Goal: Task Accomplishment & Management: Manage account settings

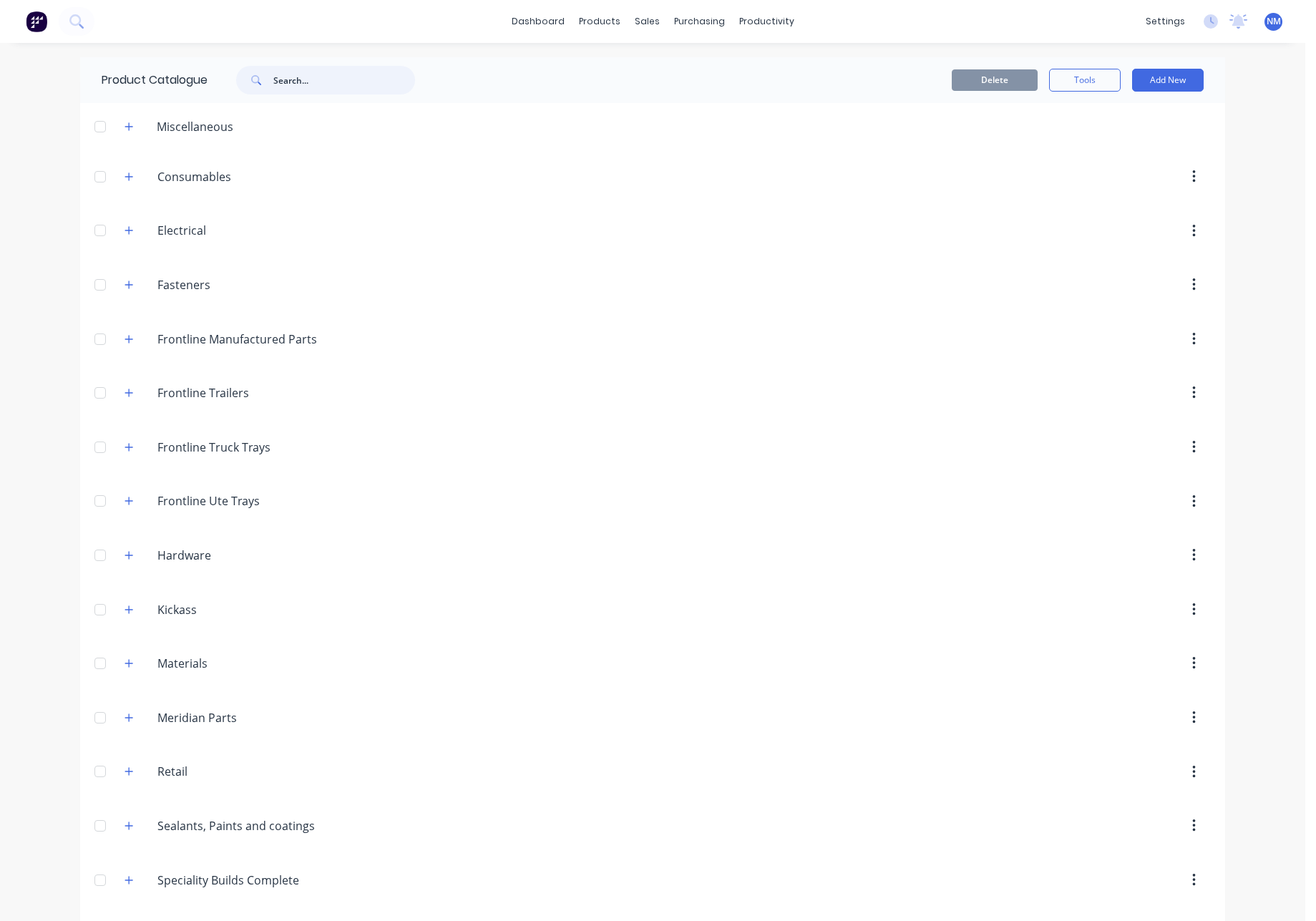
click at [303, 83] on input "text" at bounding box center [344, 80] width 142 height 28
click at [712, 98] on div "Customers" at bounding box center [691, 97] width 51 height 13
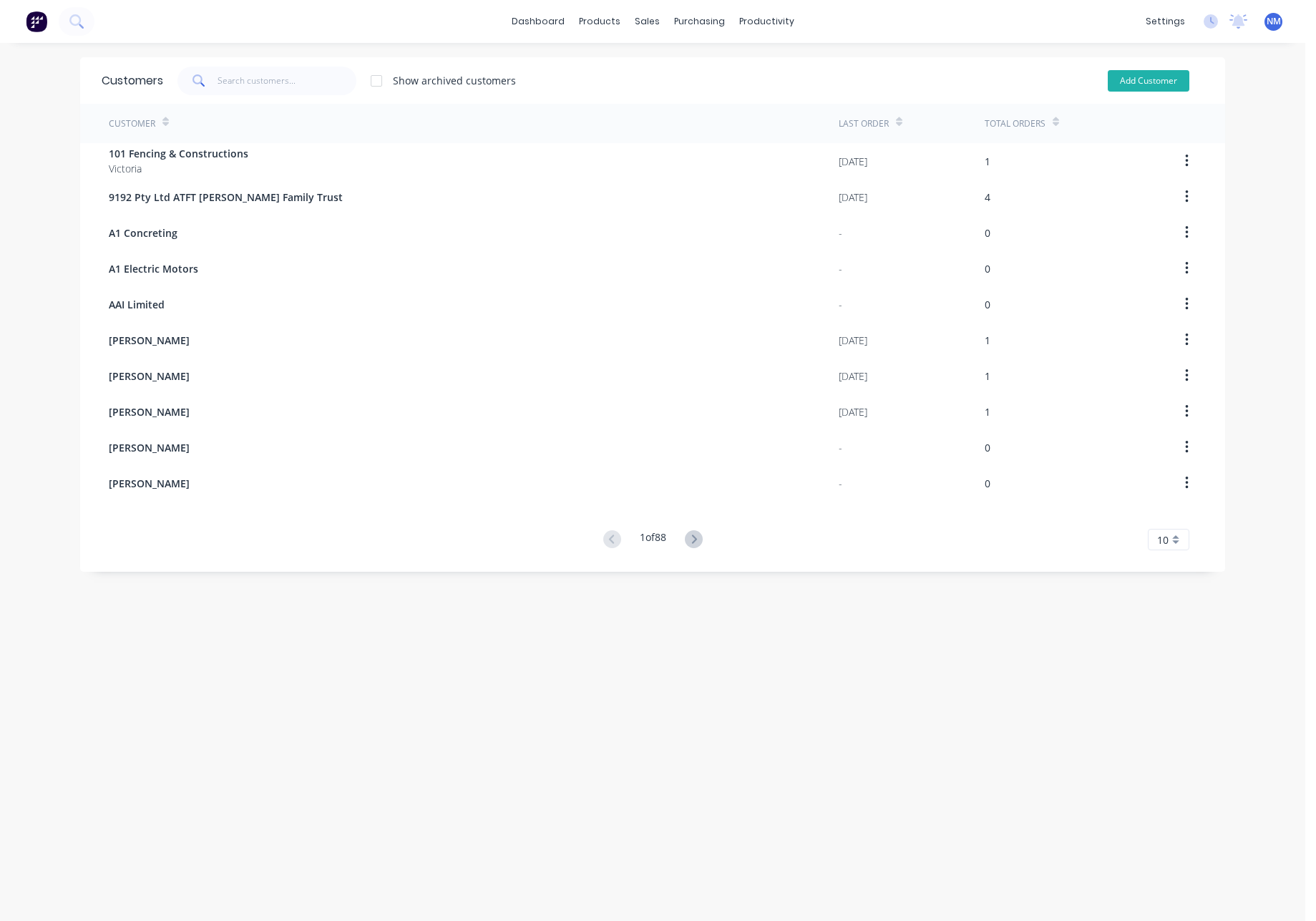
click at [1161, 75] on button "Add Customer" at bounding box center [1149, 81] width 82 height 21
select select "AU"
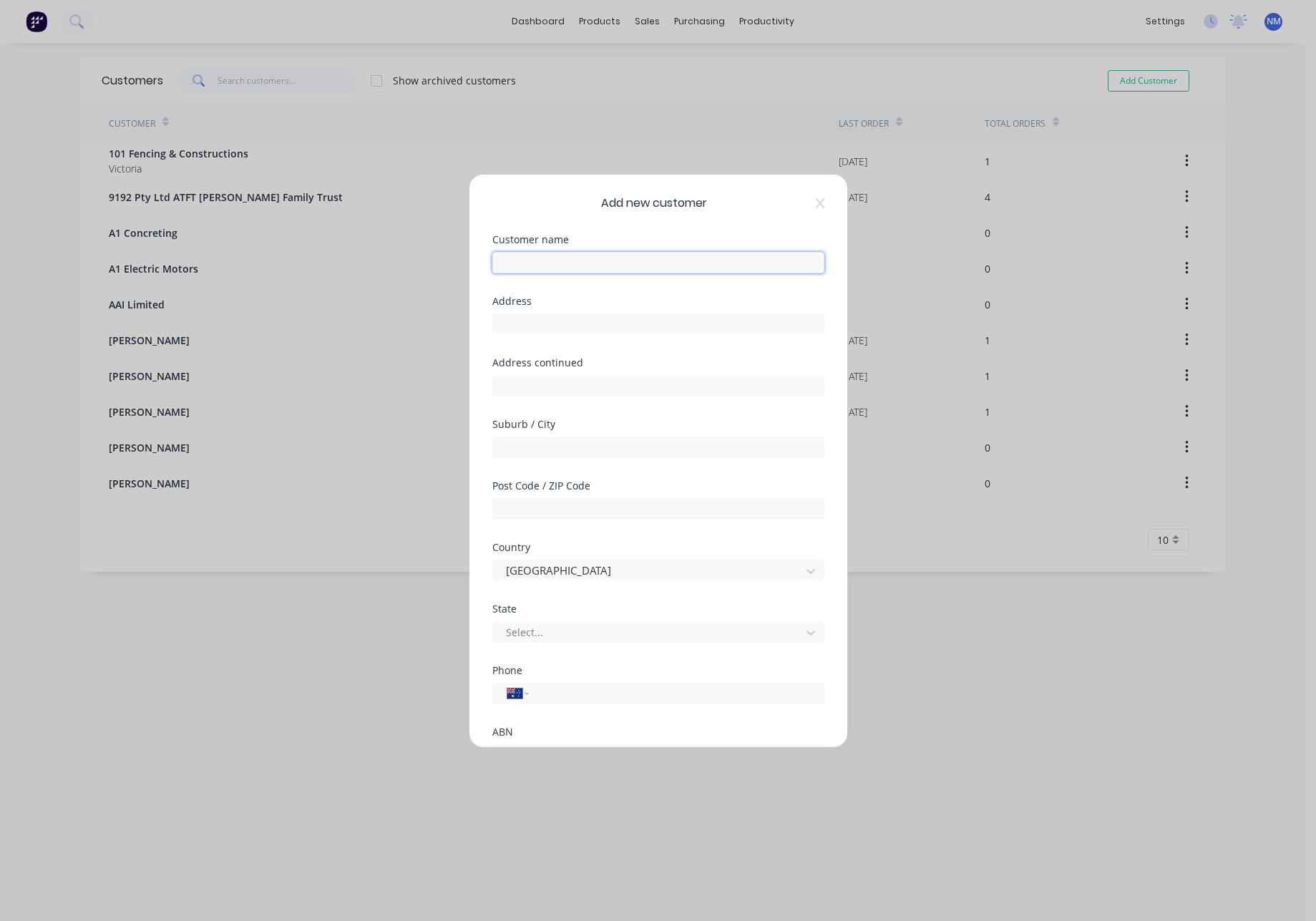
click at [676, 257] on input "text" at bounding box center [658, 263] width 332 height 21
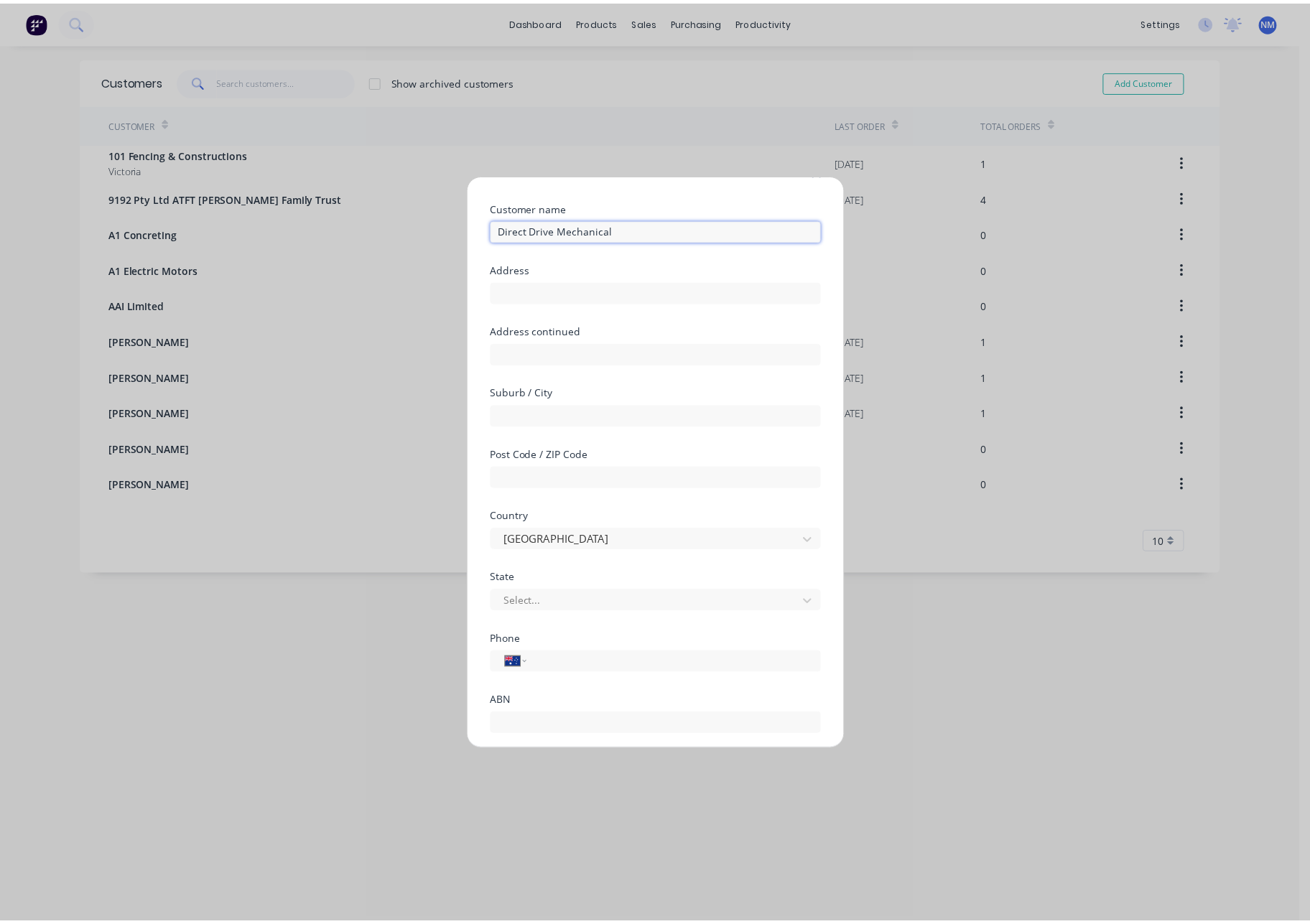
scroll to position [126, 0]
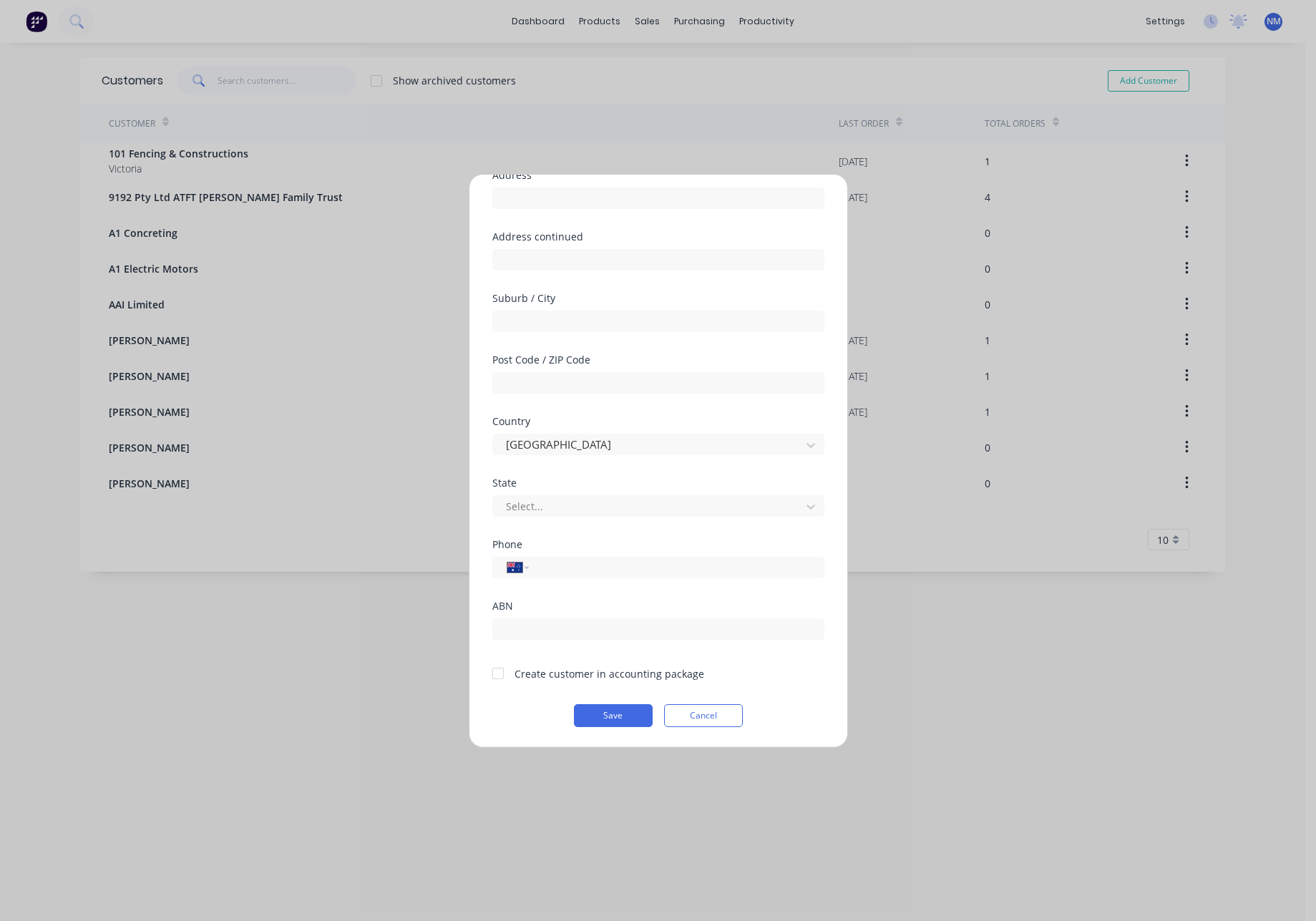
type input "Direct Drive Mechanical"
click at [501, 671] on div at bounding box center [498, 673] width 28 height 28
click at [606, 716] on button "Save" at bounding box center [613, 716] width 79 height 23
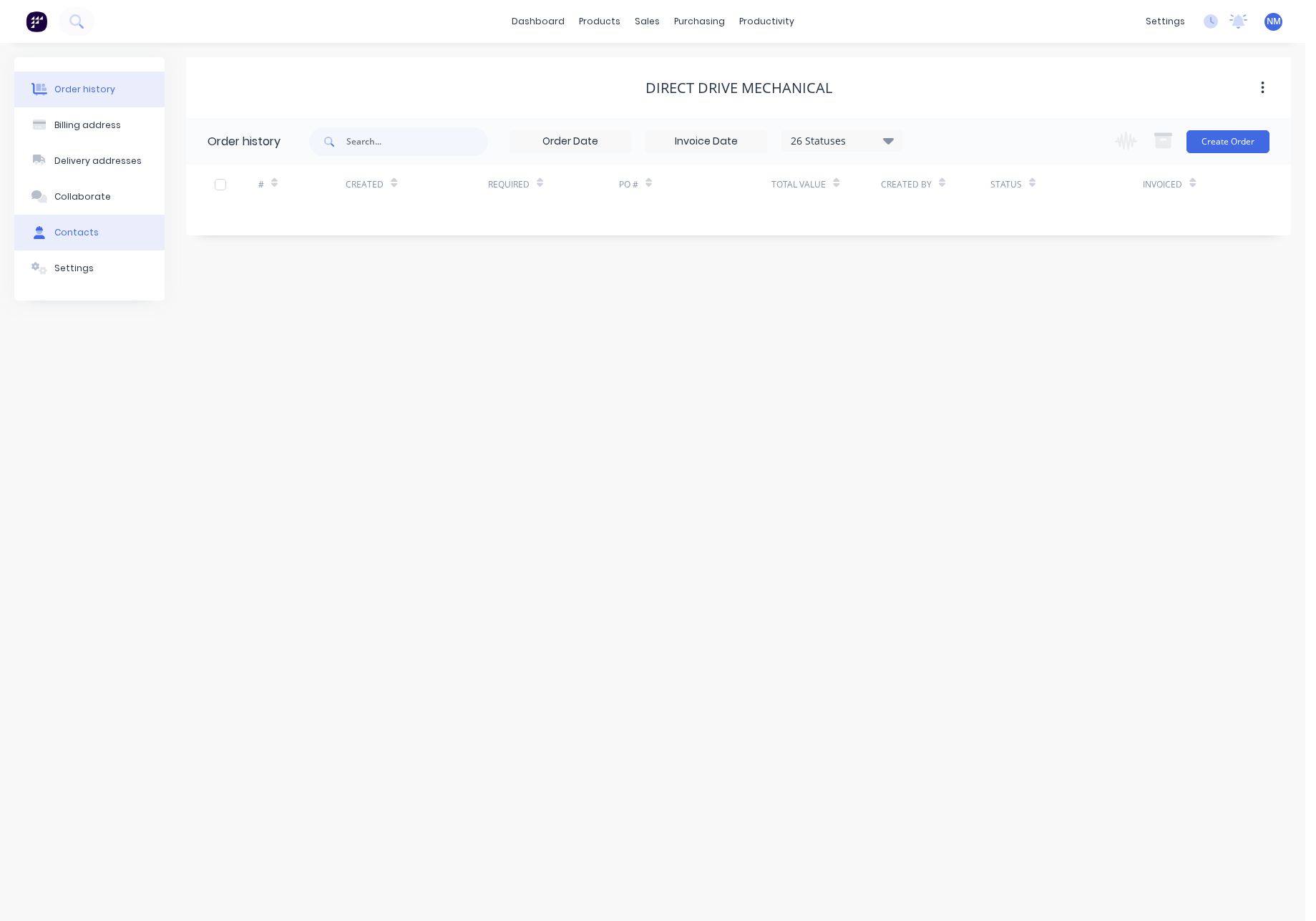
click at [91, 242] on button "Contacts" at bounding box center [89, 232] width 150 height 35
click at [1241, 138] on button "Add contact" at bounding box center [1247, 141] width 66 height 21
select select "AU"
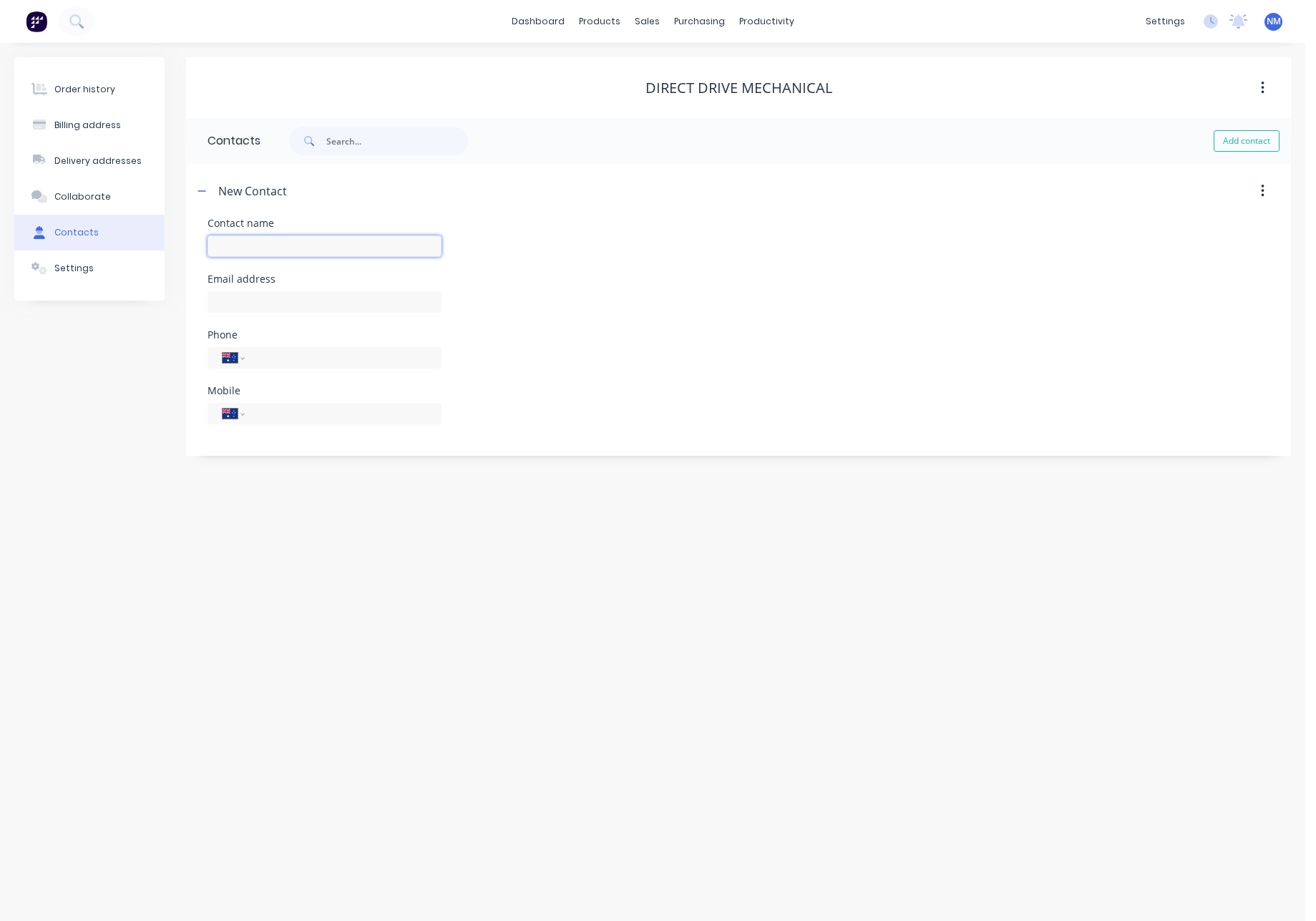
click at [323, 241] on input "text" at bounding box center [325, 246] width 234 height 21
type input "[PERSON_NAME]"
click at [334, 356] on input "tel" at bounding box center [341, 358] width 172 height 17
select select "AU"
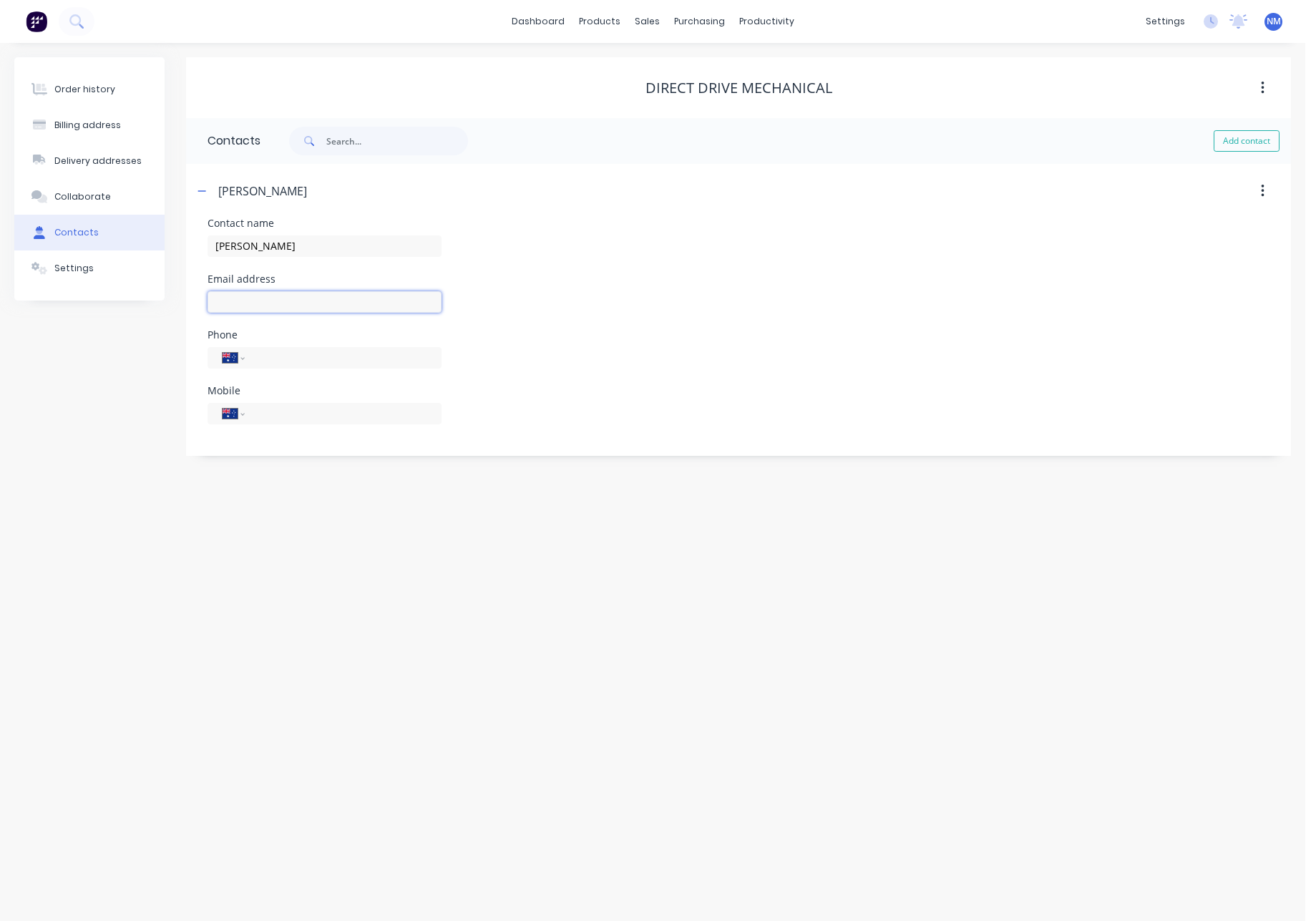
click at [294, 301] on input "text" at bounding box center [325, 302] width 234 height 21
type input "[EMAIL_ADDRESS][DOMAIN_NAME]"
click at [372, 353] on input "tel" at bounding box center [341, 358] width 172 height 17
type input "0438 222 169"
click at [1259, 141] on button "Add contact" at bounding box center [1247, 141] width 66 height 21
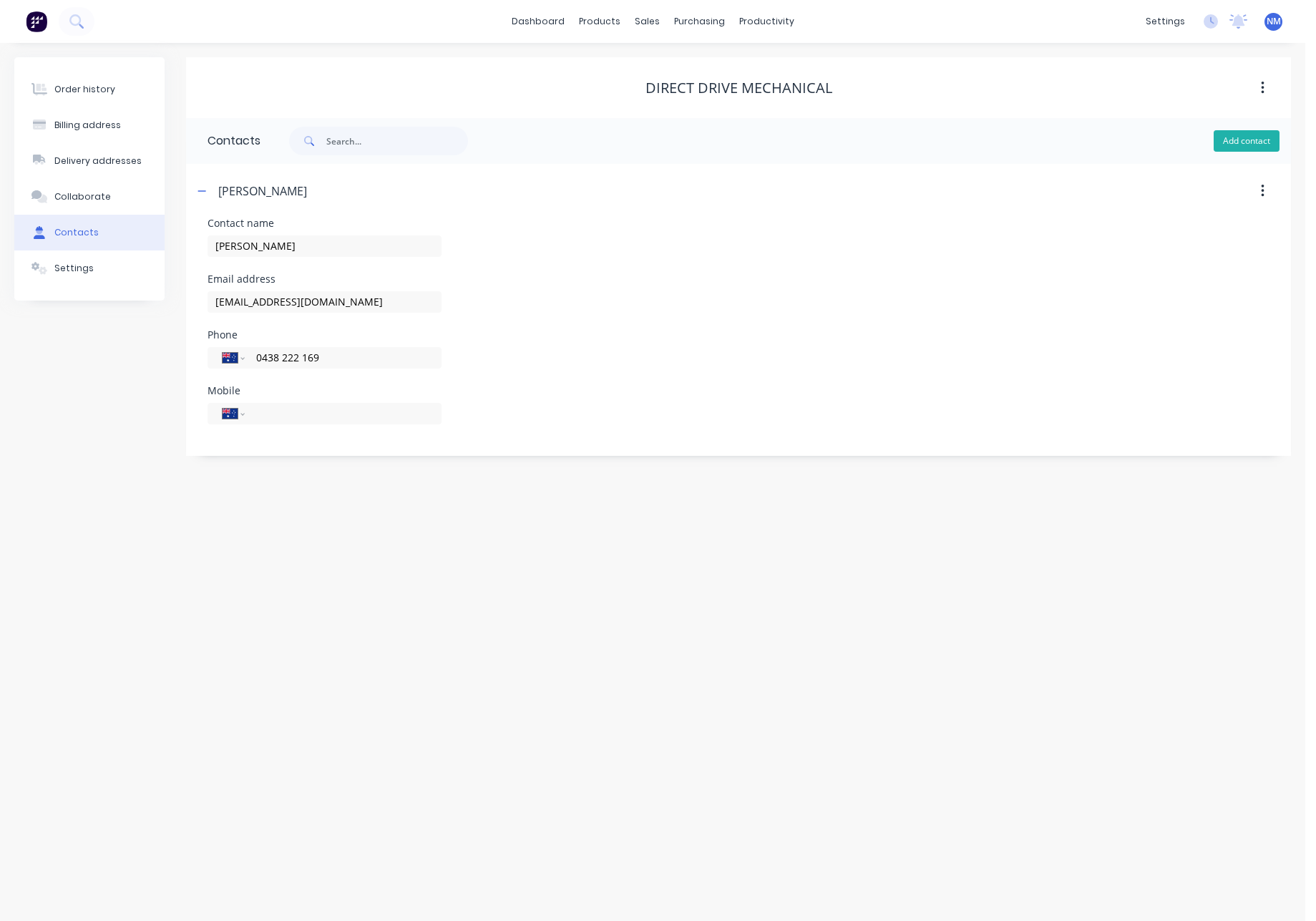
select select "AU"
click at [83, 195] on div "Collaborate" at bounding box center [83, 197] width 57 height 13
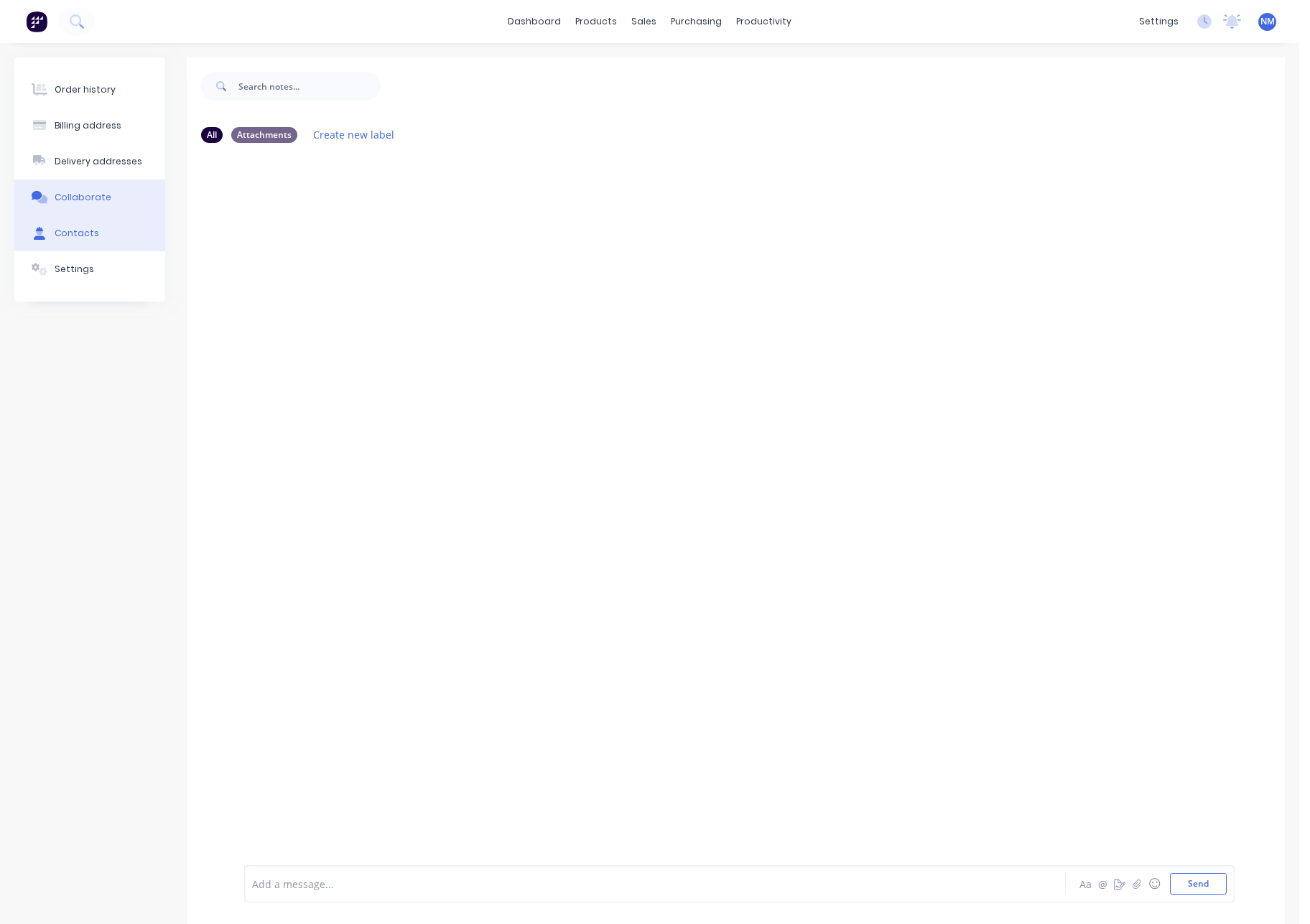
click at [92, 239] on button "Contacts" at bounding box center [89, 233] width 151 height 36
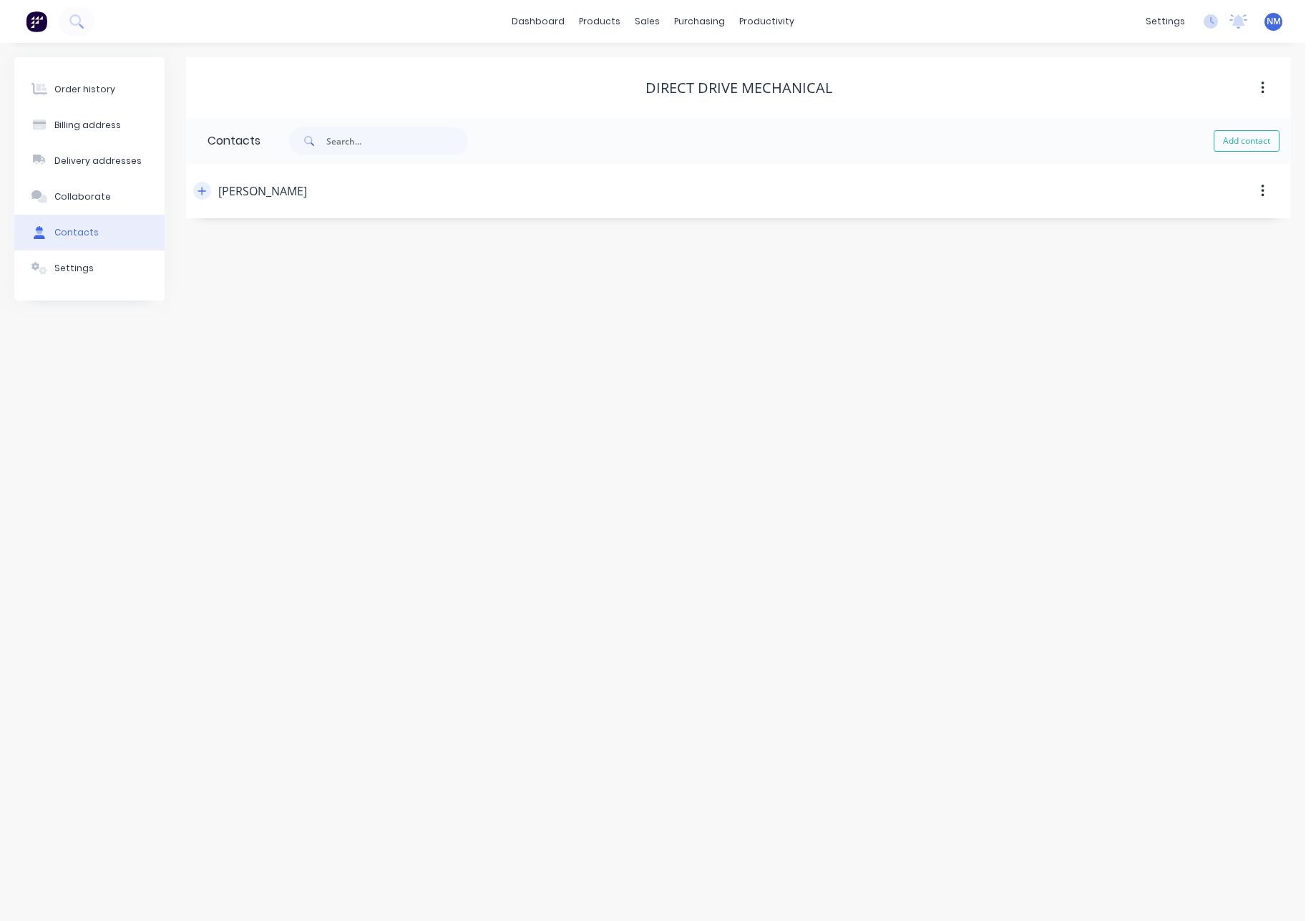
click at [202, 188] on icon "button" at bounding box center [201, 191] width 8 height 8
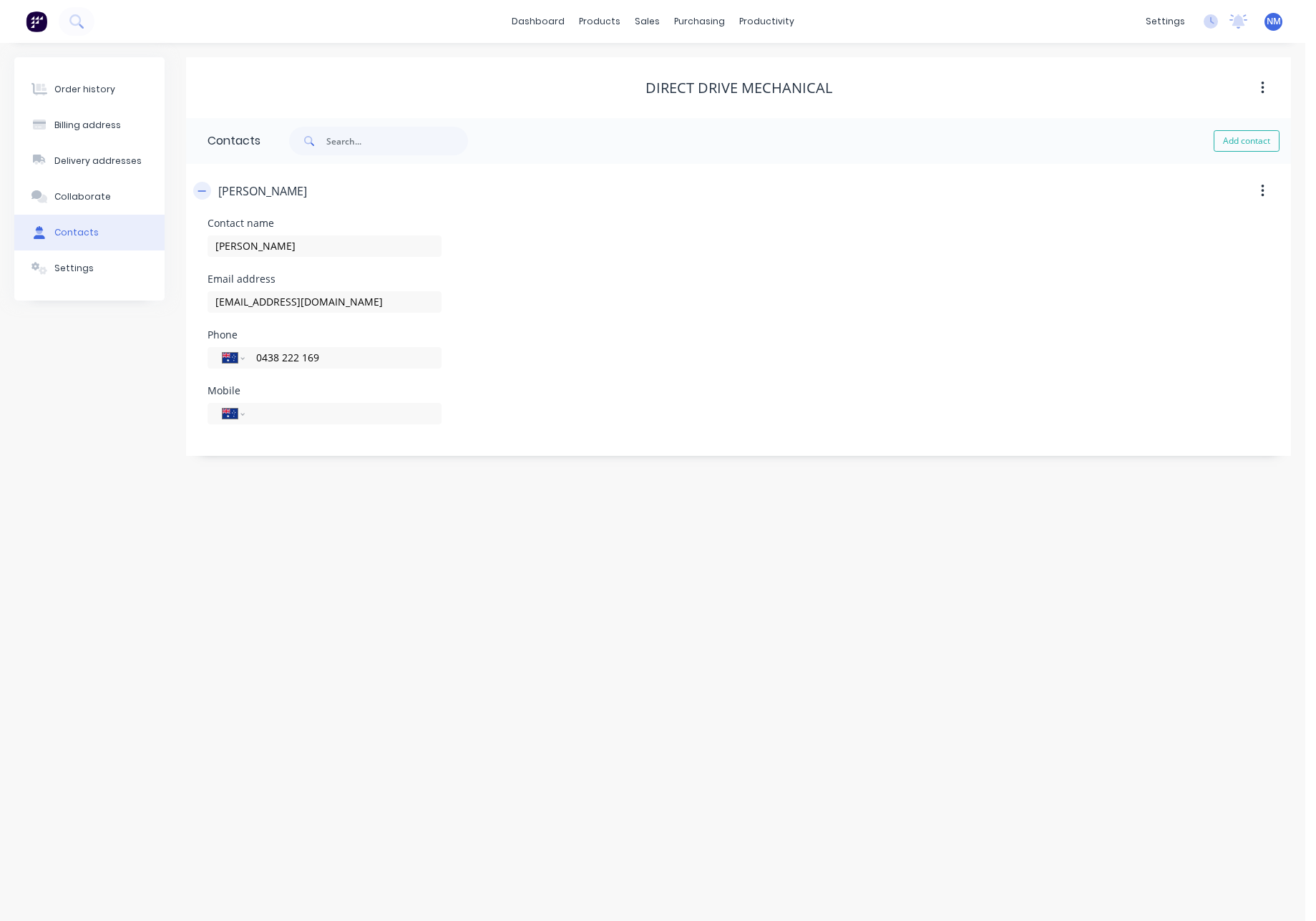
click at [202, 193] on icon "button" at bounding box center [202, 191] width 9 height 10
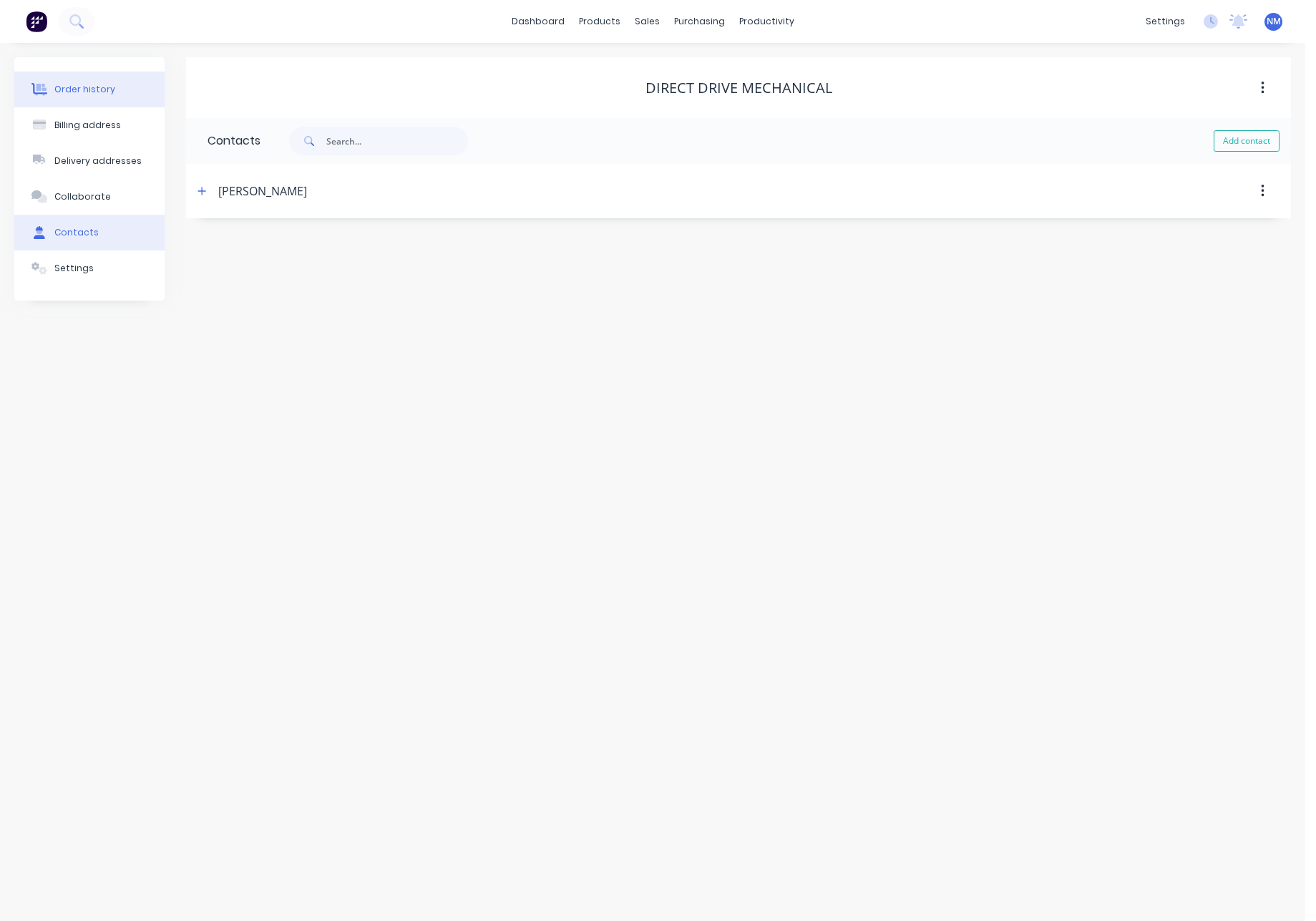
click at [79, 94] on div "Order history" at bounding box center [84, 90] width 61 height 13
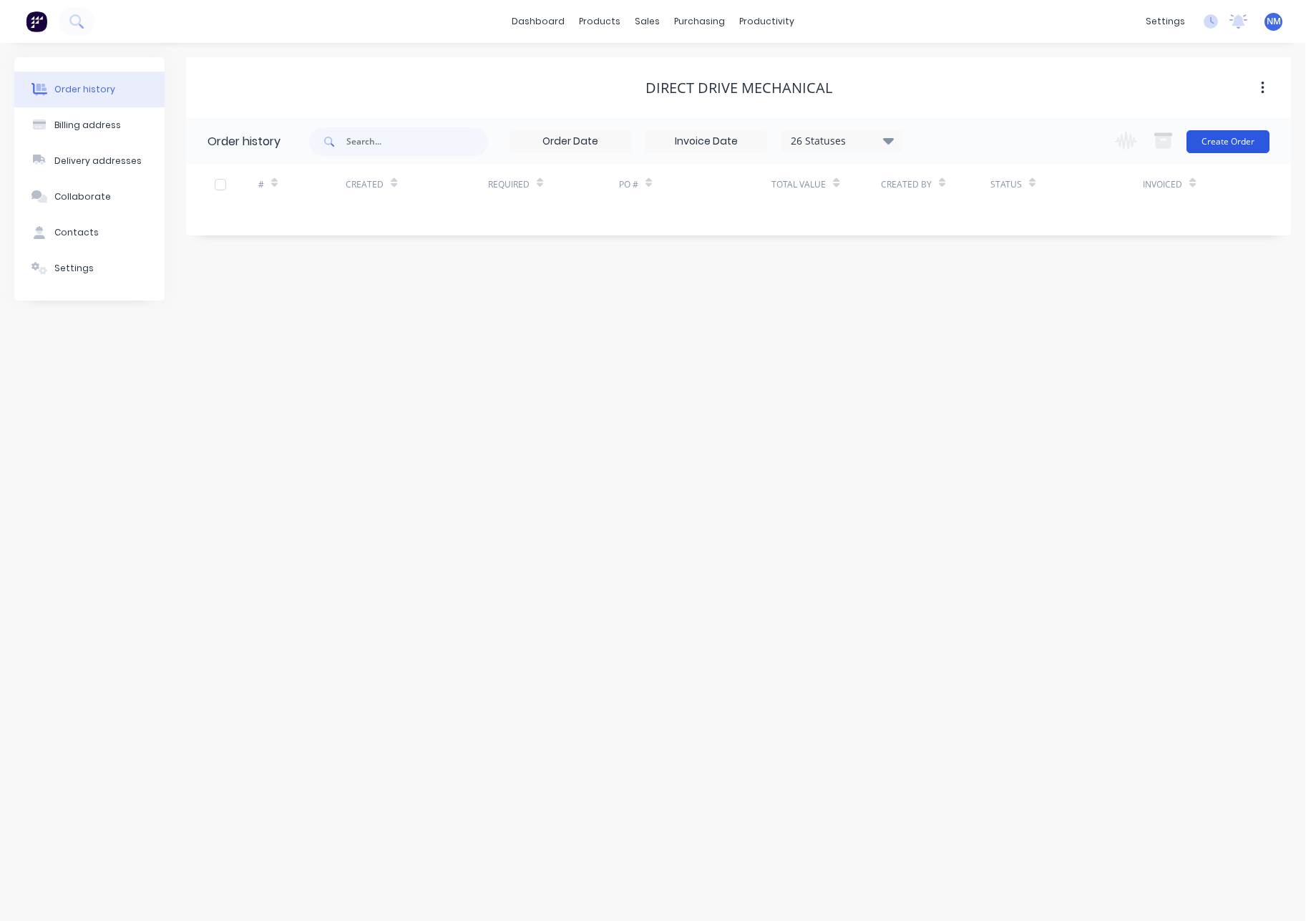
click at [1236, 143] on button "Create Order" at bounding box center [1228, 142] width 83 height 23
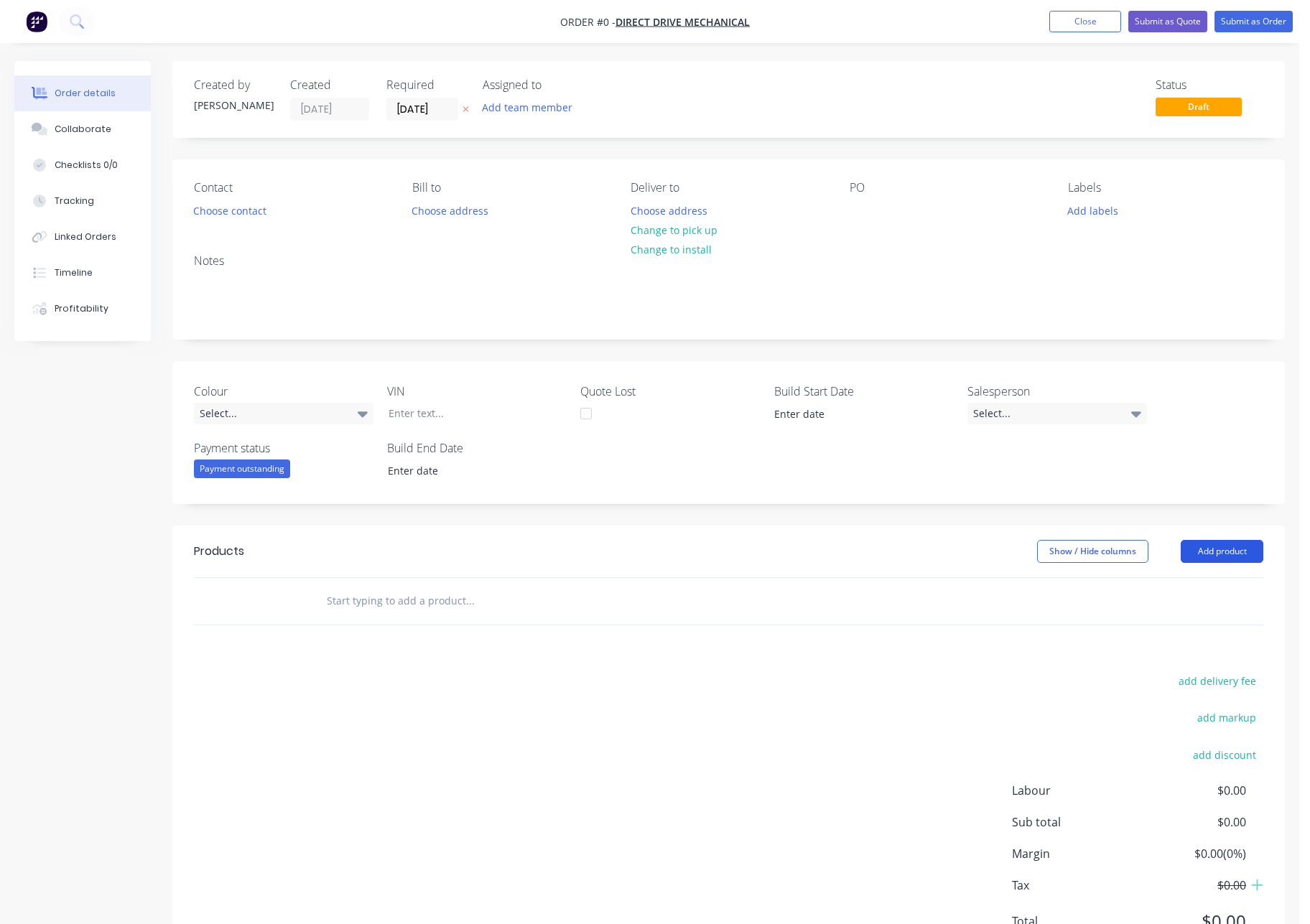
click at [1241, 549] on button "Add product" at bounding box center [1222, 552] width 83 height 23
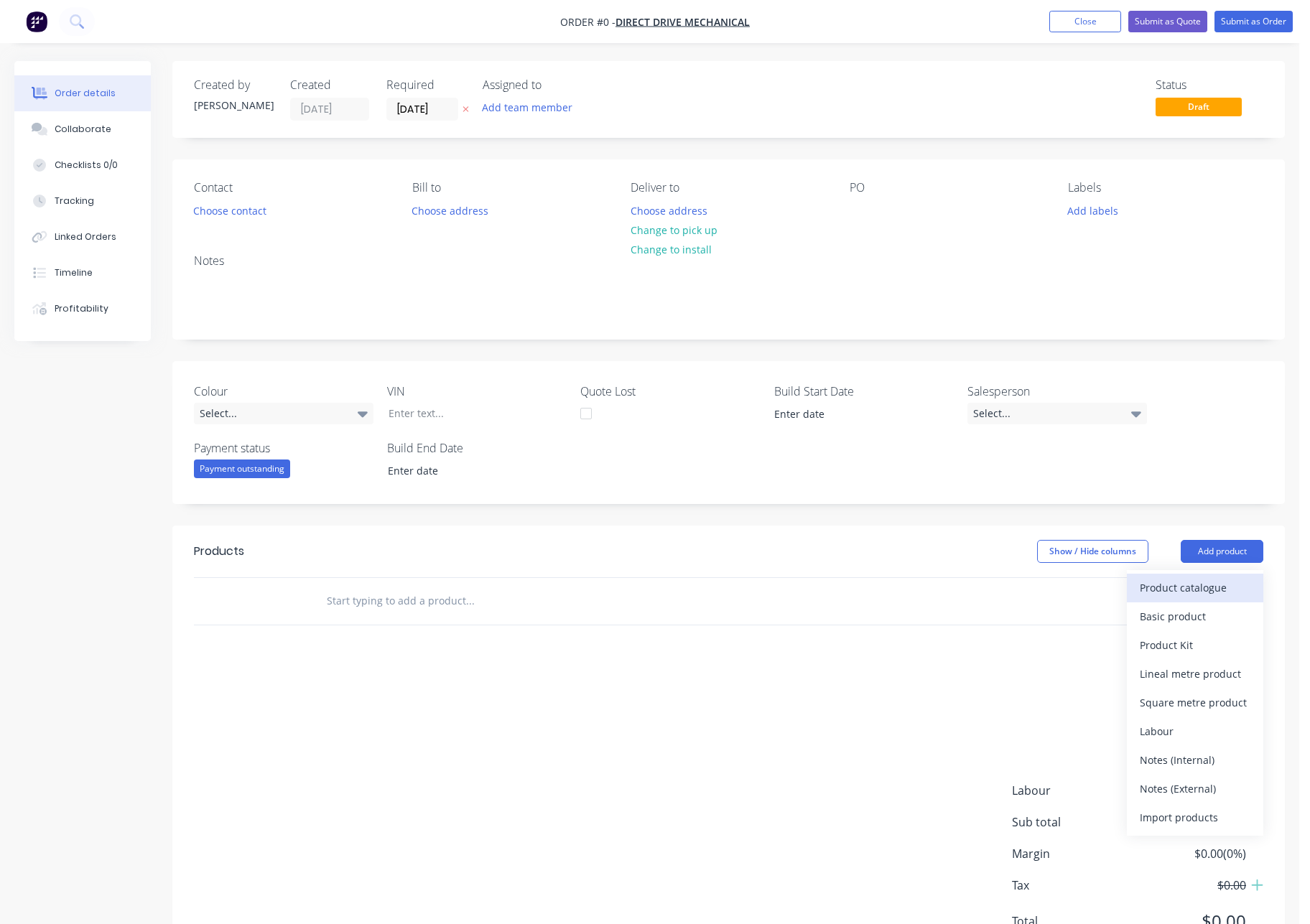
click at [1212, 585] on div "Product catalogue" at bounding box center [1195, 587] width 110 height 20
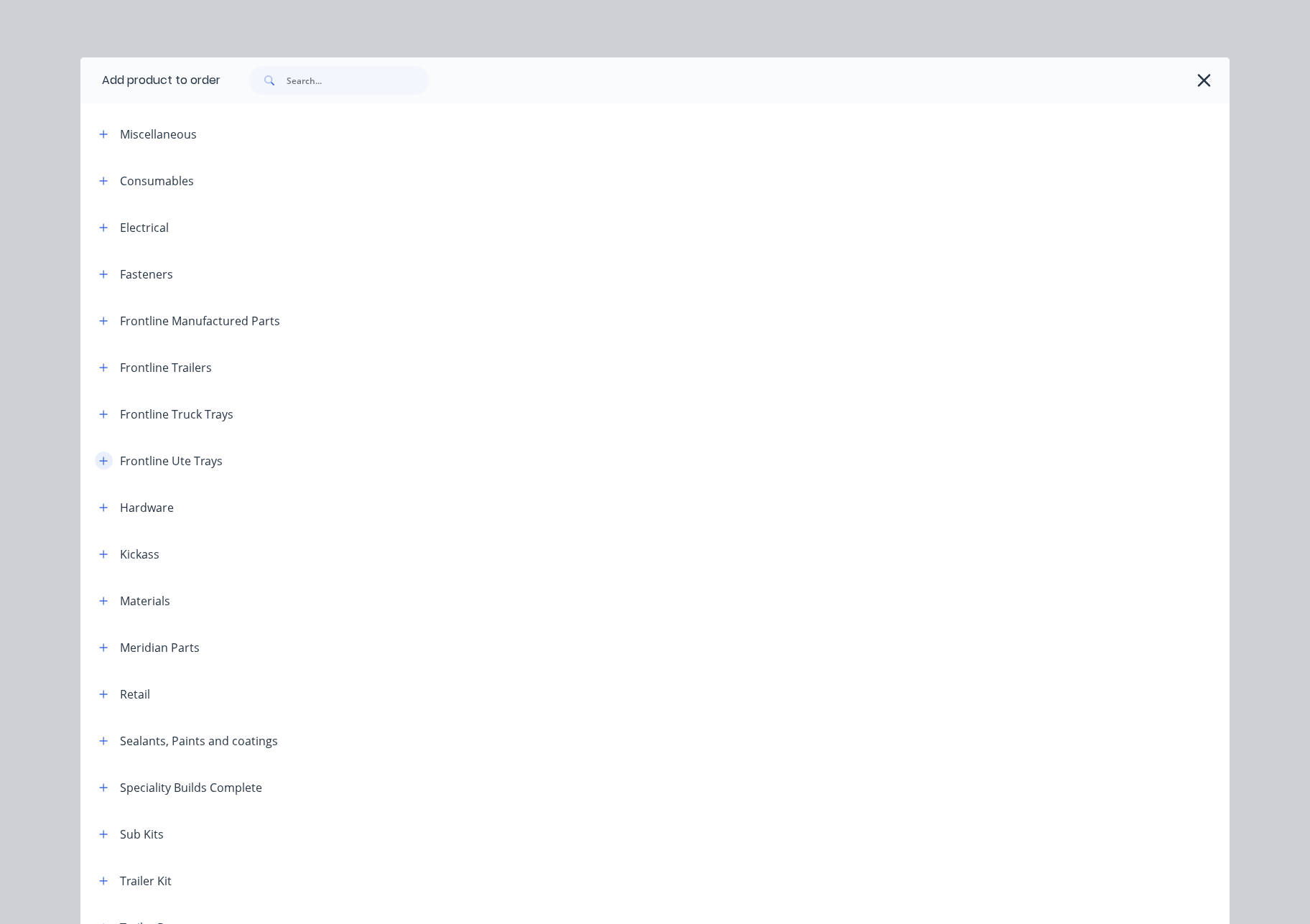
click at [99, 459] on icon "button" at bounding box center [103, 460] width 9 height 10
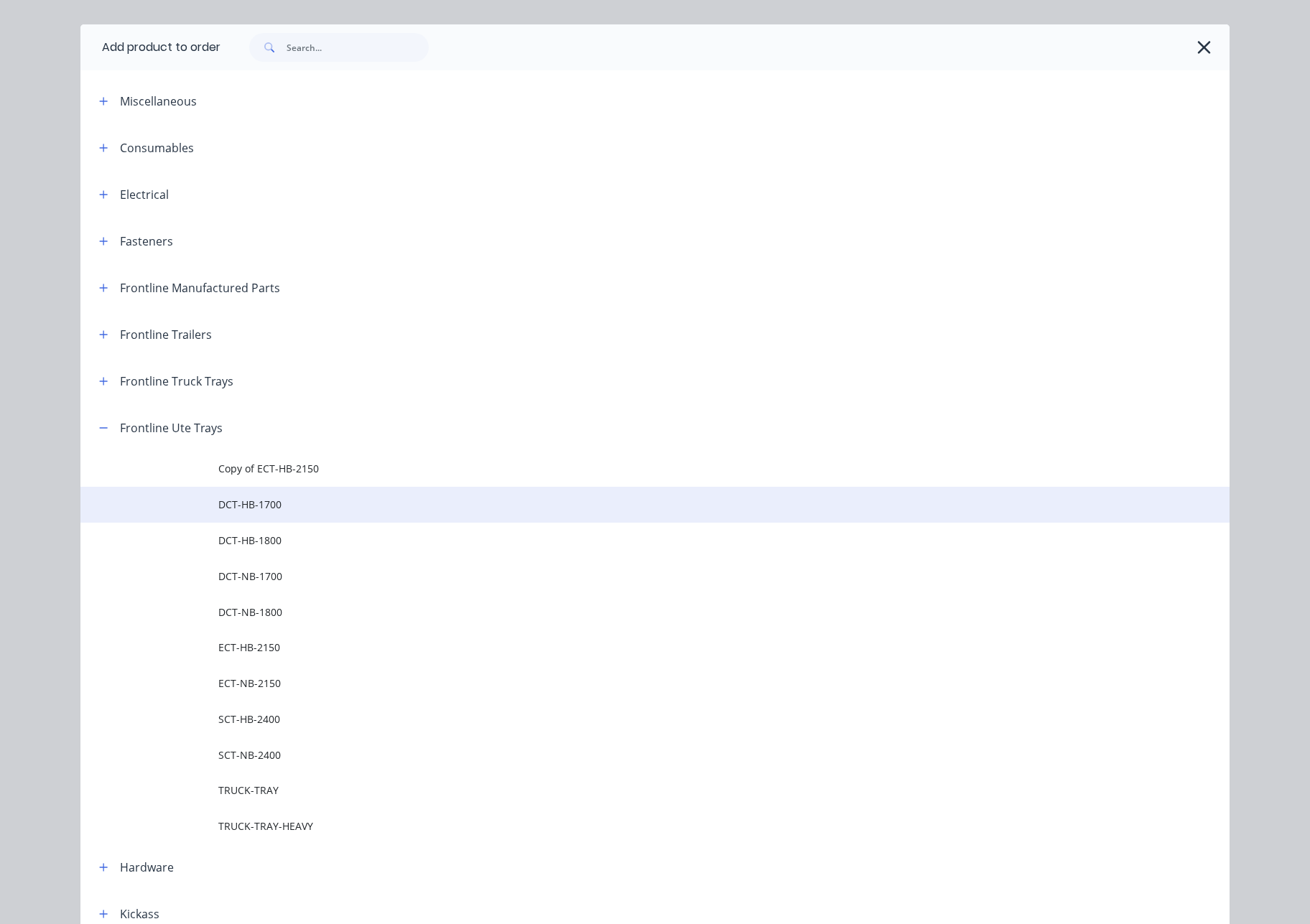
scroll to position [163, 0]
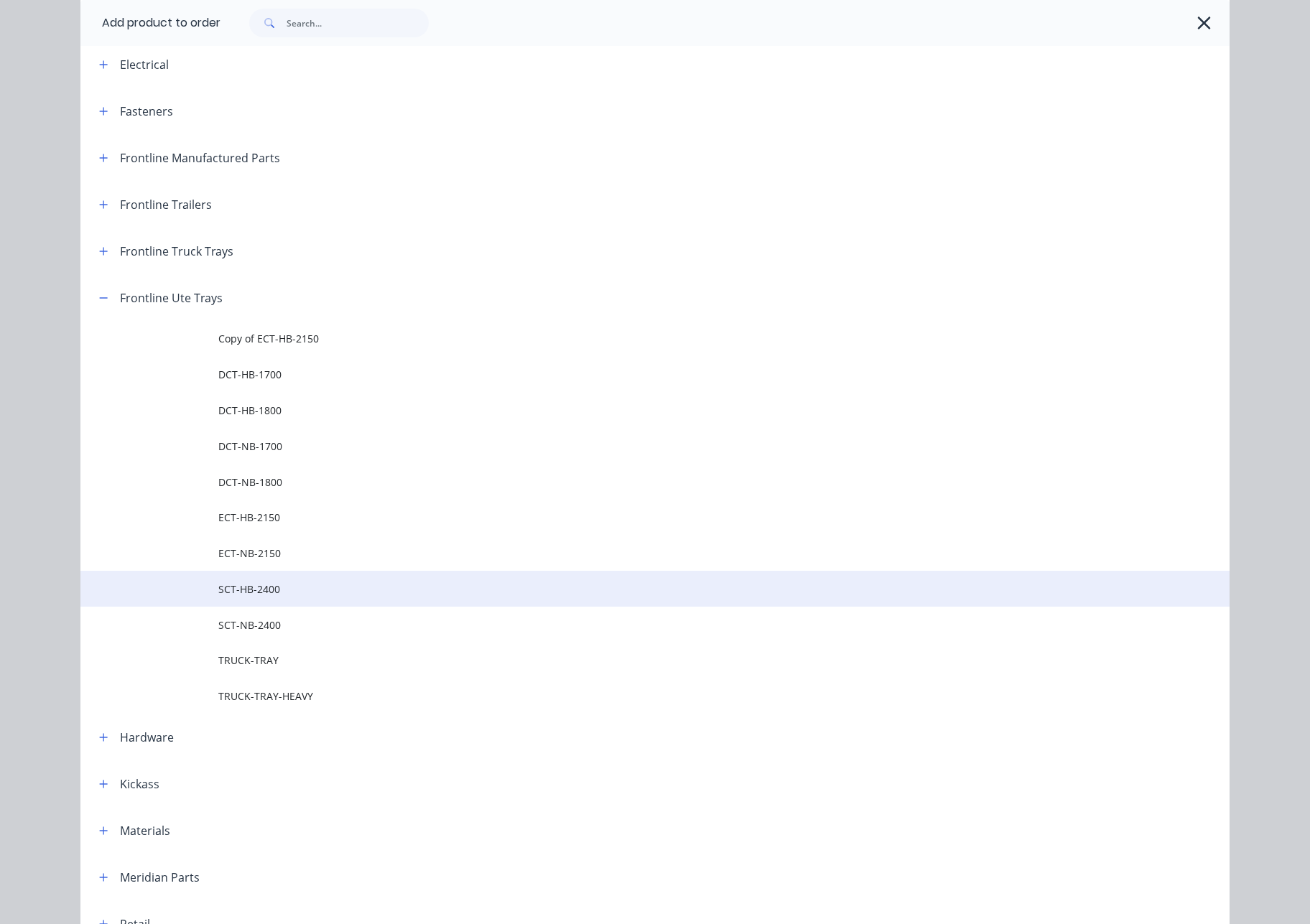
click at [267, 590] on span "SCT-HB-2400" at bounding box center [622, 588] width 809 height 15
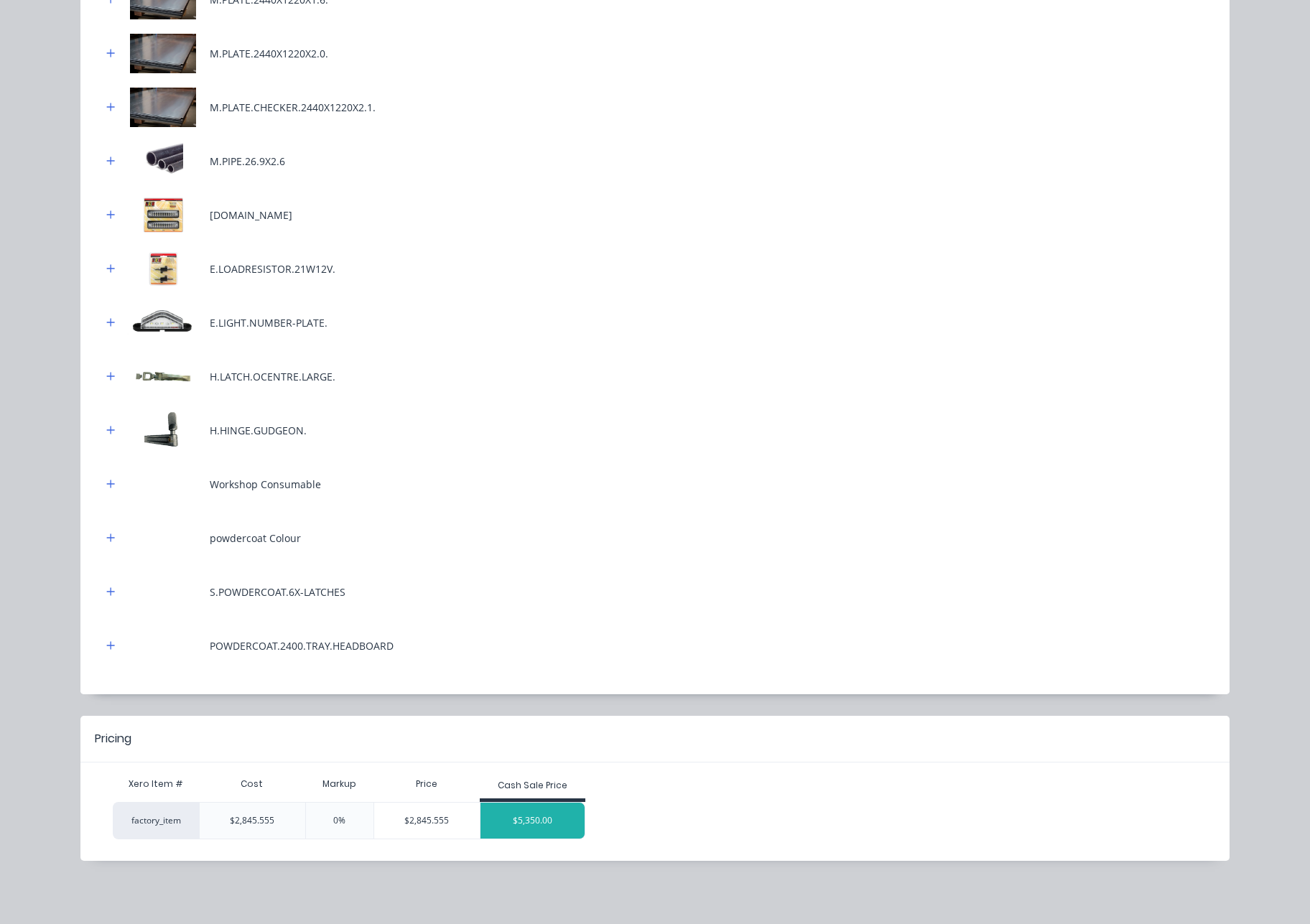
scroll to position [0, 0]
click at [536, 818] on div "$5,350.00" at bounding box center [533, 821] width 105 height 36
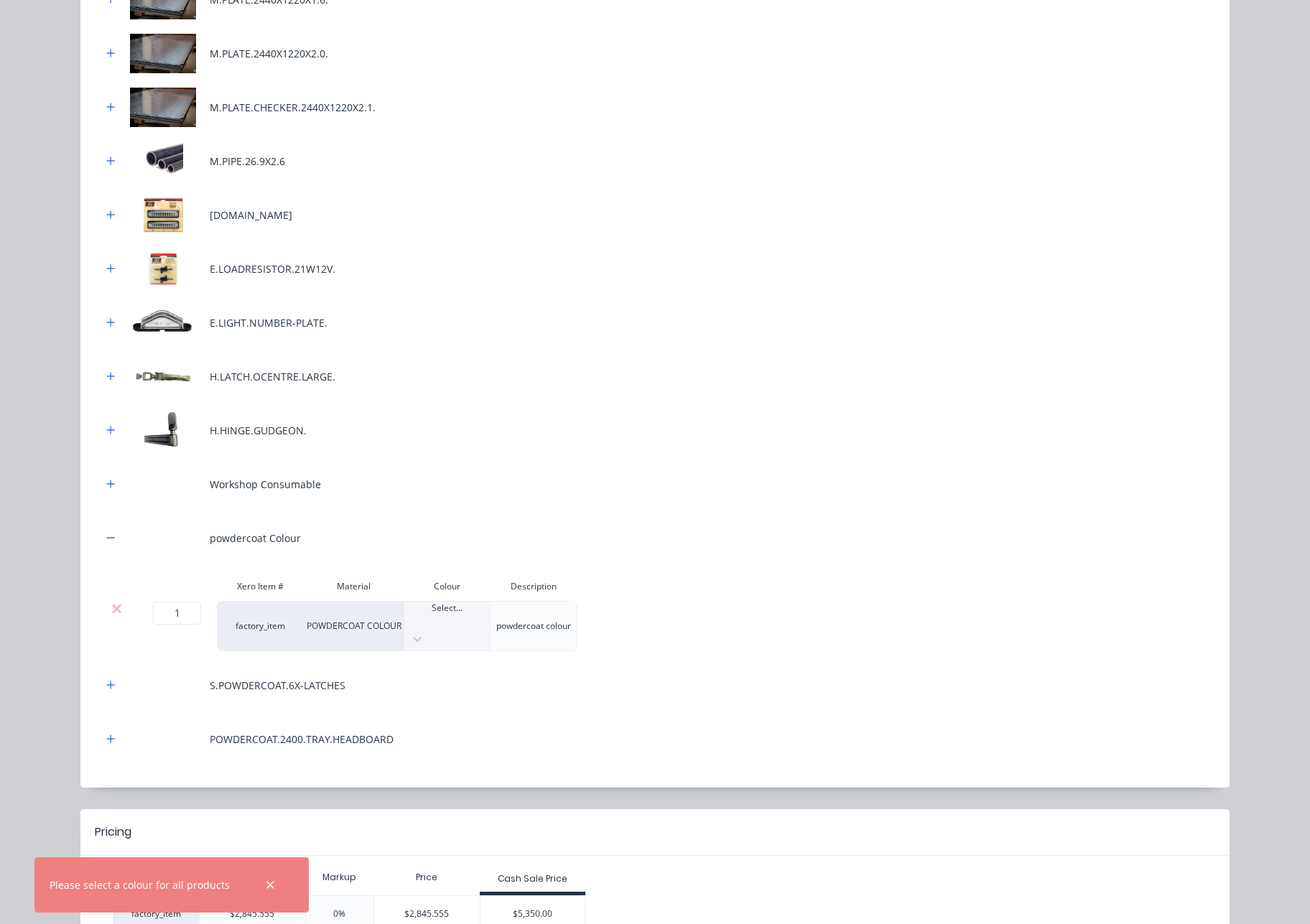
click at [434, 610] on div "Select..." at bounding box center [447, 614] width 85 height 26
click at [537, 896] on div "$5,350.00" at bounding box center [533, 914] width 105 height 36
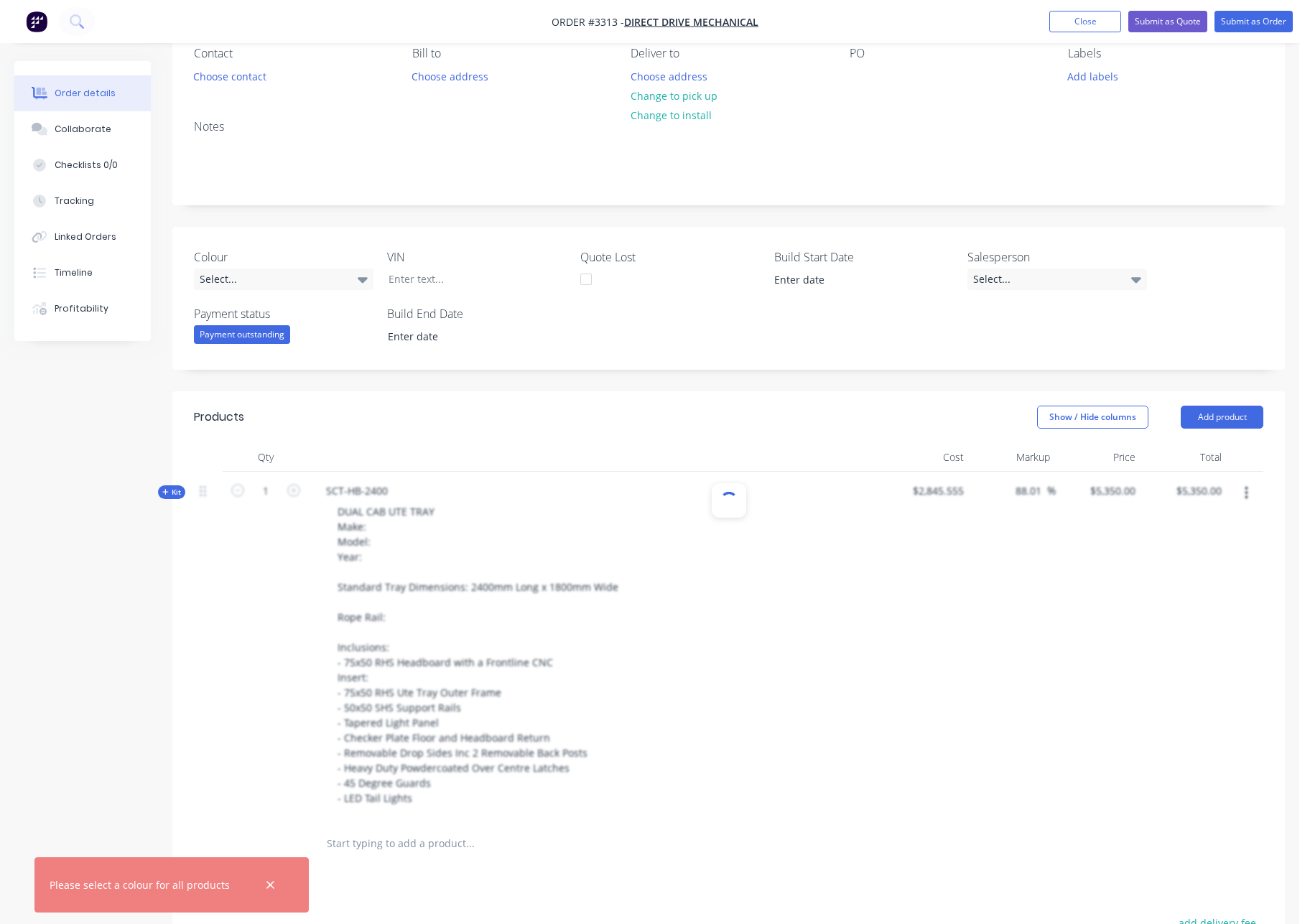
scroll to position [191, 0]
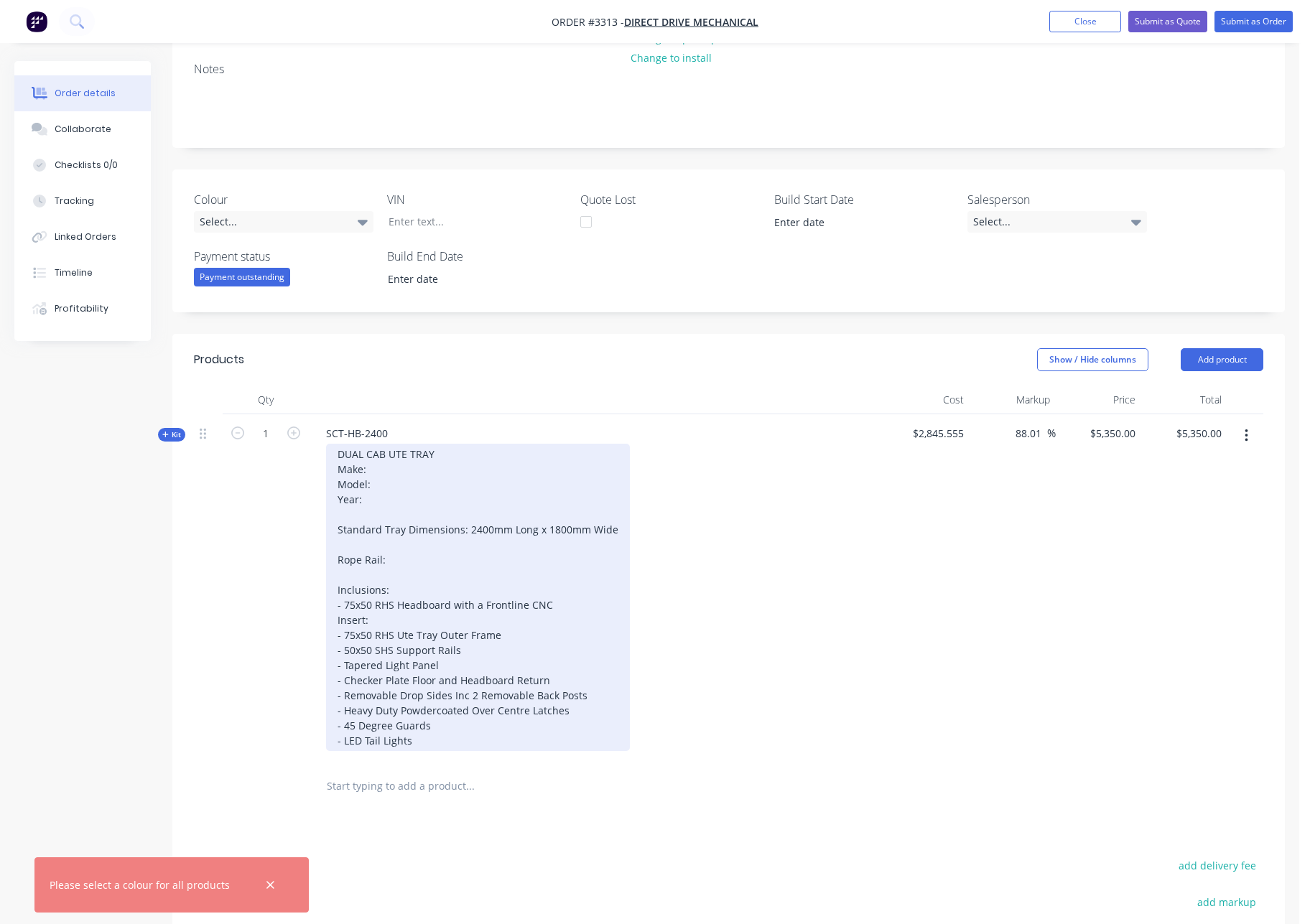
click at [383, 471] on div "DUAL CAB UTE TRAY Make: Model: Year: Standard Tray Dimensions: 2400mm Long x 18…" at bounding box center [477, 596] width 304 height 307
click at [398, 484] on div "DUAL CAB UTE TRAY Make: Chevrolet Model: Year: Standard Tray Dimensions: 2400mm…" at bounding box center [477, 596] width 304 height 307
click at [392, 503] on div "DUAL CAB UTE TRAY Make: Chevrolet Model: 2500 HD Year: Standard Tray Dimensions…" at bounding box center [477, 596] width 304 height 307
drag, startPoint x: 614, startPoint y: 529, endPoint x: 466, endPoint y: 531, distance: 148.0
click at [466, 531] on div "DUAL CAB UTE TRAY Make: Chevrolet Model: 2500 HD Year: 2025 Standard Tray Dimen…" at bounding box center [477, 596] width 304 height 307
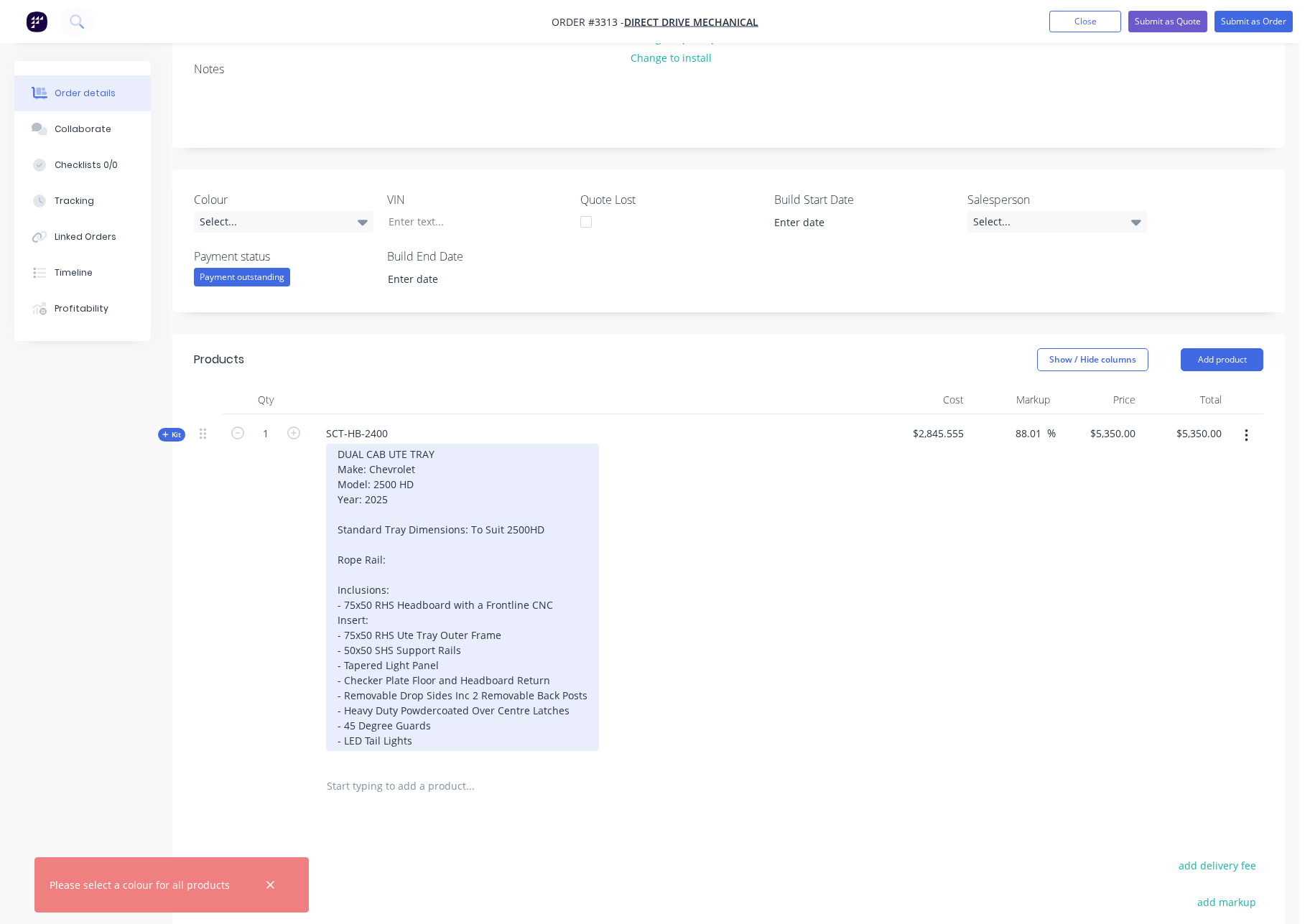
click at [395, 557] on div "DUAL CAB UTE TRAY Make: Chevrolet Model: 2500 HD Year: 2025 Standard Tray Dimen…" at bounding box center [462, 596] width 273 height 307
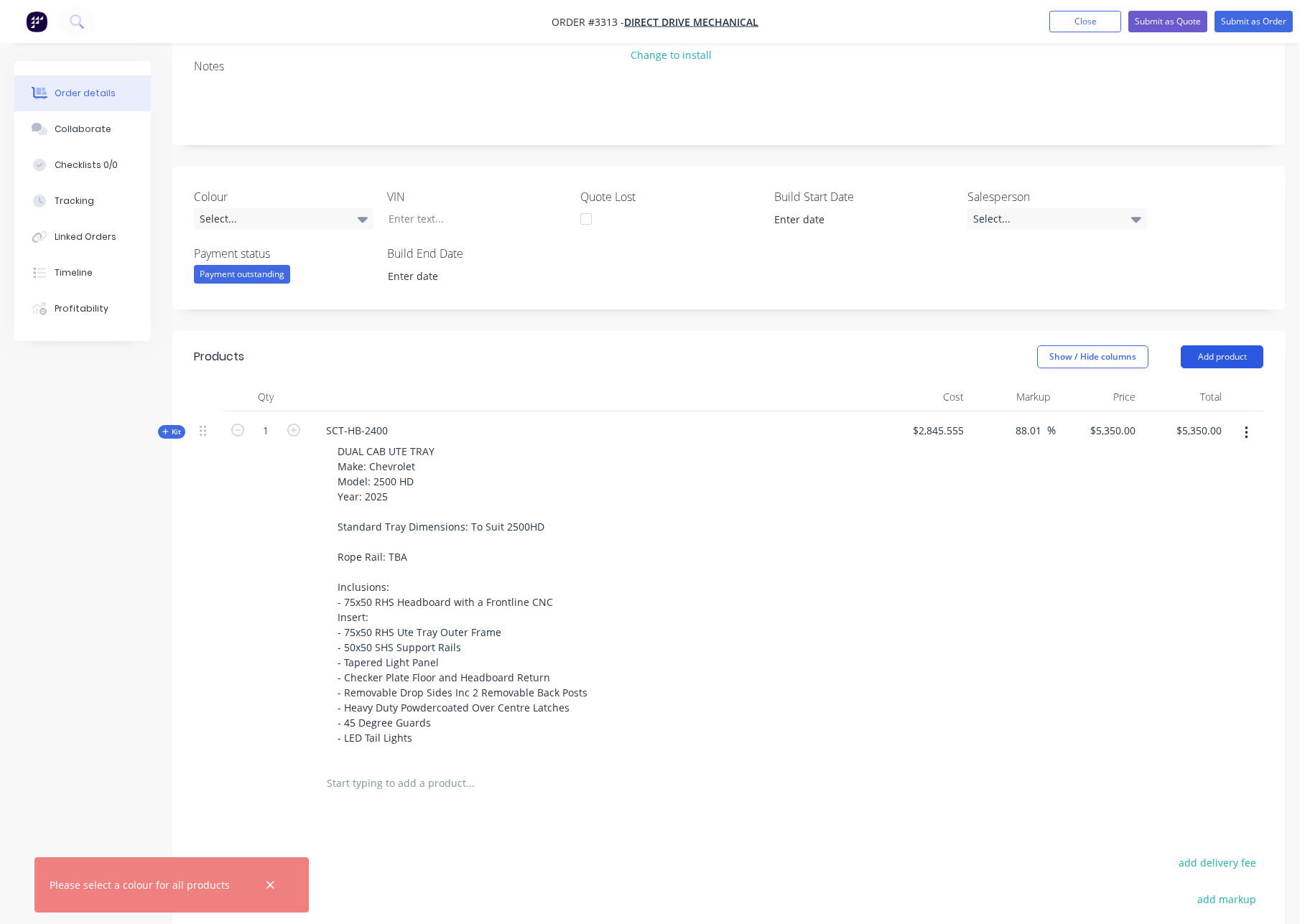
click at [1230, 354] on button "Add product" at bounding box center [1222, 357] width 83 height 23
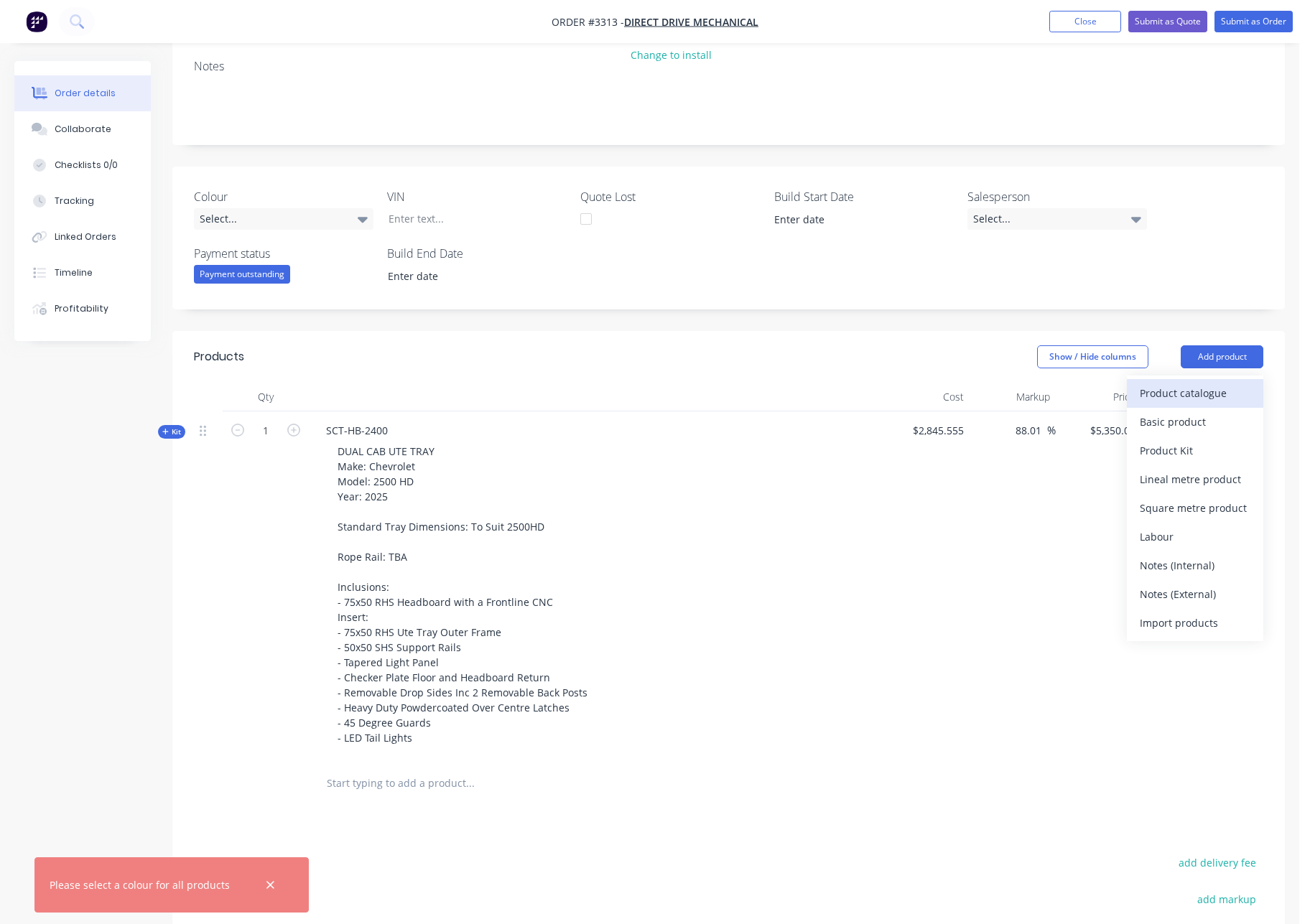
click at [1211, 395] on div "Product catalogue" at bounding box center [1195, 393] width 110 height 20
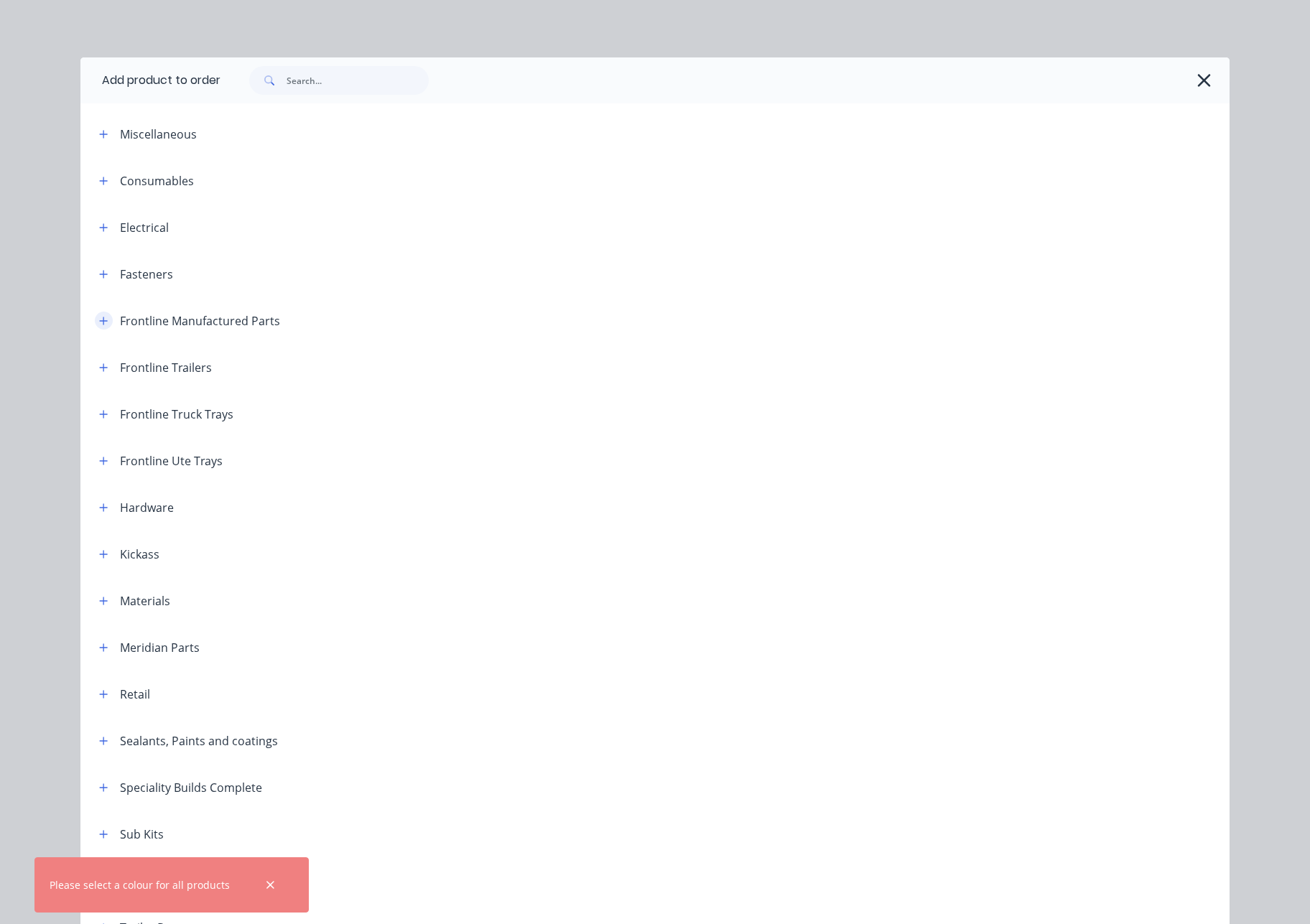
click at [100, 321] on icon "button" at bounding box center [103, 320] width 9 height 10
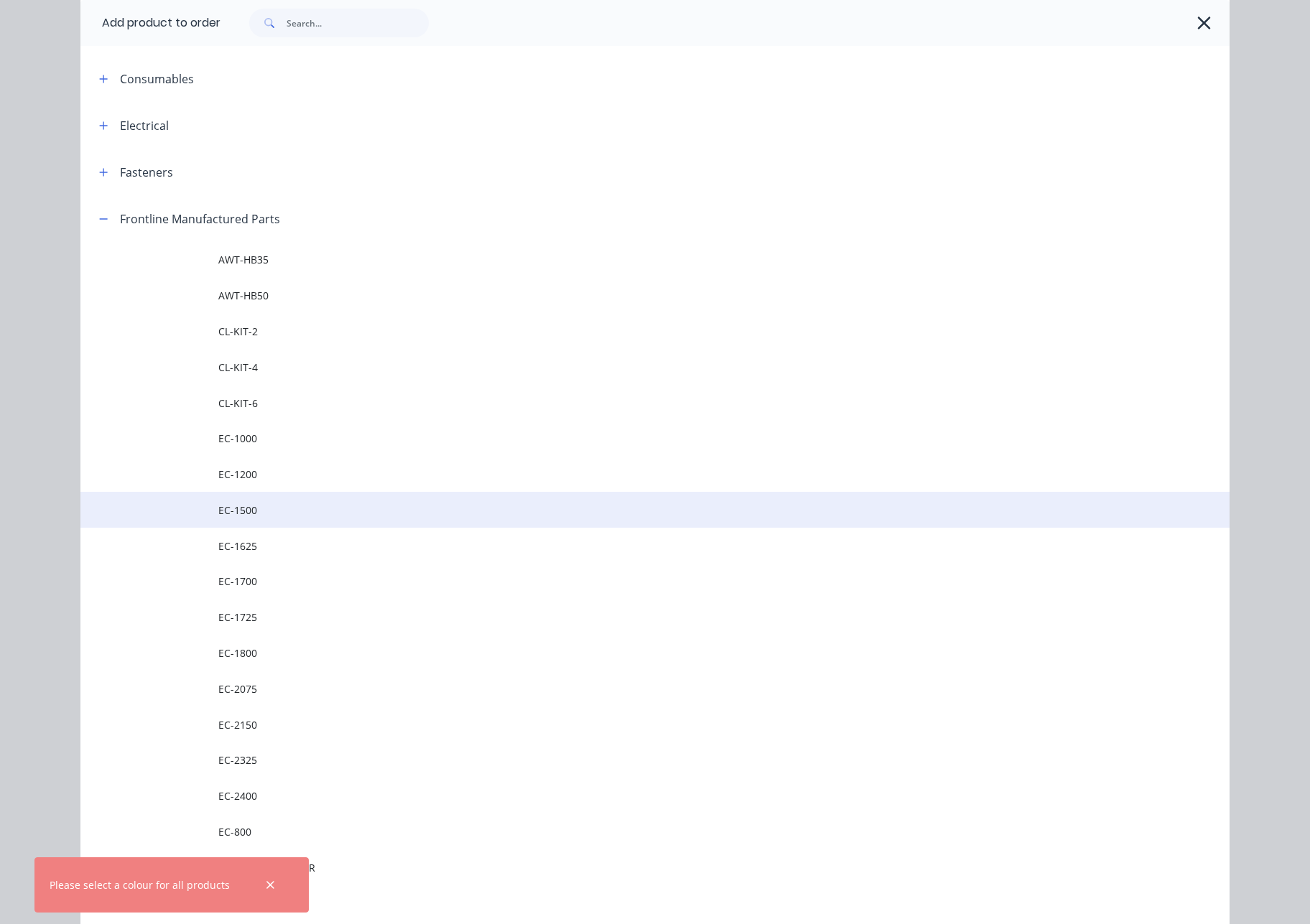
scroll to position [214, 0]
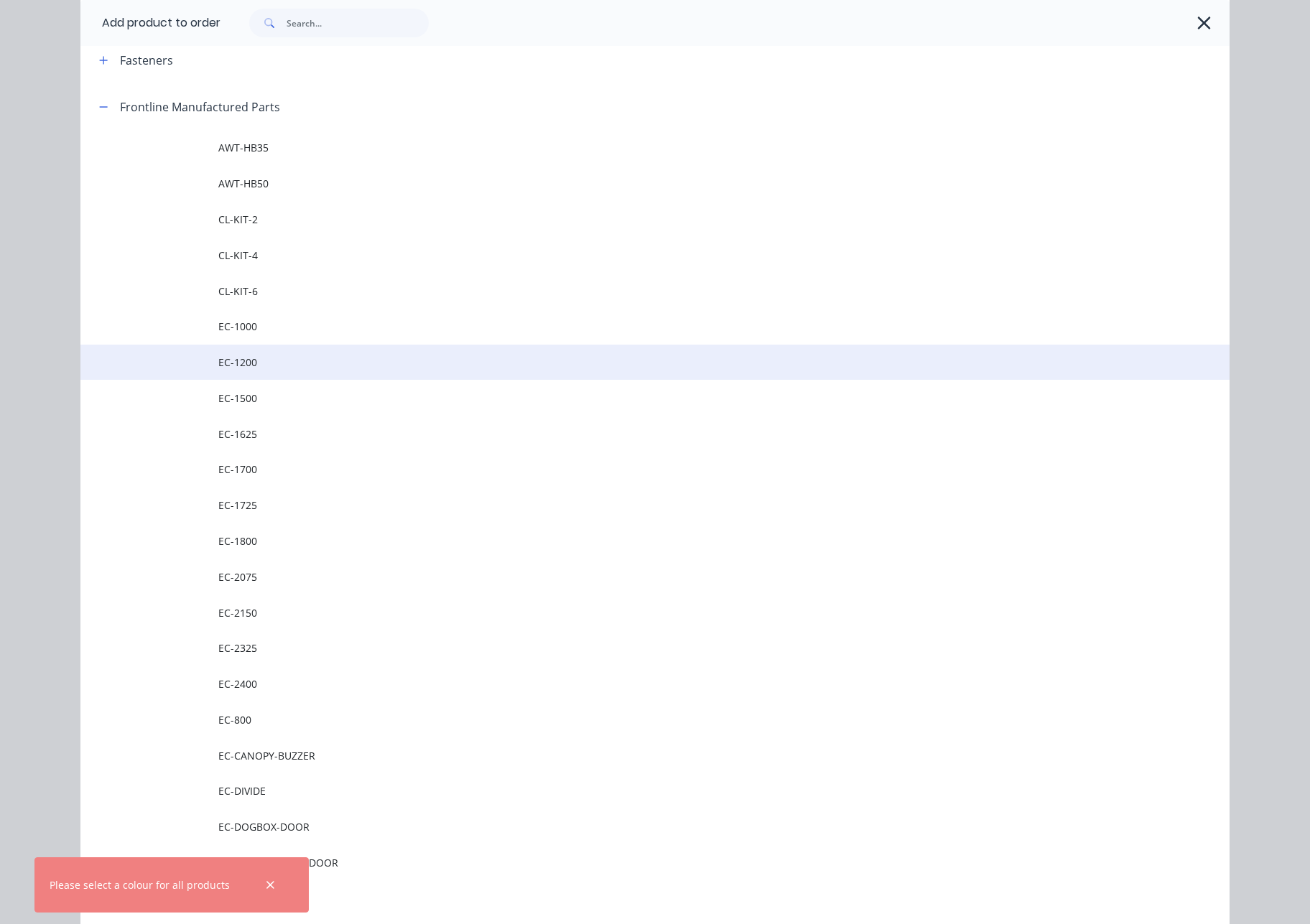
click at [279, 366] on span "EC-1200" at bounding box center [622, 361] width 809 height 15
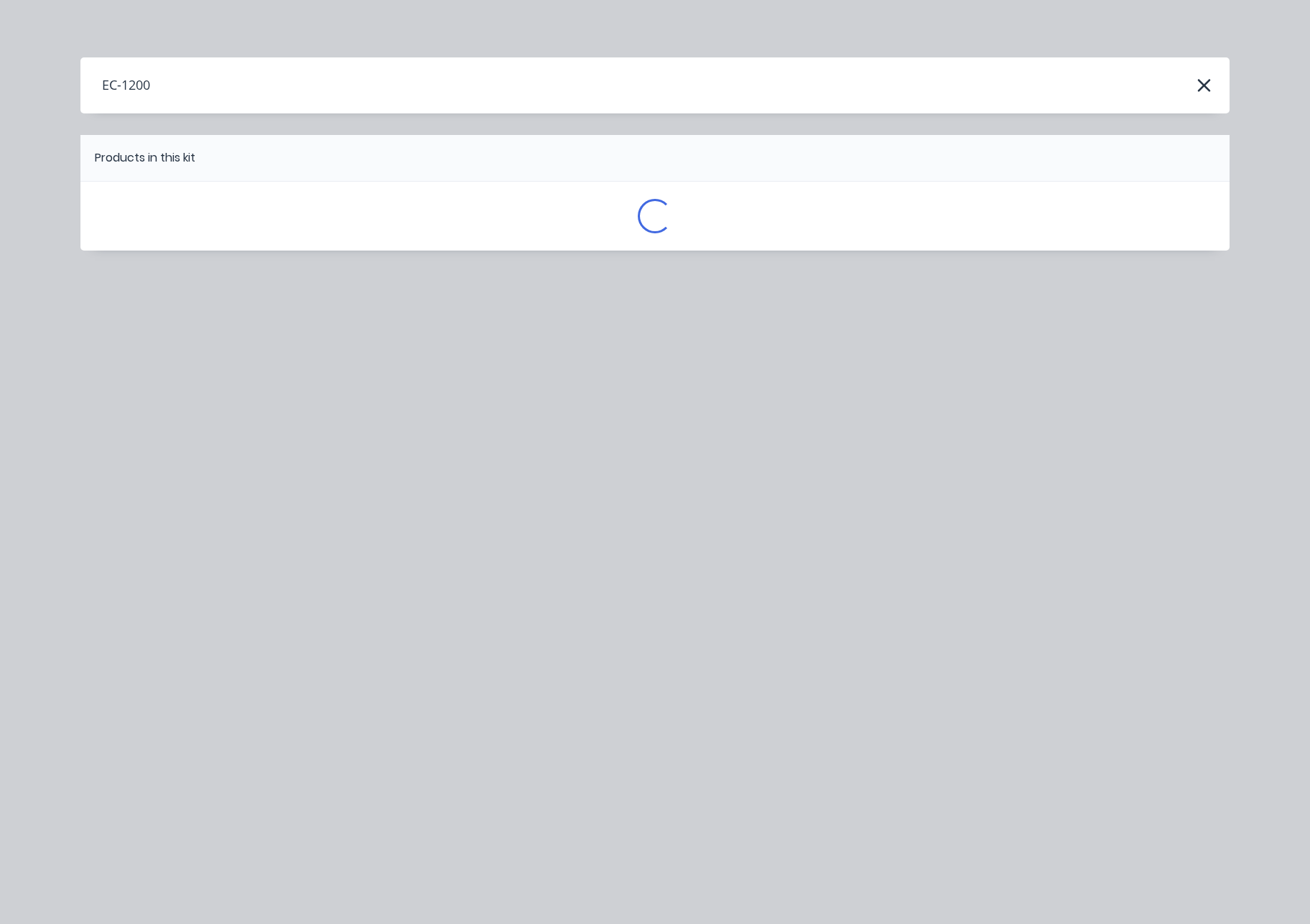
scroll to position [0, 0]
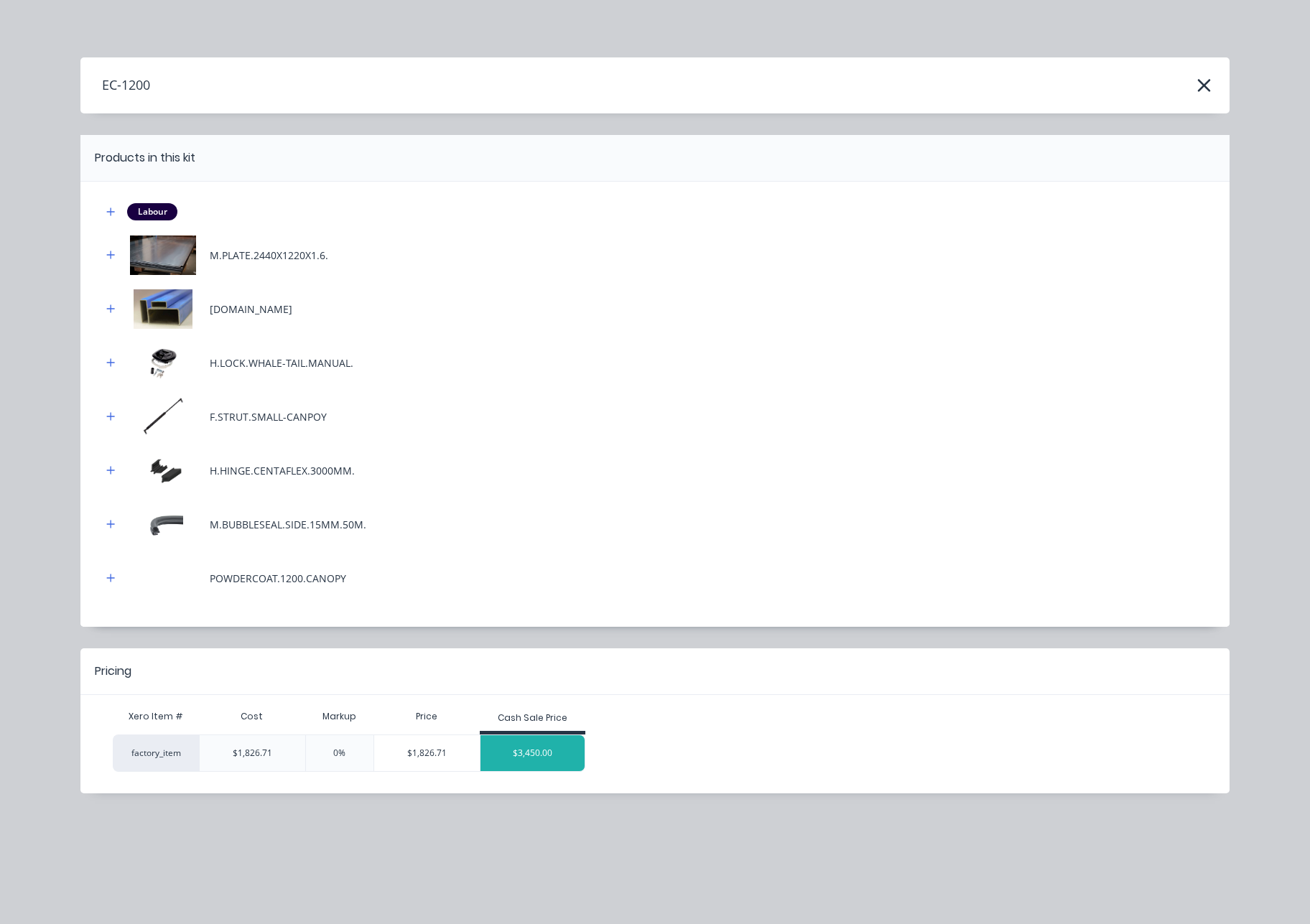
click at [532, 757] on div "$3,450.00" at bounding box center [533, 753] width 105 height 36
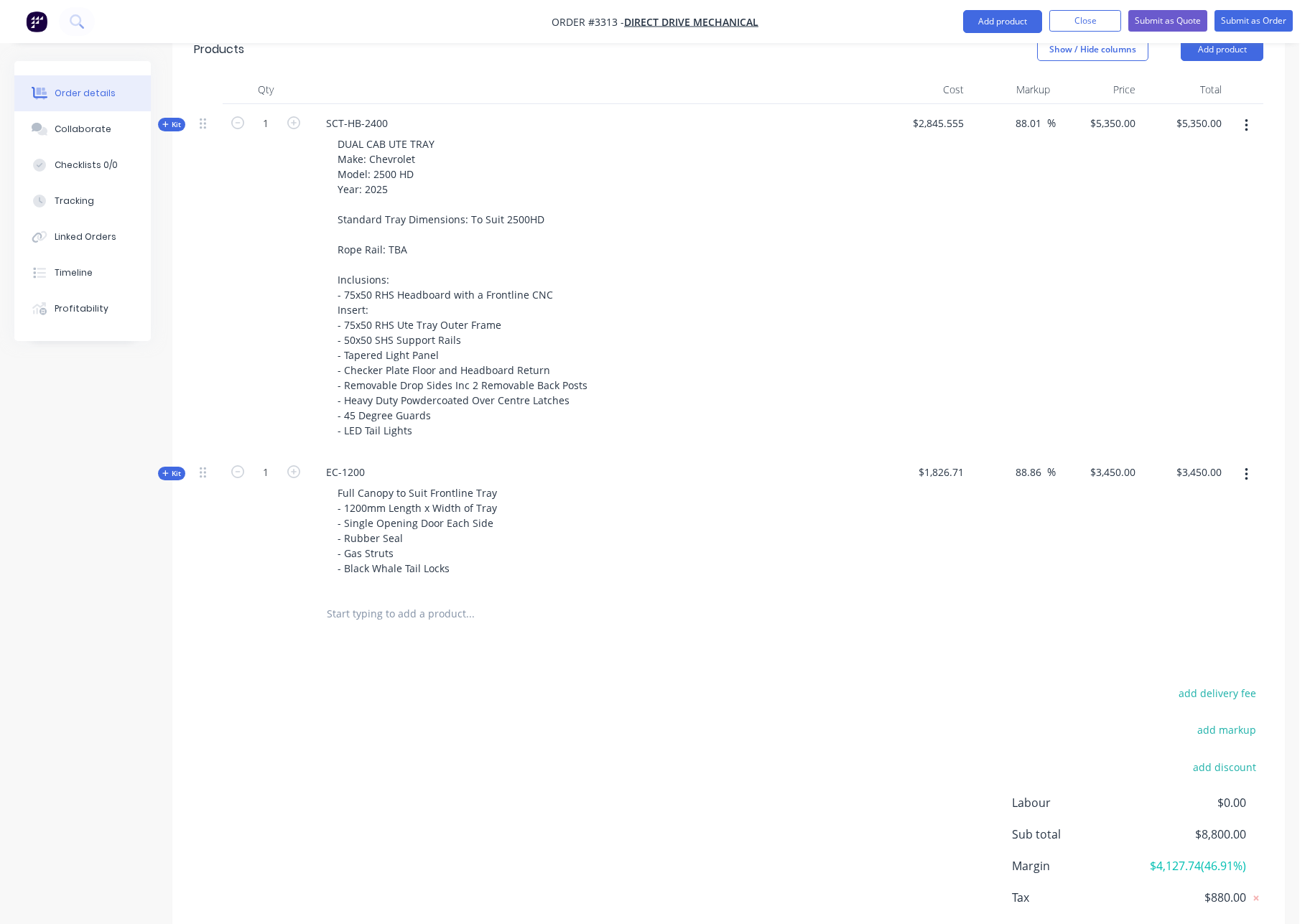
scroll to position [462, 0]
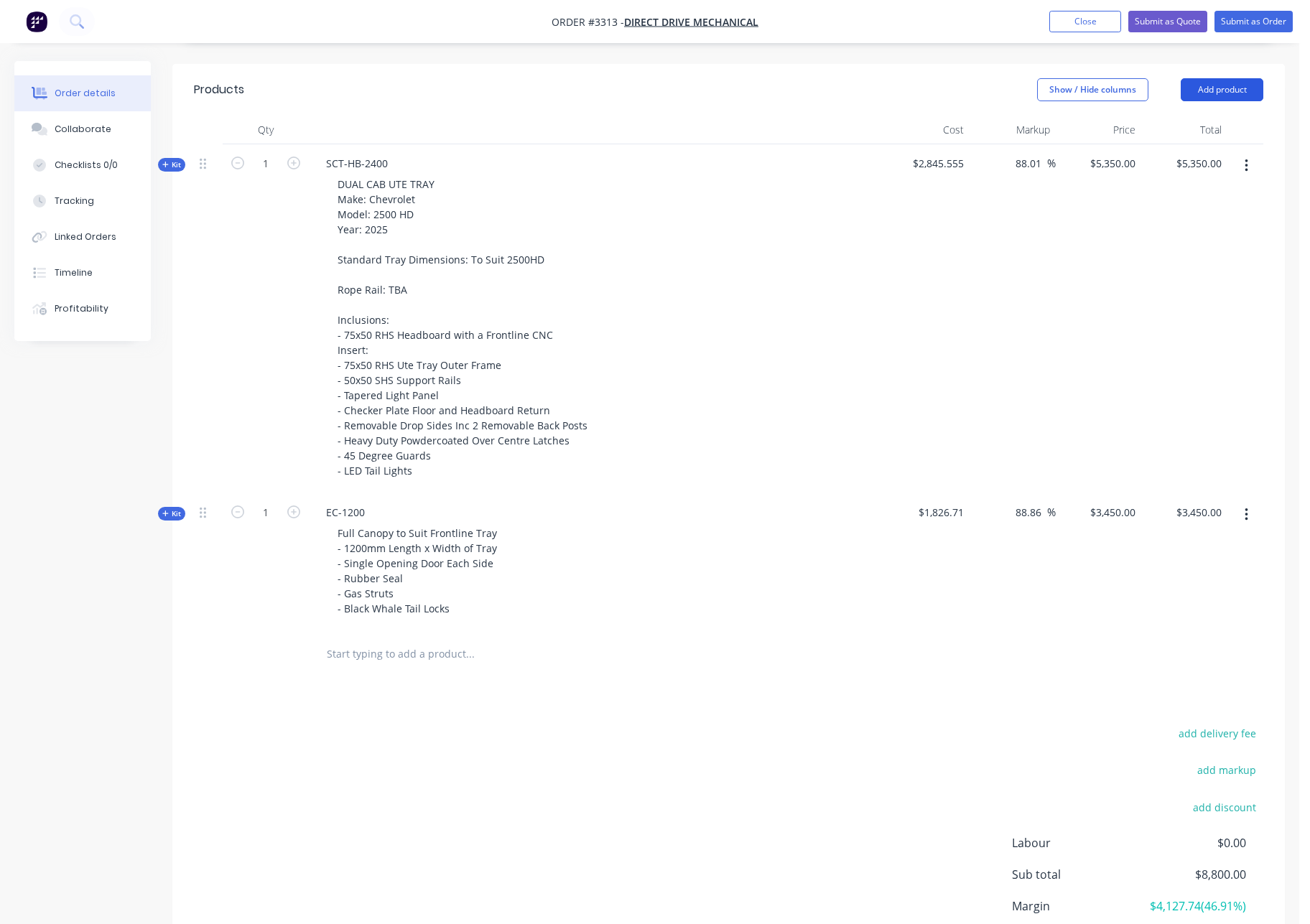
click at [1227, 89] on button "Add product" at bounding box center [1222, 90] width 83 height 23
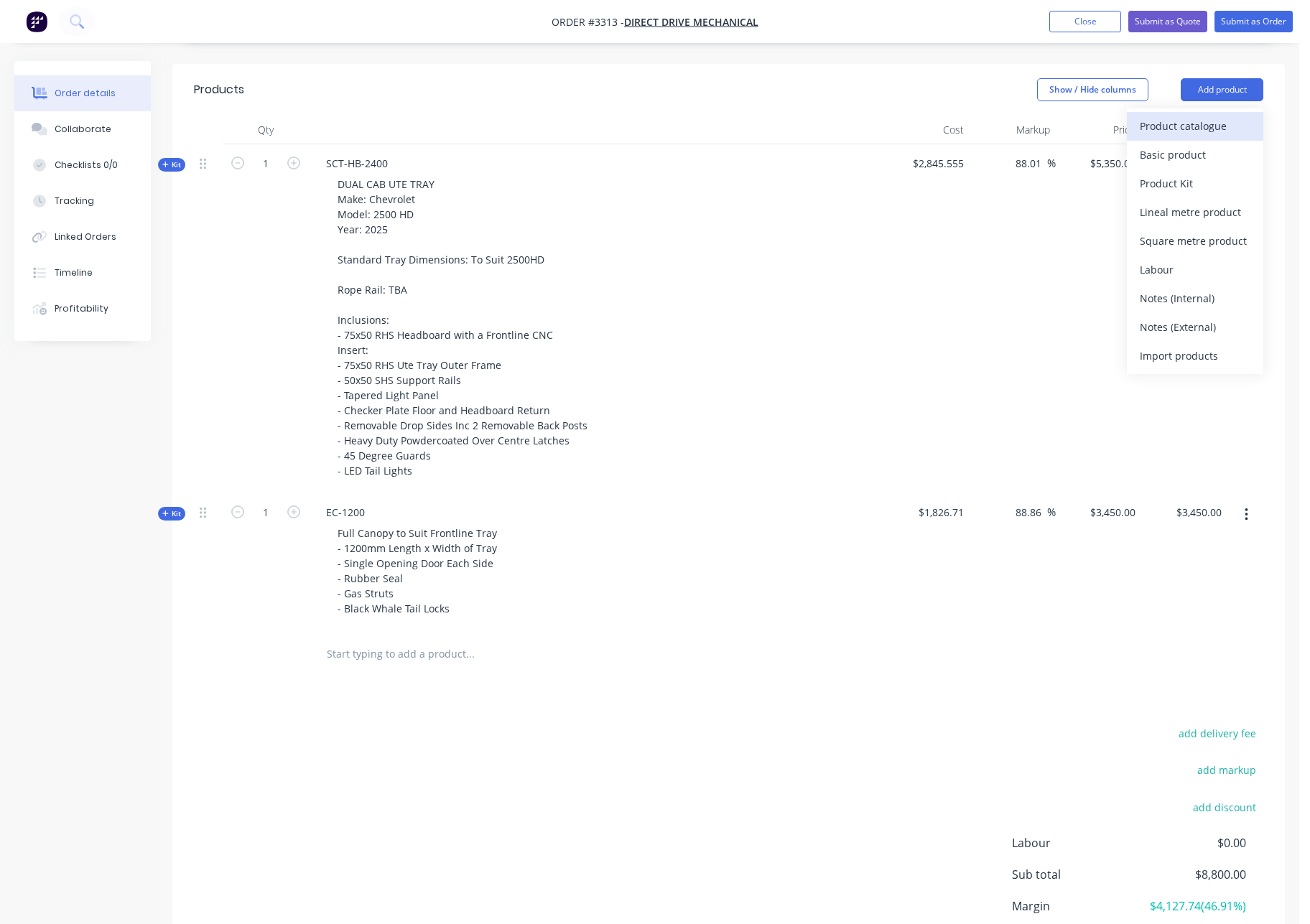
click at [1197, 128] on div "Product catalogue" at bounding box center [1195, 126] width 110 height 20
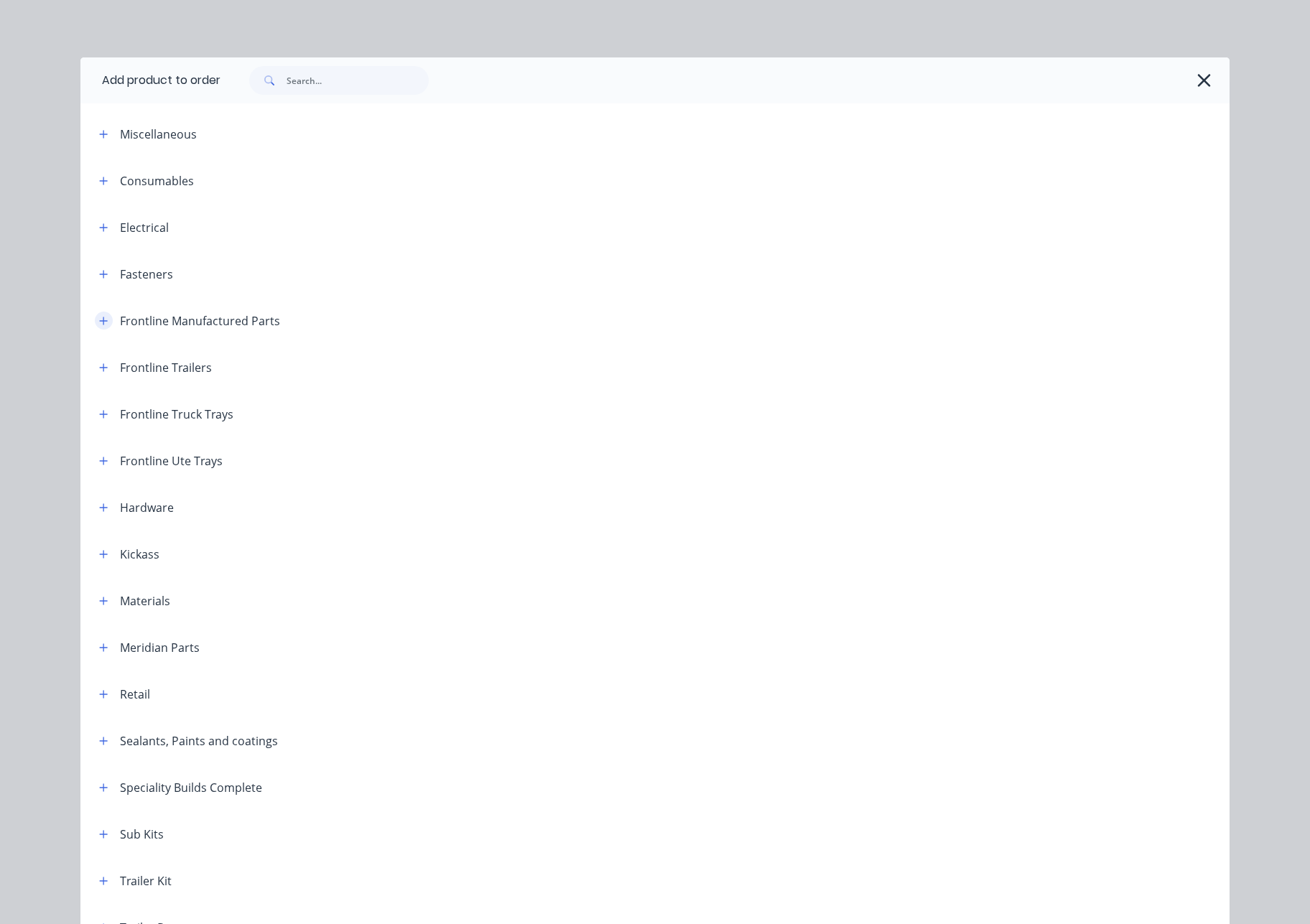
click at [99, 321] on icon "button" at bounding box center [103, 320] width 9 height 10
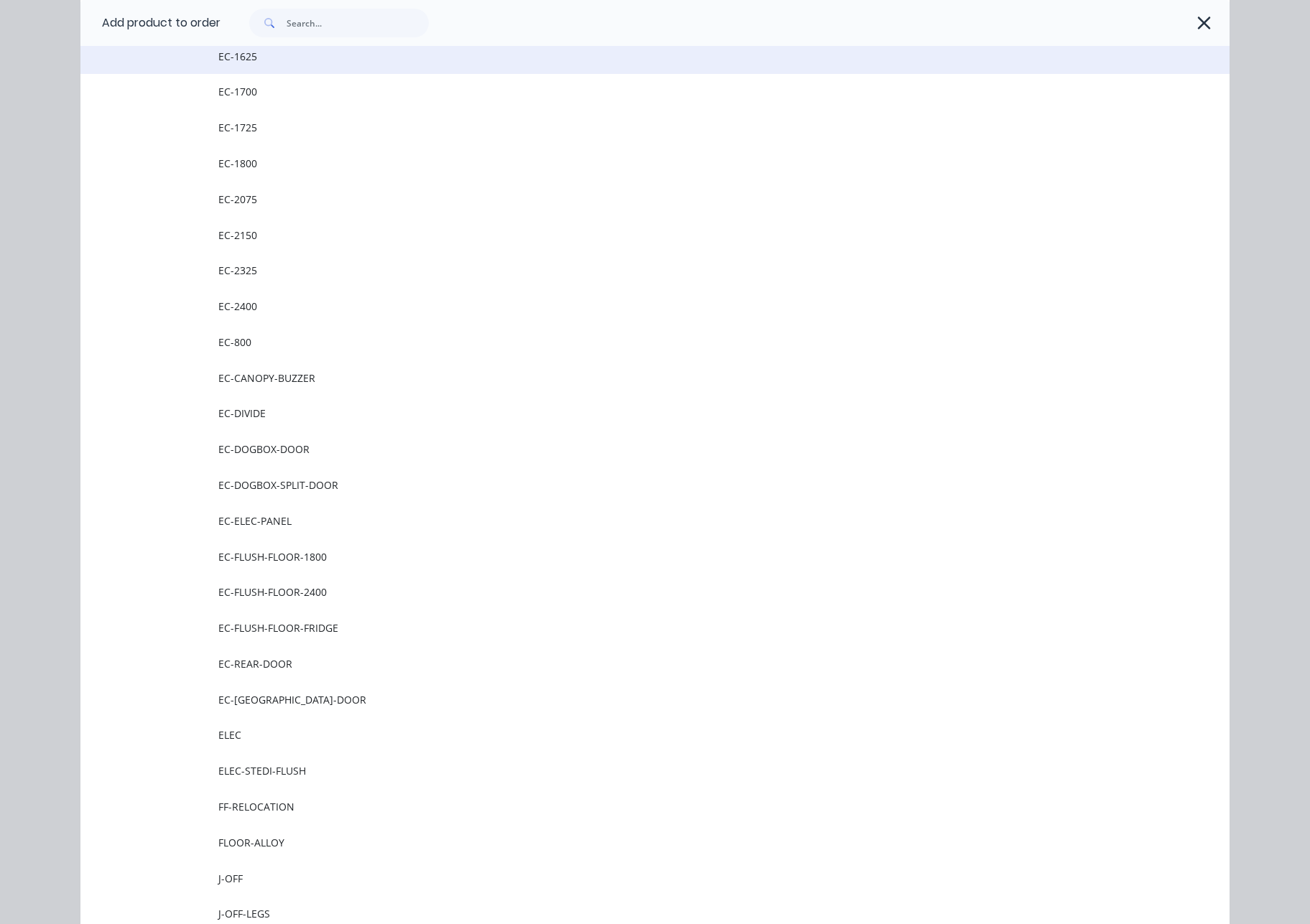
scroll to position [595, 0]
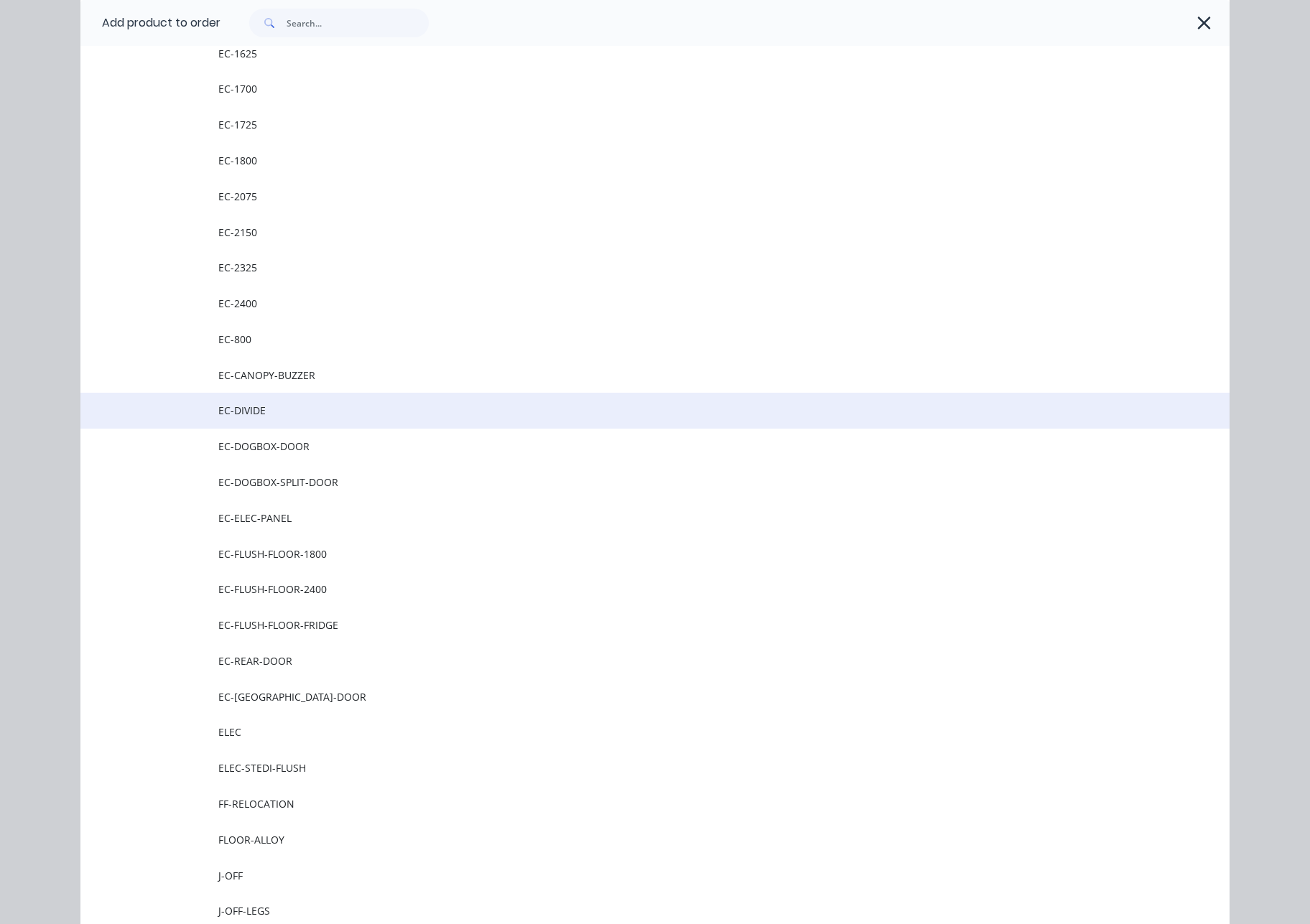
click at [304, 421] on td "EC-DIVIDE" at bounding box center [724, 410] width 1012 height 36
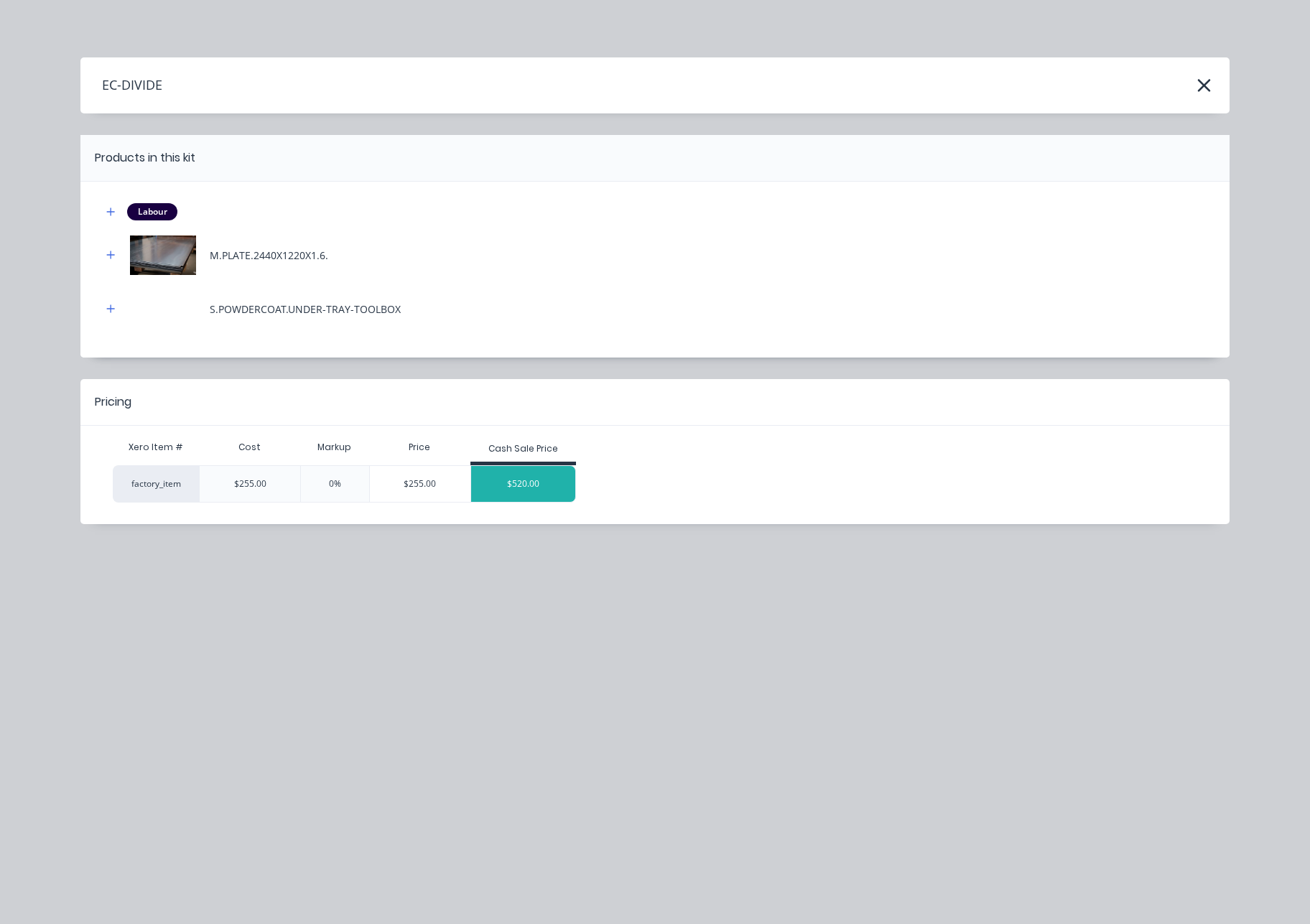
click at [503, 499] on div "$520.00" at bounding box center [524, 483] width 105 height 36
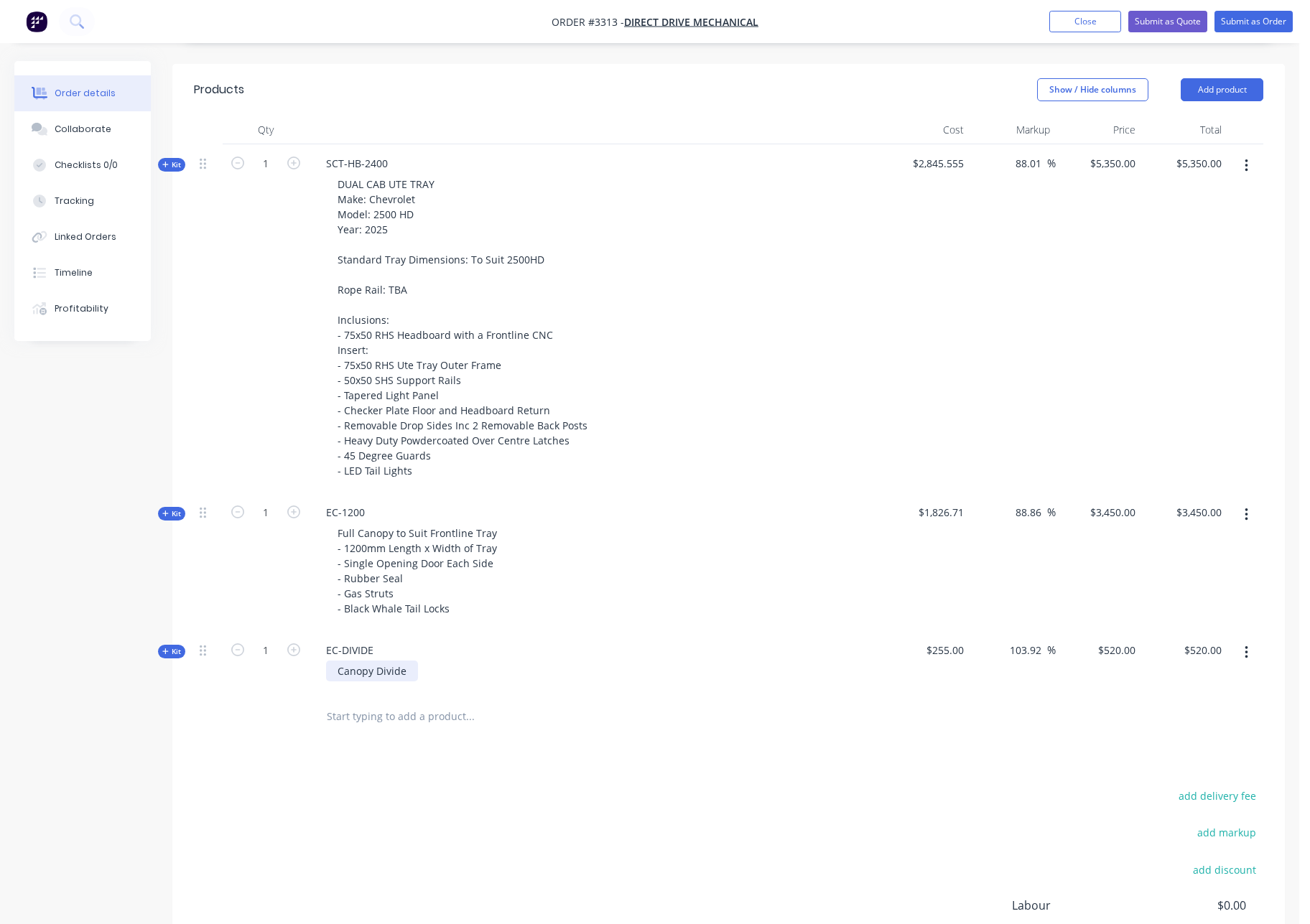
click at [414, 677] on div "Canopy Divide" at bounding box center [371, 670] width 92 height 20
click at [1232, 93] on button "Add product" at bounding box center [1222, 93] width 83 height 23
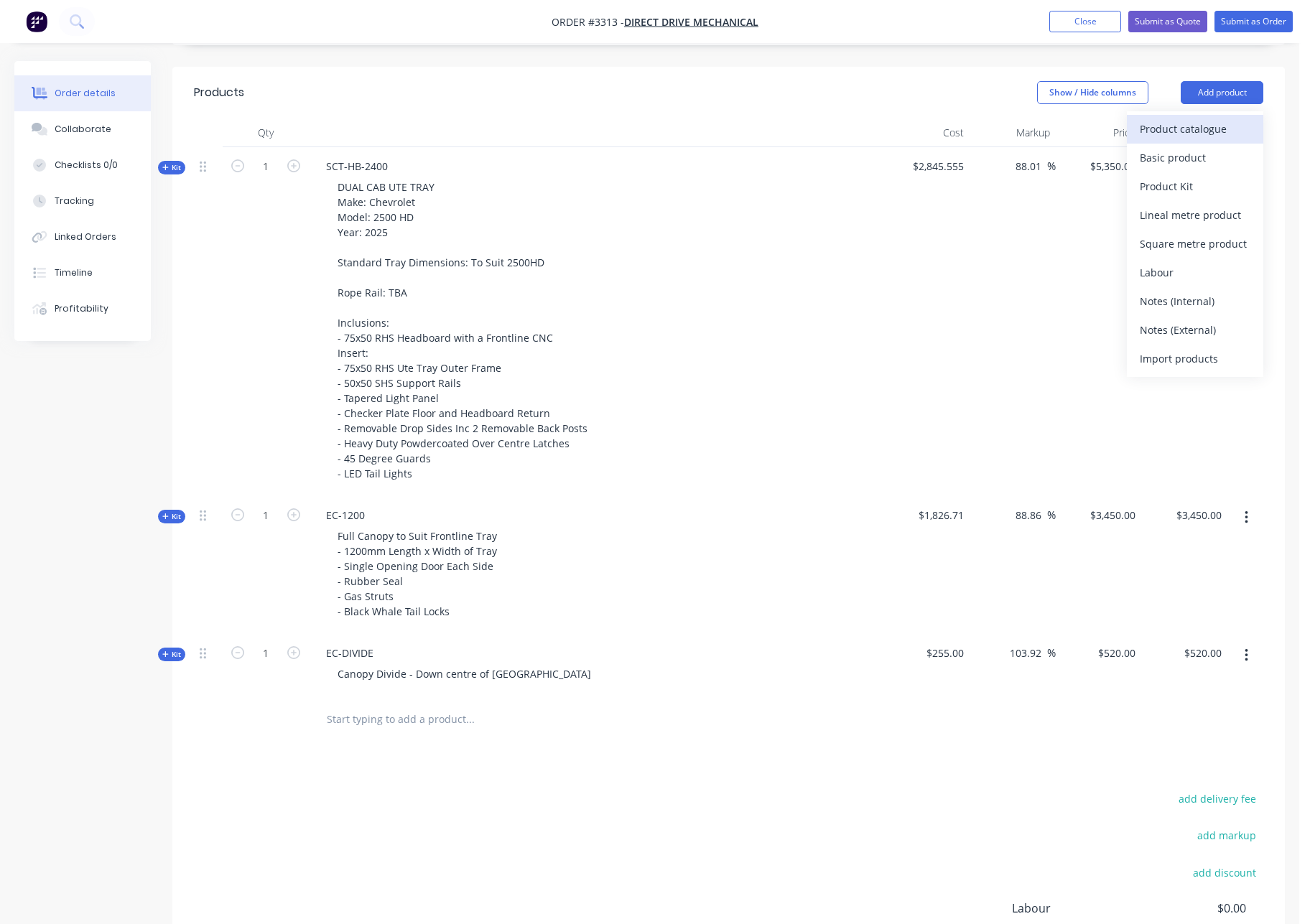
click at [1205, 129] on div "Product catalogue" at bounding box center [1195, 128] width 110 height 20
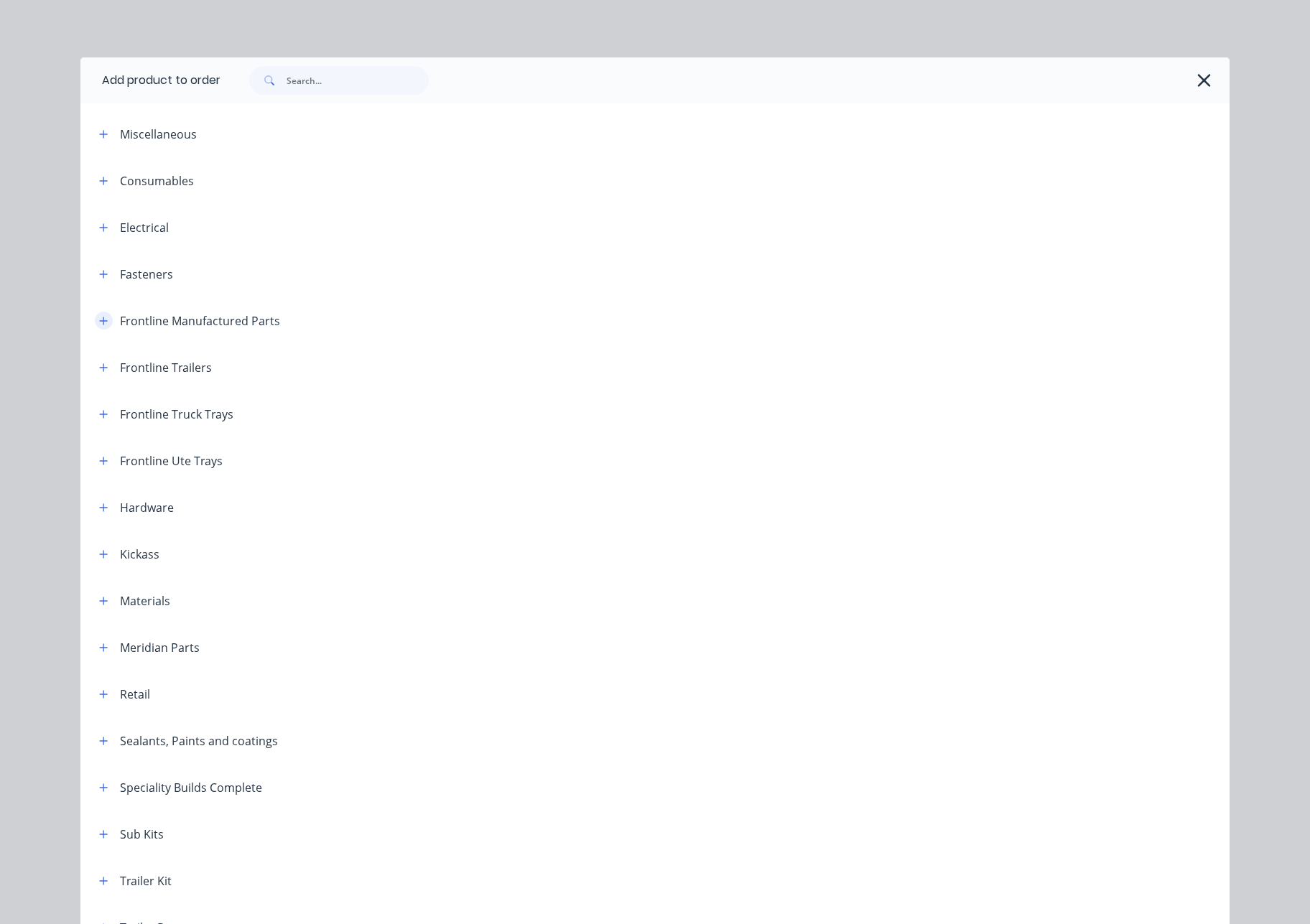
click at [99, 323] on icon "button" at bounding box center [103, 320] width 9 height 10
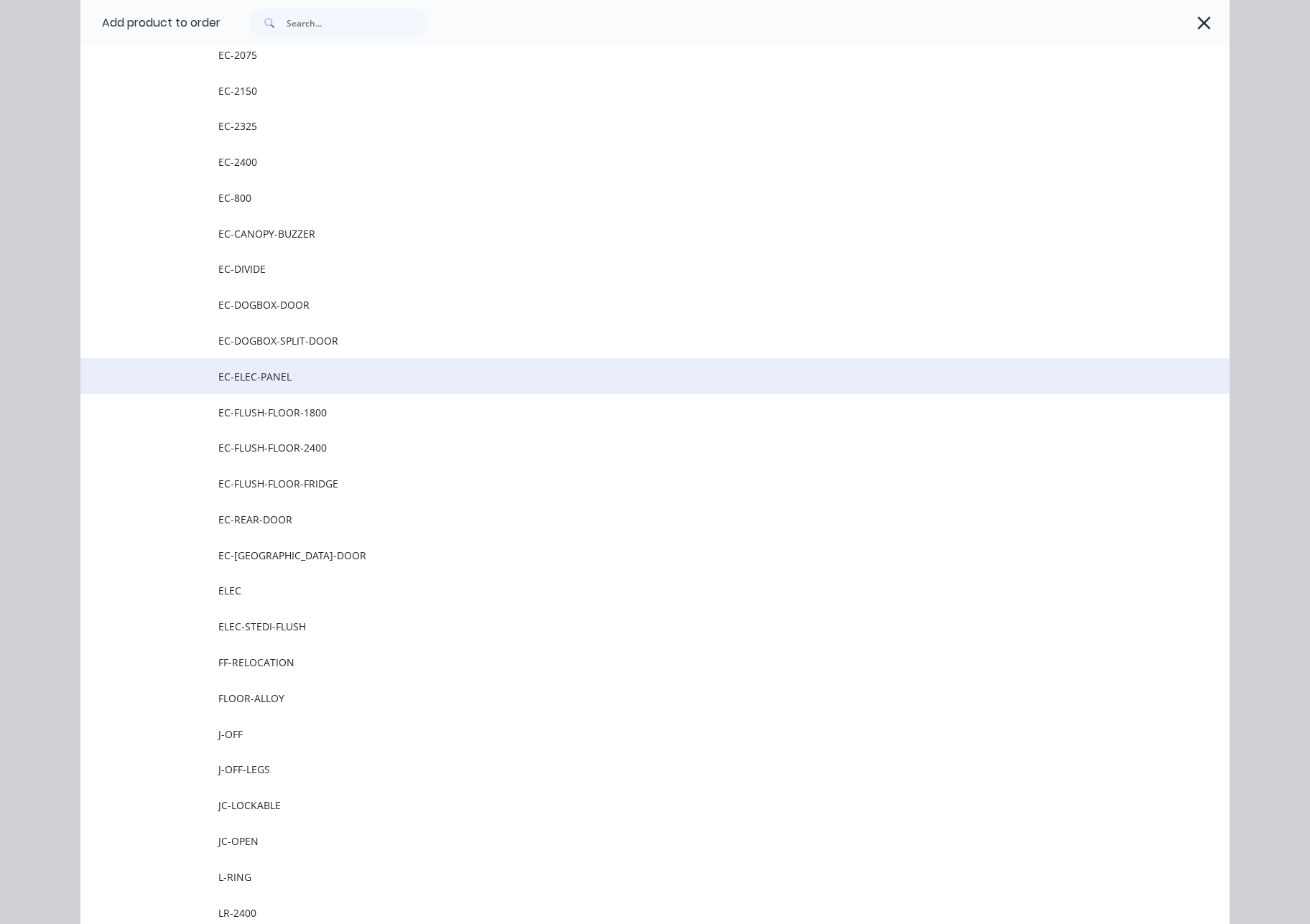
scroll to position [736, 0]
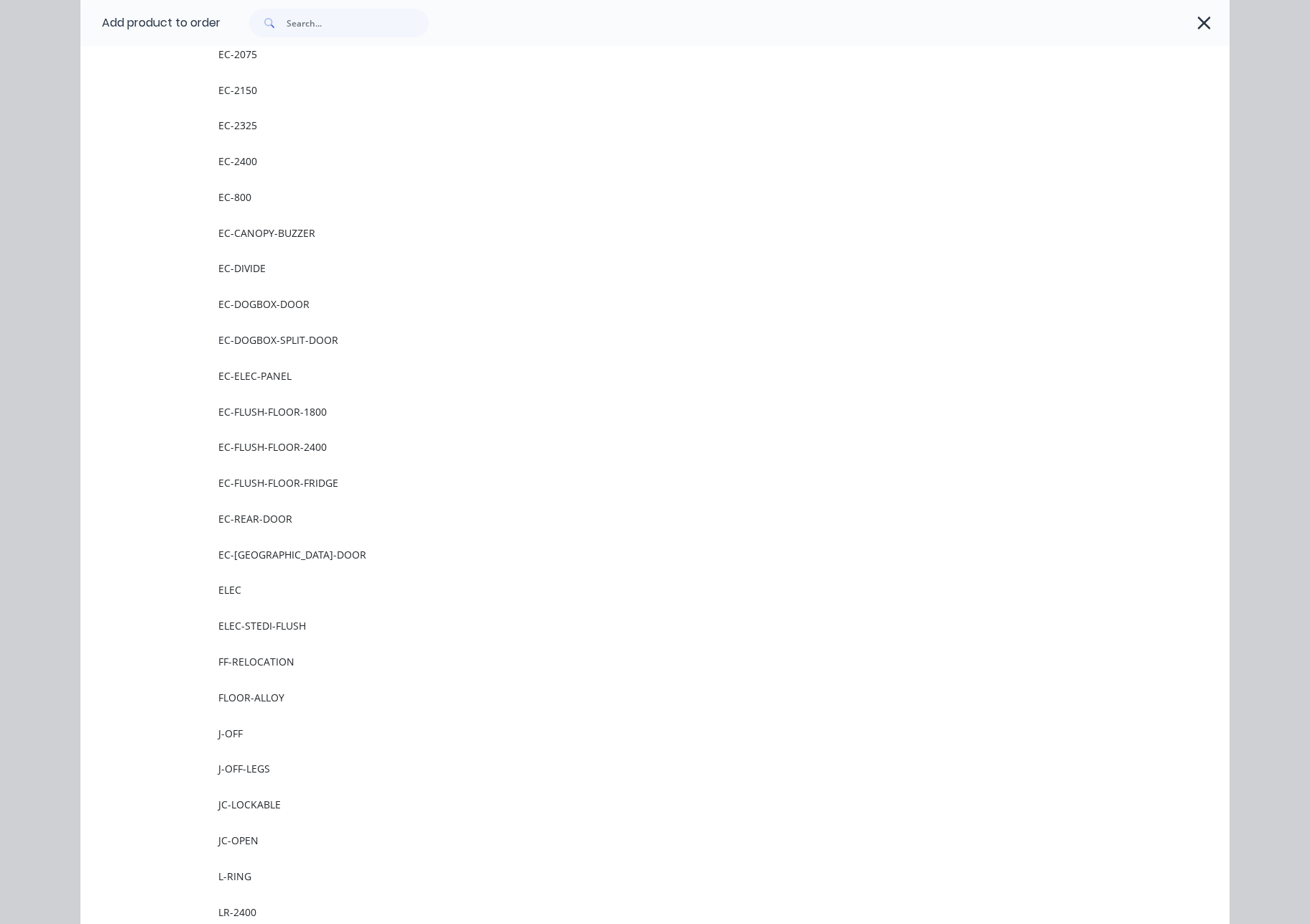
click at [313, 484] on span "EC-FLUSH-FLOOR-FRIDGE" at bounding box center [622, 482] width 809 height 15
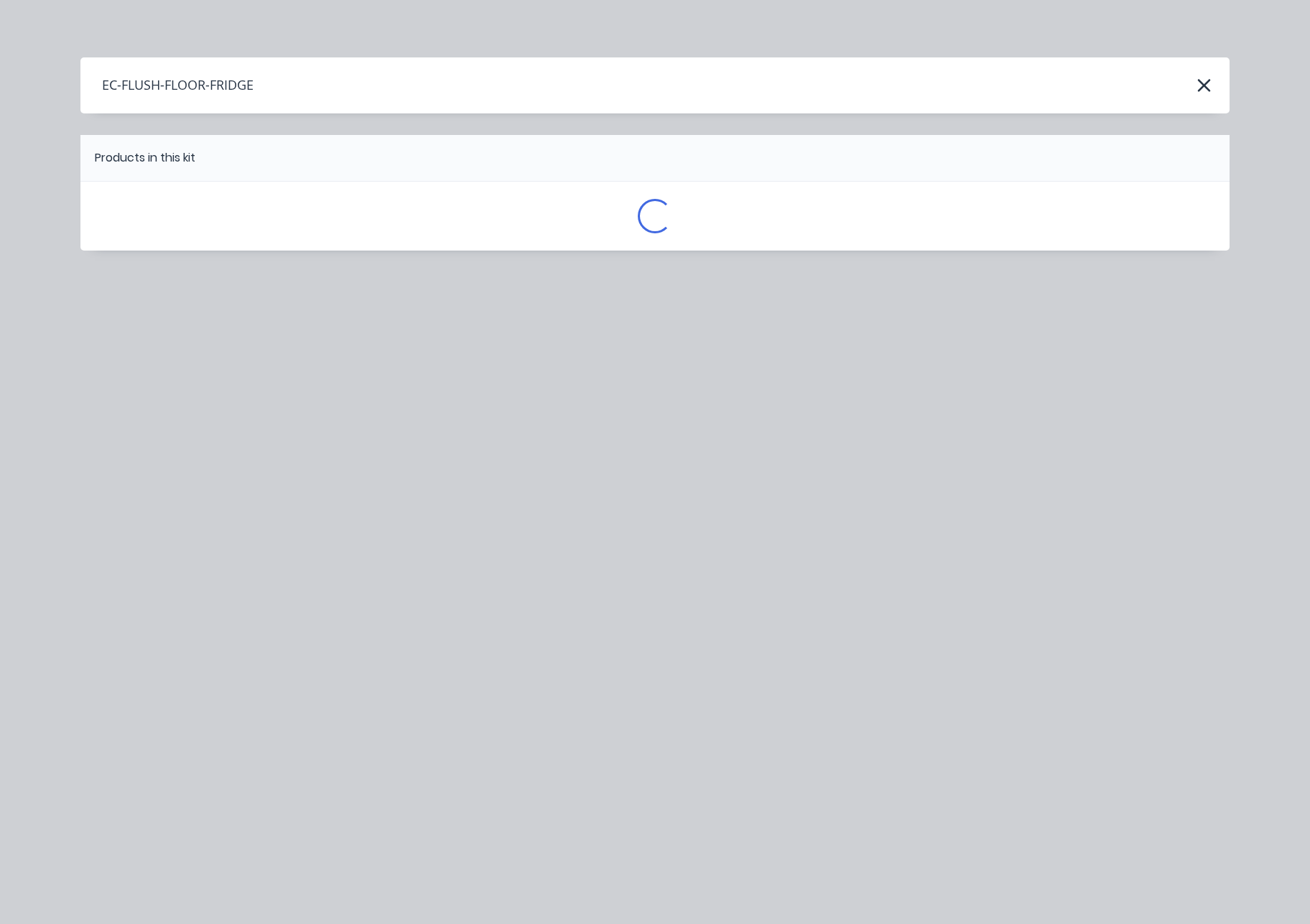
scroll to position [0, 0]
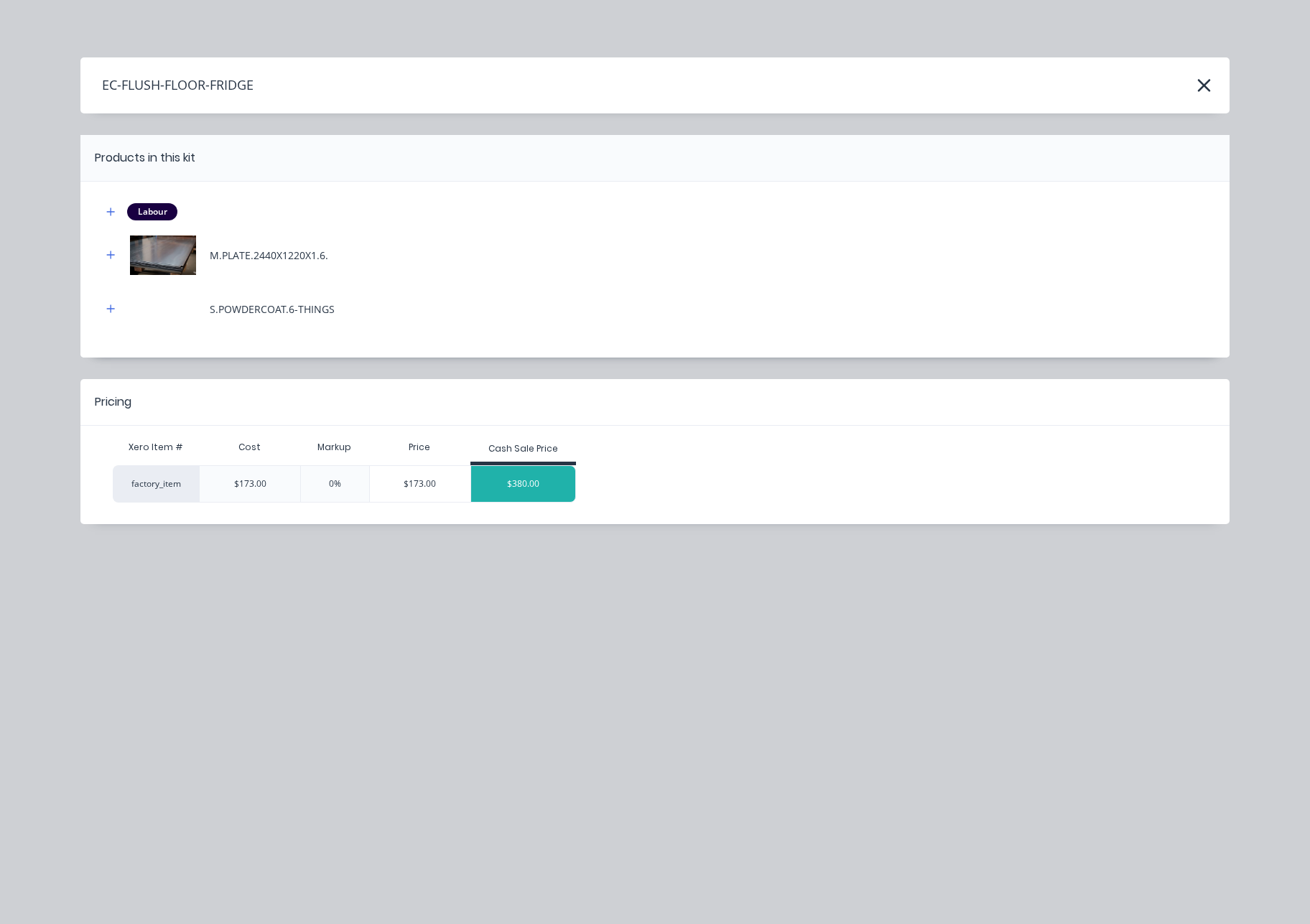
click at [529, 494] on div "$380.00" at bounding box center [524, 483] width 105 height 36
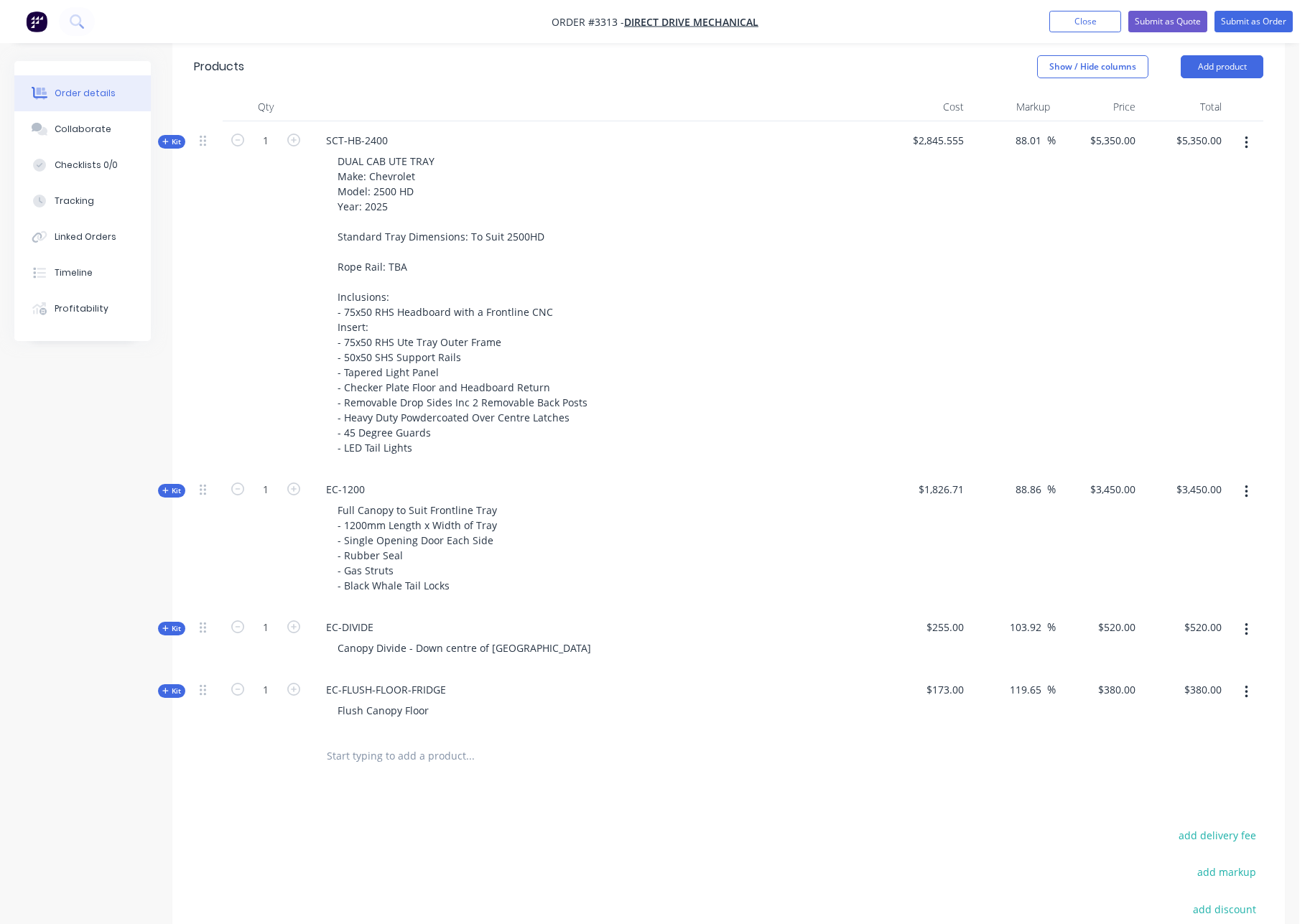
scroll to position [476, 0]
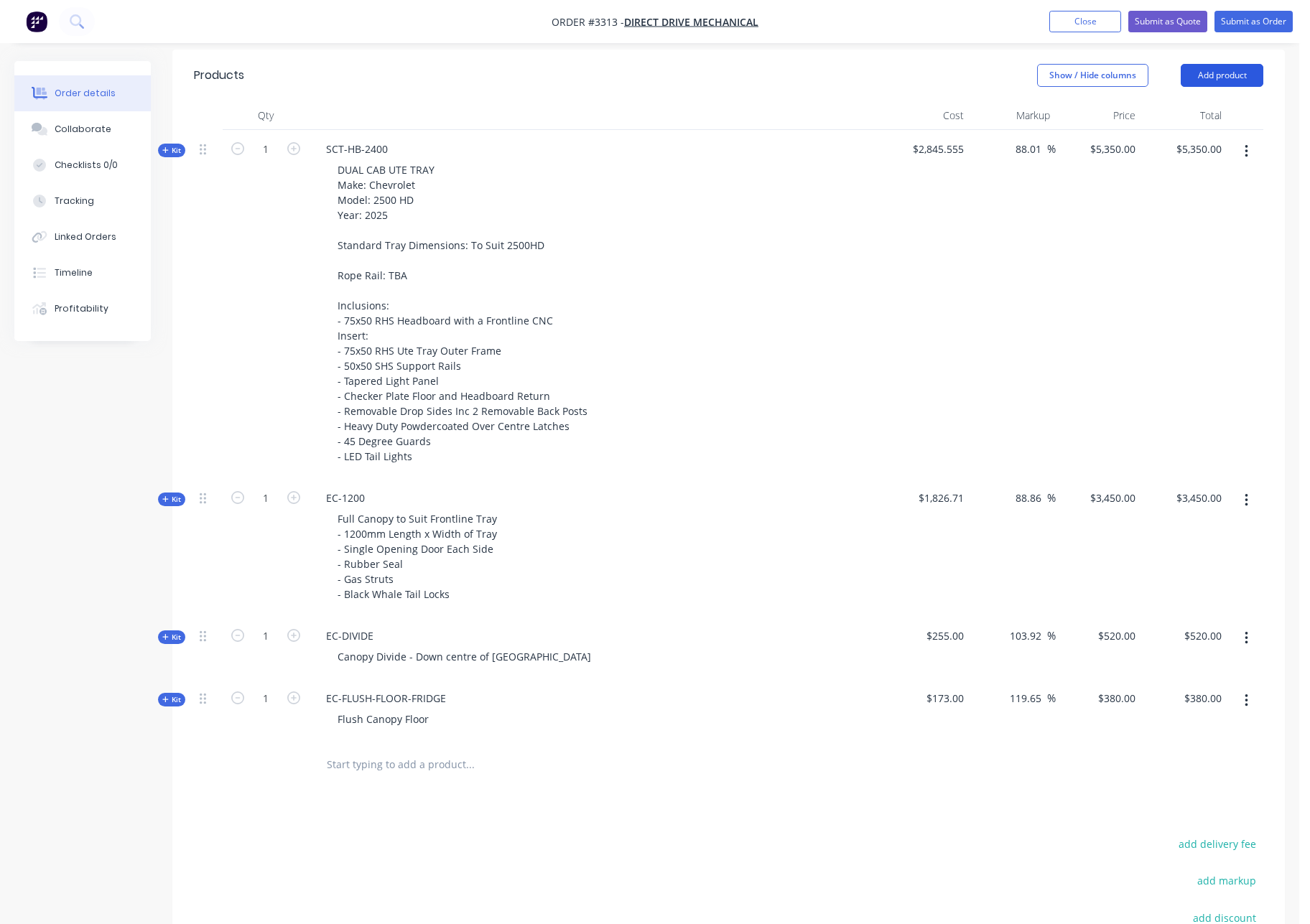
click at [1225, 83] on button "Add product" at bounding box center [1222, 76] width 83 height 23
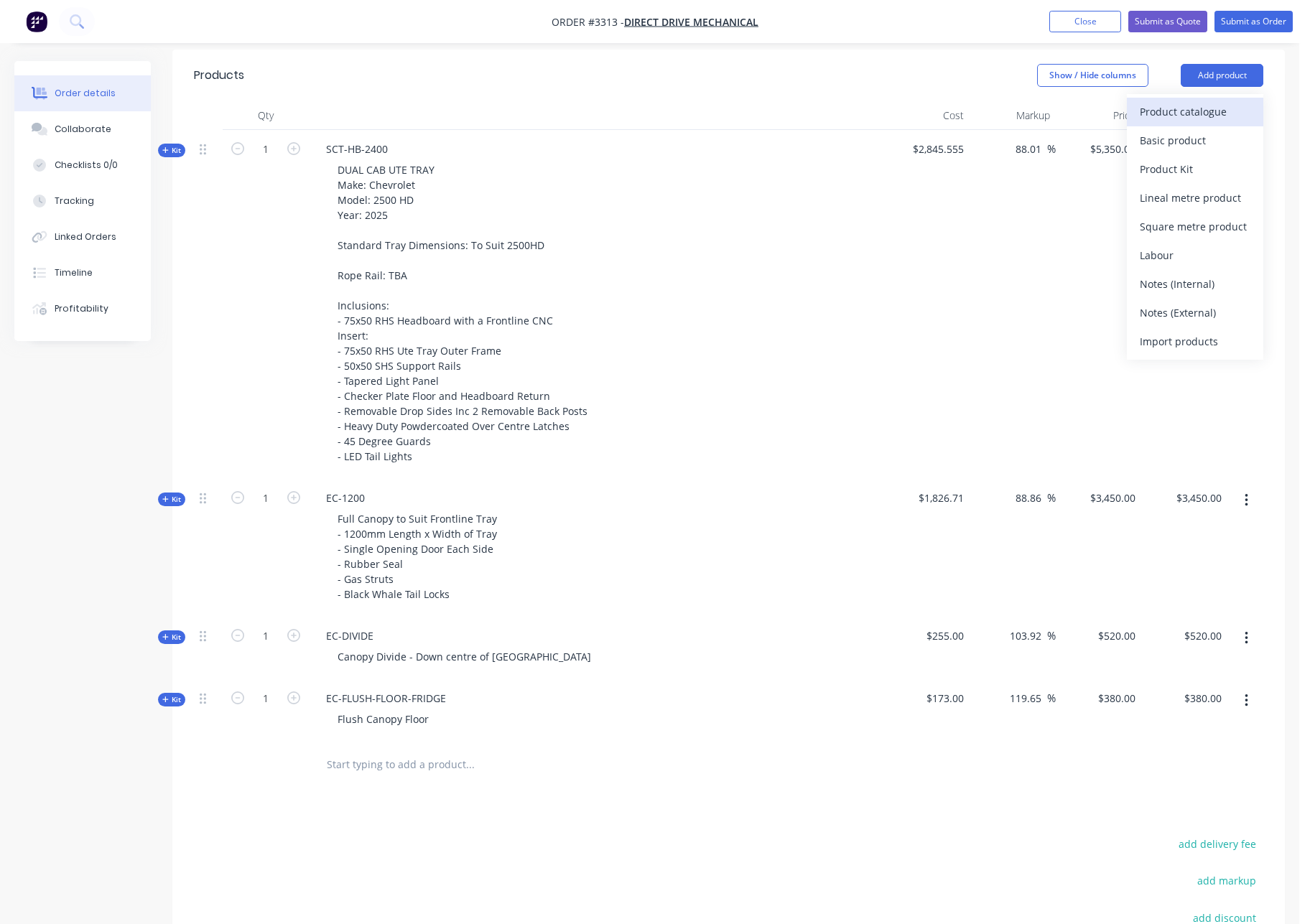
click at [1204, 113] on div "Product catalogue" at bounding box center [1195, 111] width 110 height 20
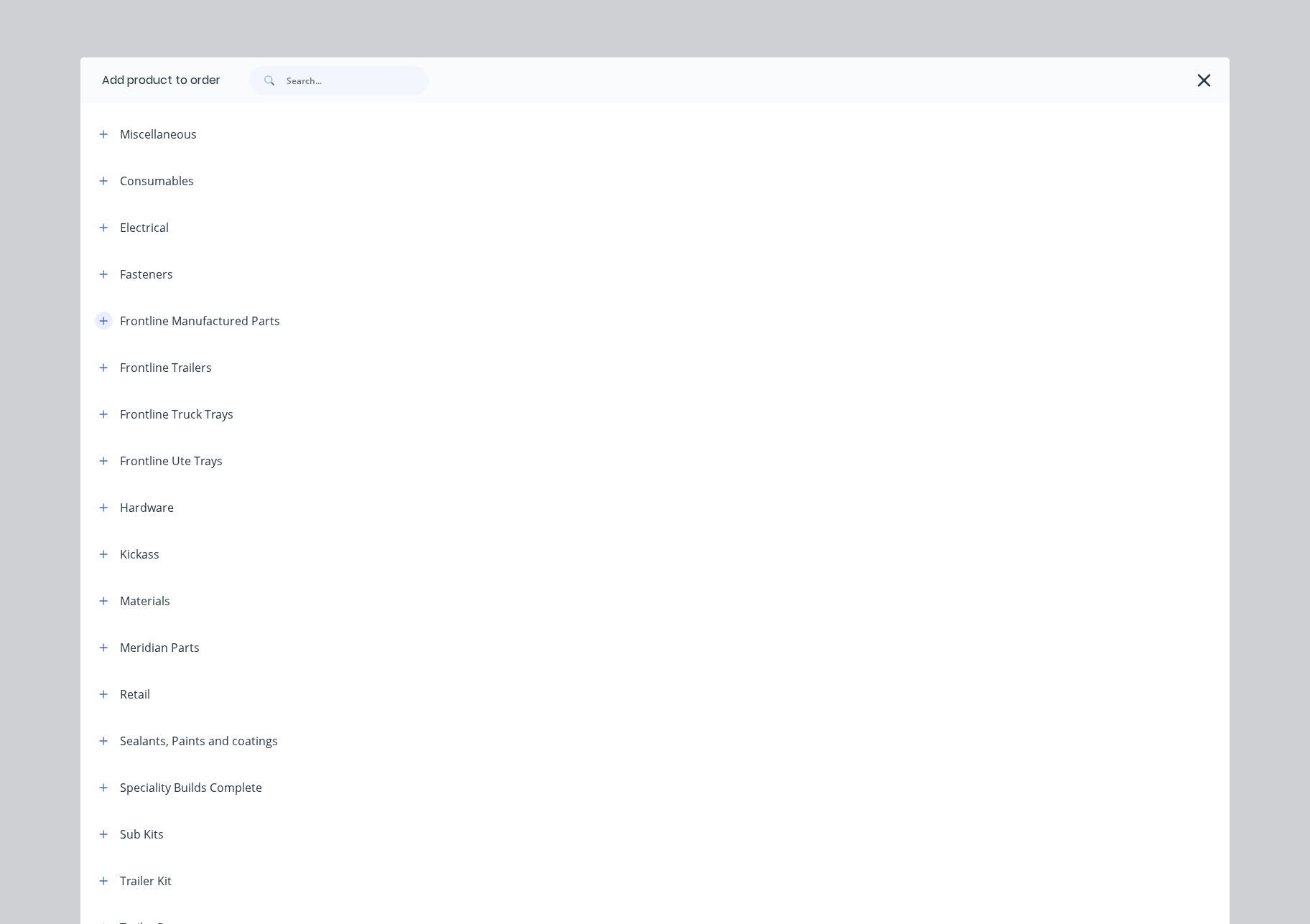
click at [99, 321] on icon "button" at bounding box center [103, 320] width 9 height 10
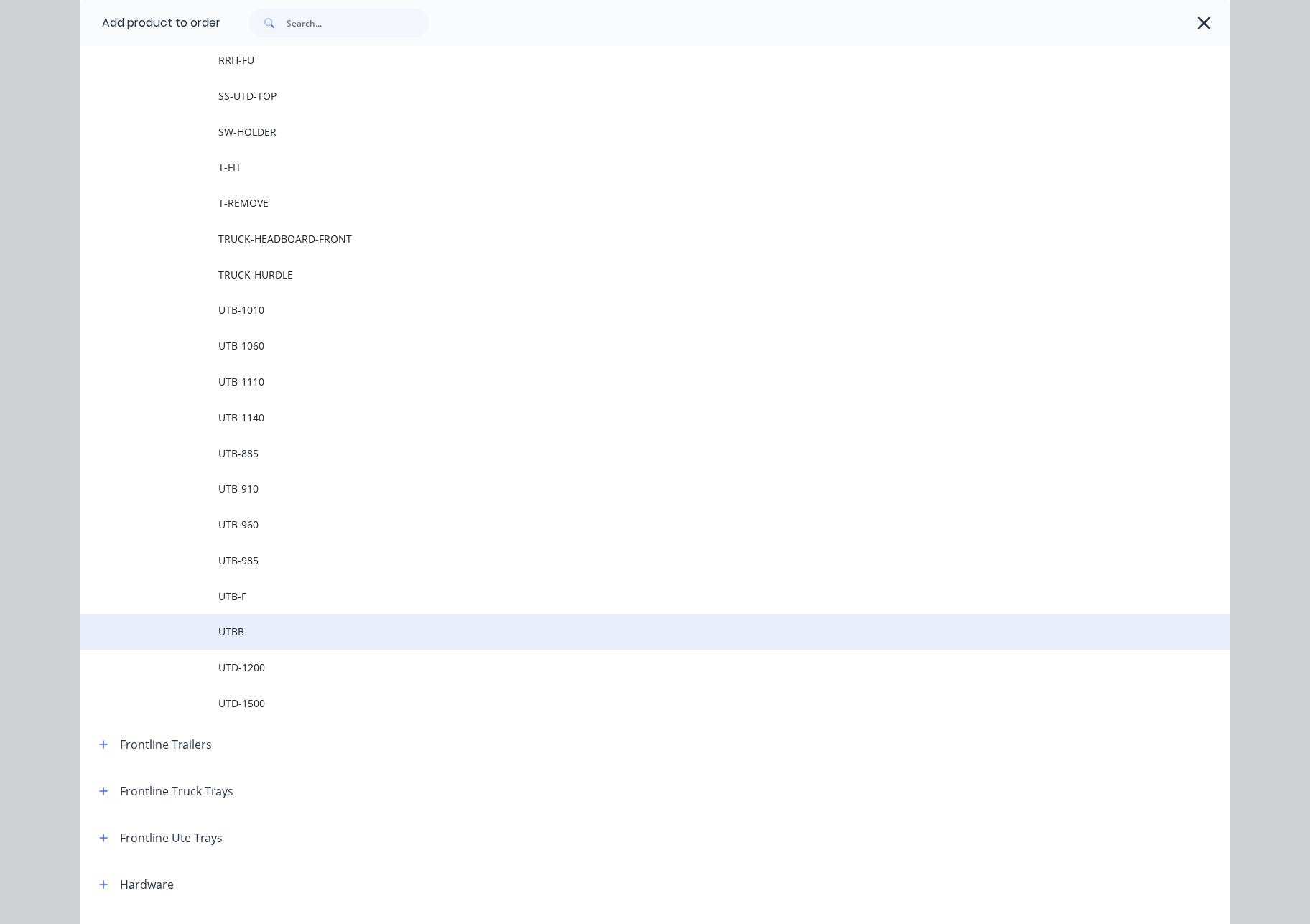
scroll to position [1842, 0]
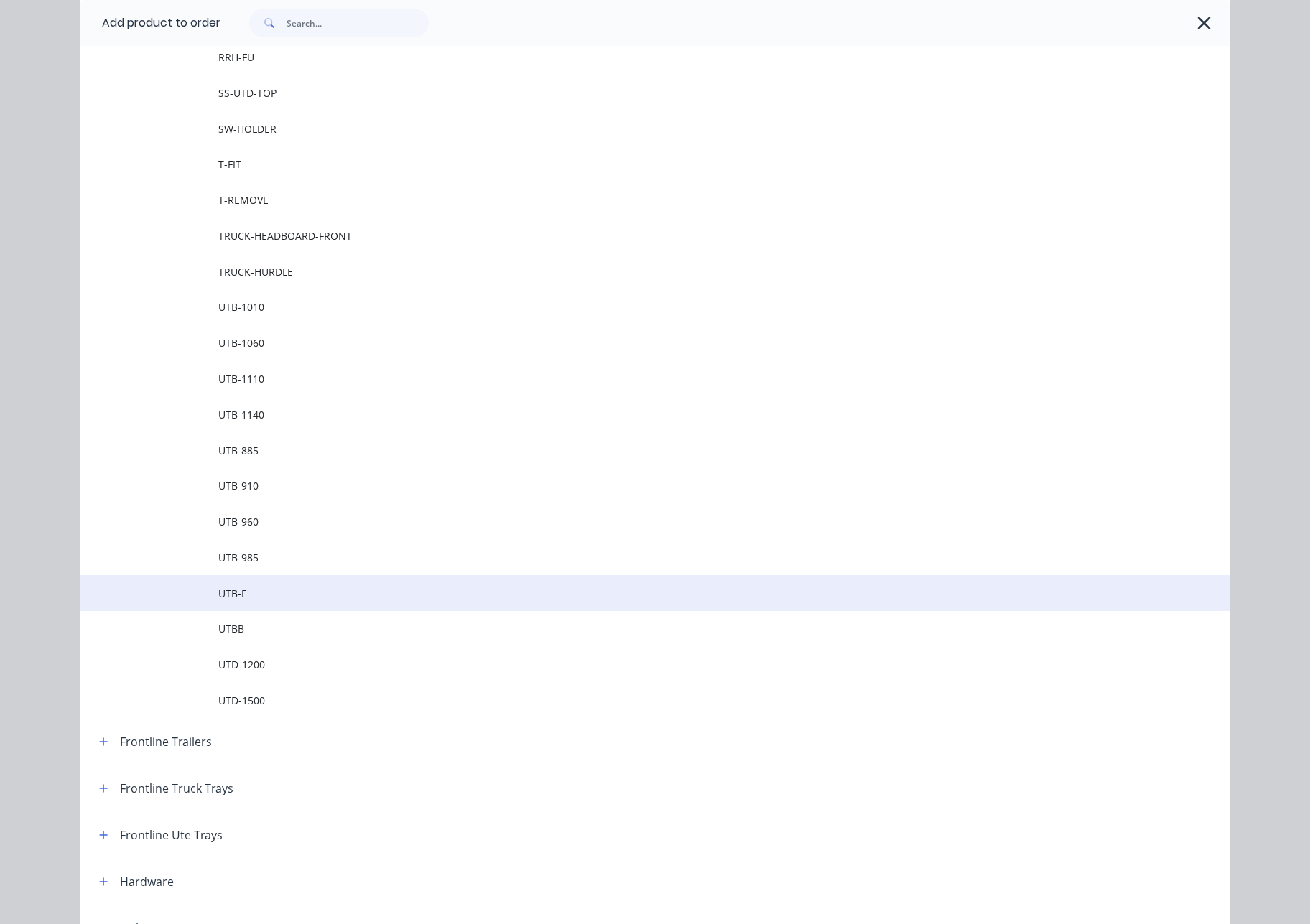
click at [279, 597] on span "UTB-F" at bounding box center [622, 593] width 809 height 15
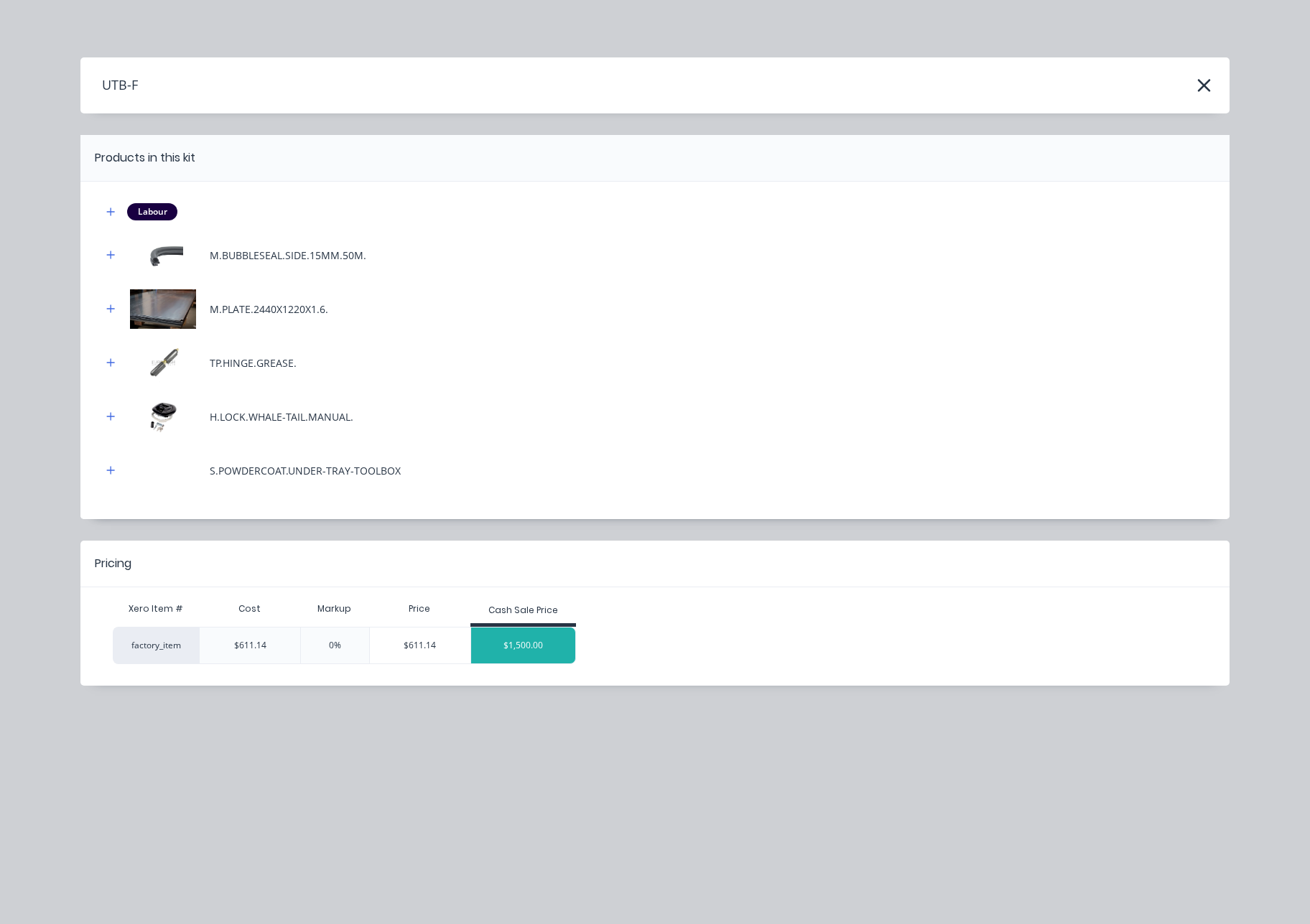
click at [546, 637] on div "$1,500.00" at bounding box center [524, 645] width 105 height 36
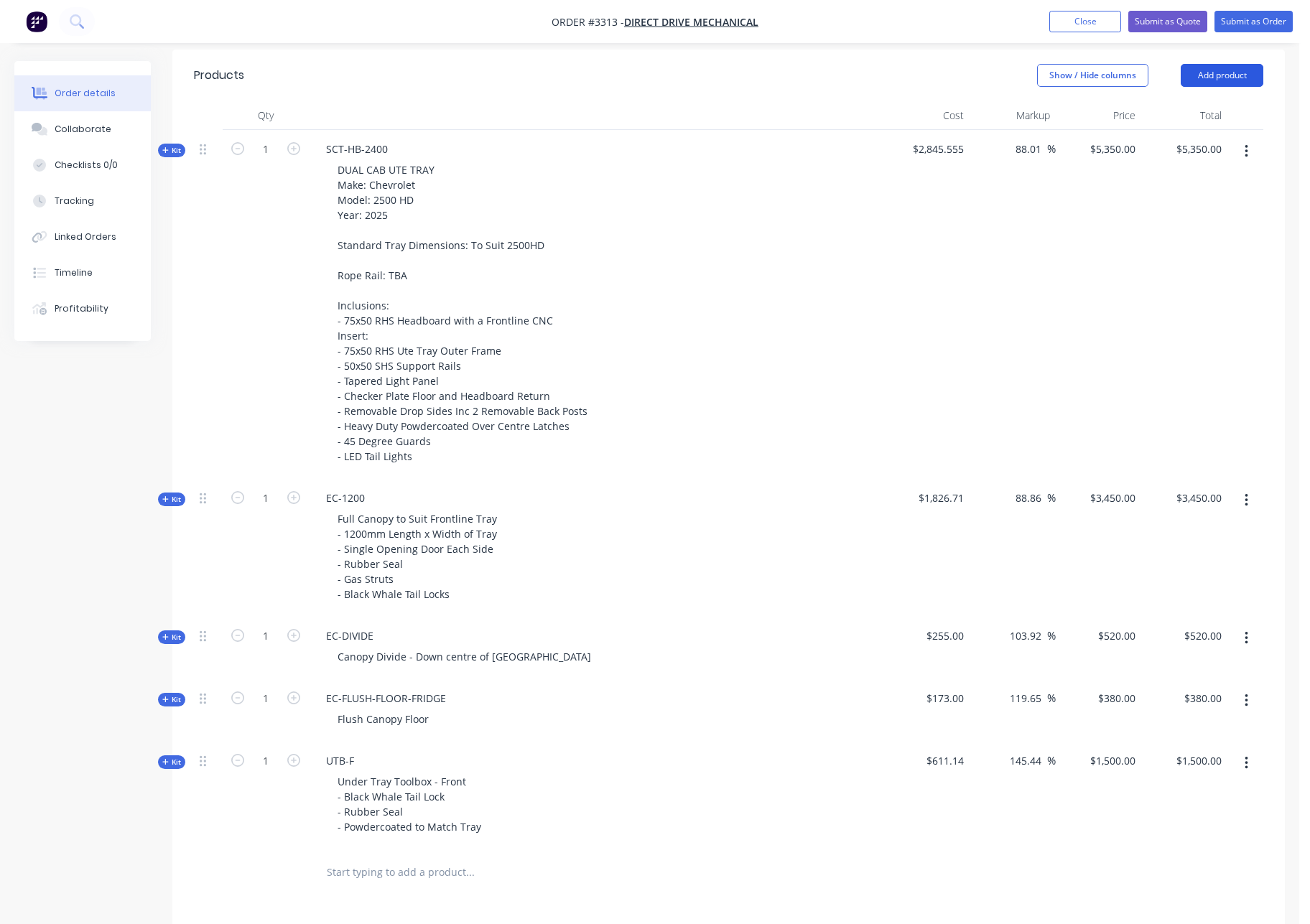
click at [1231, 69] on button "Add product" at bounding box center [1222, 76] width 83 height 23
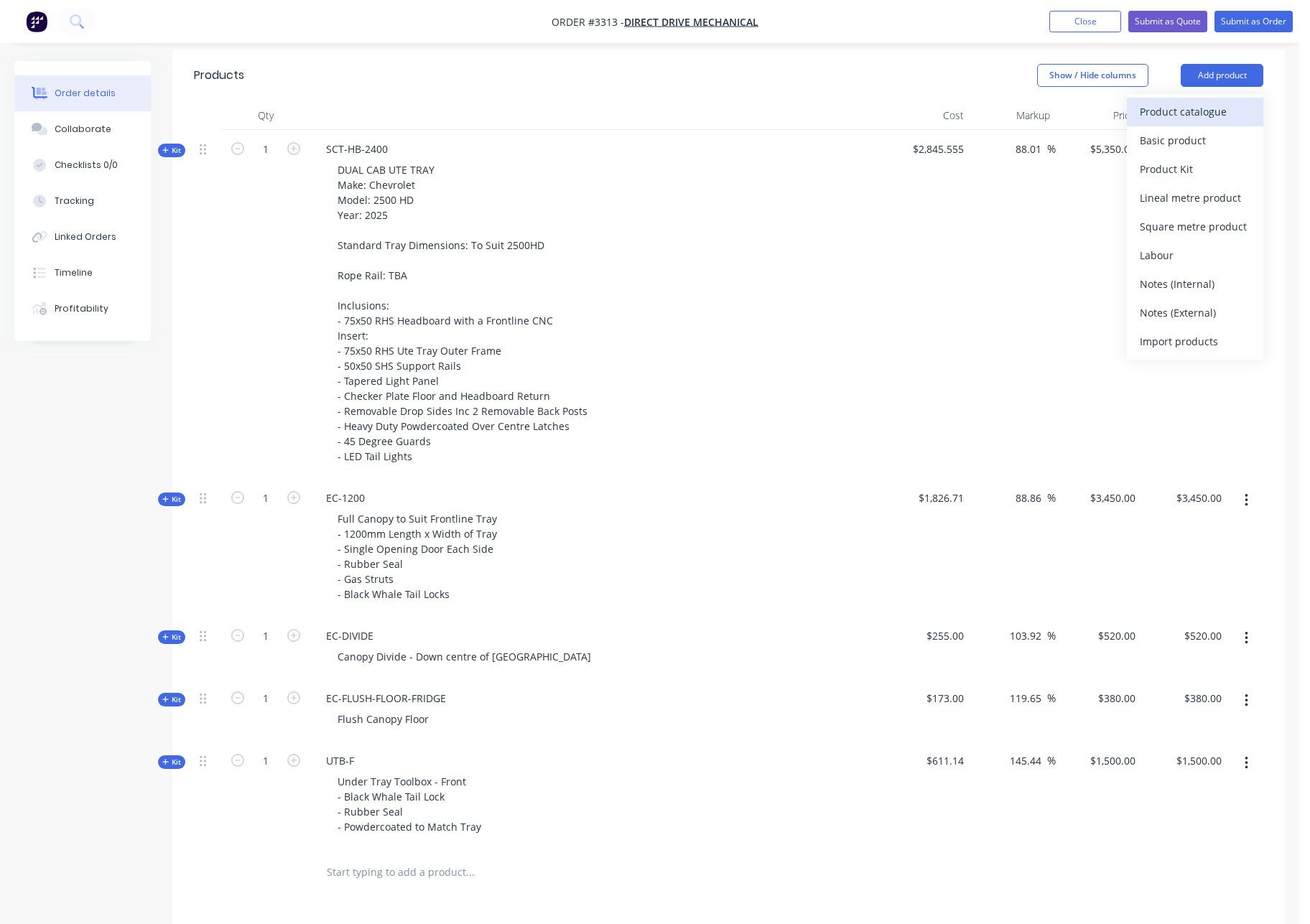
click at [1219, 112] on div "Product catalogue" at bounding box center [1195, 111] width 110 height 20
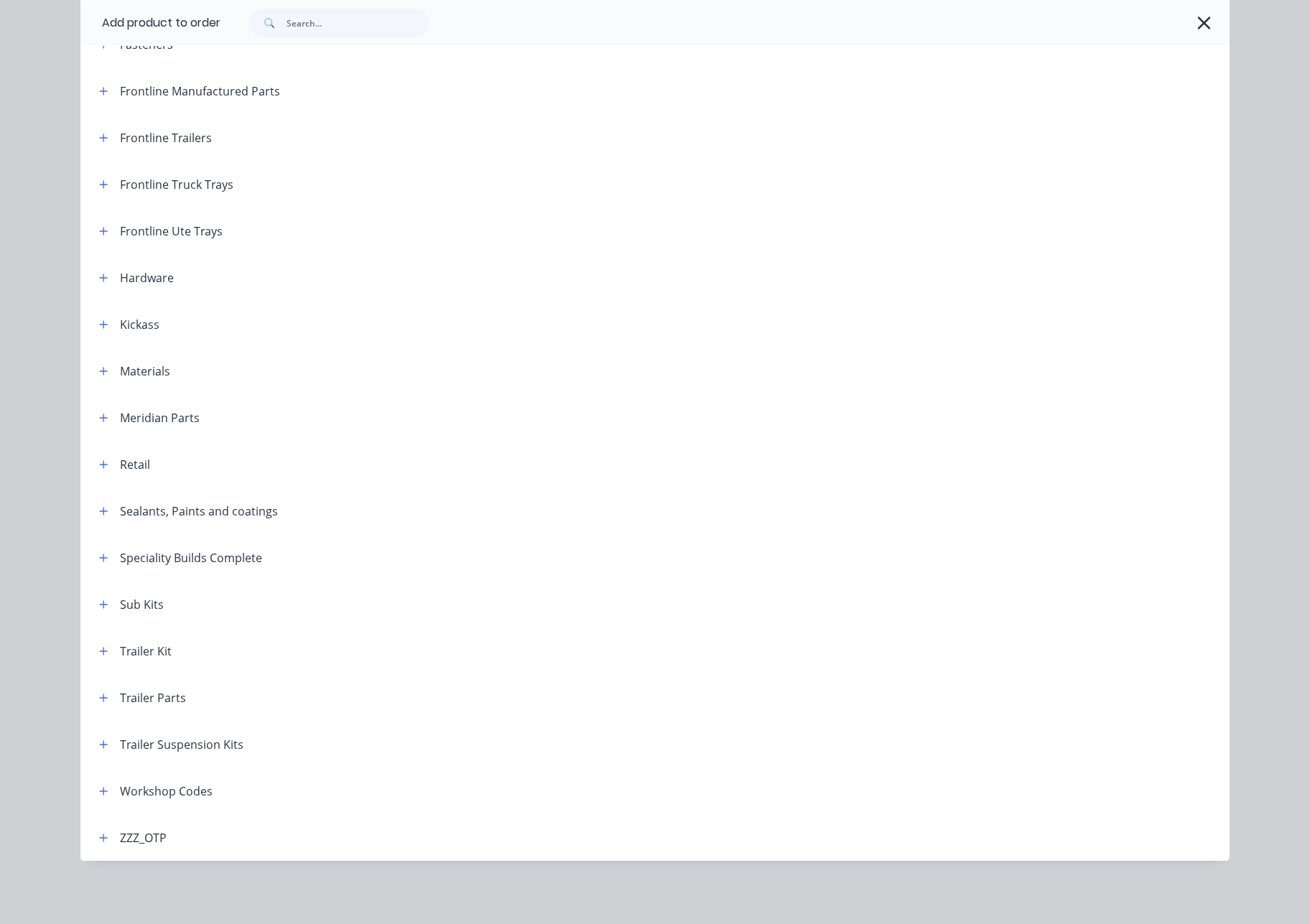
scroll to position [227, 0]
click at [99, 96] on icon "button" at bounding box center [103, 93] width 9 height 10
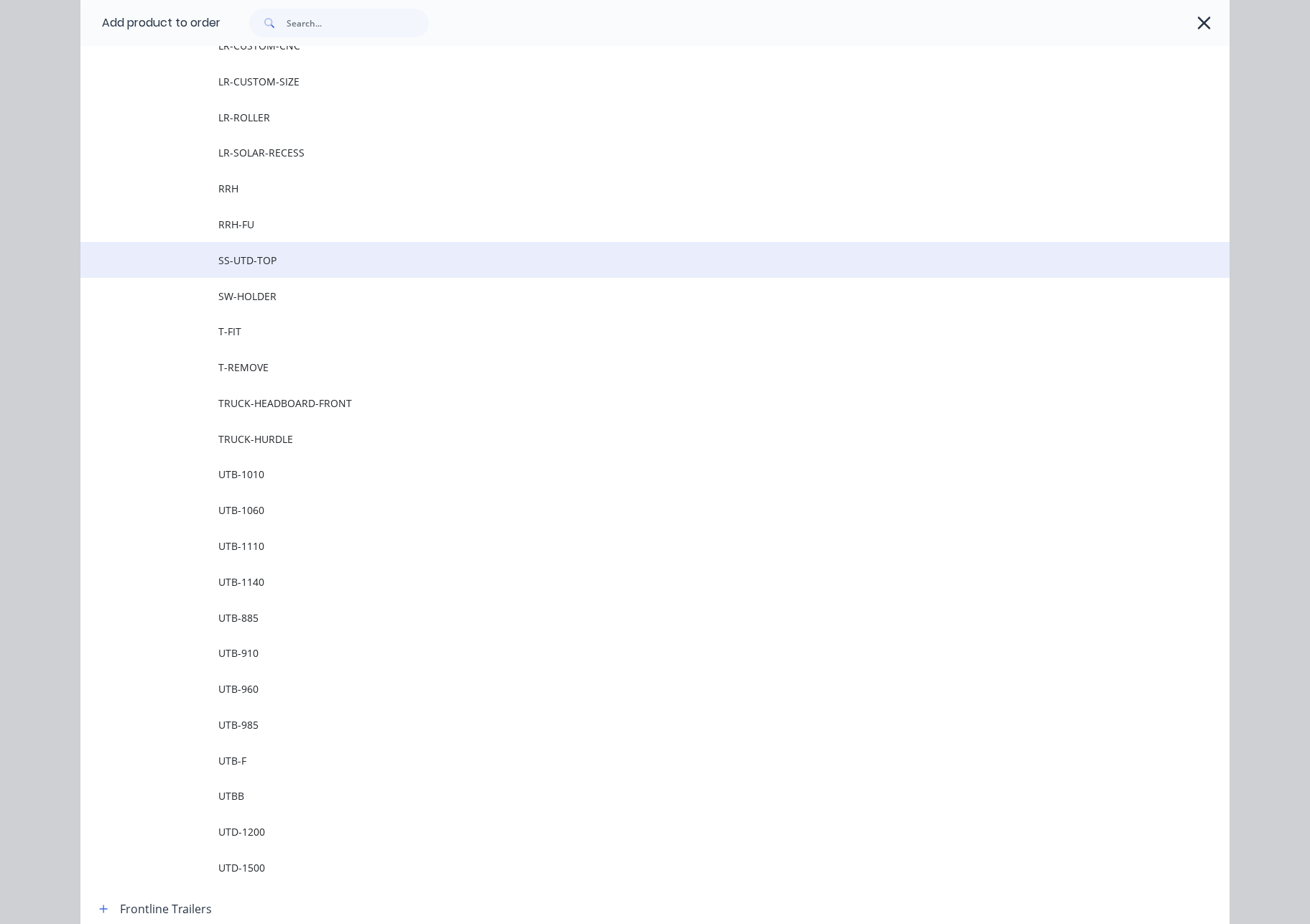
scroll to position [1675, 0]
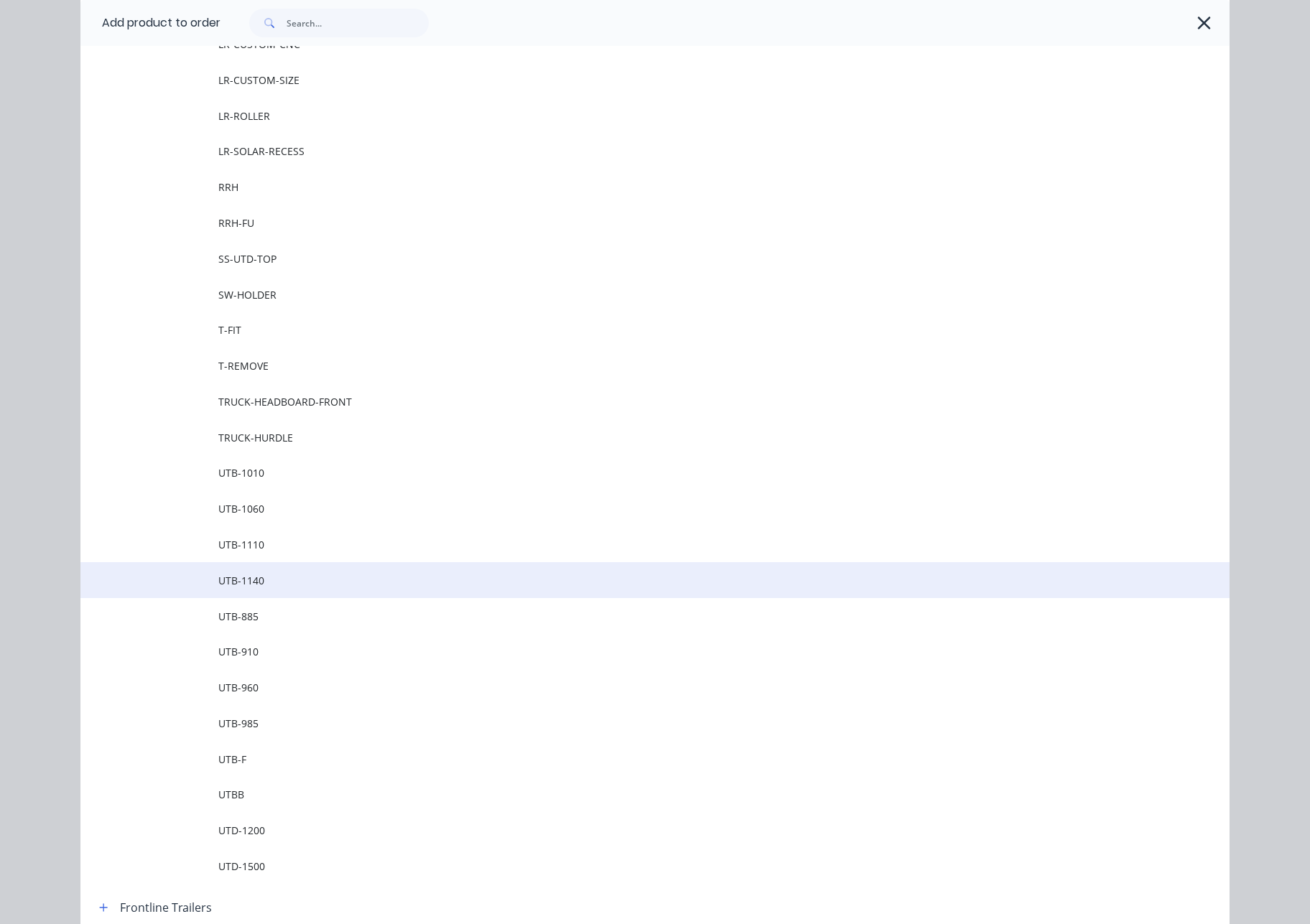
click at [310, 580] on span "UTB-1140" at bounding box center [622, 580] width 809 height 15
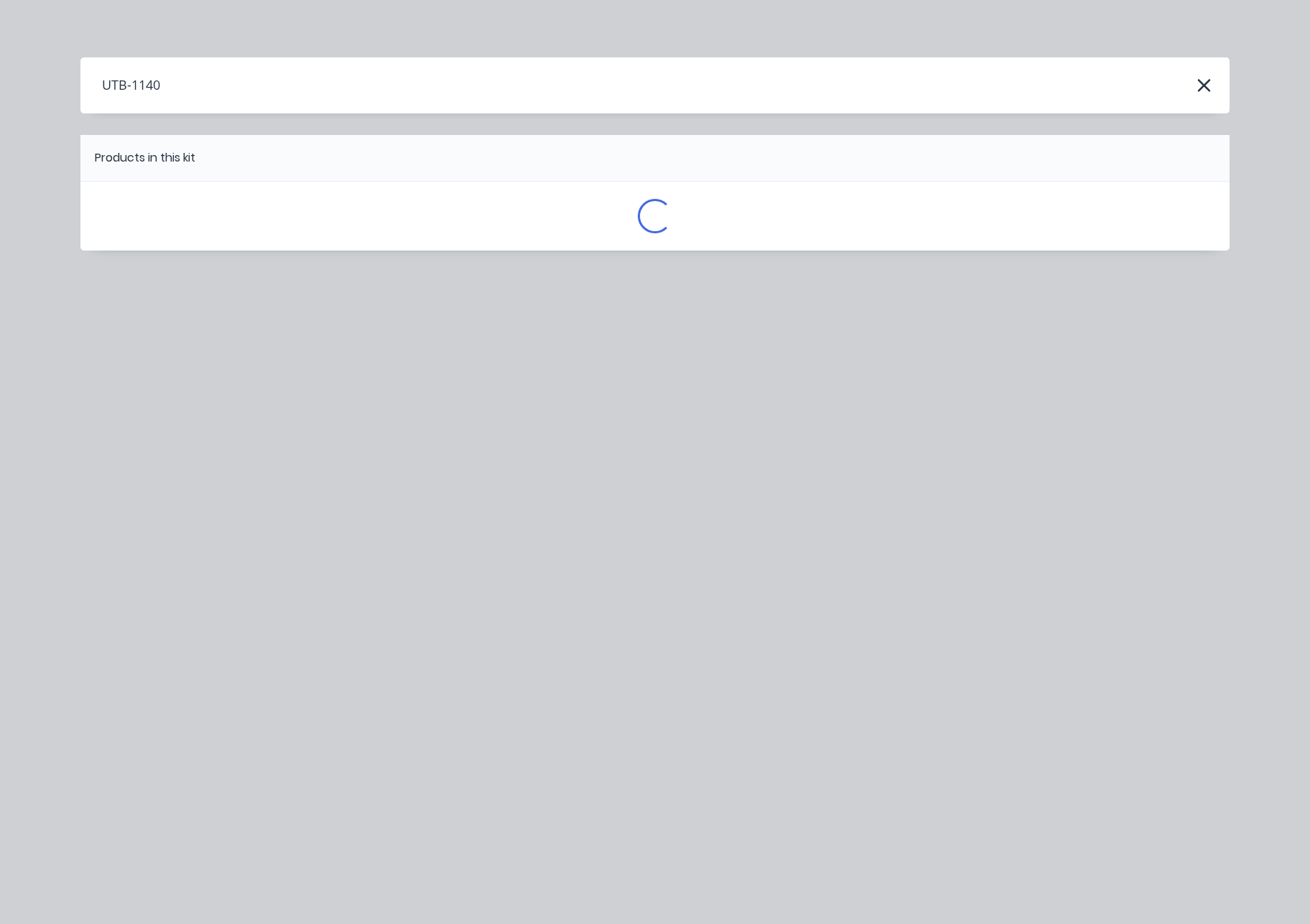
scroll to position [0, 0]
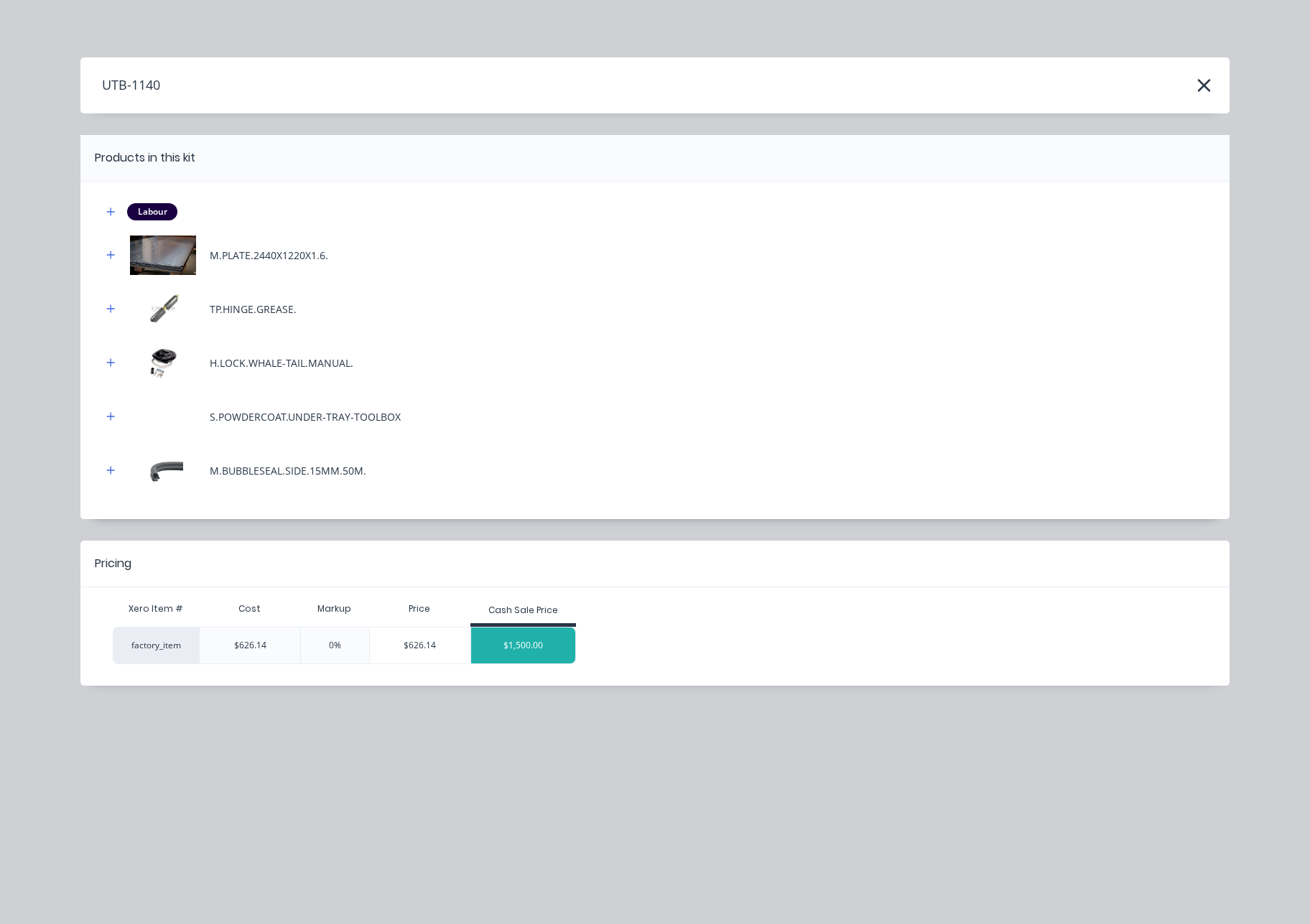
click at [548, 649] on div "$1,500.00" at bounding box center [524, 645] width 105 height 36
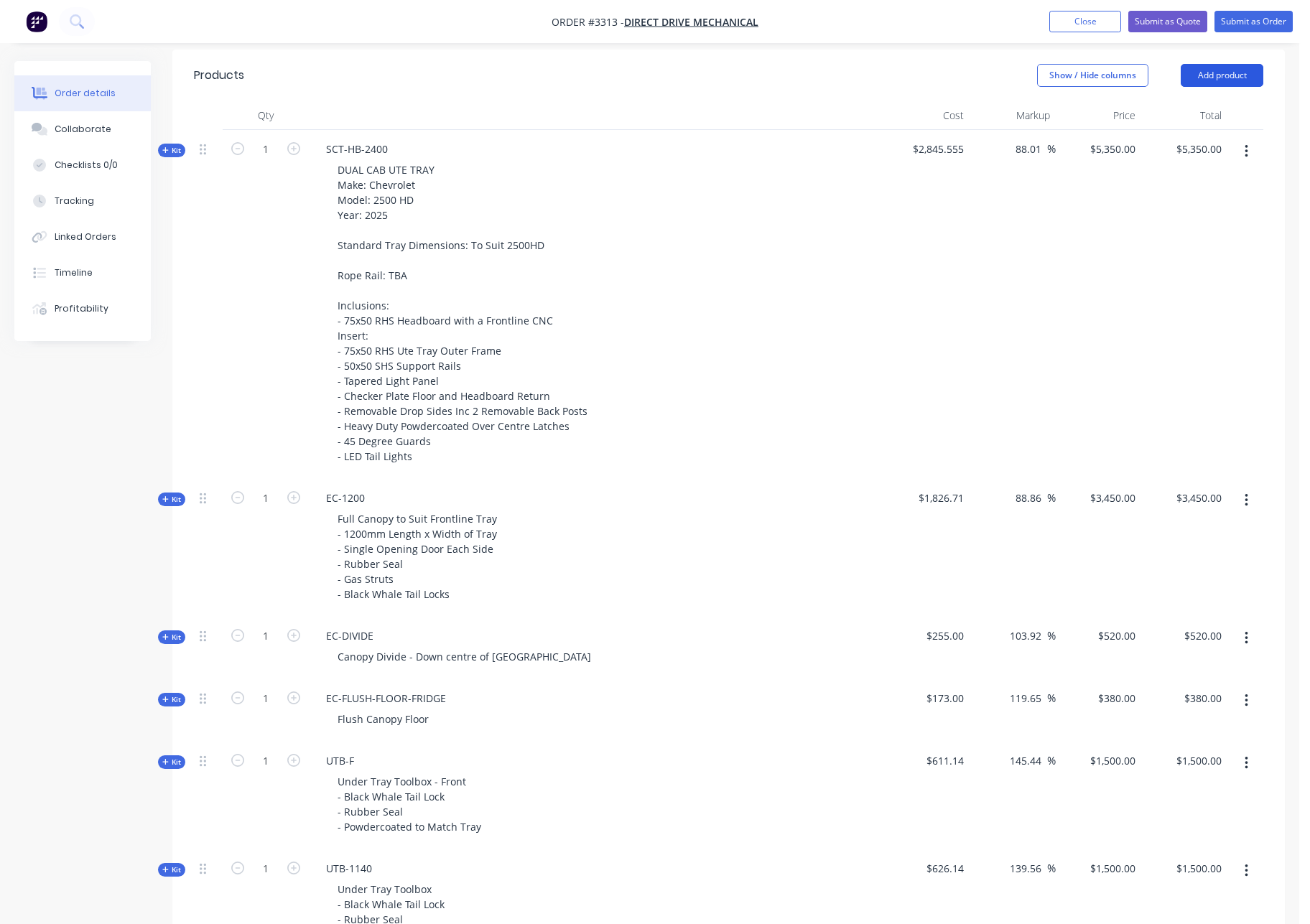
click at [1241, 80] on button "Add product" at bounding box center [1222, 76] width 83 height 23
click at [809, 487] on div "EC-1200 Full Canopy to Suit Frontline Tray - 1200mm Length x Width of Tray - Si…" at bounding box center [596, 547] width 574 height 138
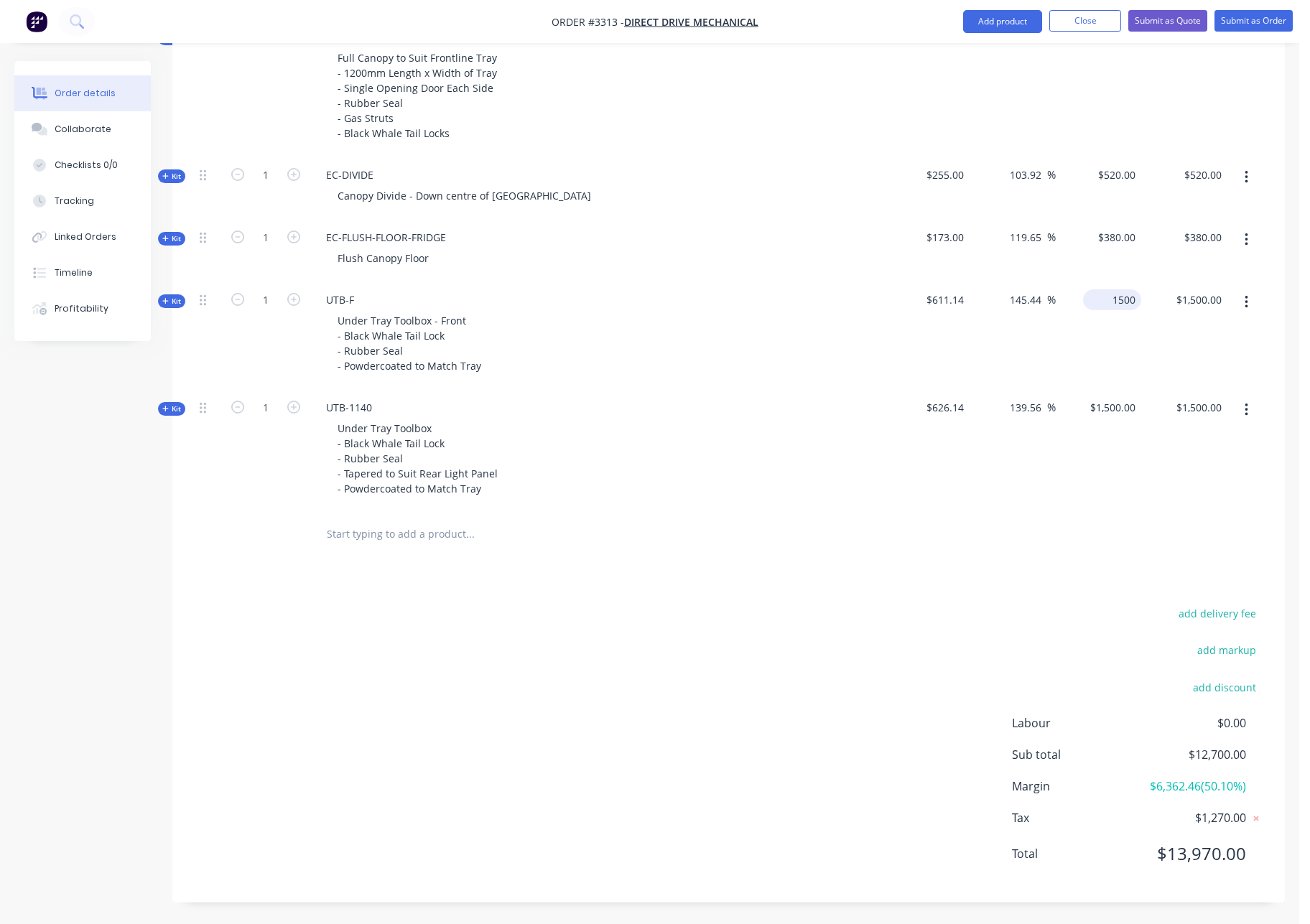
click at [1119, 303] on input "1500" at bounding box center [1115, 299] width 53 height 20
type input "1300"
click at [1102, 413] on div "$1,500.00 $1,500.00" at bounding box center [1099, 450] width 86 height 123
type input "112.72"
type input "$1,300.00"
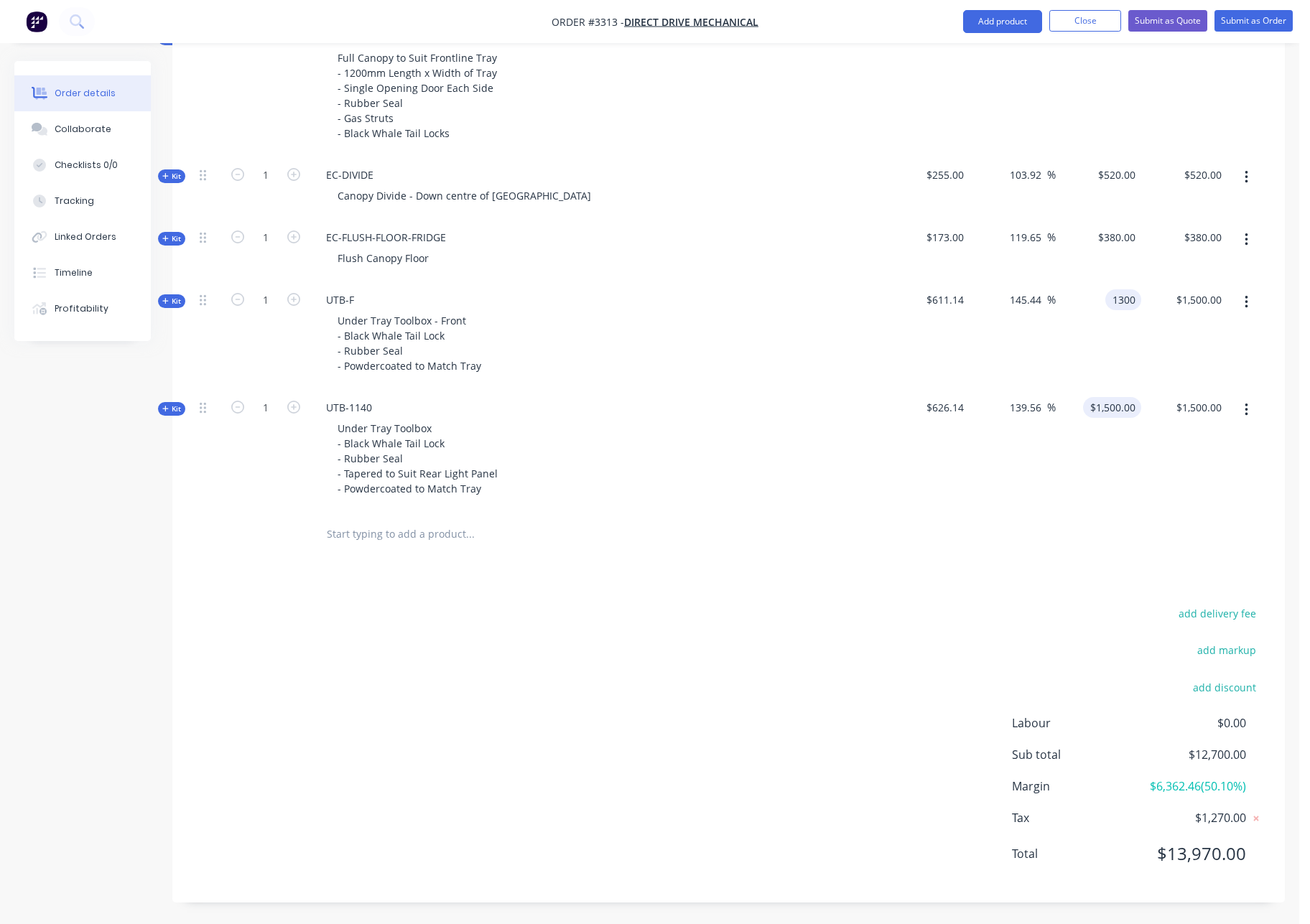
type input "$1,300.00"
type input "1700"
type input "171.5"
type input "$1,700.00"
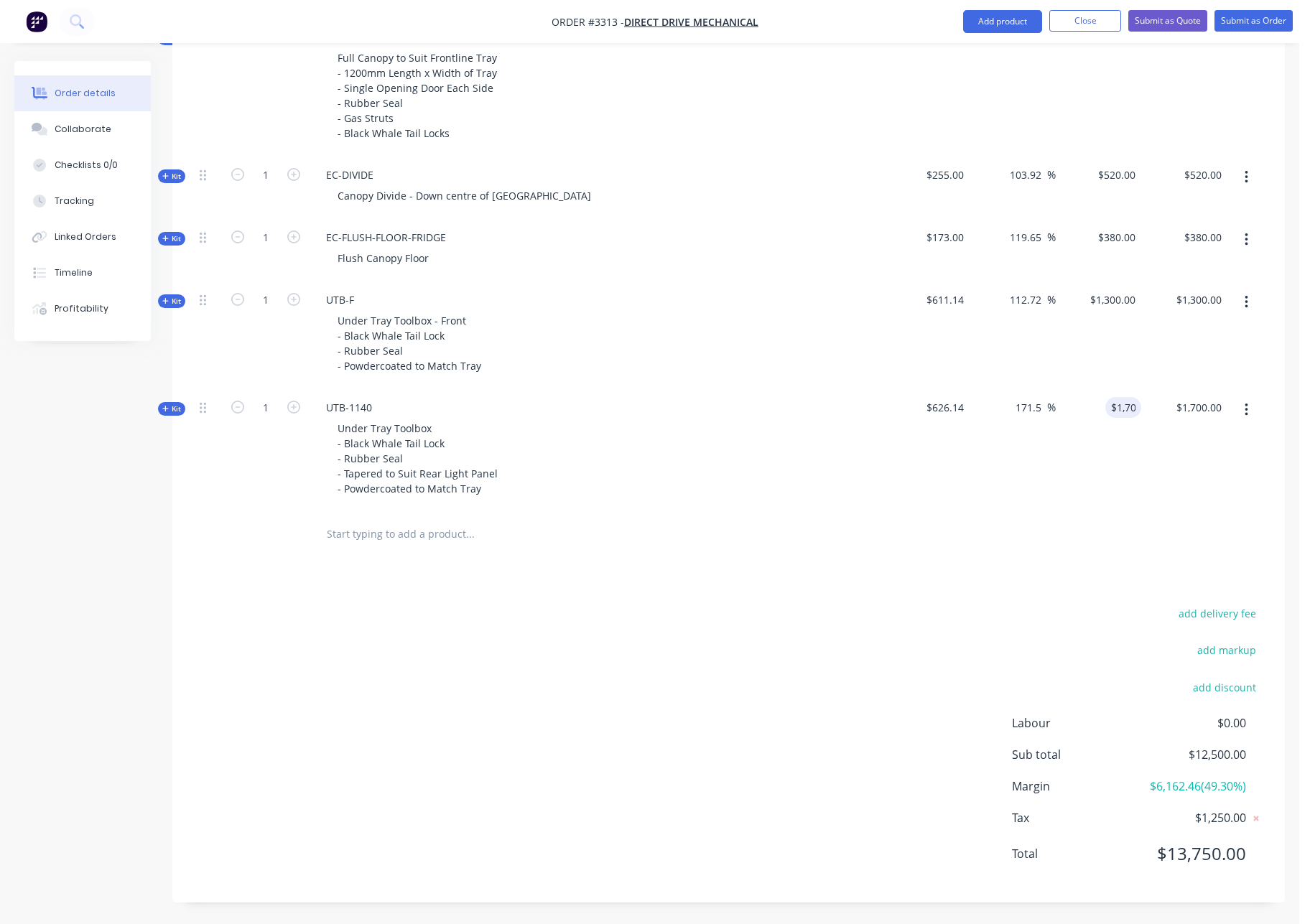
click at [1012, 533] on div at bounding box center [728, 534] width 1070 height 46
click at [1007, 25] on button "Add product" at bounding box center [1003, 21] width 79 height 23
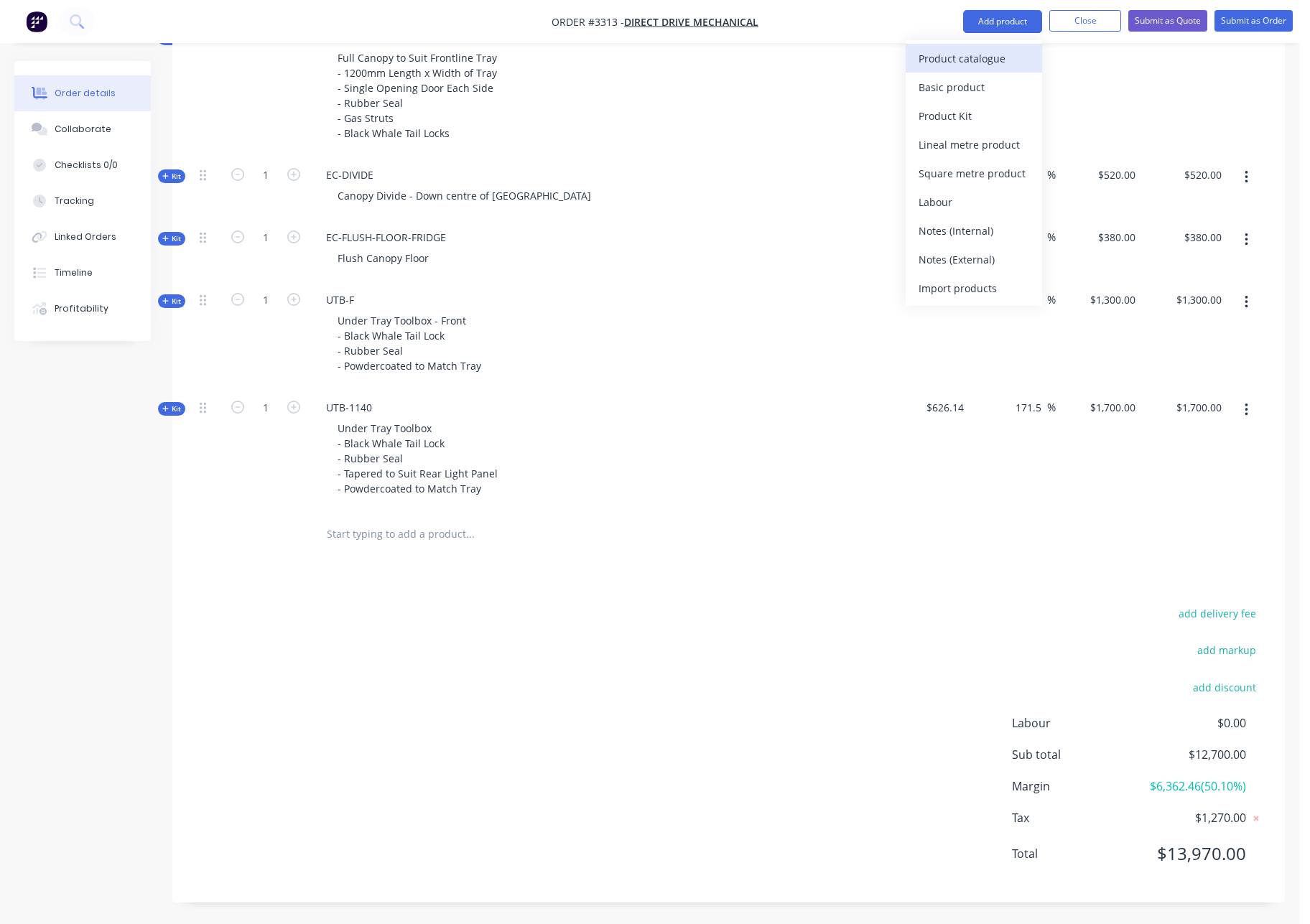
click at [967, 61] on div "Product catalogue" at bounding box center [974, 58] width 110 height 20
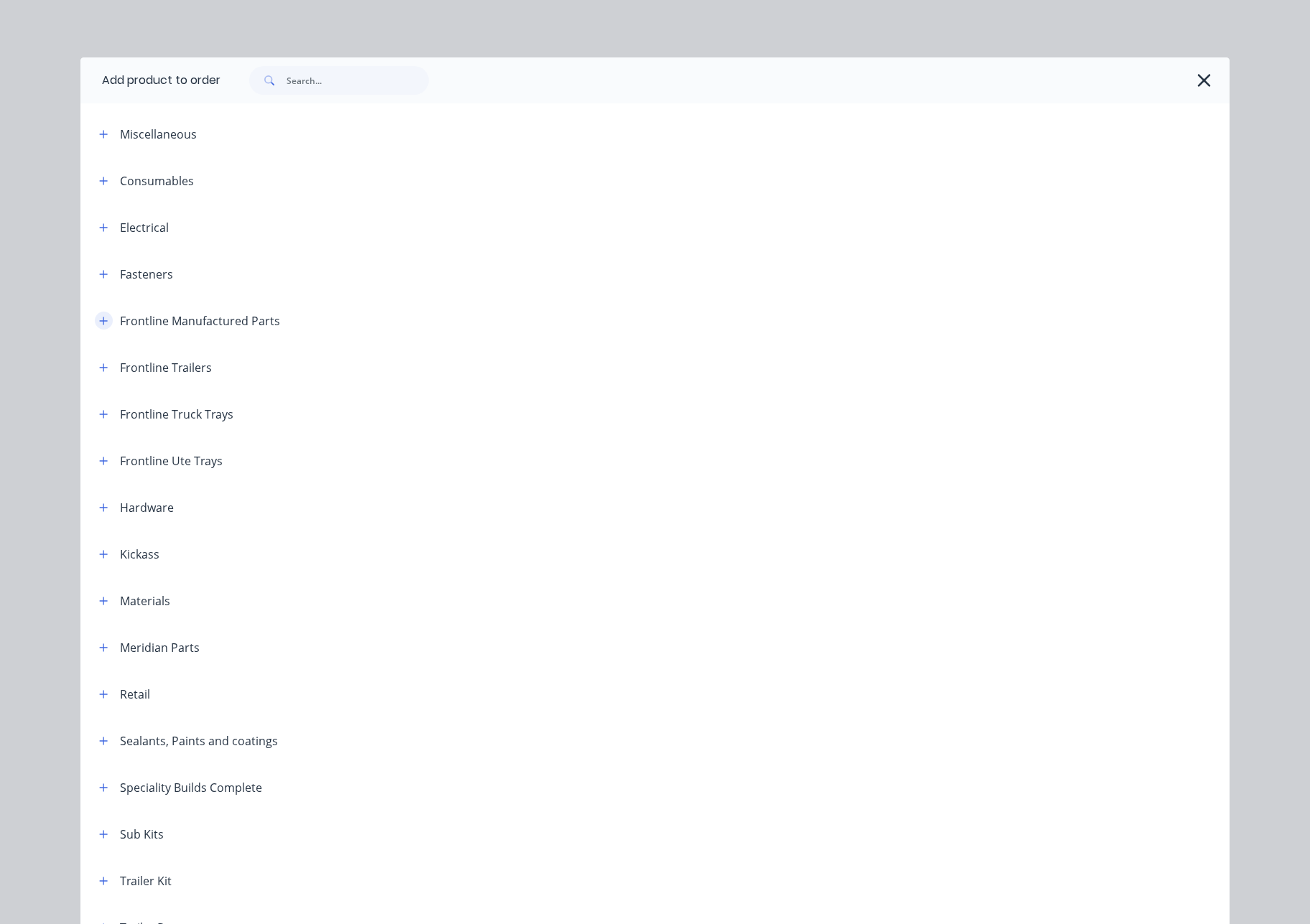
click at [100, 324] on icon "button" at bounding box center [103, 320] width 9 height 10
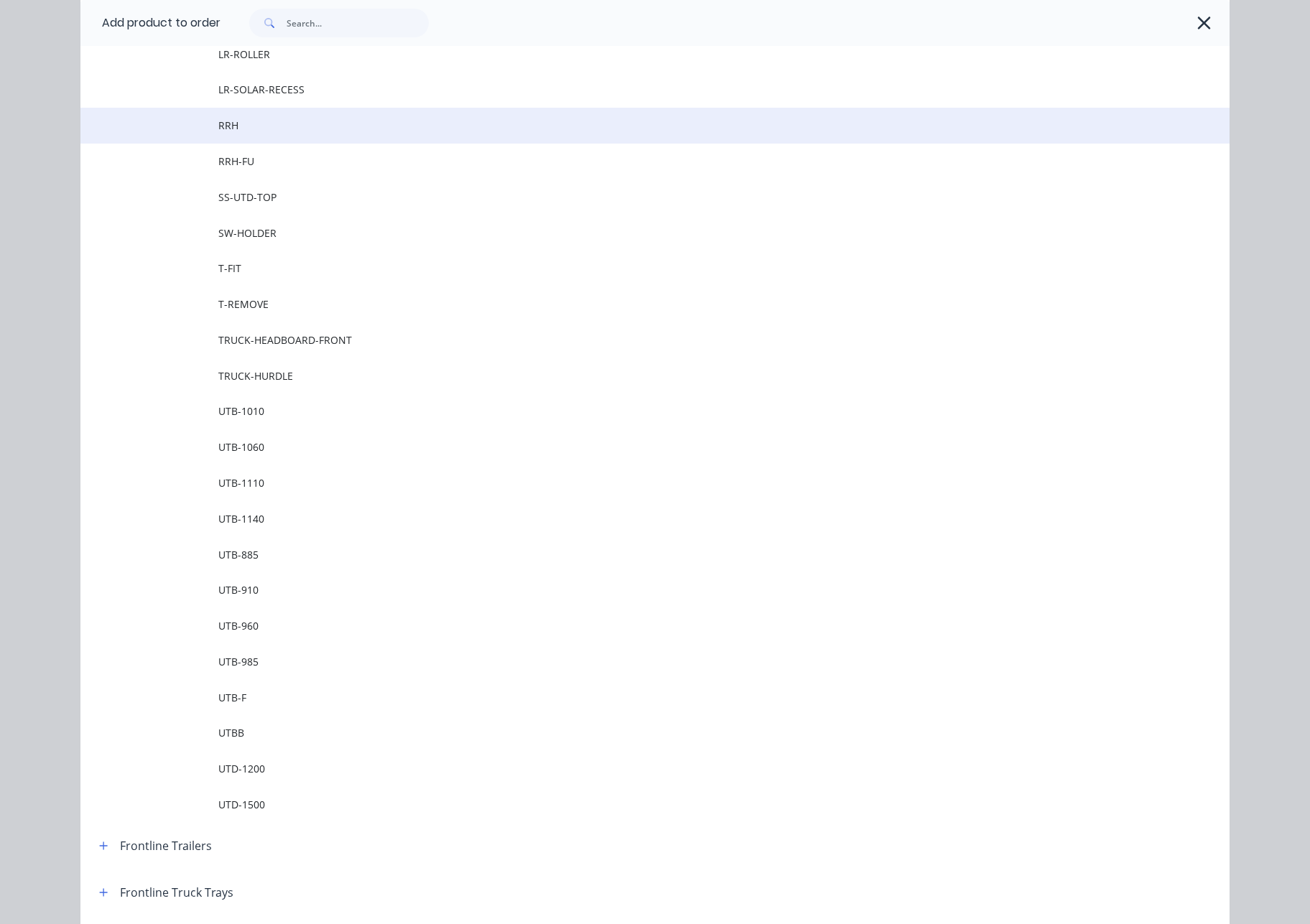
scroll to position [1755, 0]
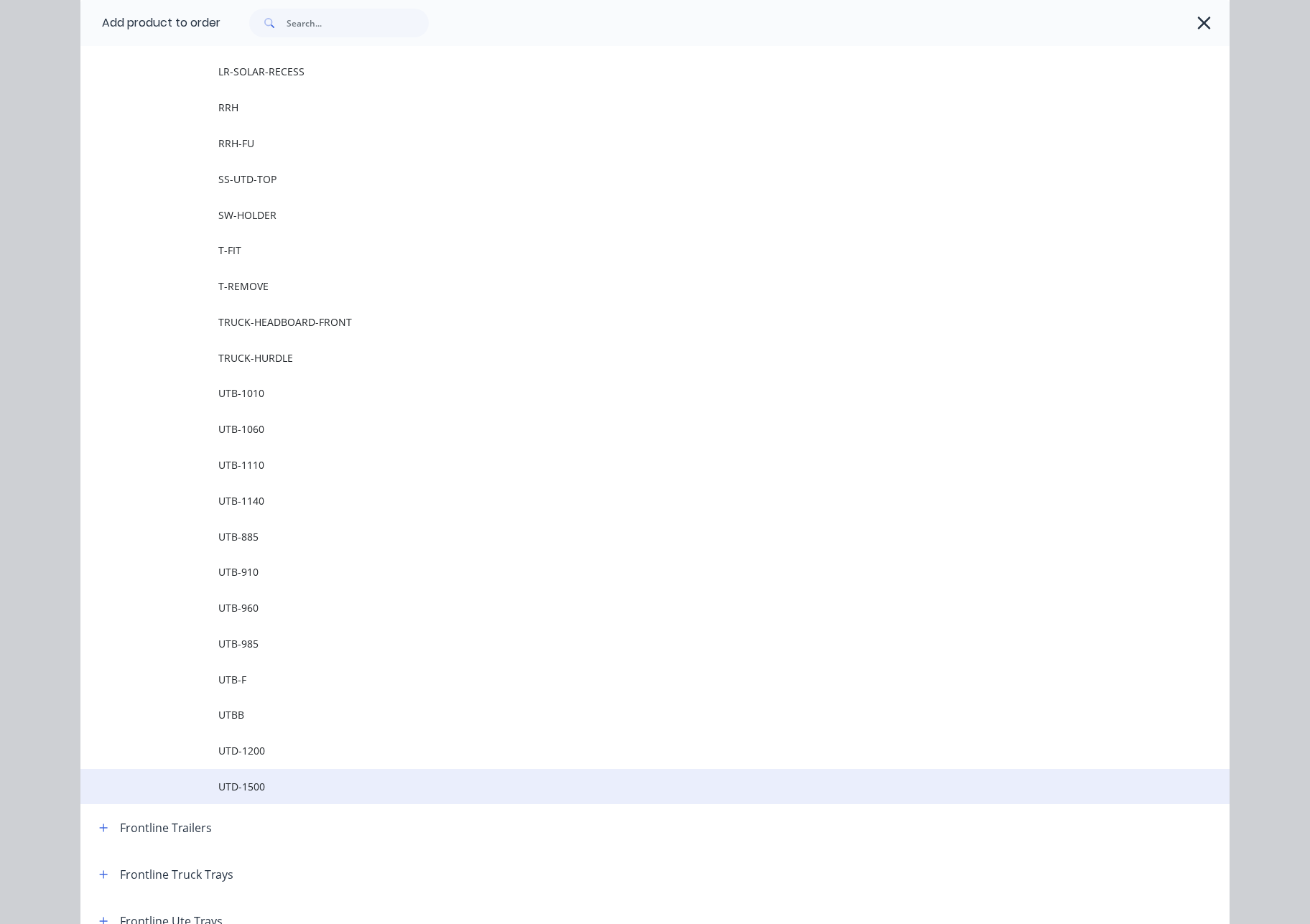
click at [325, 786] on span "UTD-1500" at bounding box center [622, 786] width 809 height 15
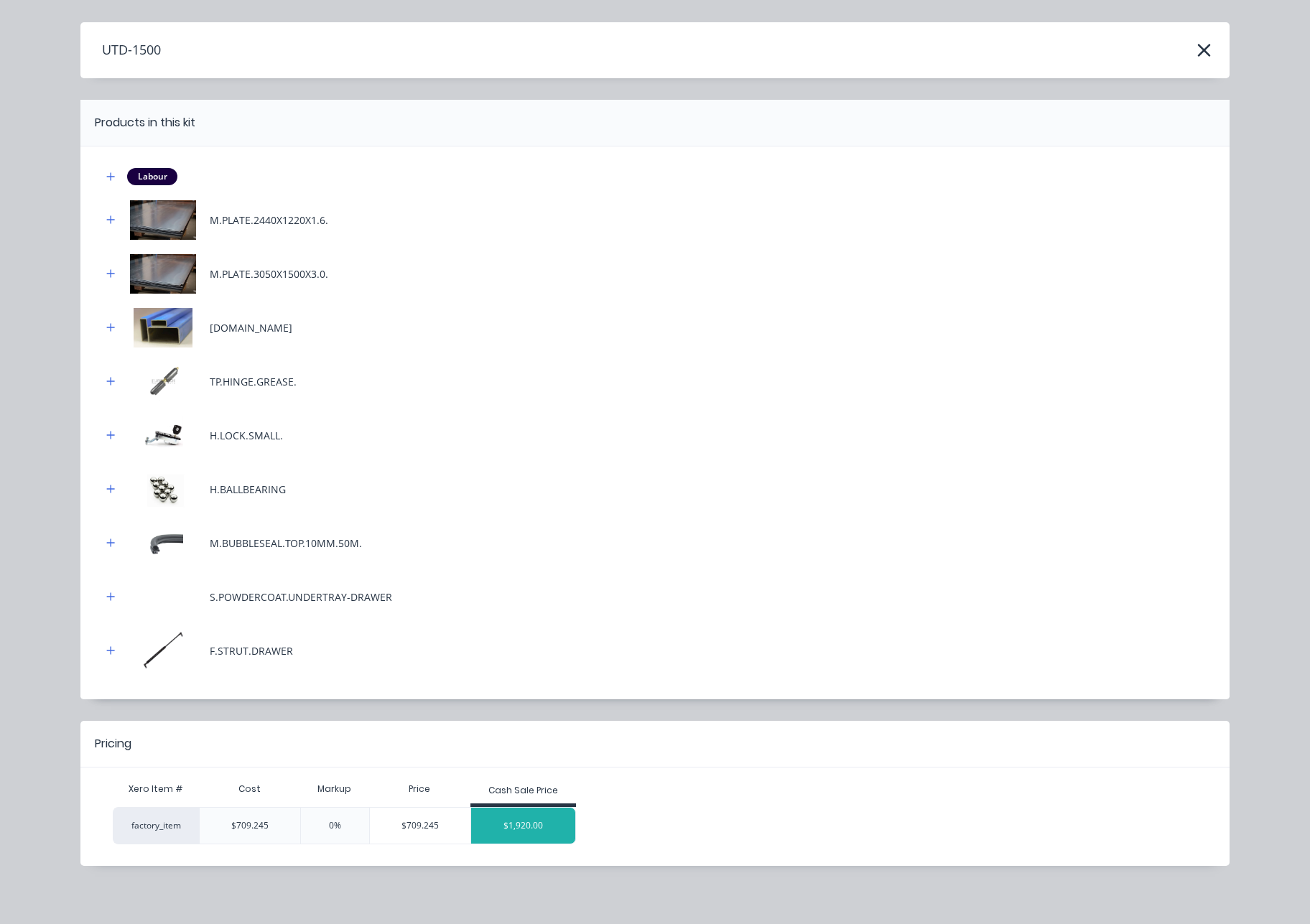
scroll to position [40, 0]
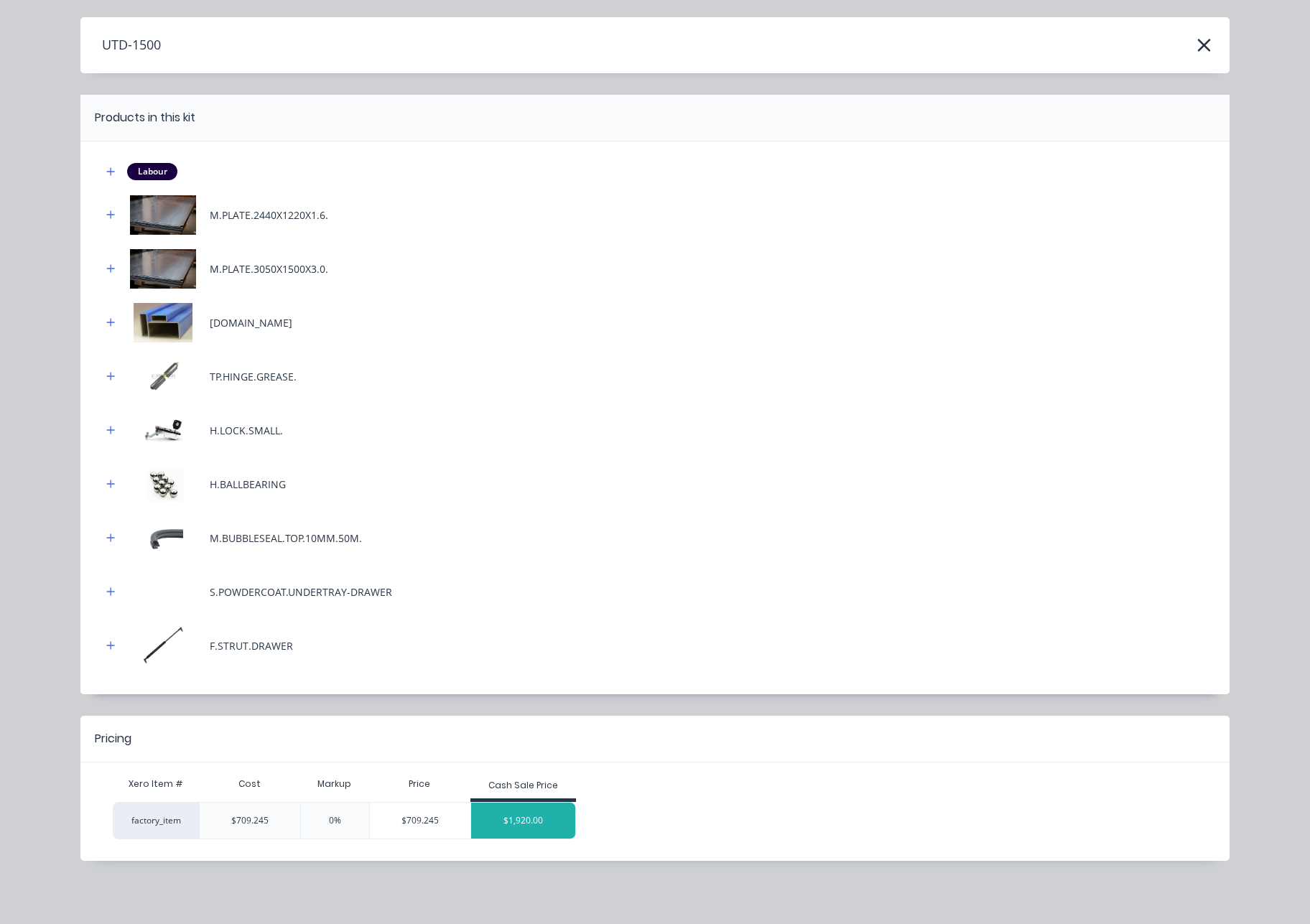
click at [541, 823] on div "$1,920.00" at bounding box center [524, 821] width 105 height 36
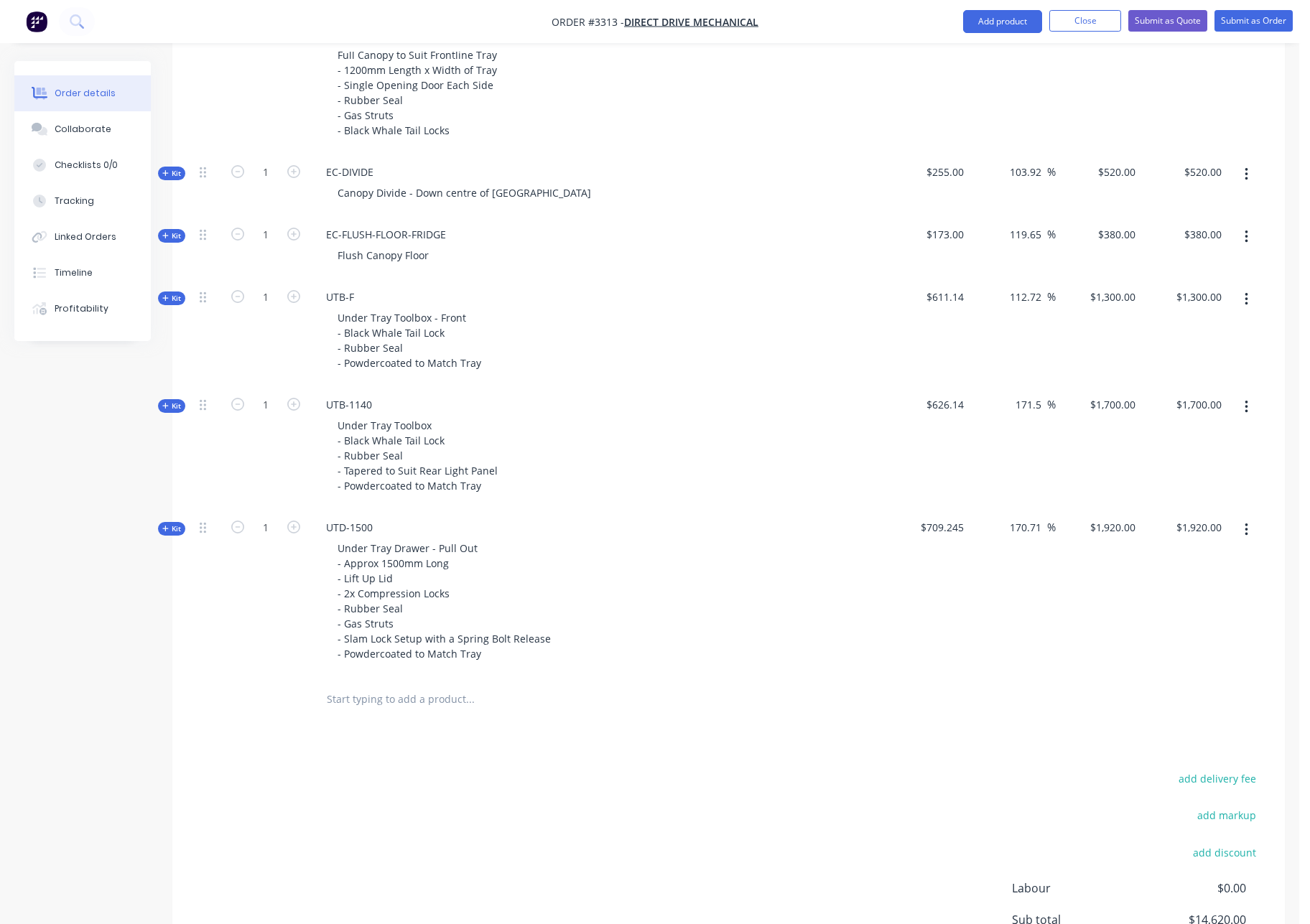
scroll to position [937, 0]
click at [1005, 21] on button "Add product" at bounding box center [1003, 21] width 79 height 23
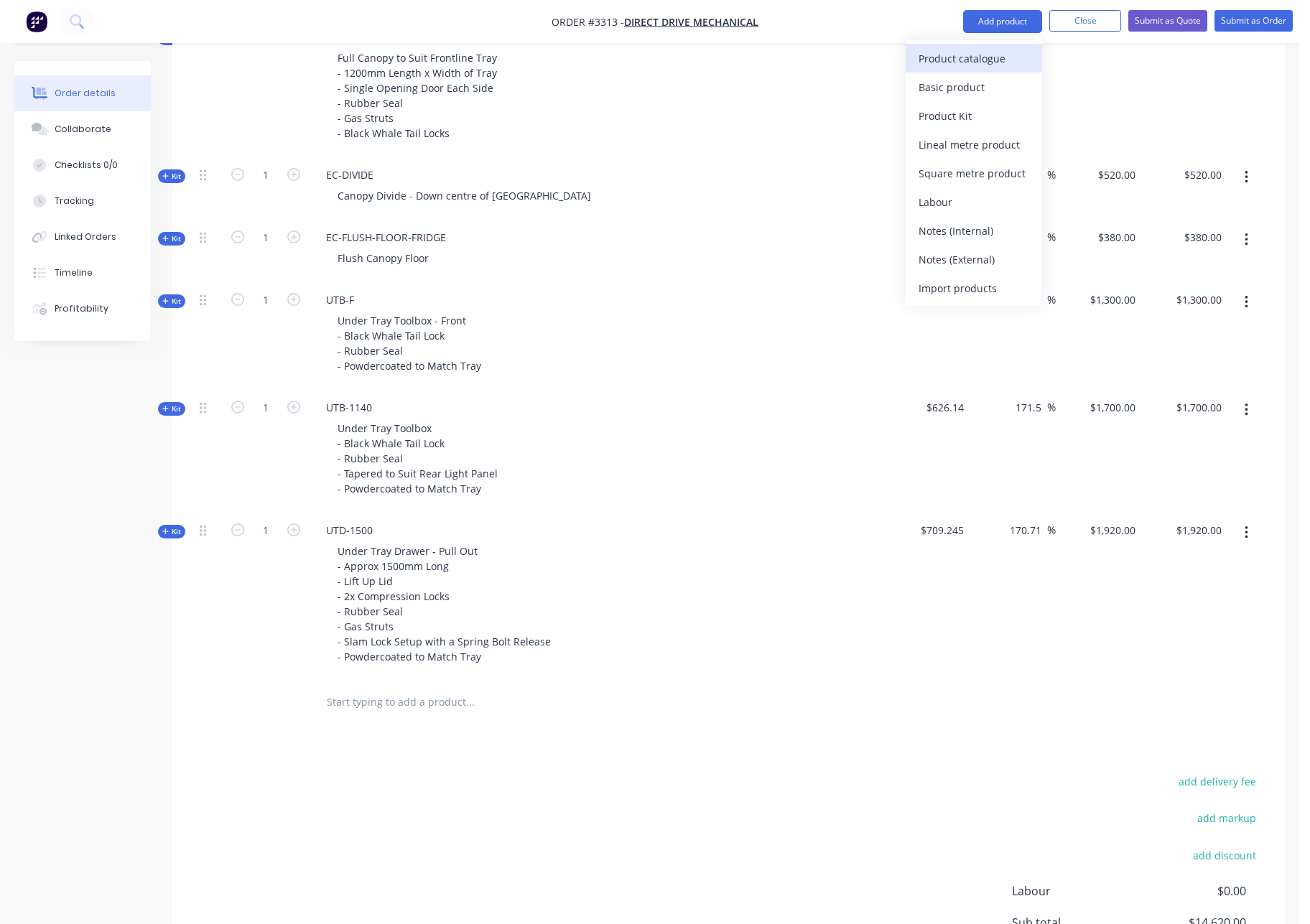
click at [988, 61] on div "Product catalogue" at bounding box center [974, 58] width 110 height 20
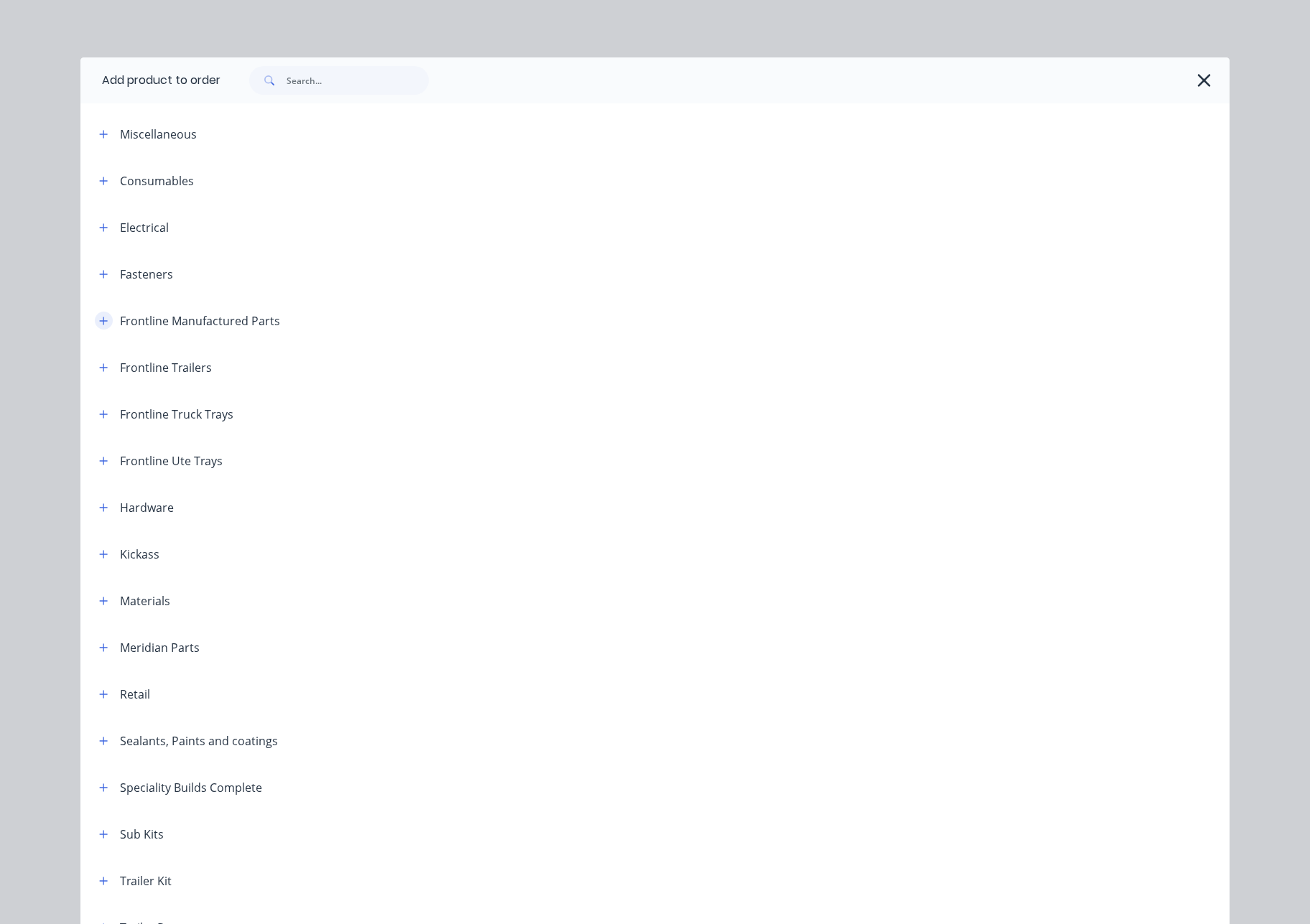
click at [99, 324] on icon "button" at bounding box center [103, 320] width 9 height 10
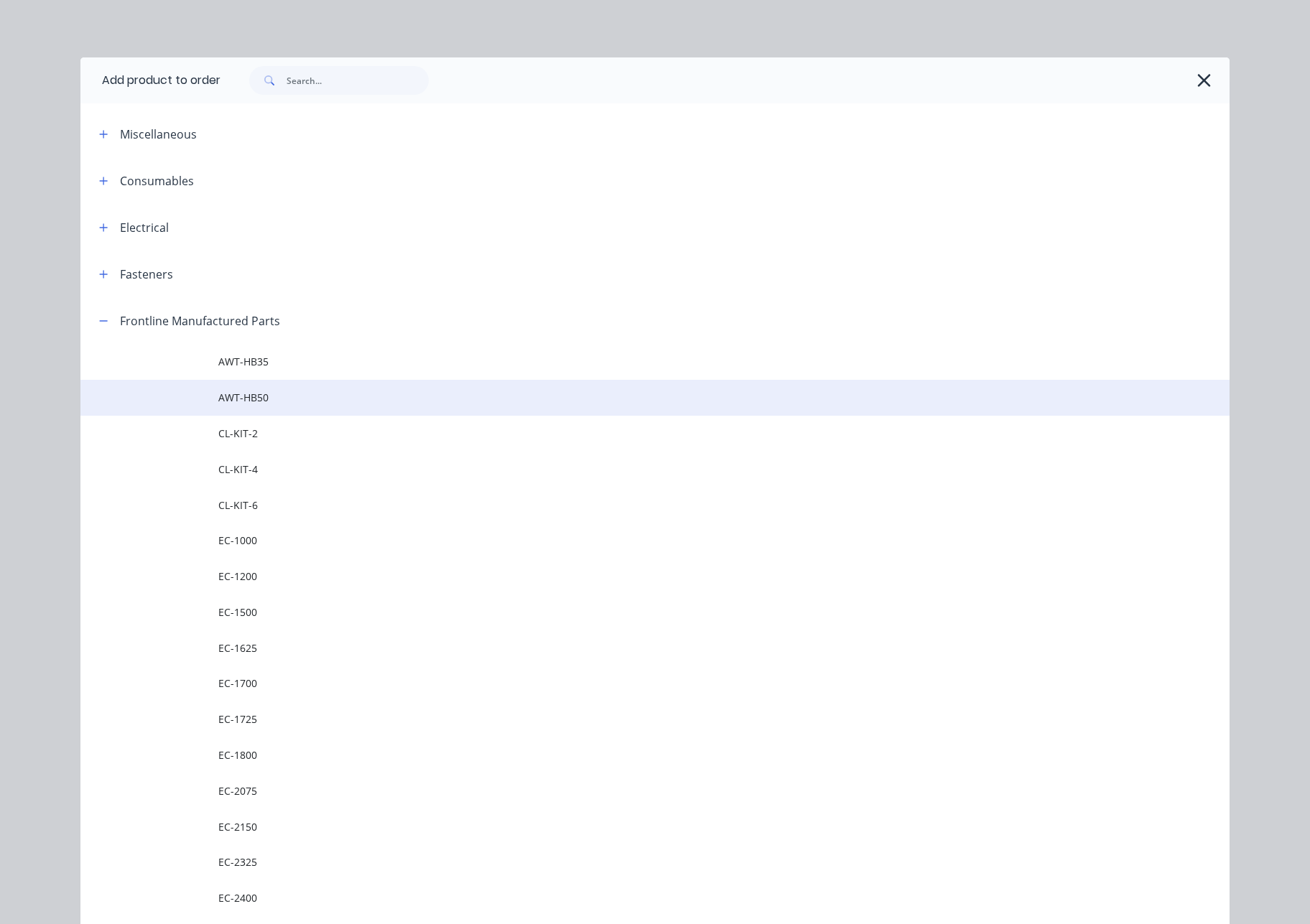
click at [301, 398] on span "AWT-HB50" at bounding box center [622, 397] width 809 height 15
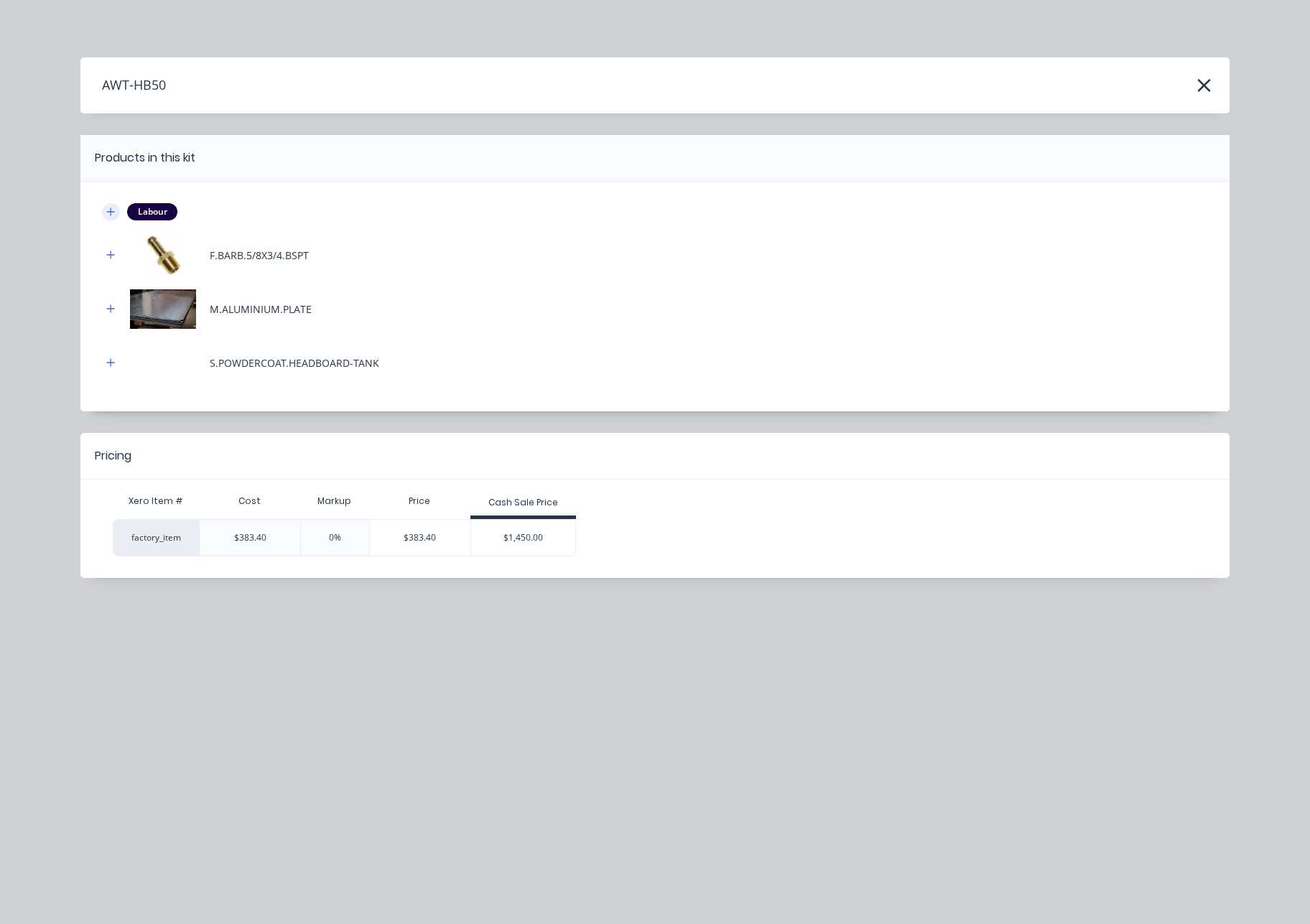
click at [107, 207] on icon "button" at bounding box center [110, 211] width 9 height 10
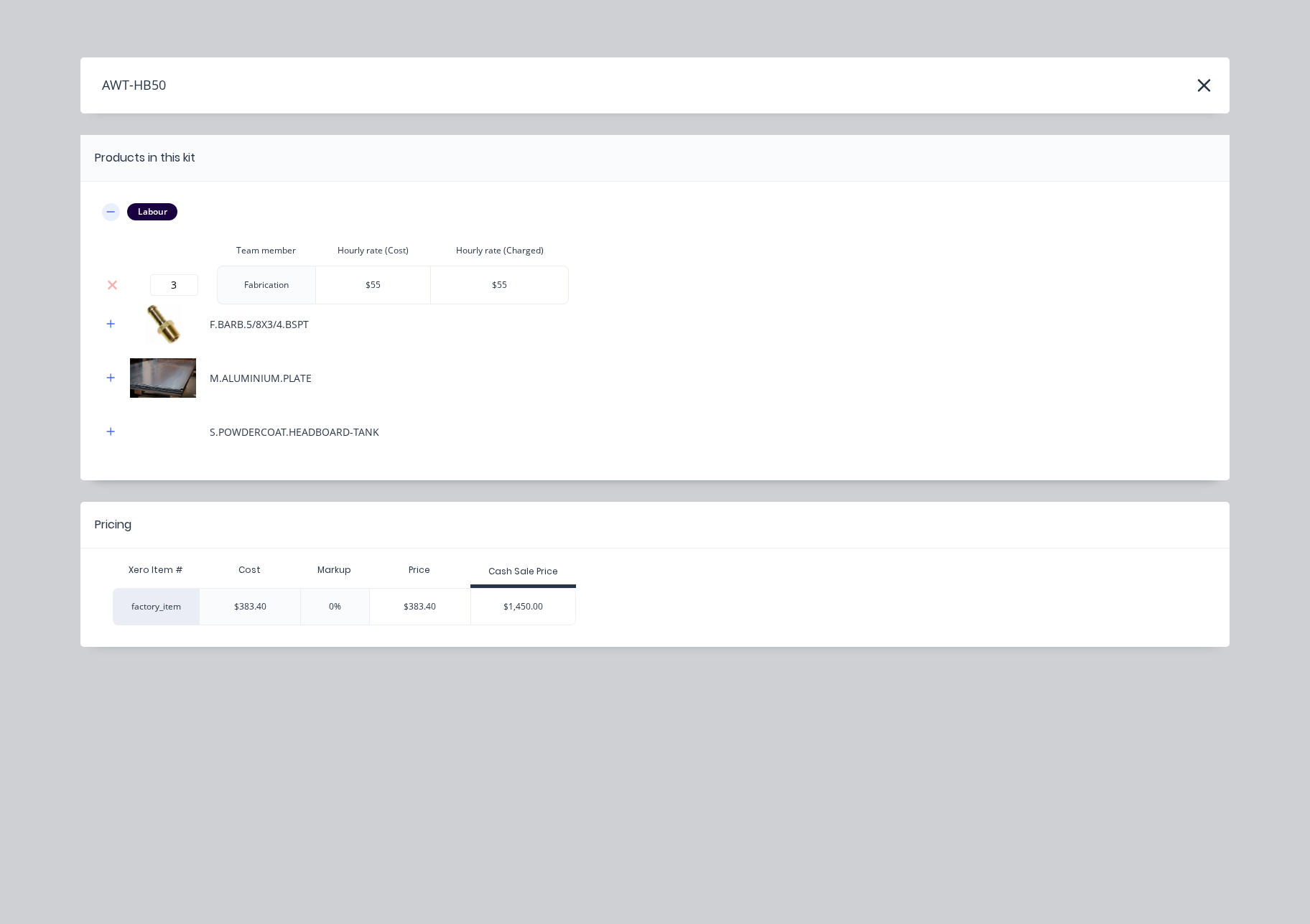
click at [107, 207] on icon "button" at bounding box center [110, 211] width 9 height 10
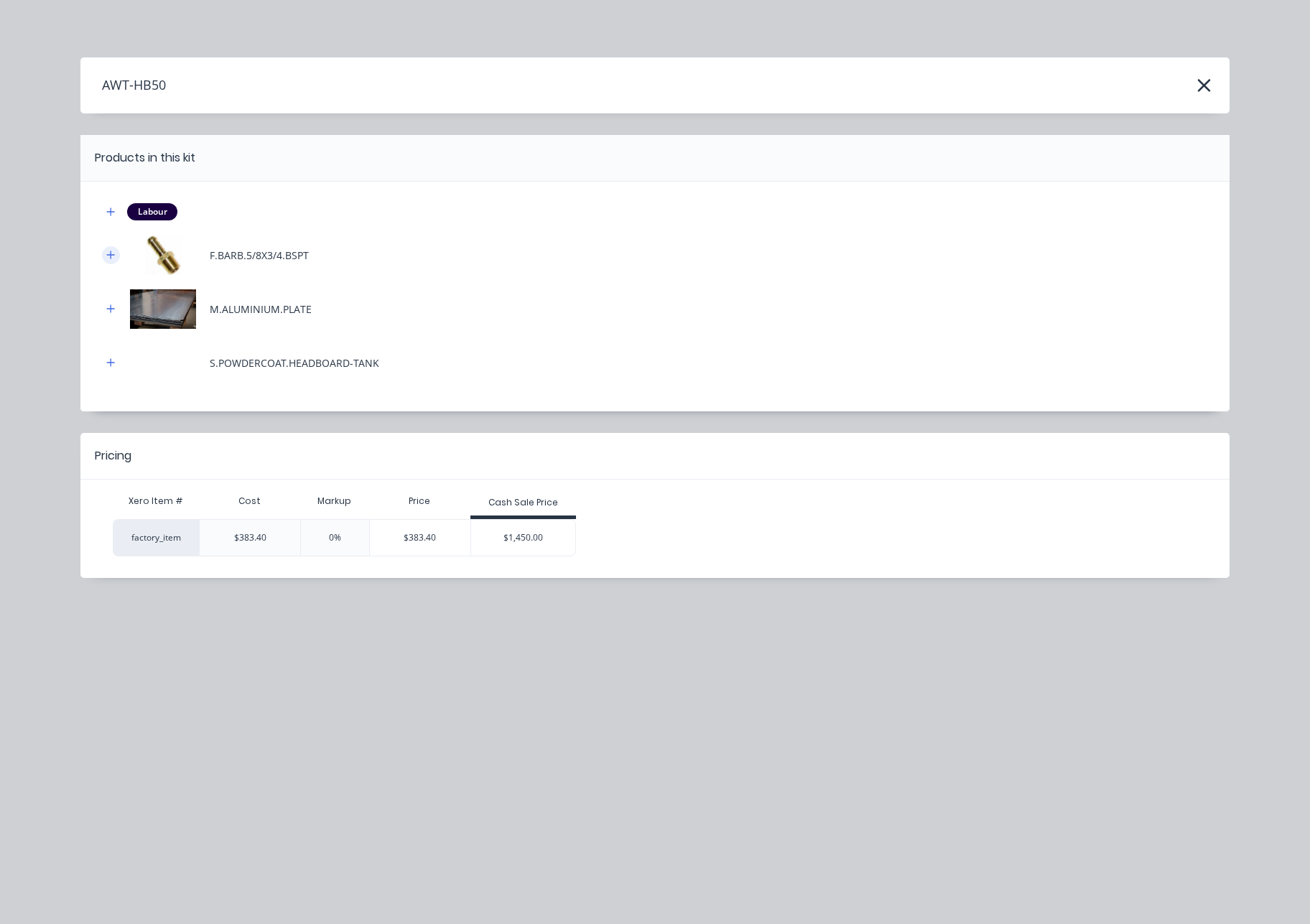
click at [108, 255] on icon "button" at bounding box center [110, 255] width 9 height 10
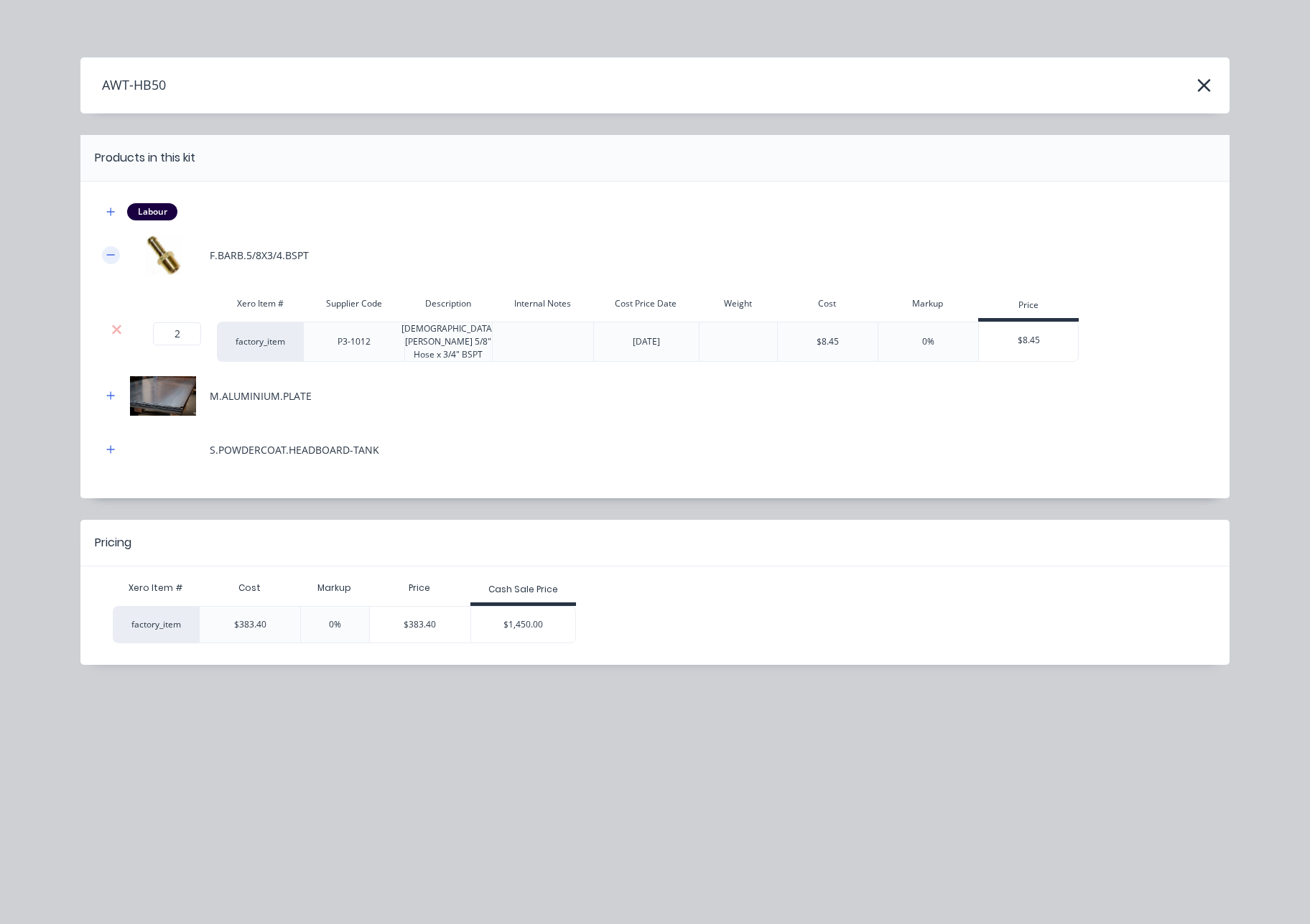
click at [108, 255] on icon "button" at bounding box center [110, 255] width 9 height 10
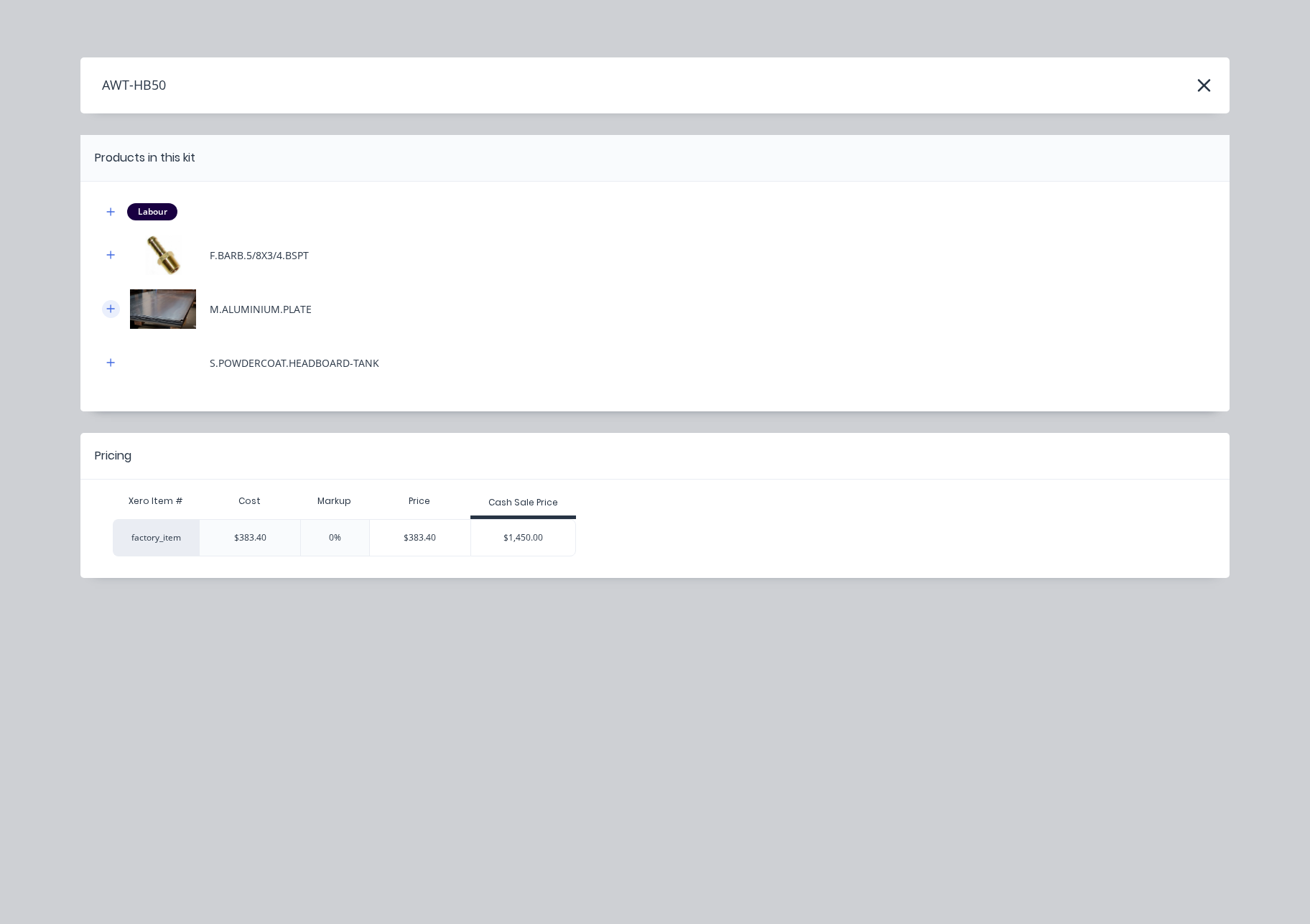
click at [106, 312] on icon "button" at bounding box center [110, 308] width 9 height 10
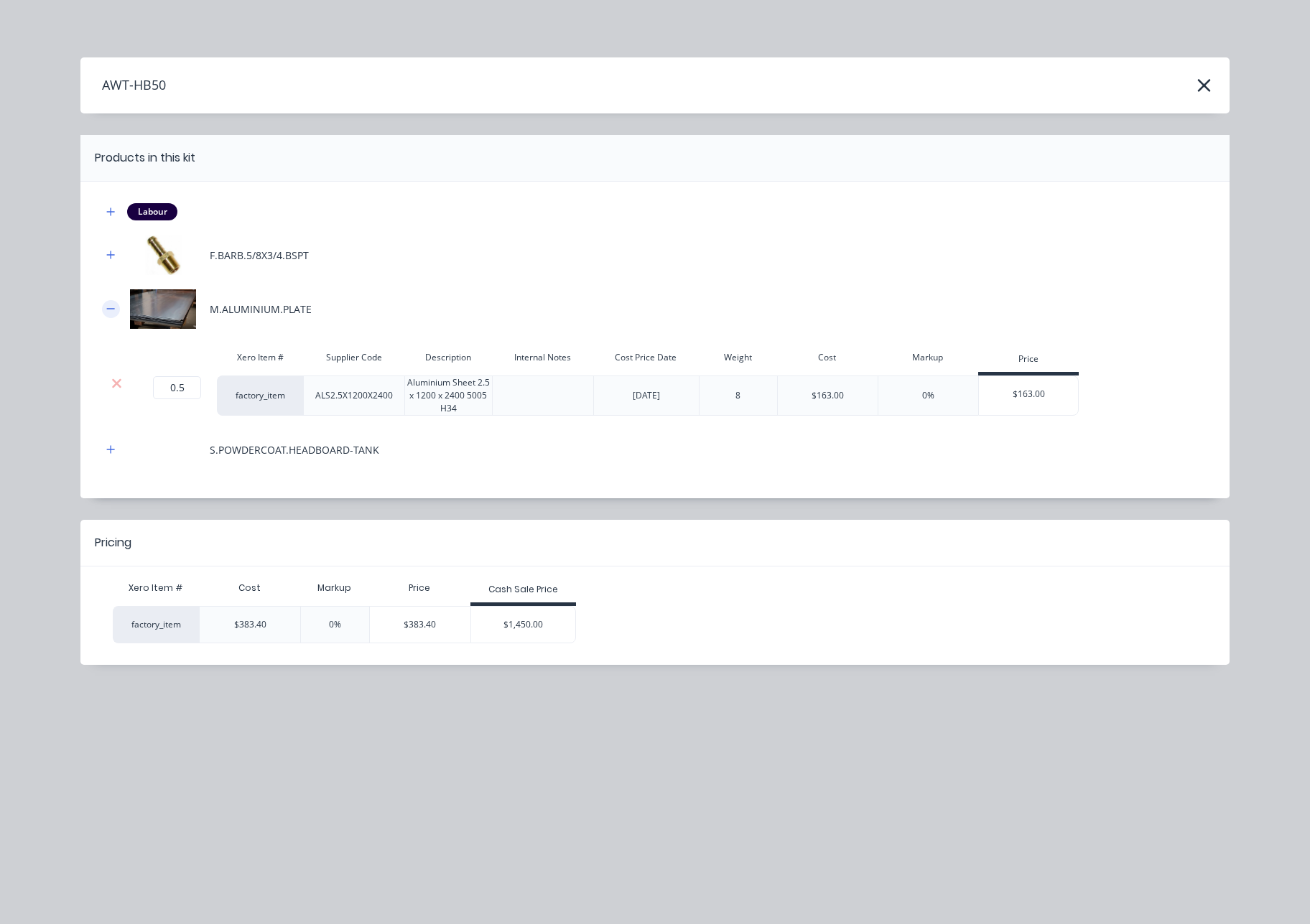
click at [106, 312] on icon "button" at bounding box center [110, 308] width 9 height 10
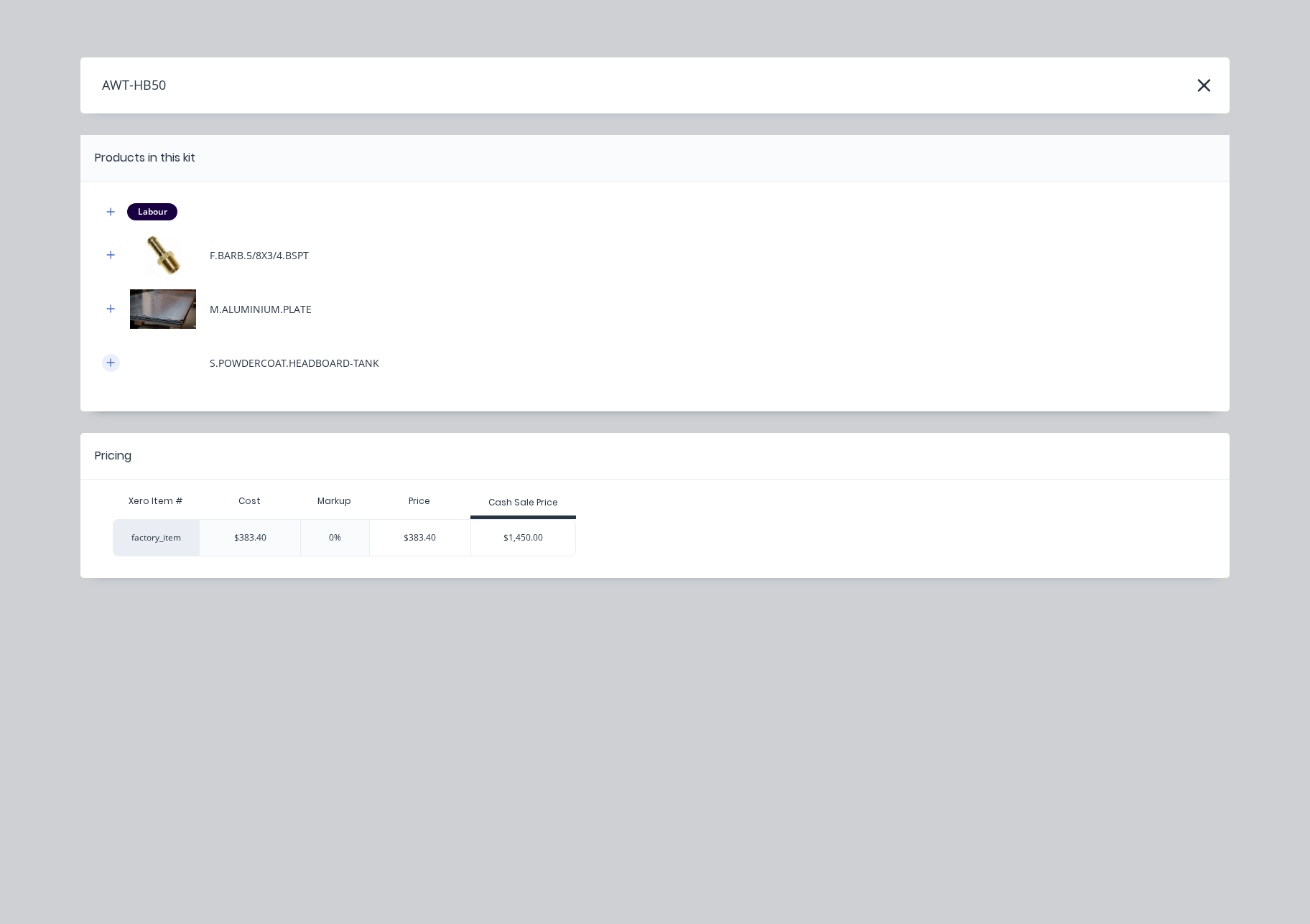
click at [110, 366] on icon "button" at bounding box center [110, 362] width 9 height 10
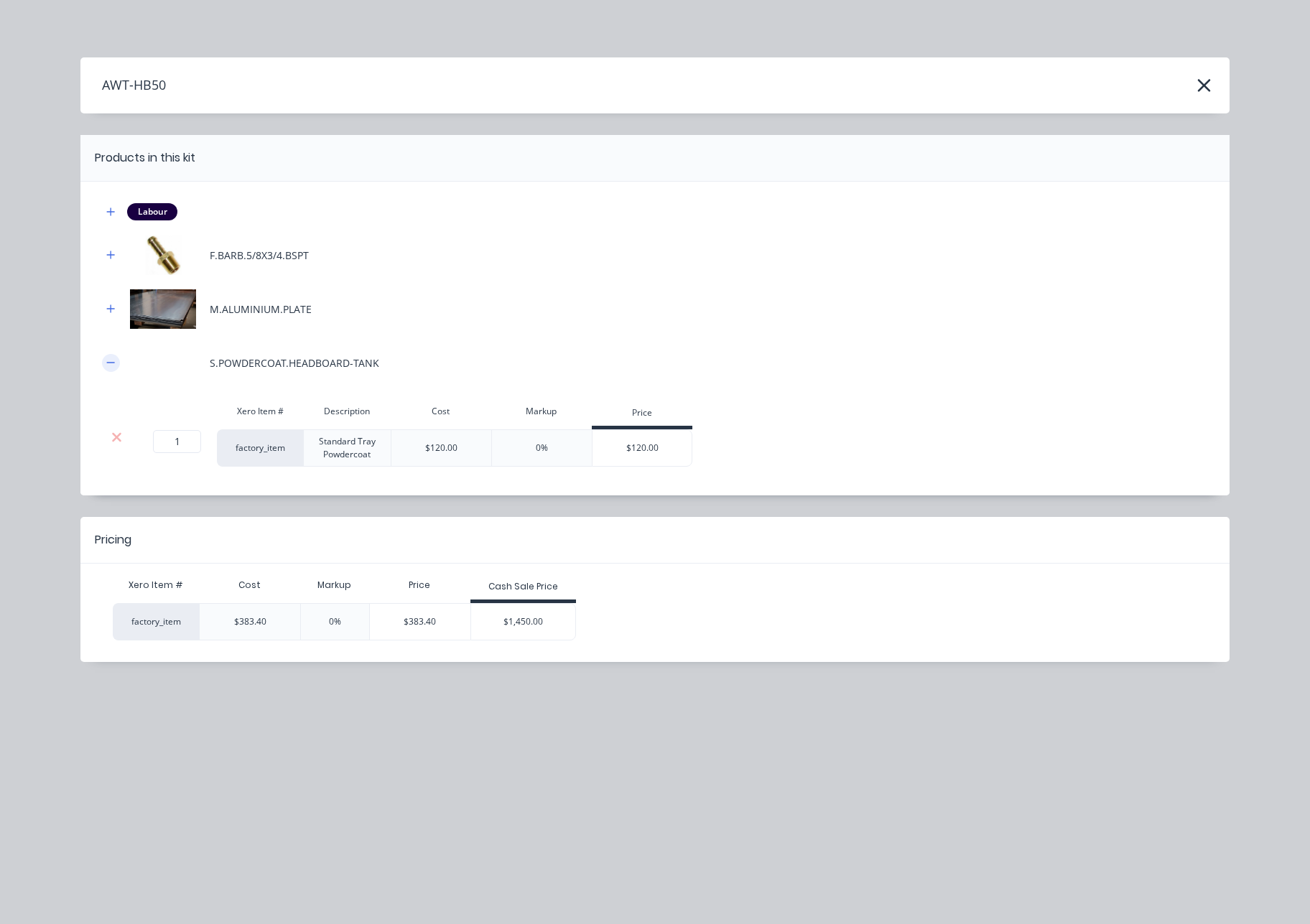
click at [110, 366] on icon "button" at bounding box center [110, 362] width 9 height 10
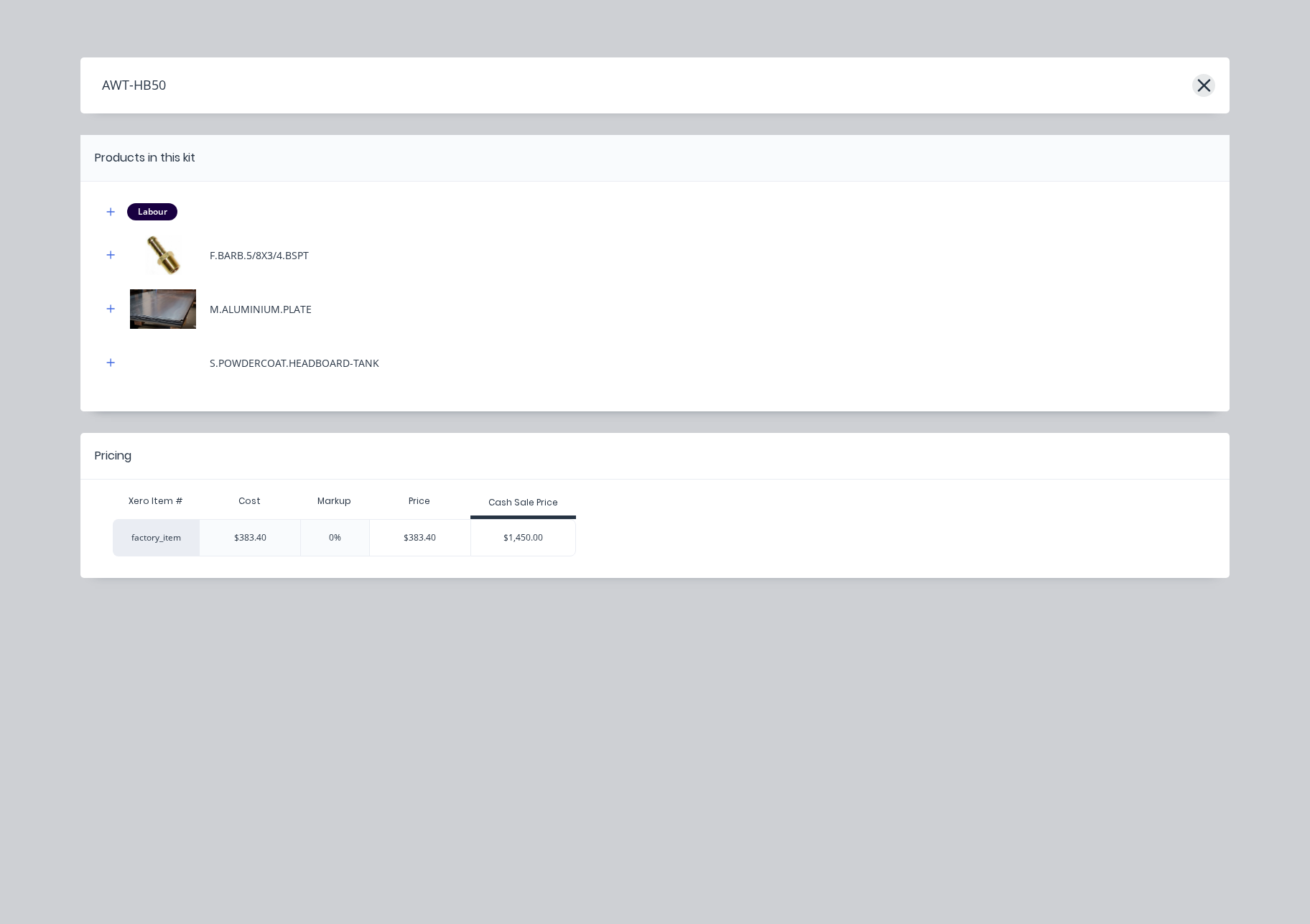
click at [1205, 88] on icon "button" at bounding box center [1204, 85] width 15 height 20
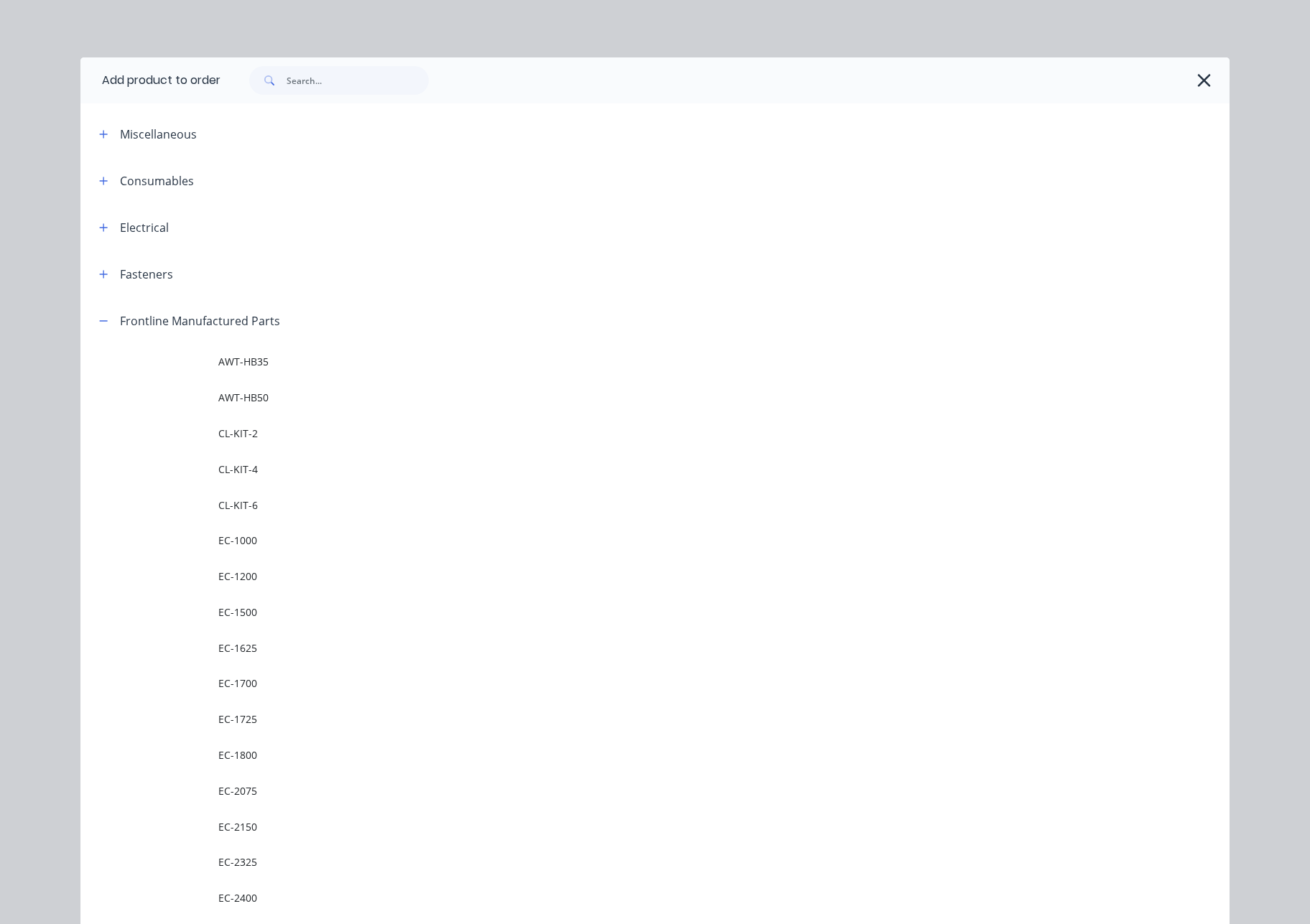
scroll to position [297, 0]
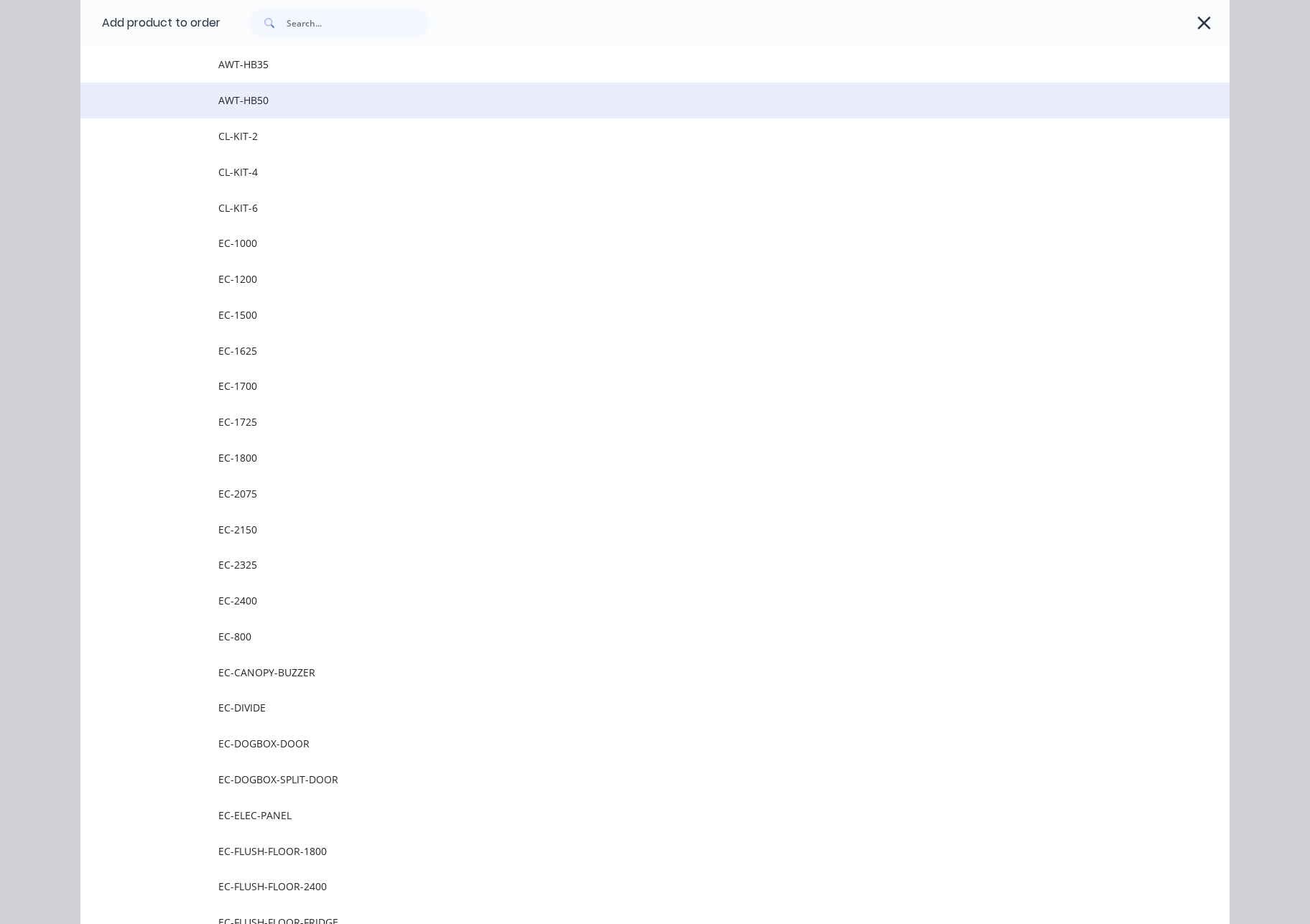
click at [262, 105] on span "AWT-HB50" at bounding box center [622, 100] width 809 height 15
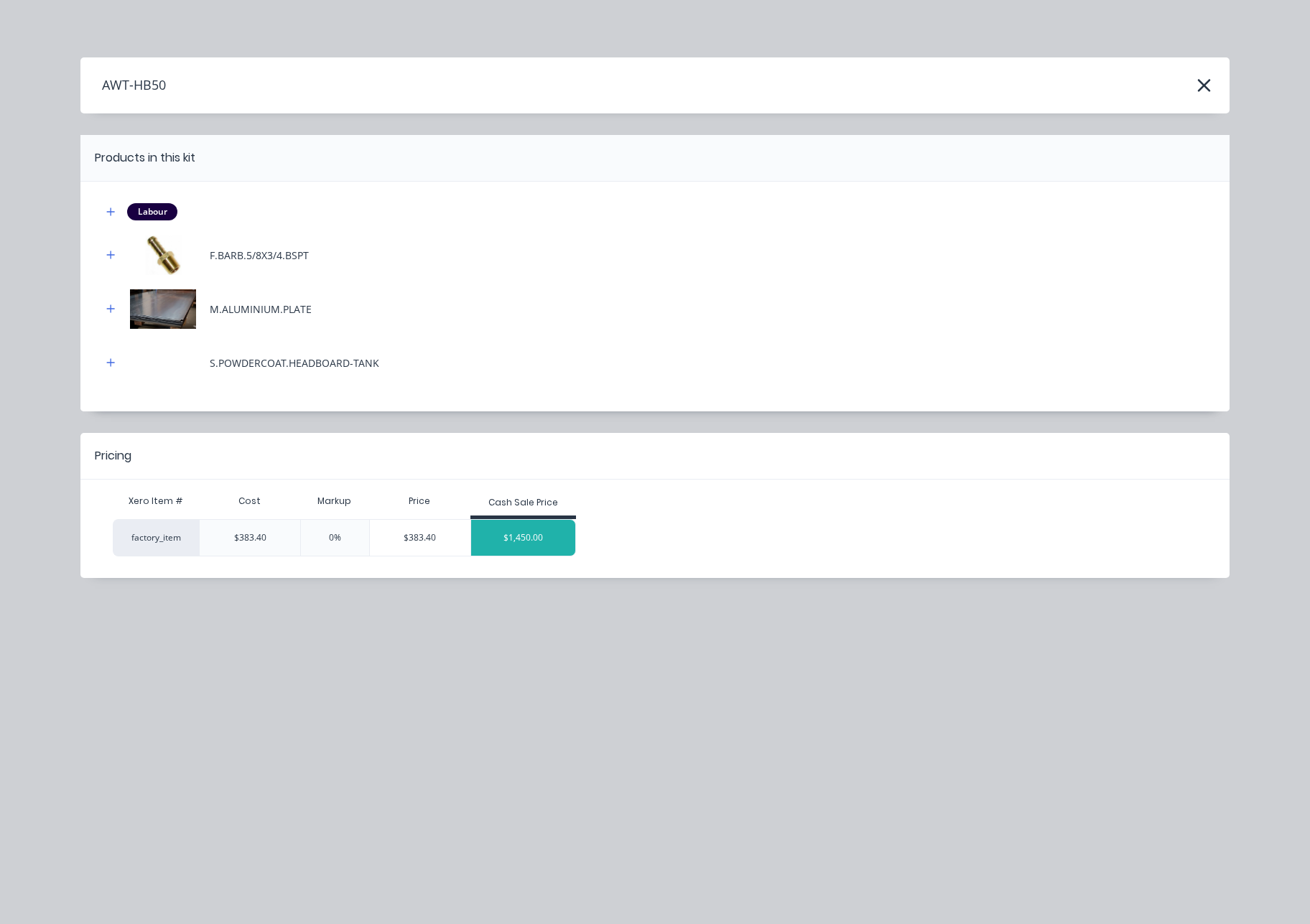
click at [539, 544] on div "$1,450.00" at bounding box center [524, 538] width 105 height 36
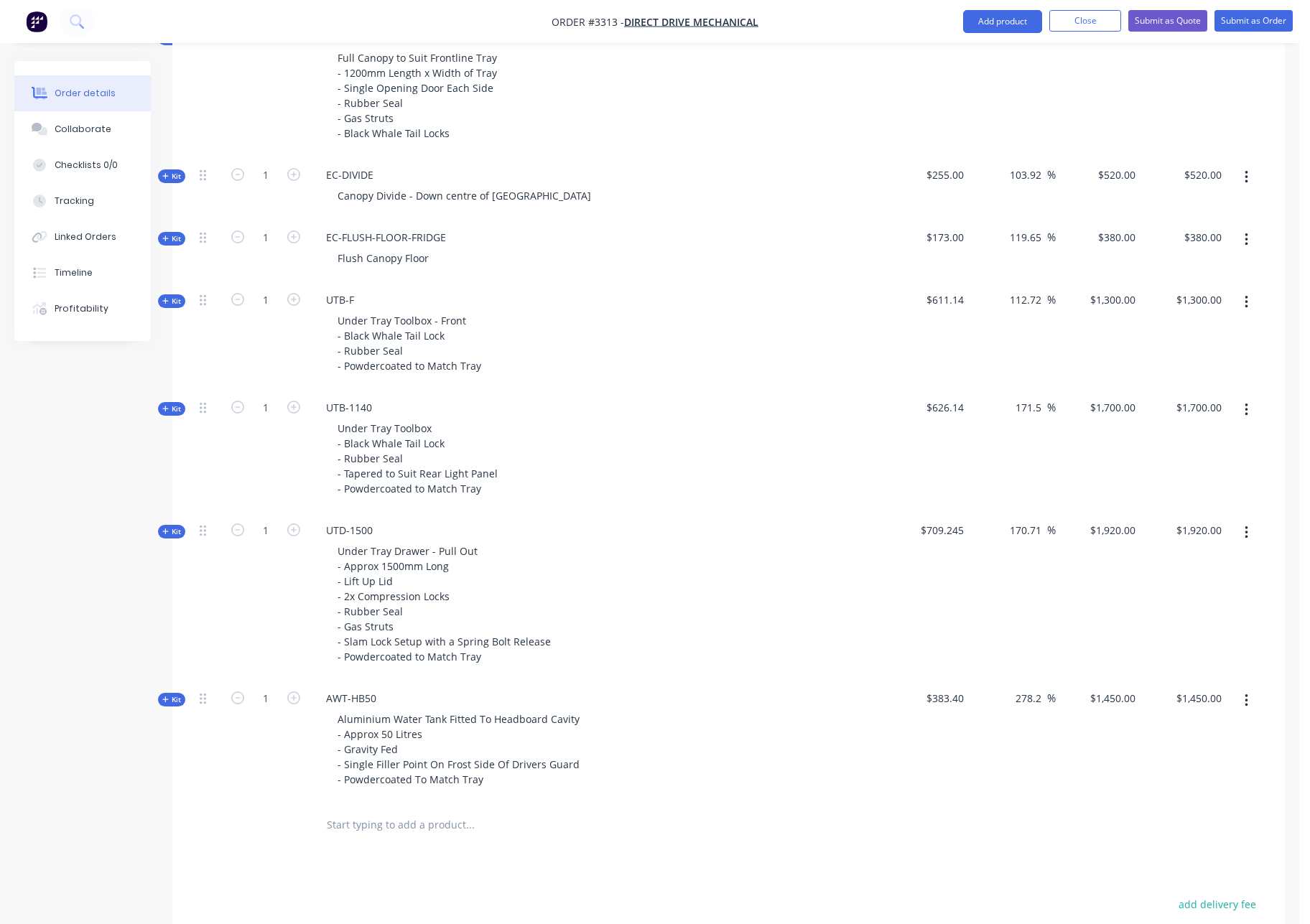
scroll to position [1228, 0]
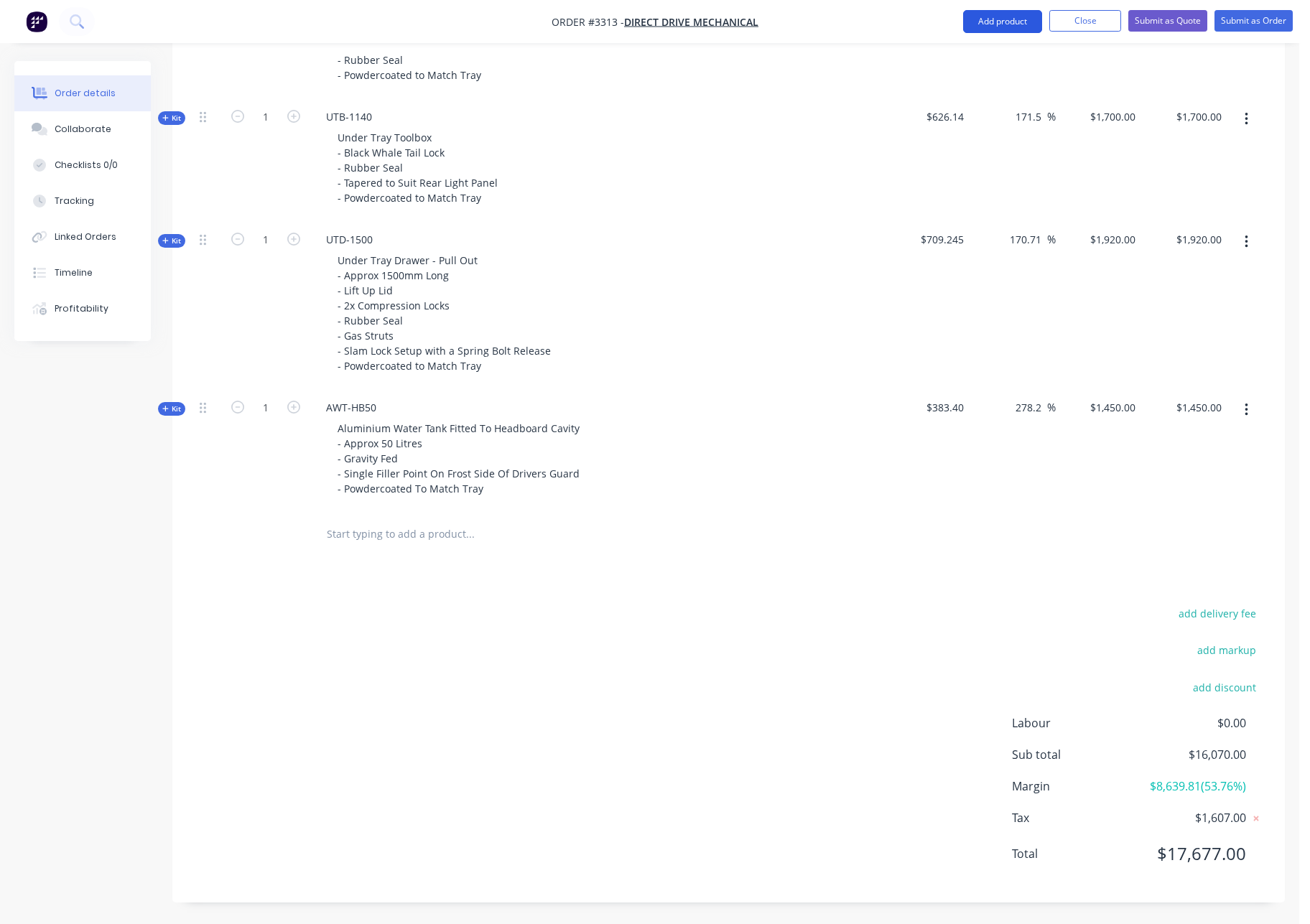
click at [1016, 27] on button "Add product" at bounding box center [1003, 21] width 79 height 23
click at [972, 68] on div "Product catalogue" at bounding box center [974, 58] width 110 height 20
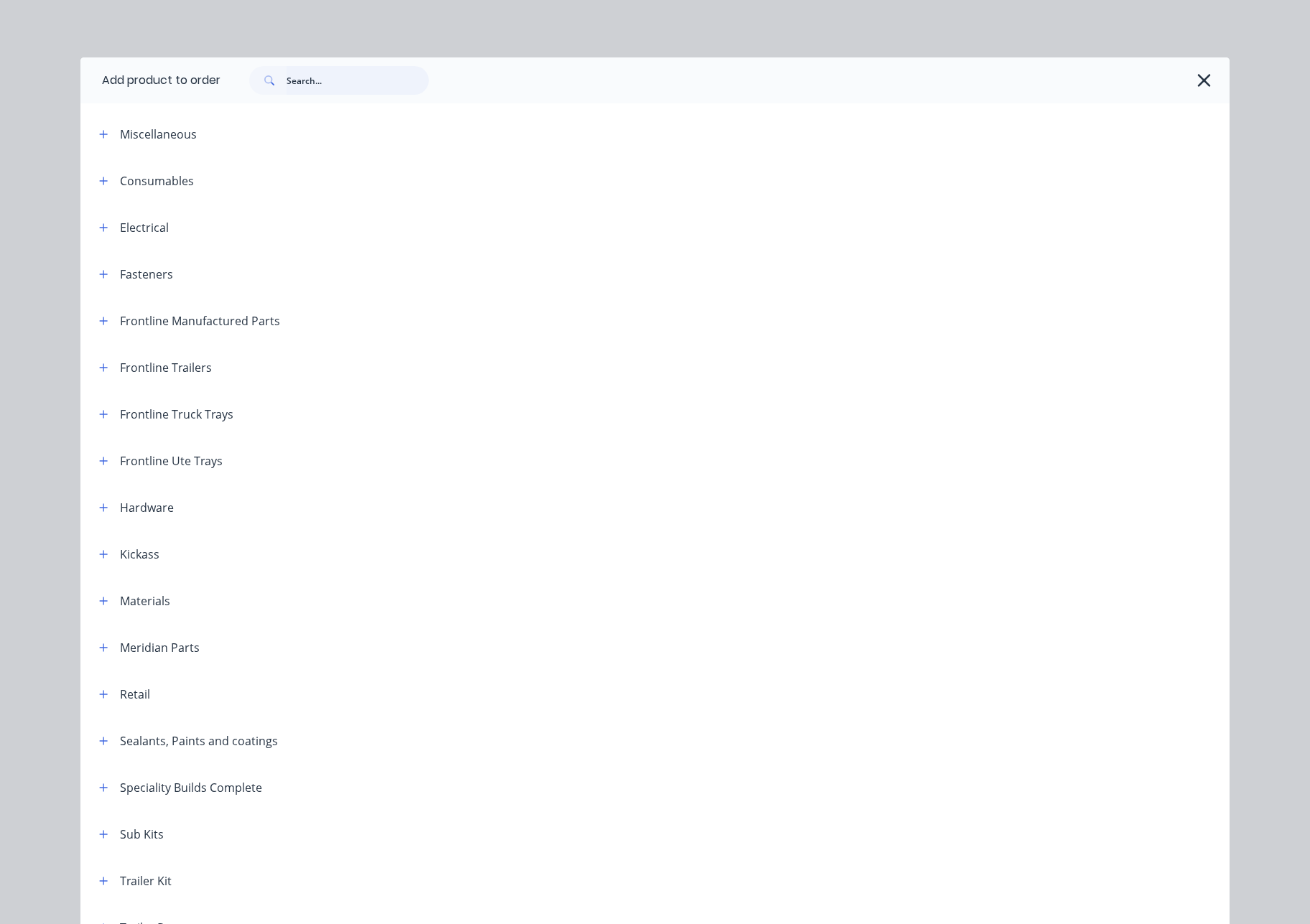
click at [313, 84] on input "text" at bounding box center [358, 80] width 142 height 28
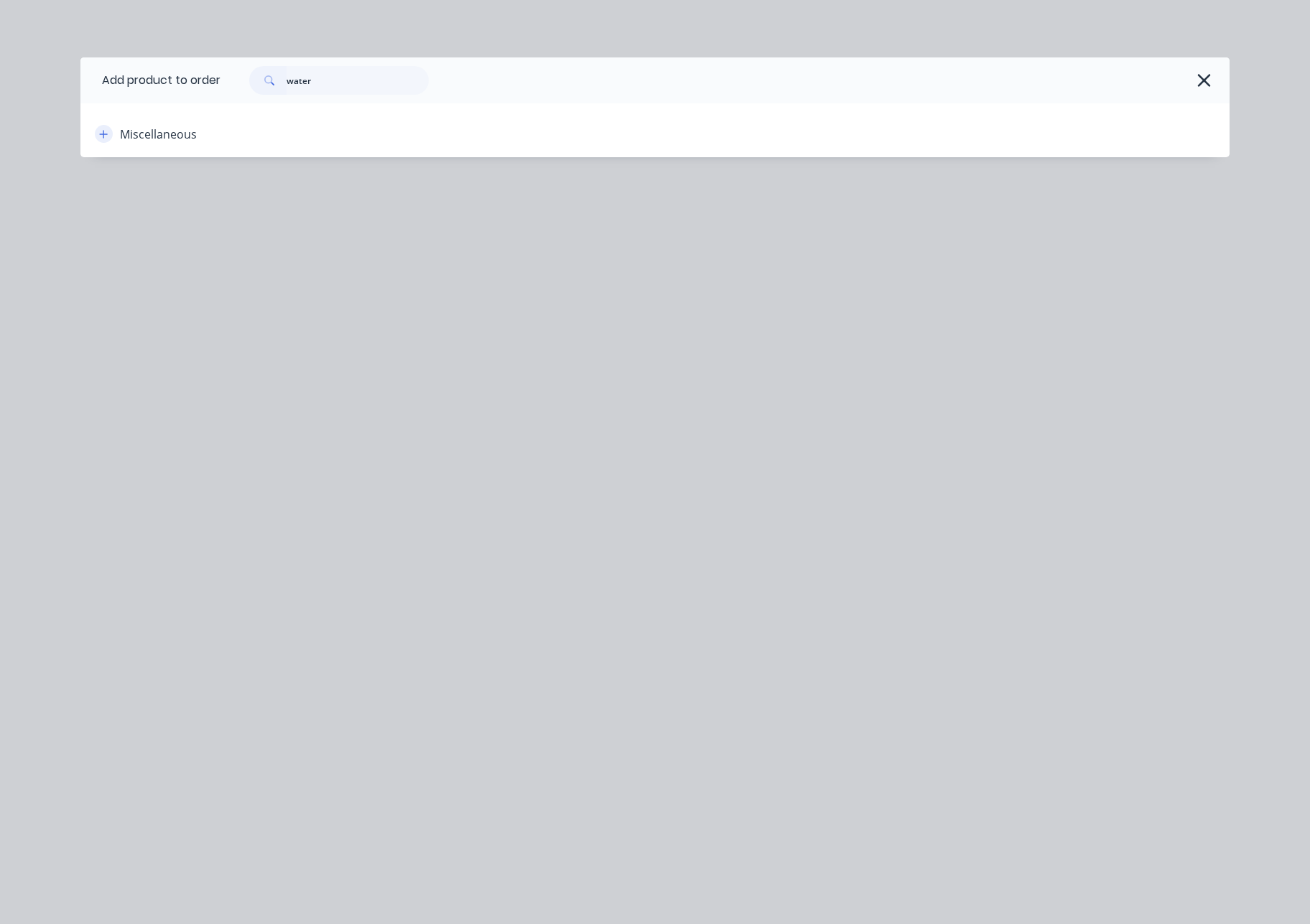
click at [106, 135] on icon "button" at bounding box center [103, 134] width 9 height 10
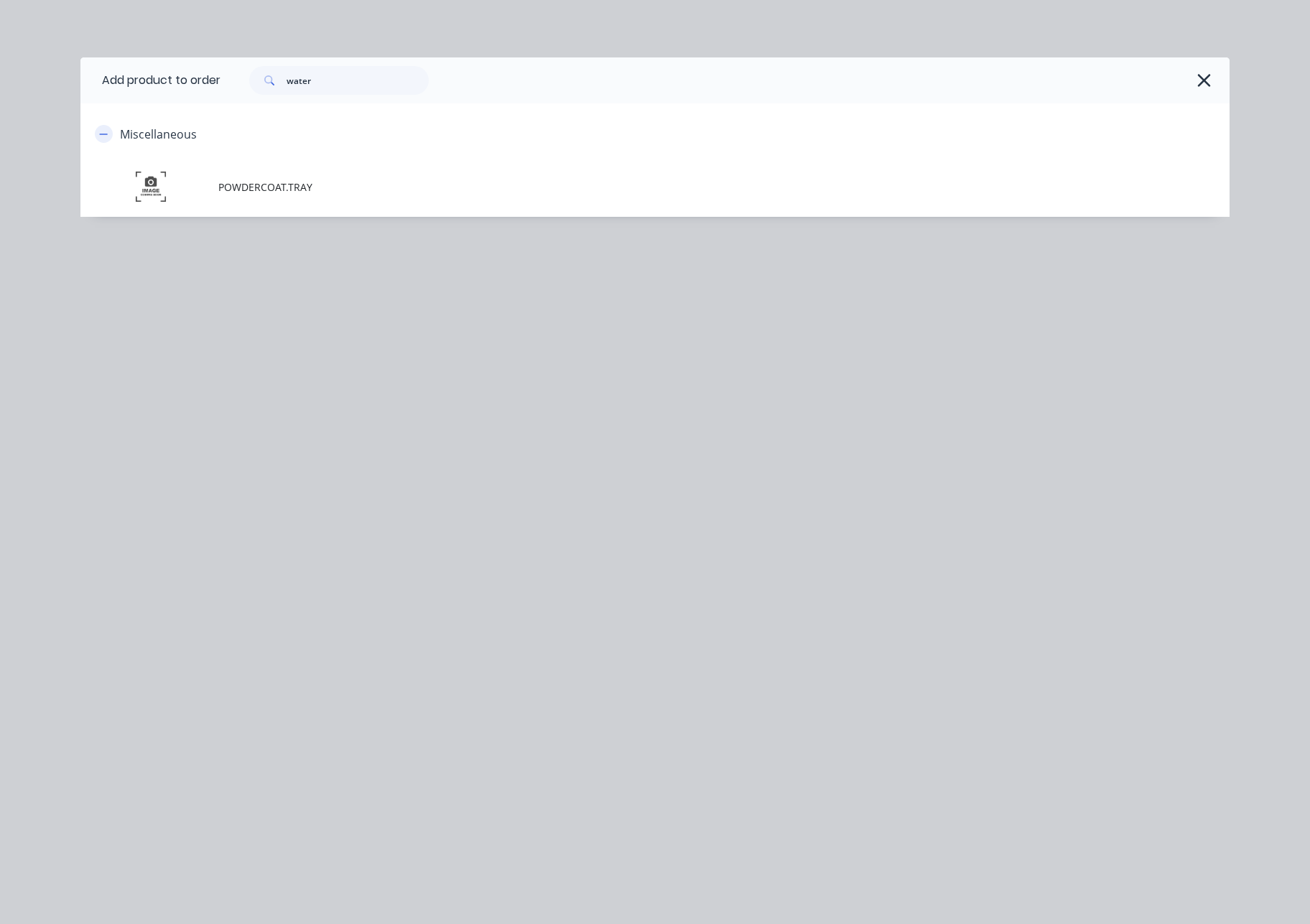
click at [102, 135] on icon "button" at bounding box center [103, 134] width 9 height 10
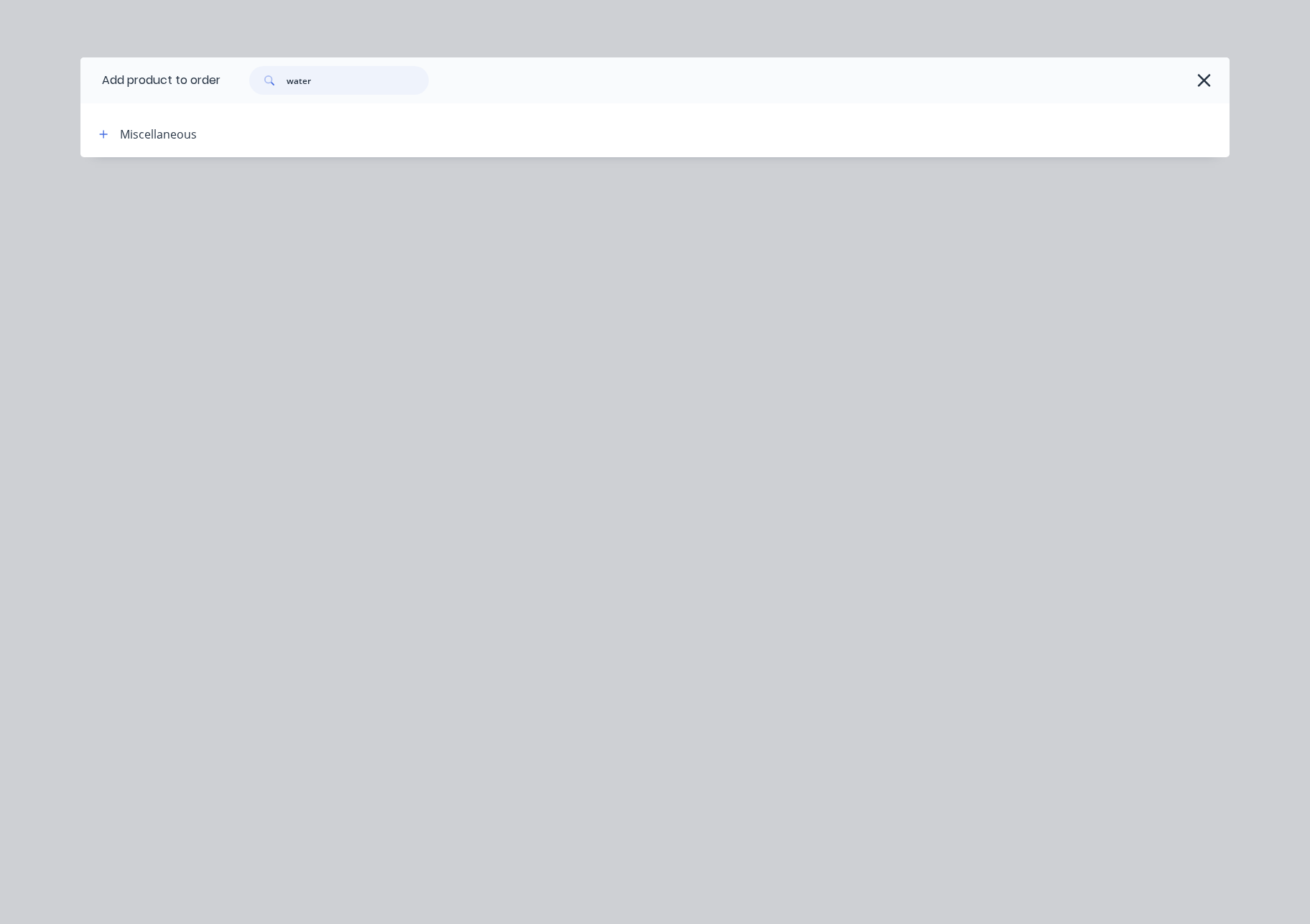
drag, startPoint x: 338, startPoint y: 76, endPoint x: 90, endPoint y: 61, distance: 248.5
click at [91, 61] on header "Add product to order water" at bounding box center [655, 81] width 1149 height 46
type input "tank"
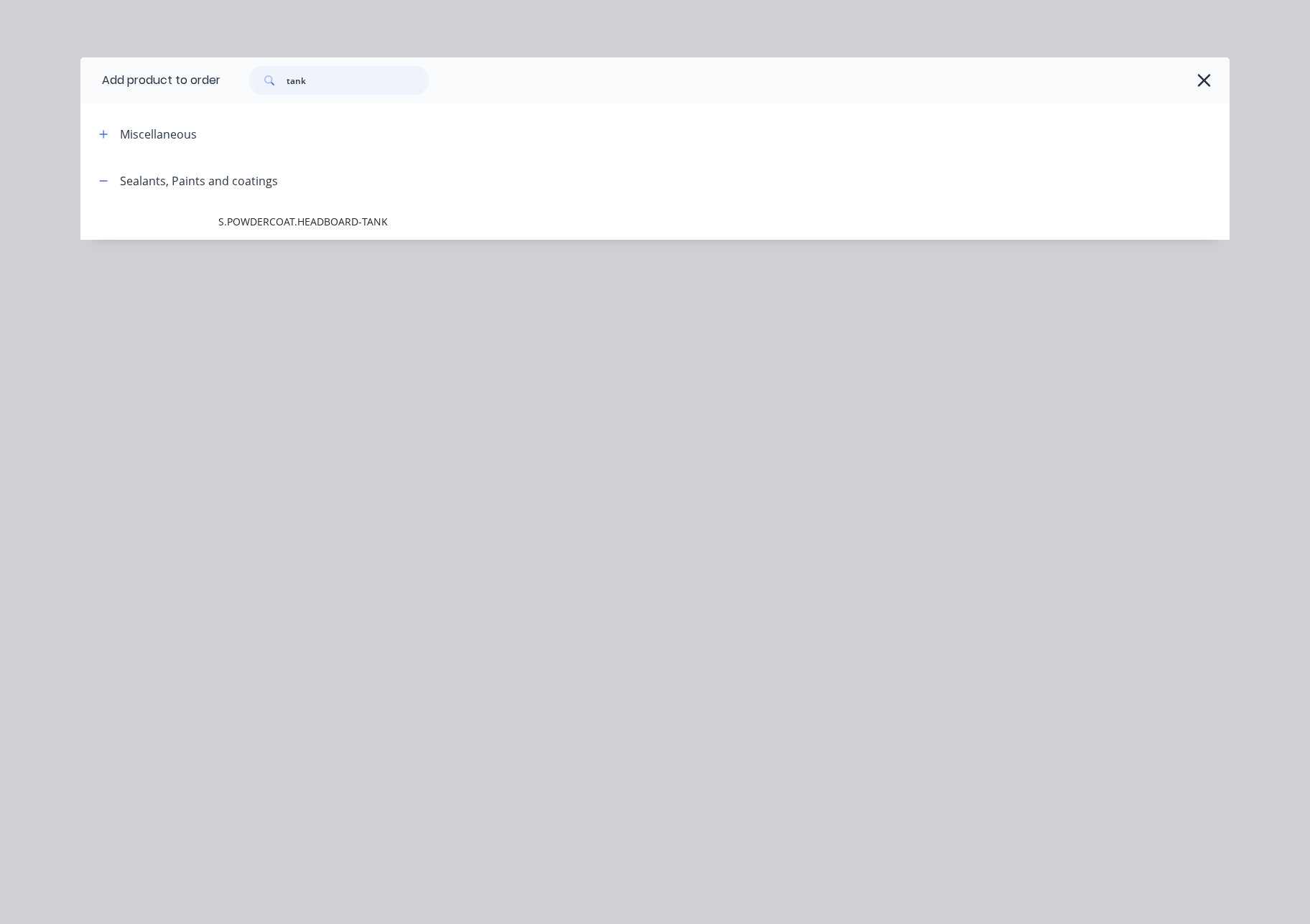
drag, startPoint x: 260, startPoint y: 73, endPoint x: 98, endPoint y: 53, distance: 163.2
click at [160, 61] on header "Add product to order tank" at bounding box center [655, 81] width 1149 height 46
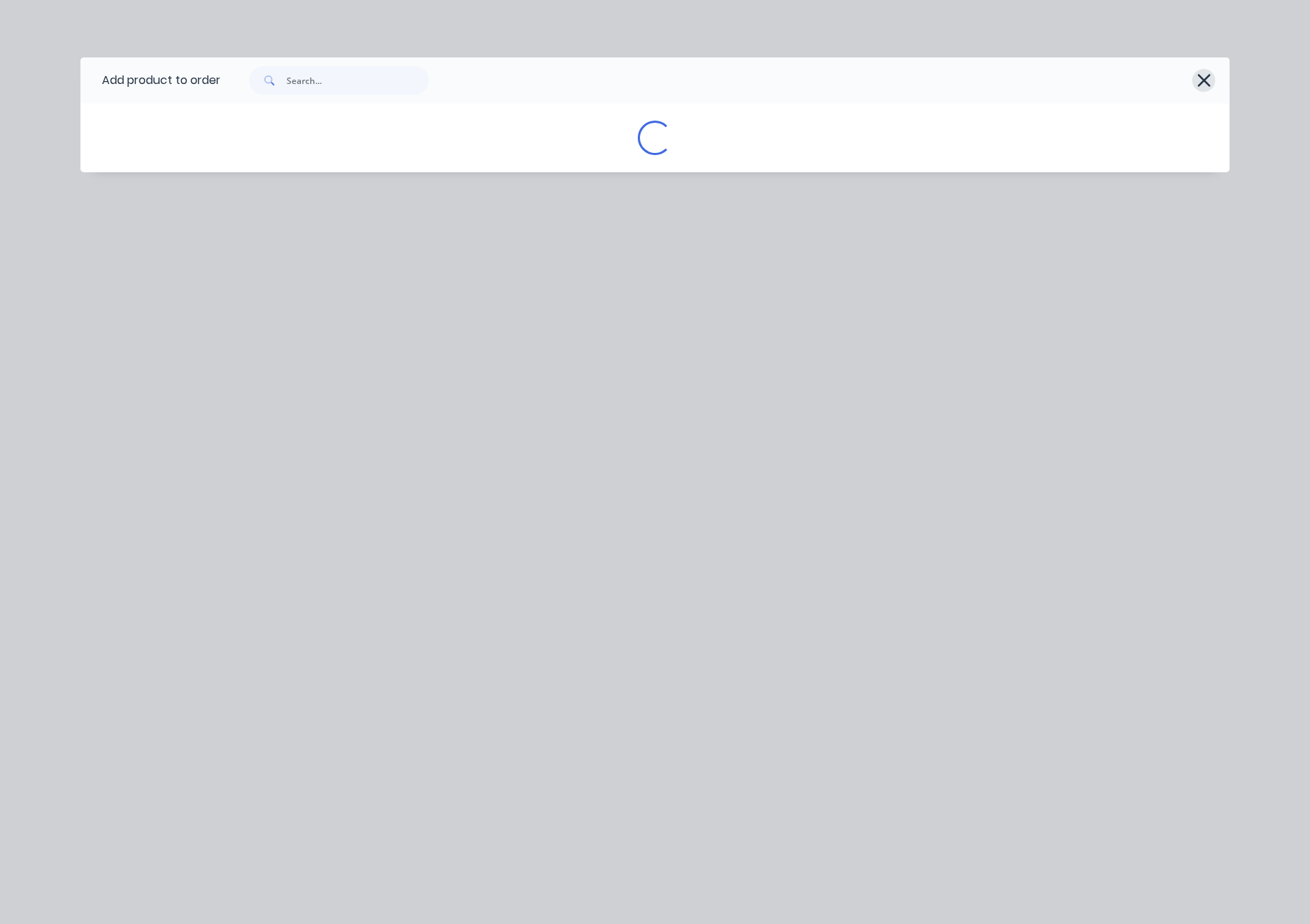
click at [1205, 78] on icon "button" at bounding box center [1203, 80] width 13 height 13
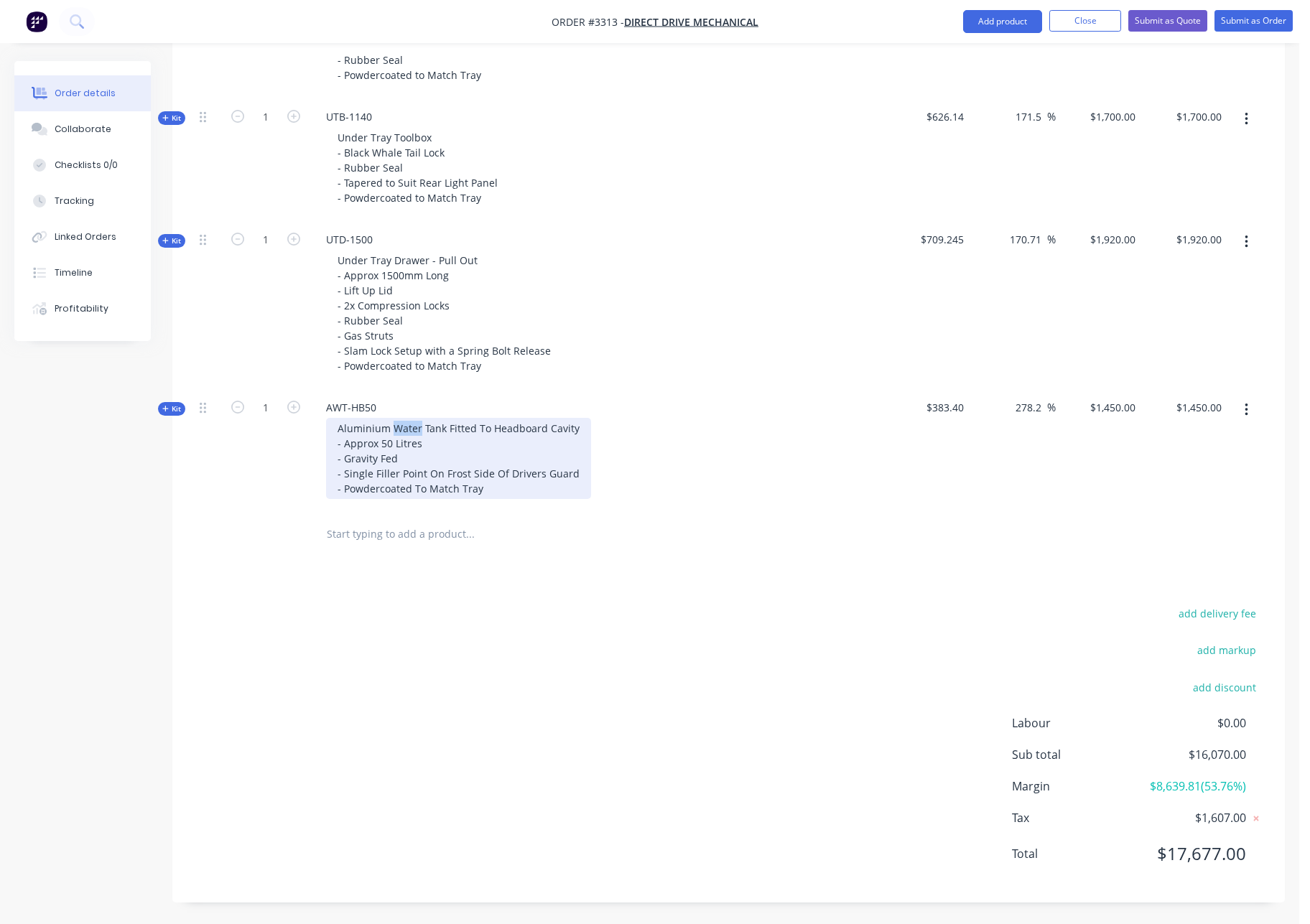
drag, startPoint x: 420, startPoint y: 432, endPoint x: 392, endPoint y: 429, distance: 28.2
click at [392, 429] on div "Aluminium Water Tank Fitted To Headboard Cavity - Approx 50 Litres - Gravity Fe…" at bounding box center [459, 458] width 265 height 81
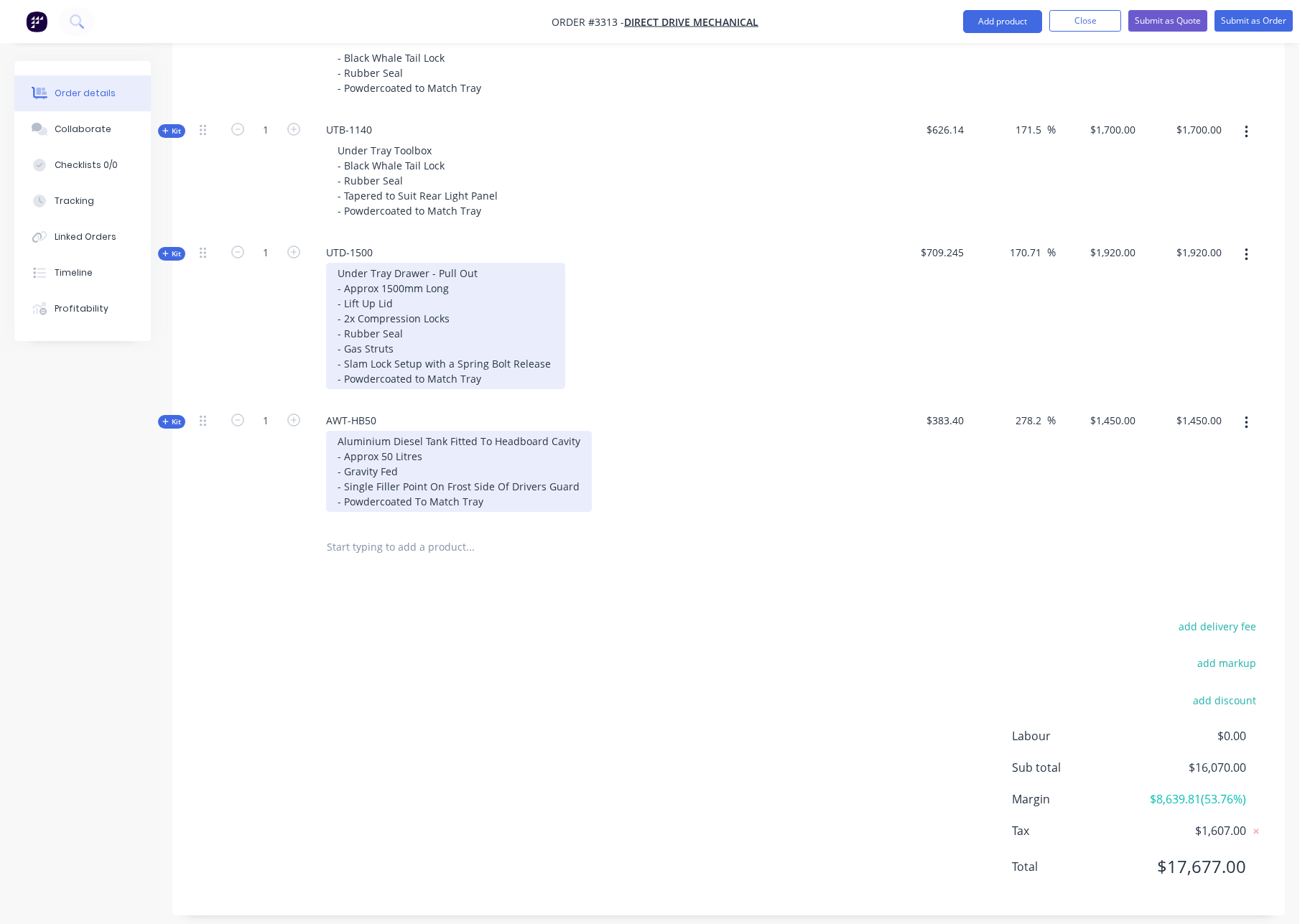
scroll to position [1215, 0]
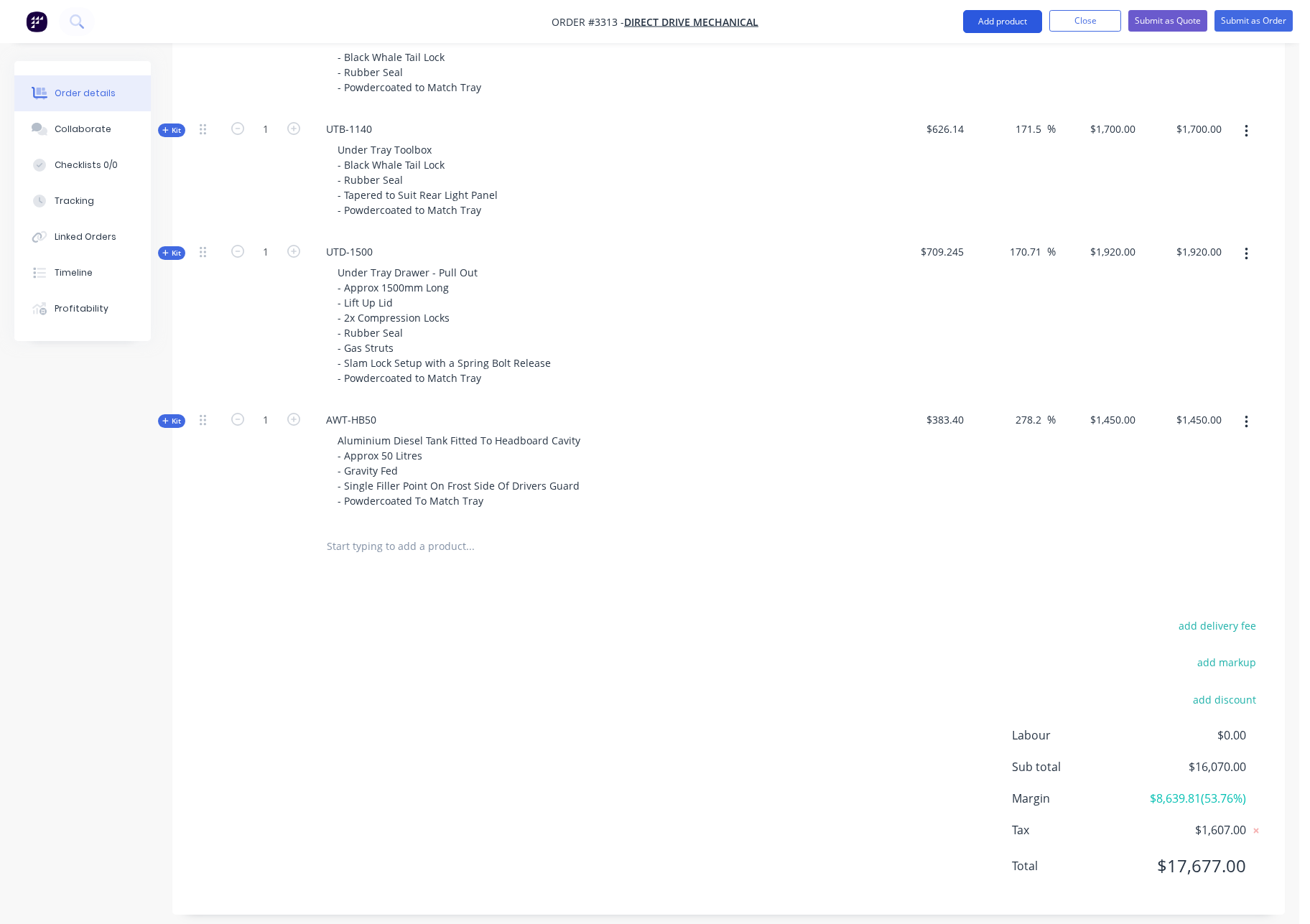
click at [1013, 23] on button "Add product" at bounding box center [1003, 21] width 79 height 23
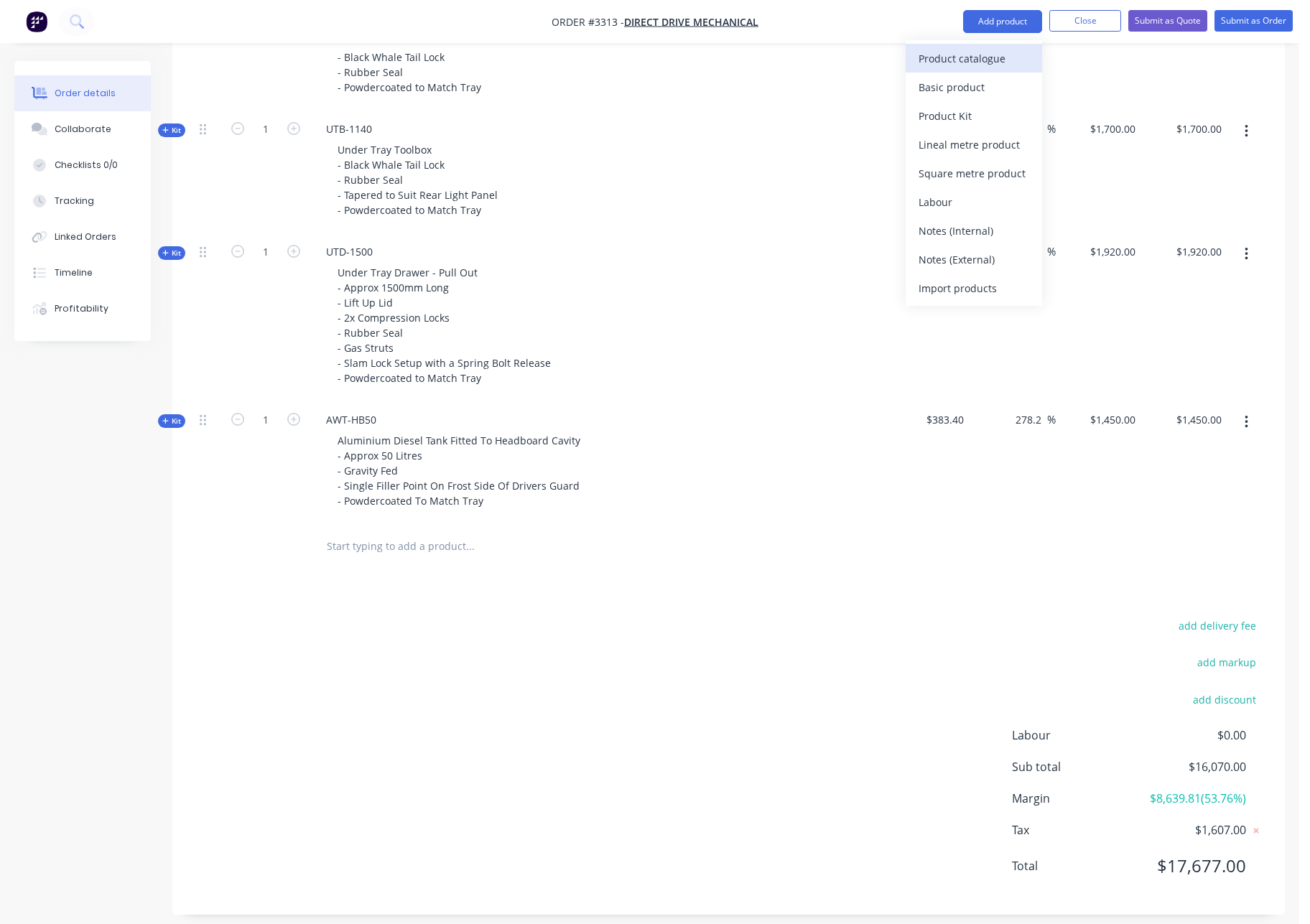
click at [987, 56] on div "Product catalogue" at bounding box center [974, 58] width 110 height 20
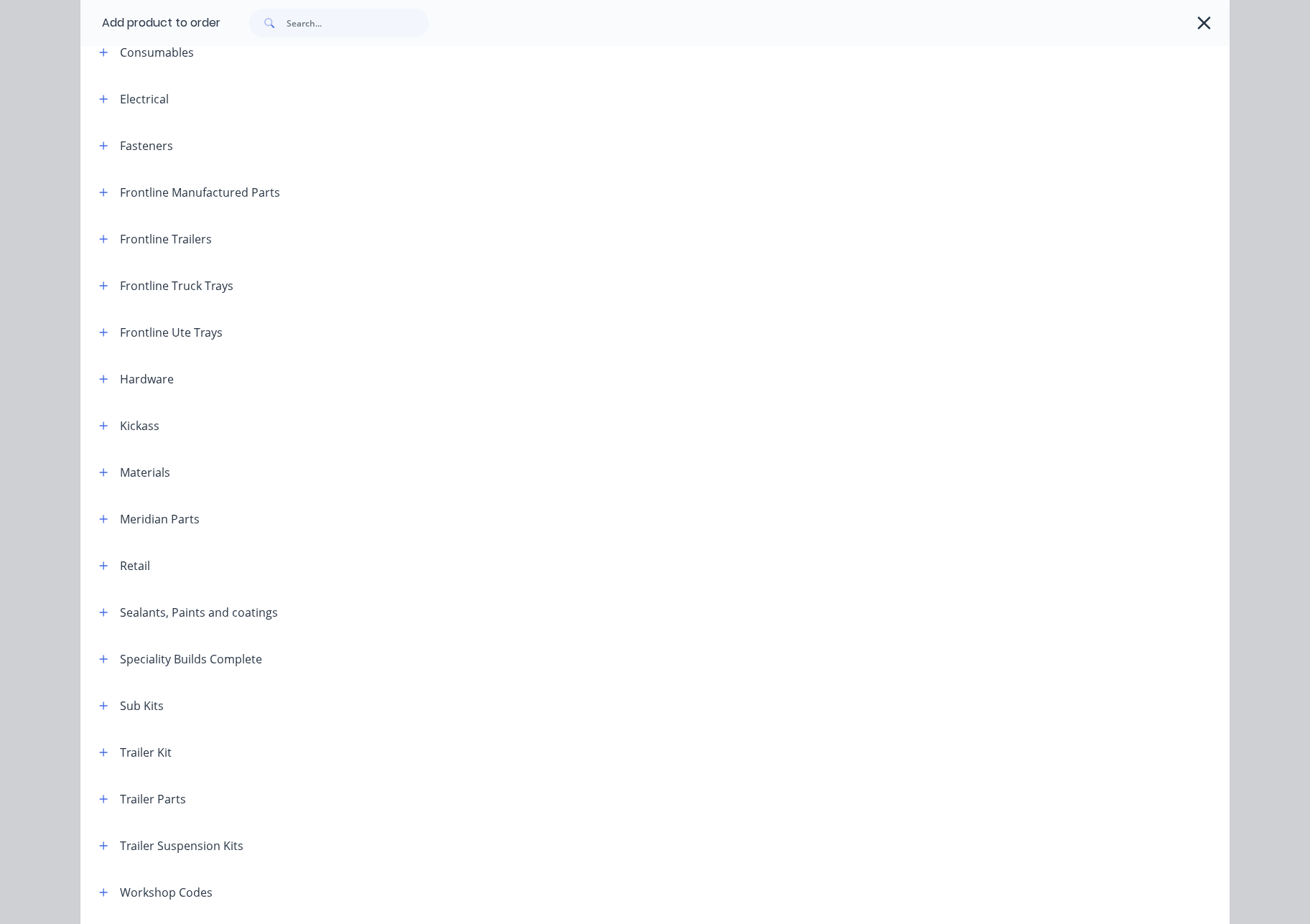
scroll to position [230, 0]
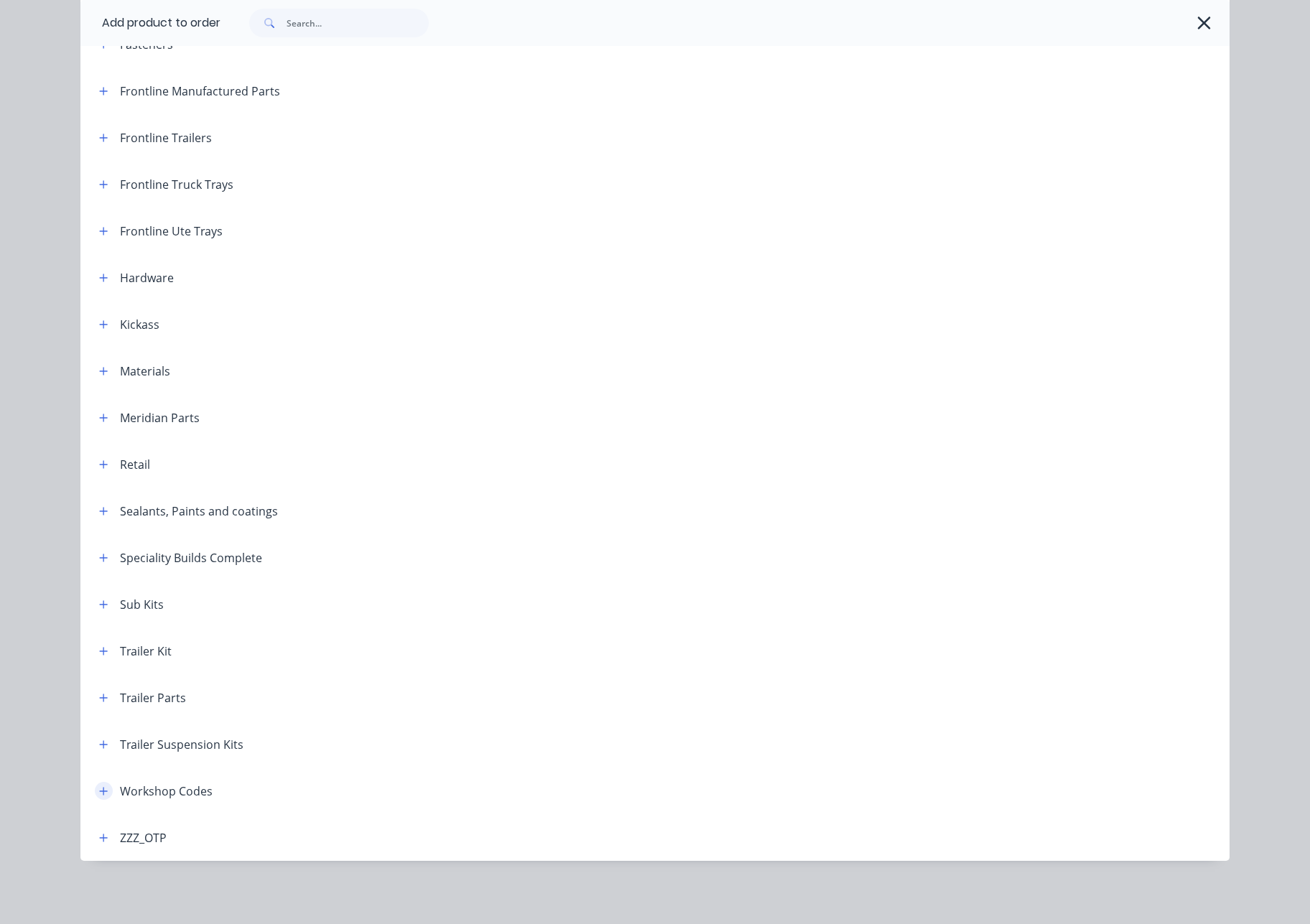
click at [100, 791] on icon "button" at bounding box center [103, 790] width 8 height 8
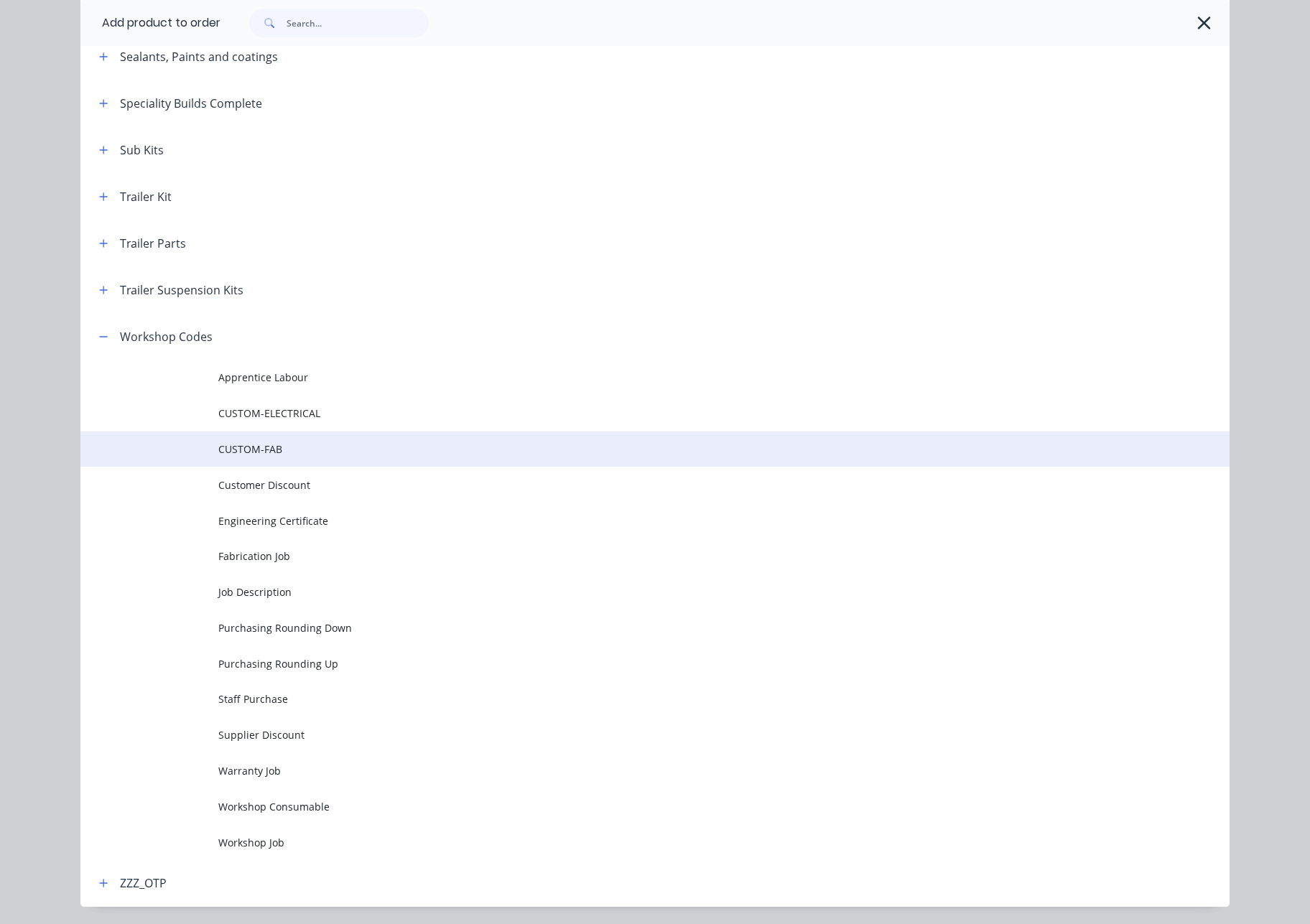
scroll to position [685, 0]
click at [294, 443] on span "CUSTOM-FAB" at bounding box center [622, 448] width 809 height 15
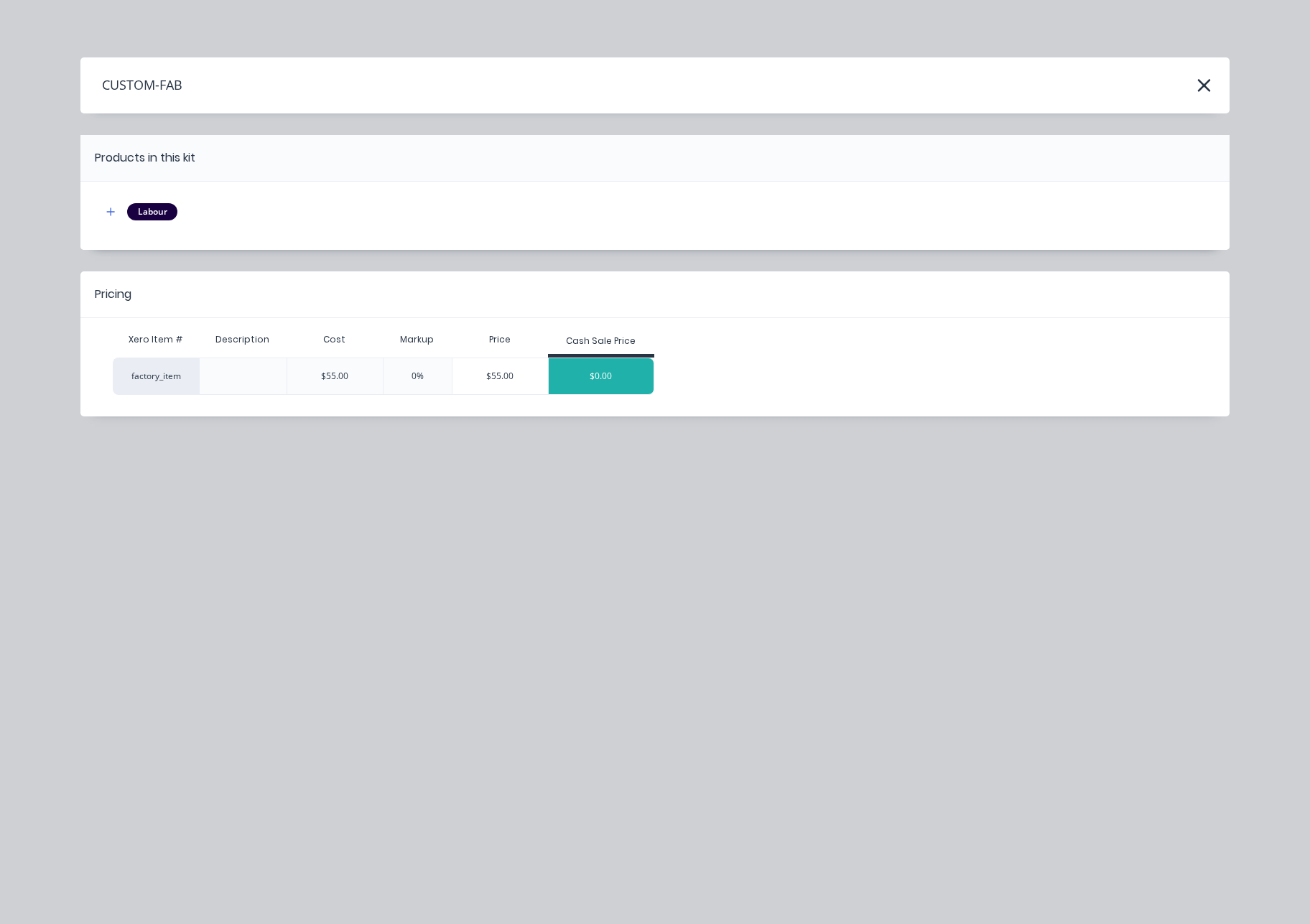
click at [622, 387] on div "$0.00" at bounding box center [601, 376] width 105 height 36
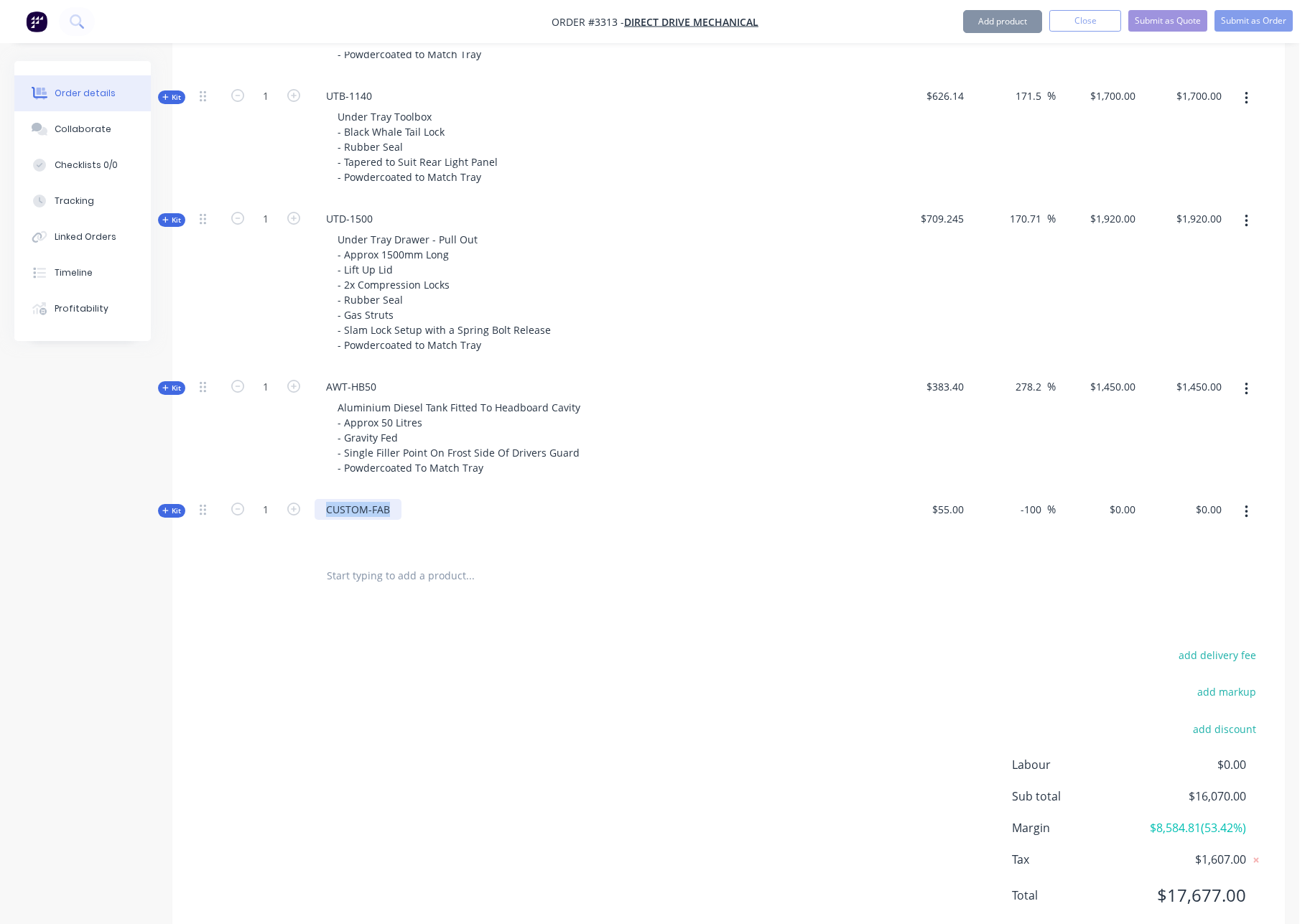
drag, startPoint x: 392, startPoint y: 510, endPoint x: 305, endPoint y: 512, distance: 87.0
click at [305, 512] on div "Kit 1 CUSTOM-FAB $55.00 -100 -100 % $0.00 $0.00 $0.00 $0.00" at bounding box center [728, 522] width 1070 height 62
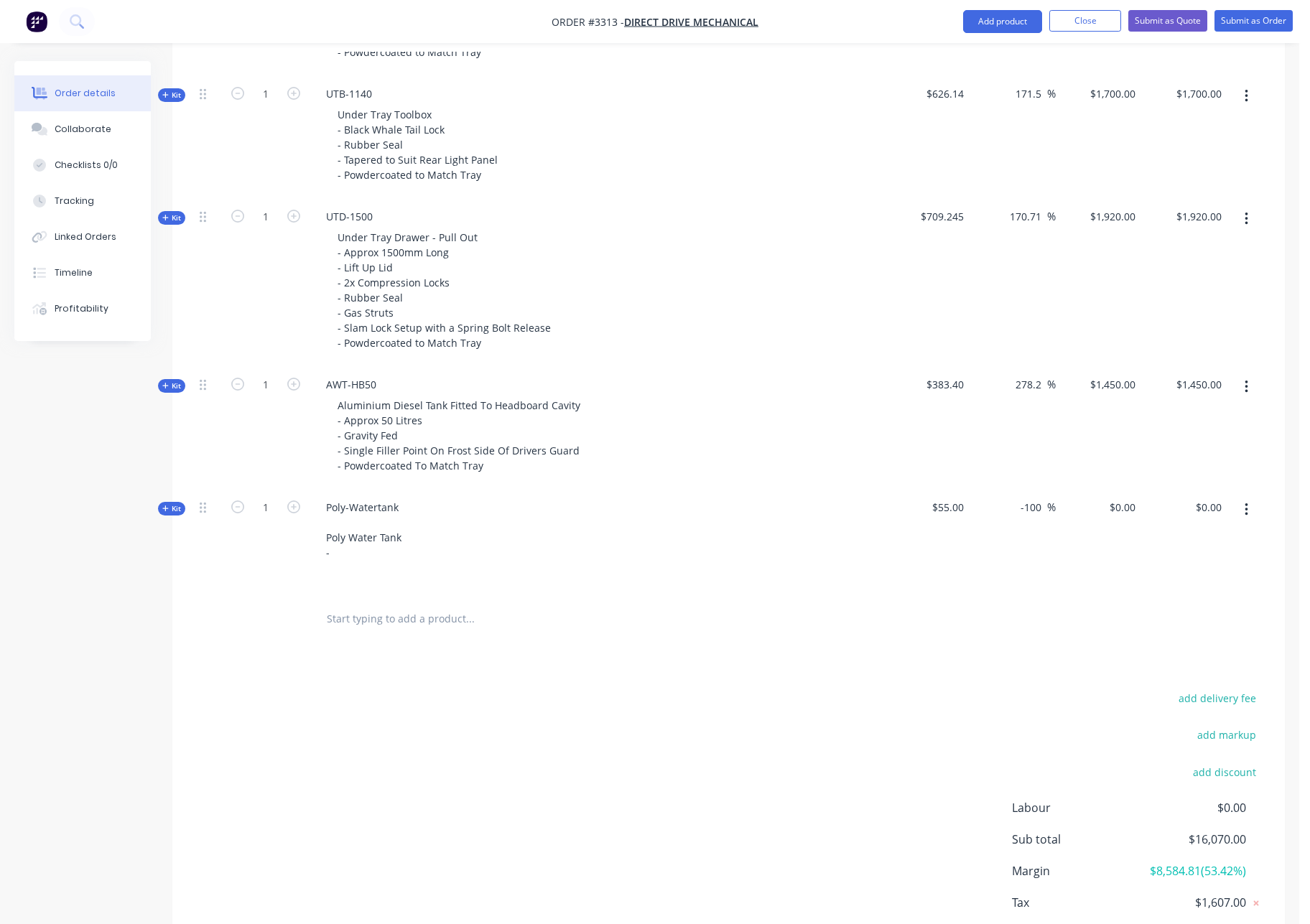
click at [957, 512] on span "$55.00" at bounding box center [926, 507] width 75 height 15
drag, startPoint x: 965, startPoint y: 506, endPoint x: 945, endPoint y: 503, distance: 20.2
click at [945, 503] on div "$55.00" at bounding box center [926, 541] width 86 height 108
click at [959, 507] on span "$55.00" at bounding box center [926, 507] width 75 height 15
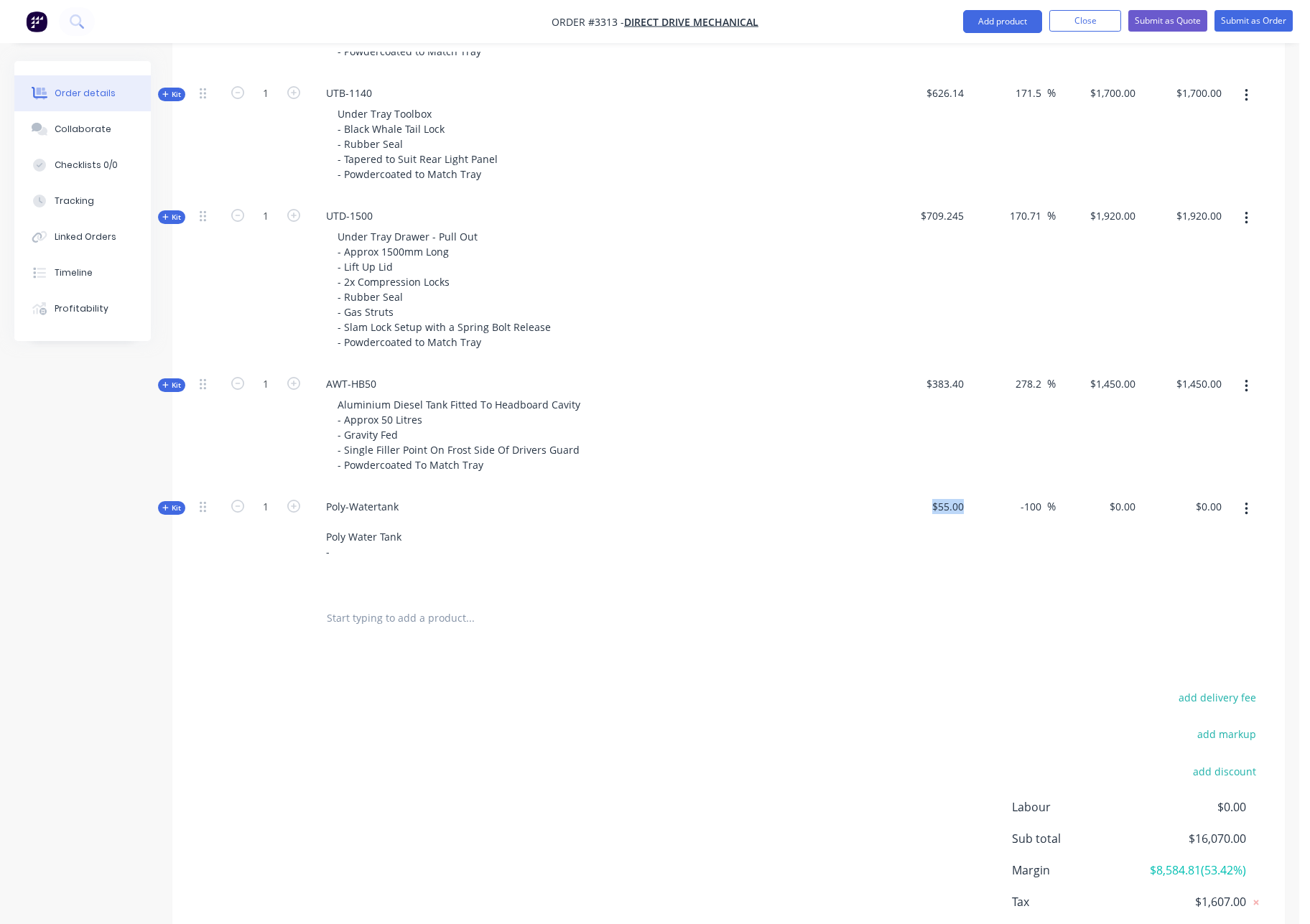
drag, startPoint x: 964, startPoint y: 508, endPoint x: 923, endPoint y: 508, distance: 41.0
click at [926, 507] on div "$55.00" at bounding box center [926, 541] width 86 height 108
click at [1125, 507] on input "0" at bounding box center [1124, 506] width 33 height 20
type input "220"
click at [1082, 428] on div "$1,450.00 $1,450.00" at bounding box center [1099, 426] width 86 height 123
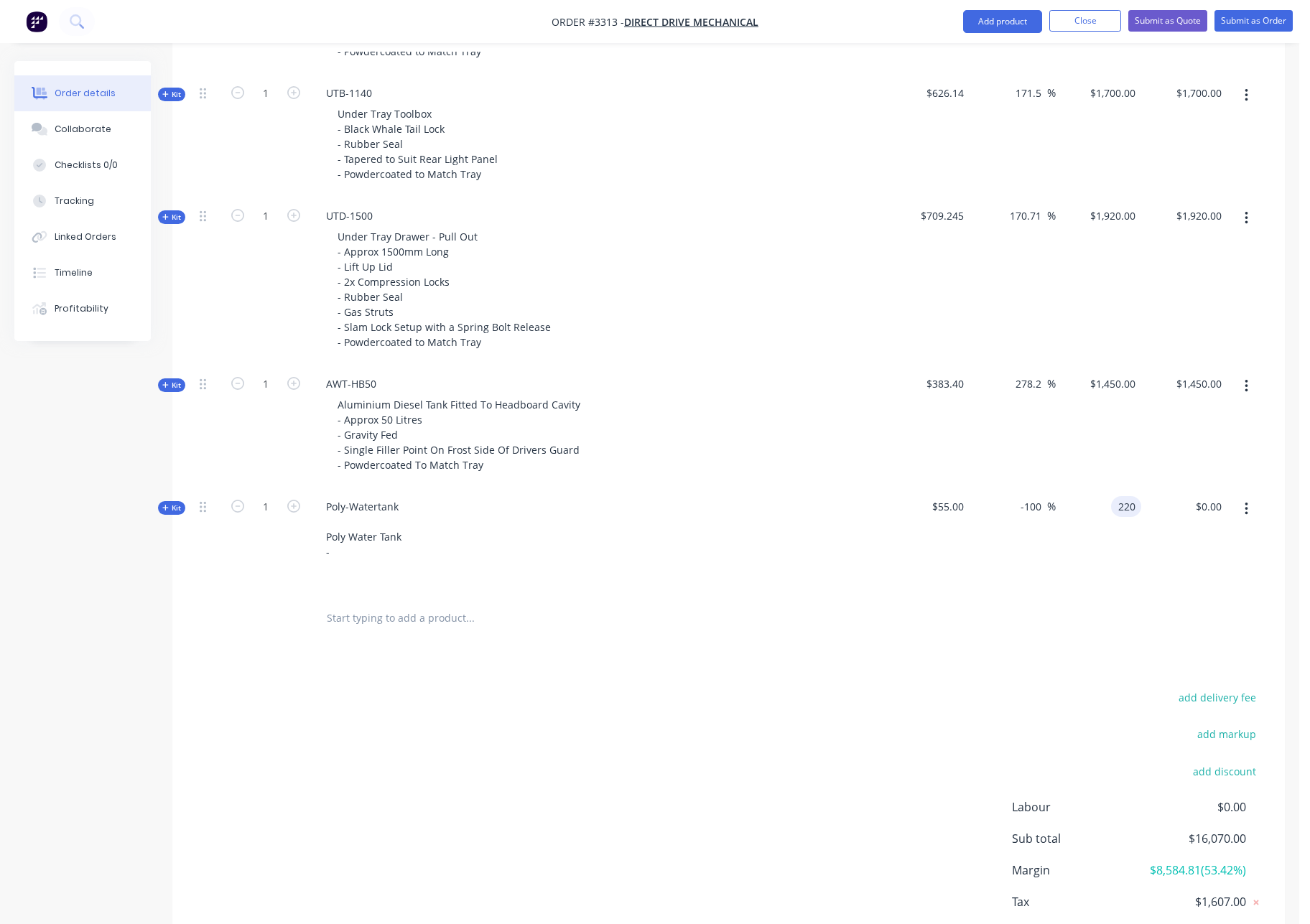
type input "300"
type input "$220.00"
click at [175, 507] on span "Kit" at bounding box center [171, 508] width 19 height 11
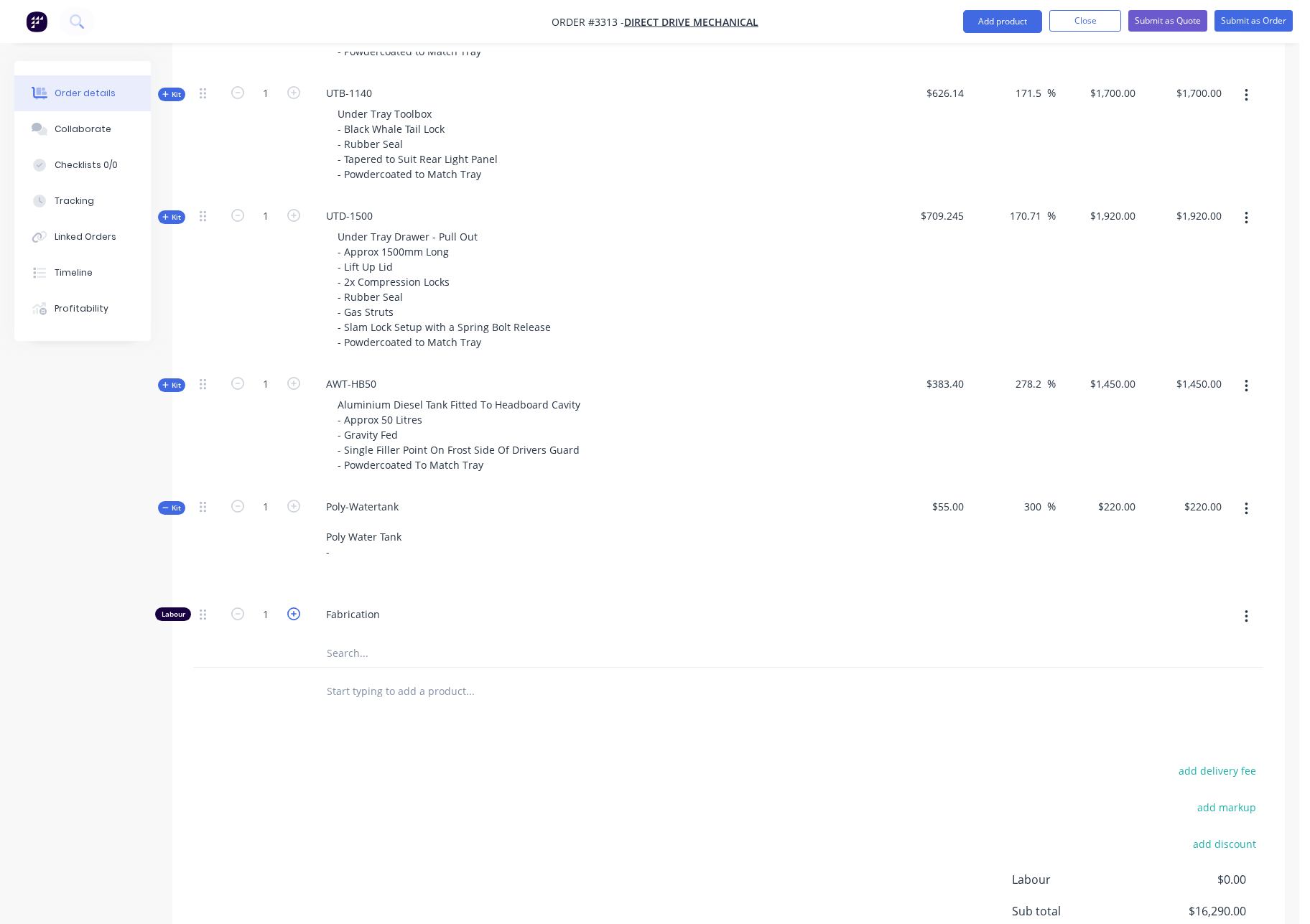
click at [294, 614] on icon "button" at bounding box center [294, 613] width 13 height 13
type input "$440.00"
type input "2"
click at [350, 554] on div "Poly-Watertank Poly Water Tank -" at bounding box center [365, 529] width 102 height 66
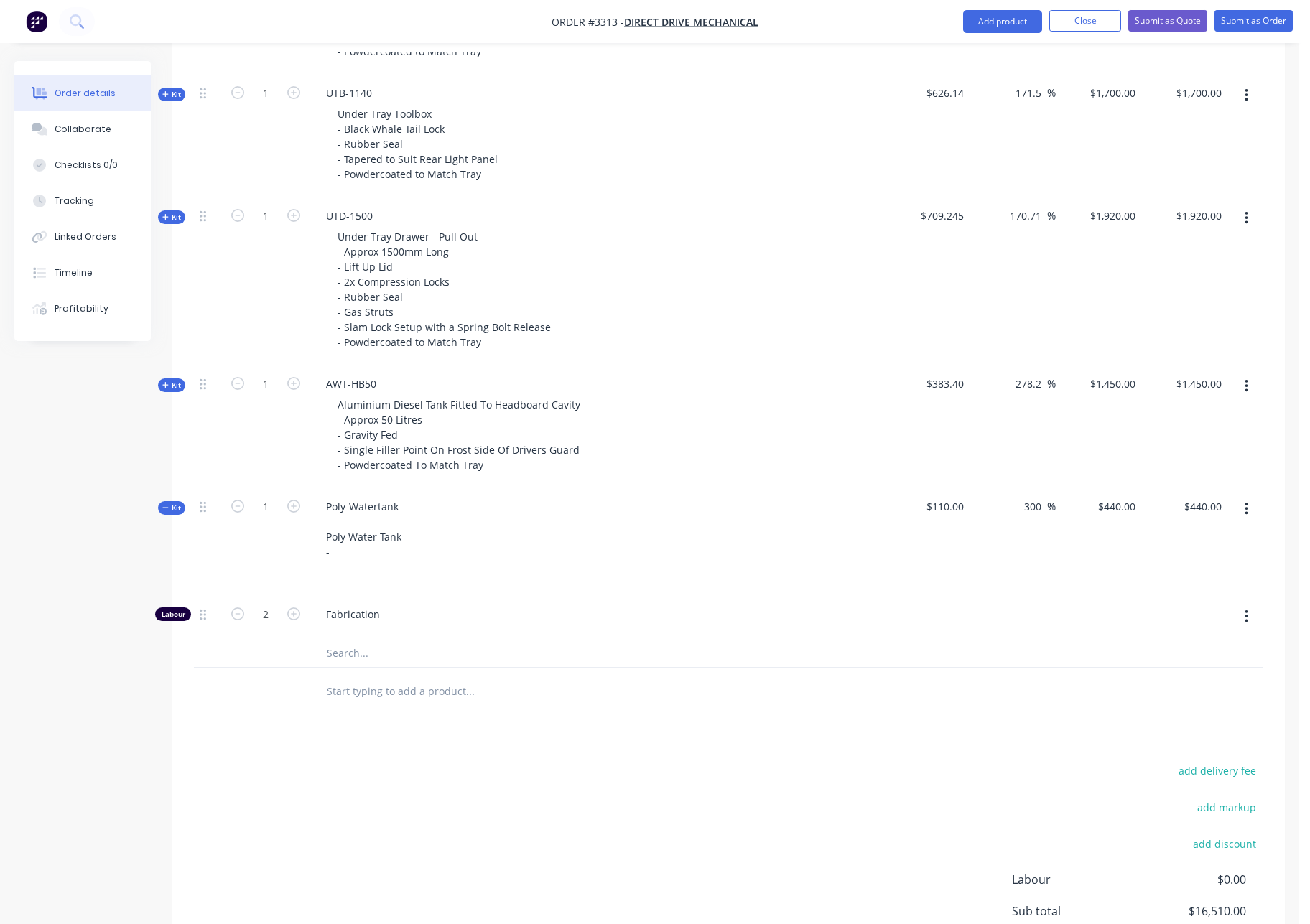
click at [169, 506] on span "Kit" at bounding box center [171, 508] width 19 height 11
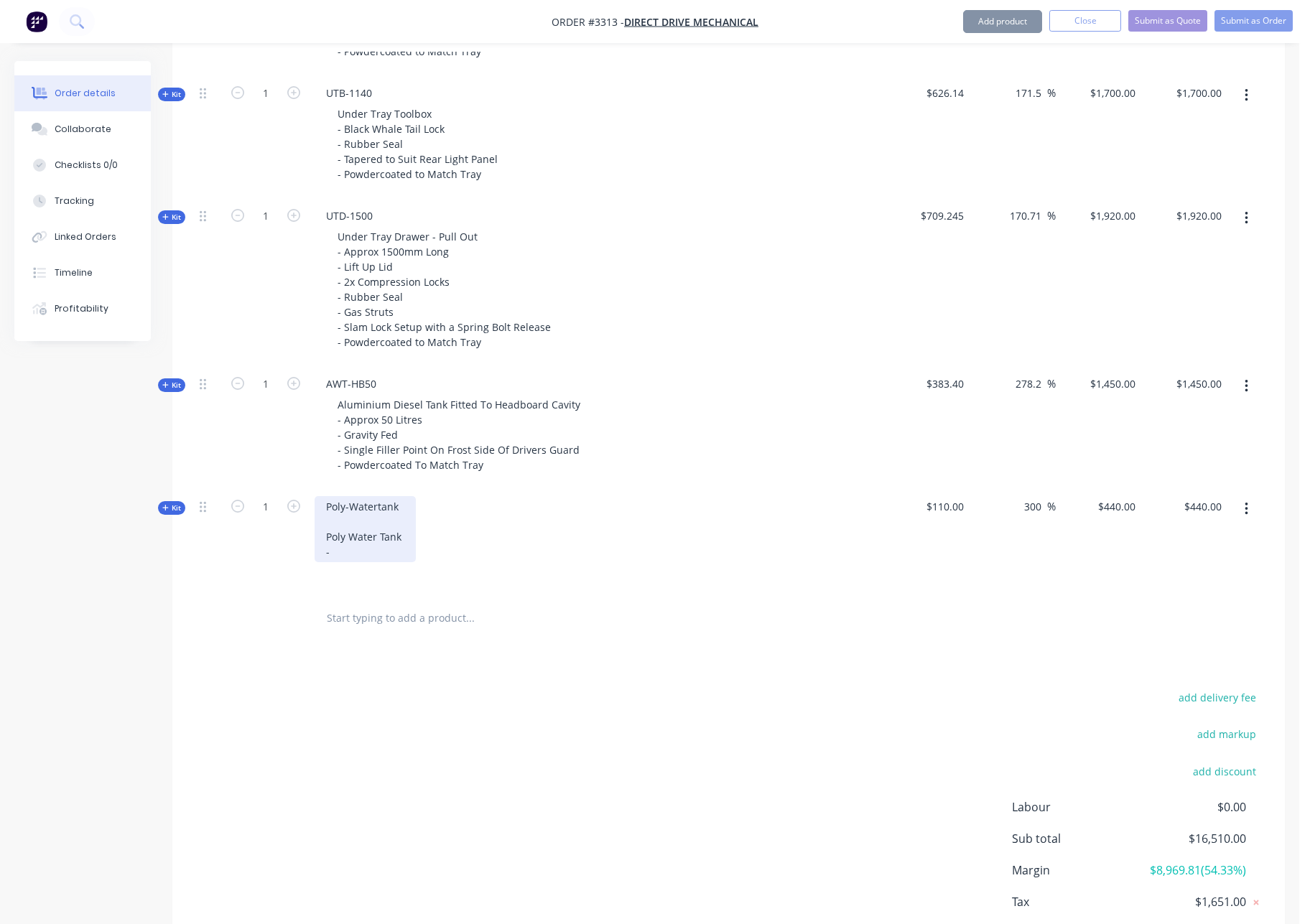
click at [349, 551] on div "Poly-Watertank Poly Water Tank -" at bounding box center [365, 529] width 102 height 66
click at [347, 554] on div "Poly-Watertank Poly Water Tank -" at bounding box center [365, 529] width 102 height 66
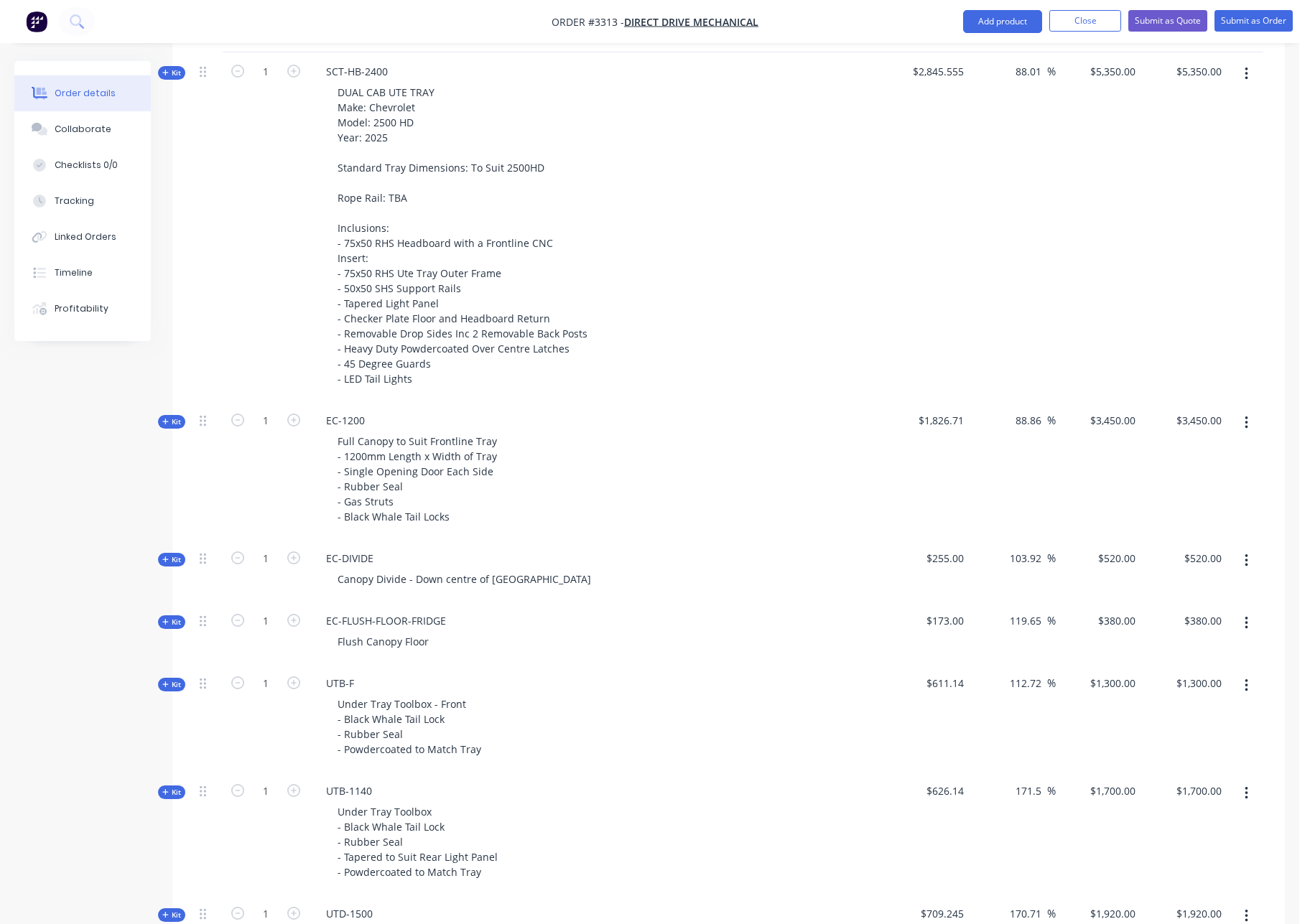
scroll to position [588, 0]
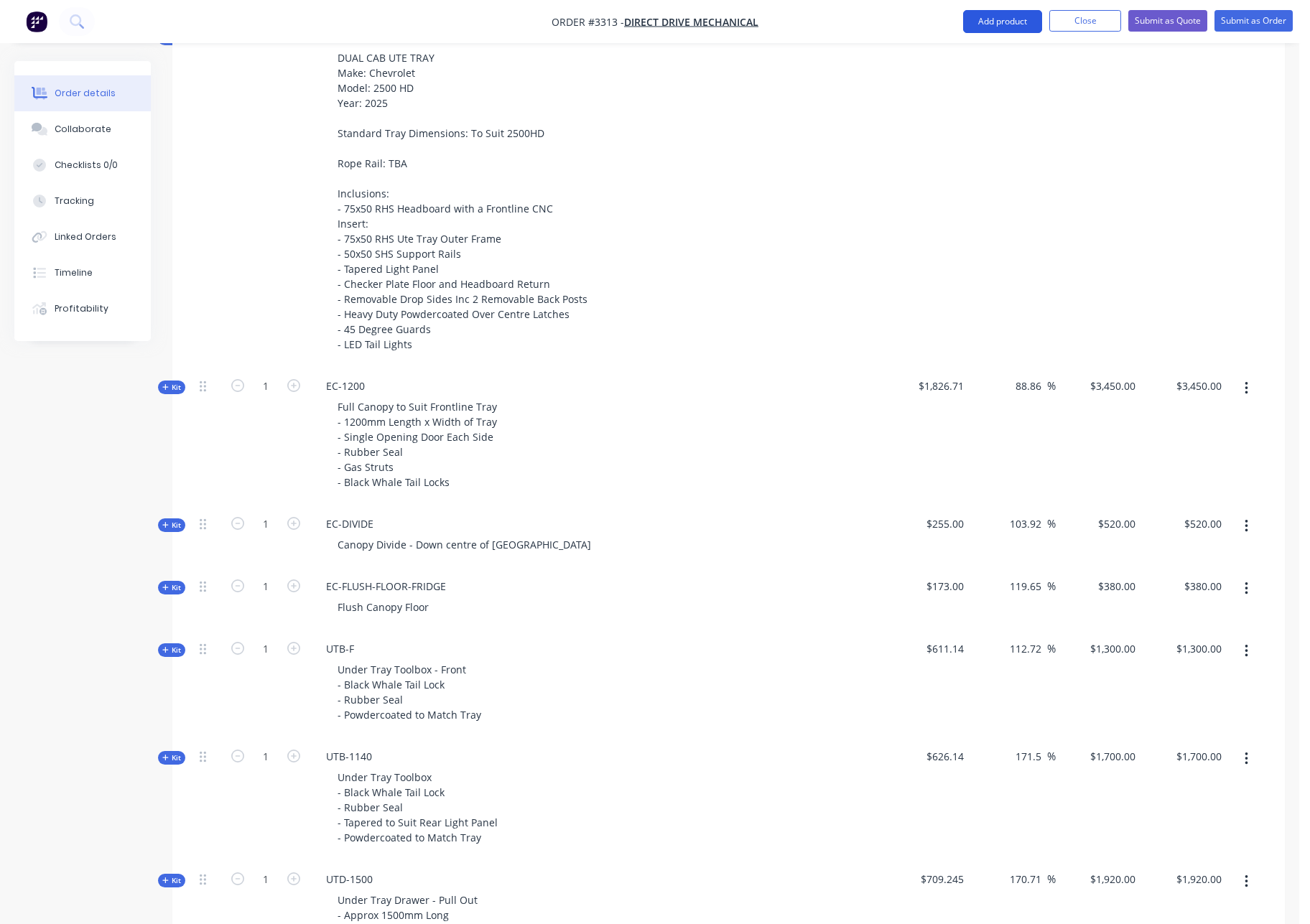
click at [1014, 22] on button "Add product" at bounding box center [1003, 21] width 79 height 23
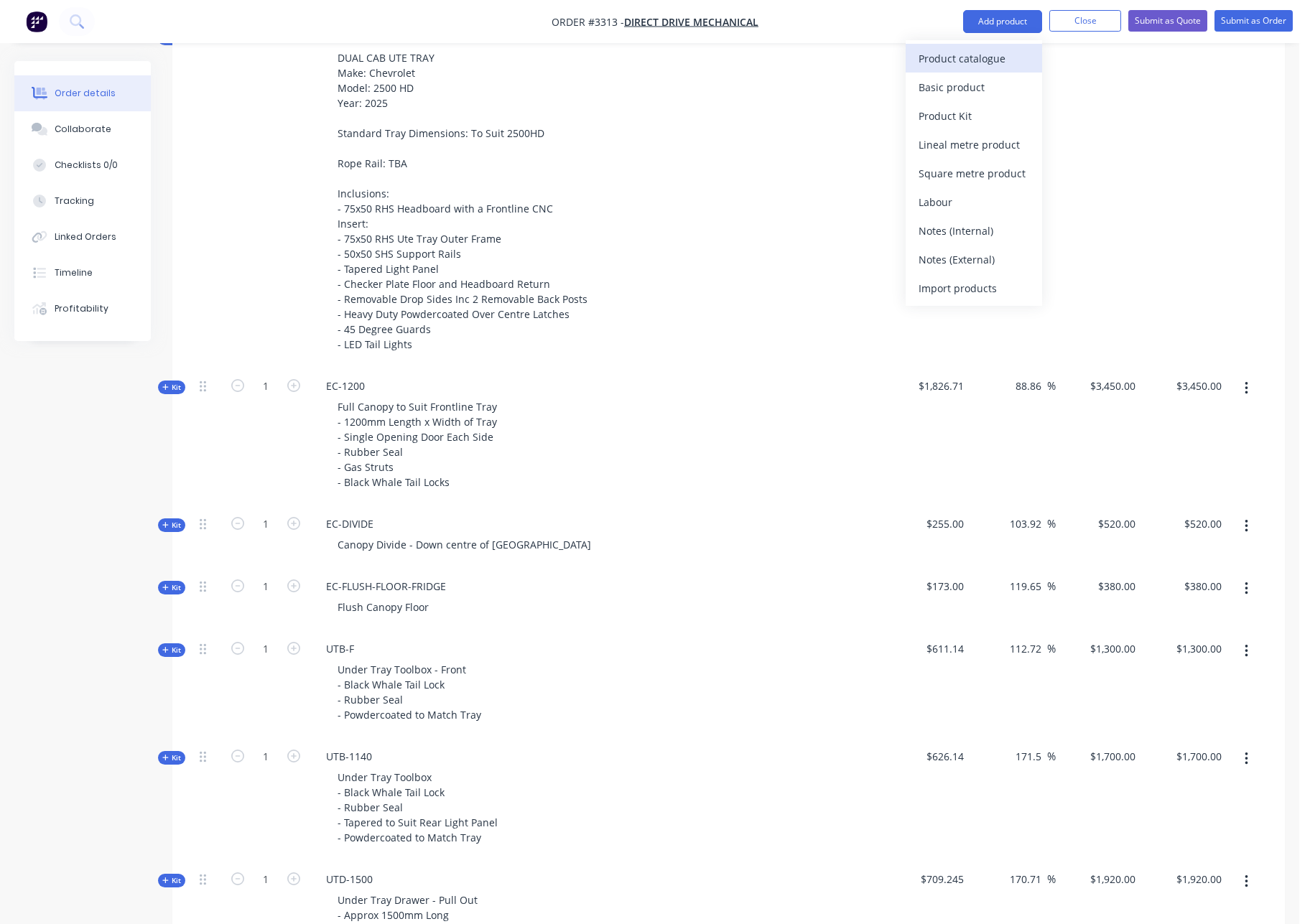
click at [987, 63] on div "Product catalogue" at bounding box center [974, 58] width 110 height 20
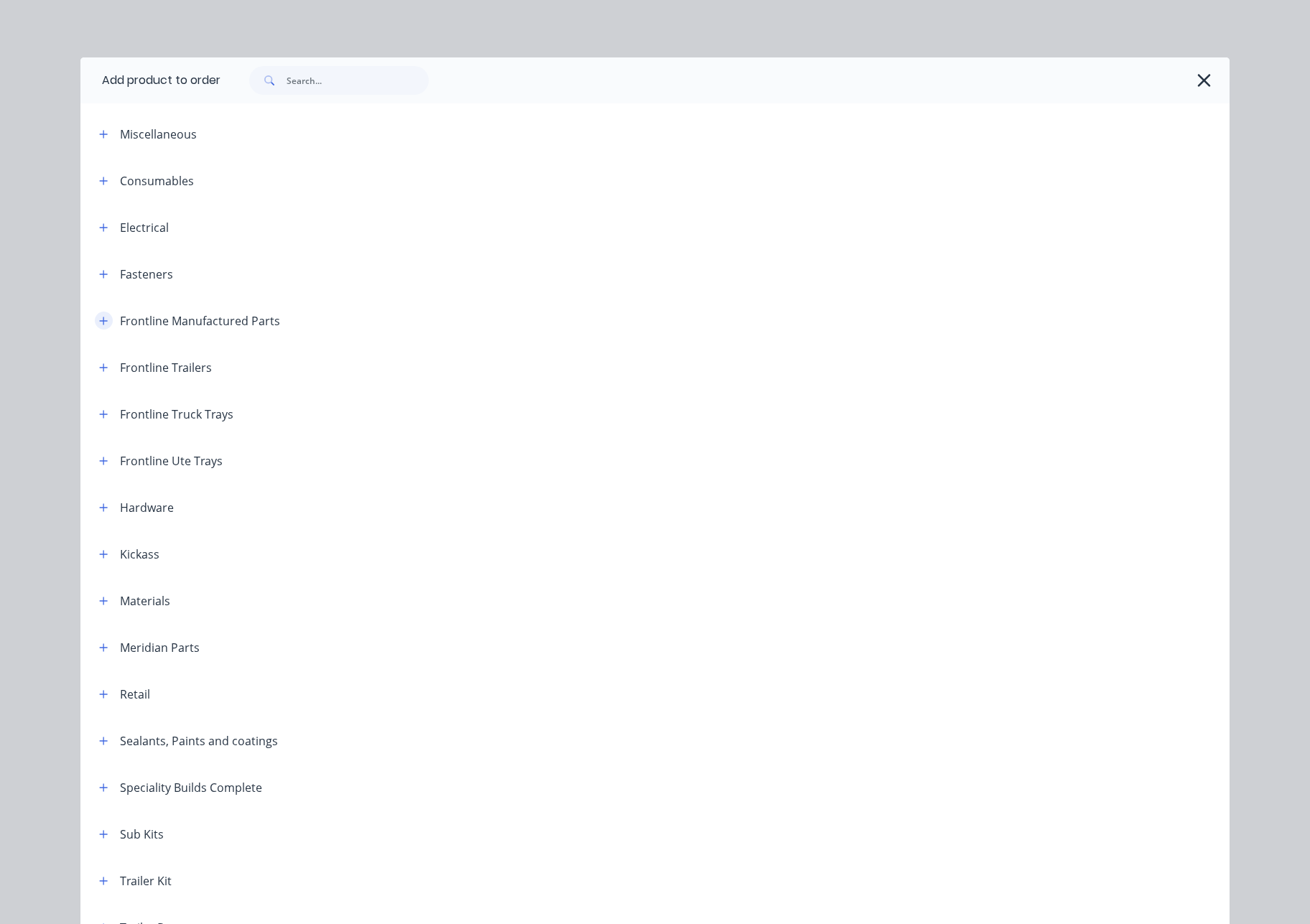
click at [102, 316] on icon "button" at bounding box center [103, 320] width 9 height 10
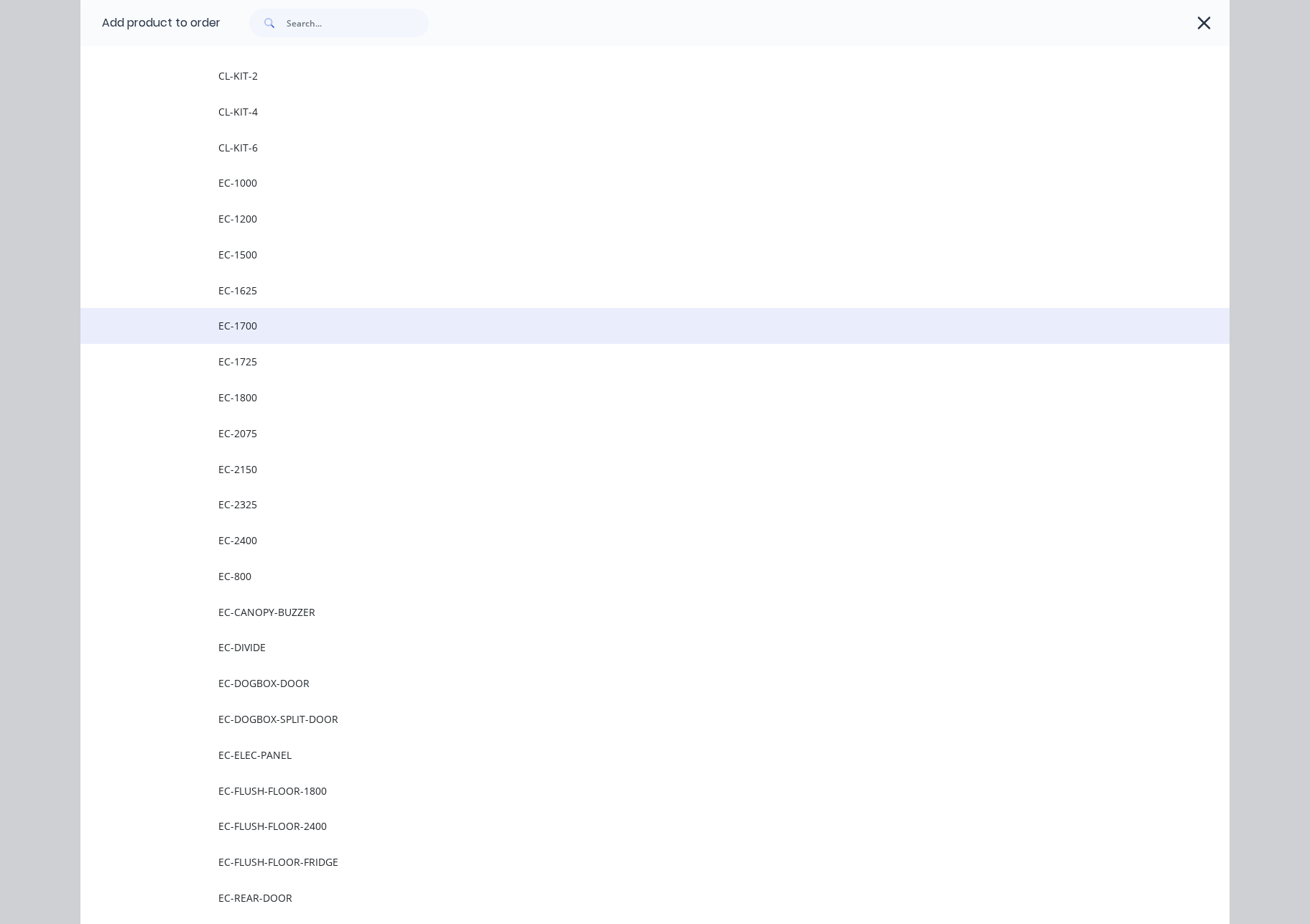
scroll to position [357, 0]
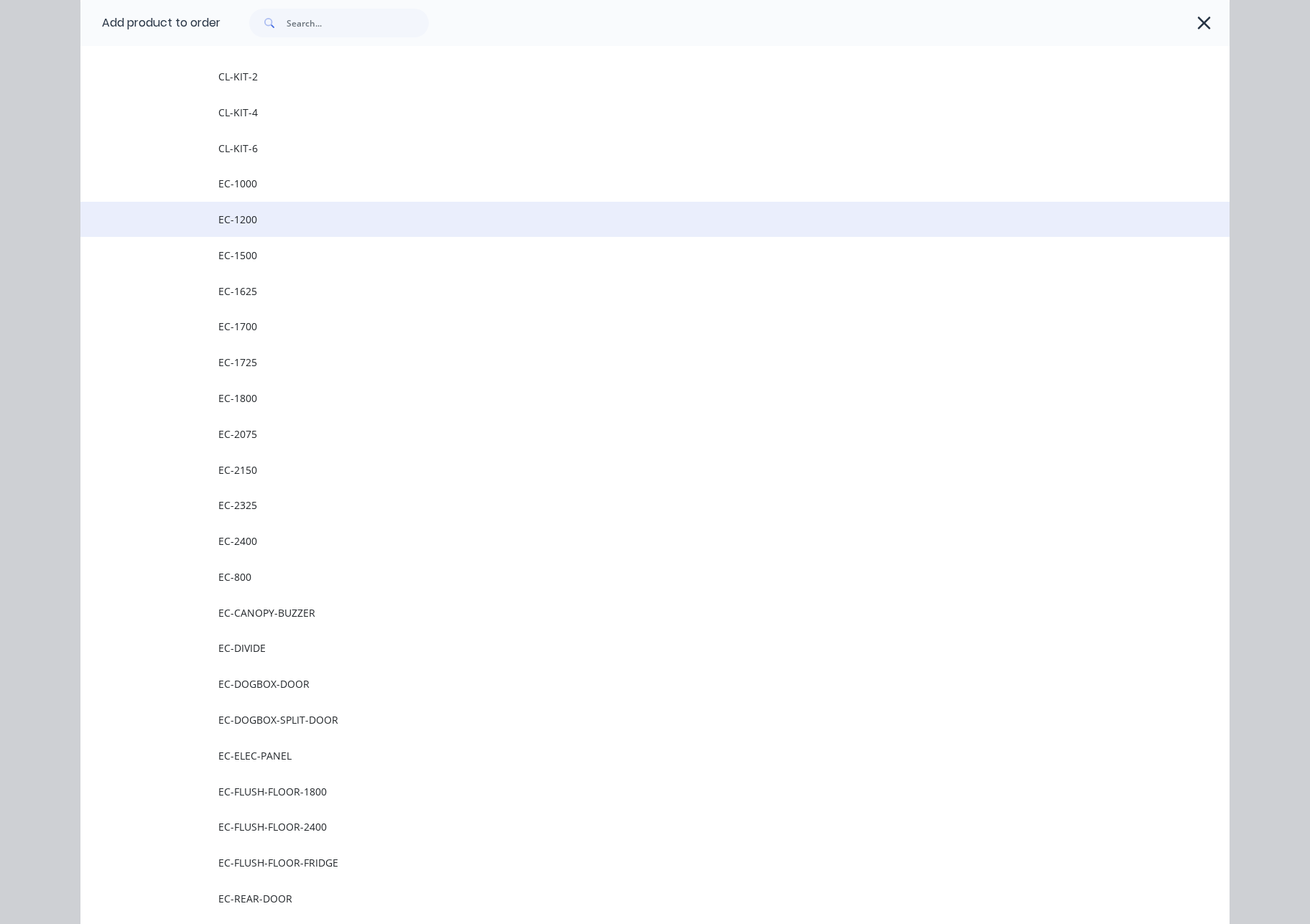
click at [286, 222] on span "EC-1200" at bounding box center [622, 219] width 809 height 15
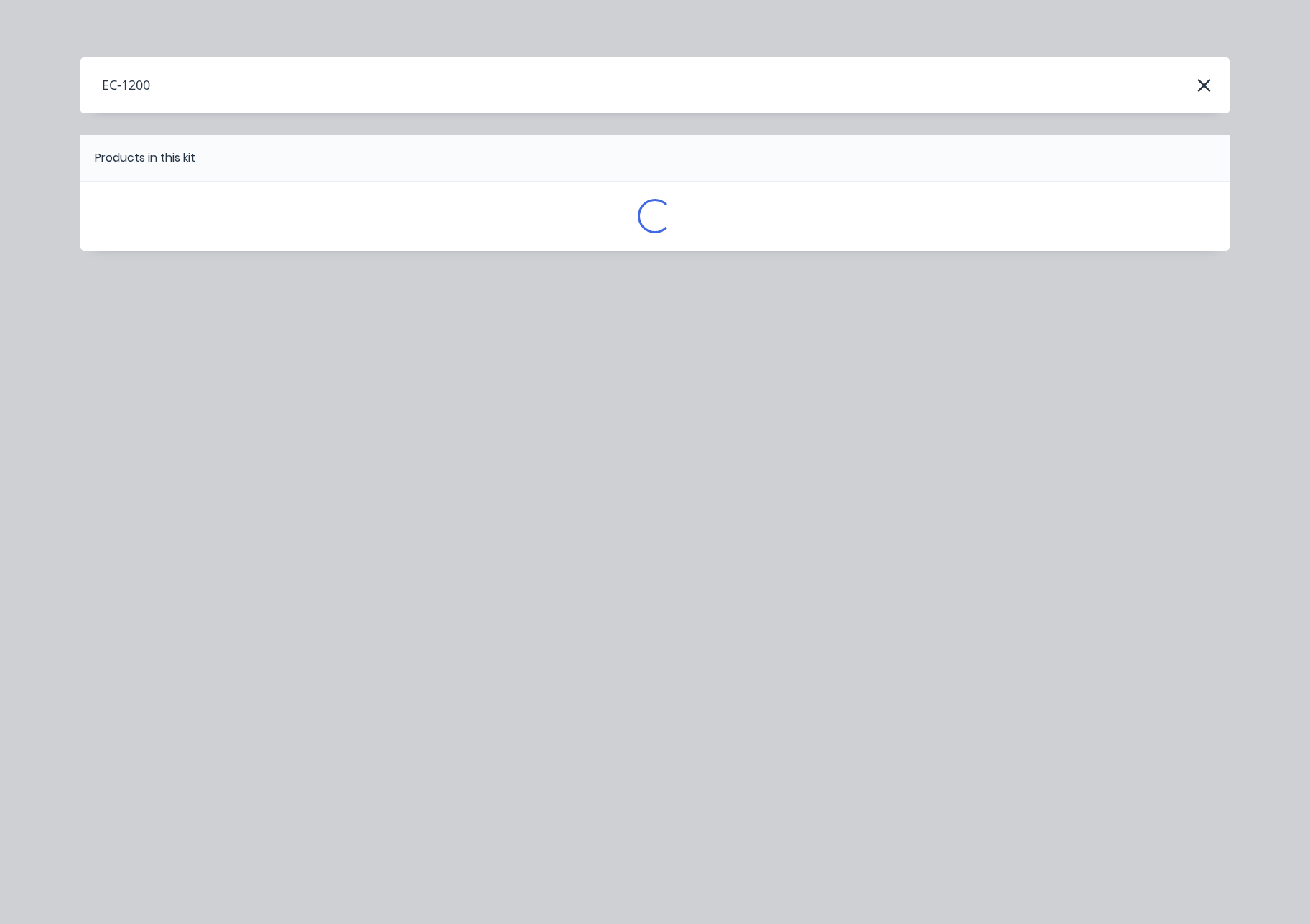
scroll to position [0, 0]
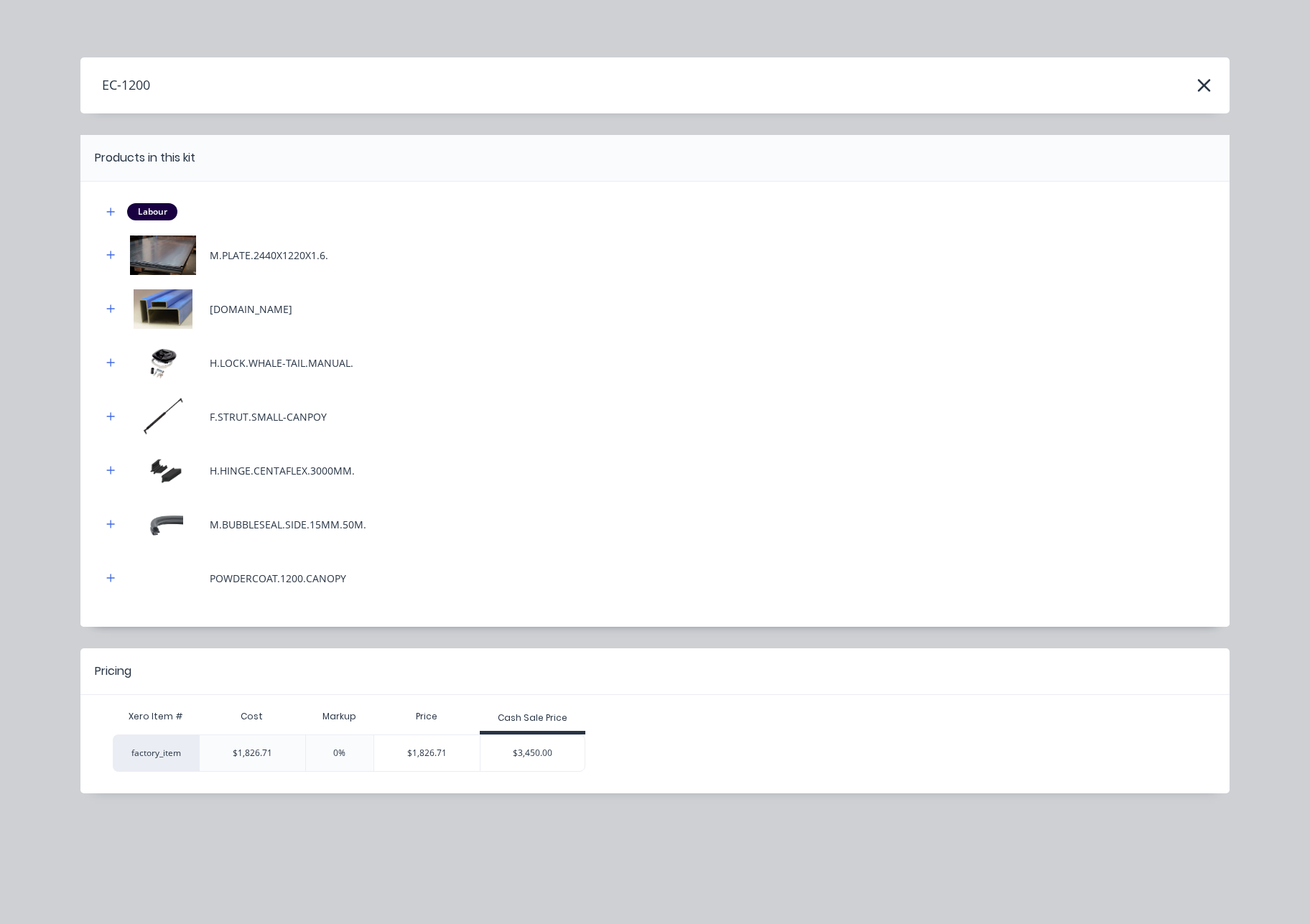
drag, startPoint x: 517, startPoint y: 741, endPoint x: 565, endPoint y: 770, distance: 56.1
click at [516, 741] on div "$3,450.00" at bounding box center [533, 753] width 105 height 36
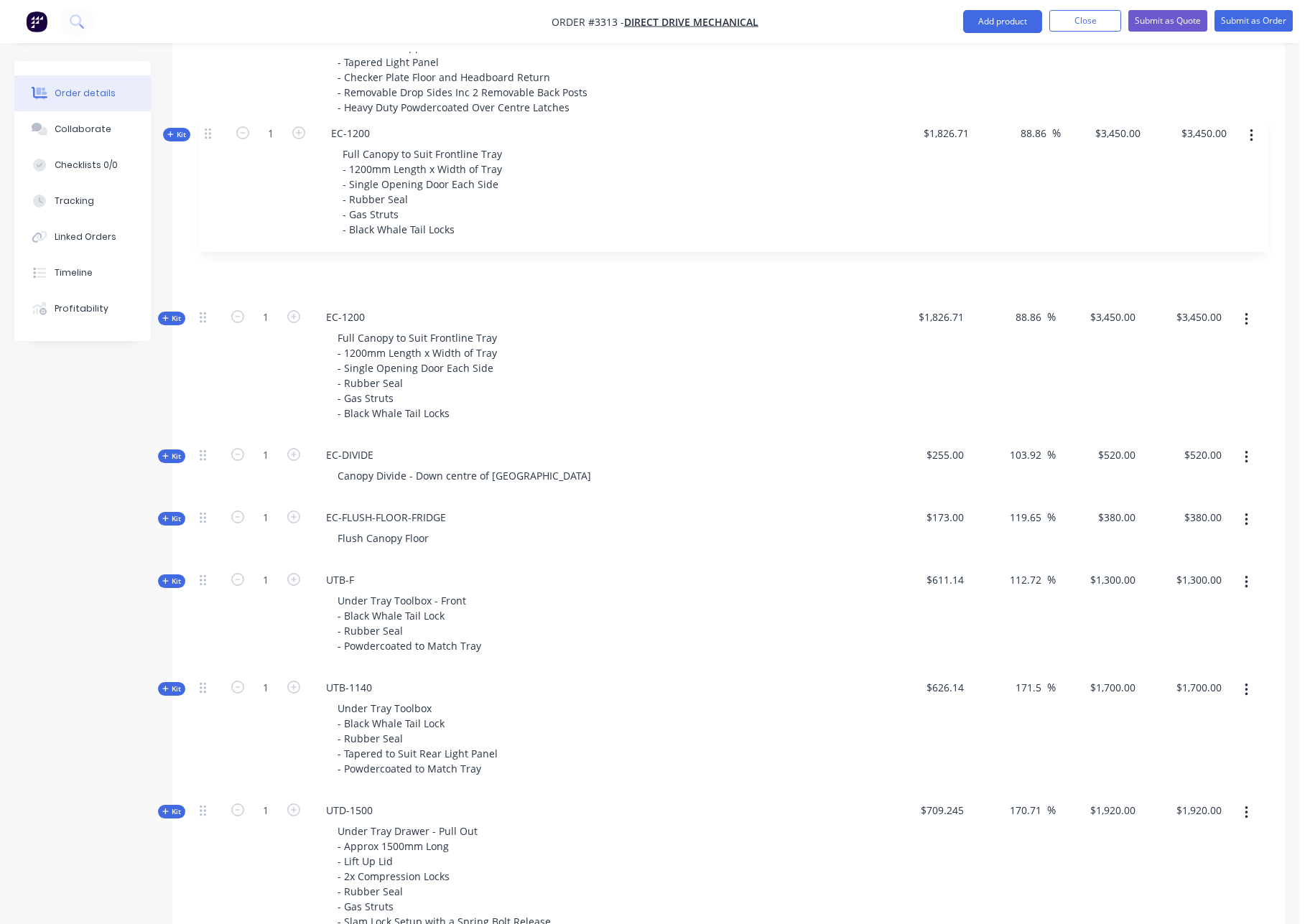
scroll to position [786, 0]
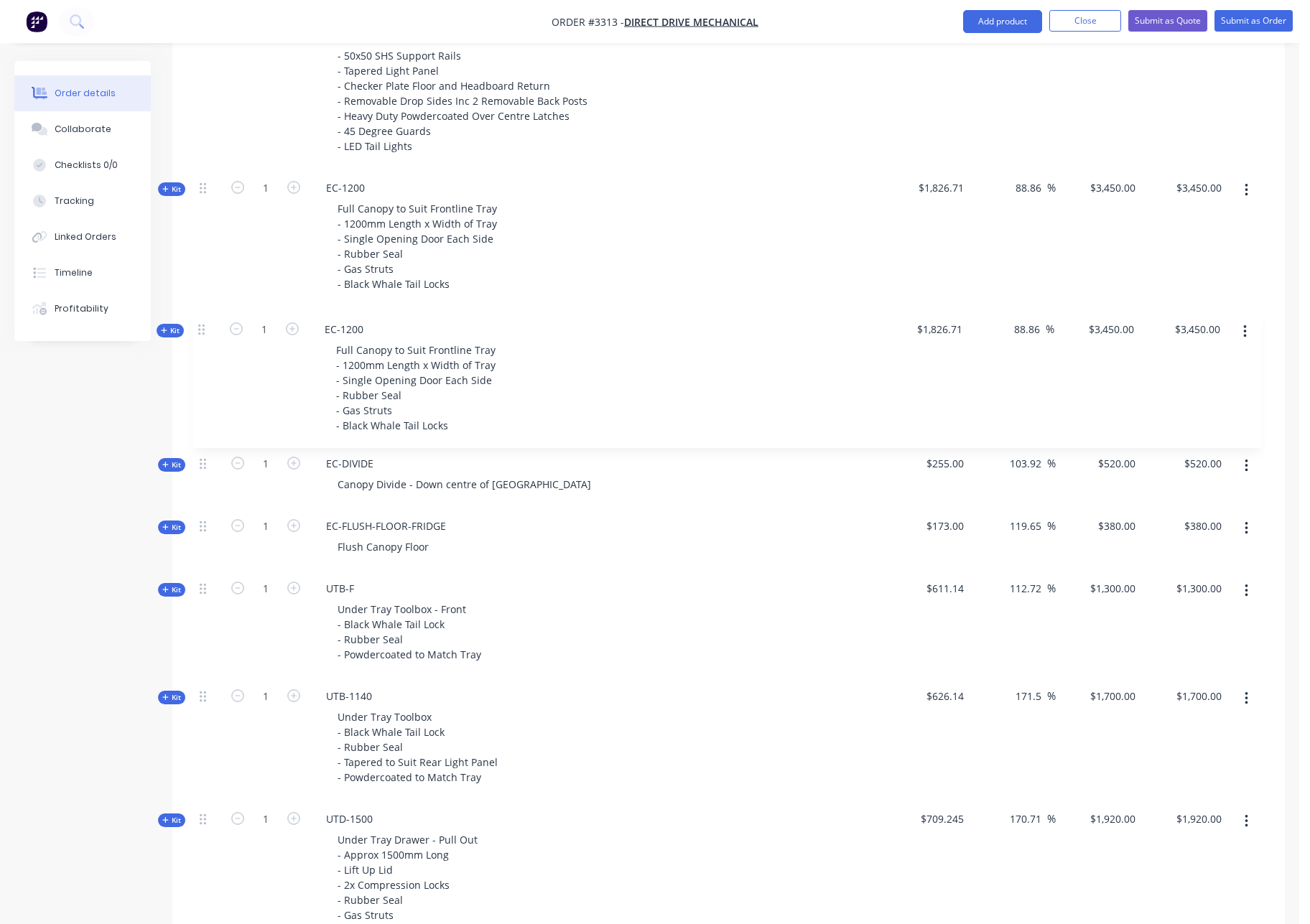
drag, startPoint x: 201, startPoint y: 669, endPoint x: 199, endPoint y: 325, distance: 344.0
click at [199, 325] on div "Kit 1 SCT-HB-2400 DUAL CAB UTE TRAY Make: Chevrolet Model: 2500 HD Year: 2025 S…" at bounding box center [728, 524] width 1070 height 1408
click at [381, 325] on div "EC-1200 Full Canopy to Suit Frontline Tray - 1200mm Length x Width of Tray - Si…" at bounding box center [596, 375] width 574 height 138
drag, startPoint x: 370, startPoint y: 328, endPoint x: 326, endPoint y: 331, distance: 44.1
click at [326, 331] on div "EC-1200" at bounding box center [345, 325] width 61 height 20
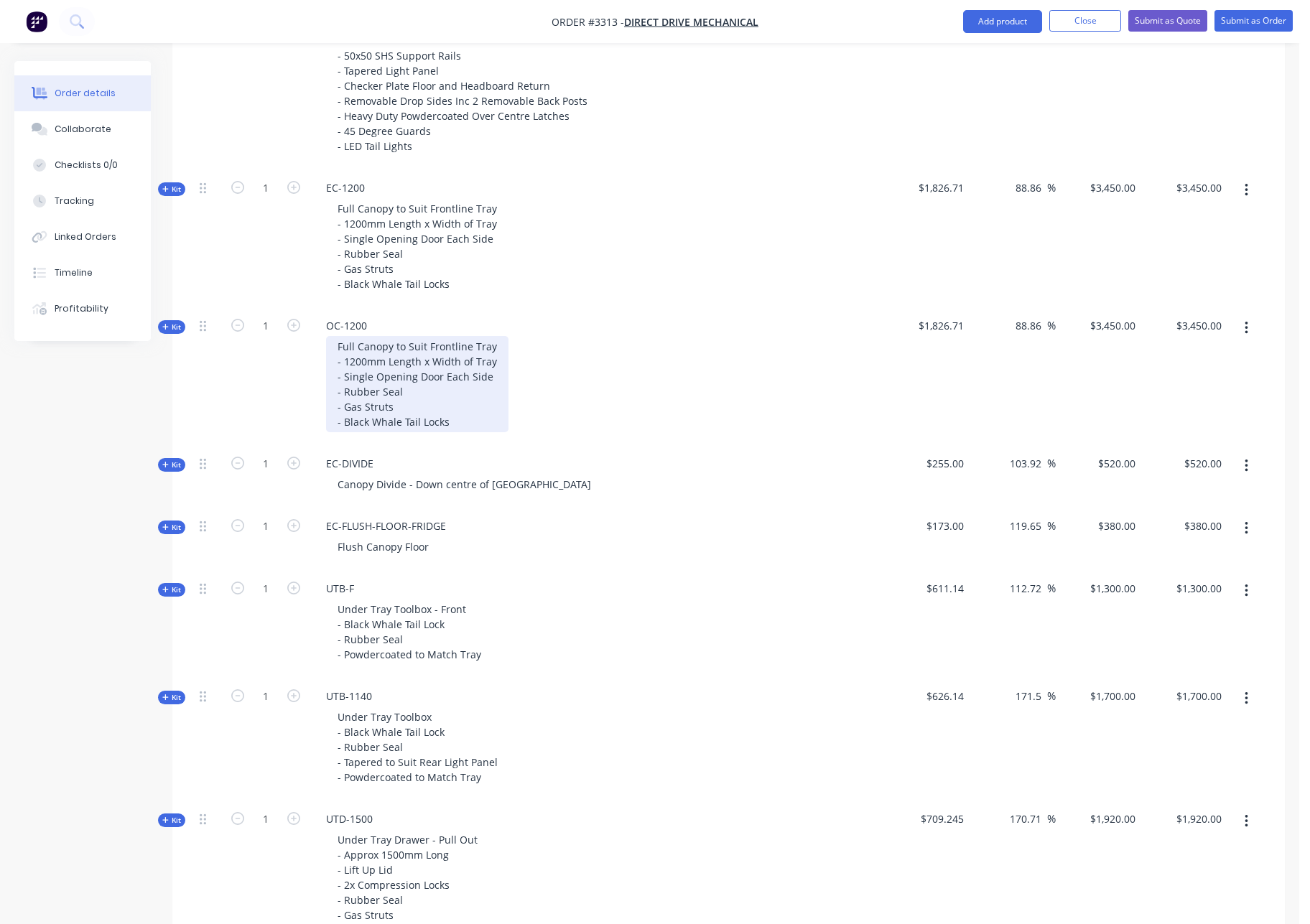
click at [492, 351] on div "Full Canopy to Suit Frontline Tray - 1200mm Length x Width of Tray - Single Ope…" at bounding box center [417, 384] width 183 height 96
drag, startPoint x: 492, startPoint y: 350, endPoint x: 427, endPoint y: 352, distance: 65.0
click at [432, 353] on div "Full Canopy to Suit Frontline Tray - 1200mm Length x Width of Tray - Single Ope…" at bounding box center [417, 384] width 183 height 96
drag, startPoint x: 358, startPoint y: 346, endPoint x: 332, endPoint y: 344, distance: 26.1
click at [332, 344] on div "Full Canopy to Suit Frontline Tray - 1200mm Length x Width of Tray - Single Ope…" at bounding box center [417, 384] width 183 height 96
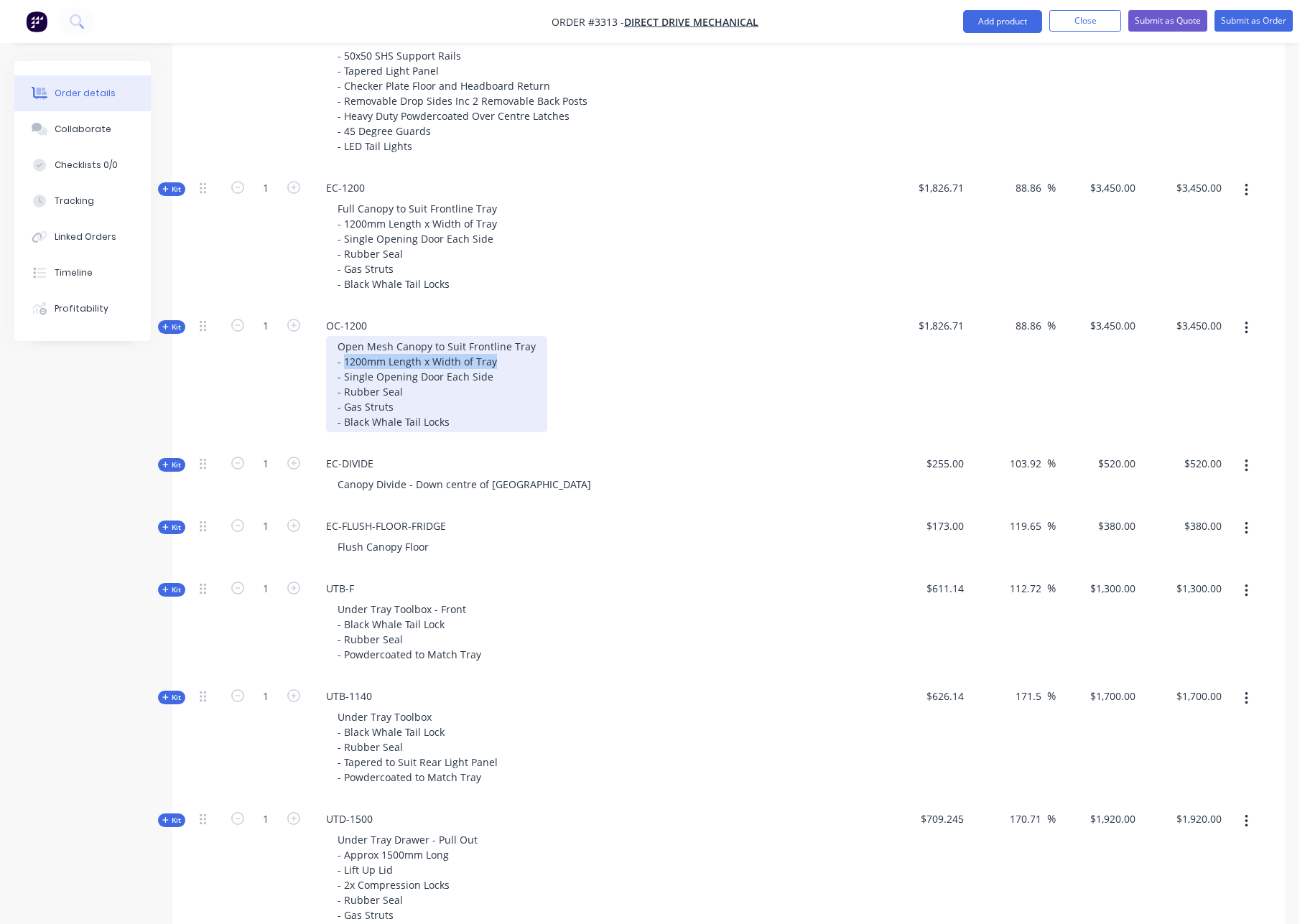
drag, startPoint x: 492, startPoint y: 363, endPoint x: 404, endPoint y: 361, distance: 88.0
click at [346, 361] on div "Open Mesh Canopy to Suit Frontline Tray - 1200mm Length x Width of Tray - Singl…" at bounding box center [436, 384] width 221 height 96
drag, startPoint x: 447, startPoint y: 425, endPoint x: 312, endPoint y: 426, distance: 135.0
click at [323, 423] on div "Open Mesh Canopy to Suit Frontline Tray - From Rear of Enclosed Canopy to rear …" at bounding box center [596, 384] width 563 height 96
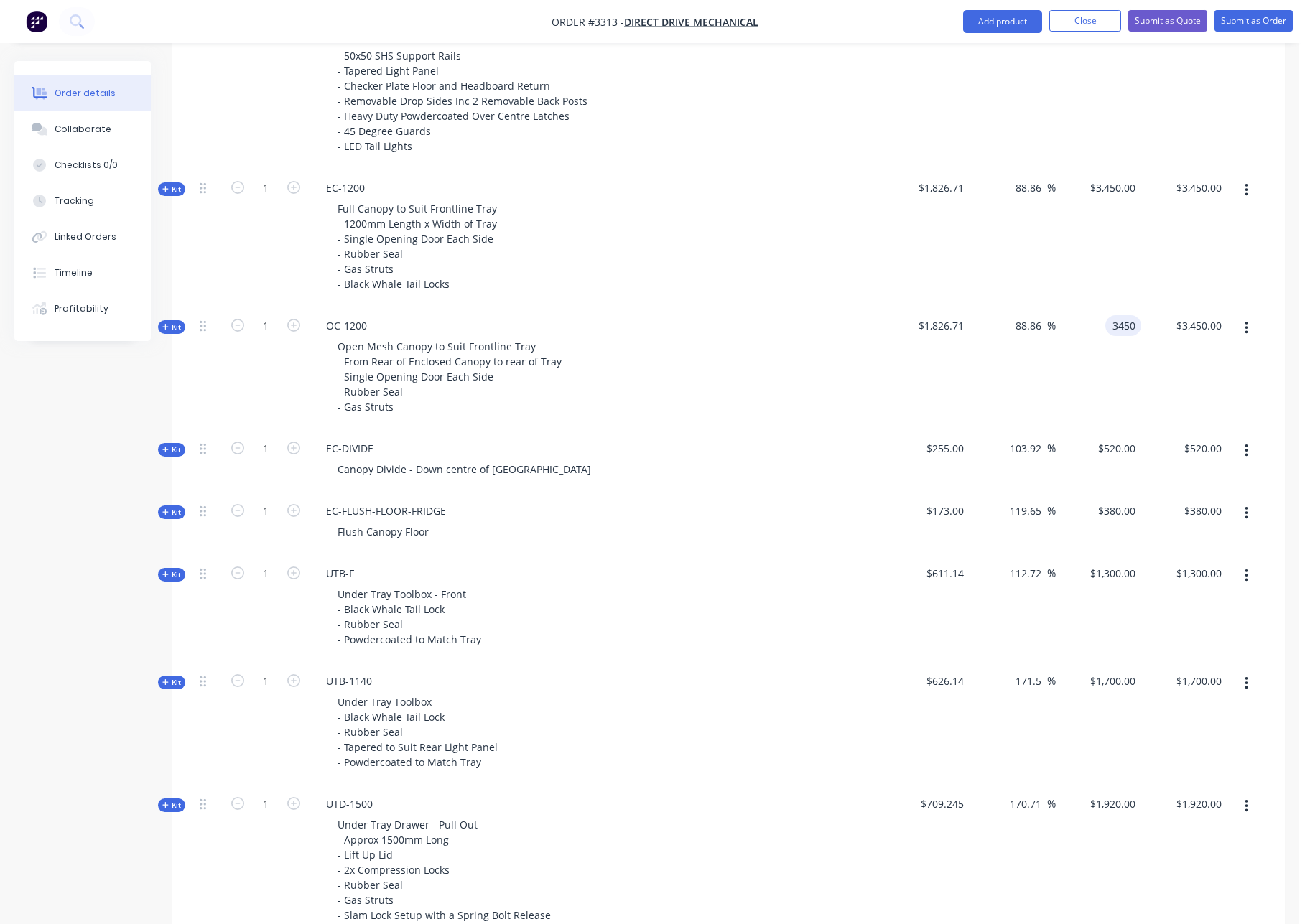
click at [1119, 328] on input "3450" at bounding box center [1127, 325] width 30 height 20
type input "2950.00"
click at [1083, 396] on div "2950.00 2950.00" at bounding box center [1099, 368] width 86 height 123
type input "61.49"
type input "$2,950.00"
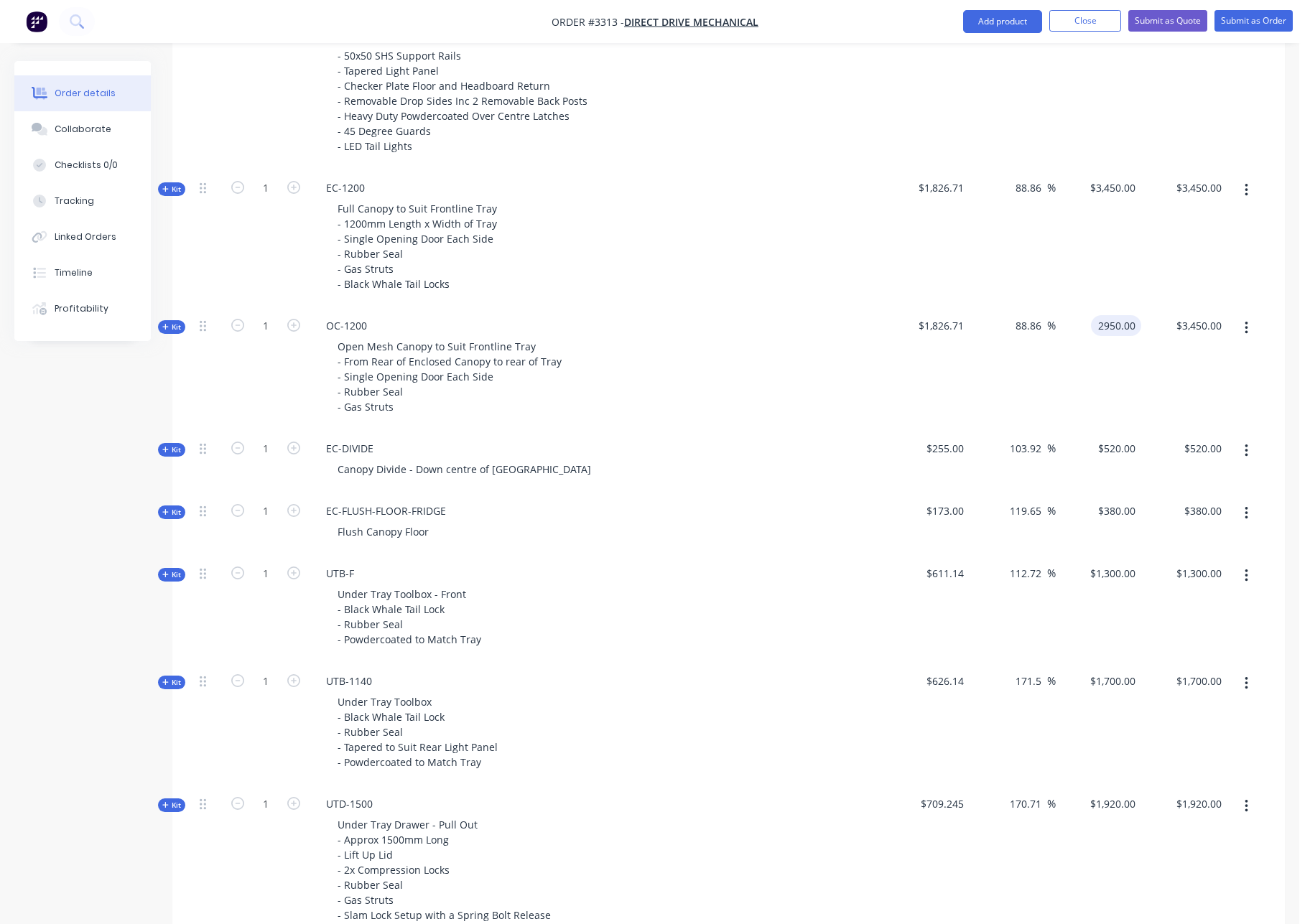
type input "$2,950.00"
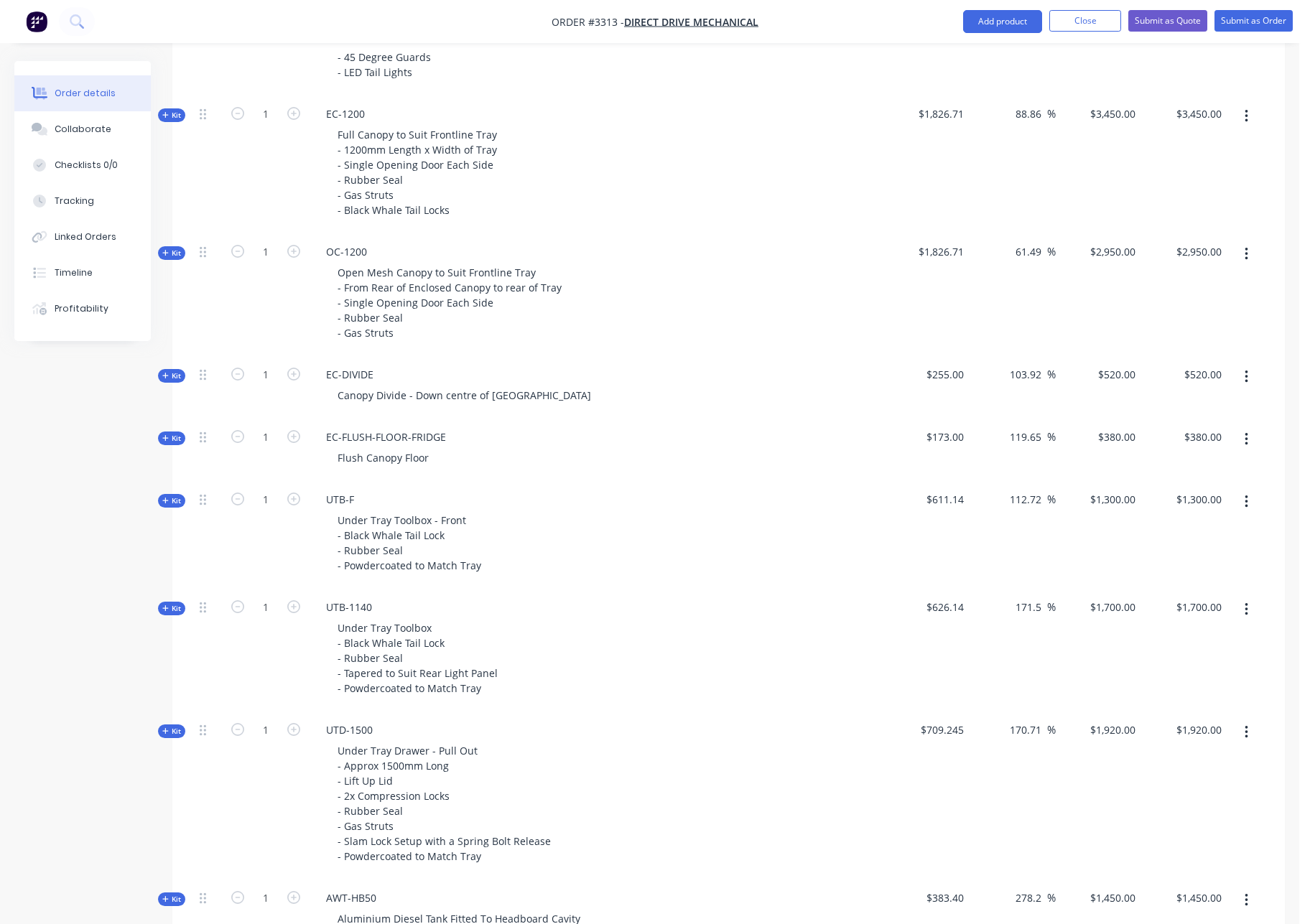
scroll to position [861, 0]
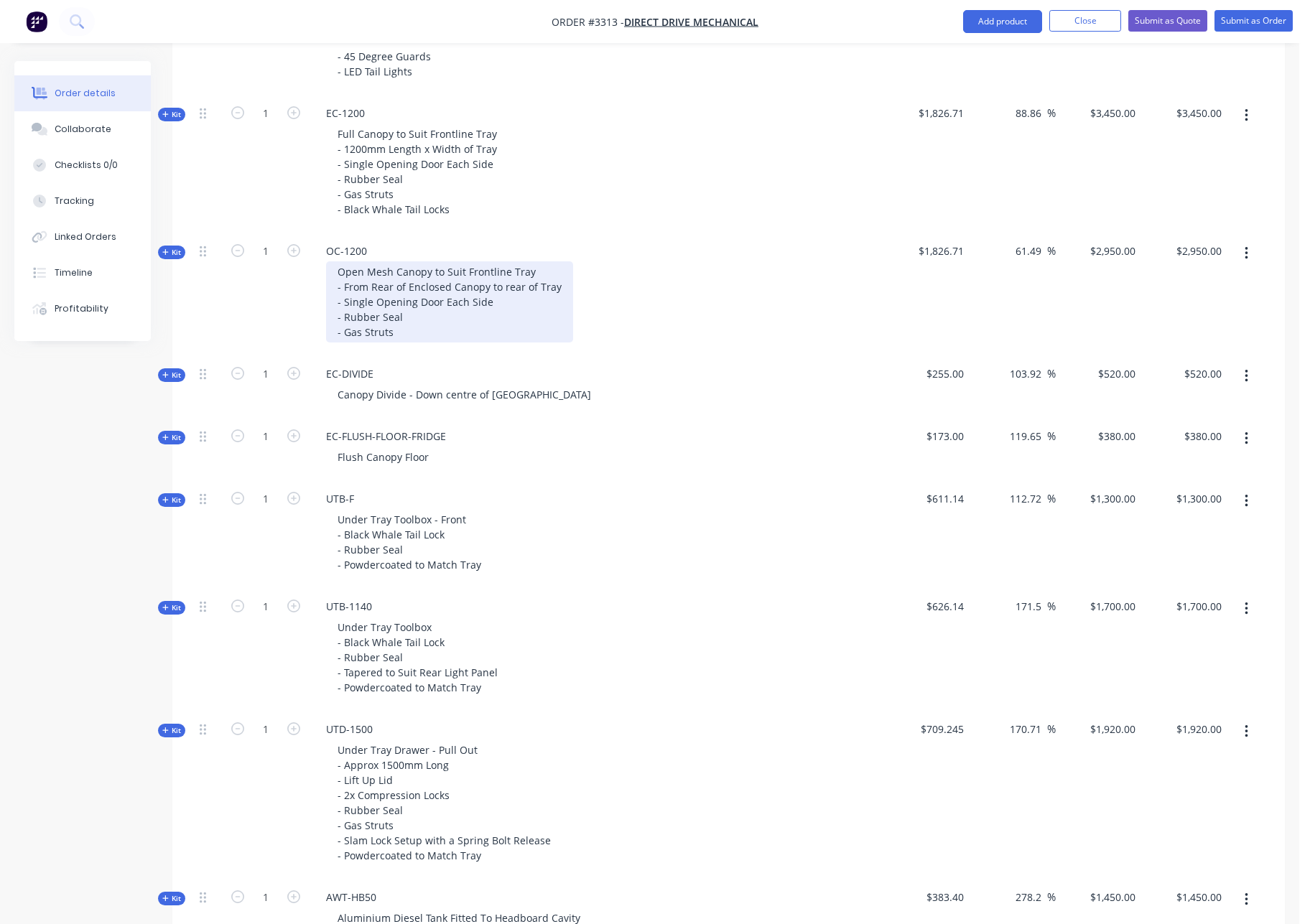
click at [399, 334] on div "Open Mesh Canopy to Suit Frontline Tray - From Rear of Enclosed Canopy to rear …" at bounding box center [449, 302] width 247 height 81
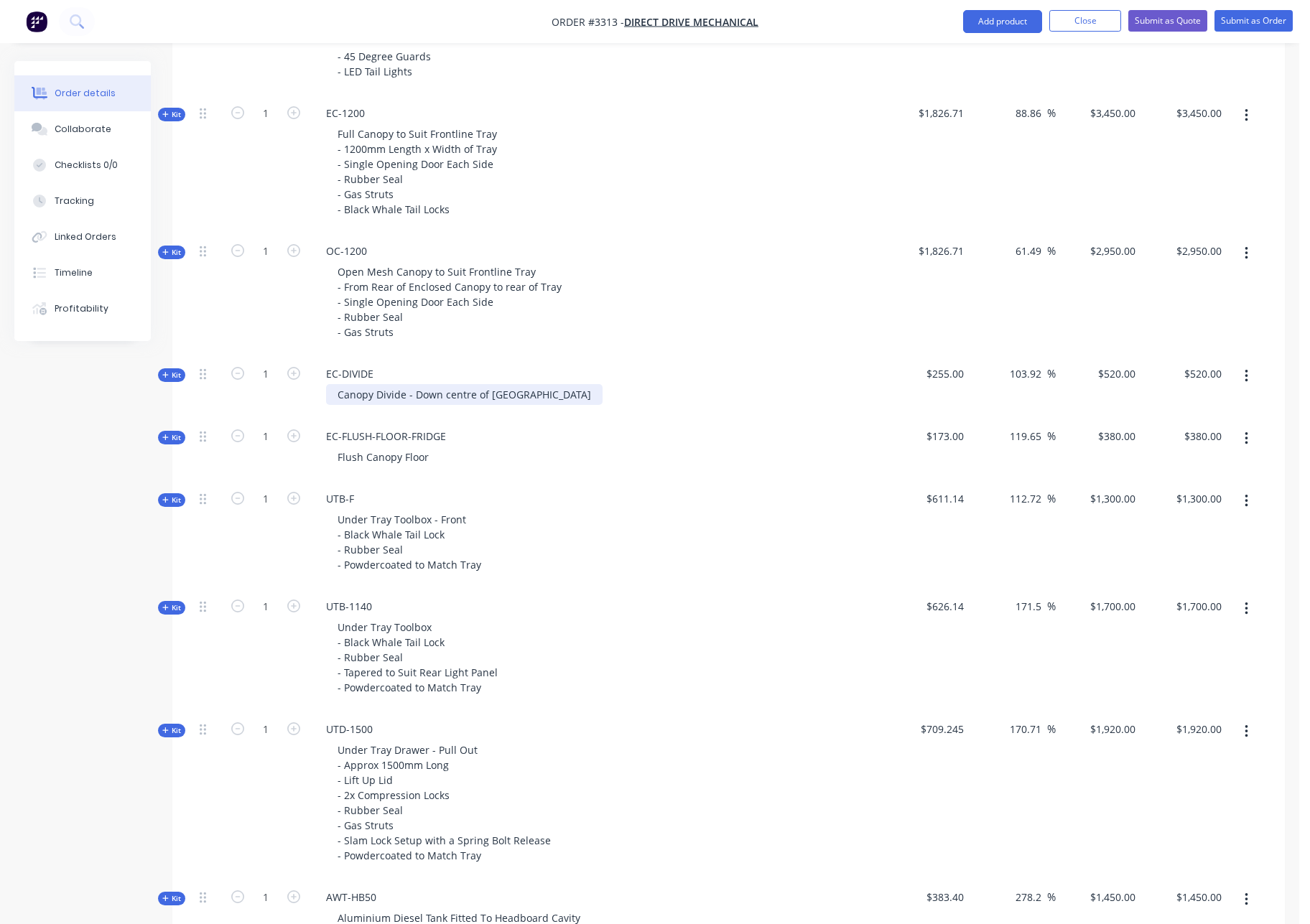
click at [490, 393] on div "Canopy Divide - Down centre of [GEOGRAPHIC_DATA]" at bounding box center [464, 393] width 277 height 20
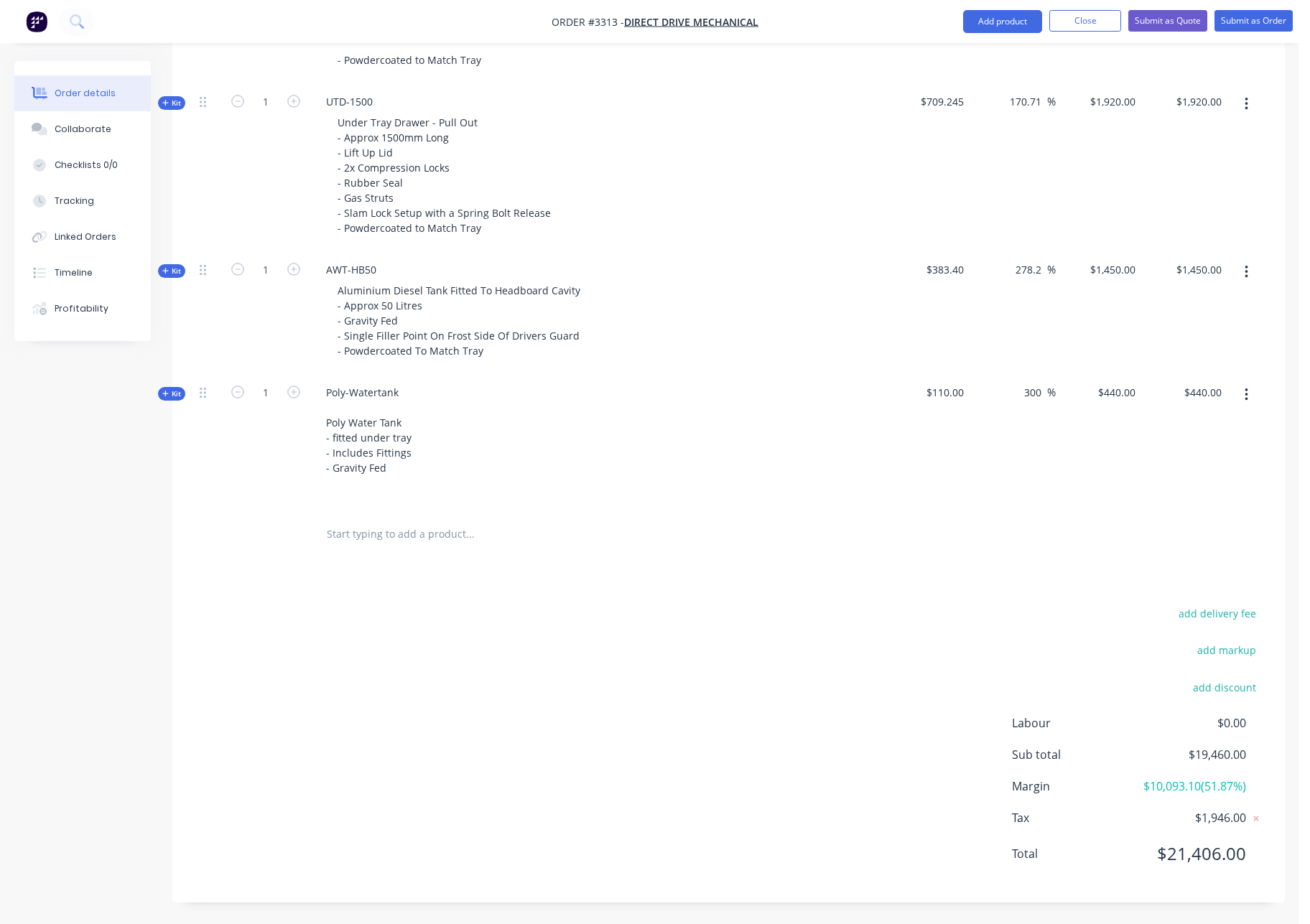
scroll to position [1505, 0]
click at [1021, 25] on button "Add product" at bounding box center [1003, 21] width 79 height 23
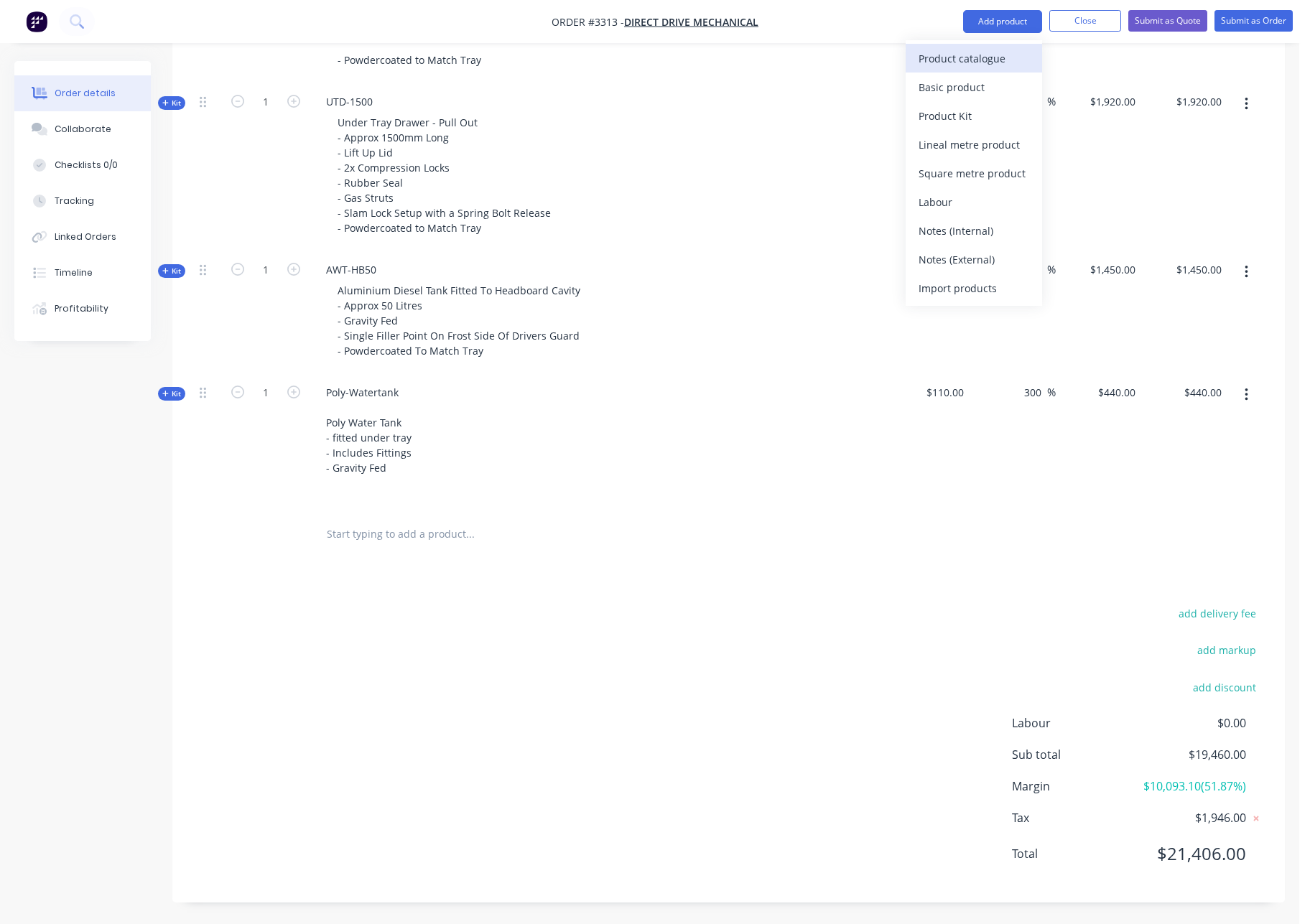
click at [987, 67] on div "Product catalogue" at bounding box center [974, 58] width 110 height 20
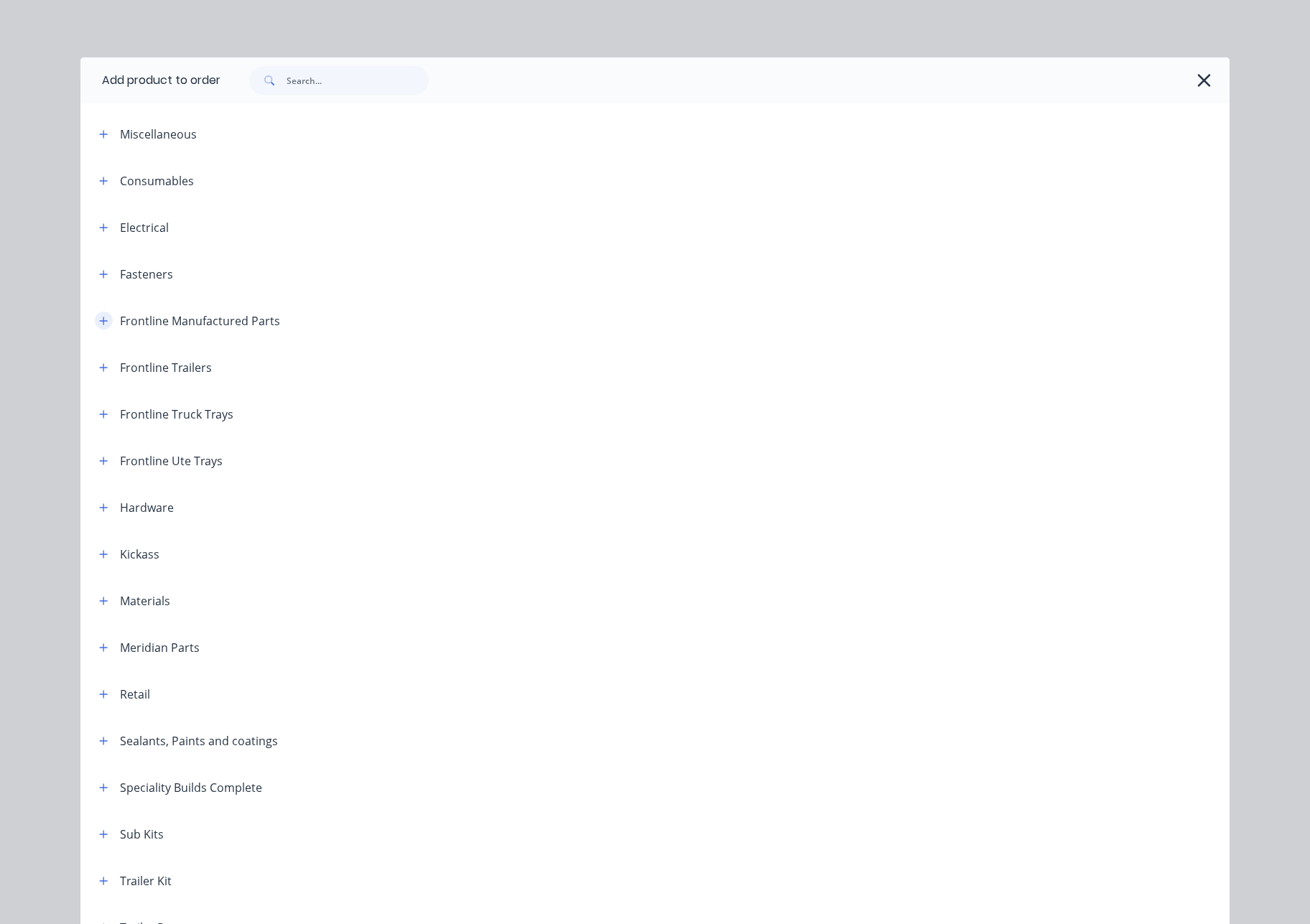
click at [104, 321] on button "button" at bounding box center [103, 320] width 18 height 18
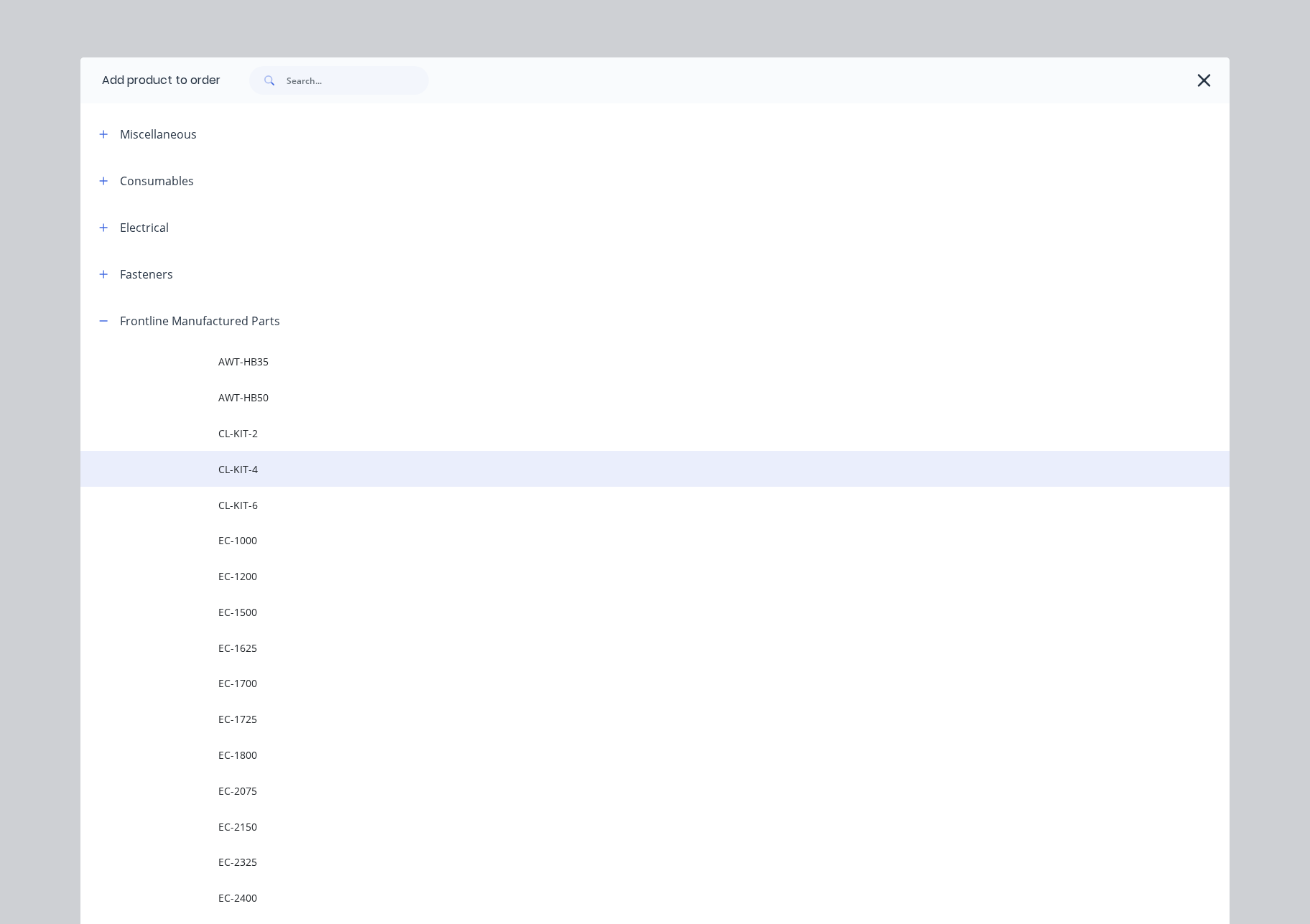
click at [260, 474] on span "CL-KIT-4" at bounding box center [622, 469] width 809 height 15
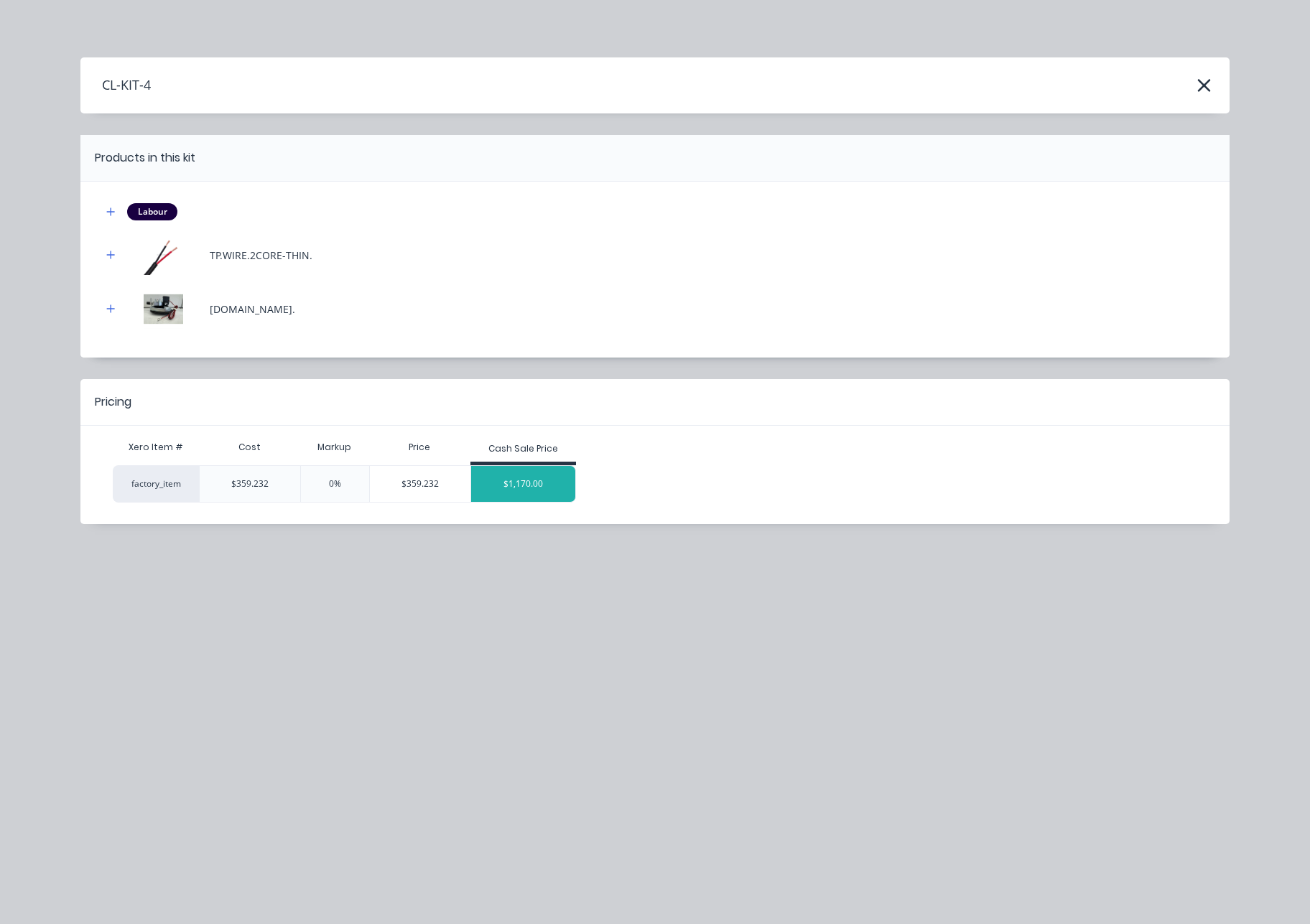
click at [544, 489] on div "$1,170.00" at bounding box center [524, 483] width 105 height 36
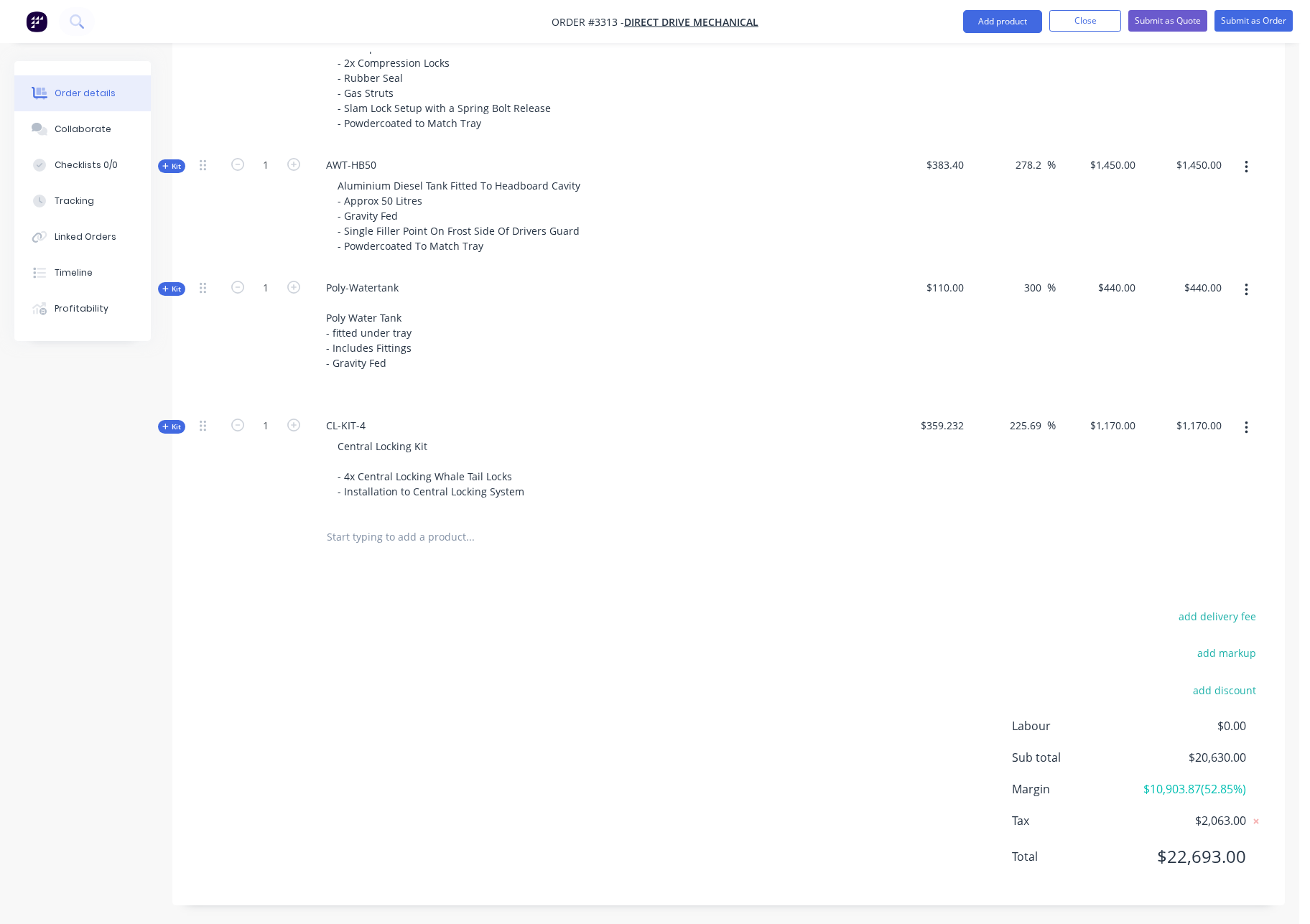
scroll to position [1613, 0]
click at [1249, 412] on button "button" at bounding box center [1247, 425] width 34 height 26
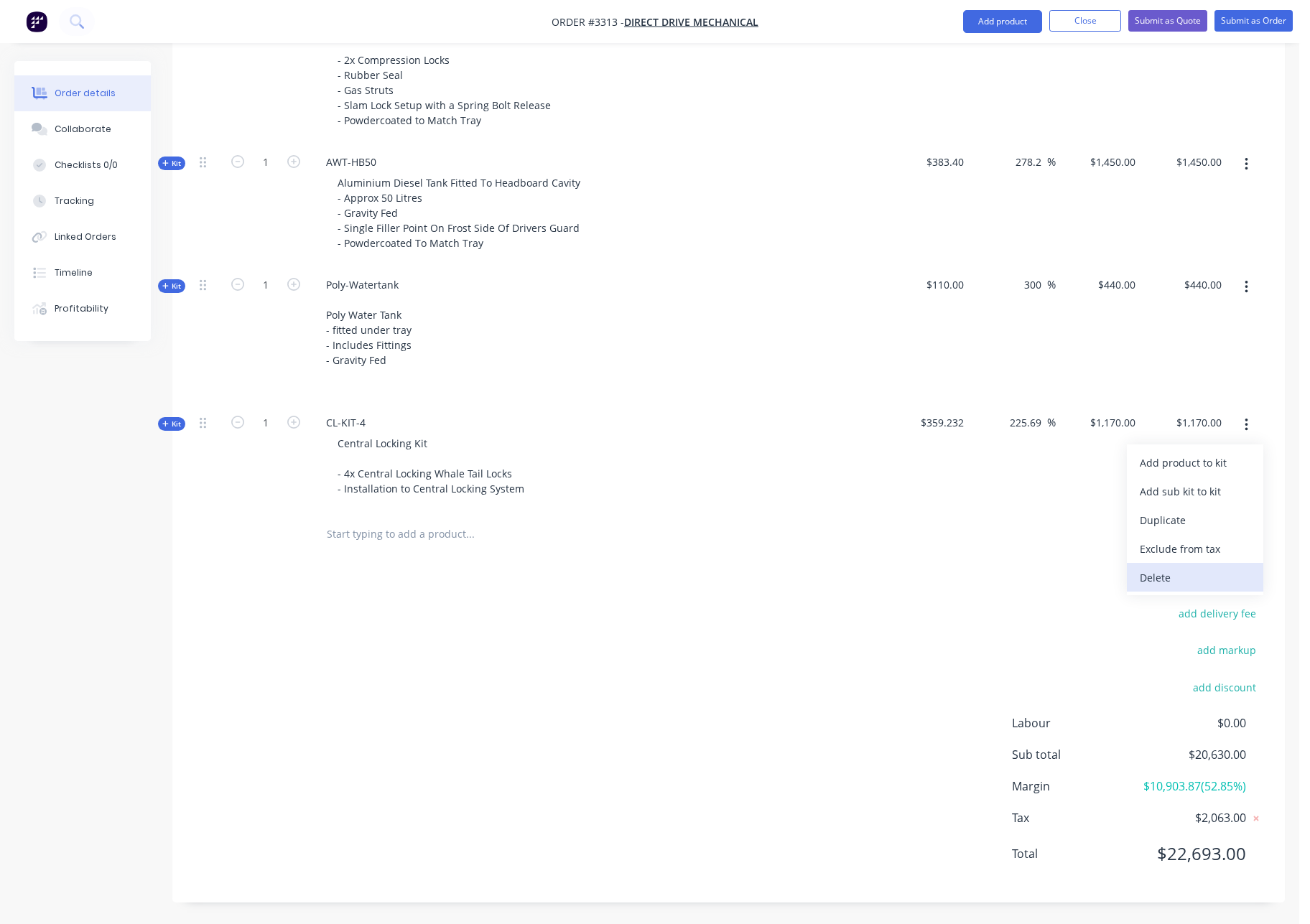
click at [1175, 567] on div "Delete" at bounding box center [1195, 577] width 110 height 20
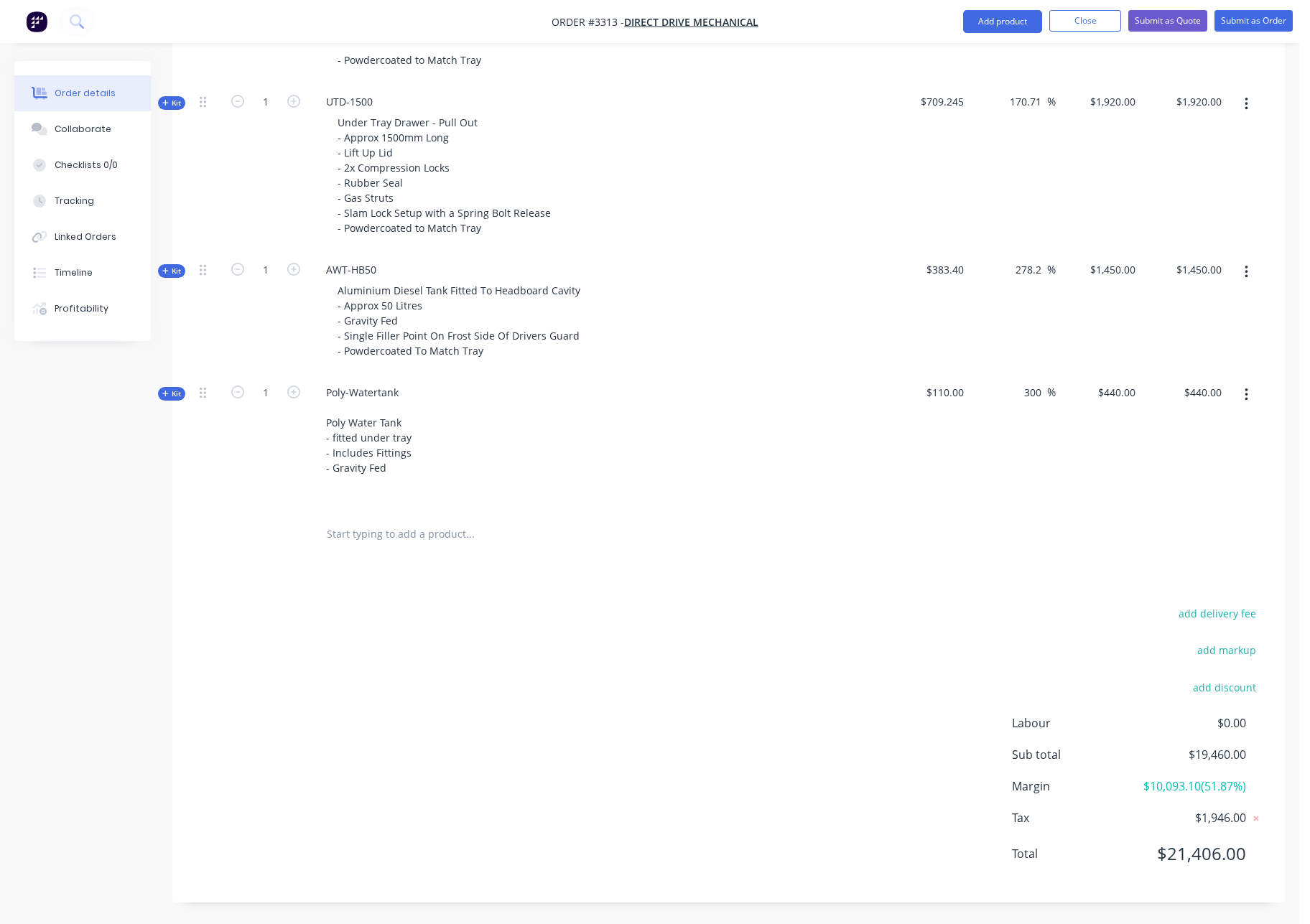
scroll to position [1505, 0]
click at [1021, 18] on button "Add product" at bounding box center [1003, 21] width 79 height 23
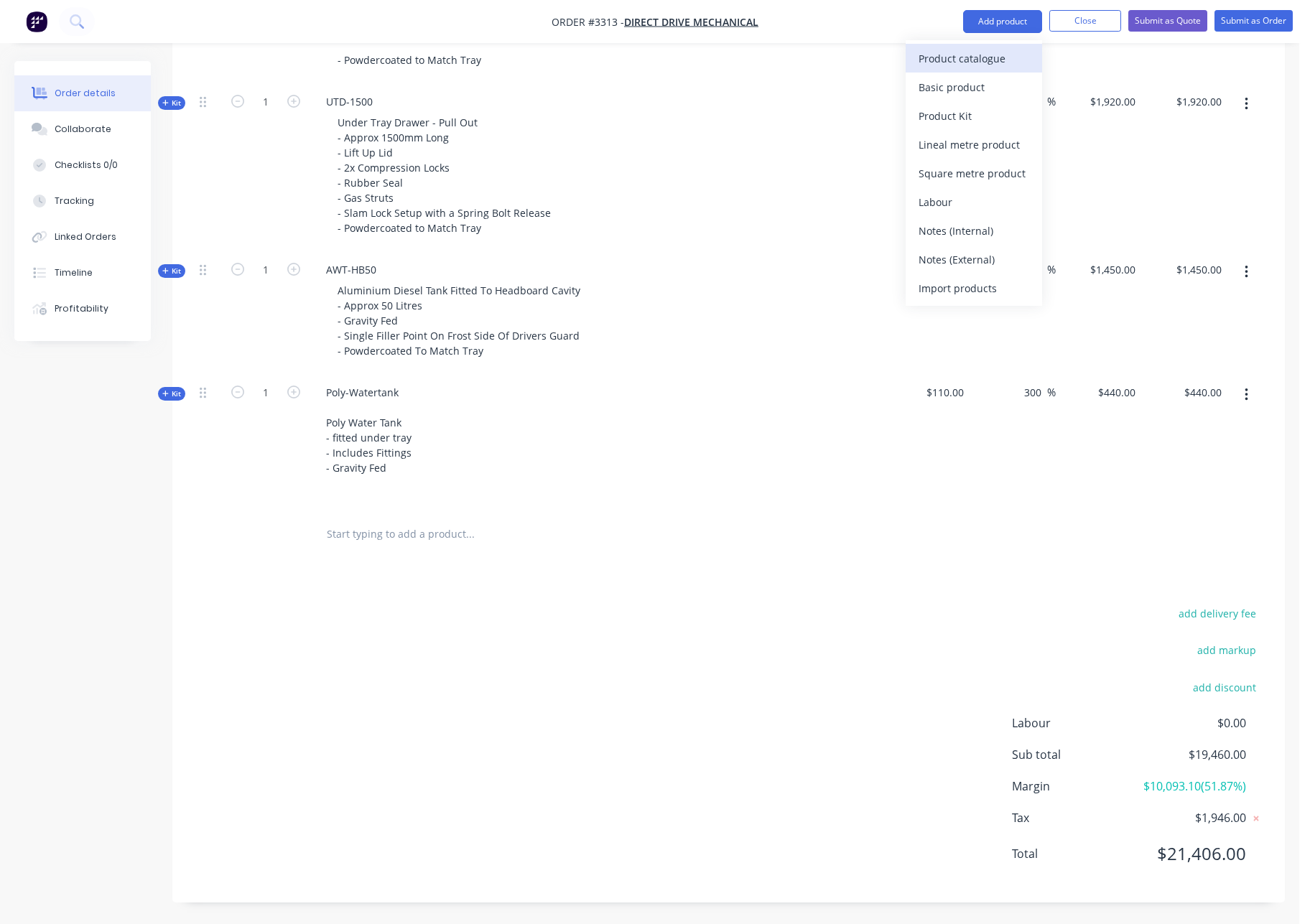
click at [980, 61] on div "Product catalogue" at bounding box center [974, 58] width 110 height 20
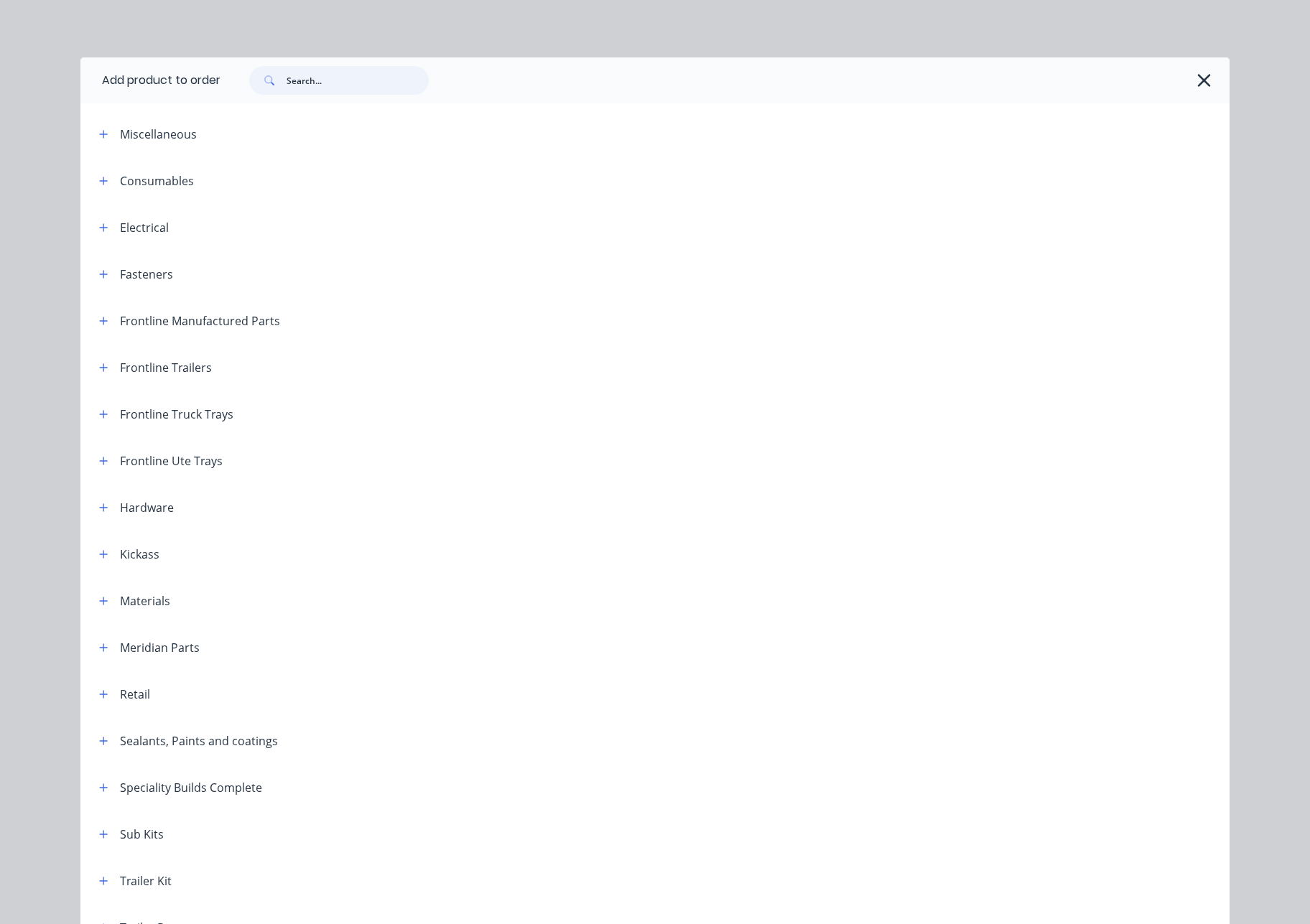
click at [313, 79] on input "text" at bounding box center [358, 80] width 142 height 28
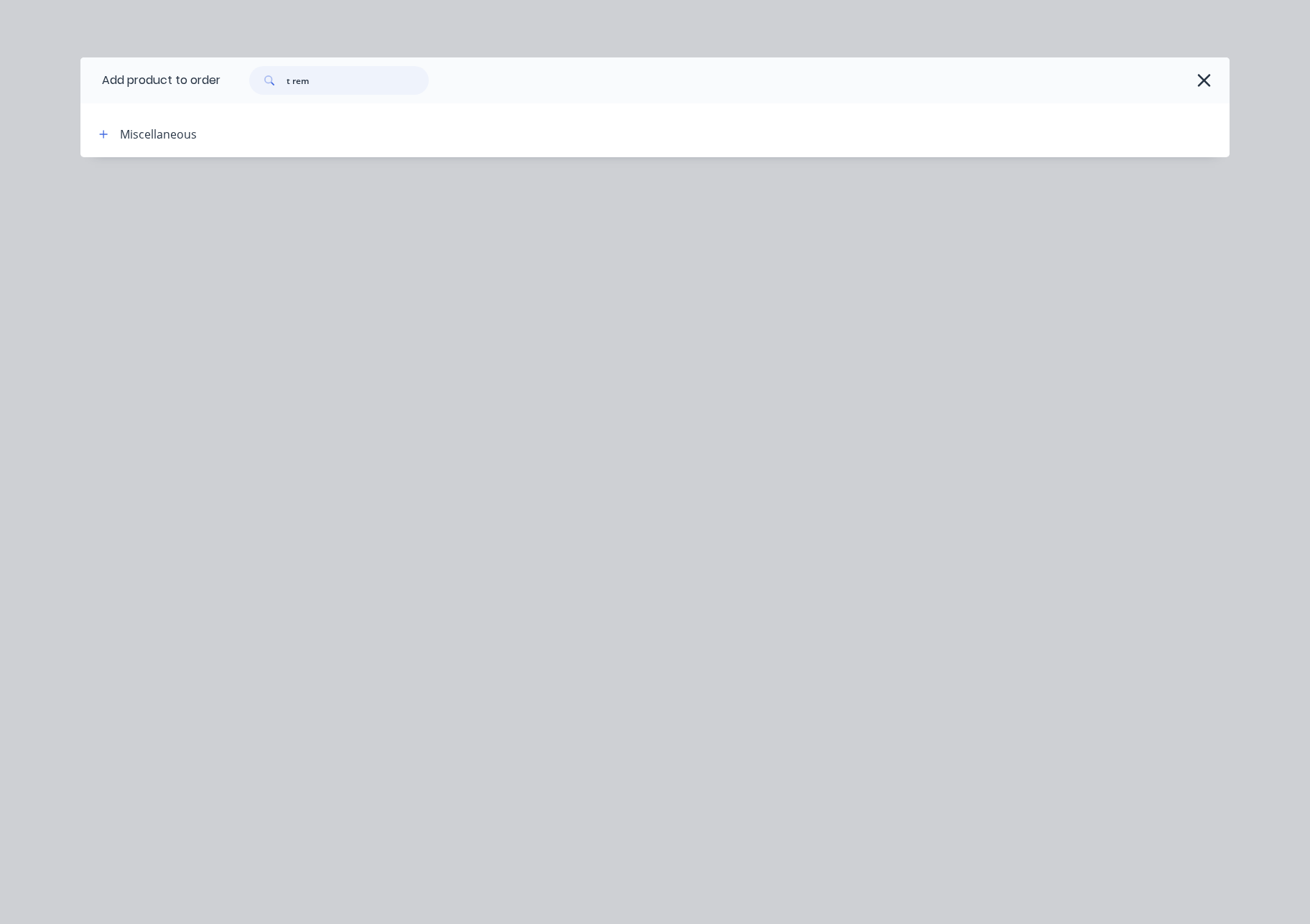
drag, startPoint x: 347, startPoint y: 86, endPoint x: 131, endPoint y: 90, distance: 216.0
click at [126, 87] on header "Add product to order t rem" at bounding box center [655, 81] width 1149 height 46
drag, startPoint x: 334, startPoint y: 80, endPoint x: 55, endPoint y: 84, distance: 279.0
click at [55, 84] on div "Add product to order t rem Miscellaneous" at bounding box center [655, 462] width 1310 height 924
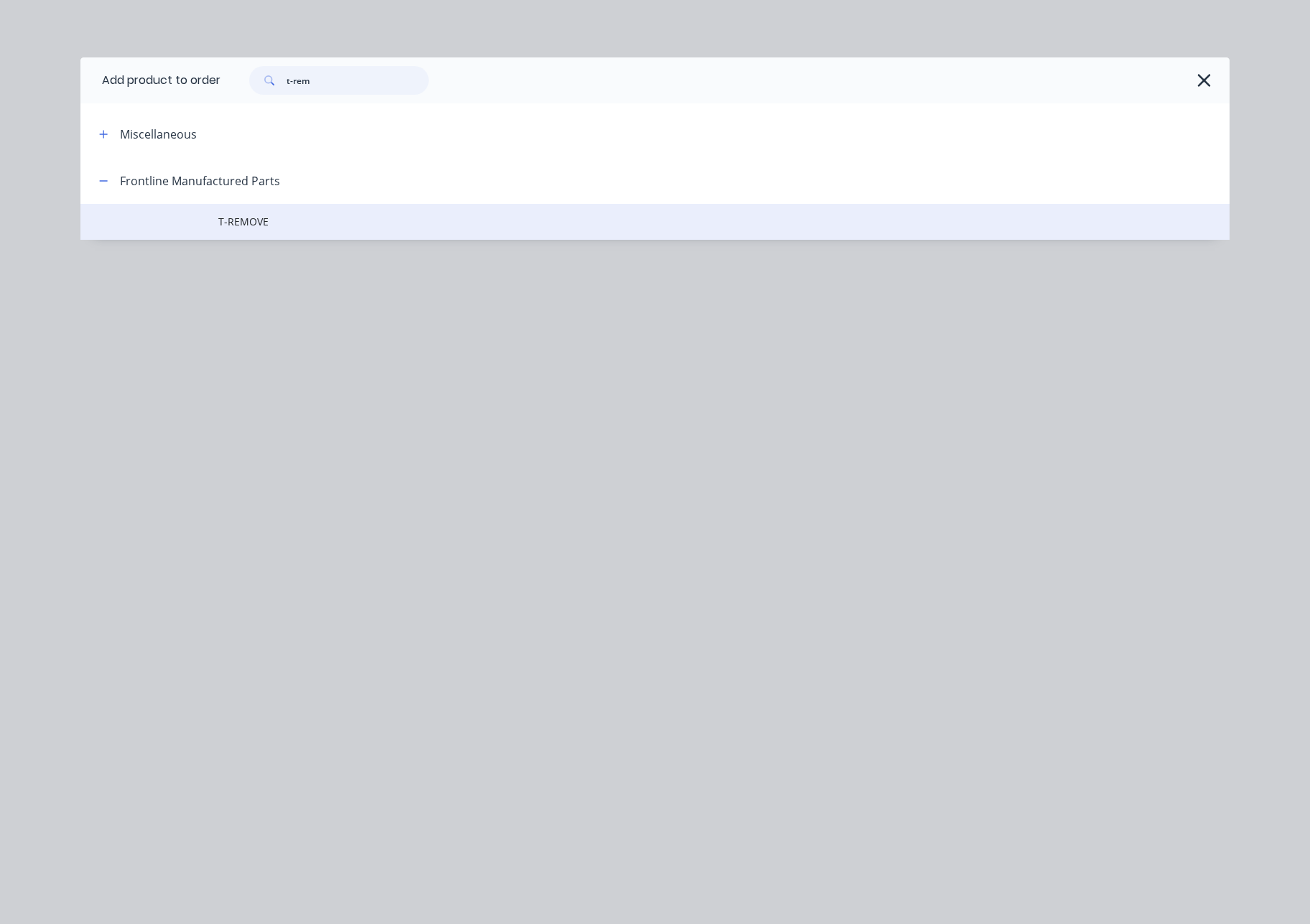
type input "t-rem"
click at [272, 221] on span "T-REMOVE" at bounding box center [622, 221] width 809 height 15
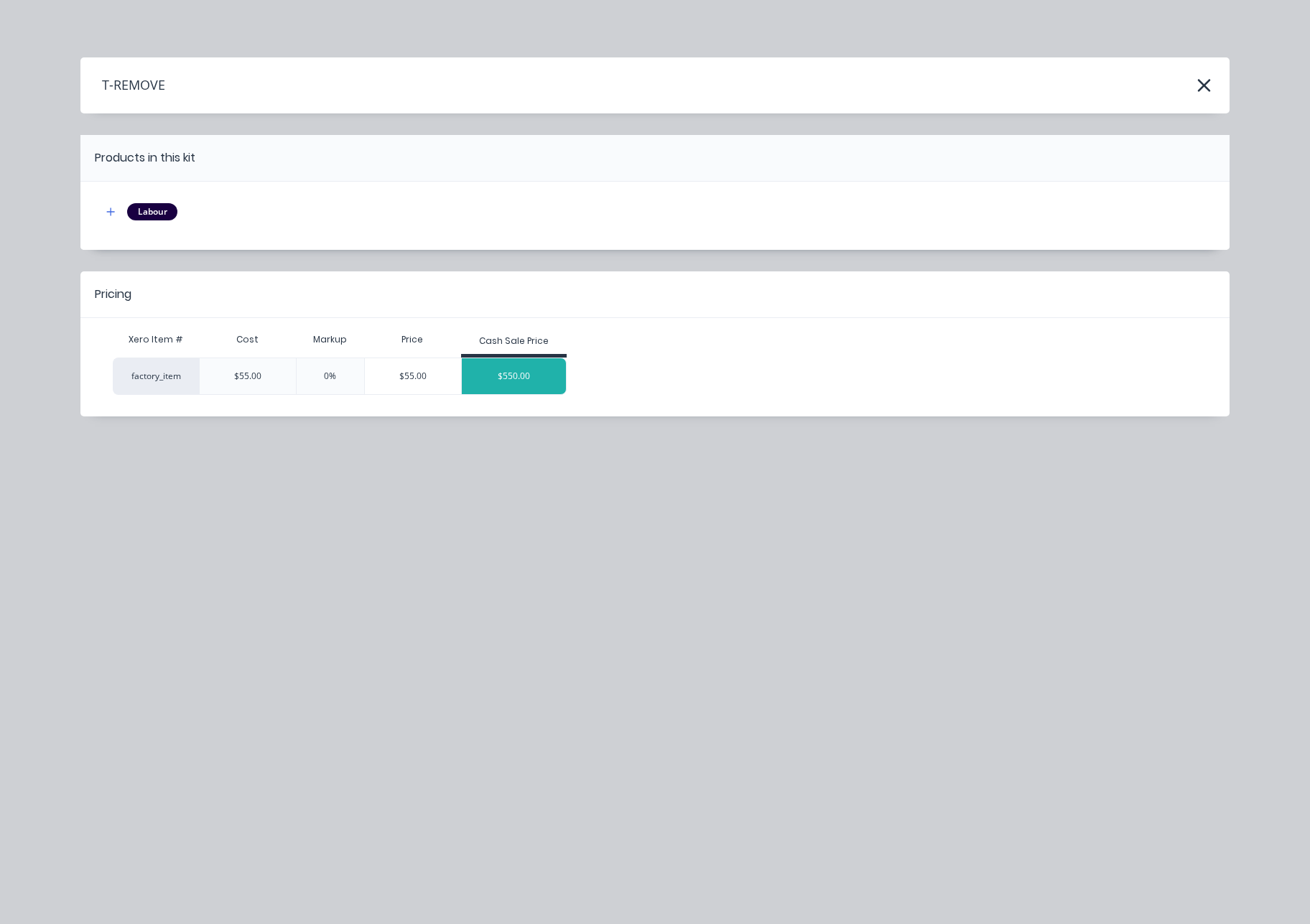
click at [509, 385] on div "$550.00" at bounding box center [515, 376] width 105 height 36
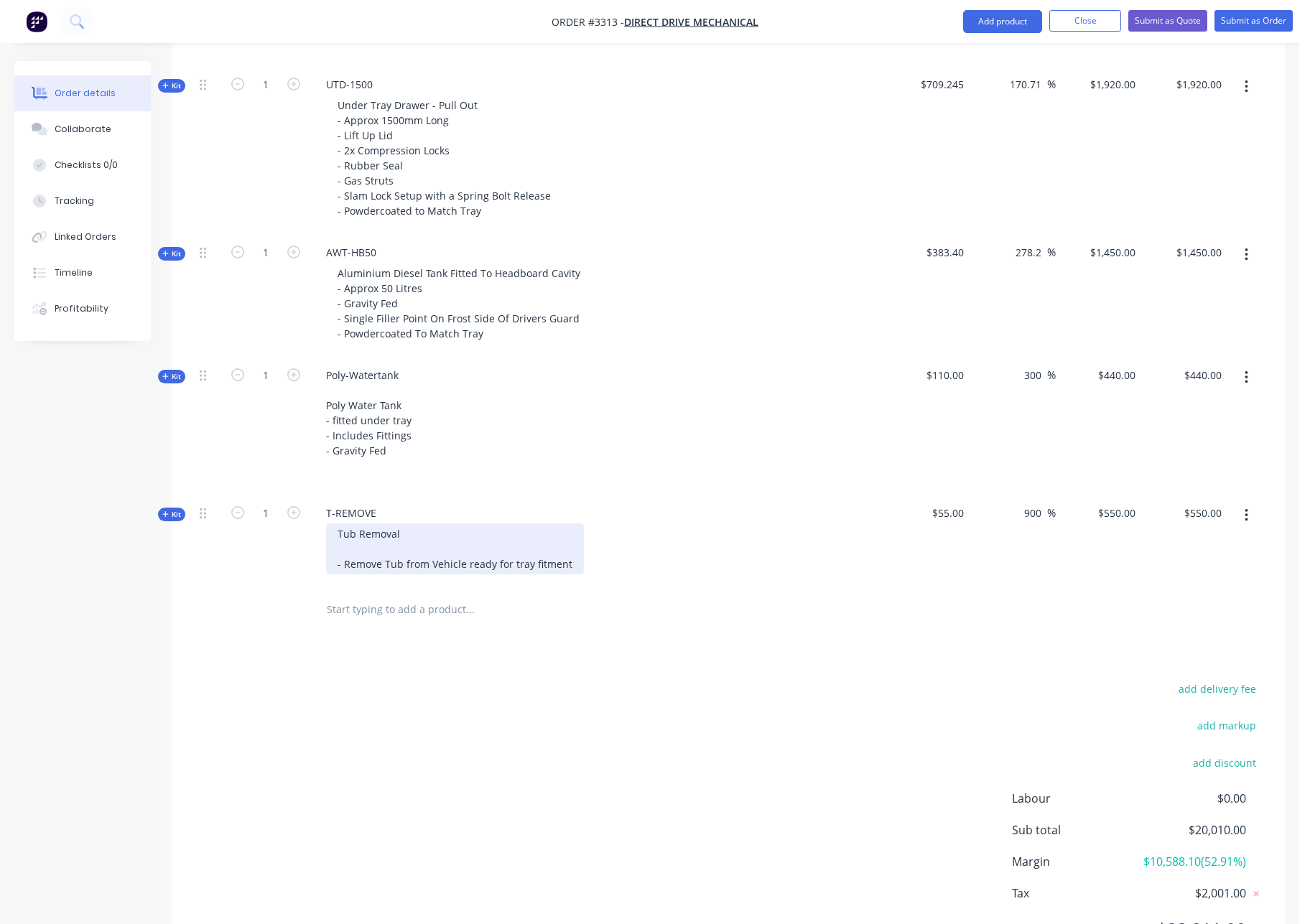
click at [565, 564] on div "Tub Removal - Remove Tub from Vehicle ready for tray fitment" at bounding box center [455, 548] width 258 height 51
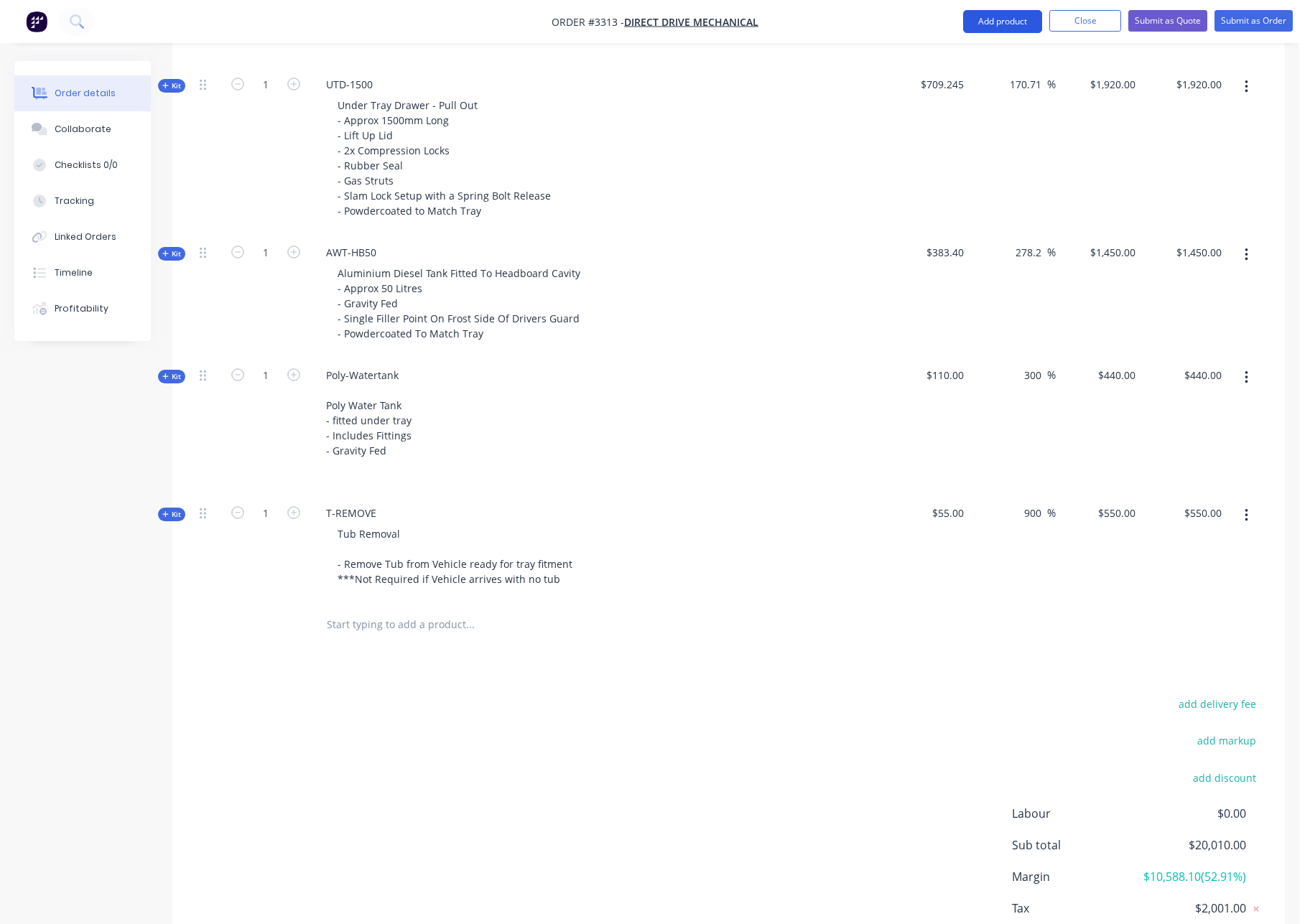
click at [1021, 25] on button "Add product" at bounding box center [1003, 21] width 79 height 23
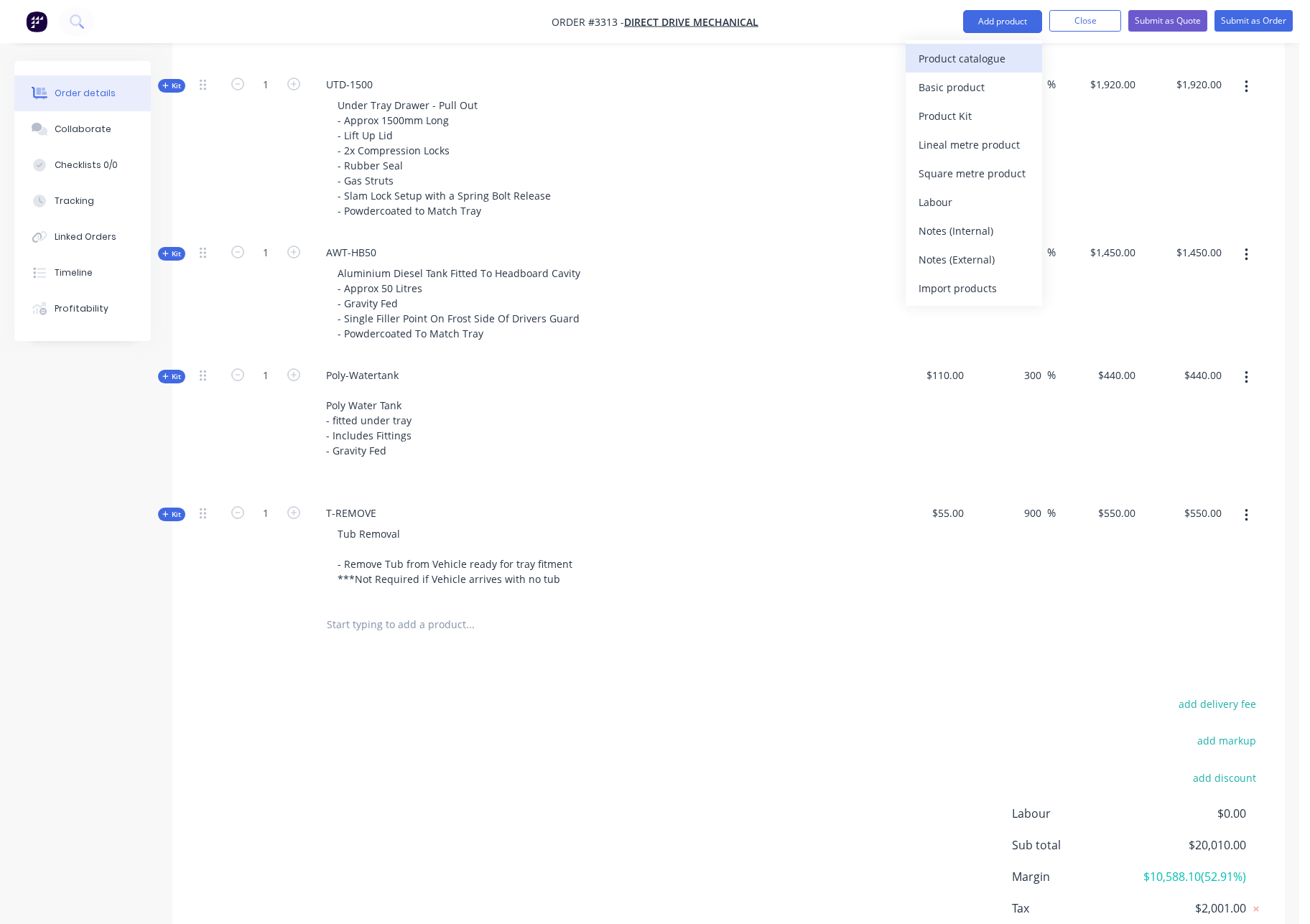
click at [1021, 64] on div "Product catalogue" at bounding box center [974, 58] width 110 height 20
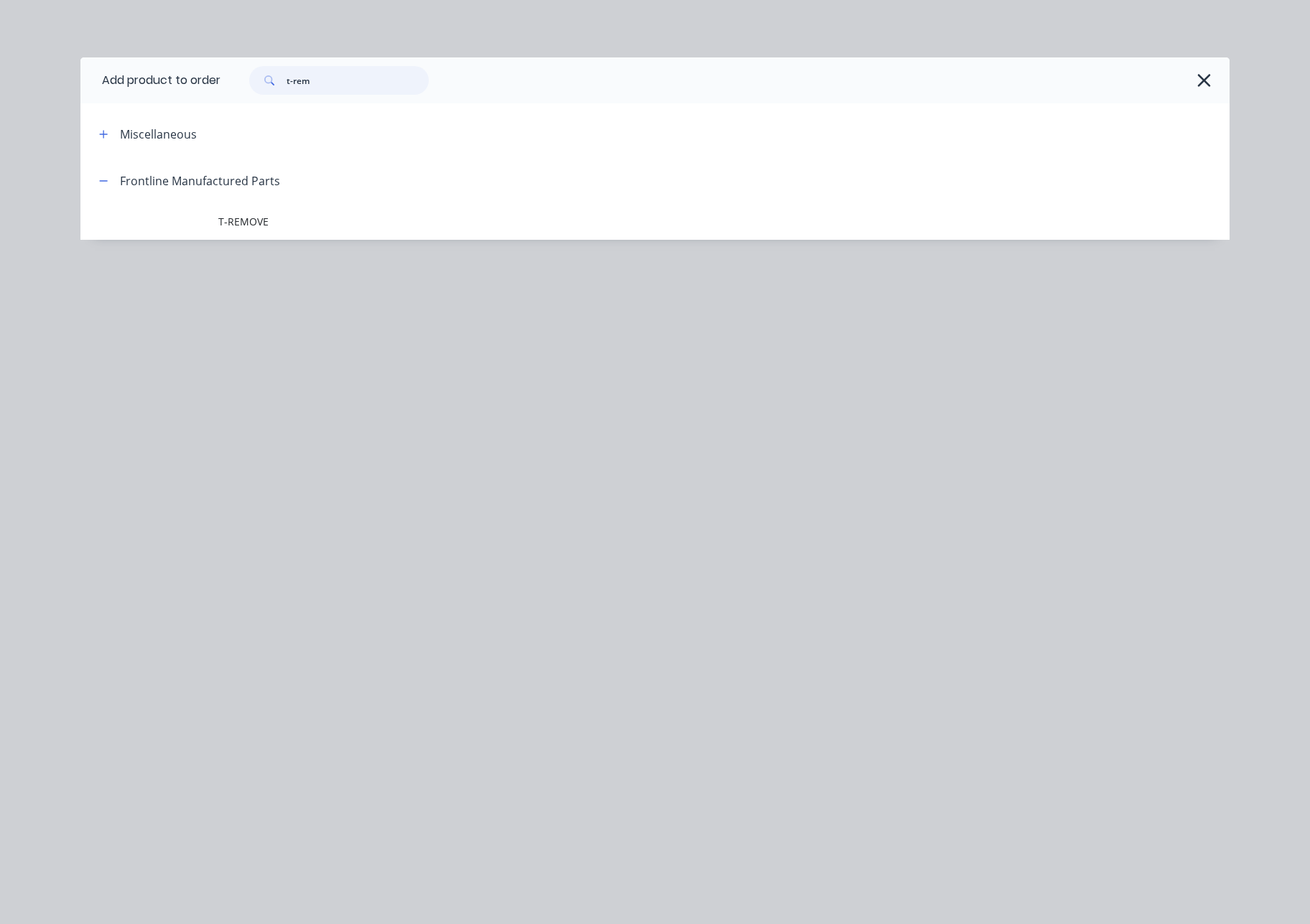
drag, startPoint x: 354, startPoint y: 85, endPoint x: -2, endPoint y: 88, distance: 356.0
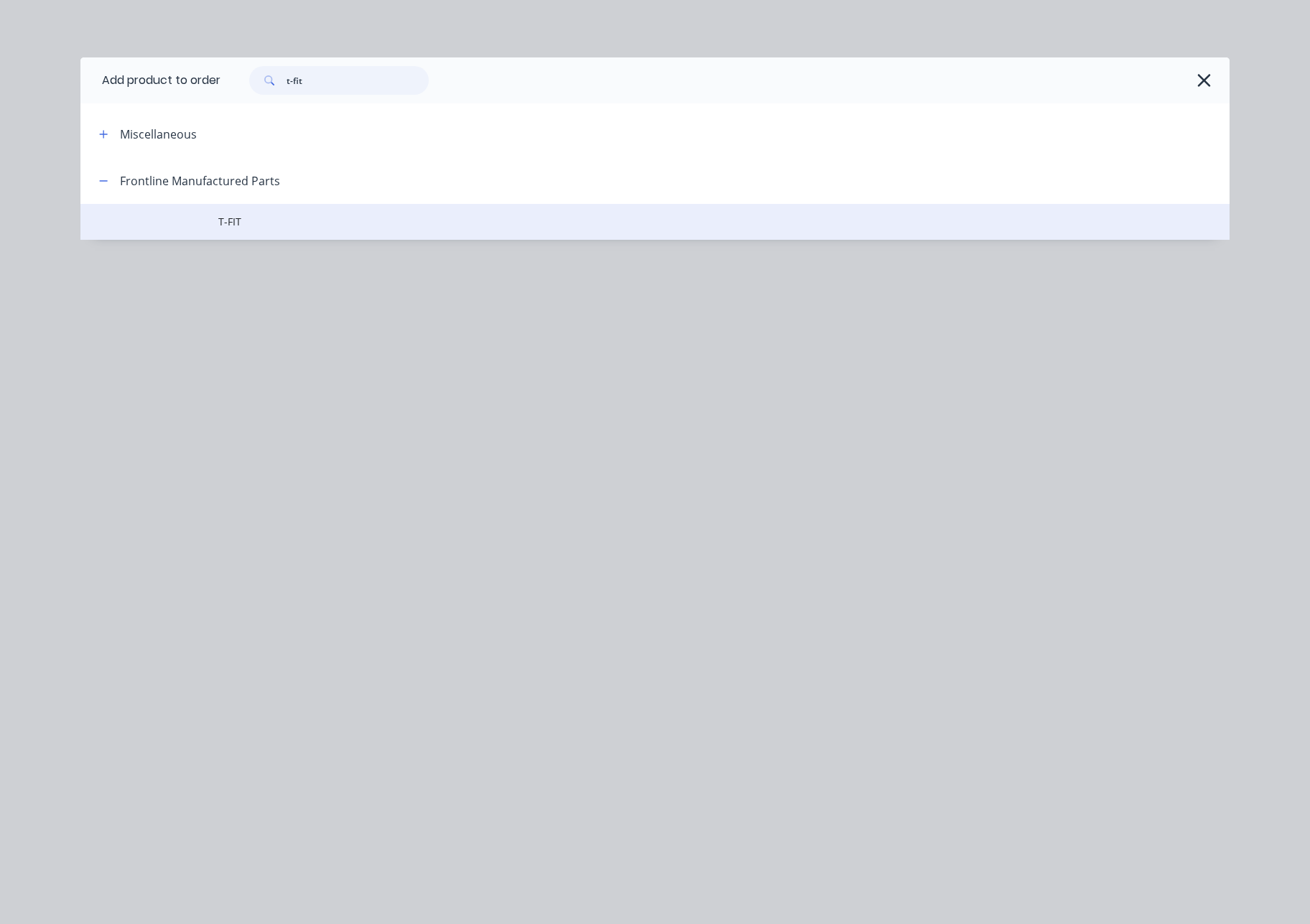
scroll to position [1514, 0]
type input "t-fit"
click at [257, 226] on span "T-FIT" at bounding box center [622, 221] width 809 height 15
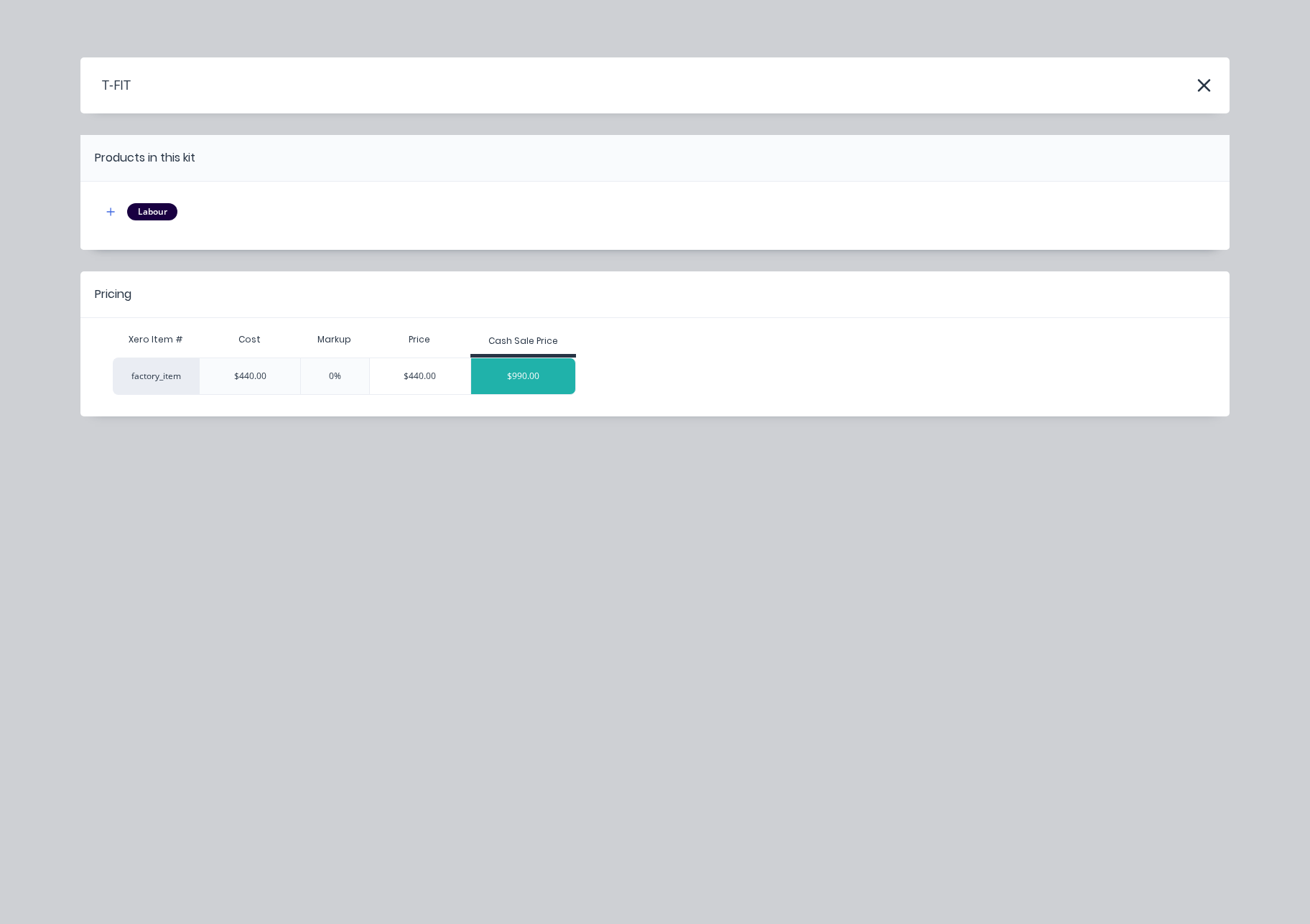
click at [548, 378] on div "$990.00" at bounding box center [524, 376] width 105 height 36
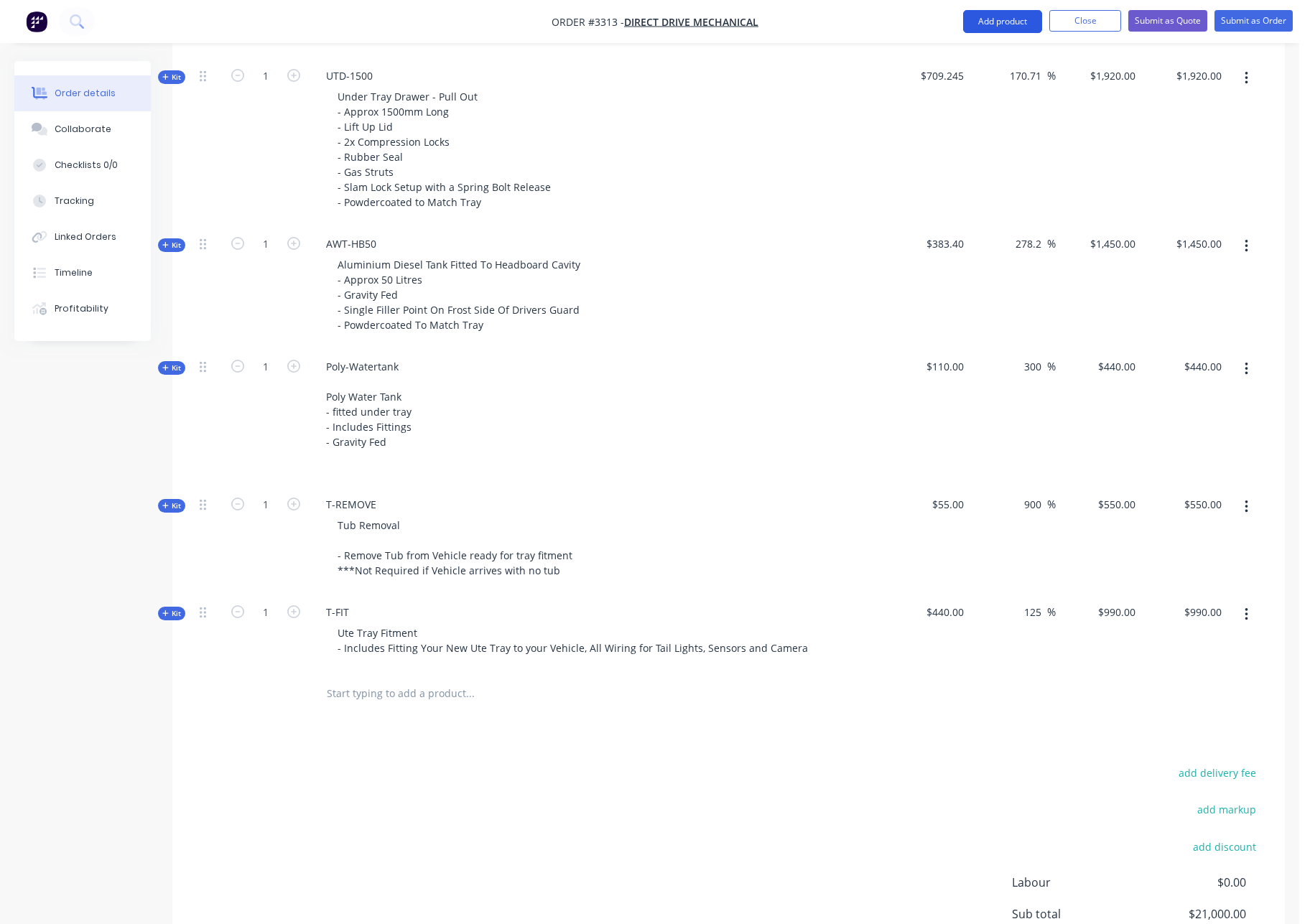
click at [1012, 24] on button "Add product" at bounding box center [1003, 21] width 79 height 23
click at [965, 69] on button "Product catalogue" at bounding box center [973, 58] width 136 height 28
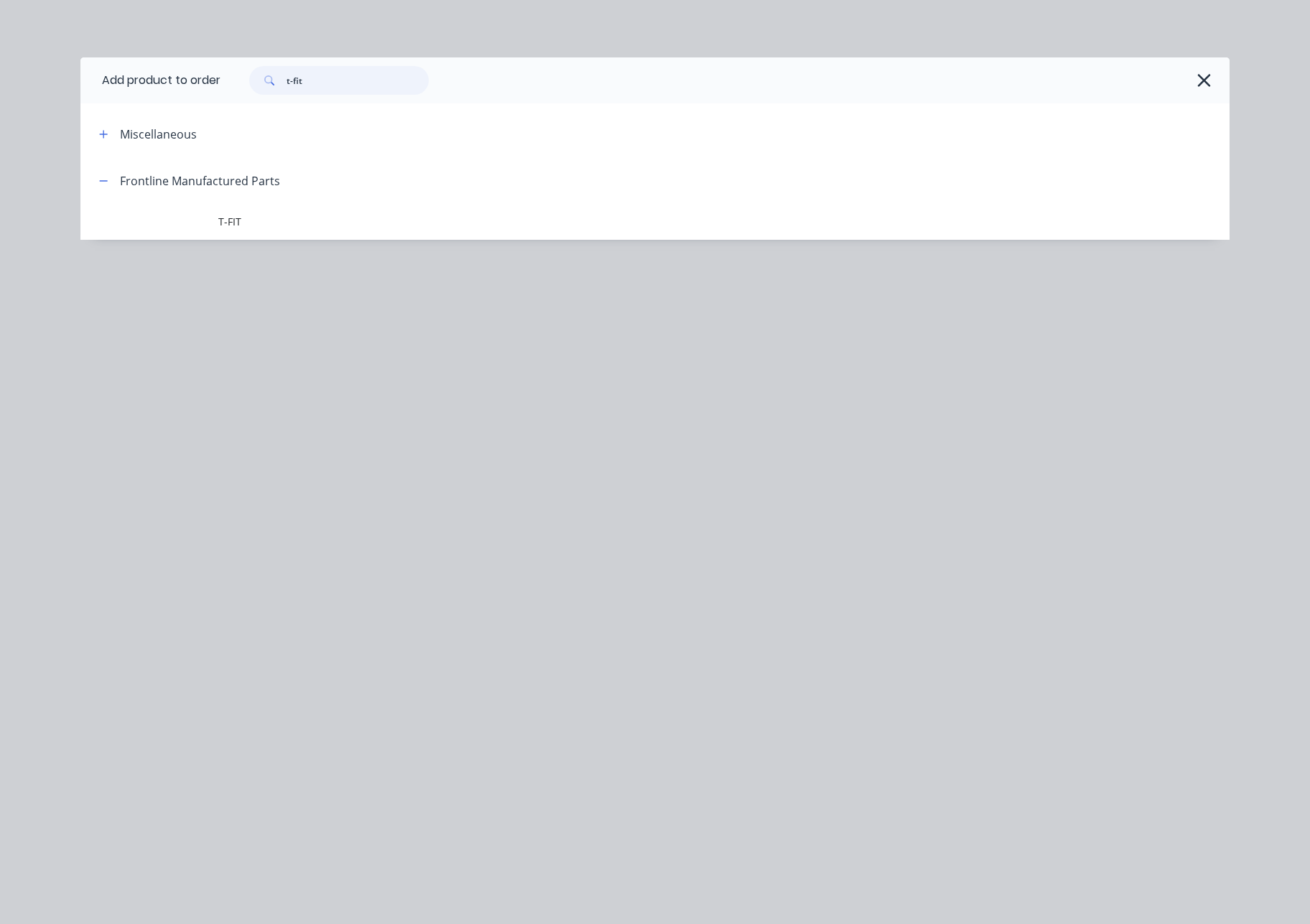
drag, startPoint x: 302, startPoint y: 82, endPoint x: 239, endPoint y: 80, distance: 63.0
click at [189, 72] on header "Add product to order t-fit" at bounding box center [655, 81] width 1149 height 46
drag, startPoint x: 349, startPoint y: 83, endPoint x: 5, endPoint y: 66, distance: 344.4
click at [12, 66] on div "Add product to order t-fit Miscellaneous Frontline Manufactured Parts T-FIT" at bounding box center [655, 462] width 1310 height 924
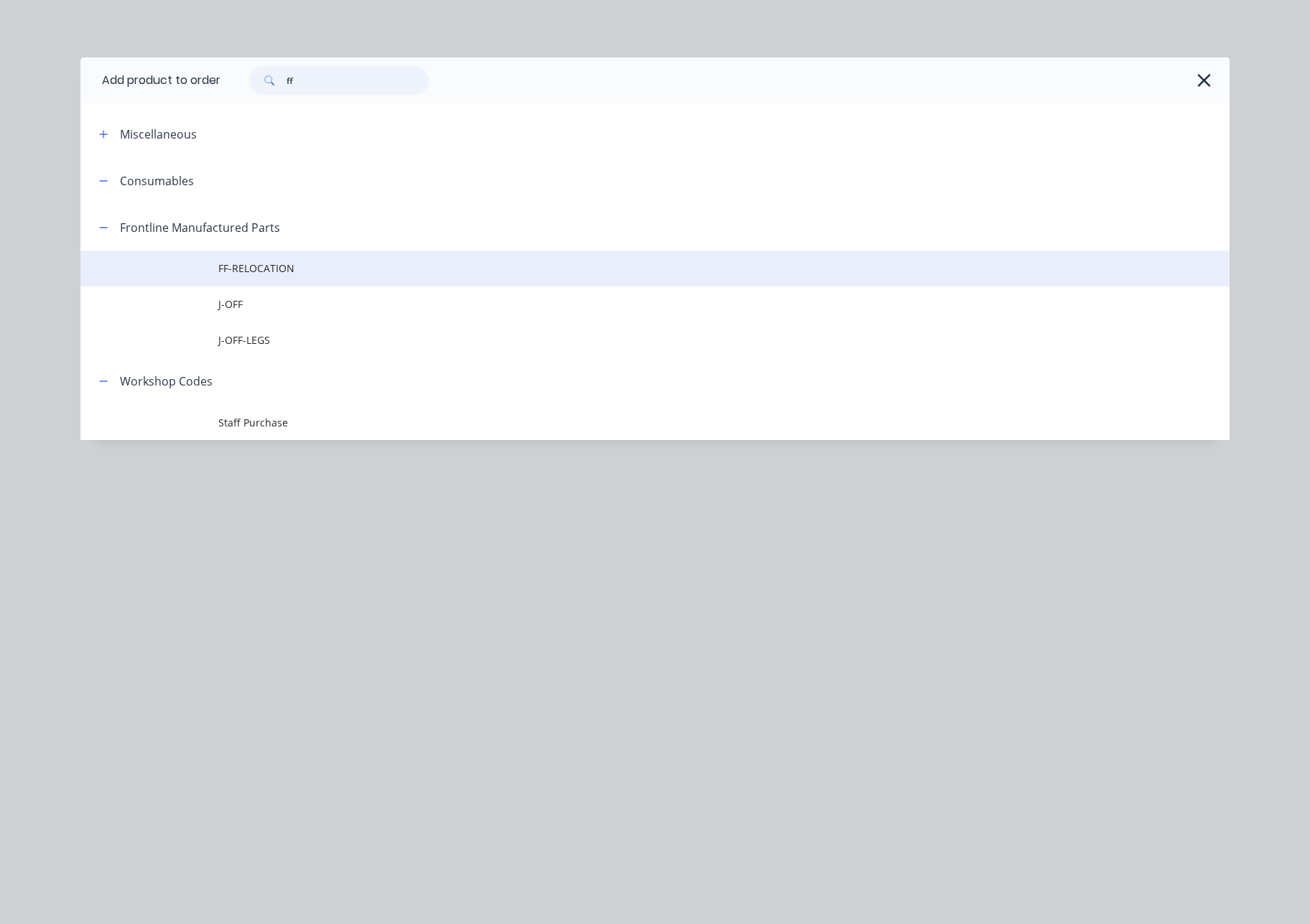
type input "ff"
click at [343, 265] on span "FF-RELOCATION" at bounding box center [622, 268] width 809 height 15
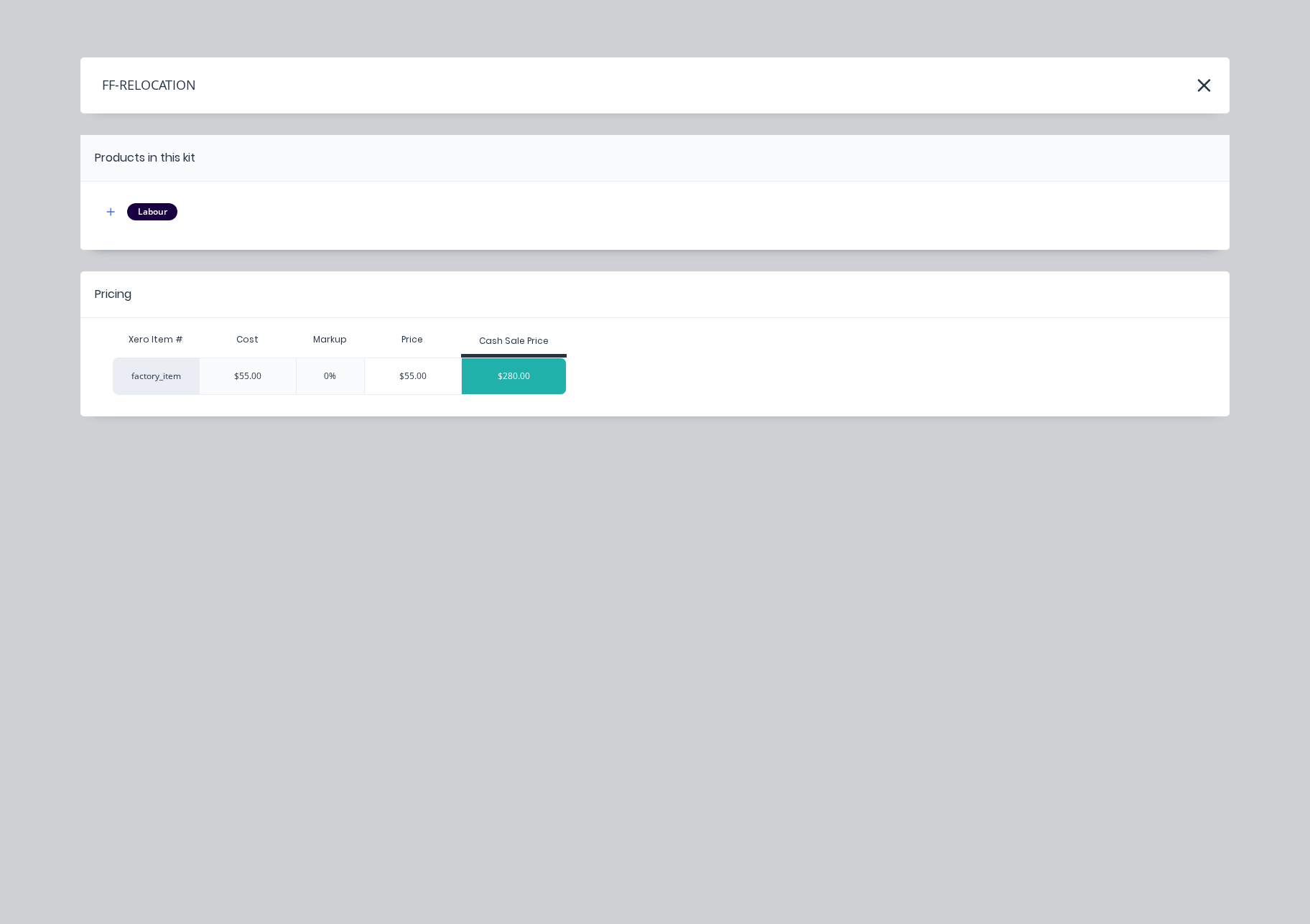
click at [500, 375] on div "$280.00" at bounding box center [515, 376] width 105 height 36
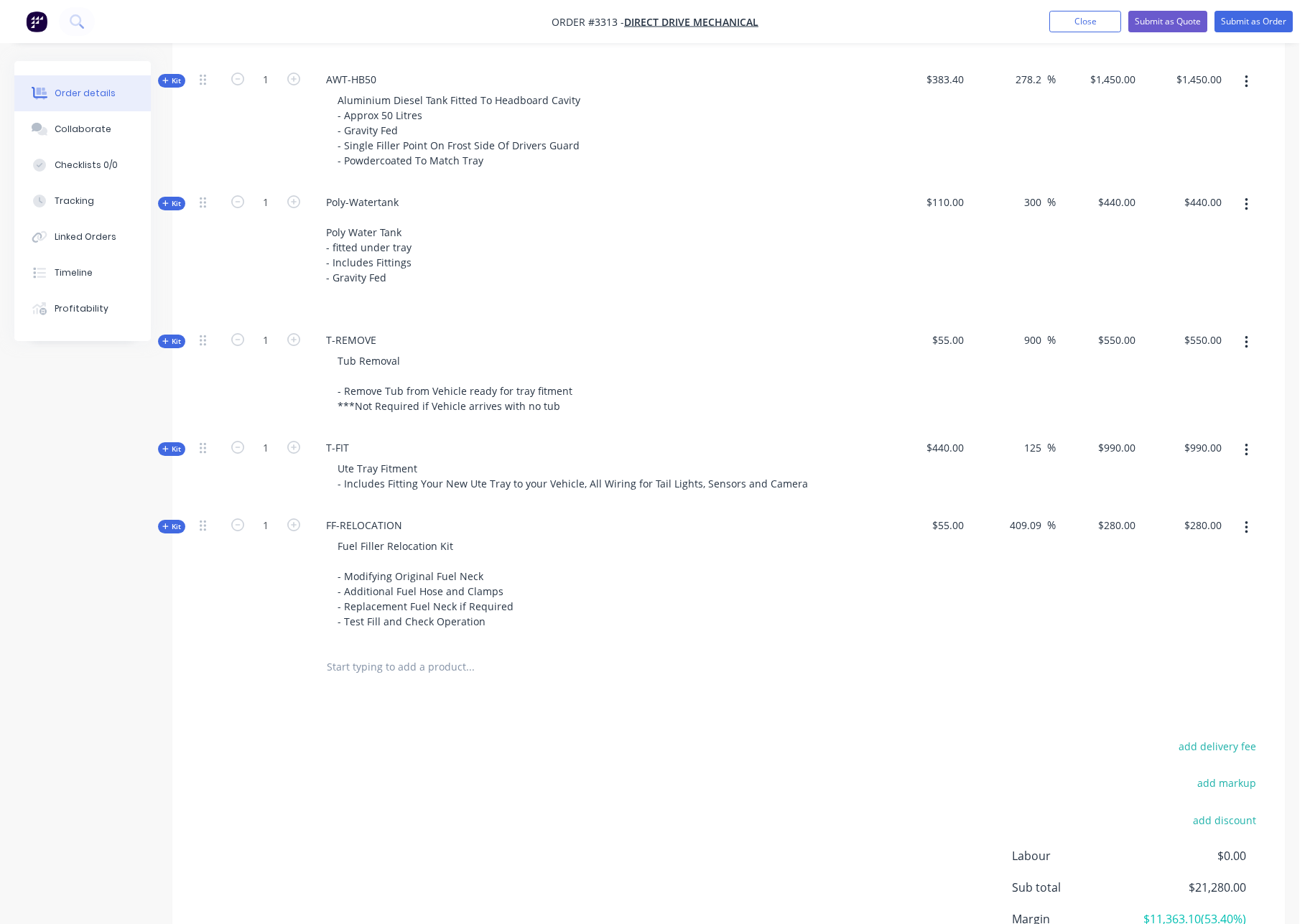
scroll to position [1828, 0]
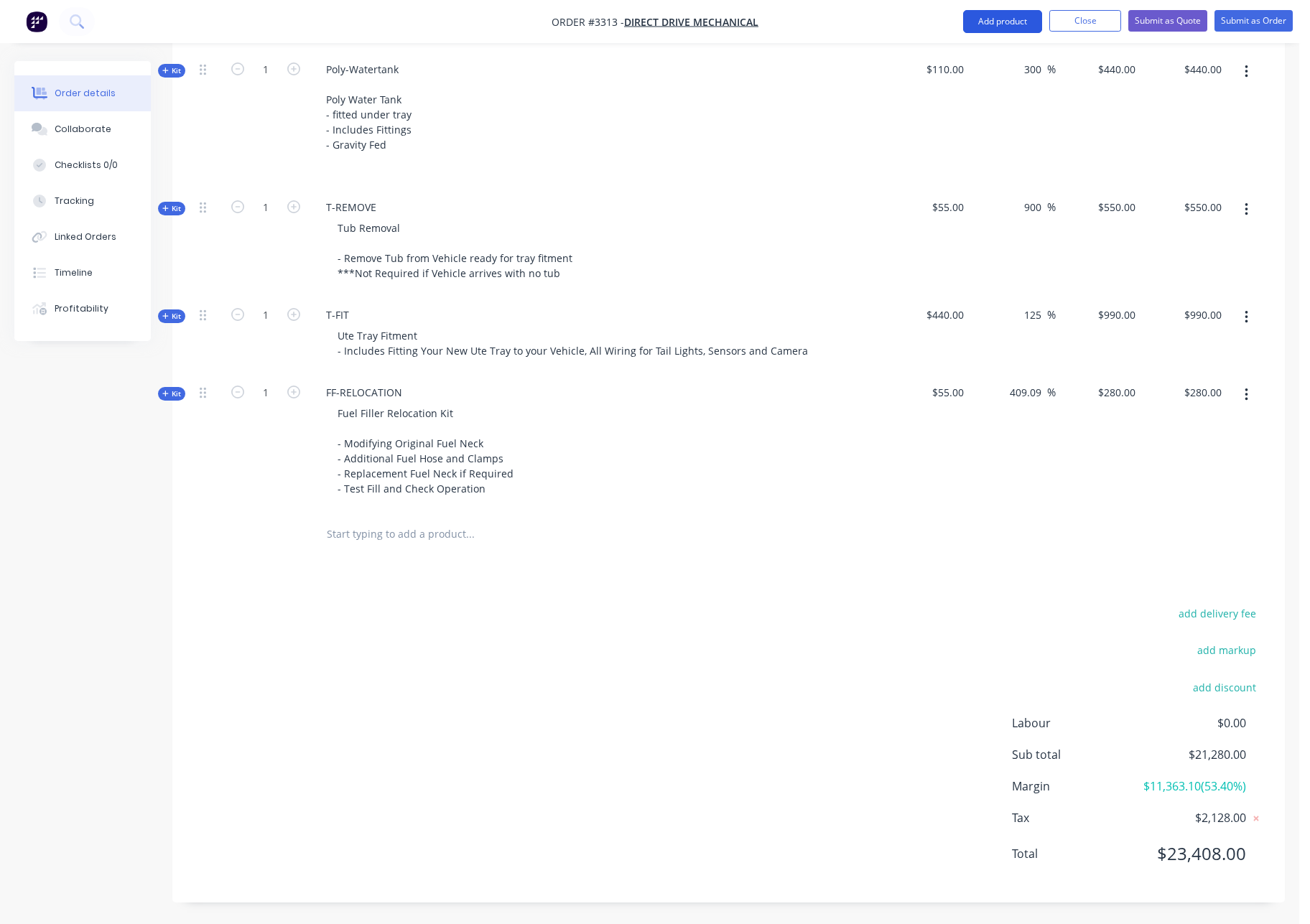
click at [986, 20] on button "Add product" at bounding box center [1003, 21] width 79 height 23
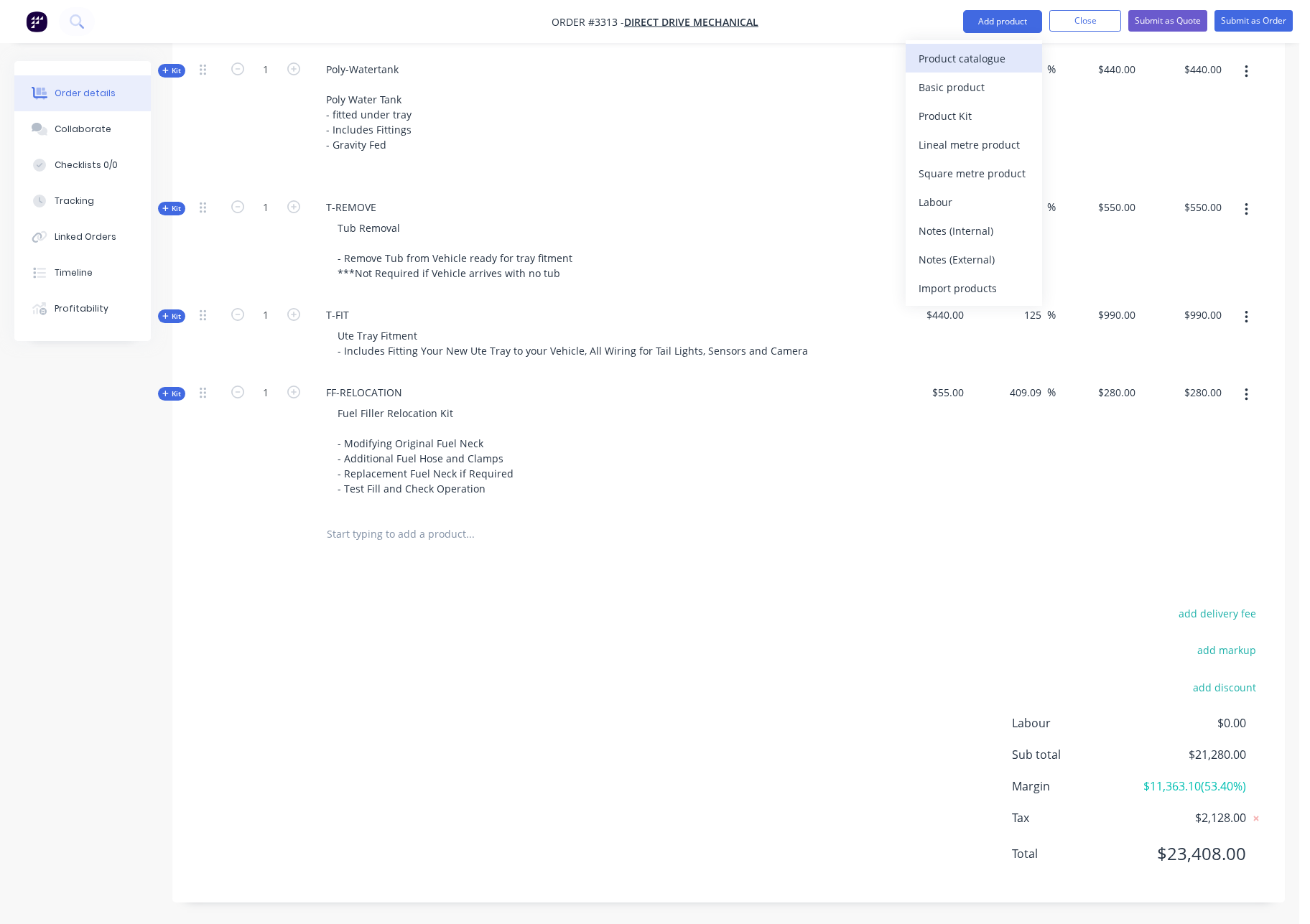
click at [978, 62] on div "Product catalogue" at bounding box center [974, 58] width 110 height 20
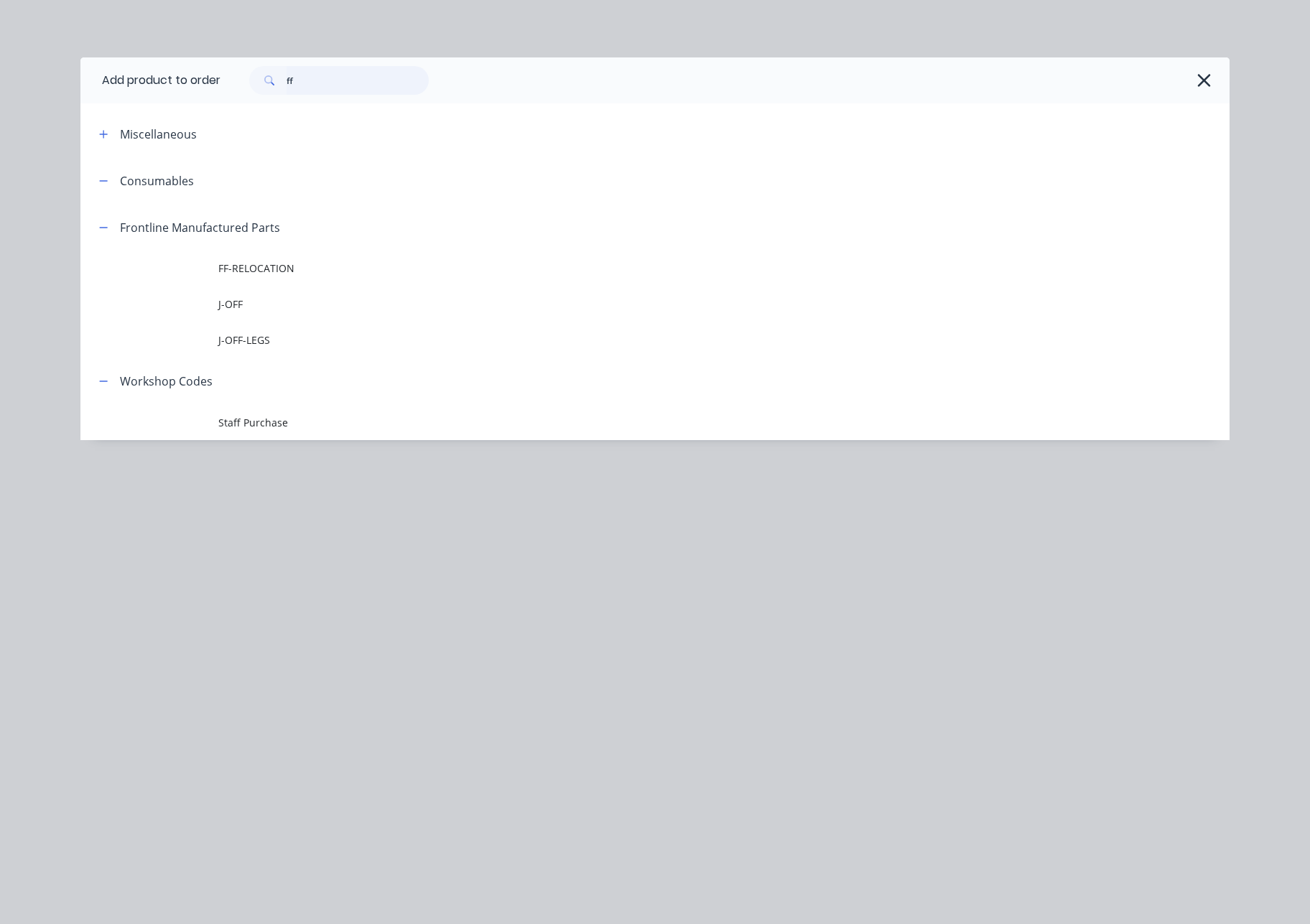
drag, startPoint x: 335, startPoint y: 80, endPoint x: 32, endPoint y: 101, distance: 303.7
click at [224, 84] on div "ff" at bounding box center [718, 80] width 995 height 28
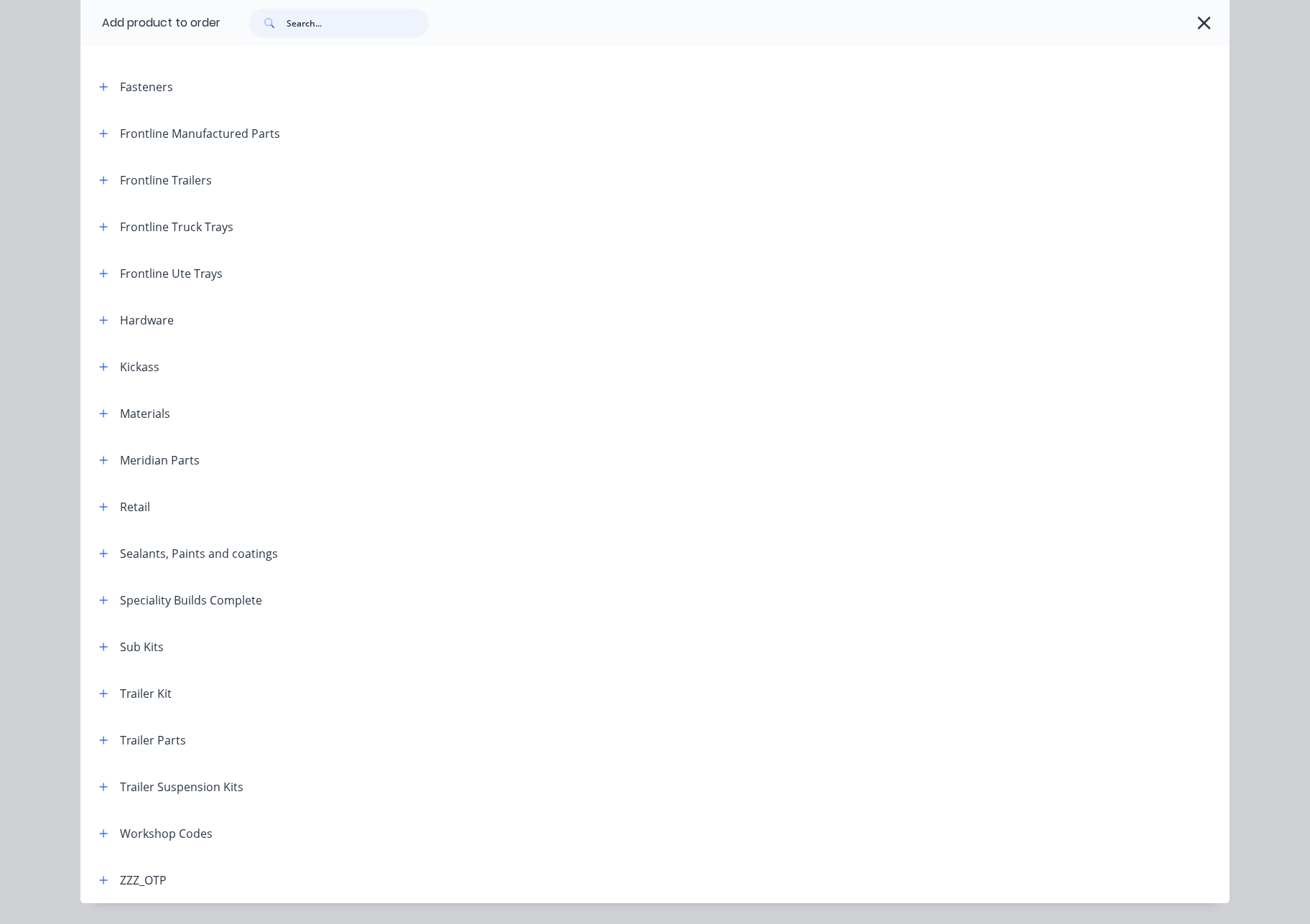
scroll to position [230, 0]
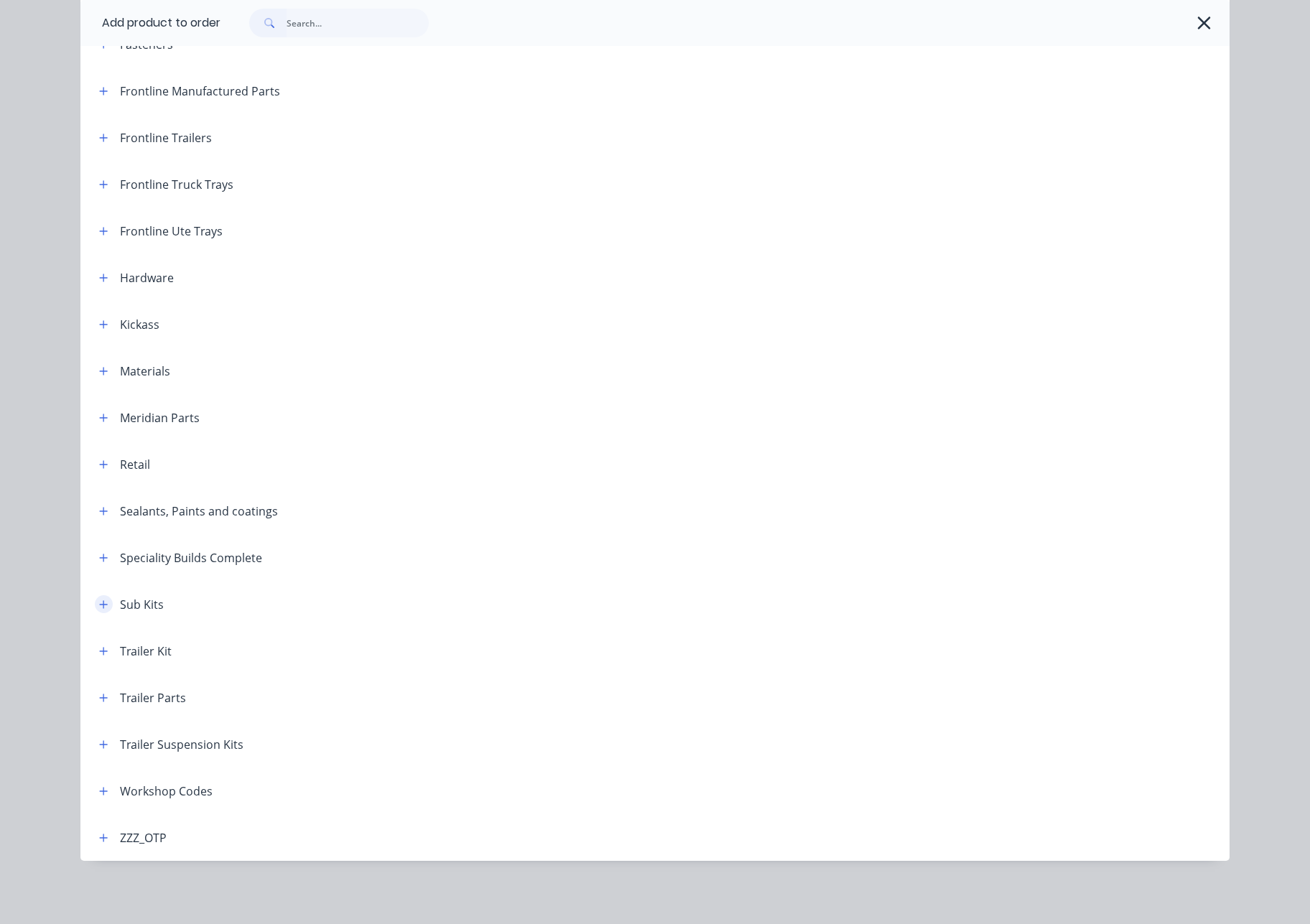
click at [100, 604] on icon "button" at bounding box center [103, 604] width 9 height 10
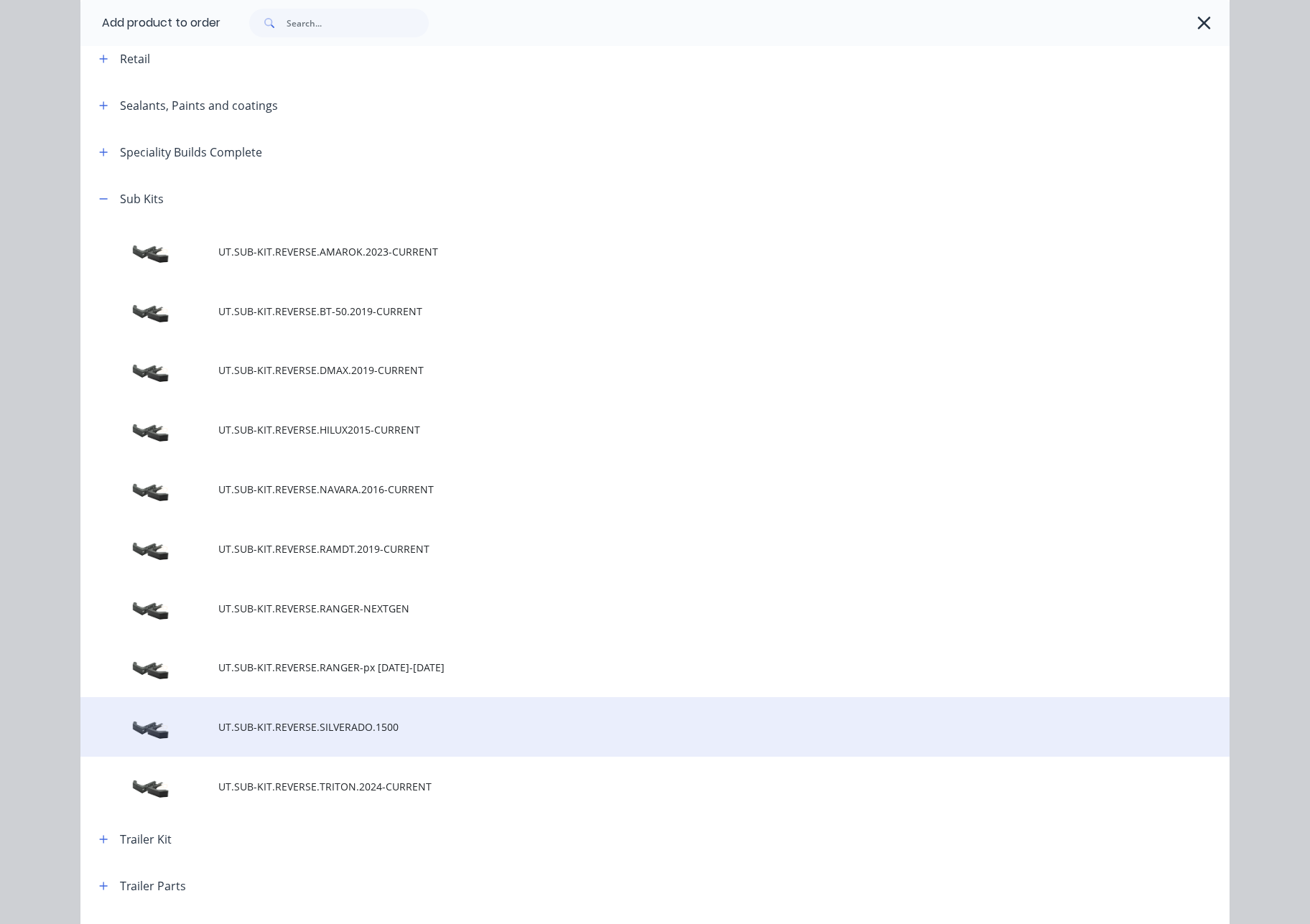
scroll to position [642, 0]
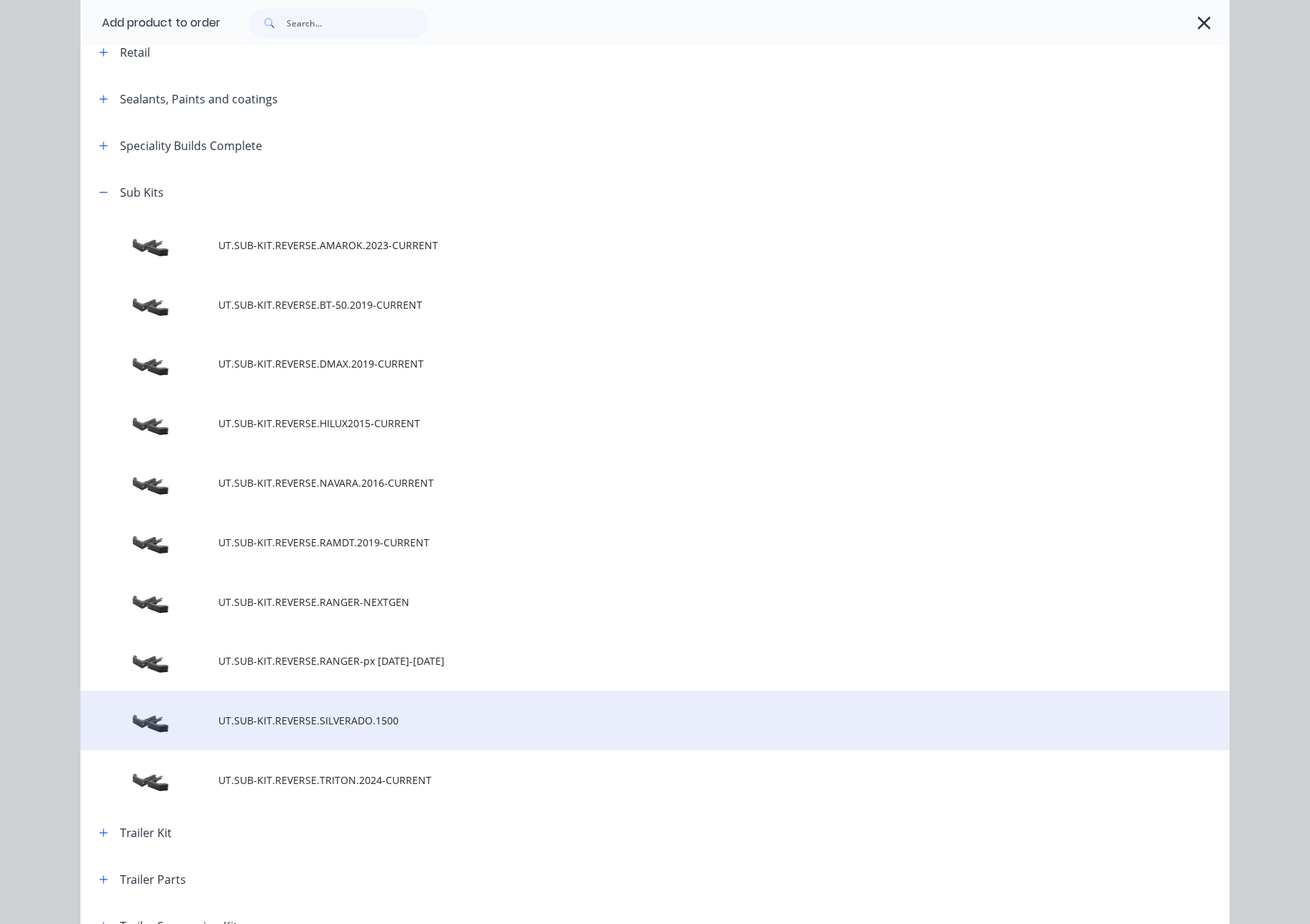
click at [397, 729] on td "UT.SUB-KIT.REVERSE.SILVERADO.1500" at bounding box center [724, 720] width 1012 height 60
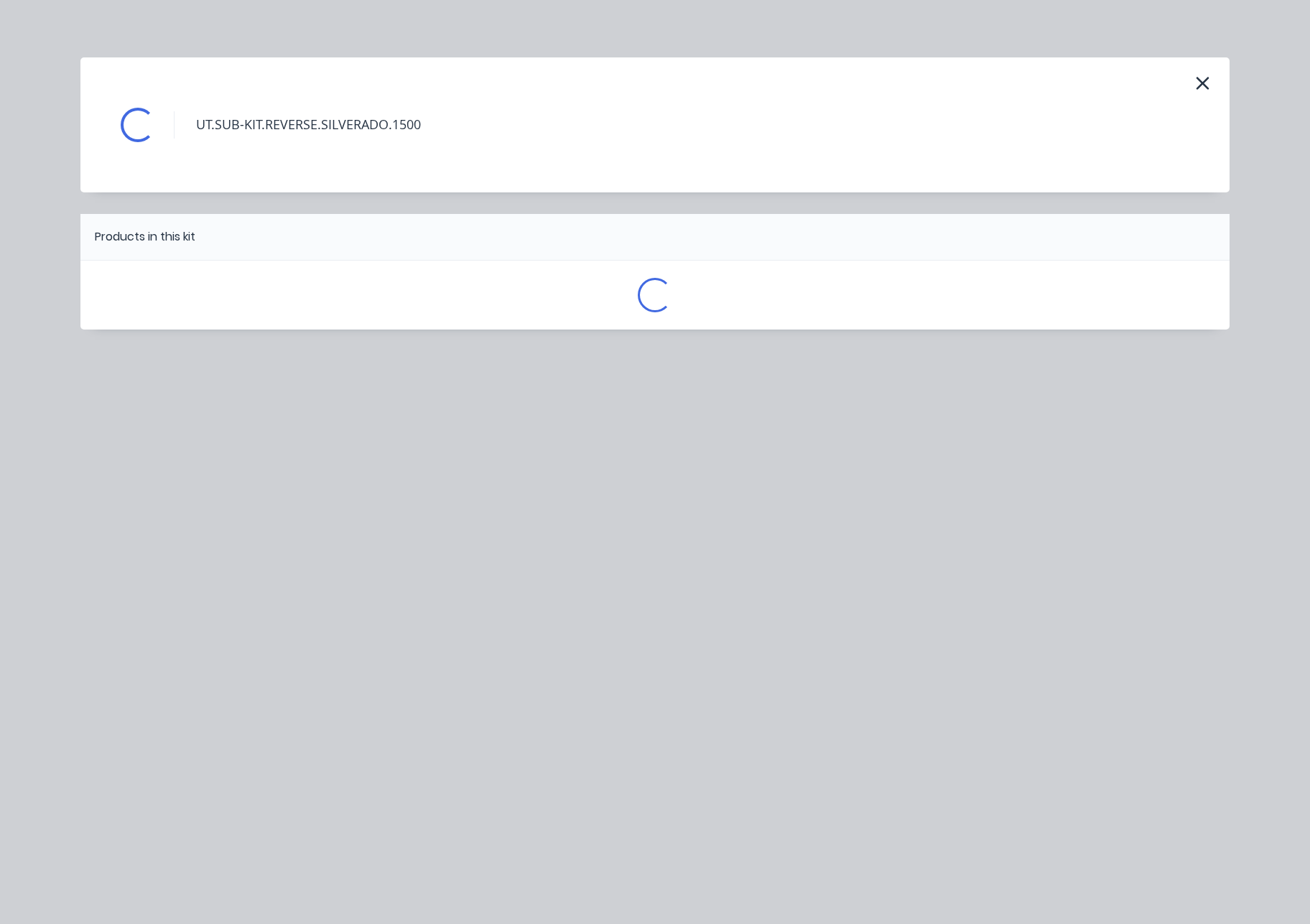
scroll to position [0, 0]
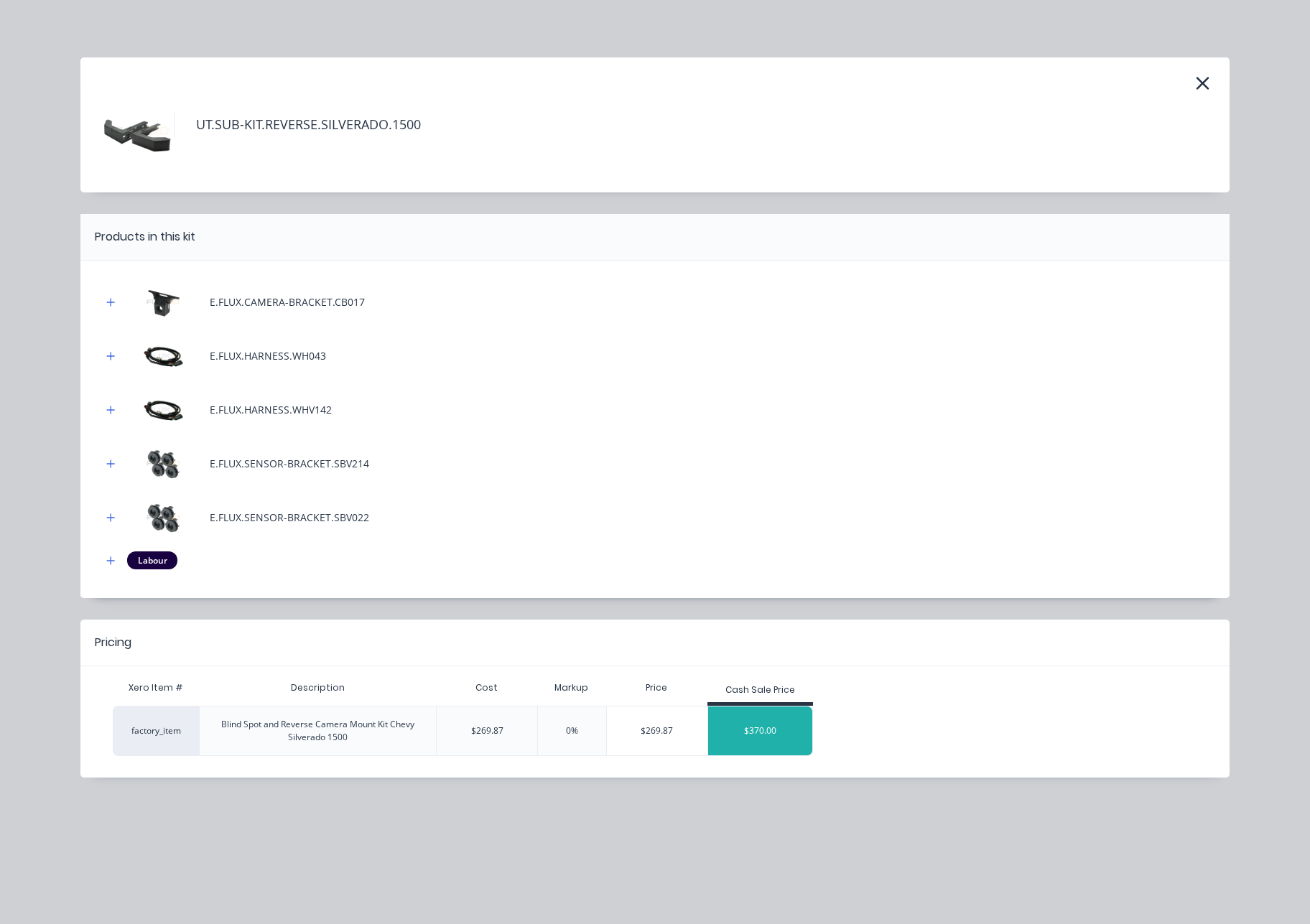
click at [770, 740] on div "$370.00" at bounding box center [761, 731] width 105 height 36
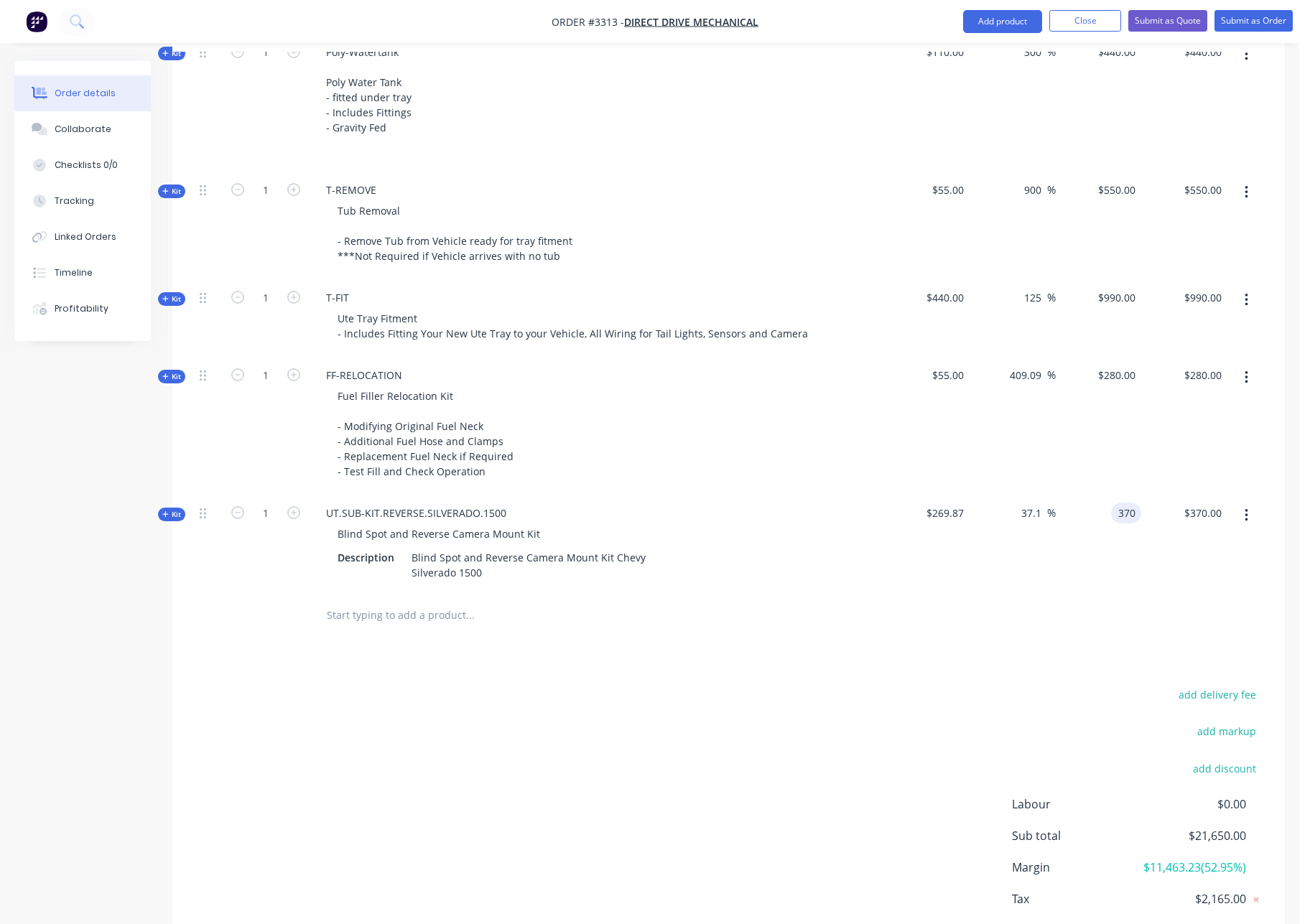
click at [1122, 511] on input "370" at bounding box center [1128, 513] width 24 height 20
type input "850"
click at [1106, 574] on div "850 850" at bounding box center [1099, 546] width 86 height 98
type input "214.97"
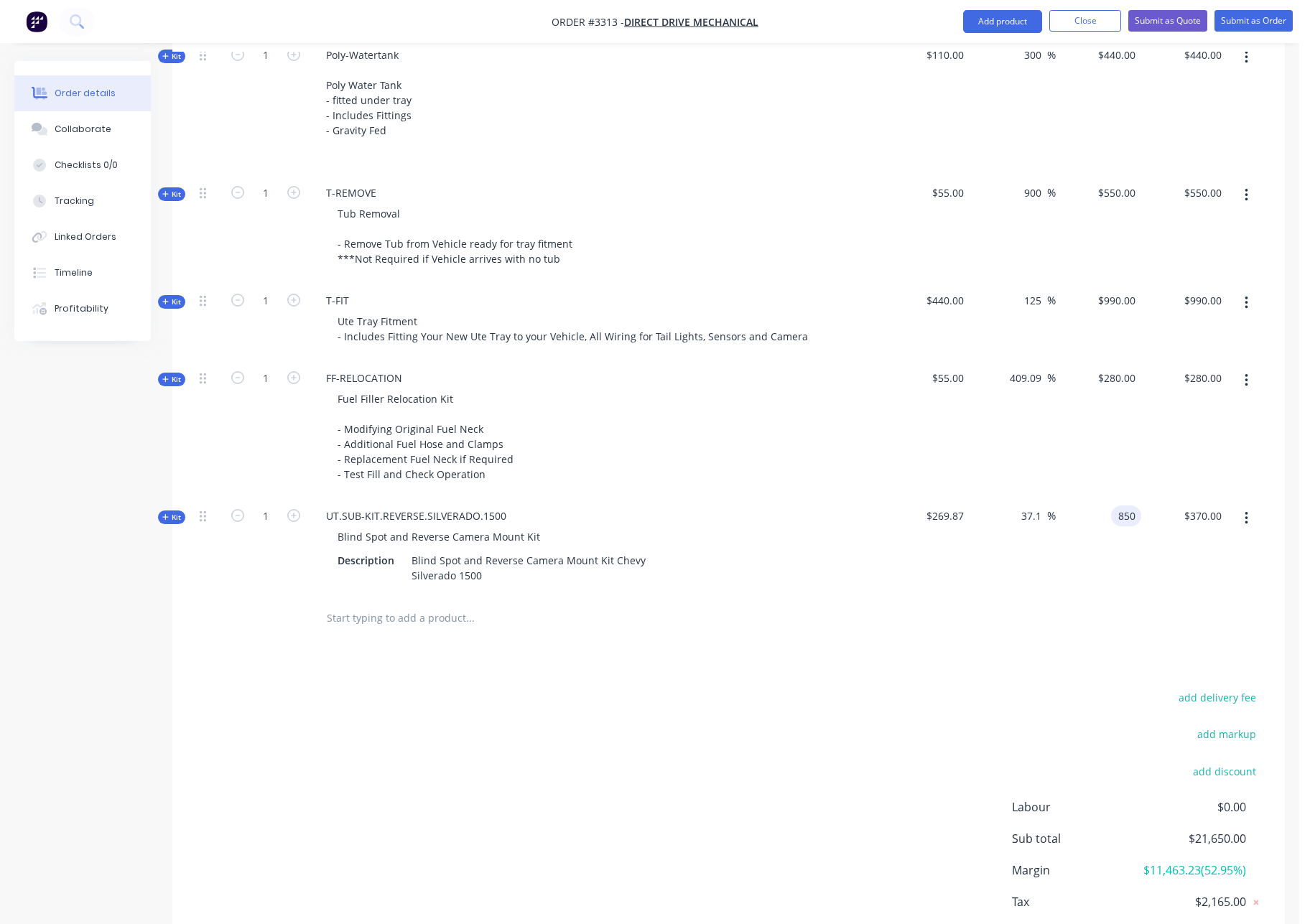
type input "$850.00"
click at [540, 538] on div "Blind Spot and Reverse Camera Mount Kit" at bounding box center [438, 536] width 225 height 20
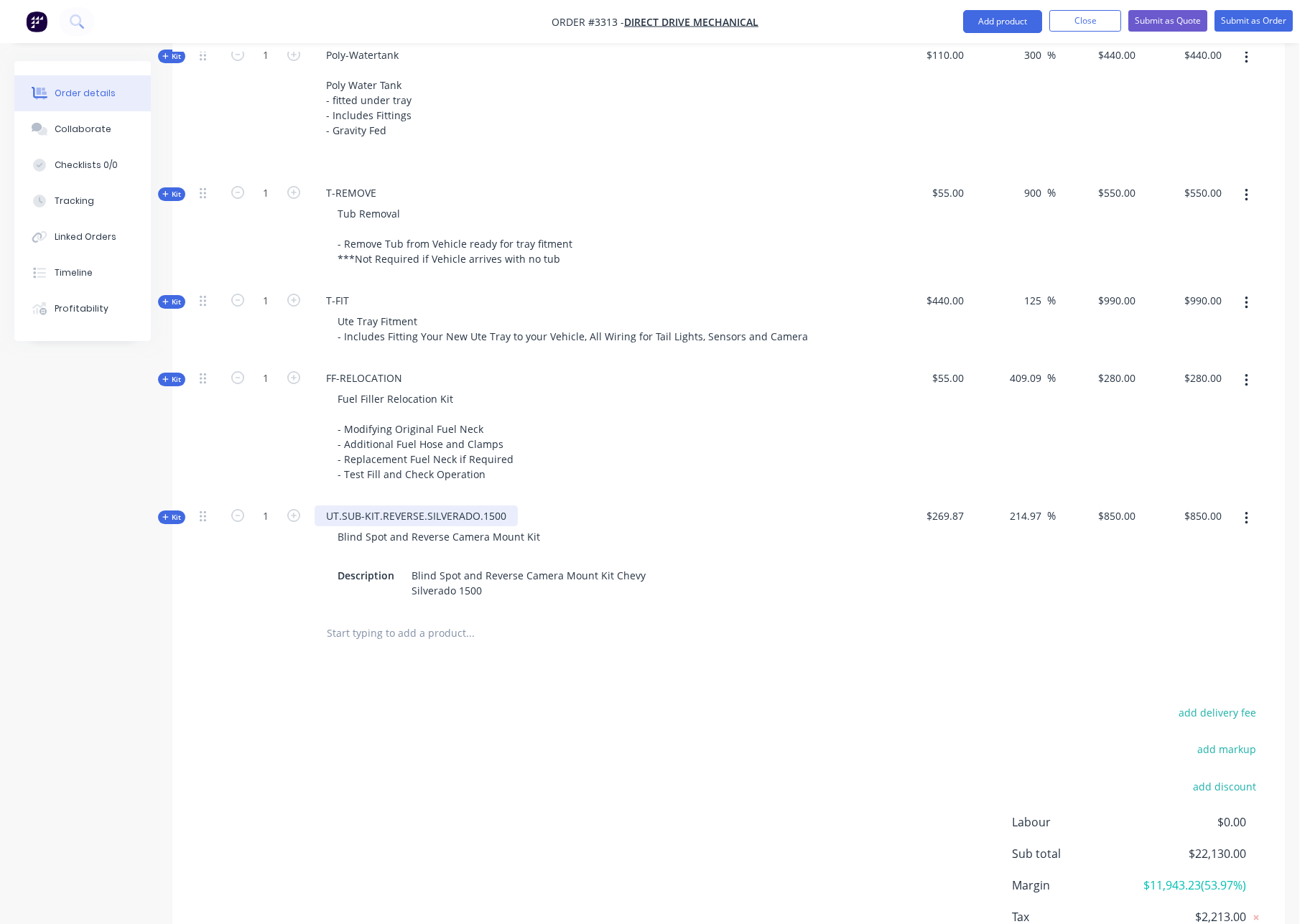
click at [503, 516] on div "UT.SUB-KIT.REVERSE.SILVERADO.1500" at bounding box center [416, 515] width 203 height 20
click at [460, 591] on div "Blind Spot and Reverse Camera Mount Kit Chevy Silverado 1500" at bounding box center [549, 583] width 288 height 36
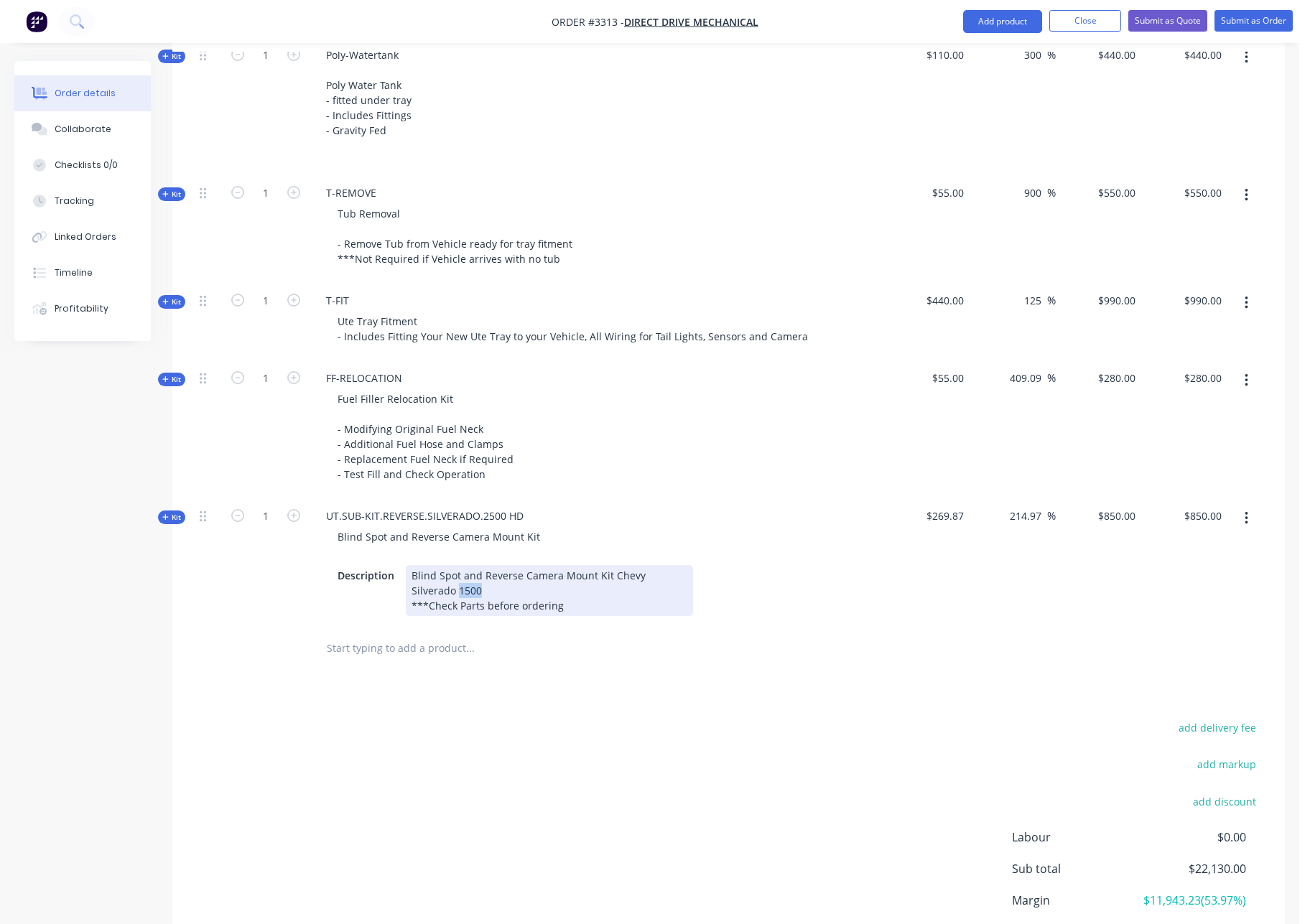
drag, startPoint x: 440, startPoint y: 587, endPoint x: 413, endPoint y: 586, distance: 27.0
click at [413, 586] on div "Blind Spot and Reverse Camera Mount Kit Chevy Silverado 1500 ***Check Parts bef…" at bounding box center [549, 590] width 288 height 51
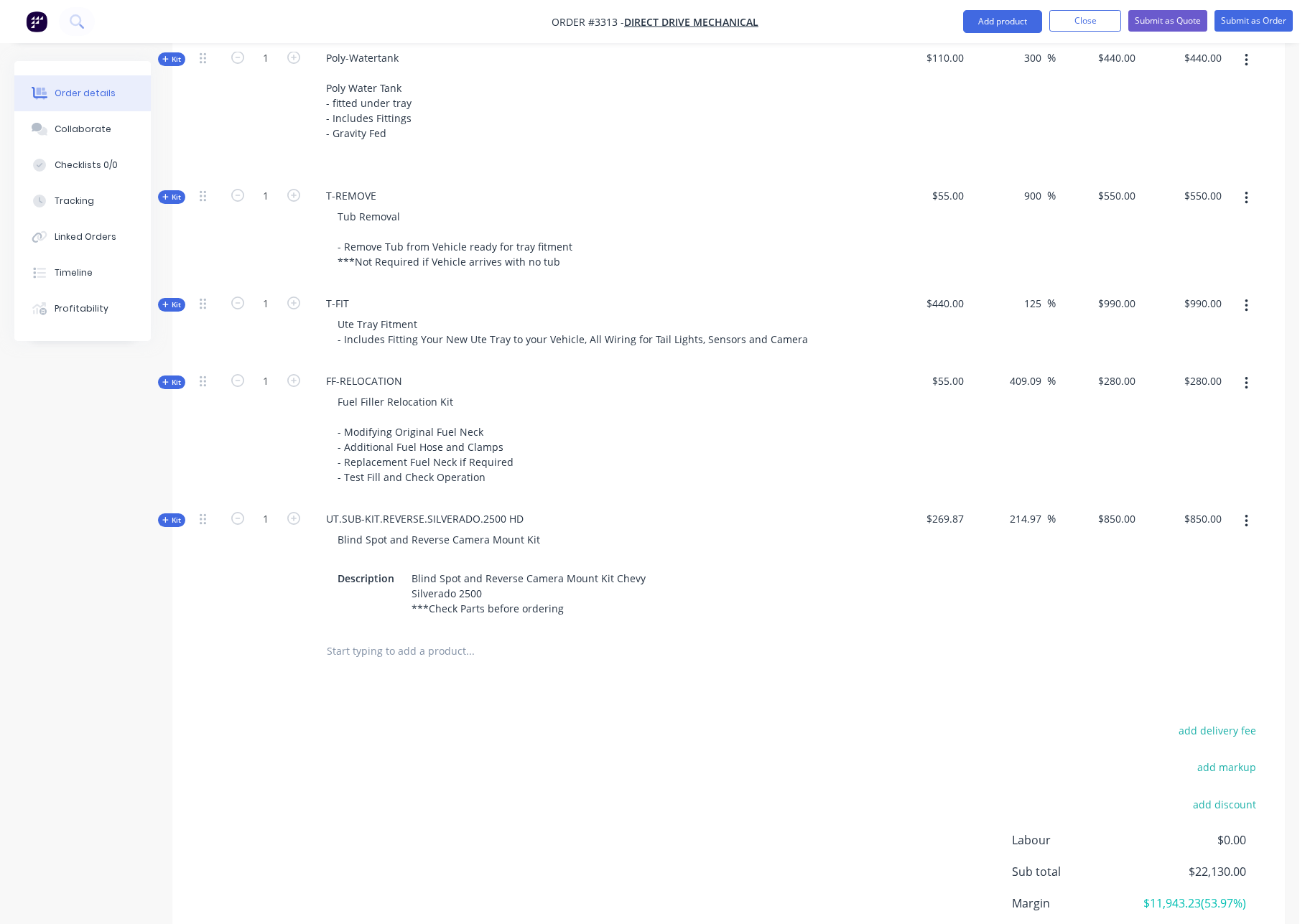
click at [856, 731] on div "add delivery fee add markup add discount Labour $0.00 Sub total $22,130.00 Marg…" at bounding box center [728, 859] width 1070 height 277
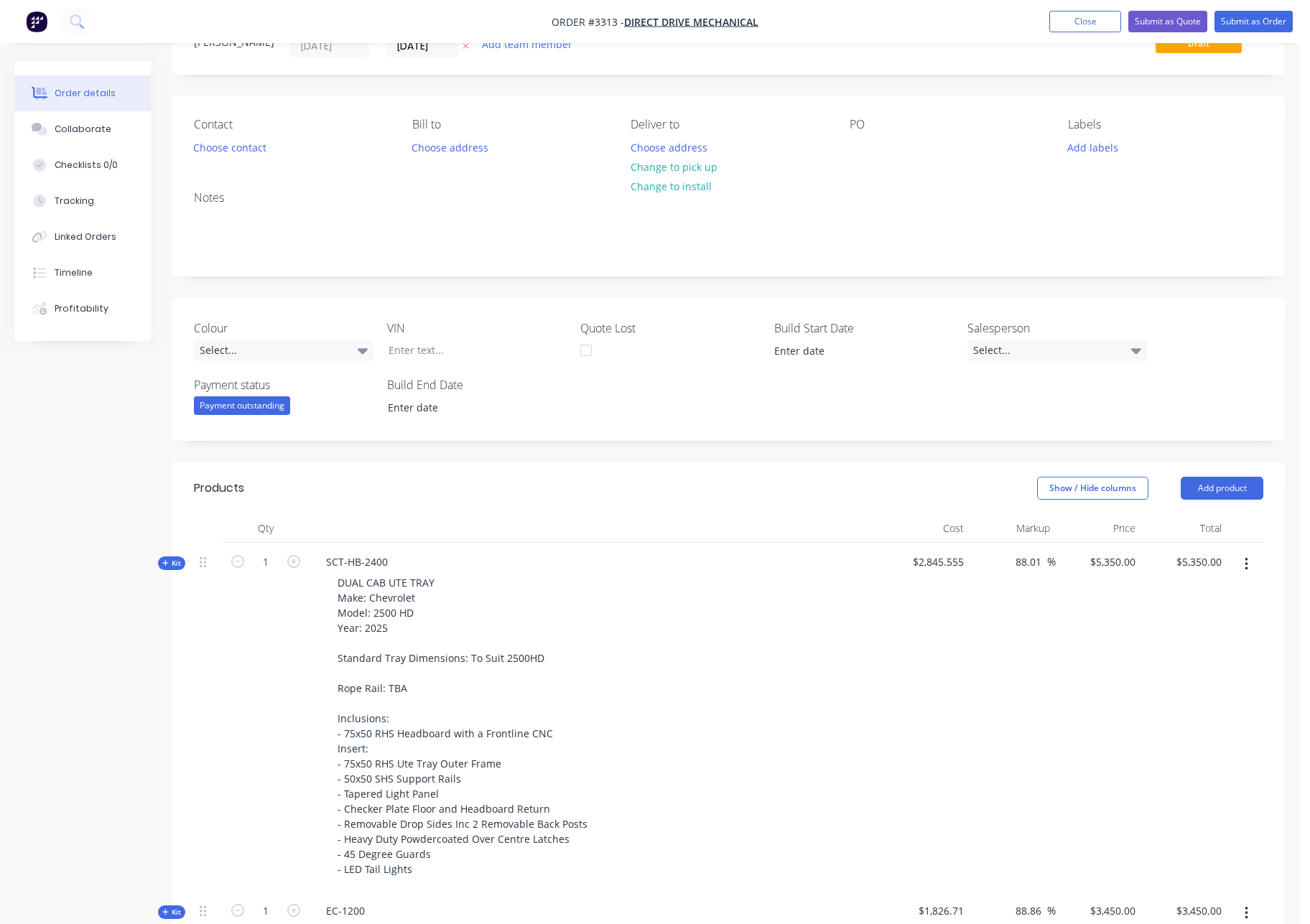
scroll to position [0, 0]
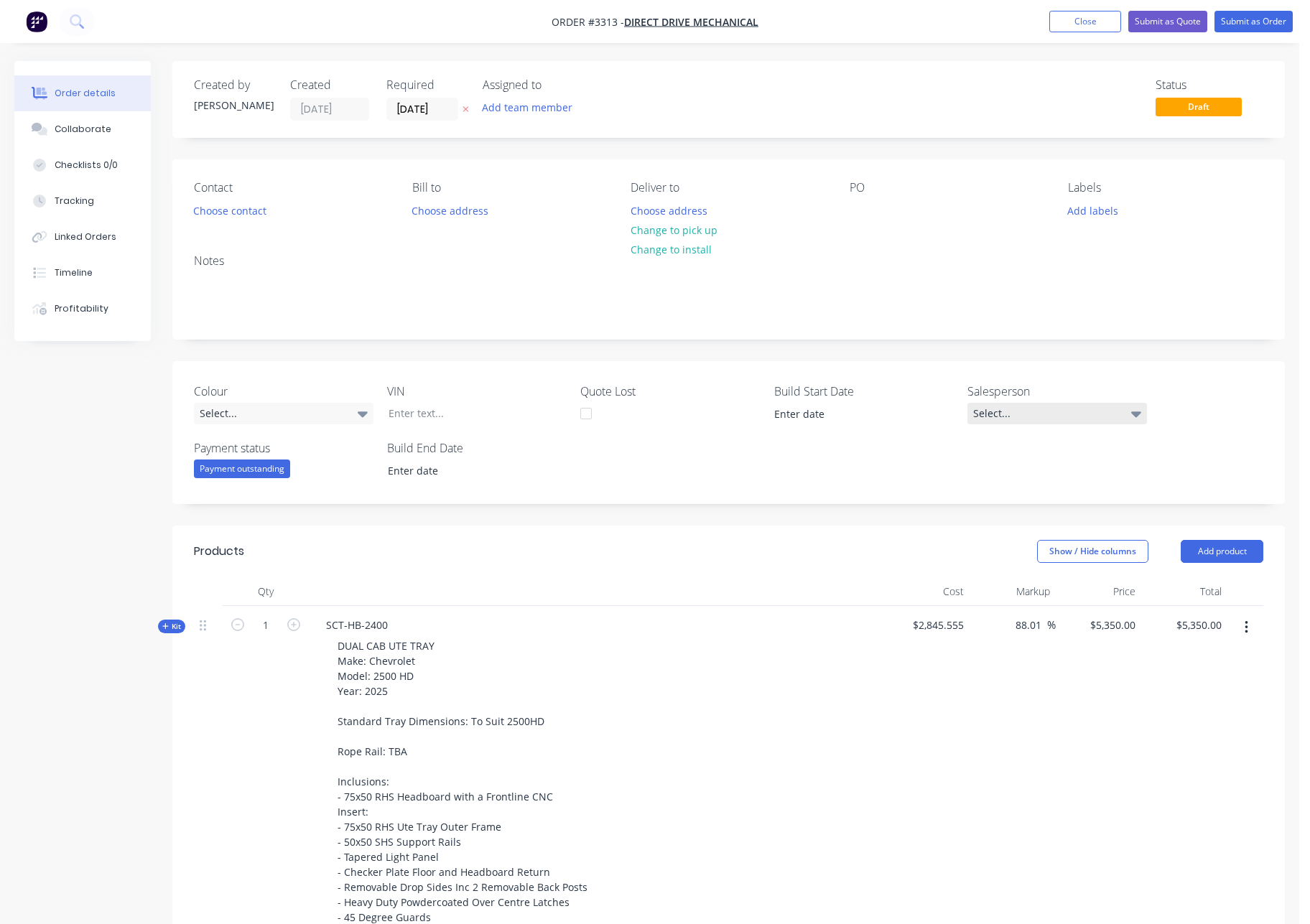
click at [1096, 416] on div "Select..." at bounding box center [1057, 413] width 180 height 21
click at [1025, 535] on div "[PERSON_NAME]" at bounding box center [1040, 533] width 79 height 19
click at [1217, 409] on div "Colour Select... VIN Quote Lost Build Start Date Salesperson [PERSON_NAME] Paym…" at bounding box center [728, 433] width 1112 height 142
click at [1214, 546] on button "Add product" at bounding box center [1222, 552] width 83 height 23
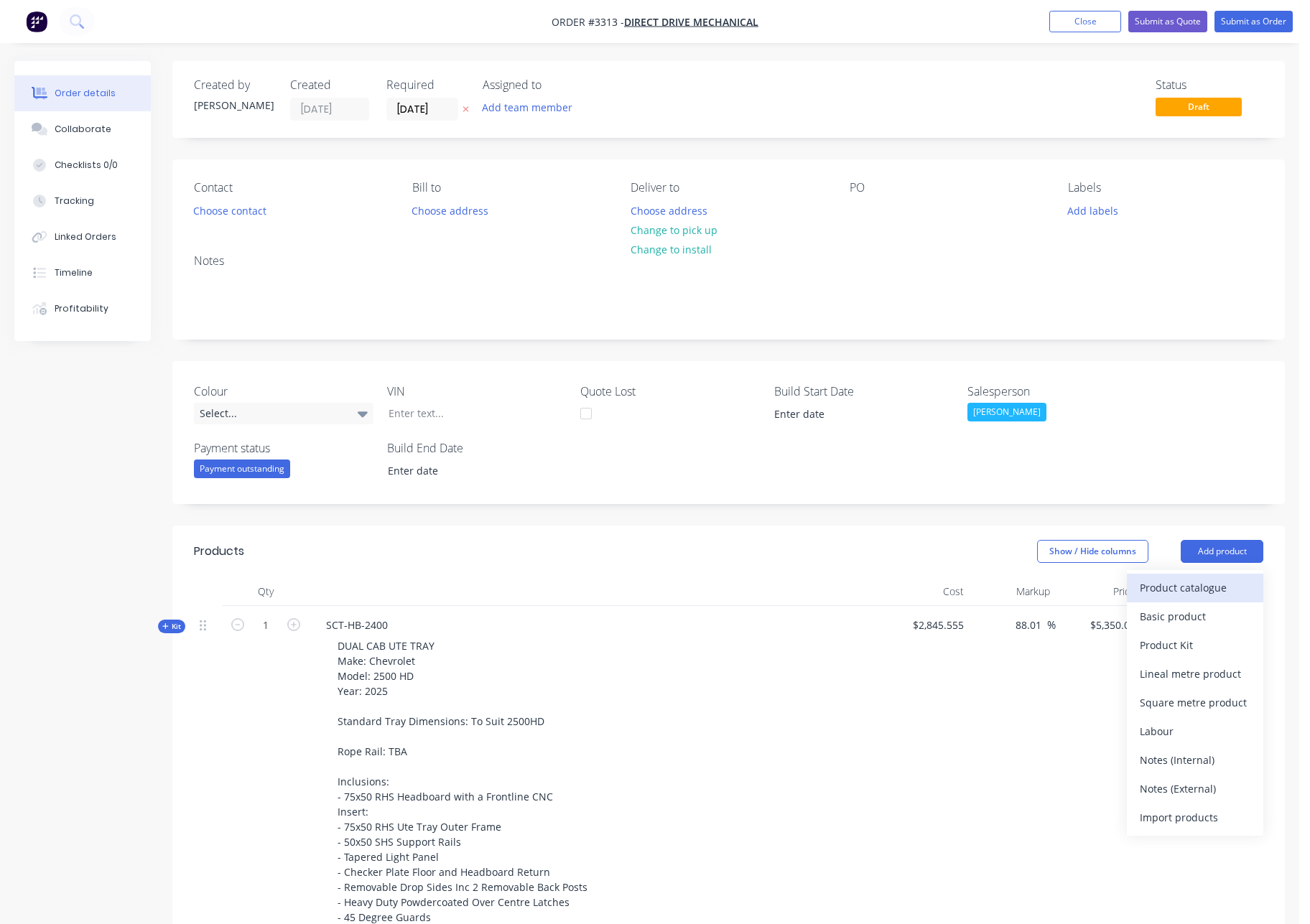
click at [1193, 586] on div "Product catalogue" at bounding box center [1195, 587] width 110 height 20
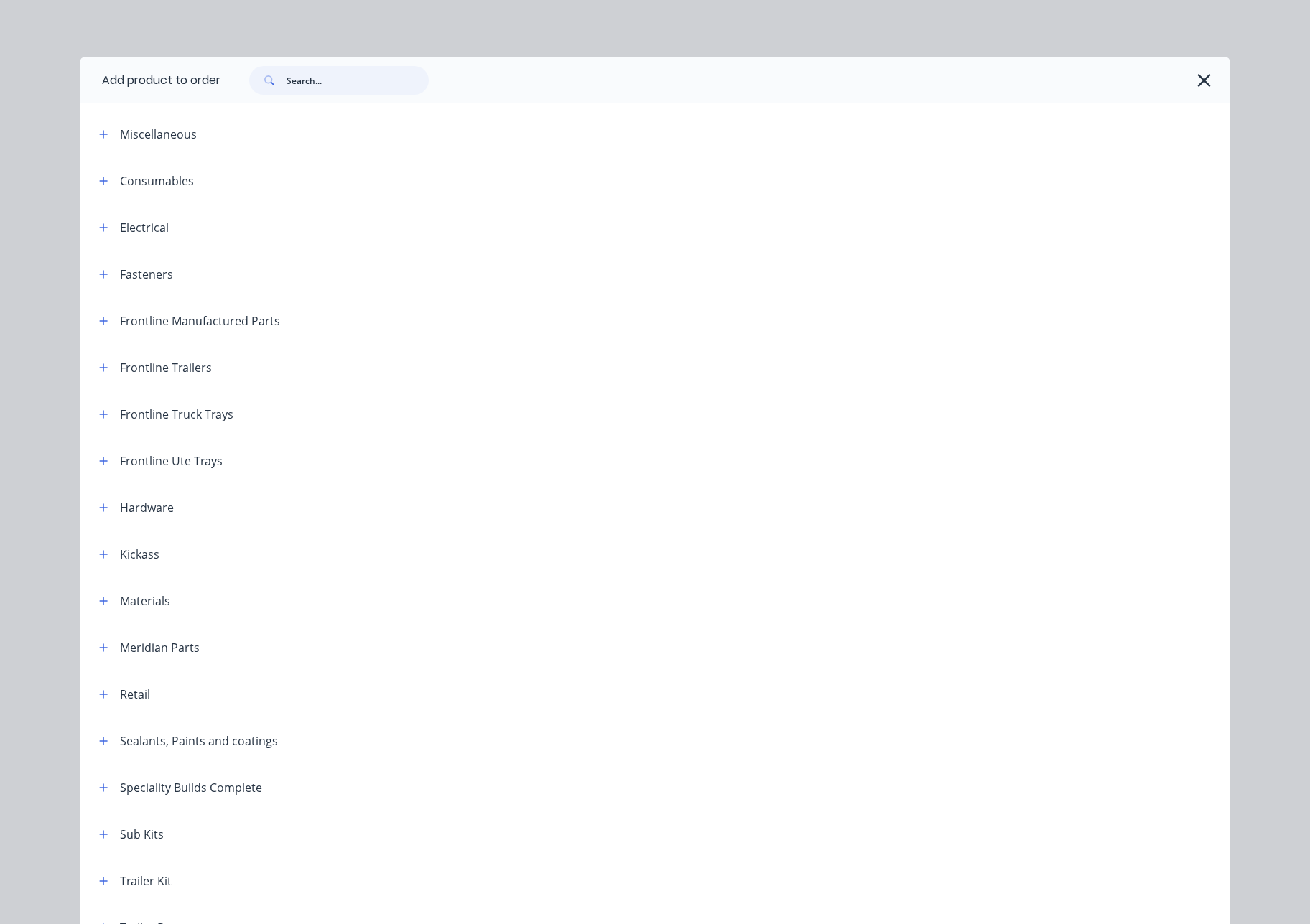
click at [303, 80] on input "text" at bounding box center [358, 80] width 142 height 28
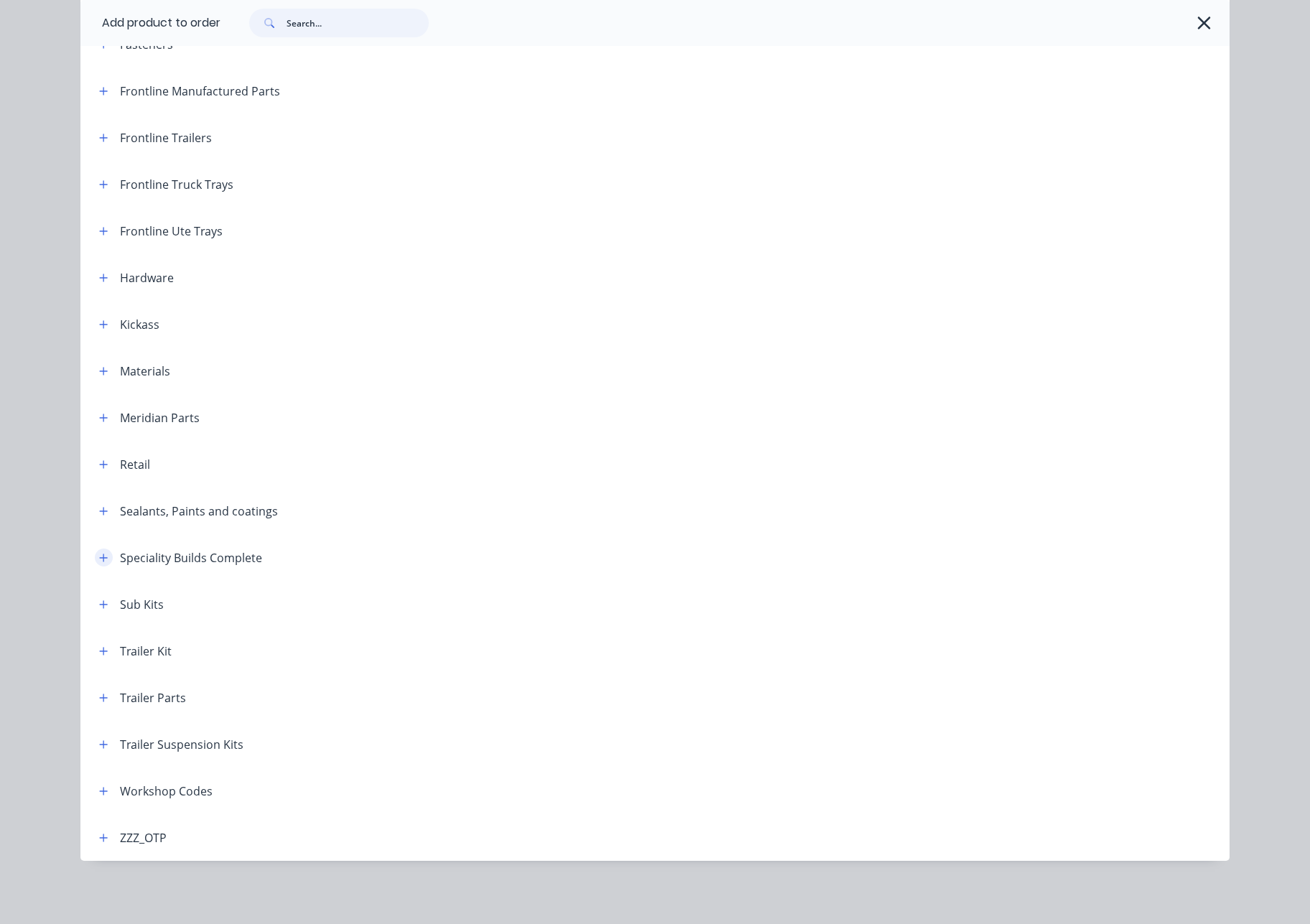
scroll to position [1403, 0]
click at [99, 515] on icon "button" at bounding box center [103, 511] width 9 height 10
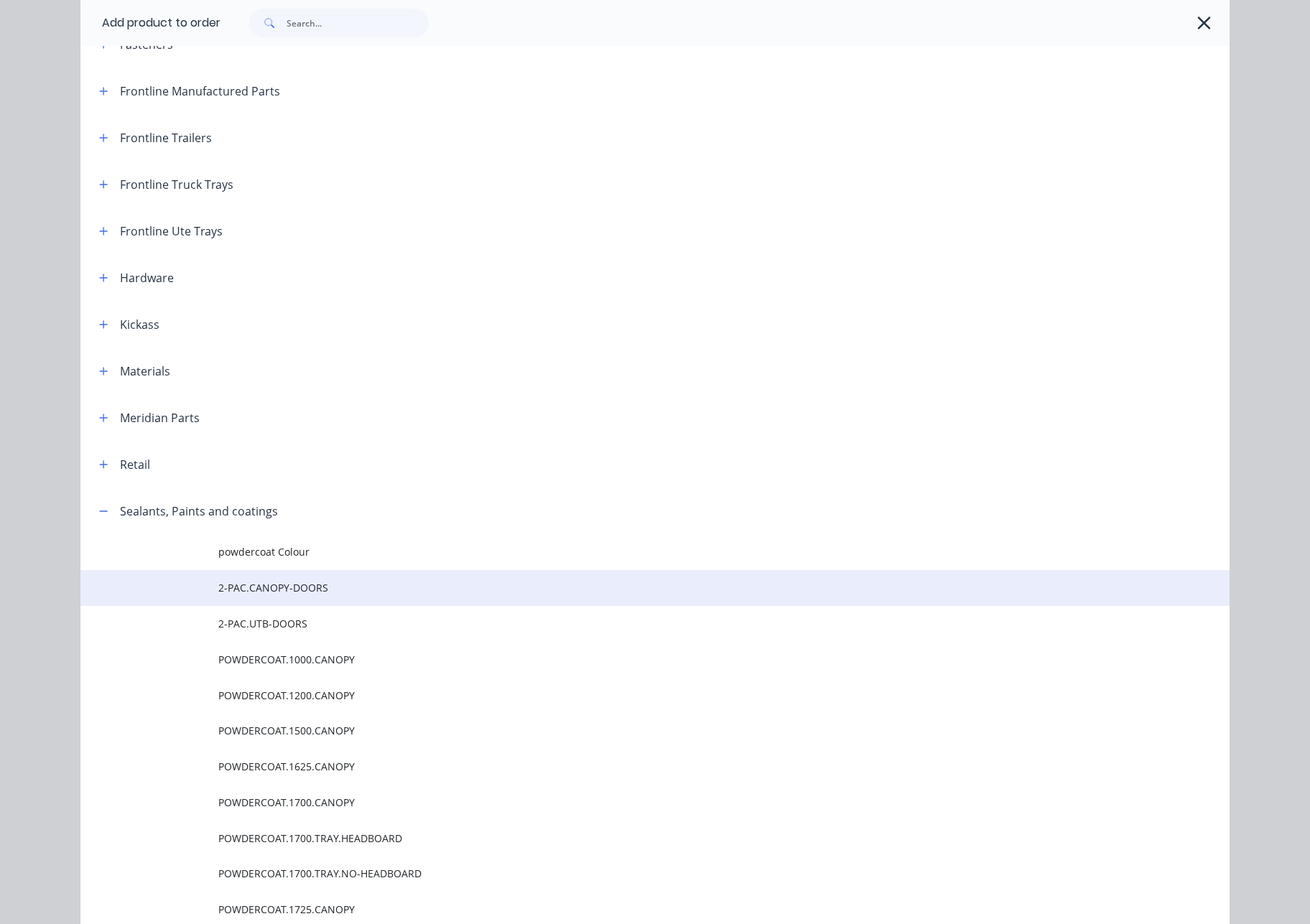
click at [321, 586] on span "2-PAC.CANOPY-DOORS" at bounding box center [622, 588] width 809 height 15
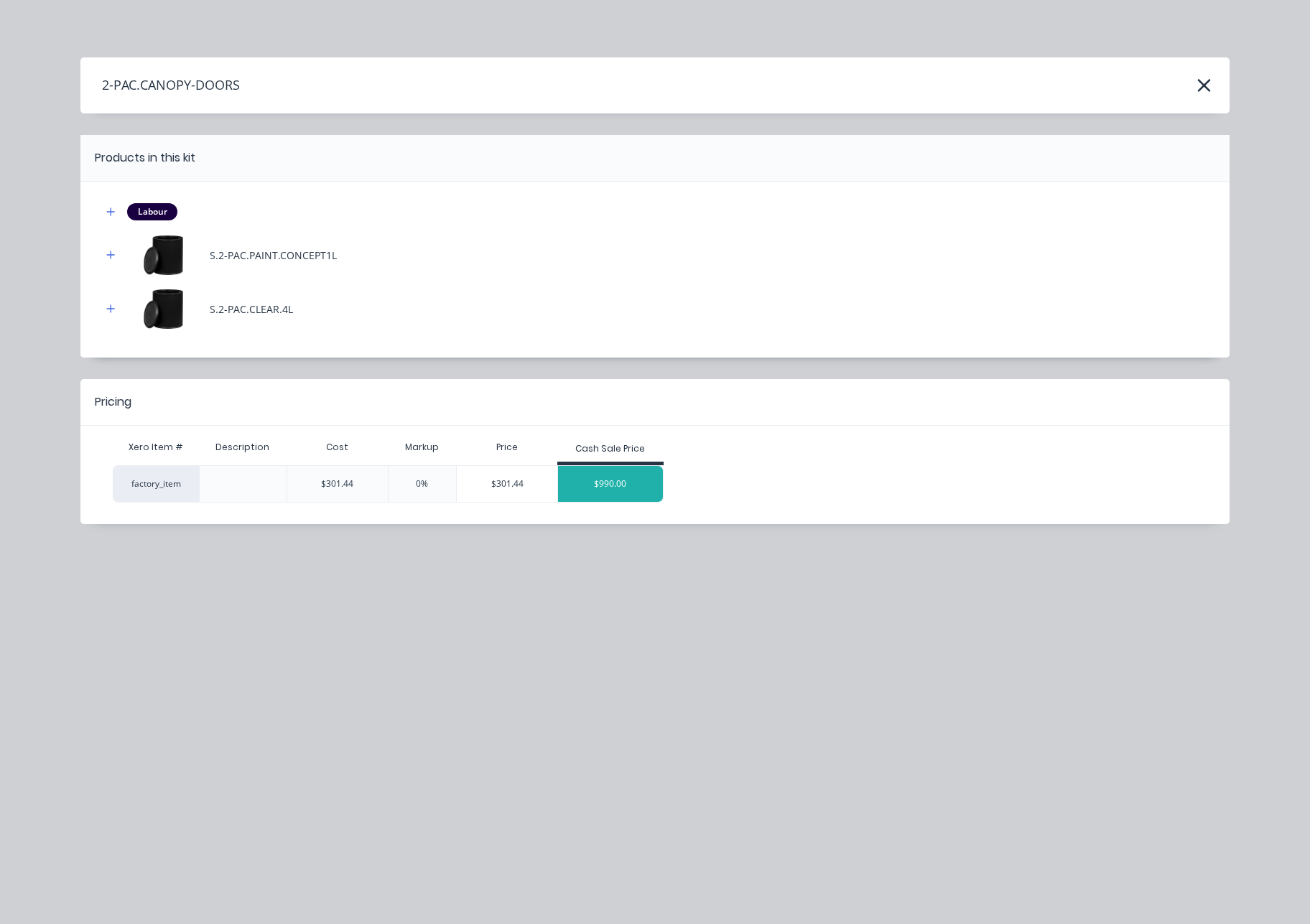
click at [608, 485] on div "$990.00" at bounding box center [611, 483] width 105 height 36
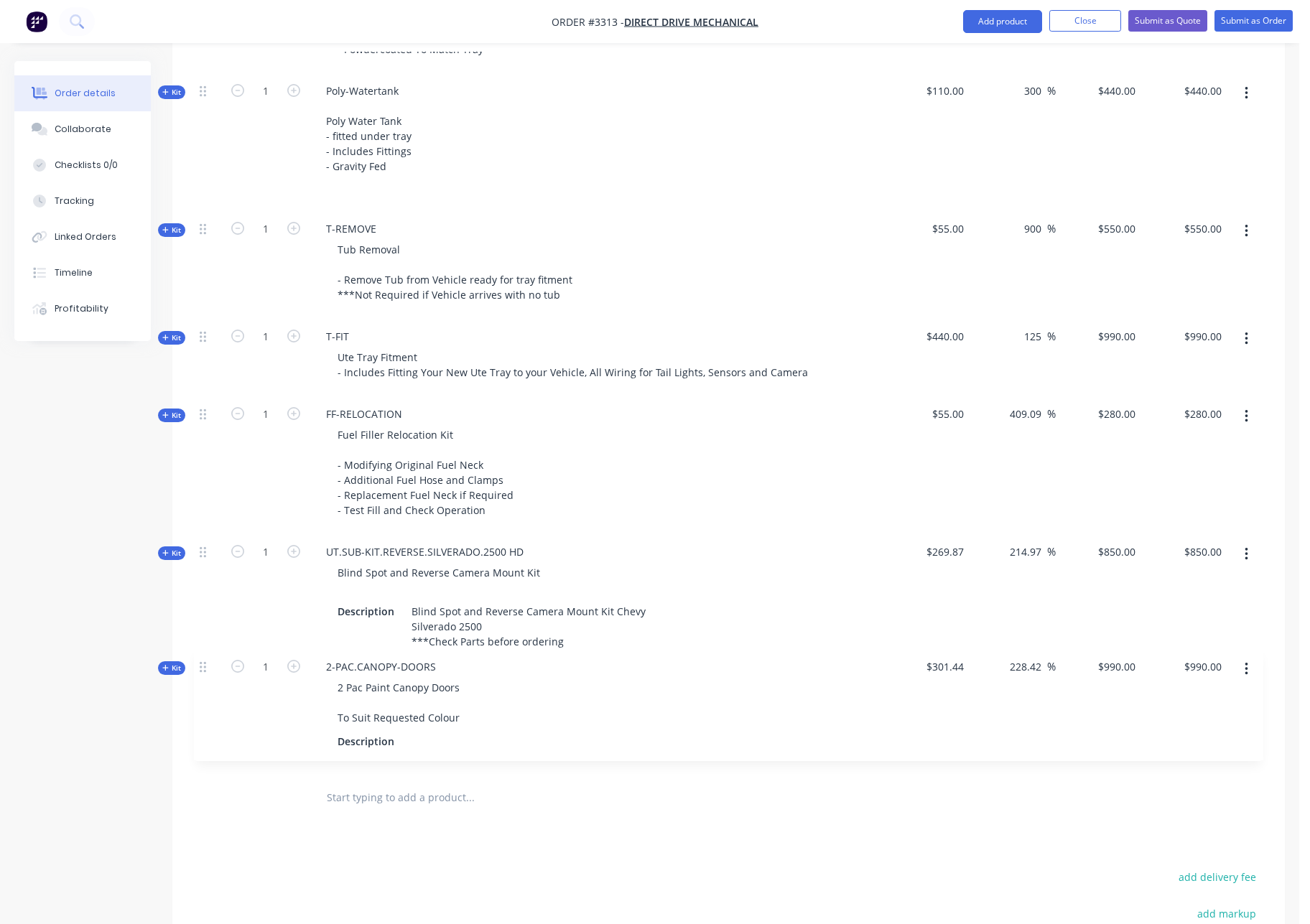
scroll to position [1790, 0]
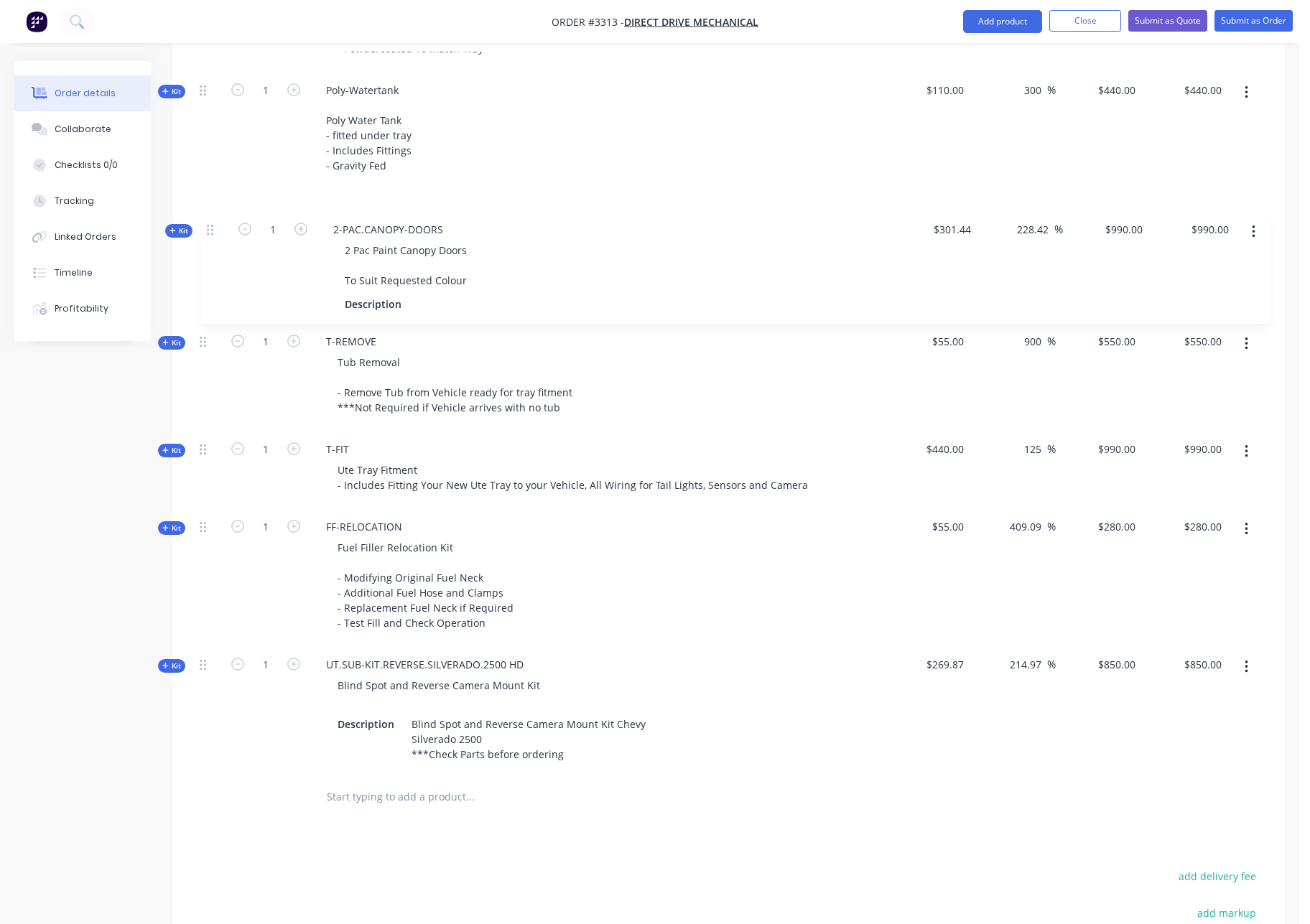
drag, startPoint x: 202, startPoint y: 681, endPoint x: 213, endPoint y: 224, distance: 457.1
click at [983, 18] on button "Add product" at bounding box center [1003, 21] width 79 height 23
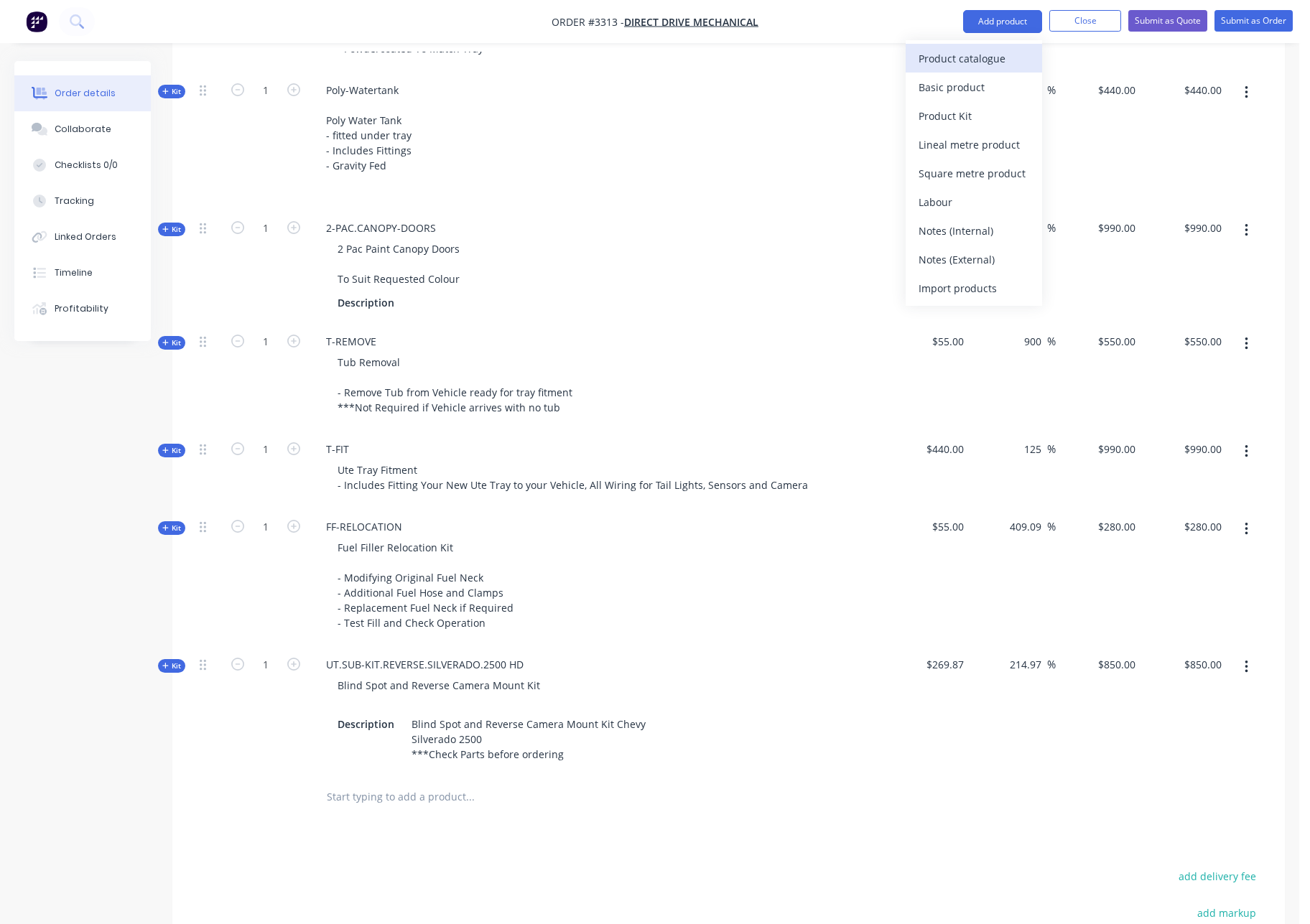
click at [980, 58] on div "Product catalogue" at bounding box center [974, 58] width 110 height 20
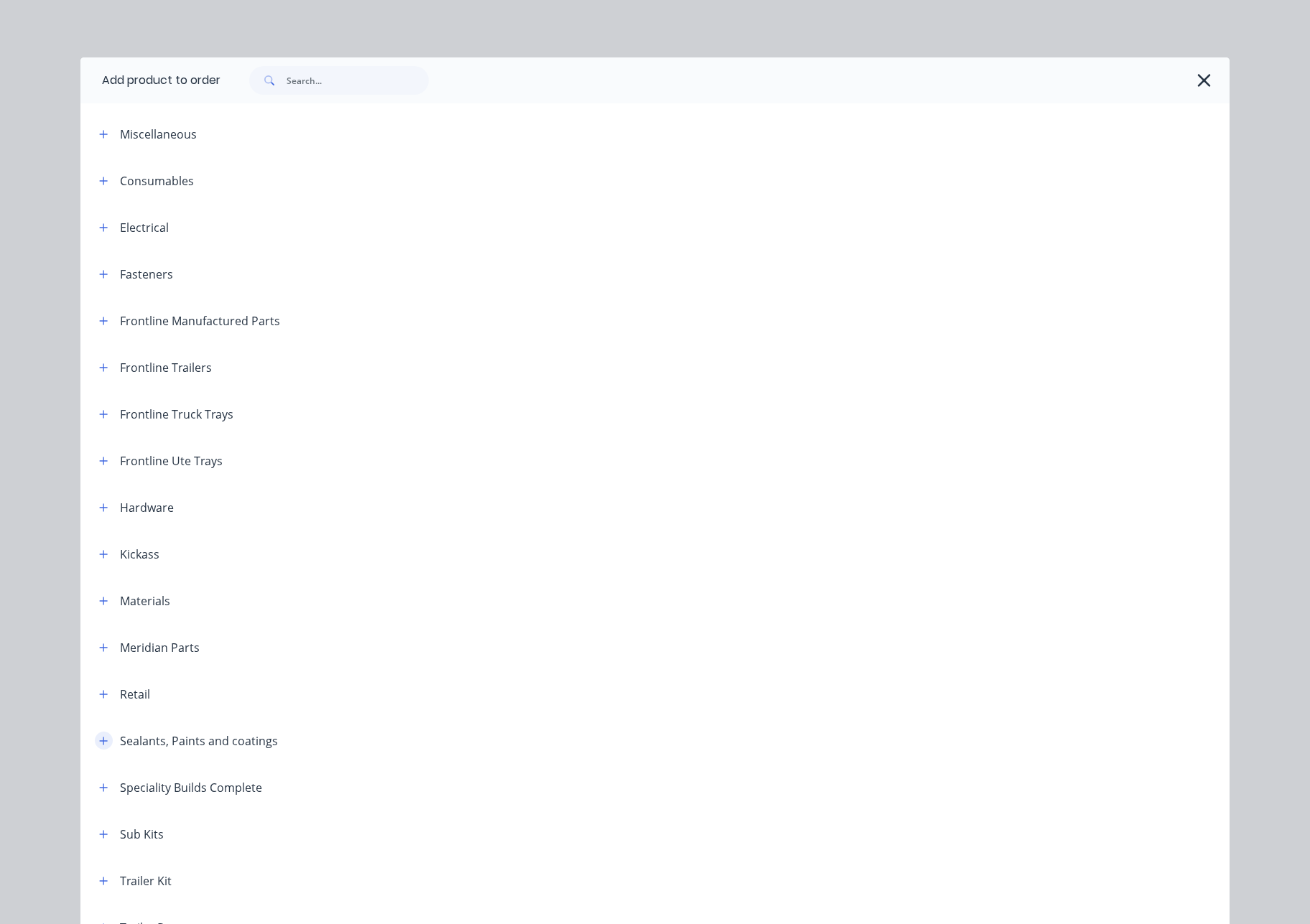
click at [99, 739] on icon "button" at bounding box center [103, 741] width 9 height 10
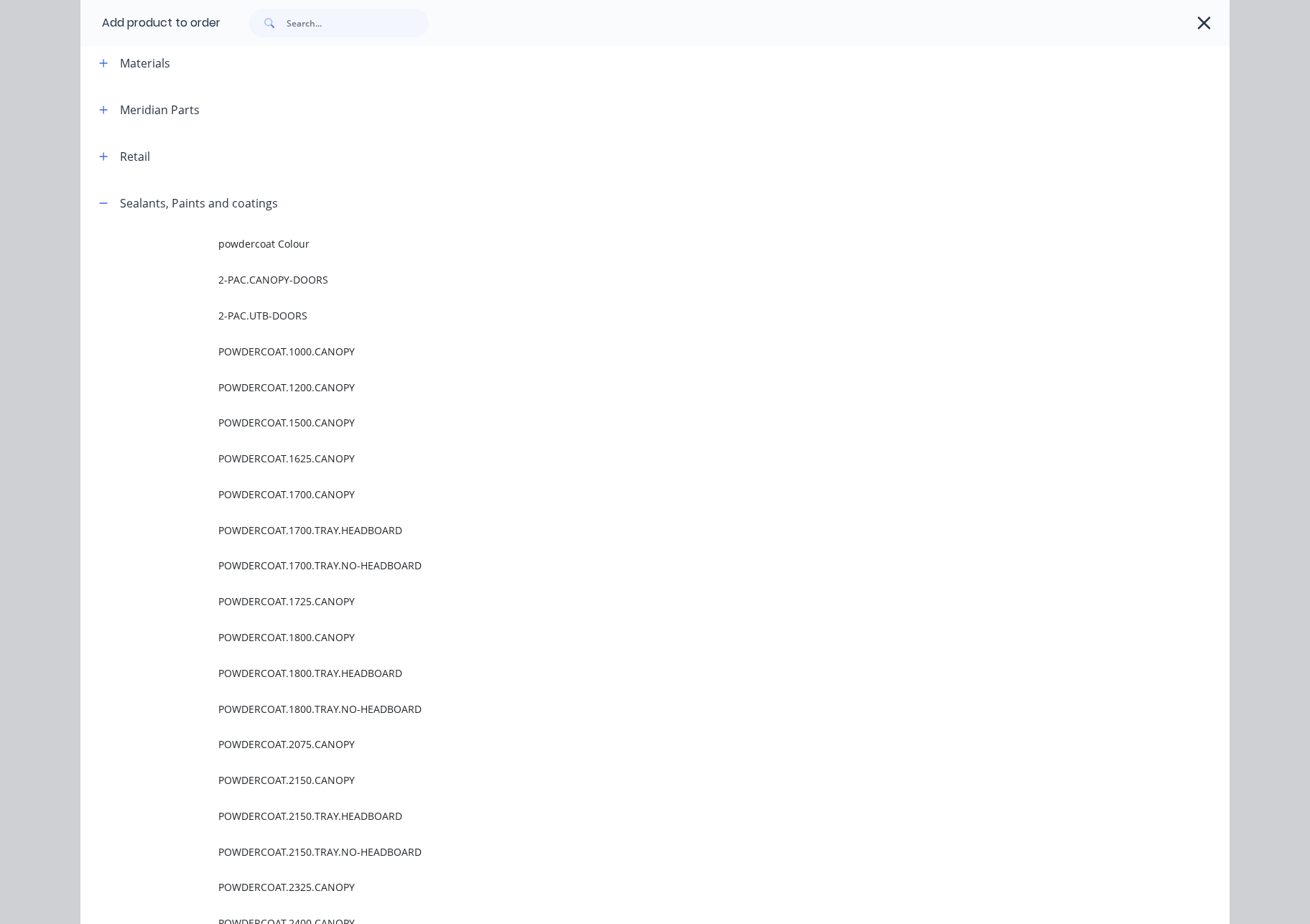
scroll to position [558, 0]
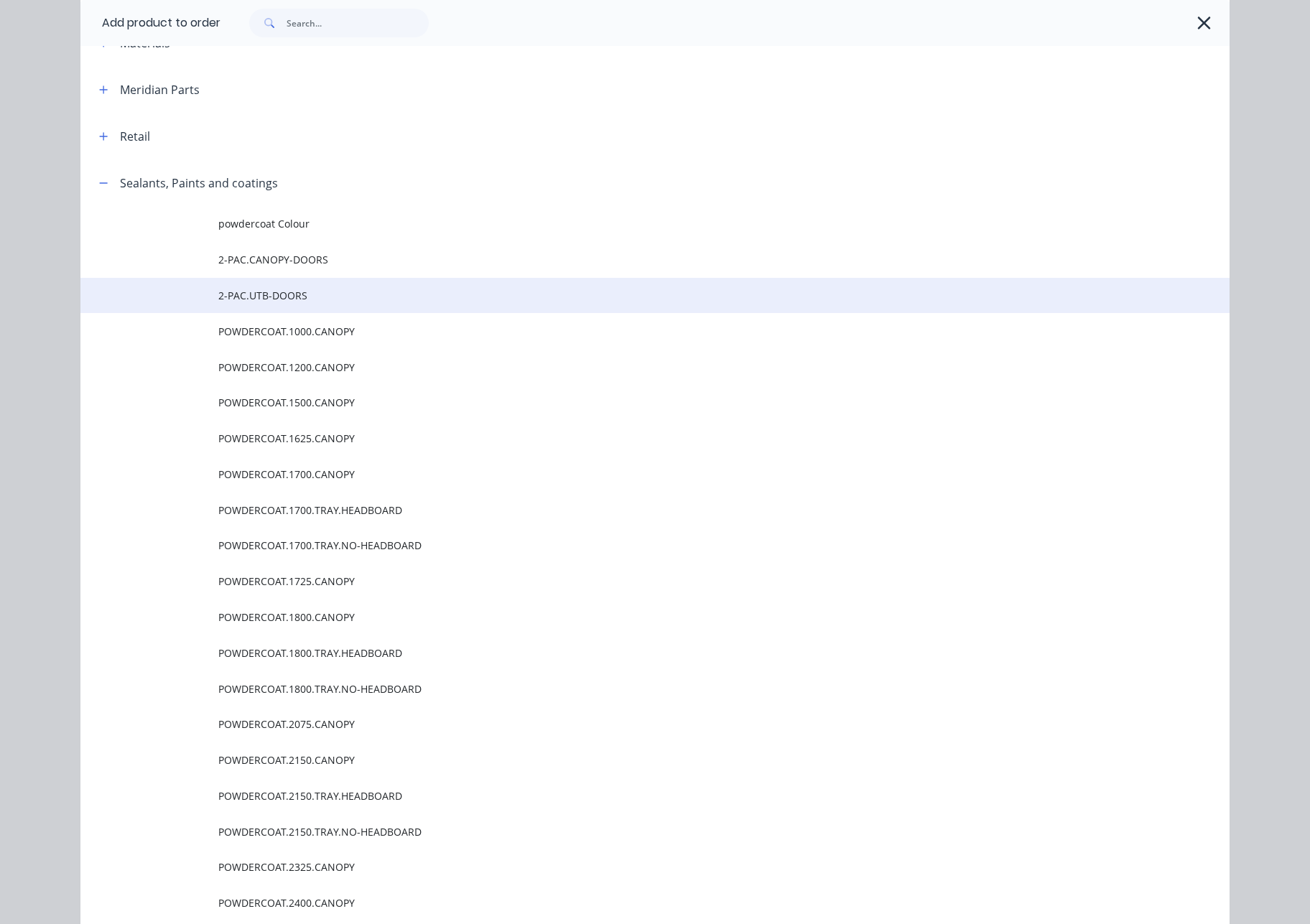
click at [308, 295] on span "2-PAC.UTB-DOORS" at bounding box center [622, 295] width 809 height 15
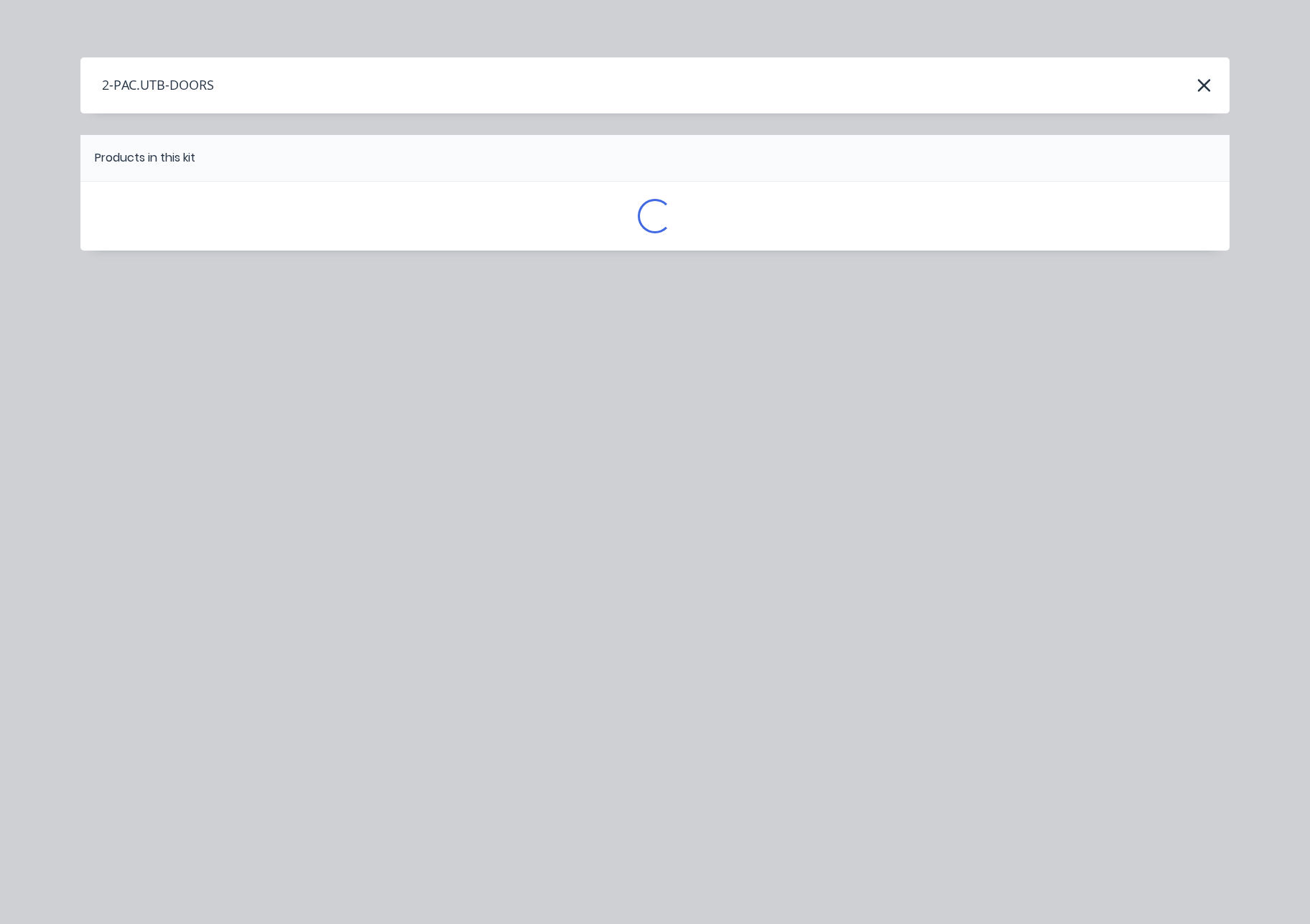
scroll to position [0, 0]
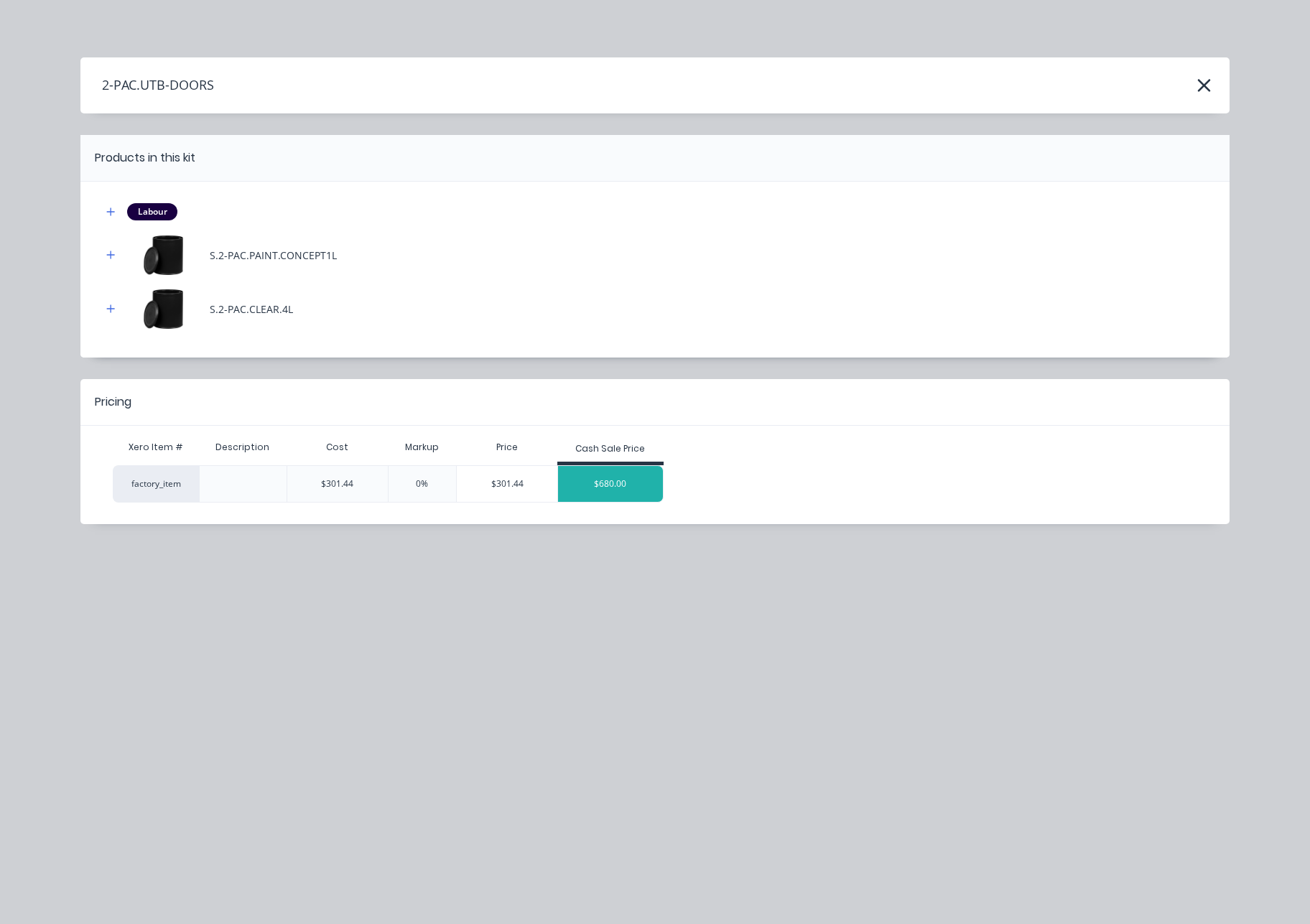
click at [594, 493] on div "$680.00" at bounding box center [611, 483] width 105 height 36
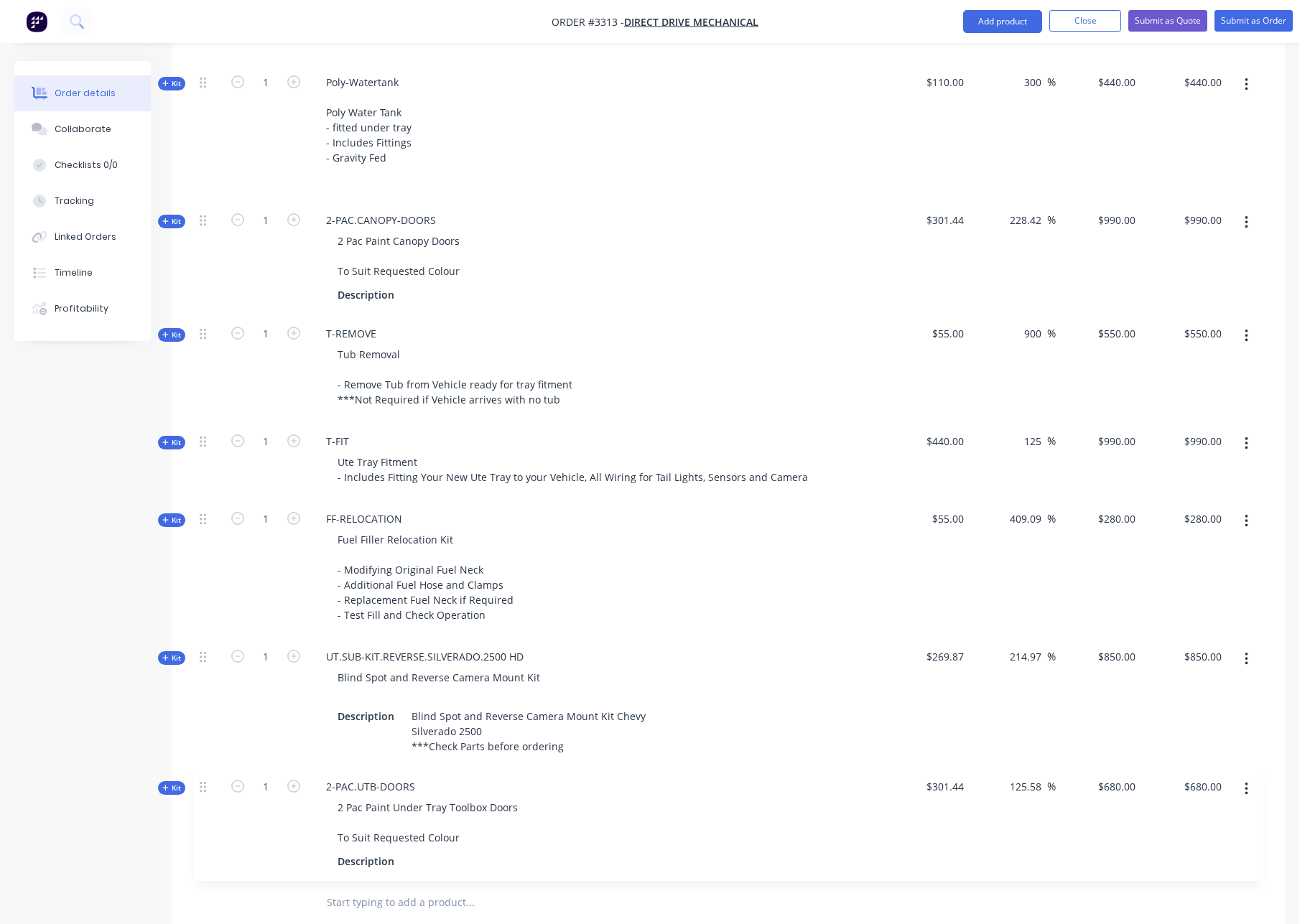
scroll to position [1804, 0]
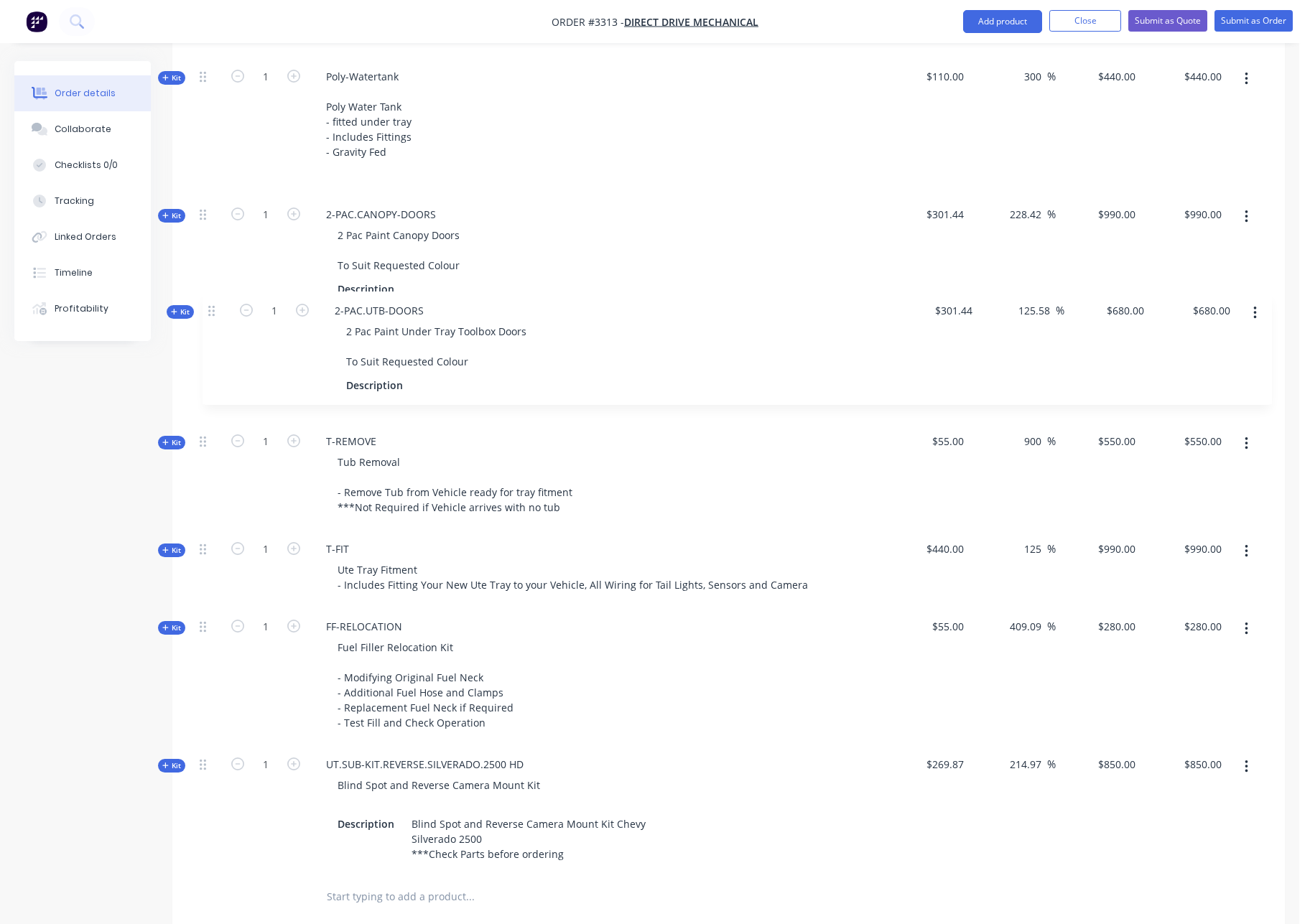
drag, startPoint x: 205, startPoint y: 797, endPoint x: 214, endPoint y: 310, distance: 487.1
click at [297, 328] on icon "button" at bounding box center [294, 328] width 13 height 13
type input "2"
type input "$1,360.00"
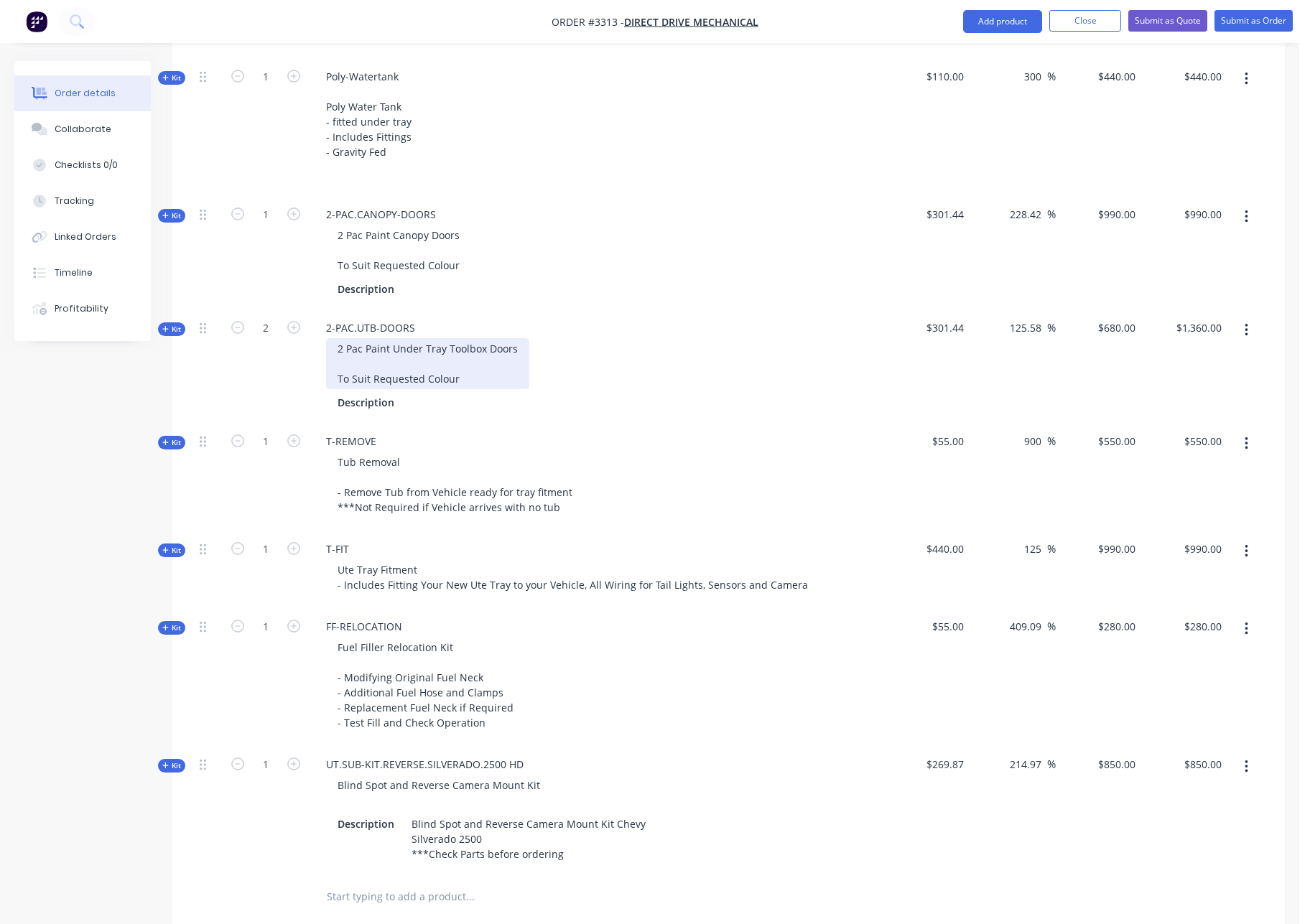
click at [517, 347] on div "2 Pac Paint Under Tray Toolbox Doors To Suit Requested Colour" at bounding box center [427, 363] width 203 height 51
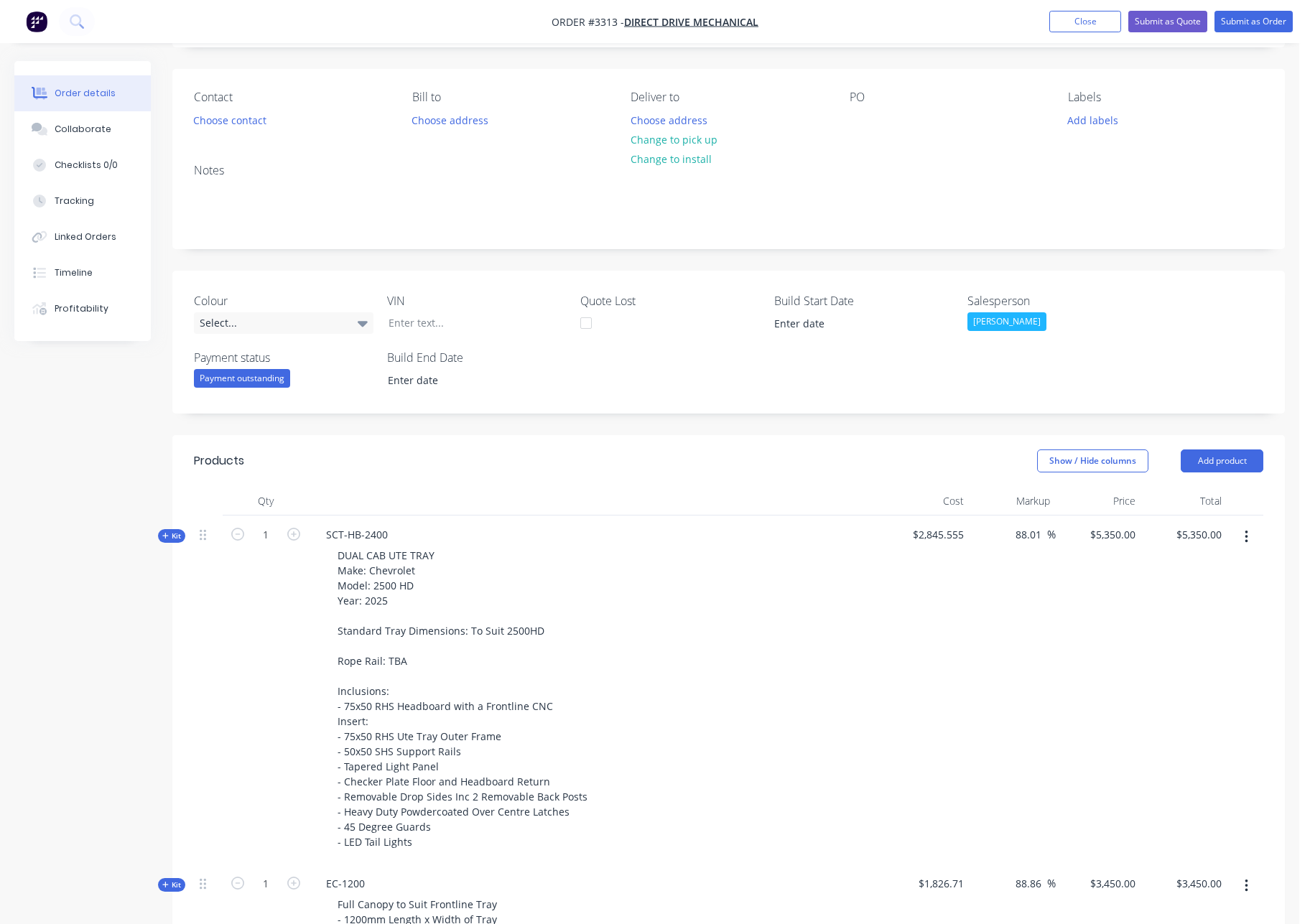
scroll to position [0, 0]
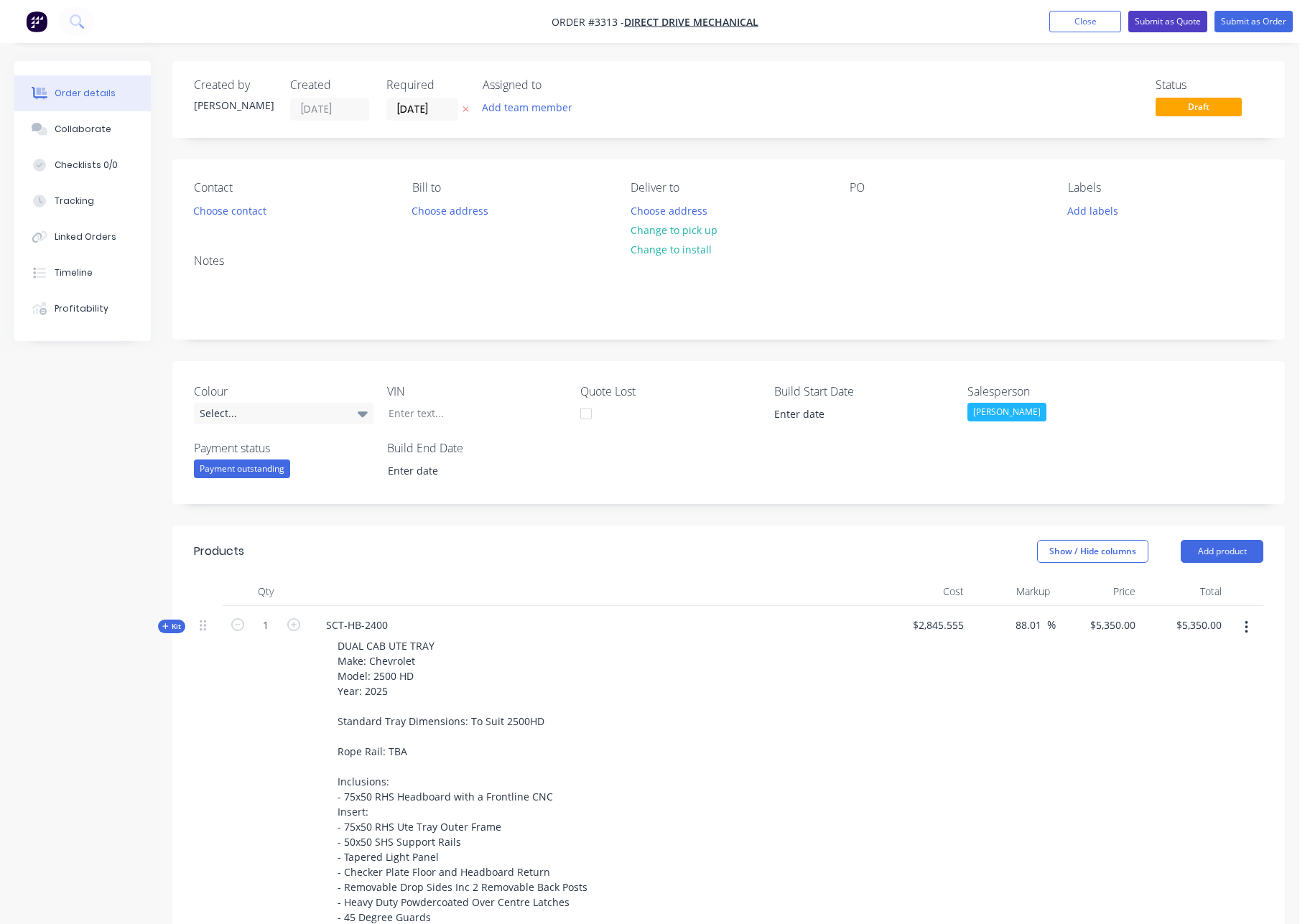
click at [1164, 28] on button "Submit as Quote" at bounding box center [1168, 21] width 79 height 21
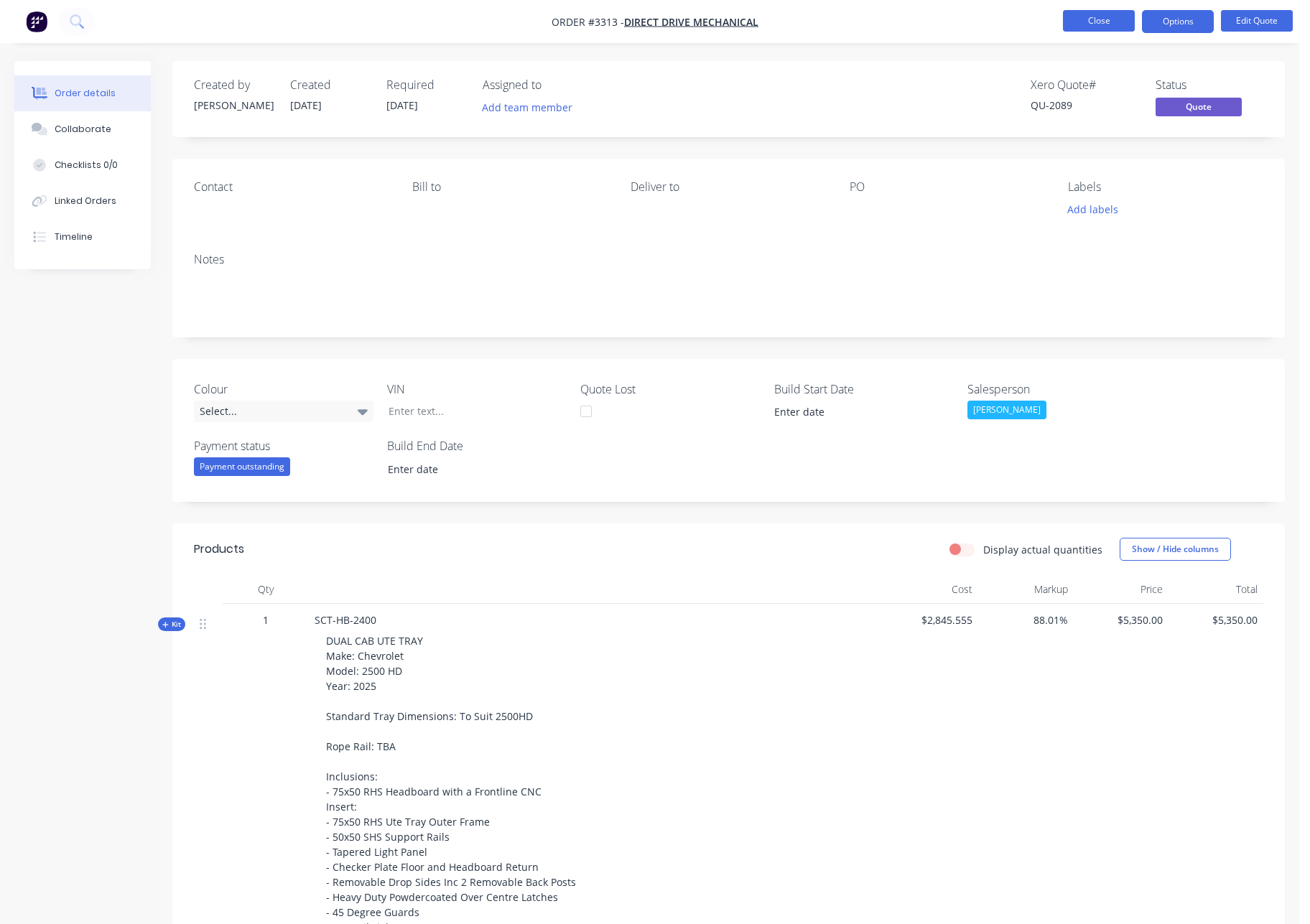
click at [1104, 20] on button "Close" at bounding box center [1099, 20] width 72 height 21
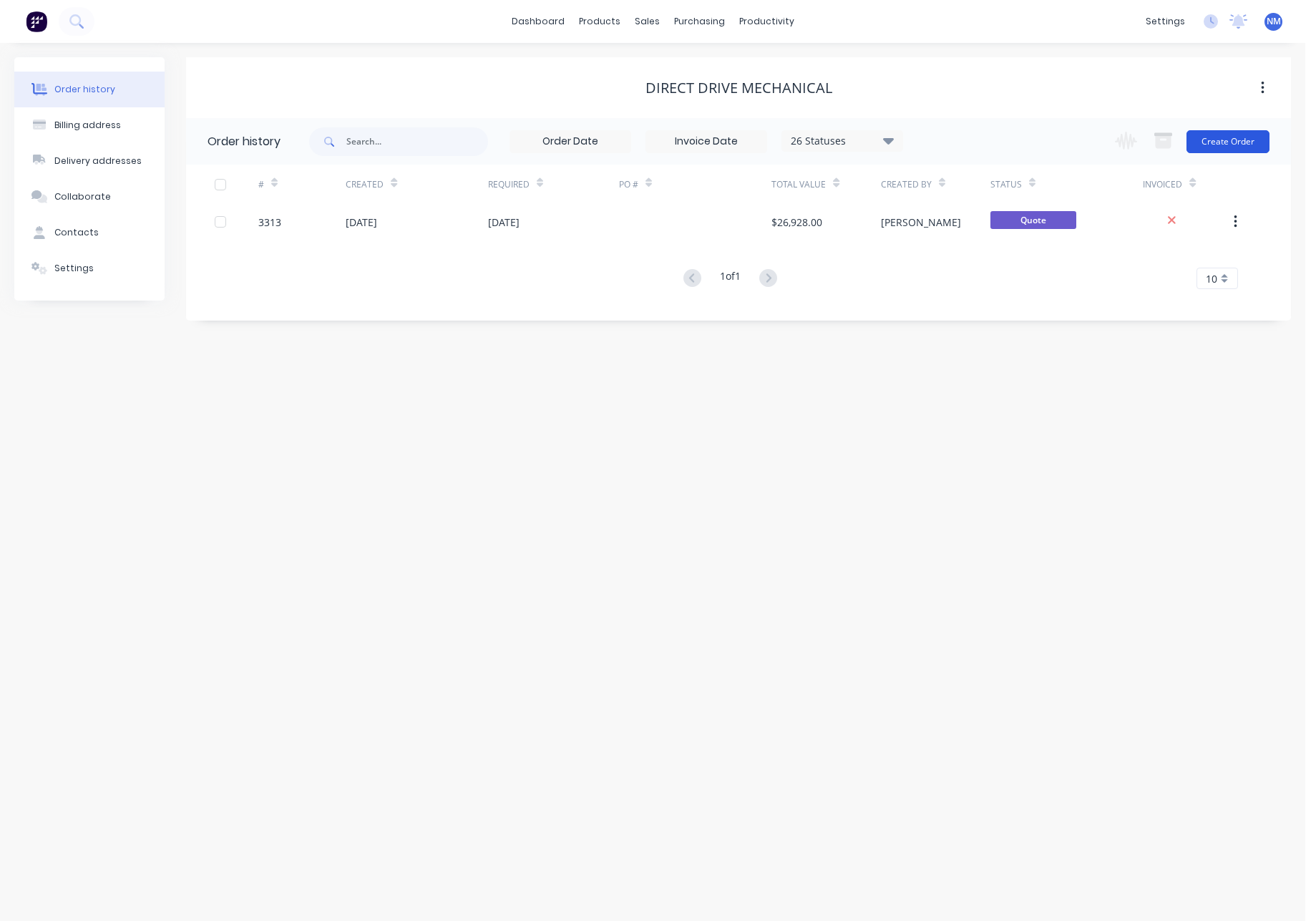
click at [1241, 145] on button "Create Order" at bounding box center [1228, 142] width 83 height 23
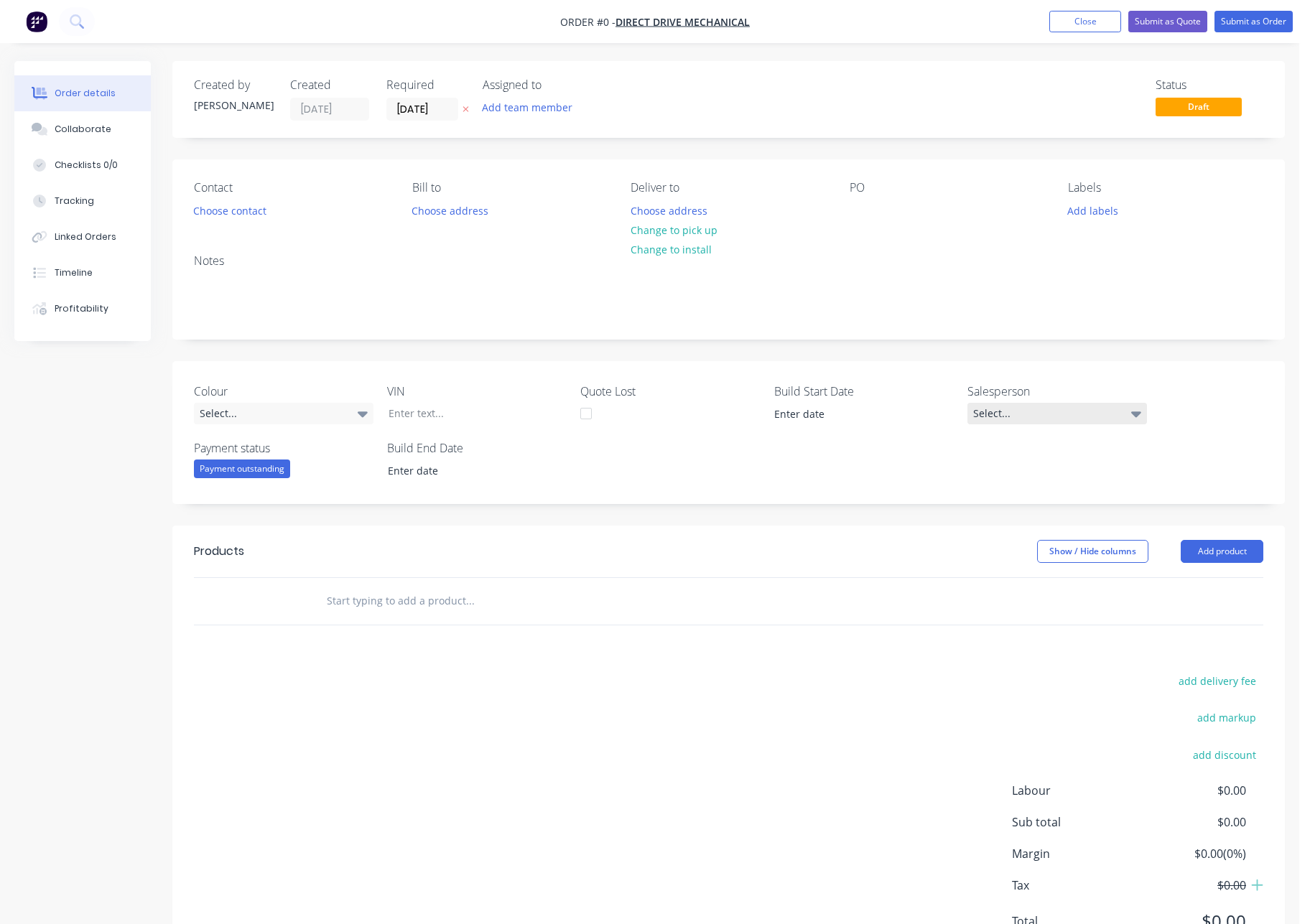
click at [1033, 417] on div "Select..." at bounding box center [1057, 413] width 180 height 21
click at [1030, 541] on button "[PERSON_NAME]" at bounding box center [1075, 533] width 216 height 28
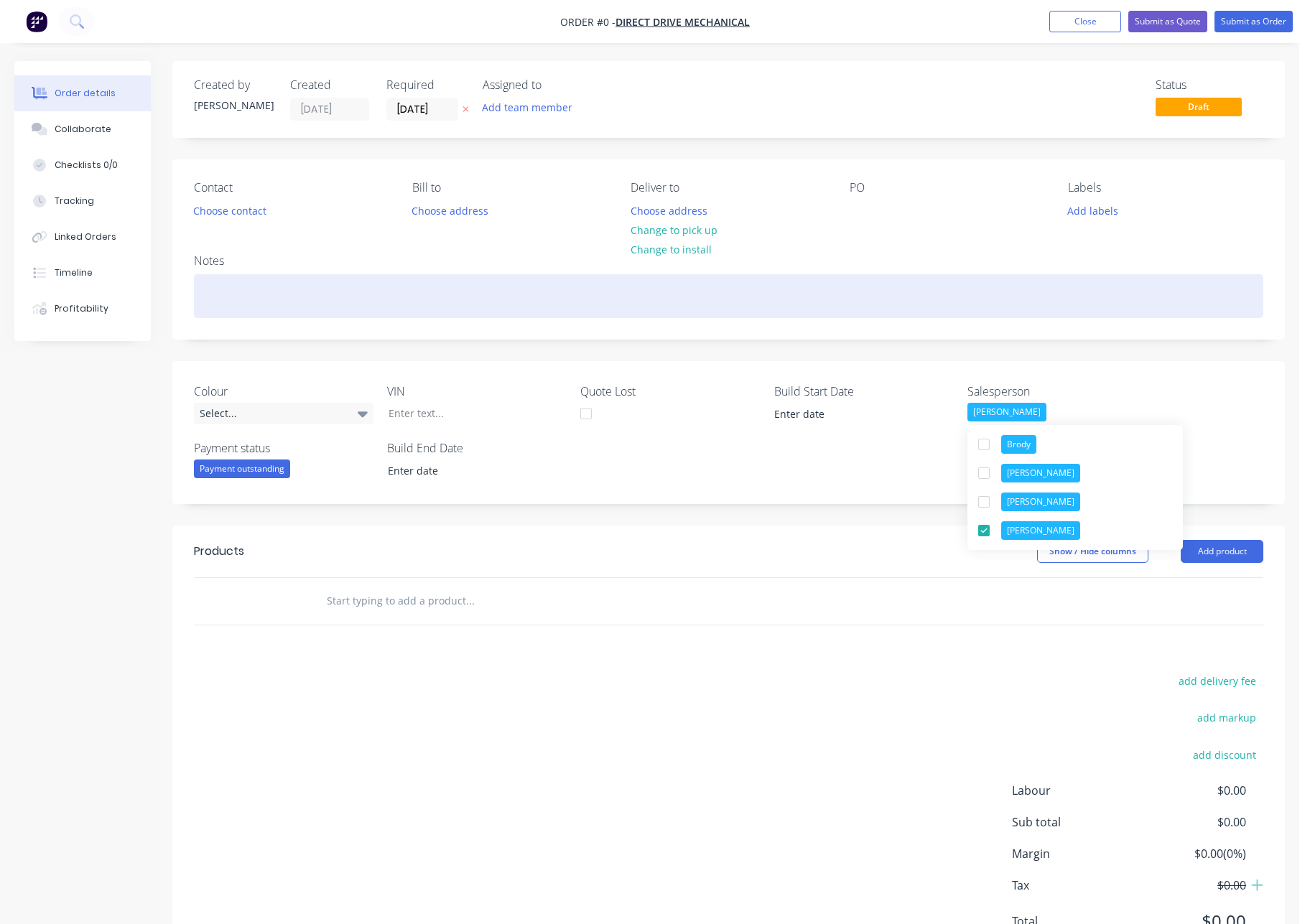
click at [303, 290] on div "Order details Collaborate Checklists 0/0 Tracking Linked Orders Timeline Profit…" at bounding box center [649, 526] width 1299 height 930
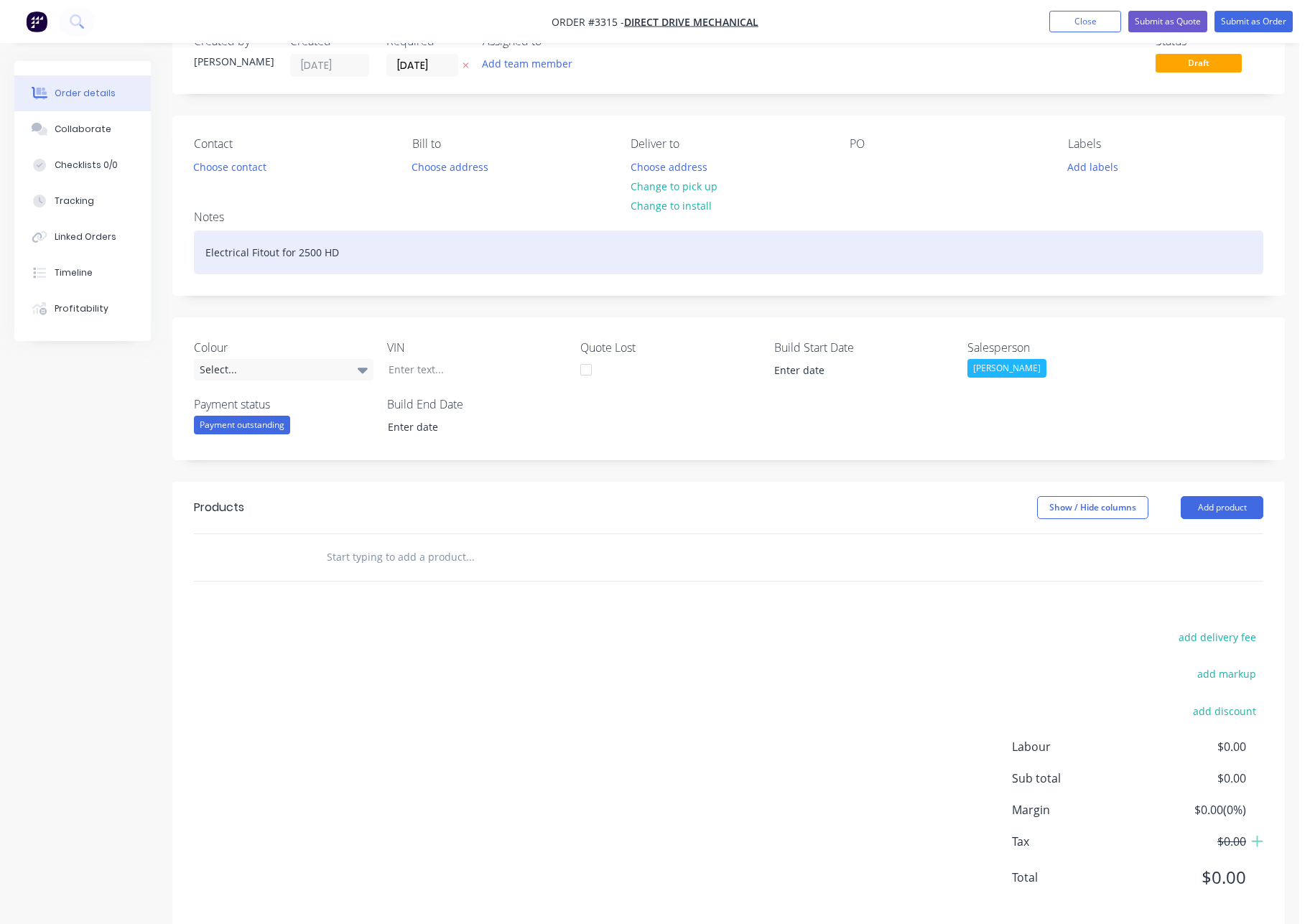
scroll to position [68, 0]
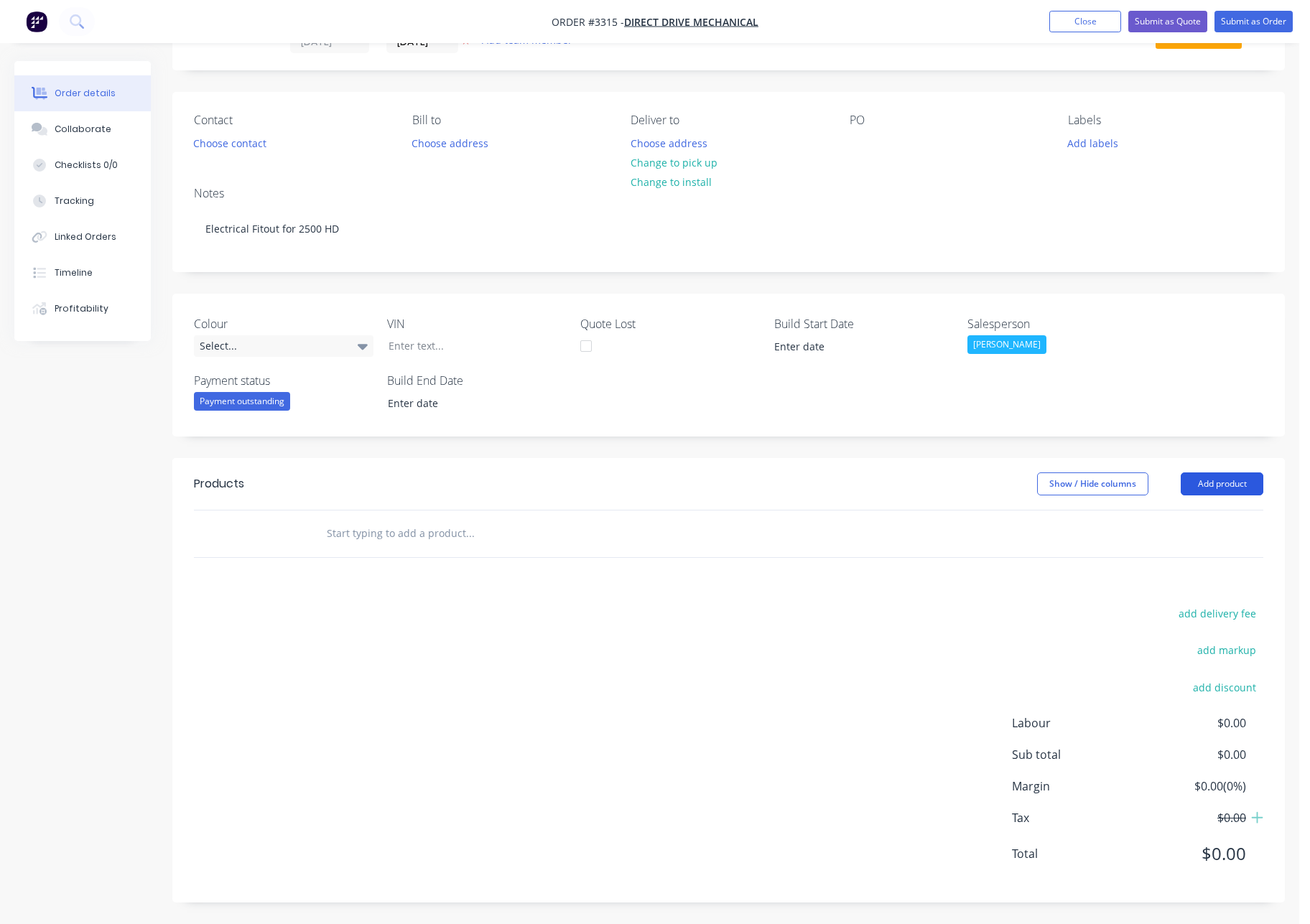
click at [1208, 479] on button "Add product" at bounding box center [1222, 484] width 83 height 23
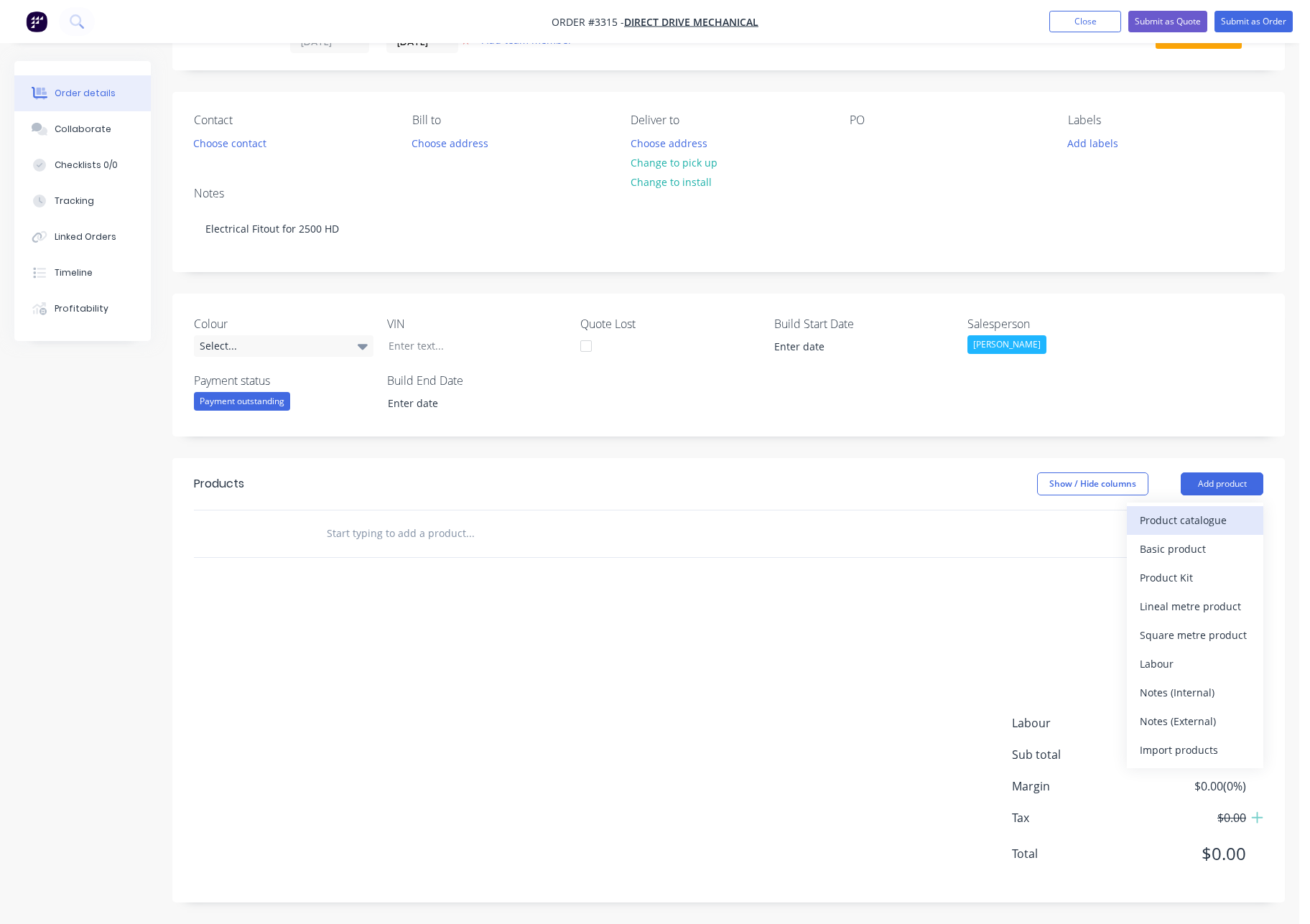
click at [1208, 525] on div "Product catalogue" at bounding box center [1195, 520] width 110 height 20
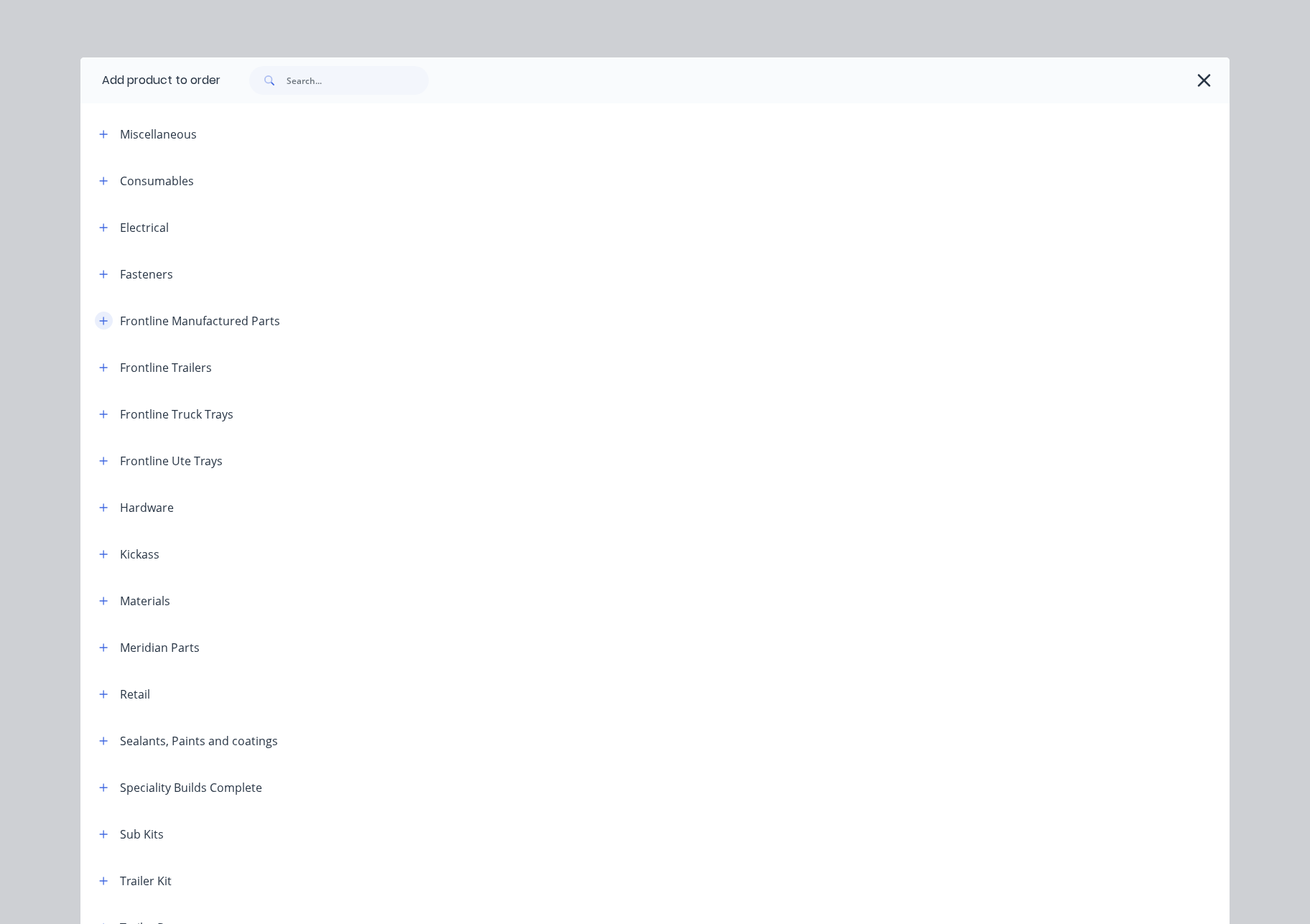
click at [99, 325] on icon "button" at bounding box center [103, 320] width 9 height 10
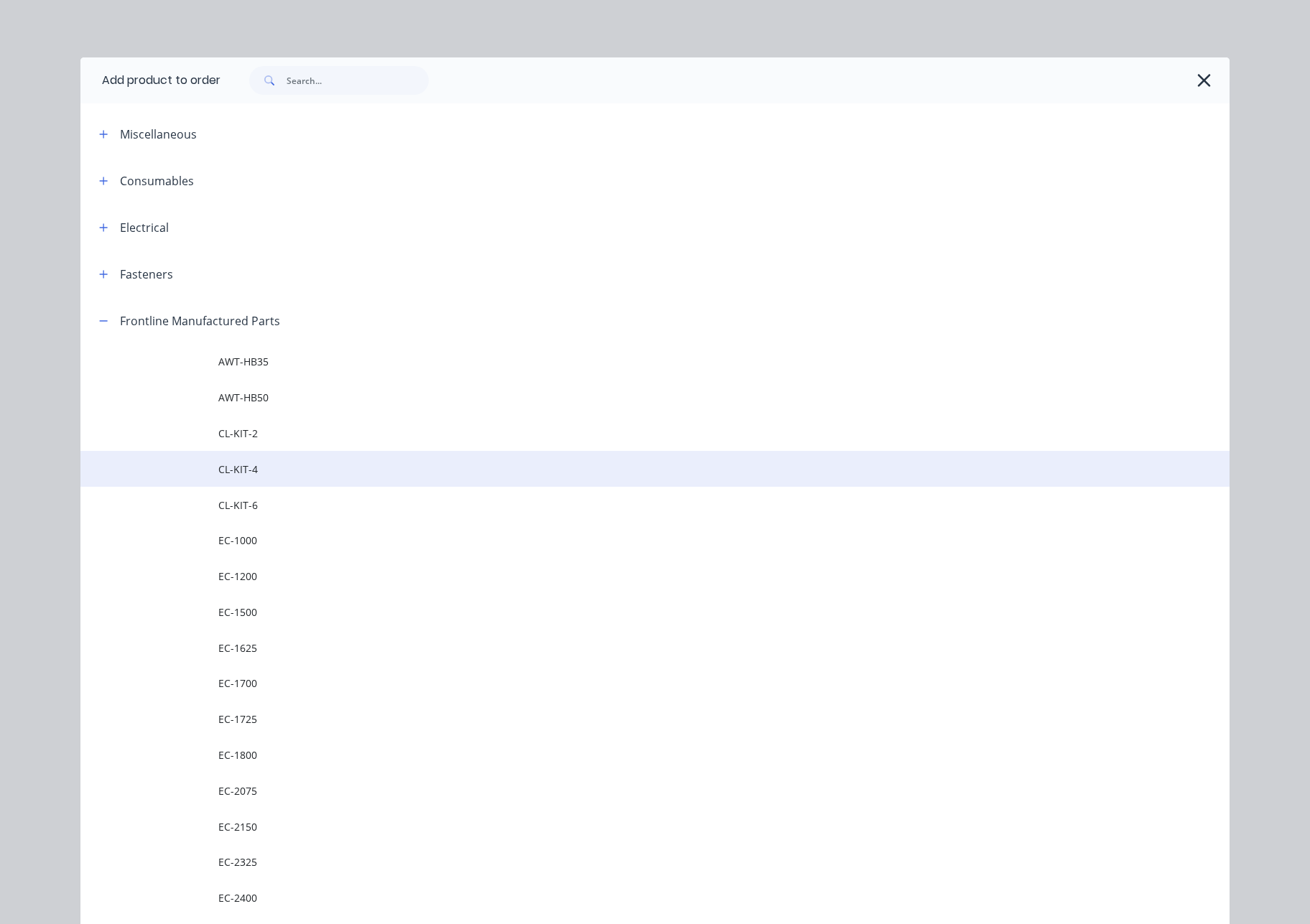
click at [265, 474] on span "CL-KIT-4" at bounding box center [622, 469] width 809 height 15
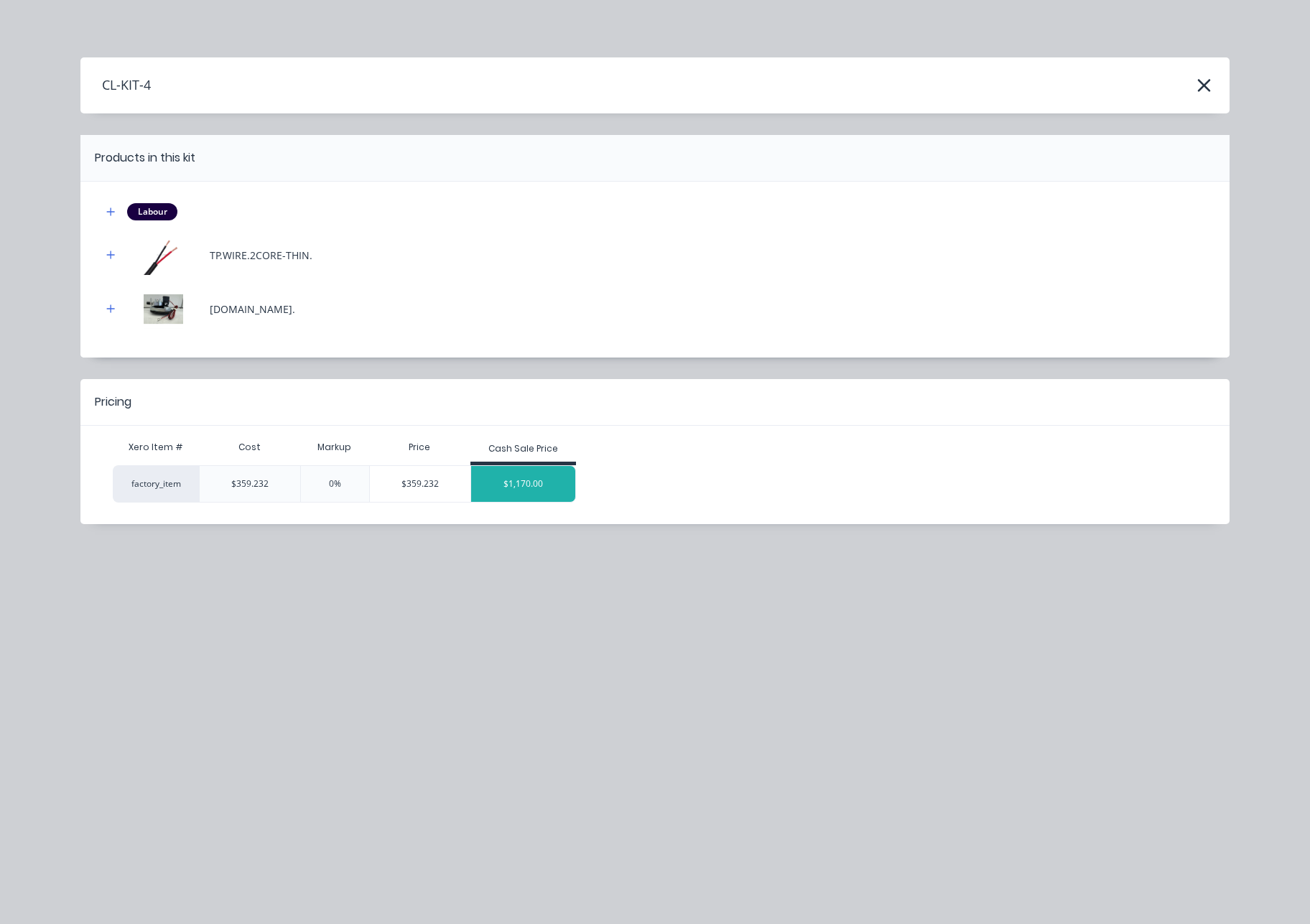
click at [506, 477] on div "$1,170.00" at bounding box center [524, 483] width 105 height 36
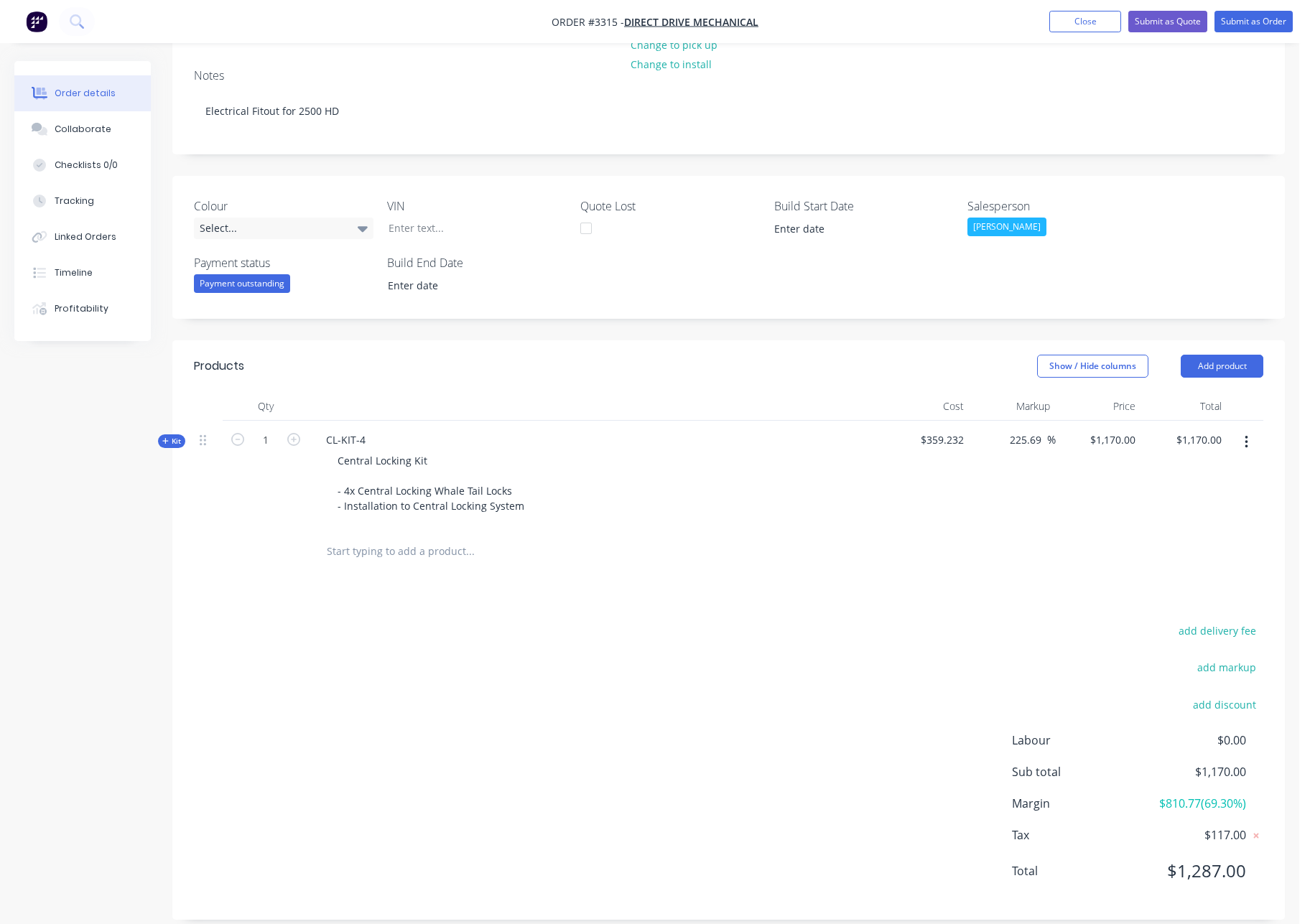
scroll to position [202, 0]
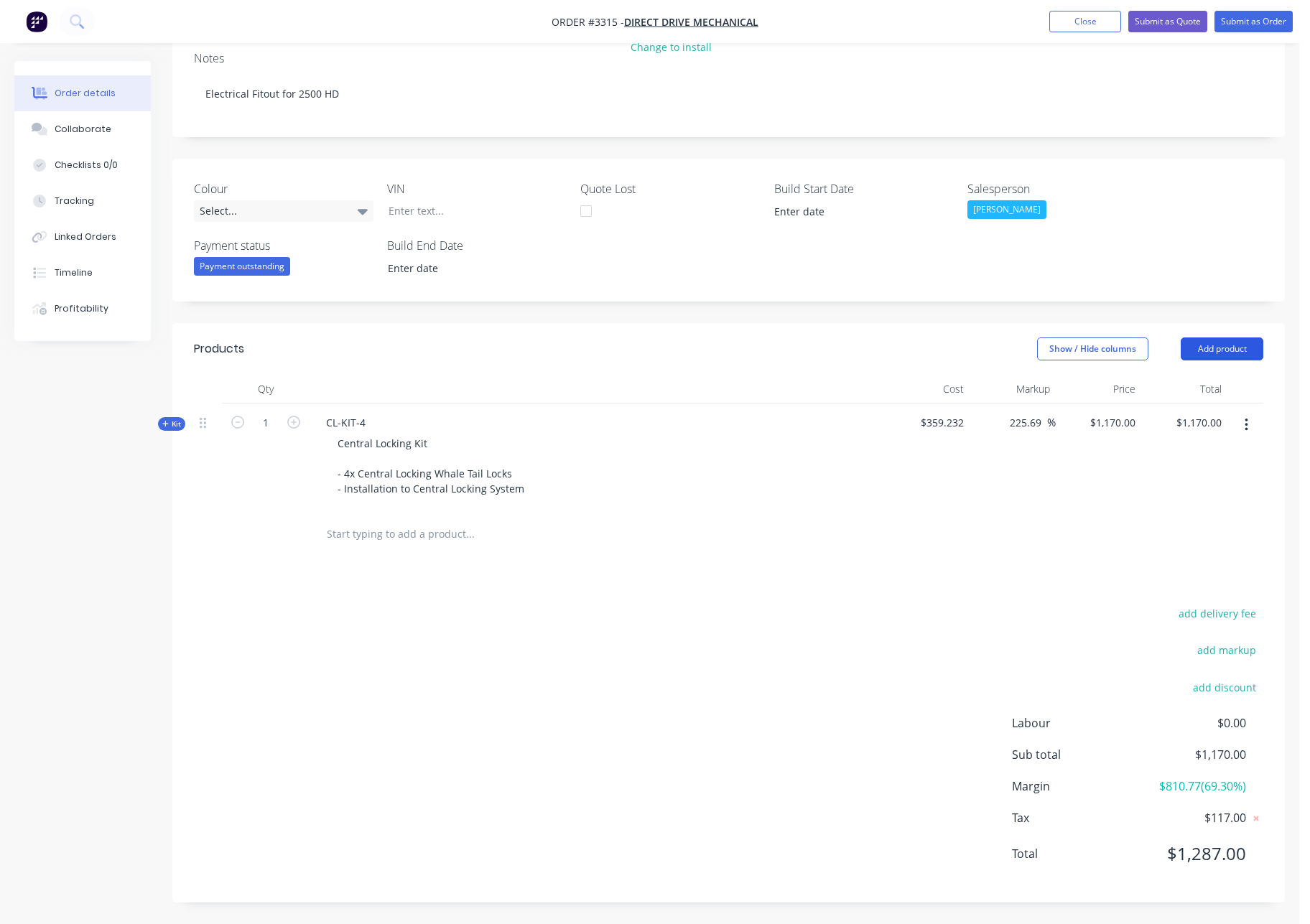
click at [1234, 342] on button "Add product" at bounding box center [1222, 349] width 83 height 23
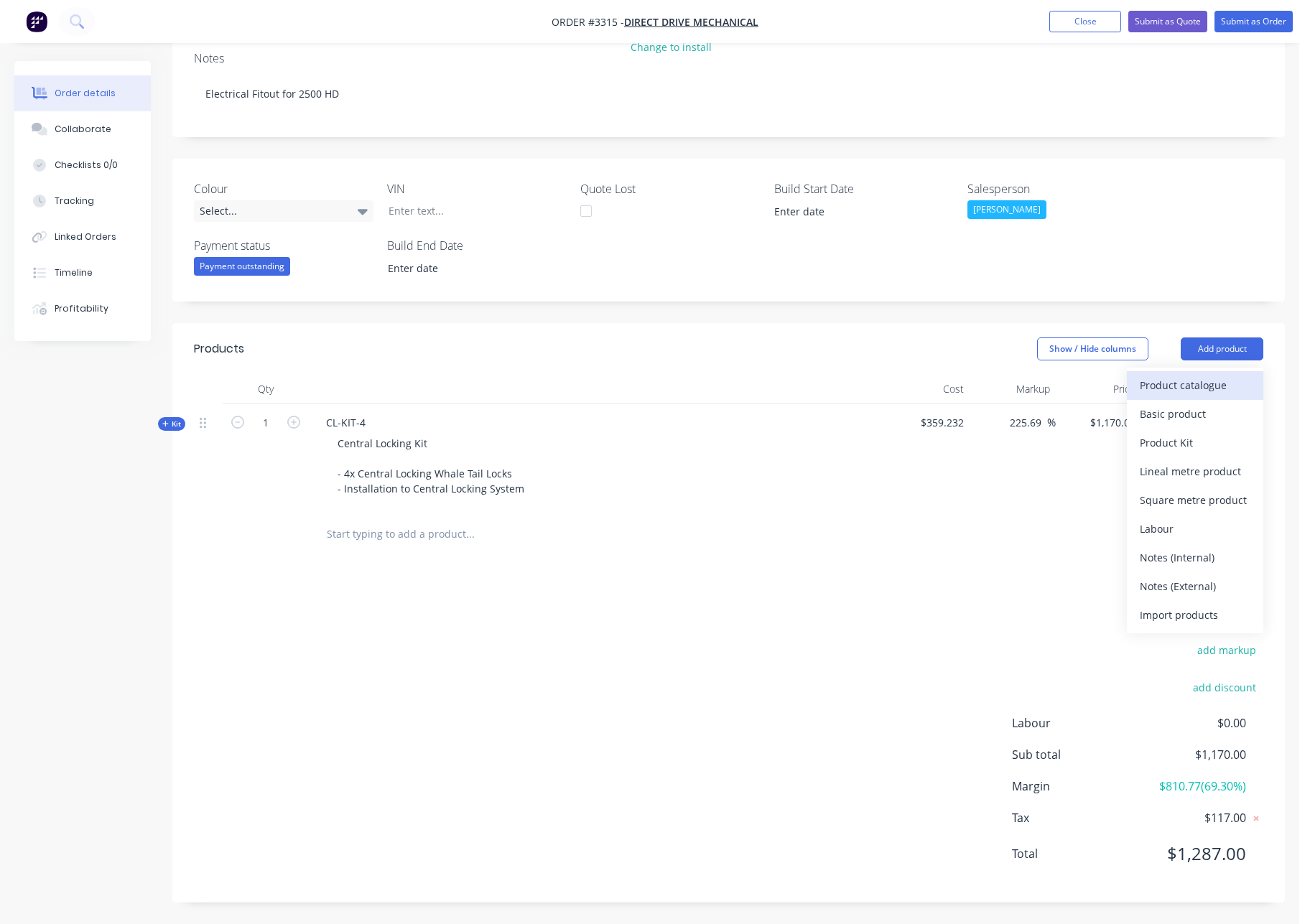
click at [1219, 379] on div "Product catalogue" at bounding box center [1195, 385] width 110 height 20
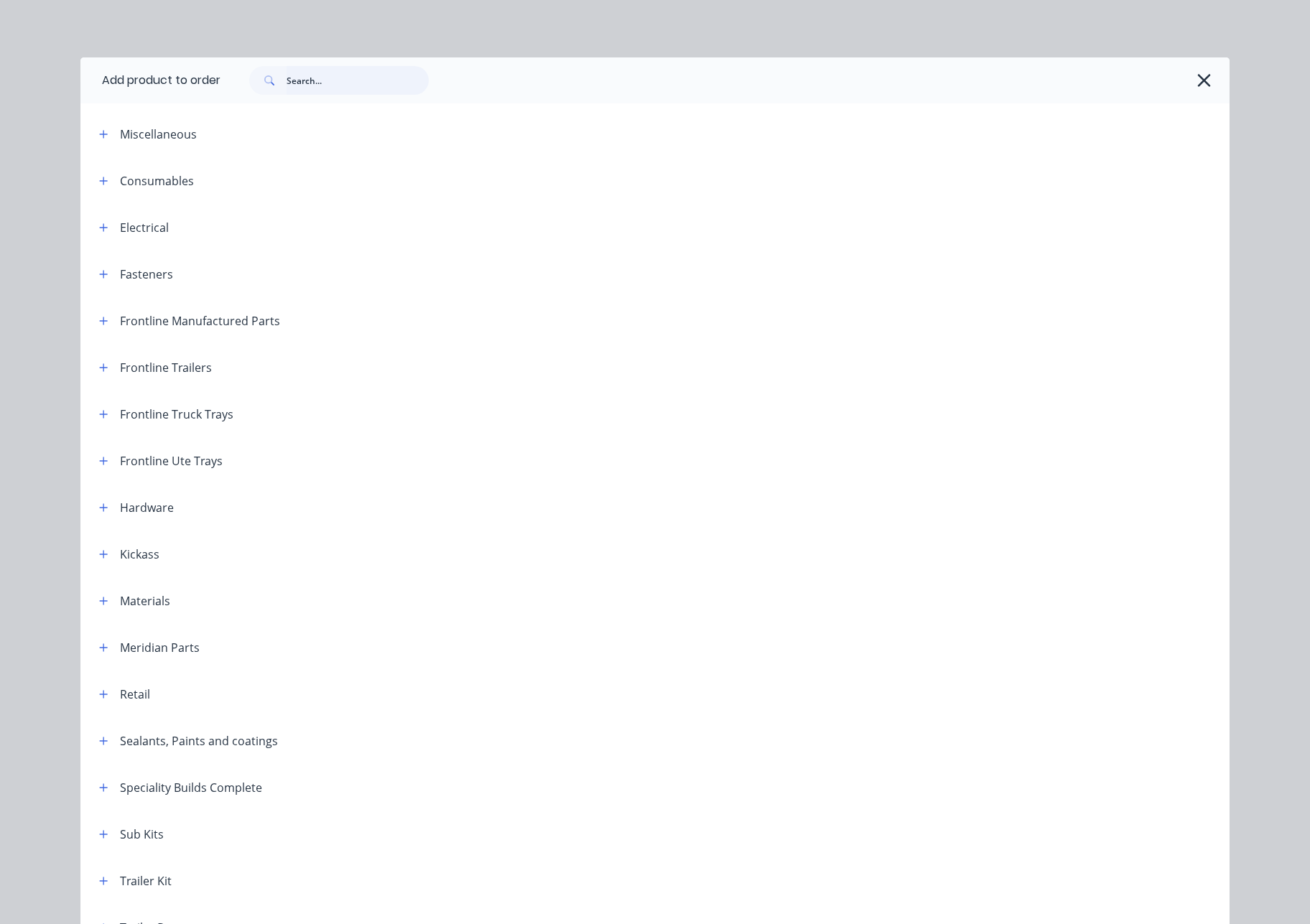
click at [321, 87] on input "text" at bounding box center [358, 80] width 142 height 28
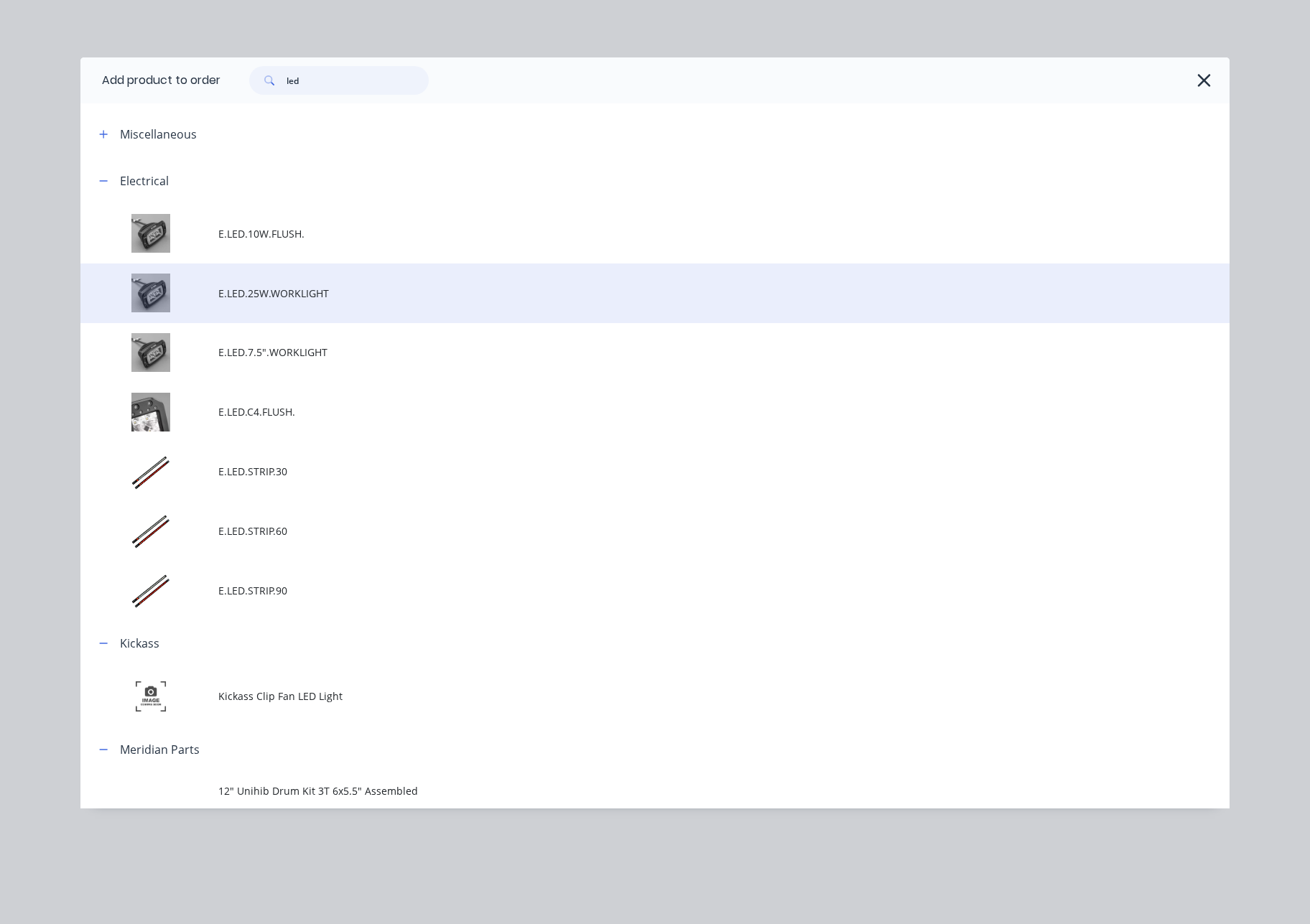
scroll to position [199, 0]
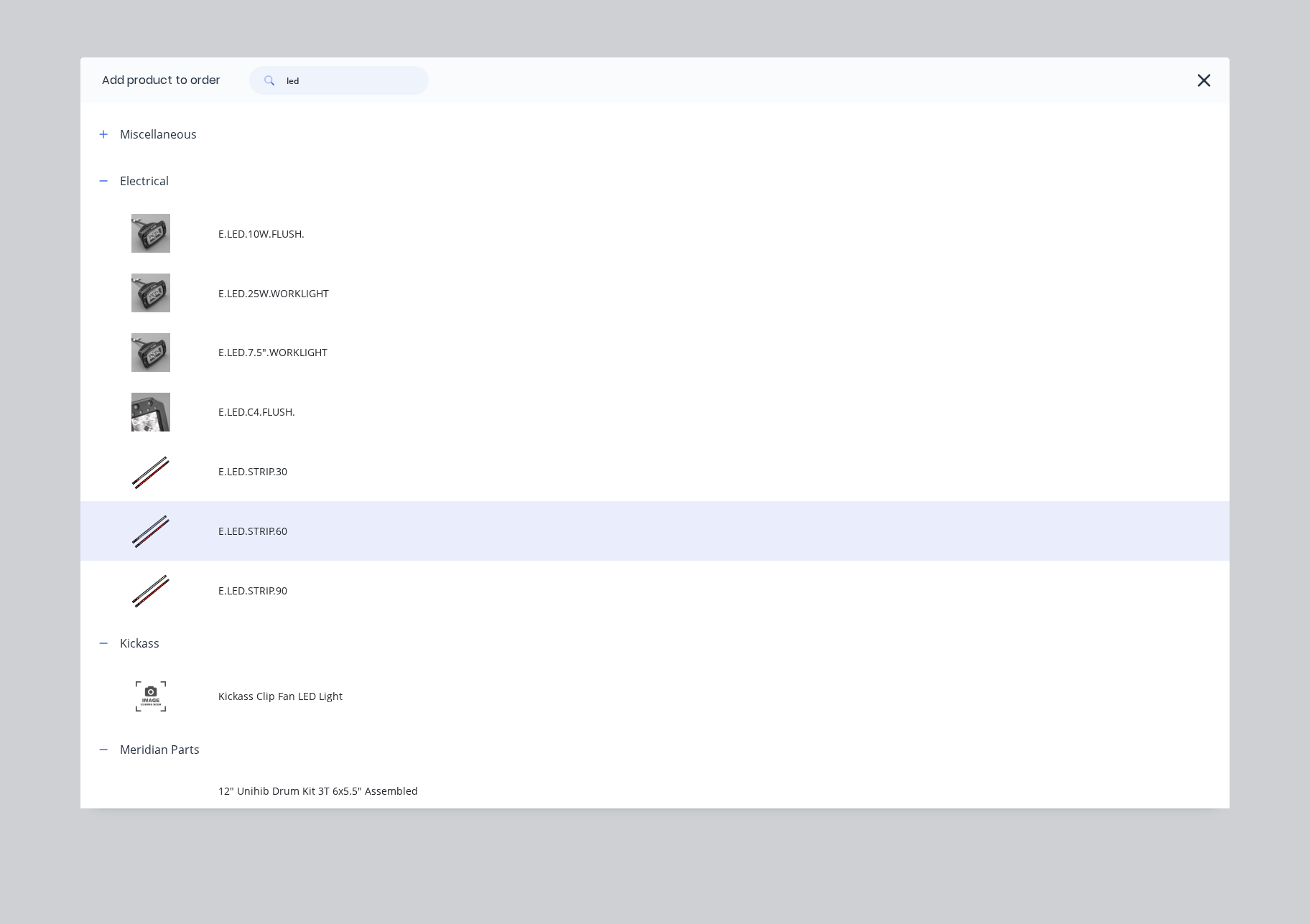
type input "led"
click at [317, 526] on span "E.LED.STRIP.60" at bounding box center [622, 531] width 809 height 15
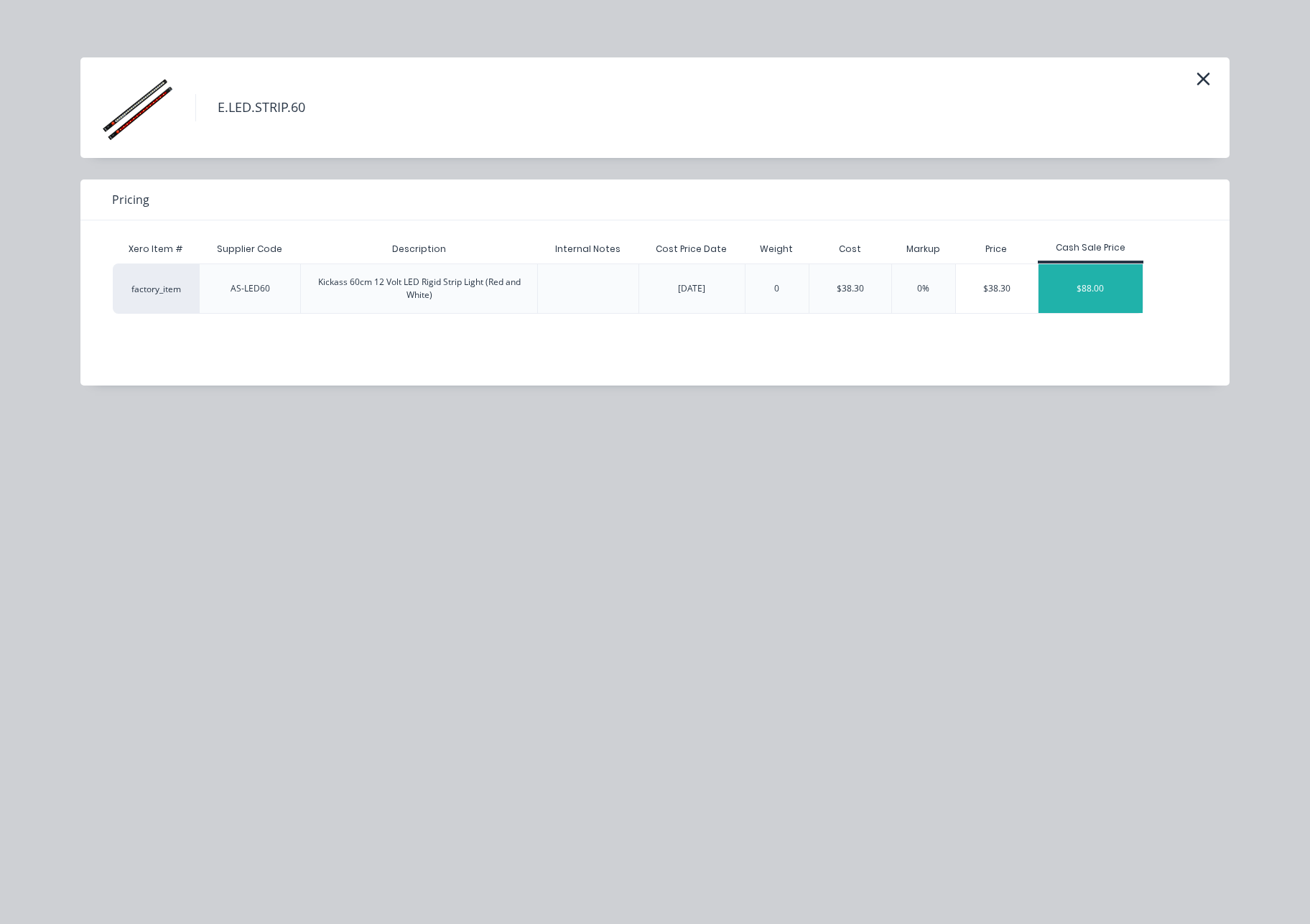
click at [1102, 291] on div "$88.00" at bounding box center [1091, 288] width 105 height 49
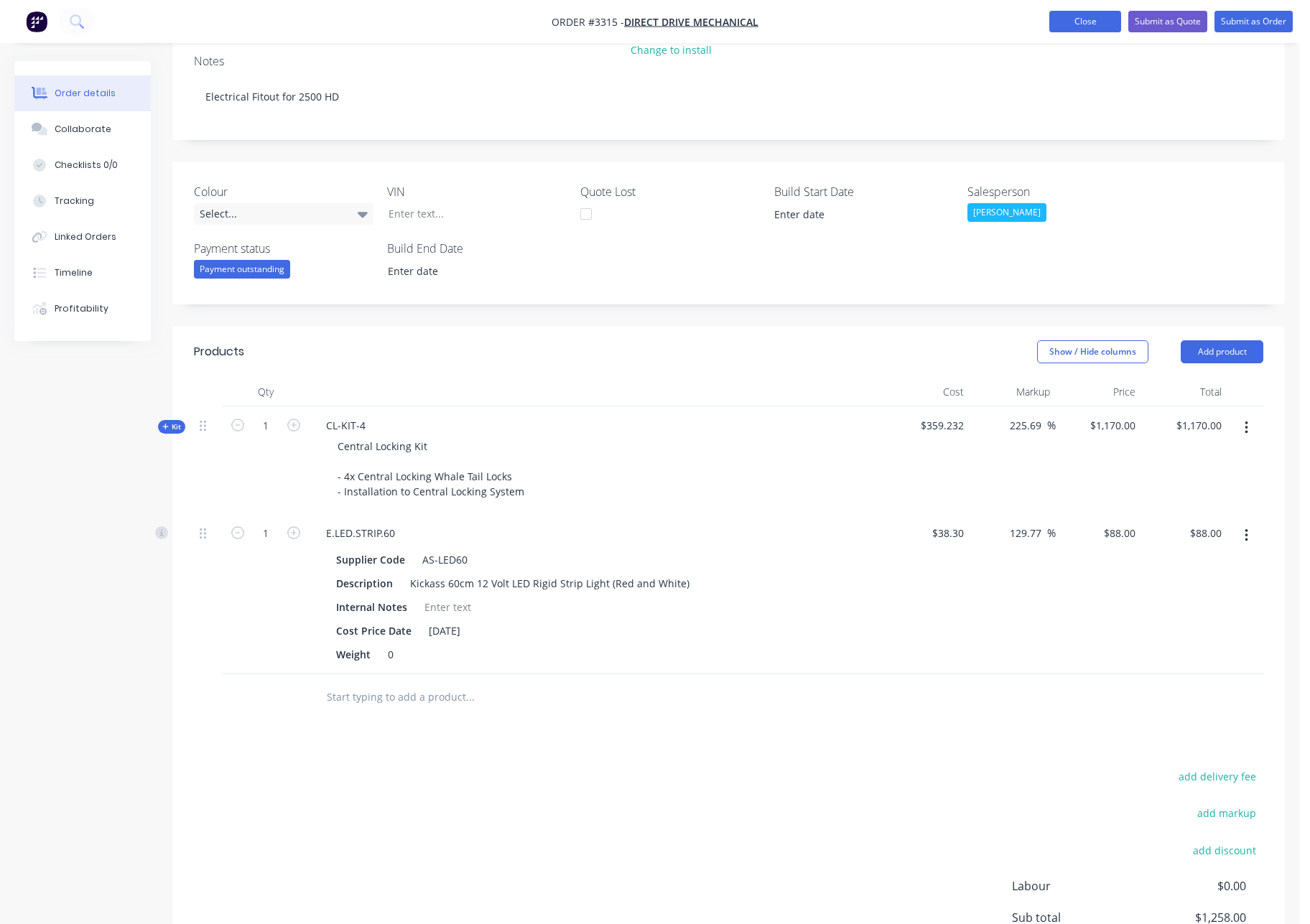
click at [1102, 27] on button "Close" at bounding box center [1085, 21] width 72 height 21
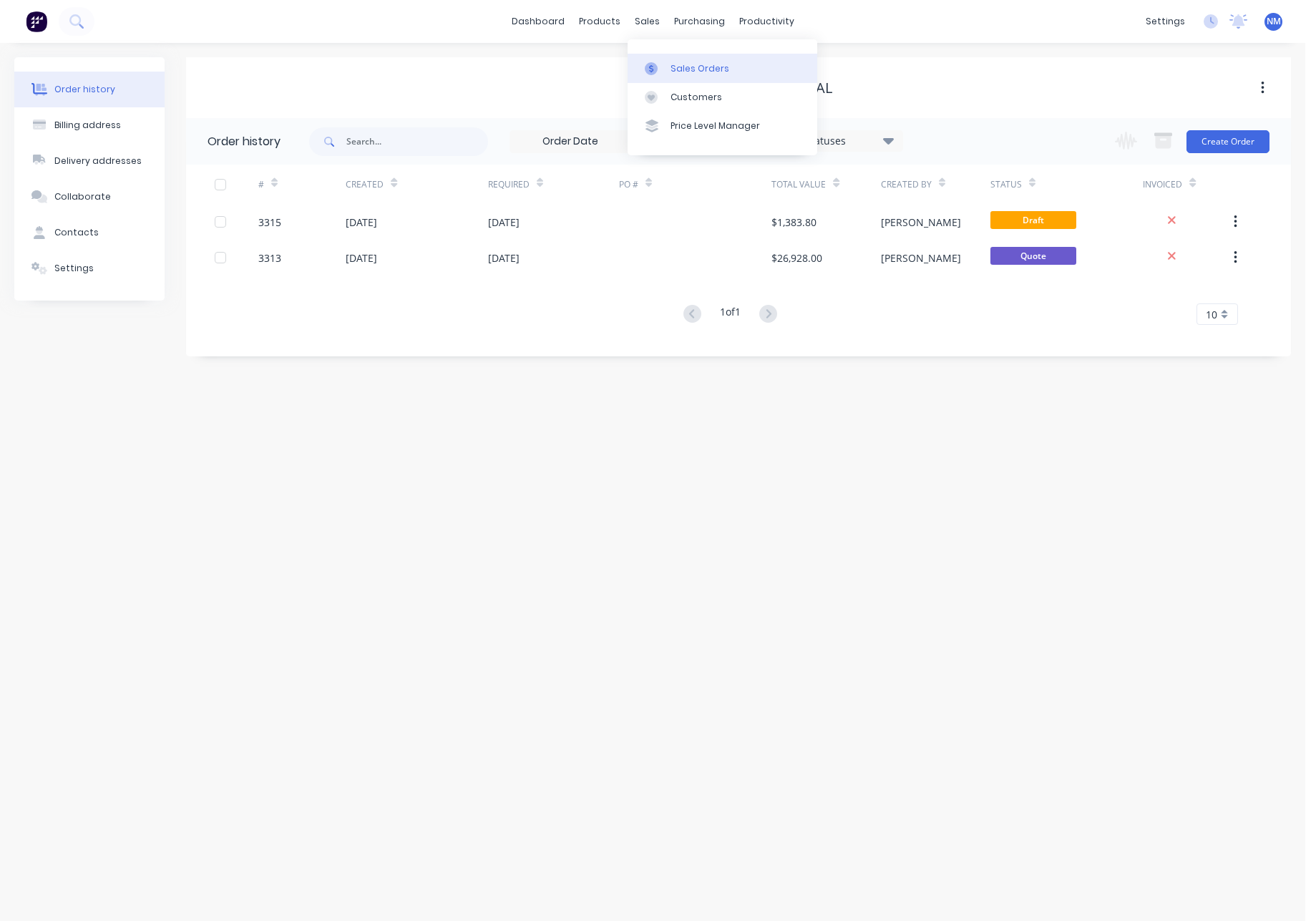
click at [677, 67] on div "Sales Orders" at bounding box center [700, 68] width 59 height 13
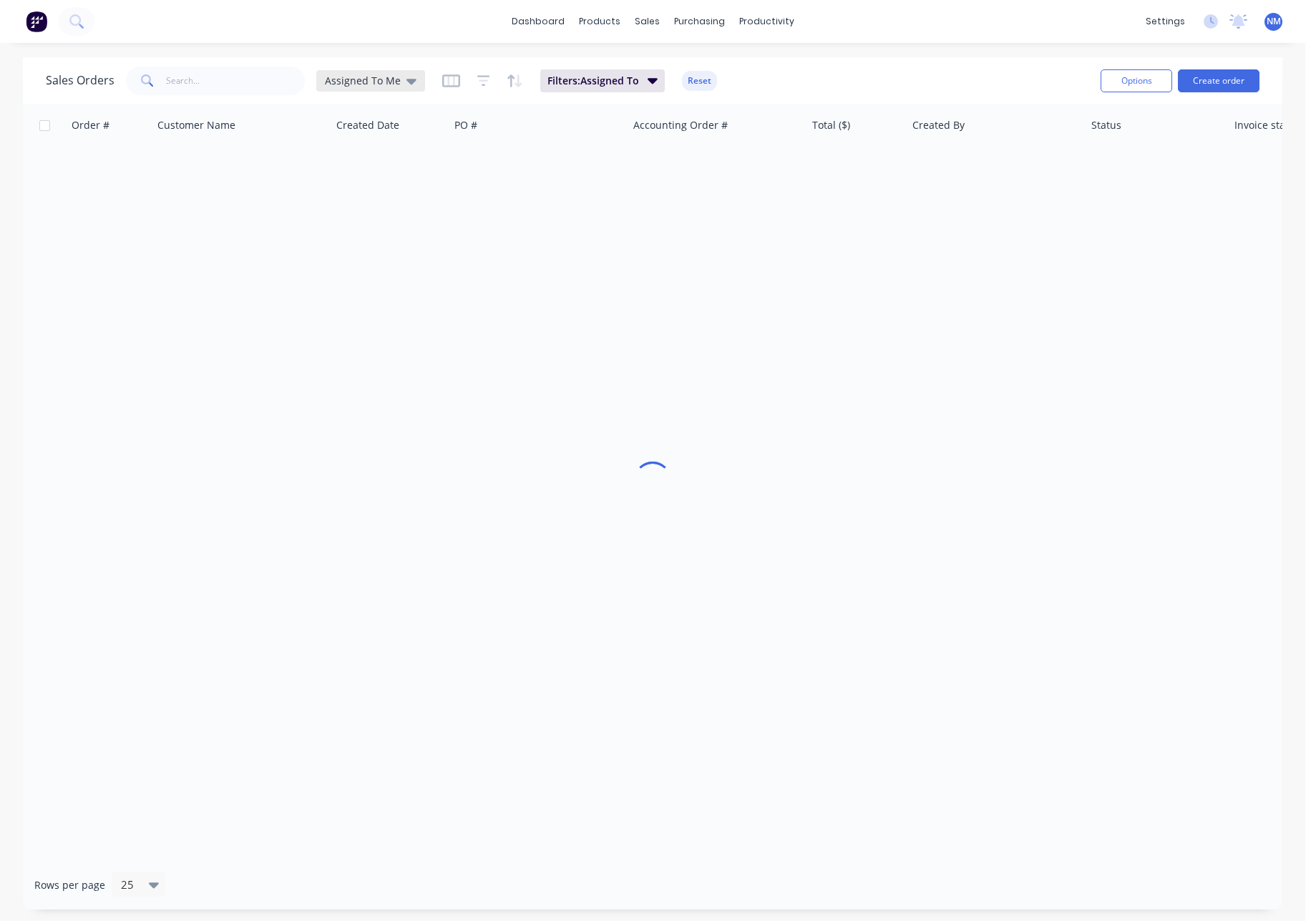
click at [394, 87] on div "Assigned To Me" at bounding box center [370, 81] width 109 height 21
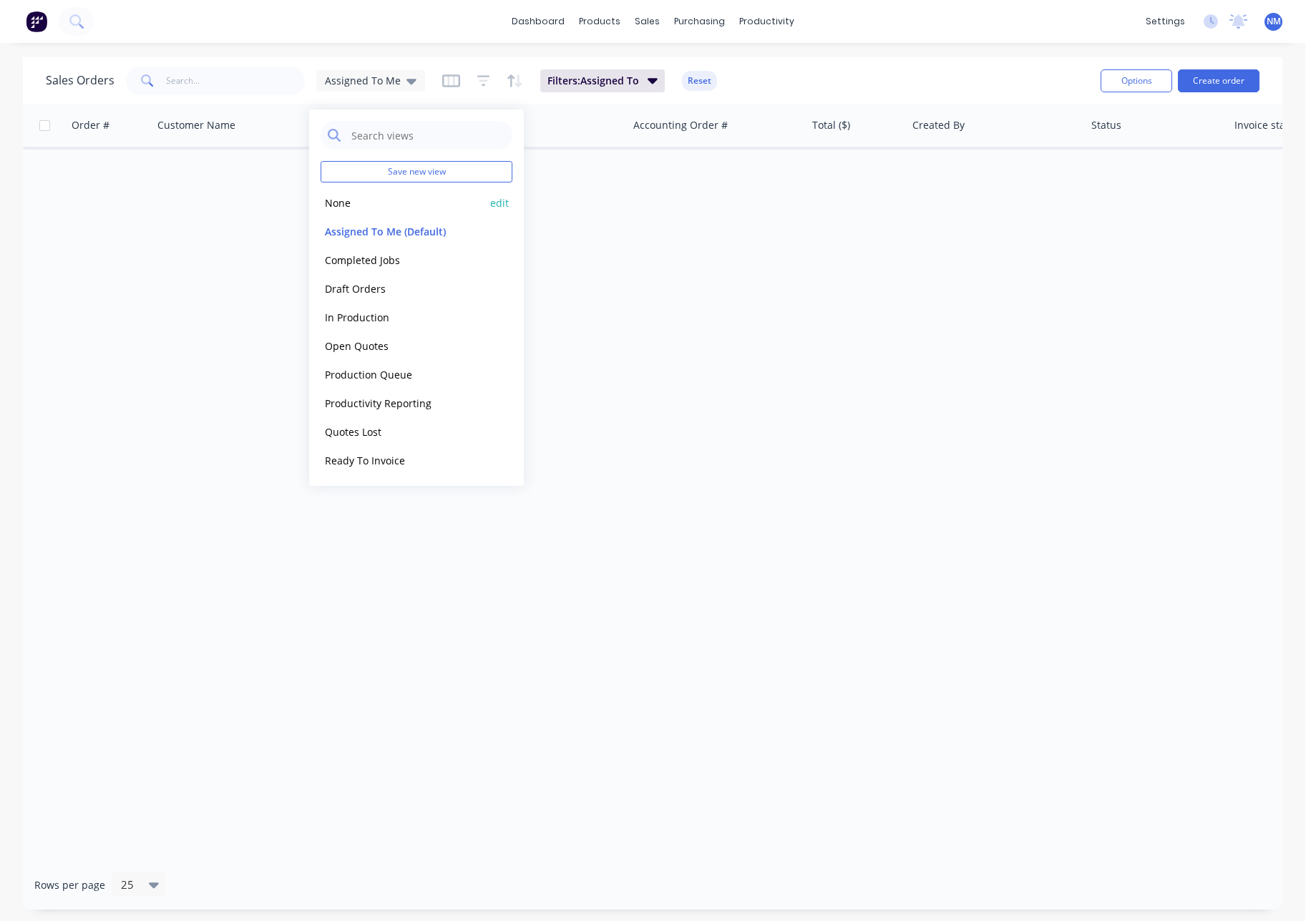
click at [350, 206] on button "None" at bounding box center [402, 202] width 163 height 17
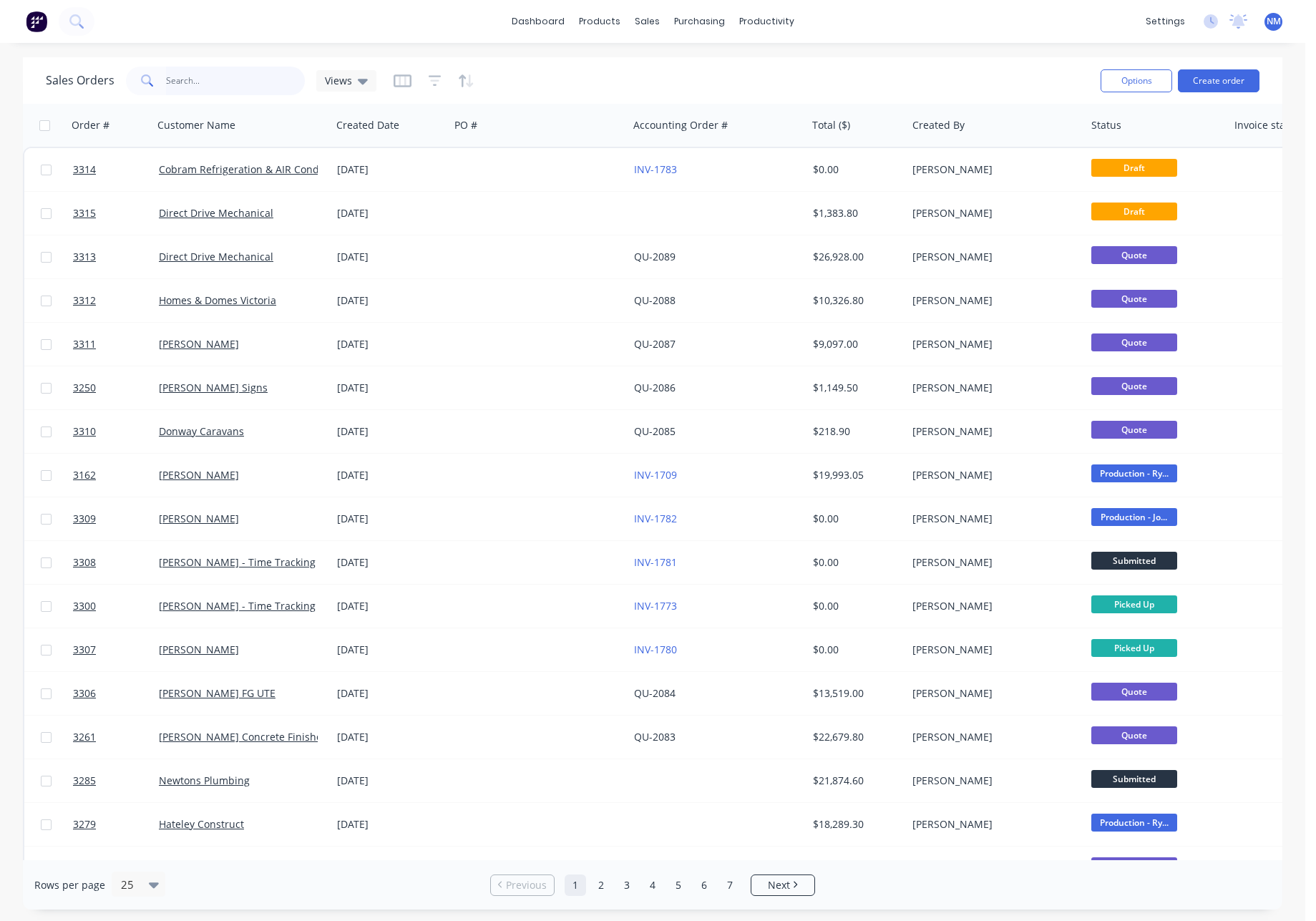
click at [214, 91] on input "text" at bounding box center [235, 81] width 139 height 28
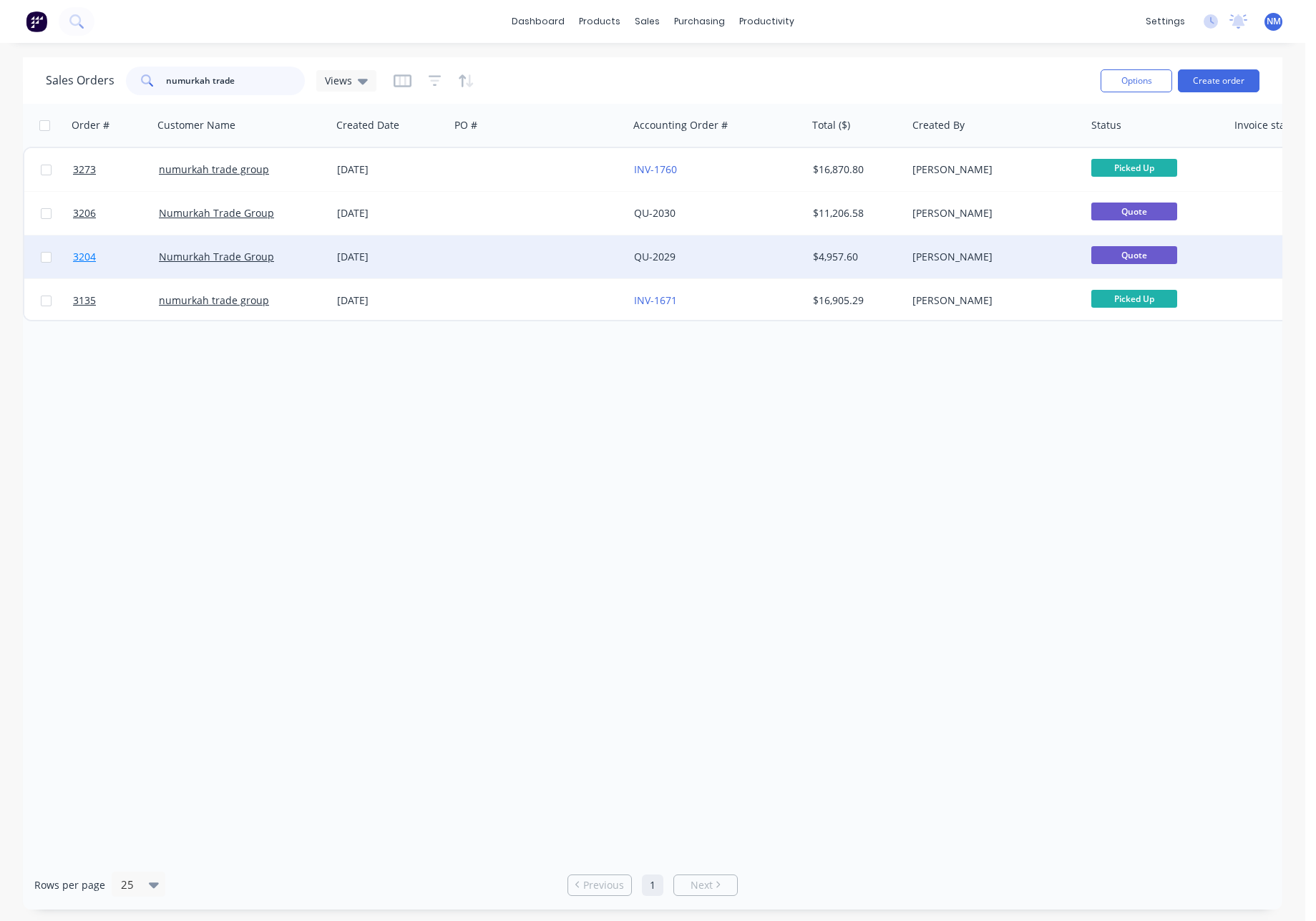
type input "numurkah trade"
click at [86, 257] on span "3204" at bounding box center [84, 256] width 23 height 14
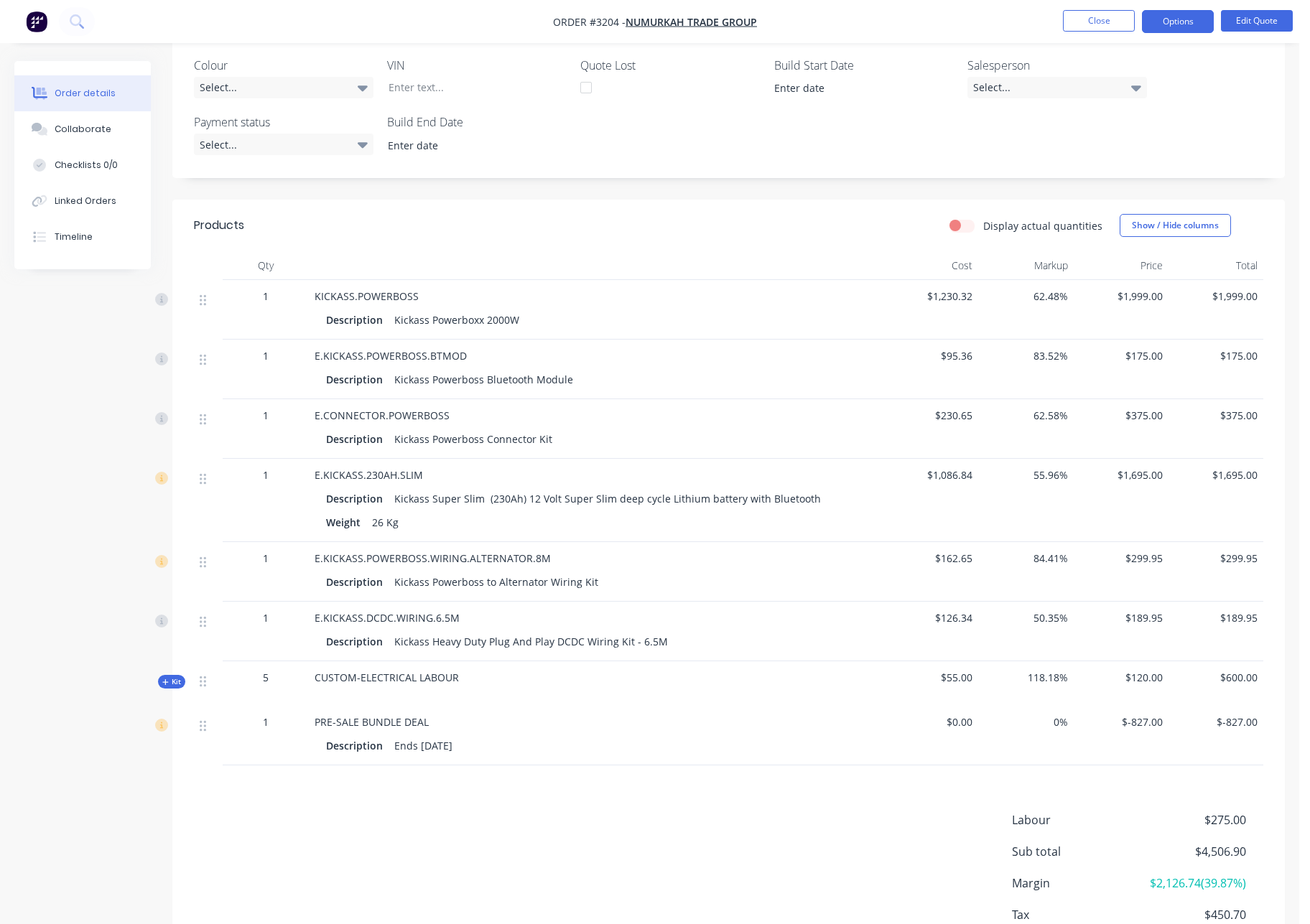
scroll to position [389, 0]
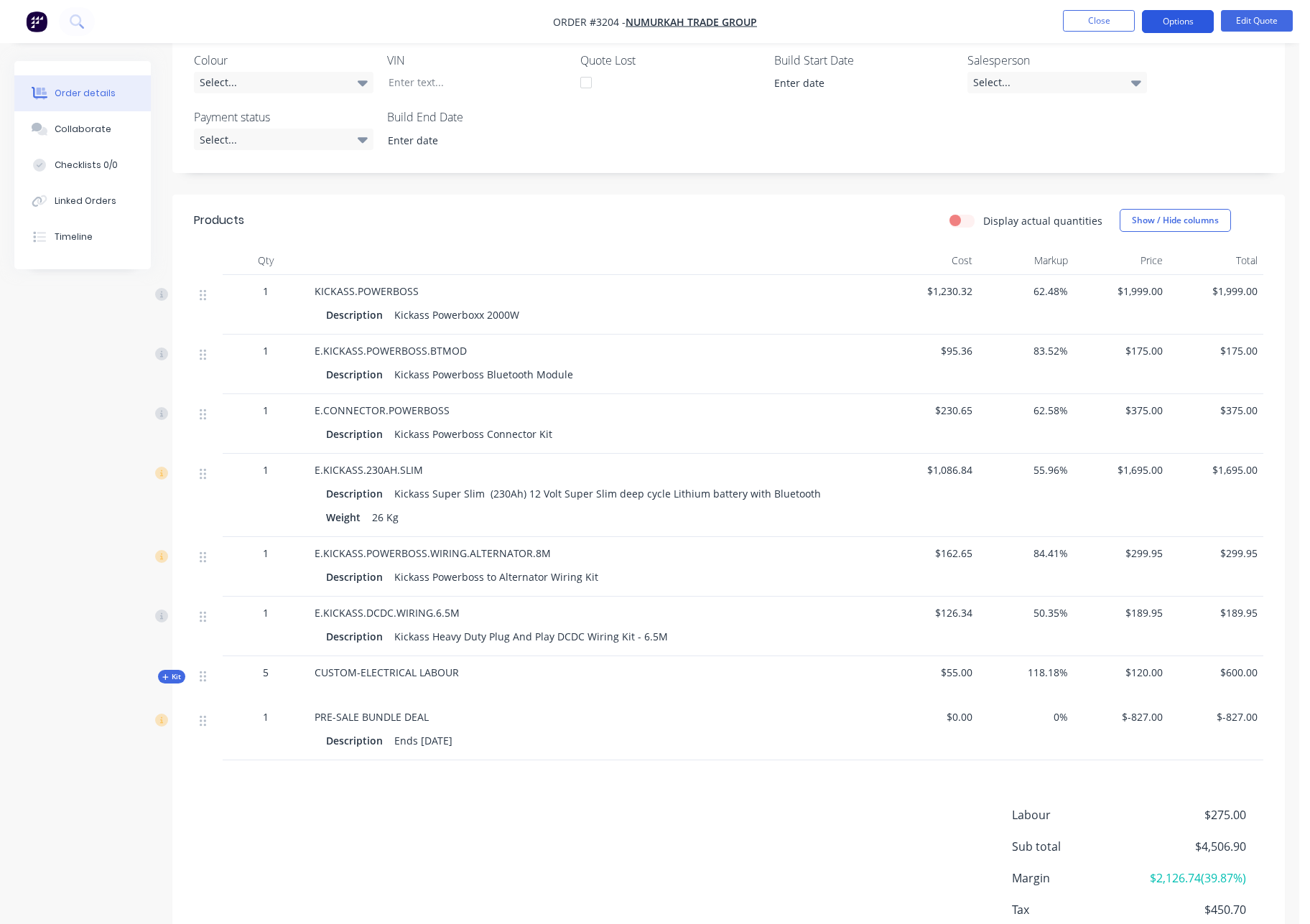
click at [1196, 26] on button "Options" at bounding box center [1177, 21] width 72 height 23
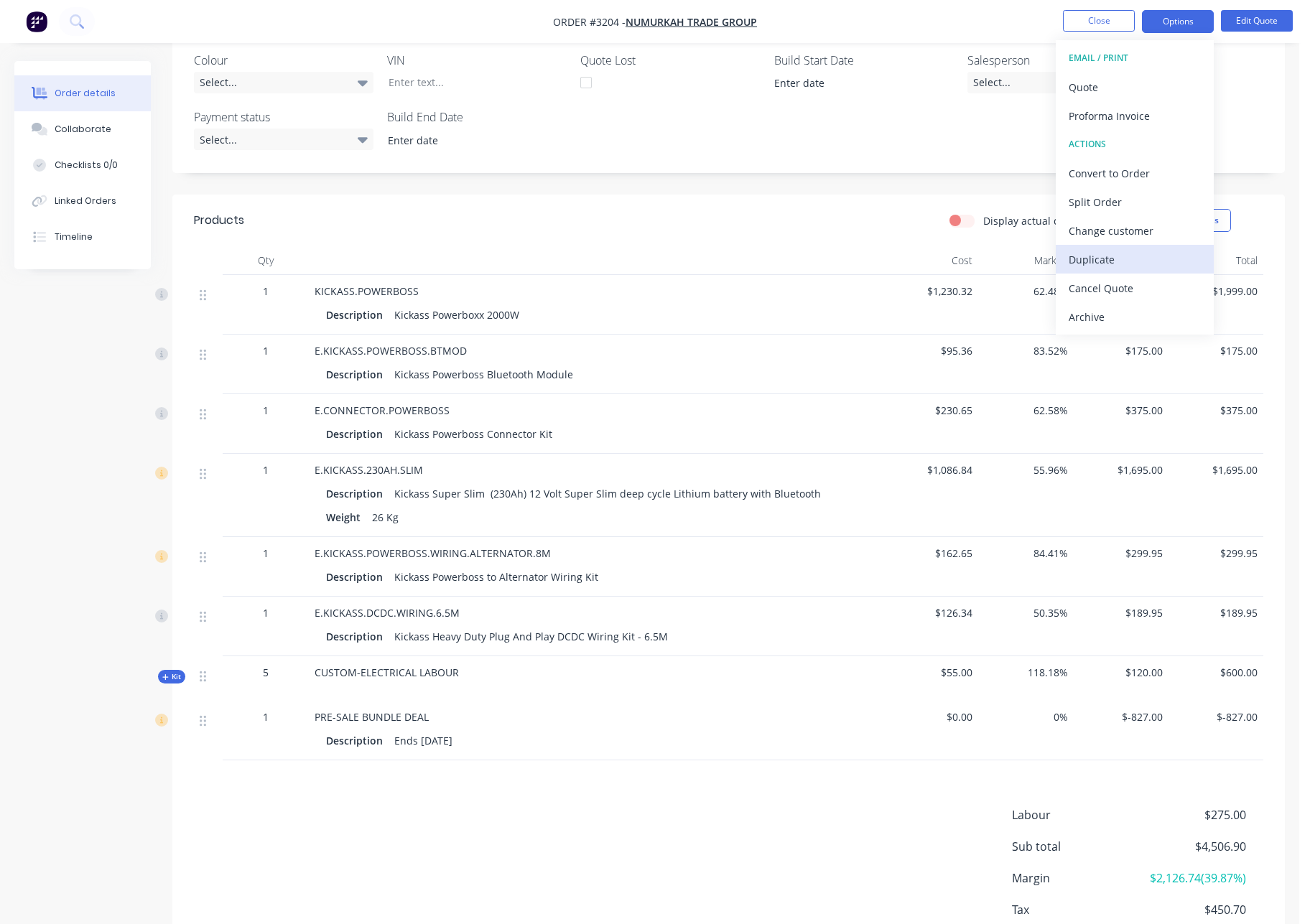
click at [1118, 262] on div "Duplicate" at bounding box center [1135, 259] width 132 height 20
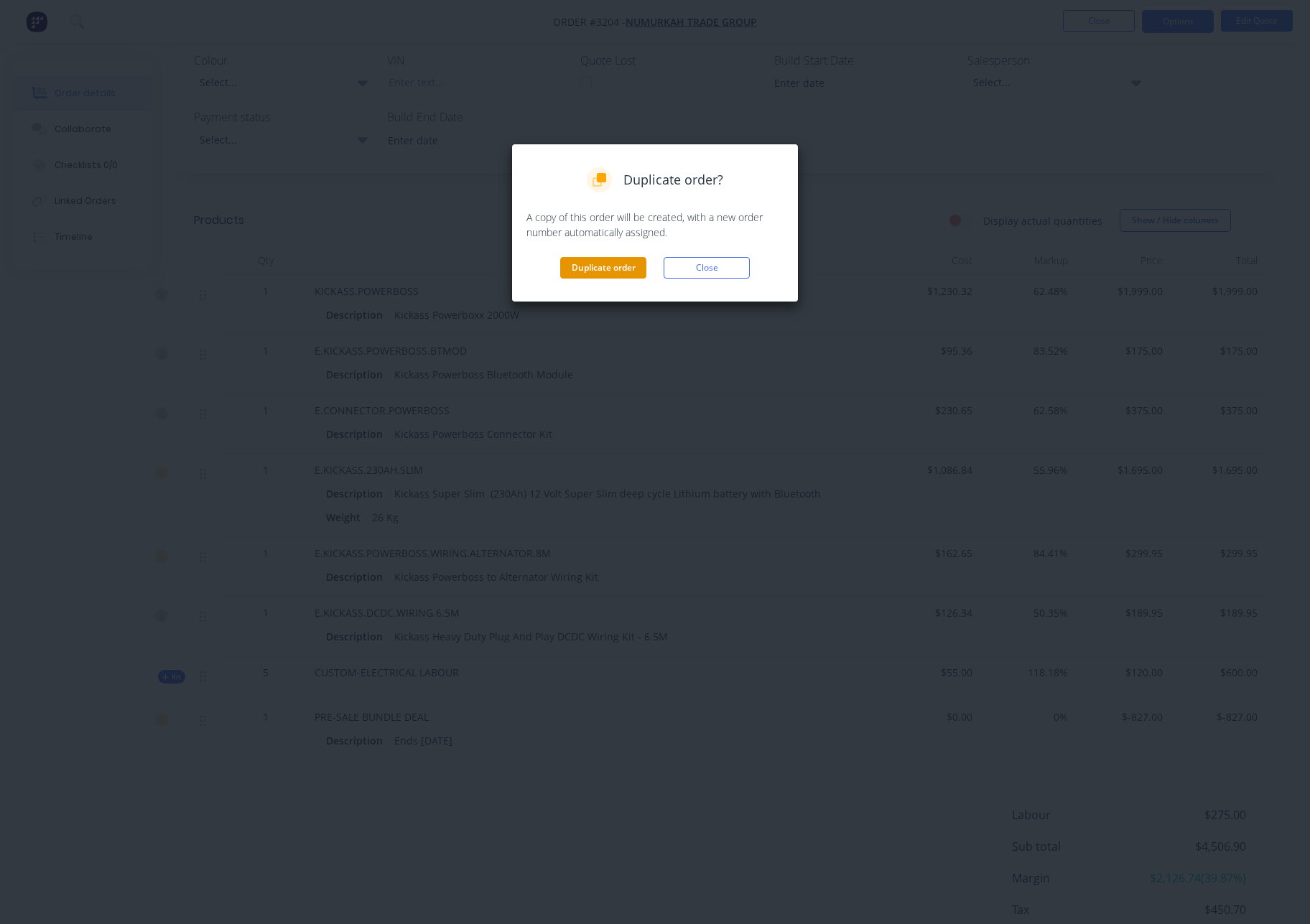
click at [587, 262] on button "Duplicate order" at bounding box center [603, 268] width 86 height 21
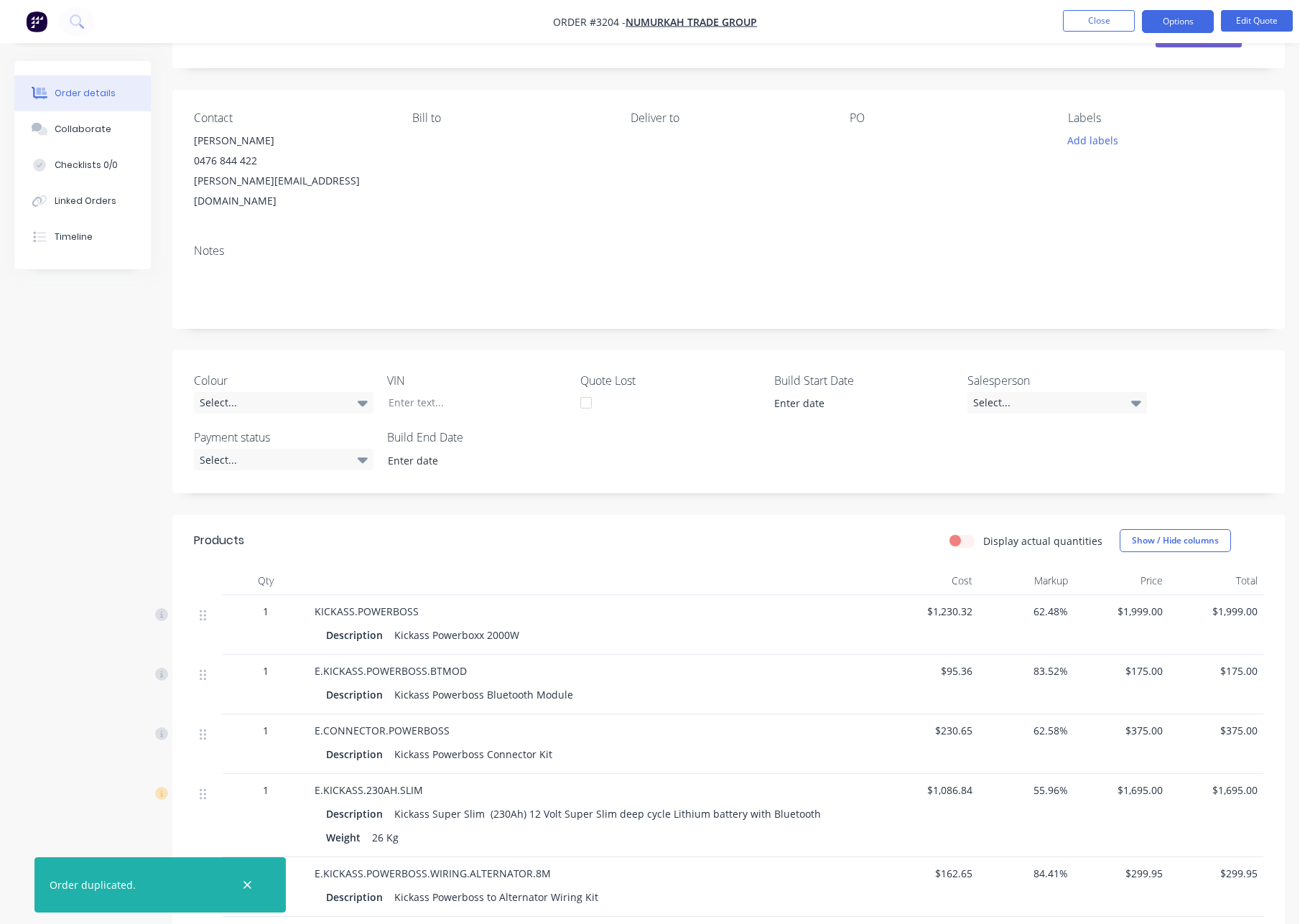
scroll to position [0, 0]
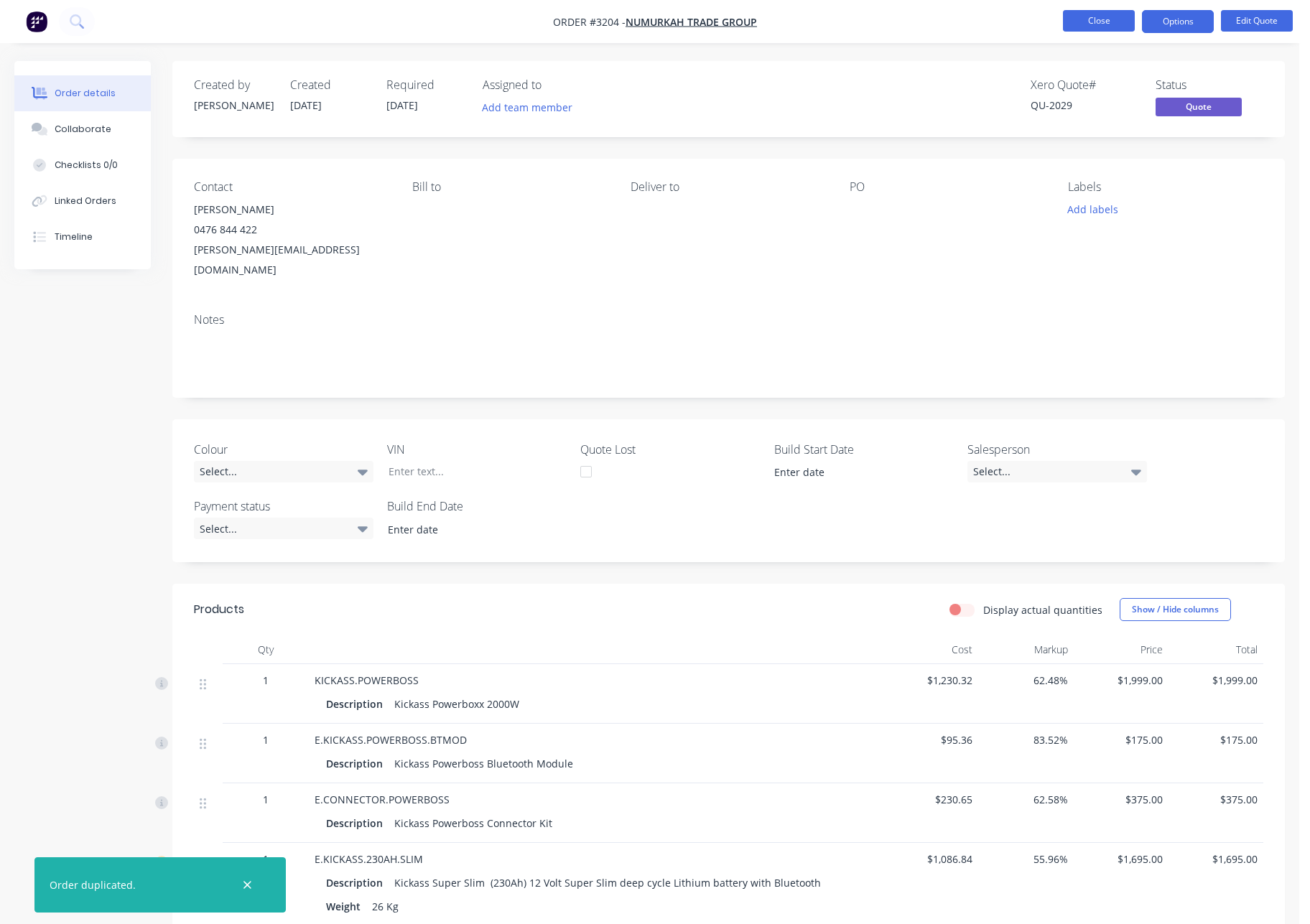
click at [1114, 20] on button "Close" at bounding box center [1099, 20] width 72 height 21
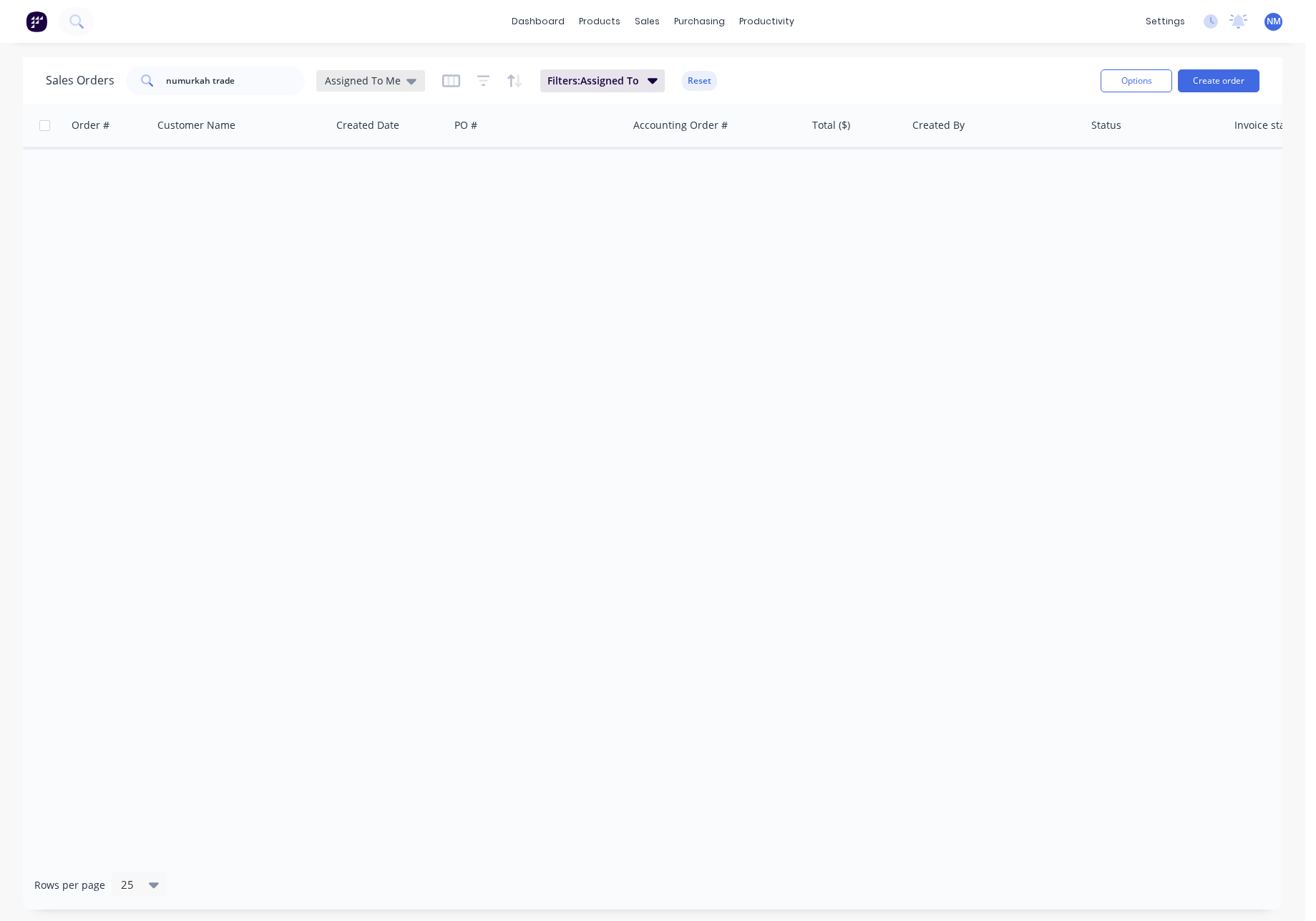
click at [363, 88] on div "Assigned To Me" at bounding box center [370, 81] width 109 height 21
click at [361, 201] on button "None" at bounding box center [402, 202] width 163 height 17
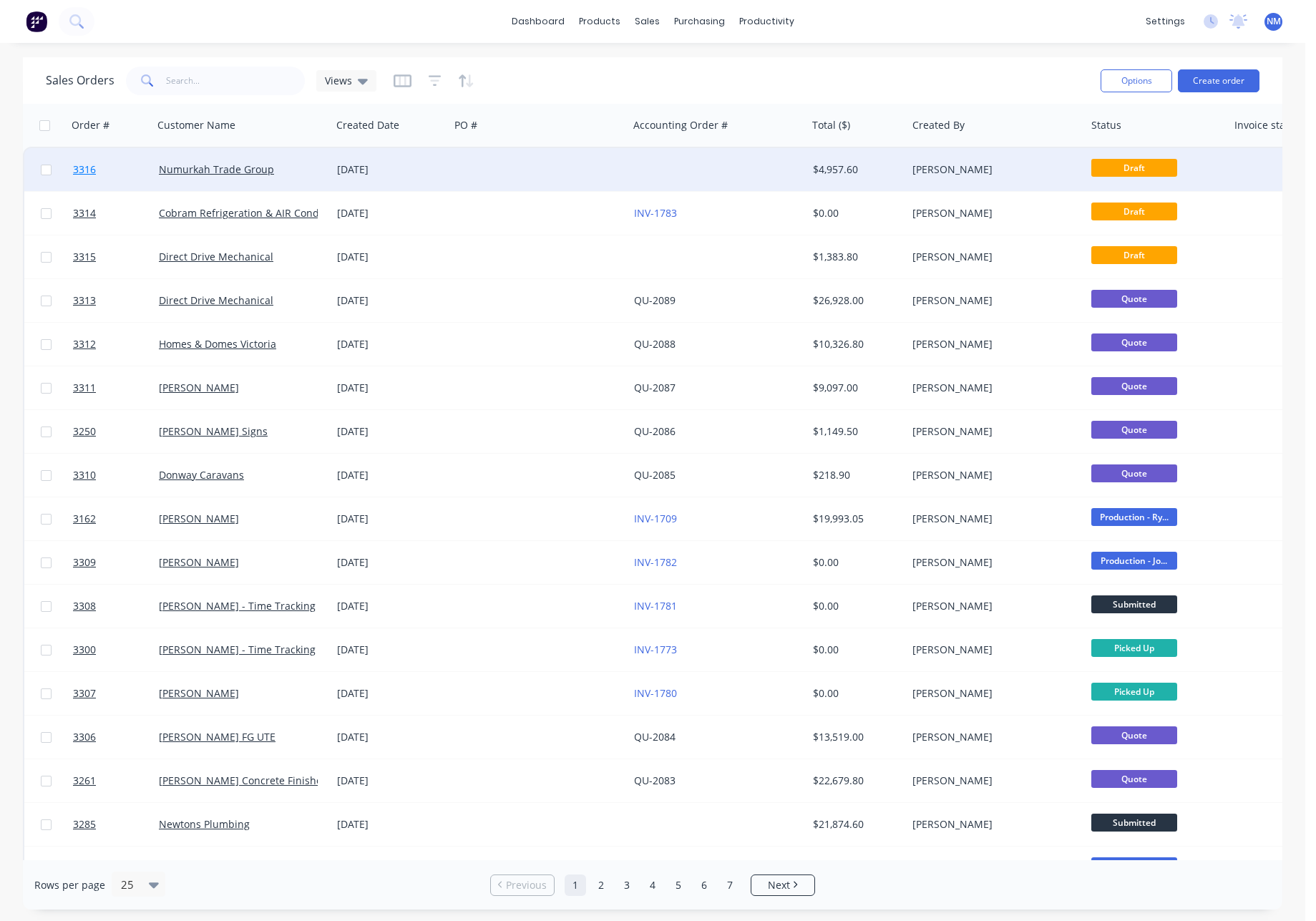
click at [75, 167] on span "3316" at bounding box center [84, 169] width 23 height 14
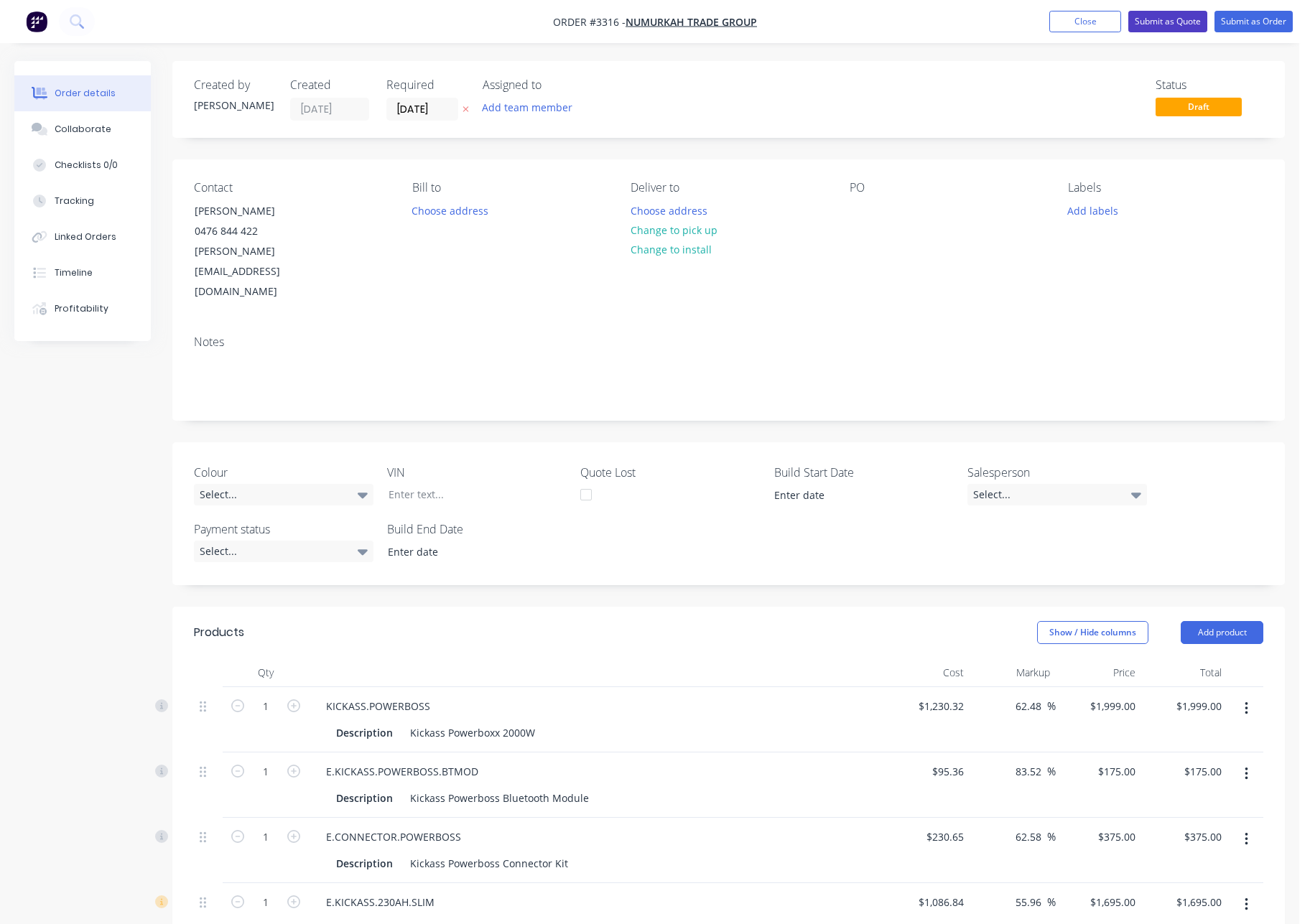
click at [1161, 23] on button "Submit as Quote" at bounding box center [1168, 21] width 79 height 21
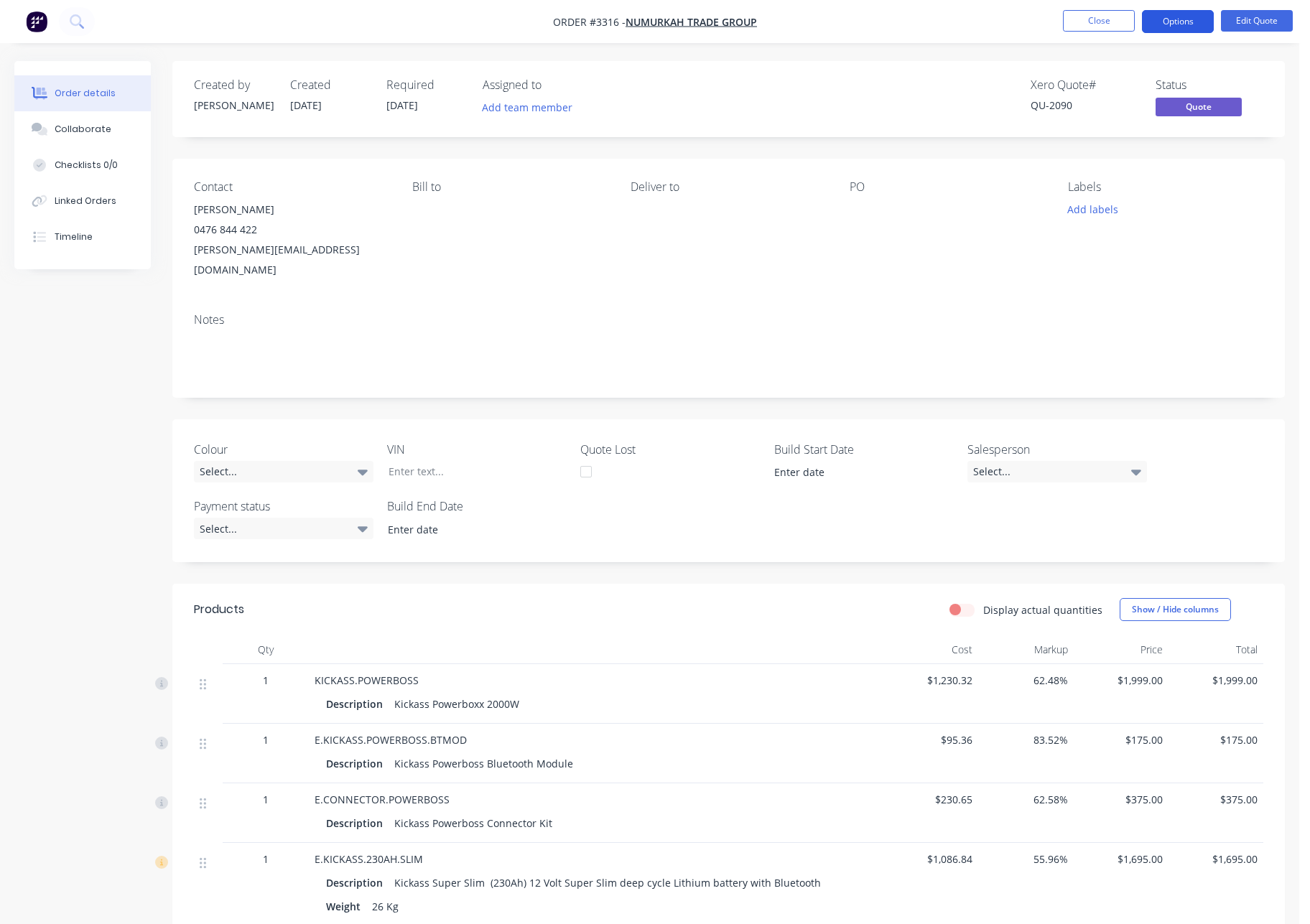
click at [1186, 21] on button "Options" at bounding box center [1177, 21] width 72 height 23
click at [1136, 236] on div "Change customer" at bounding box center [1135, 231] width 132 height 20
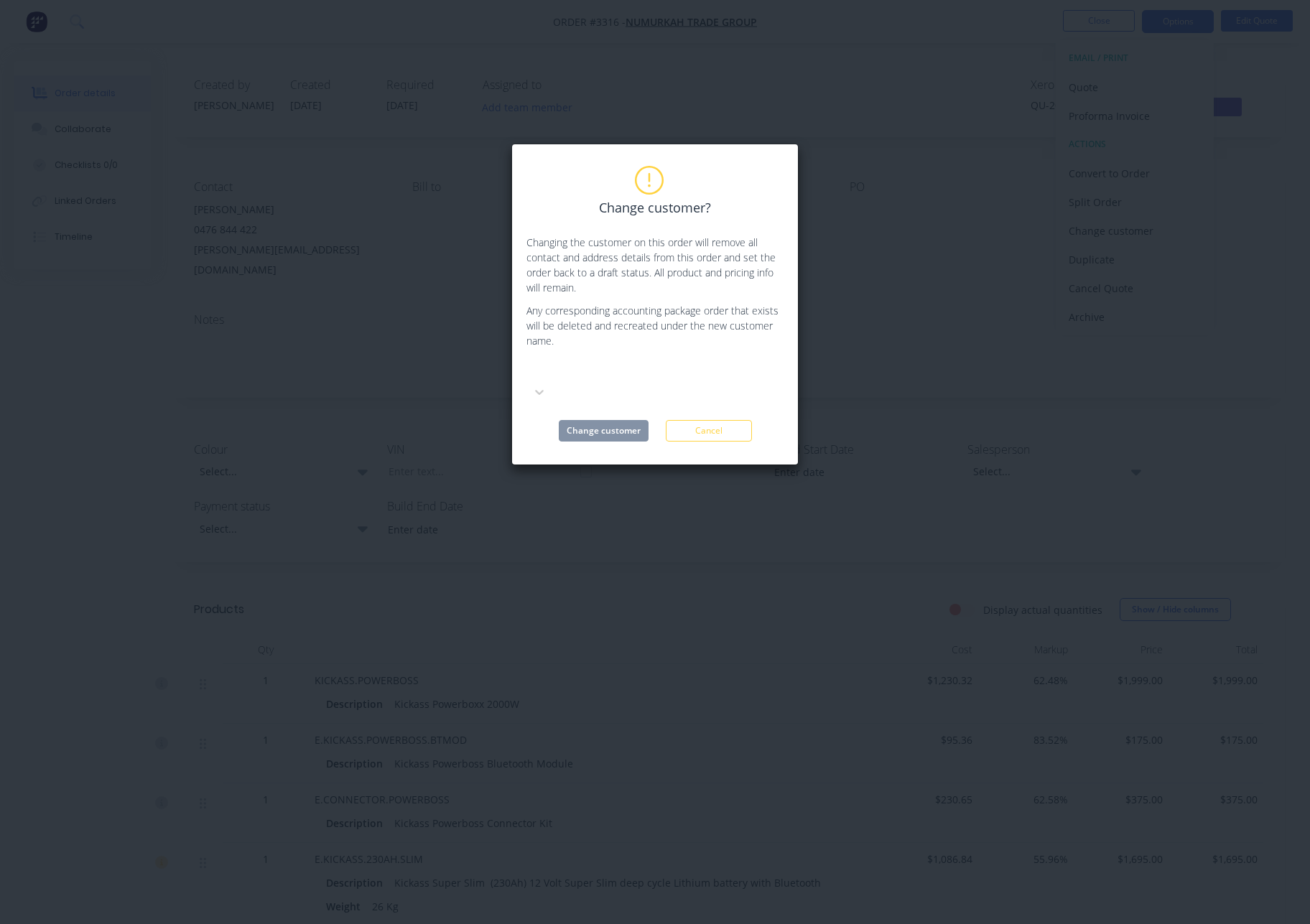
click at [590, 372] on div at bounding box center [634, 370] width 207 height 18
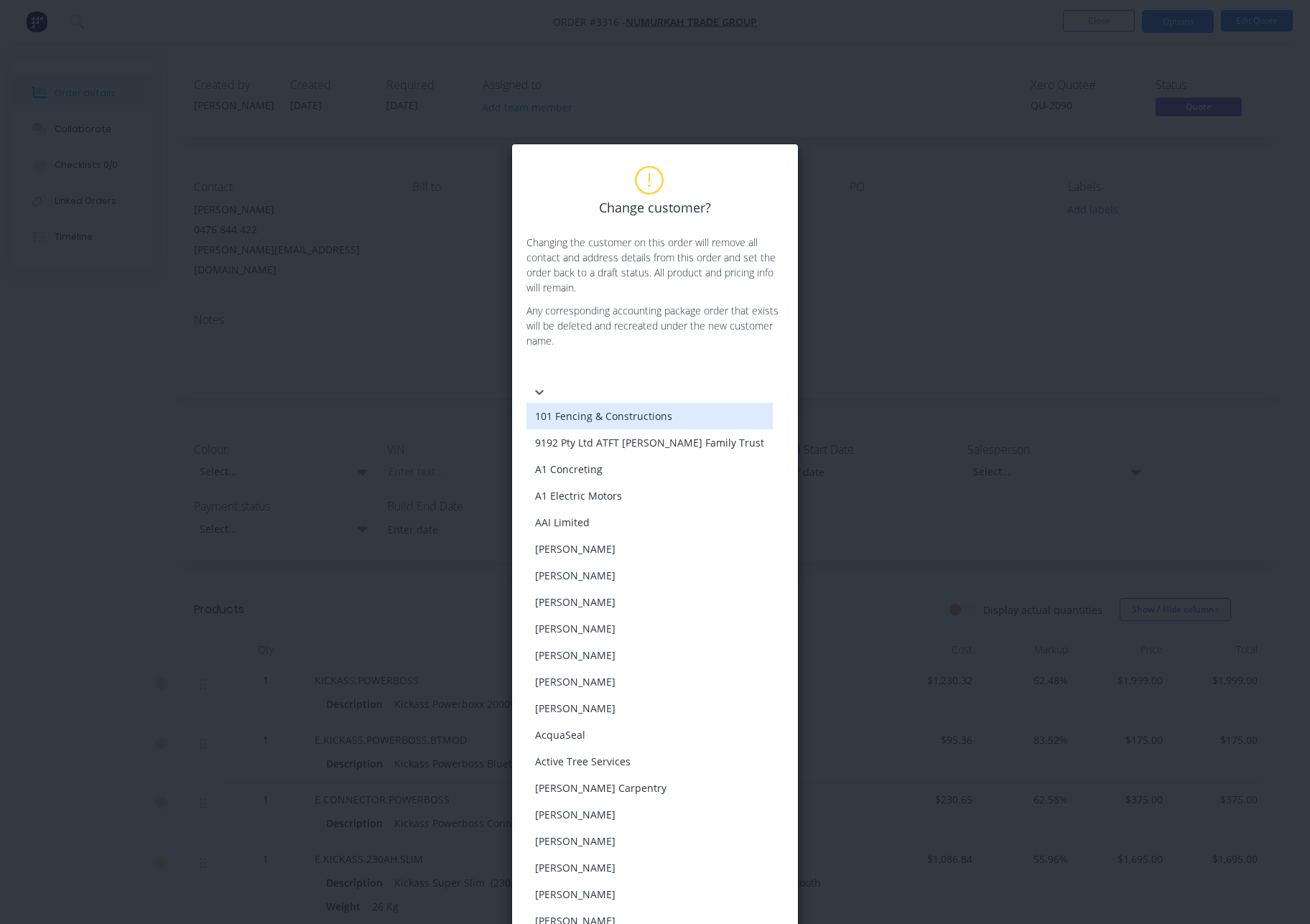
click at [622, 371] on div at bounding box center [634, 370] width 207 height 18
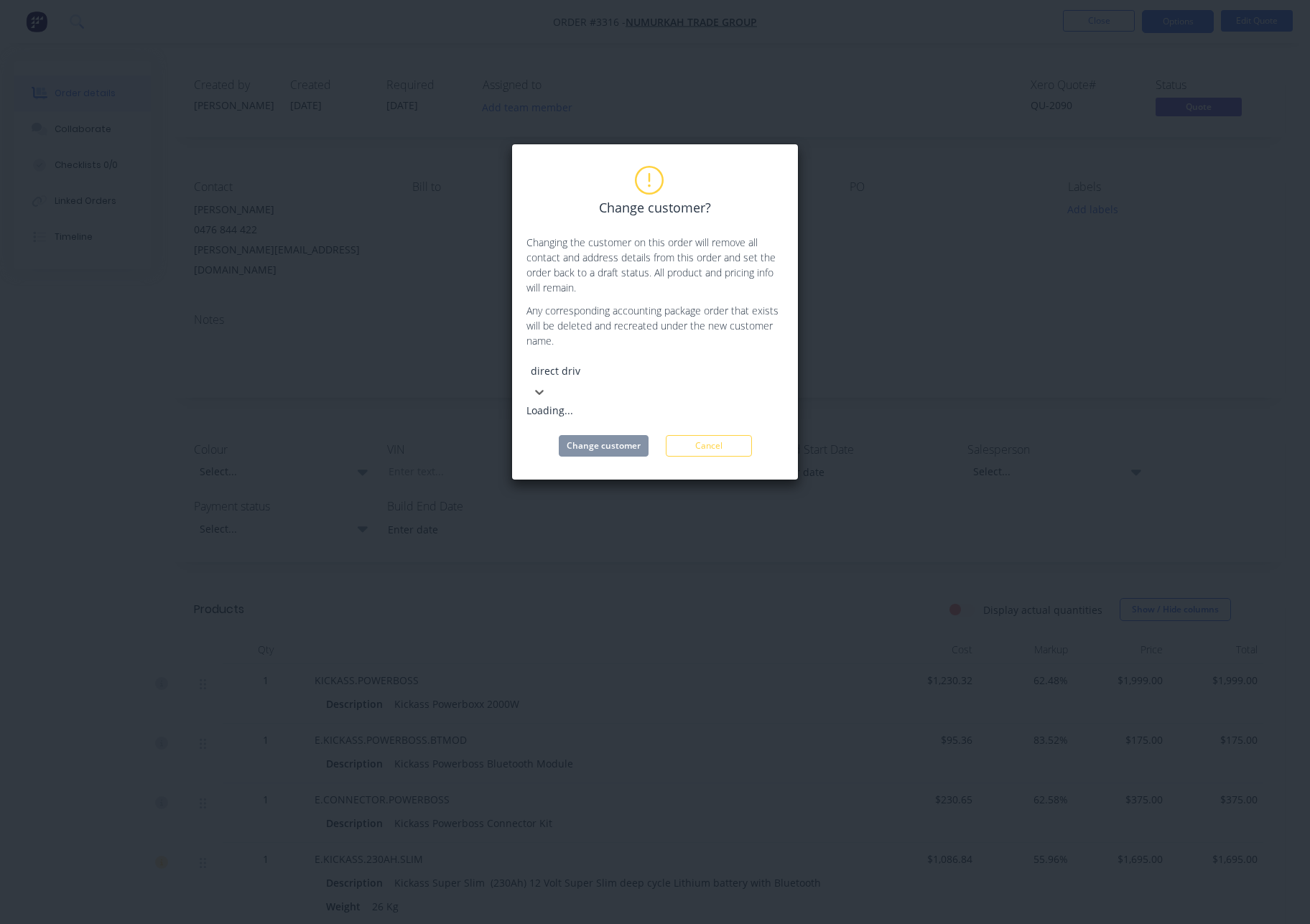
type input "direct drive"
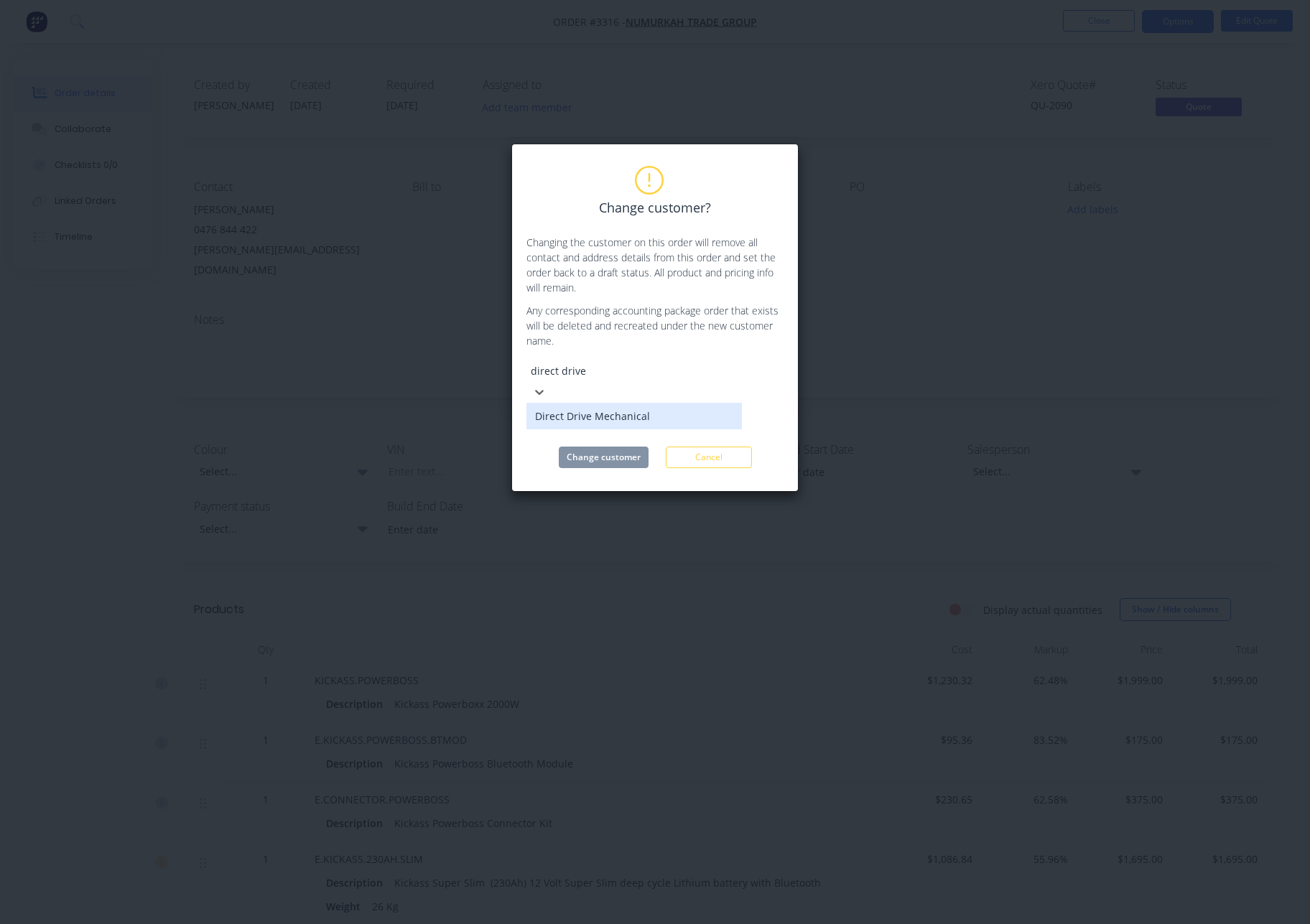
click at [608, 402] on div "Direct Drive Mechanical" at bounding box center [634, 416] width 216 height 27
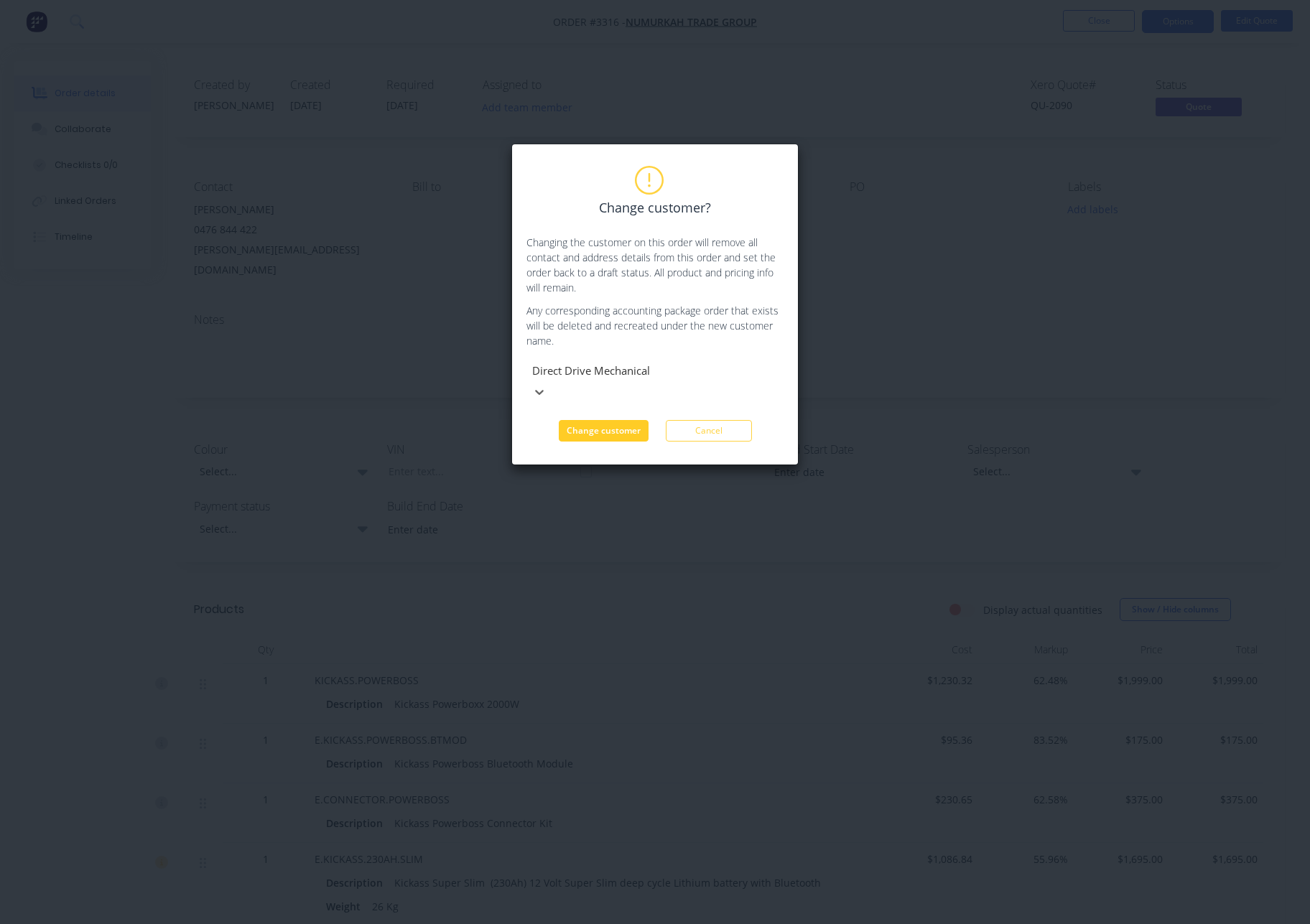
click at [604, 420] on button "Change customer" at bounding box center [603, 431] width 90 height 21
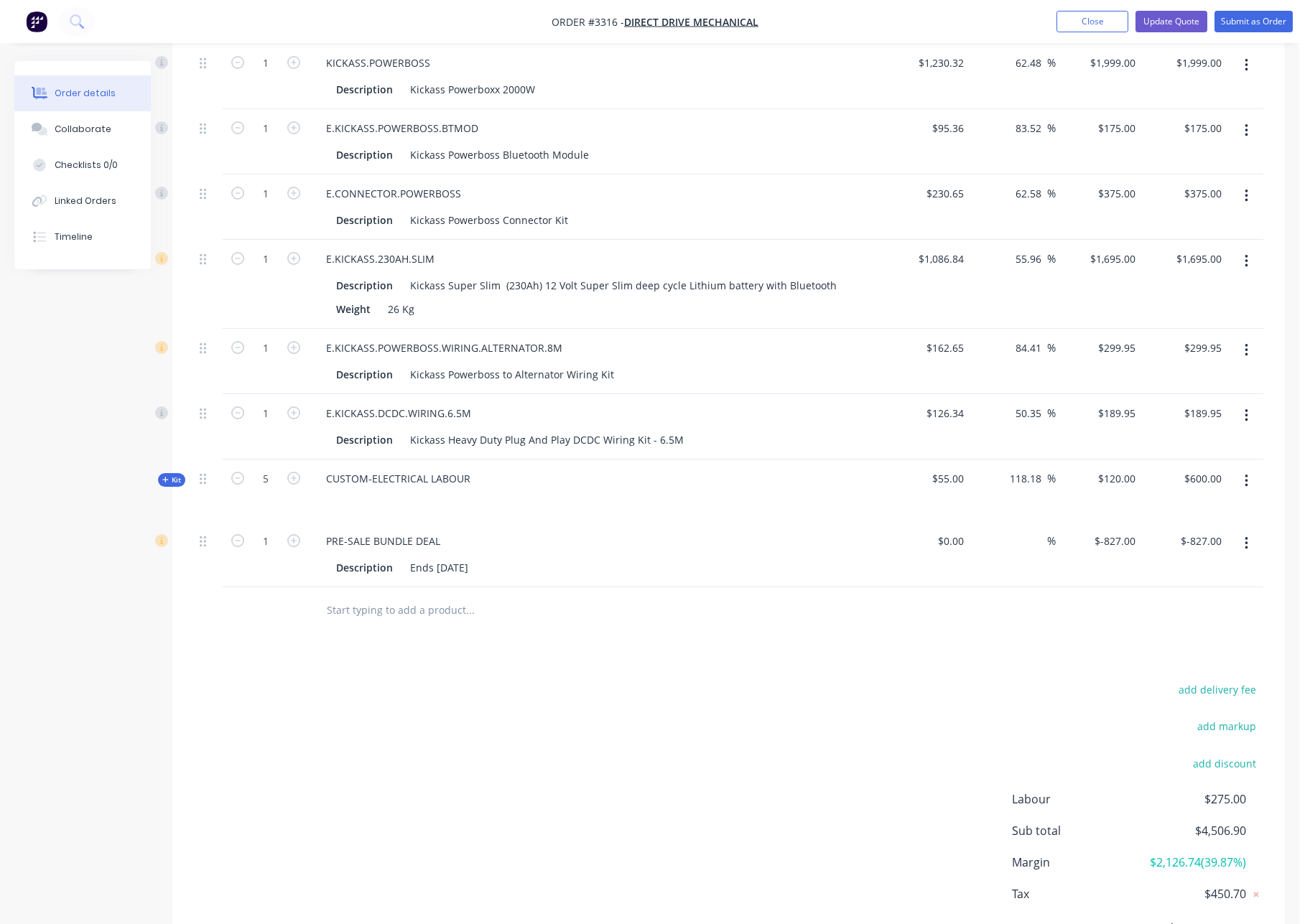
scroll to position [564, 0]
click at [1249, 543] on button "button" at bounding box center [1247, 541] width 34 height 26
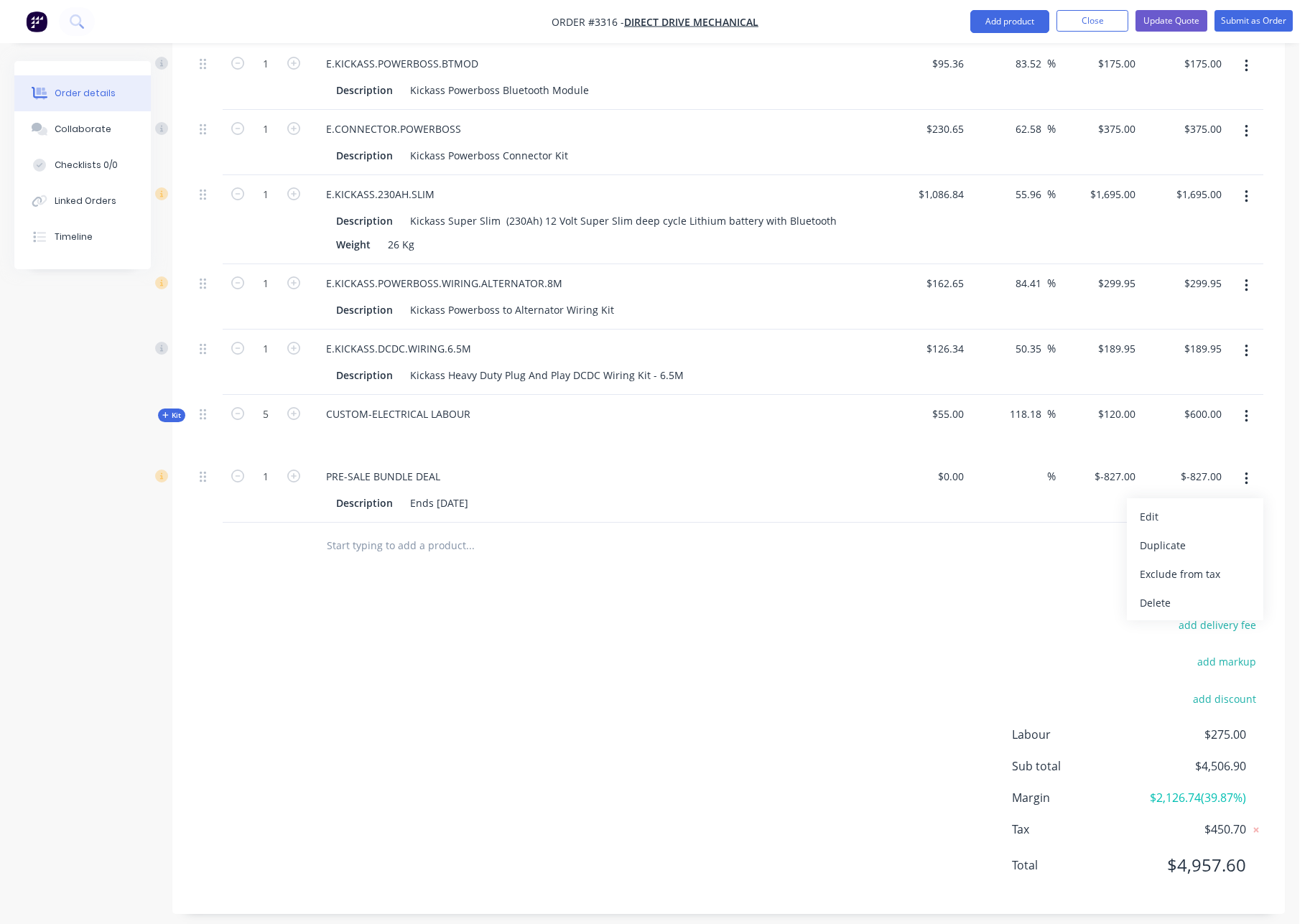
scroll to position [638, 0]
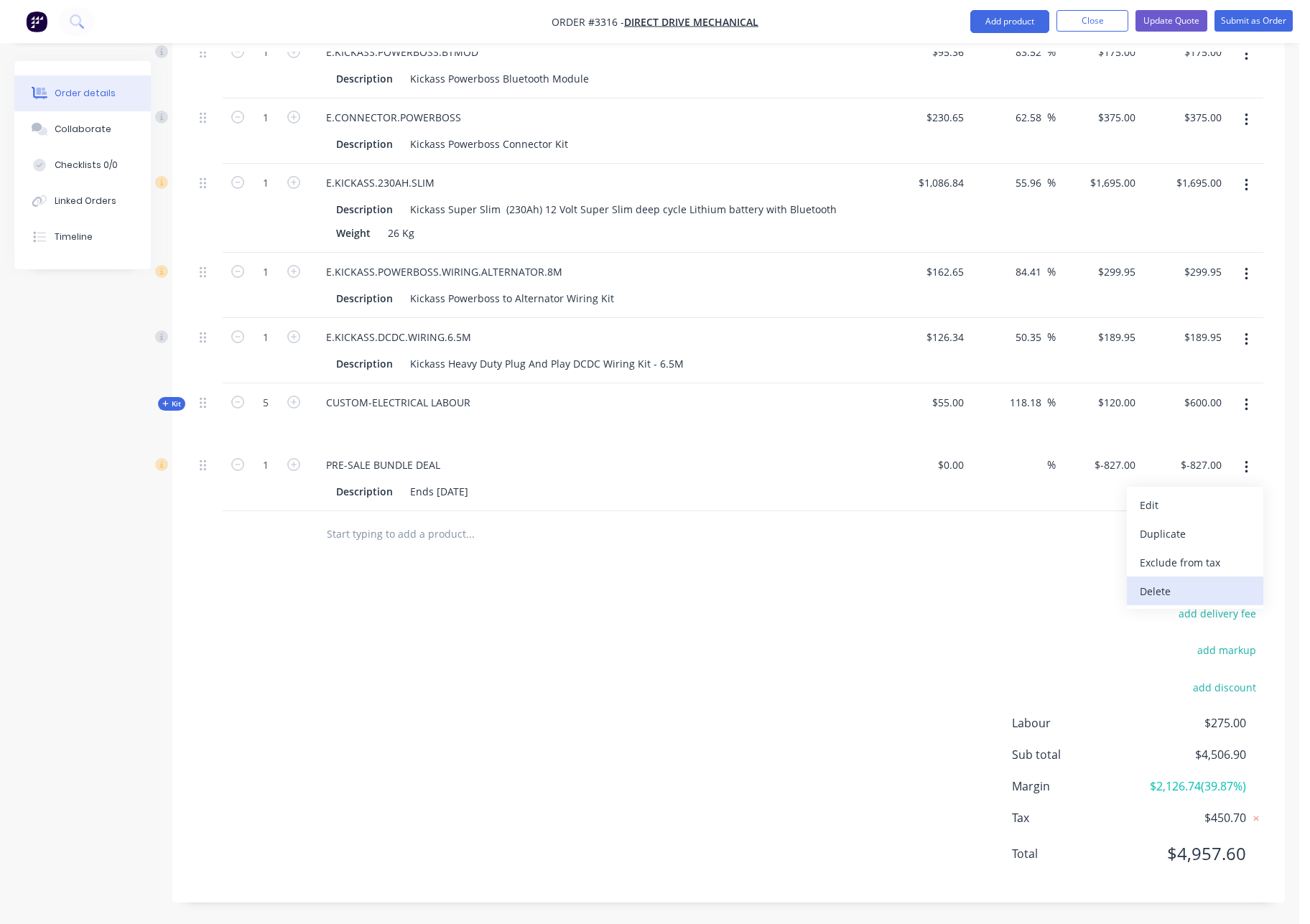
click at [1175, 593] on div "Delete" at bounding box center [1195, 590] width 110 height 20
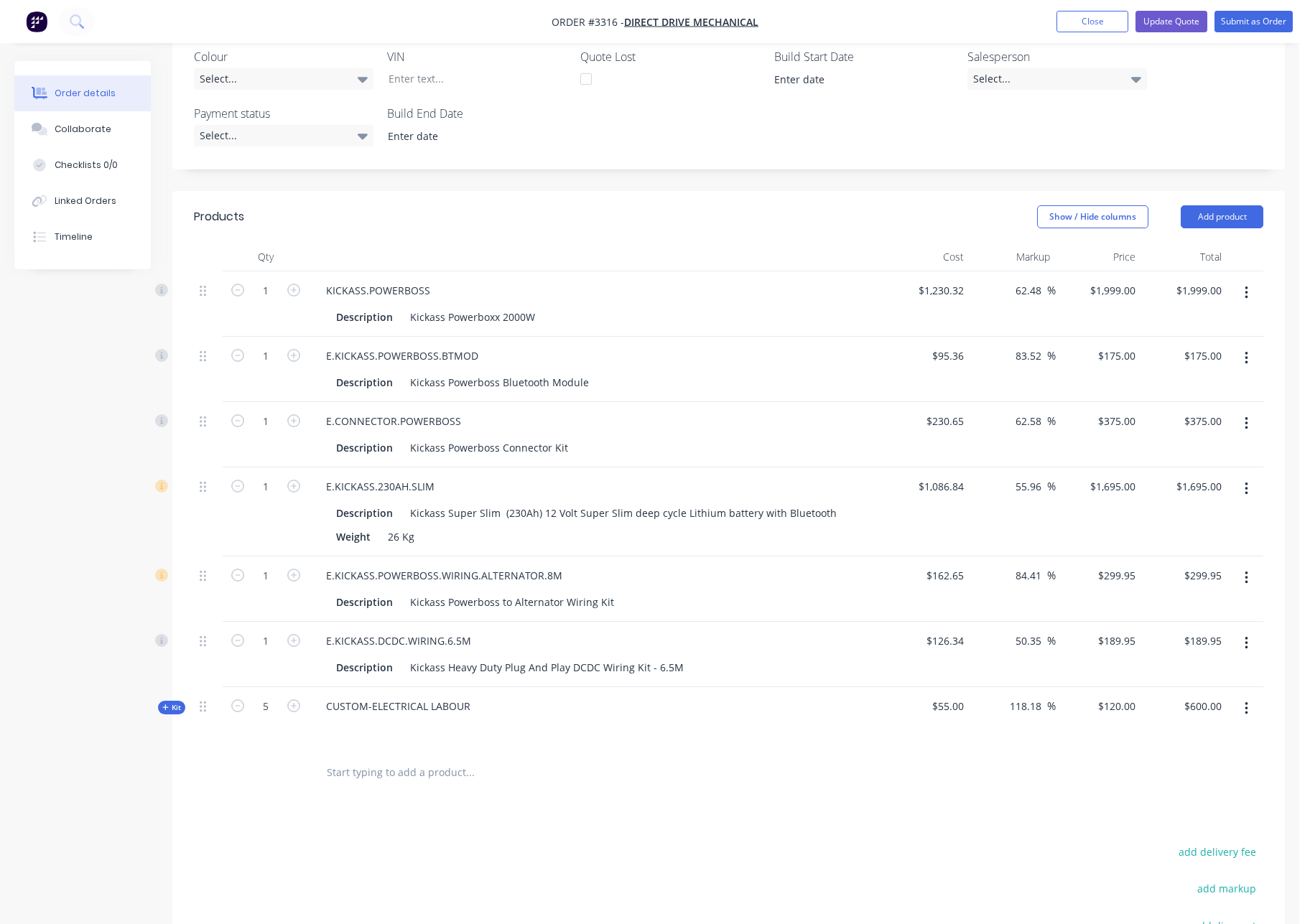
scroll to position [0, 0]
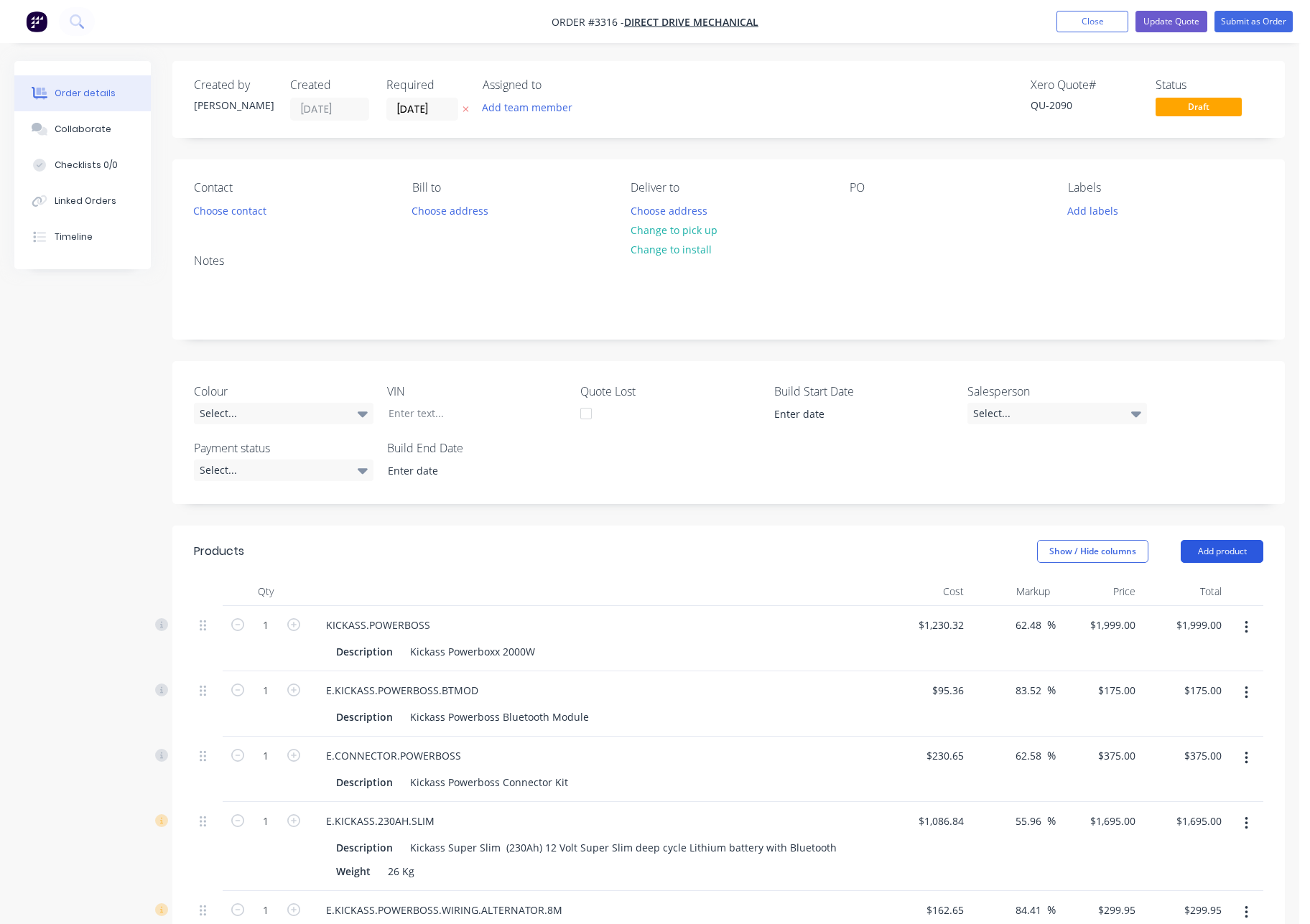
click at [1223, 555] on button "Add product" at bounding box center [1222, 552] width 83 height 23
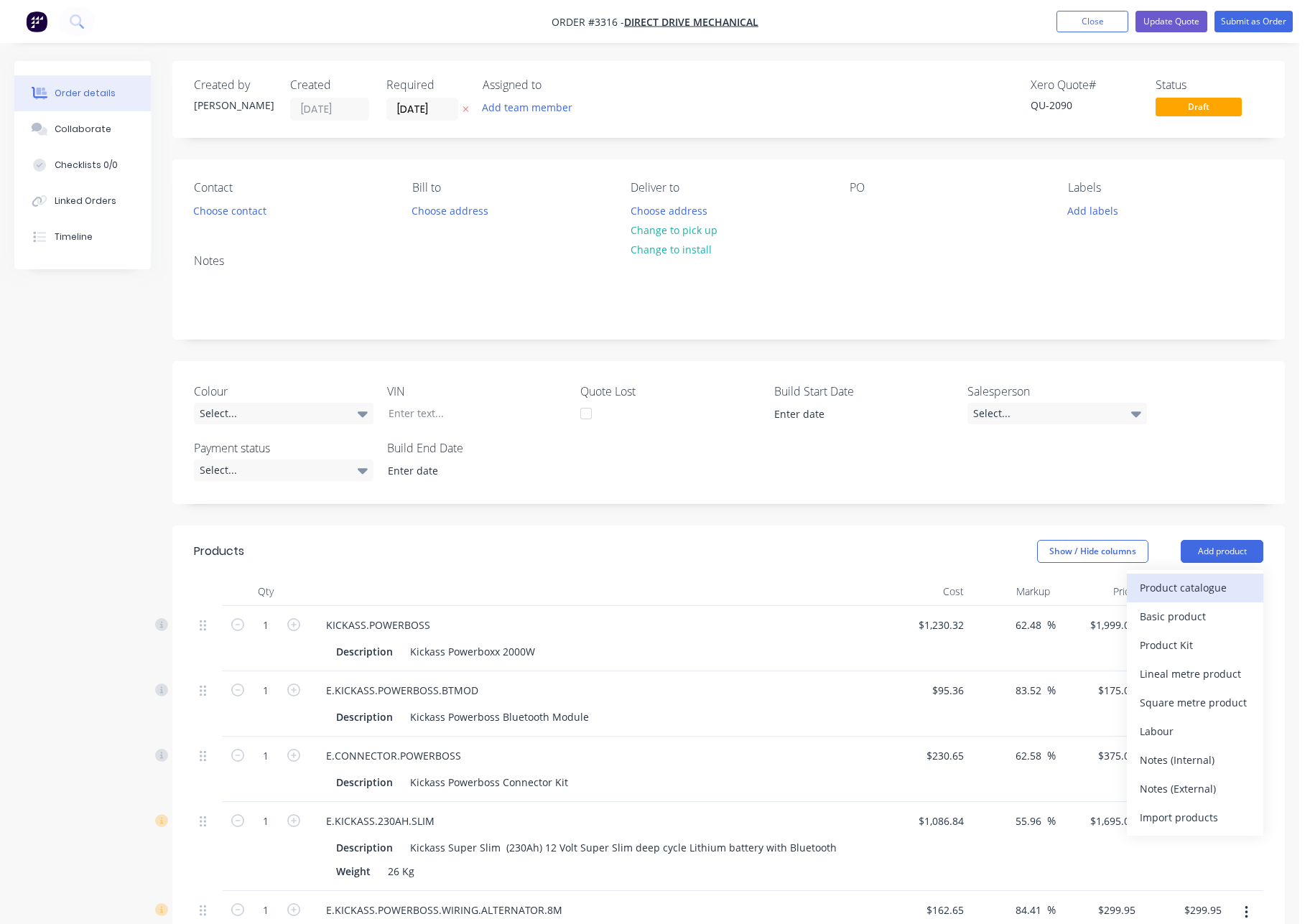
click at [1212, 589] on div "Product catalogue" at bounding box center [1195, 587] width 110 height 20
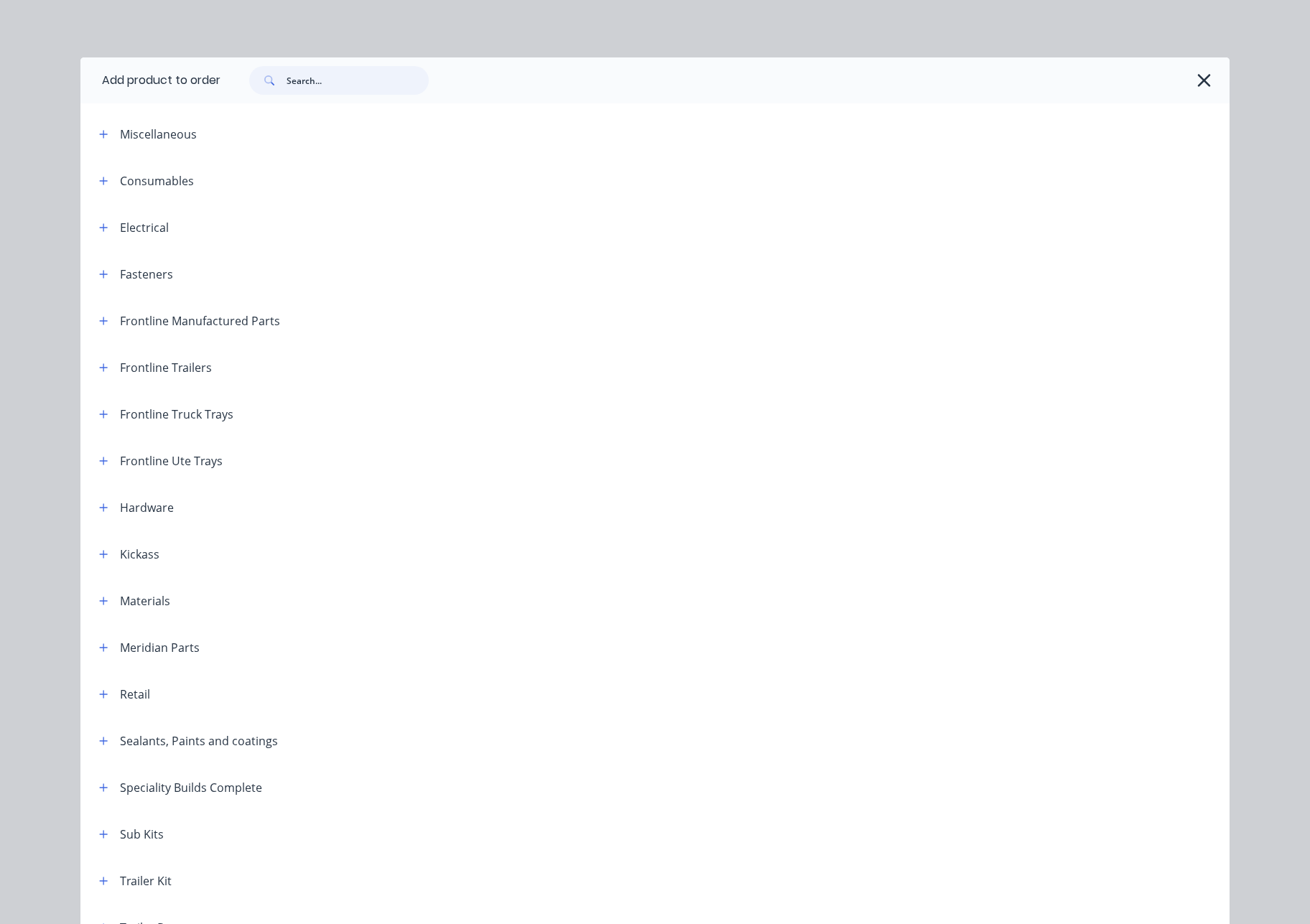
click at [307, 71] on input "text" at bounding box center [358, 80] width 142 height 28
click at [99, 324] on icon "button" at bounding box center [103, 320] width 9 height 10
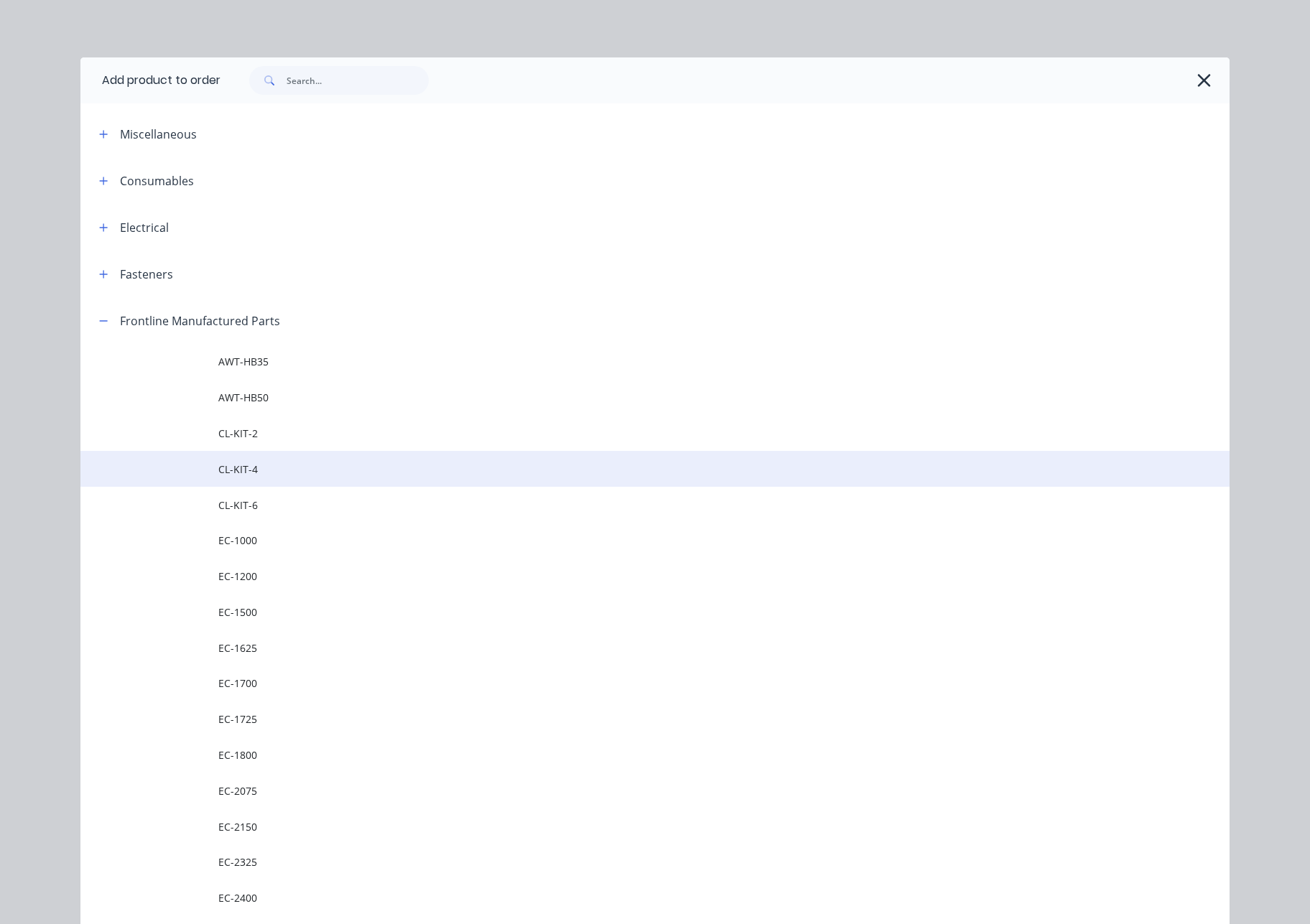
click at [270, 474] on span "CL-KIT-4" at bounding box center [622, 469] width 809 height 15
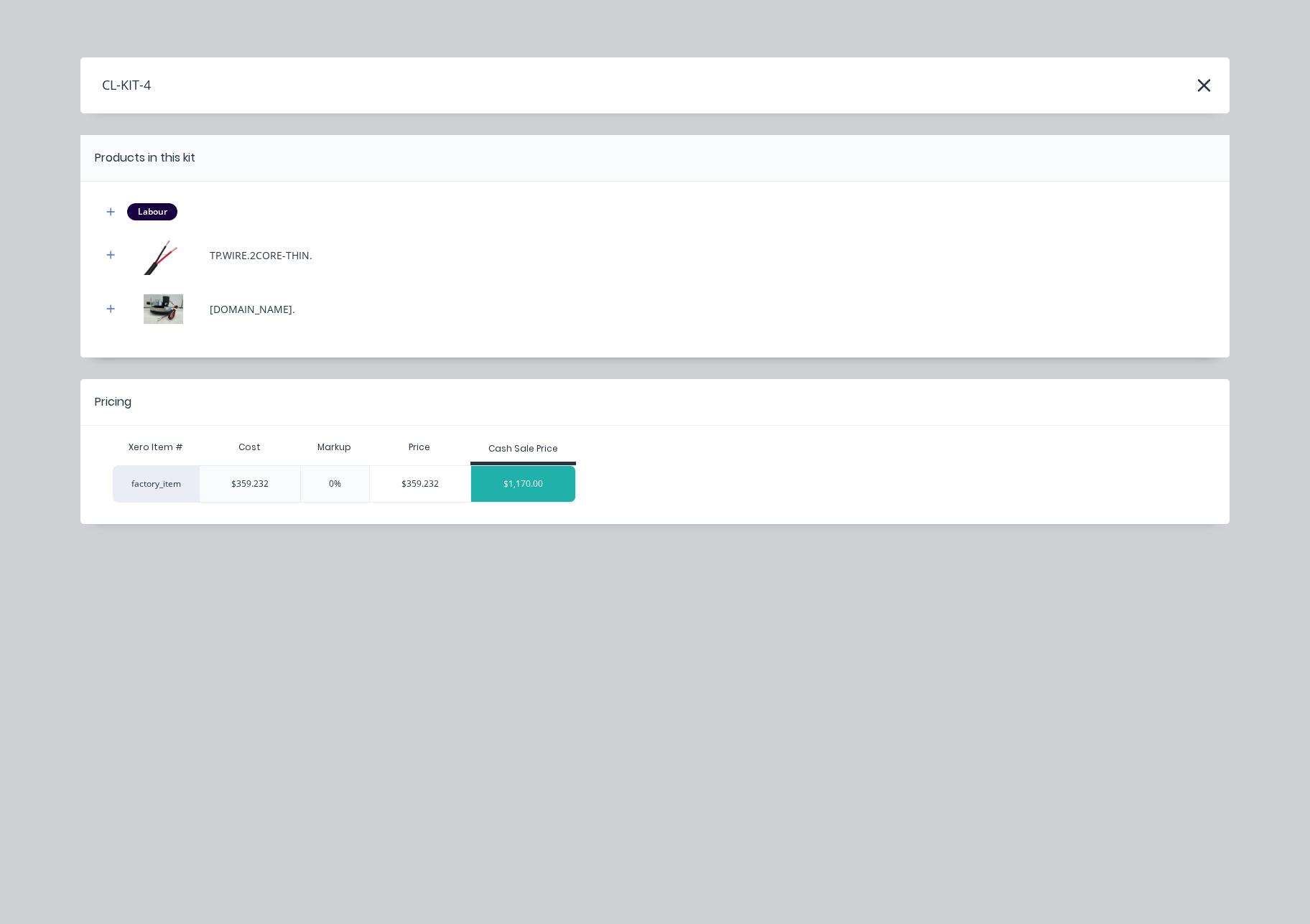
click at [510, 488] on div "$1,170.00" at bounding box center [524, 483] width 105 height 36
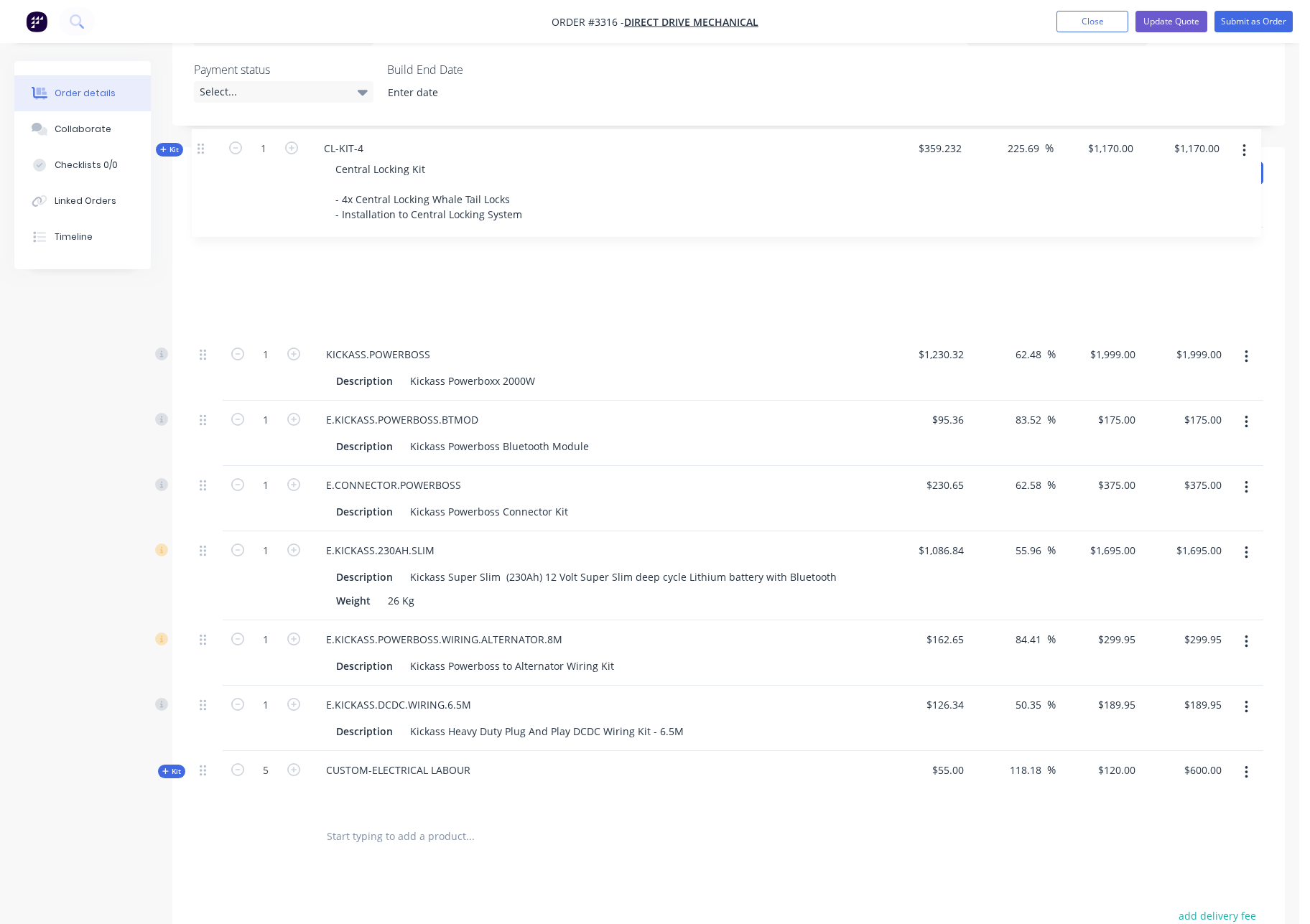
scroll to position [353, 0]
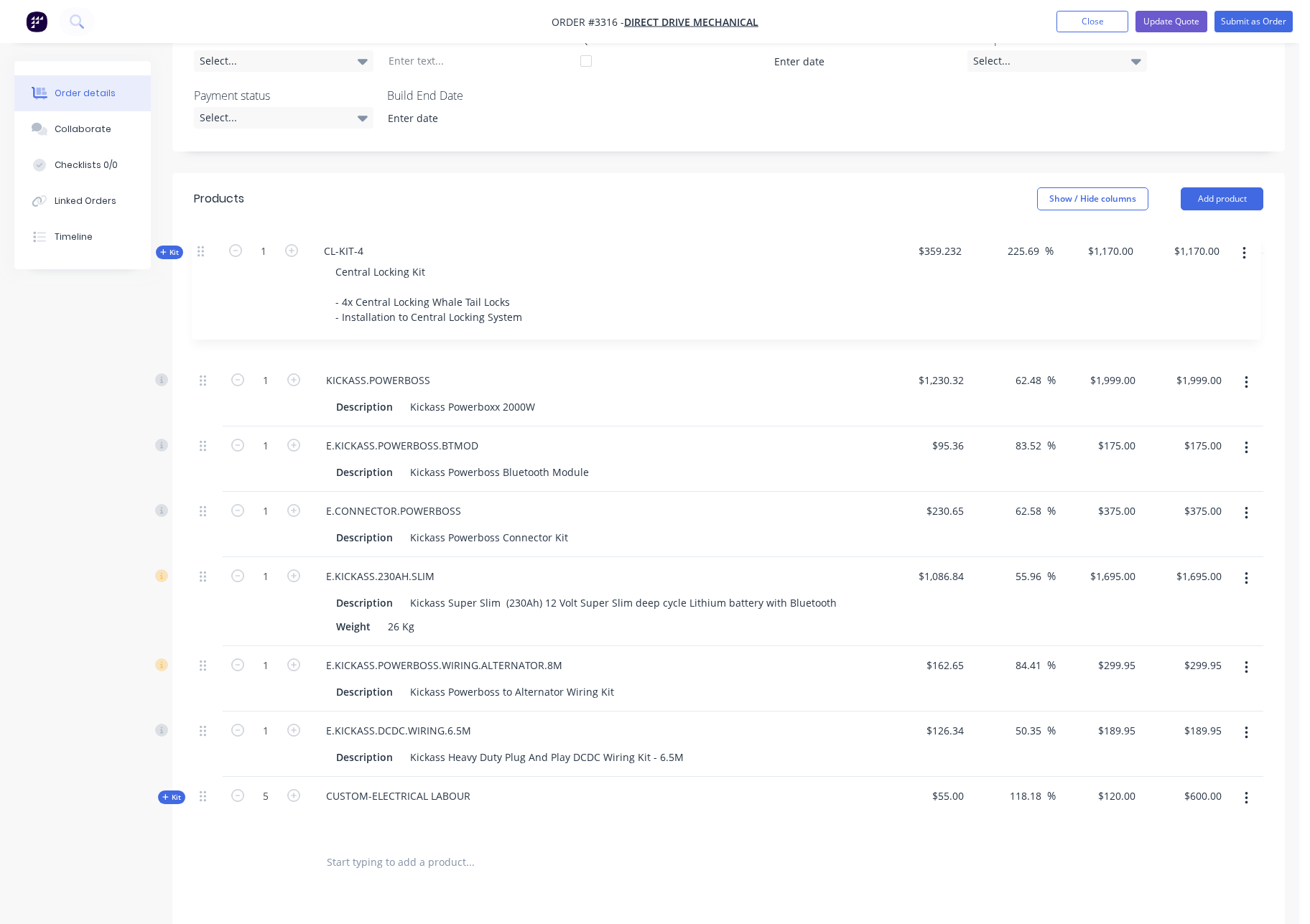
drag, startPoint x: 203, startPoint y: 531, endPoint x: 200, endPoint y: 250, distance: 281.0
click at [200, 250] on div "Qty Cost Markup Price Total 1 KICKASS.POWERBOSS Description Kickass Powerboxx 2…" at bounding box center [728, 531] width 1070 height 614
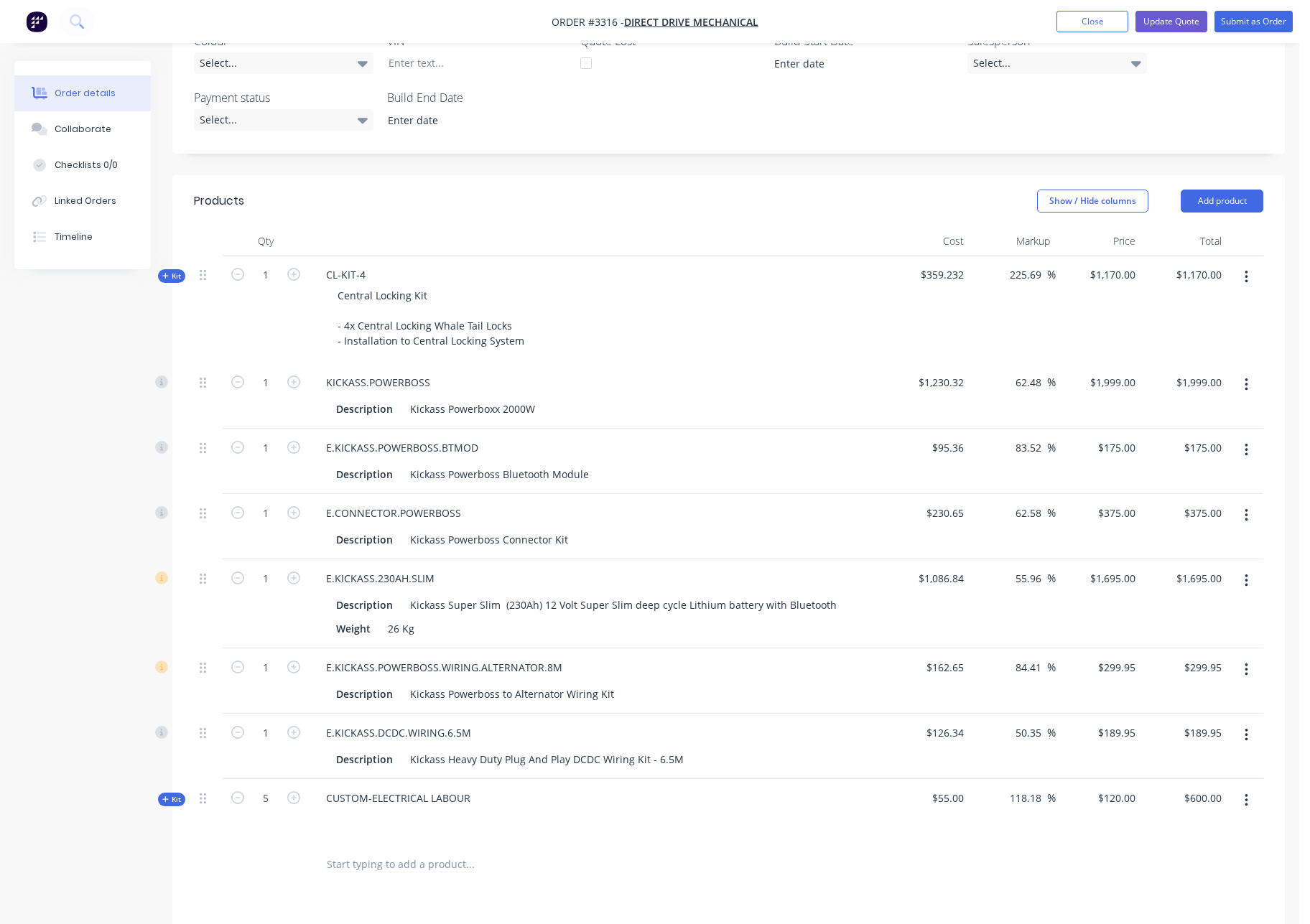
scroll to position [350, 0]
click at [1224, 206] on button "Add product" at bounding box center [1222, 202] width 83 height 23
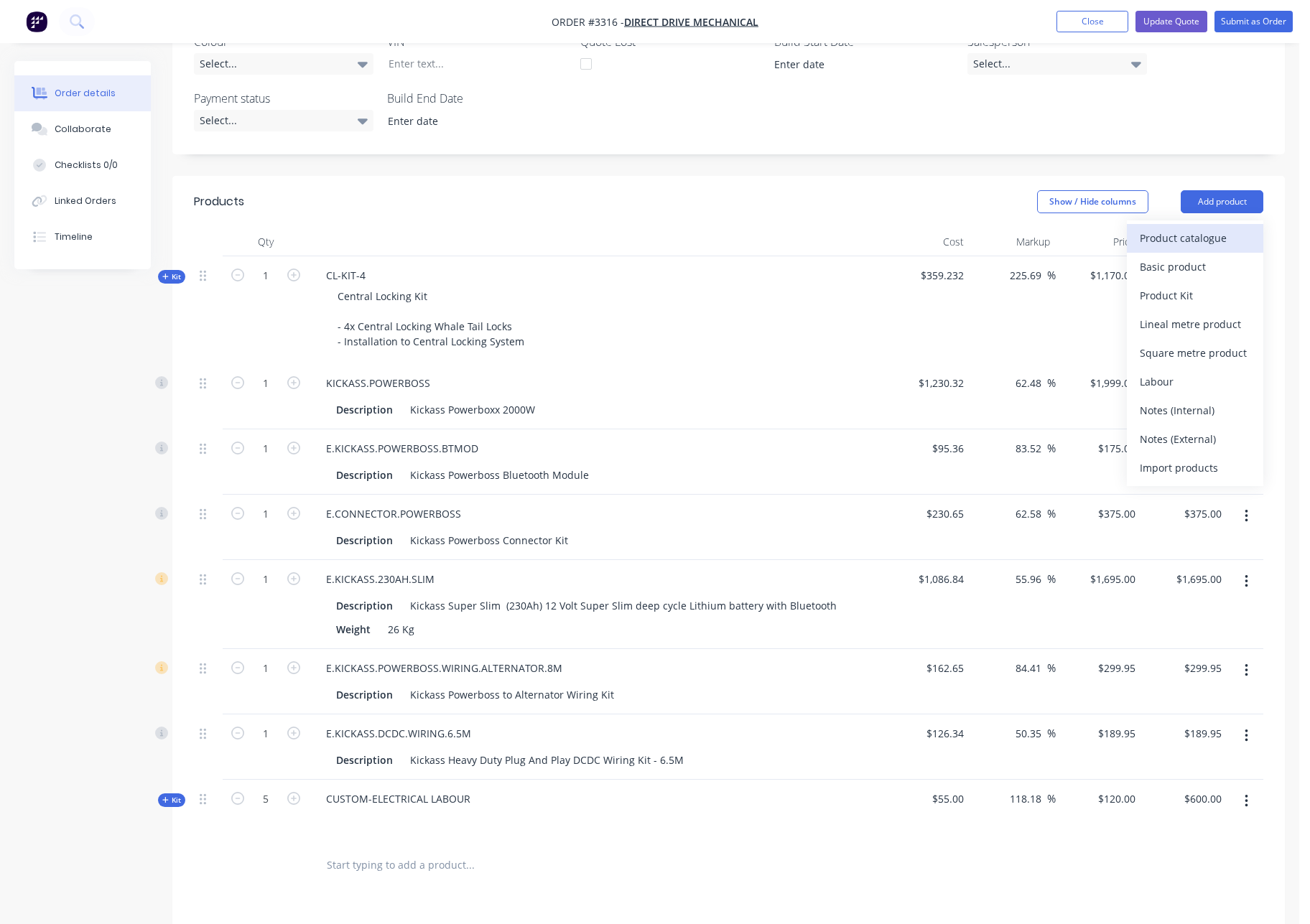
click at [1212, 245] on div "Product catalogue" at bounding box center [1195, 238] width 110 height 20
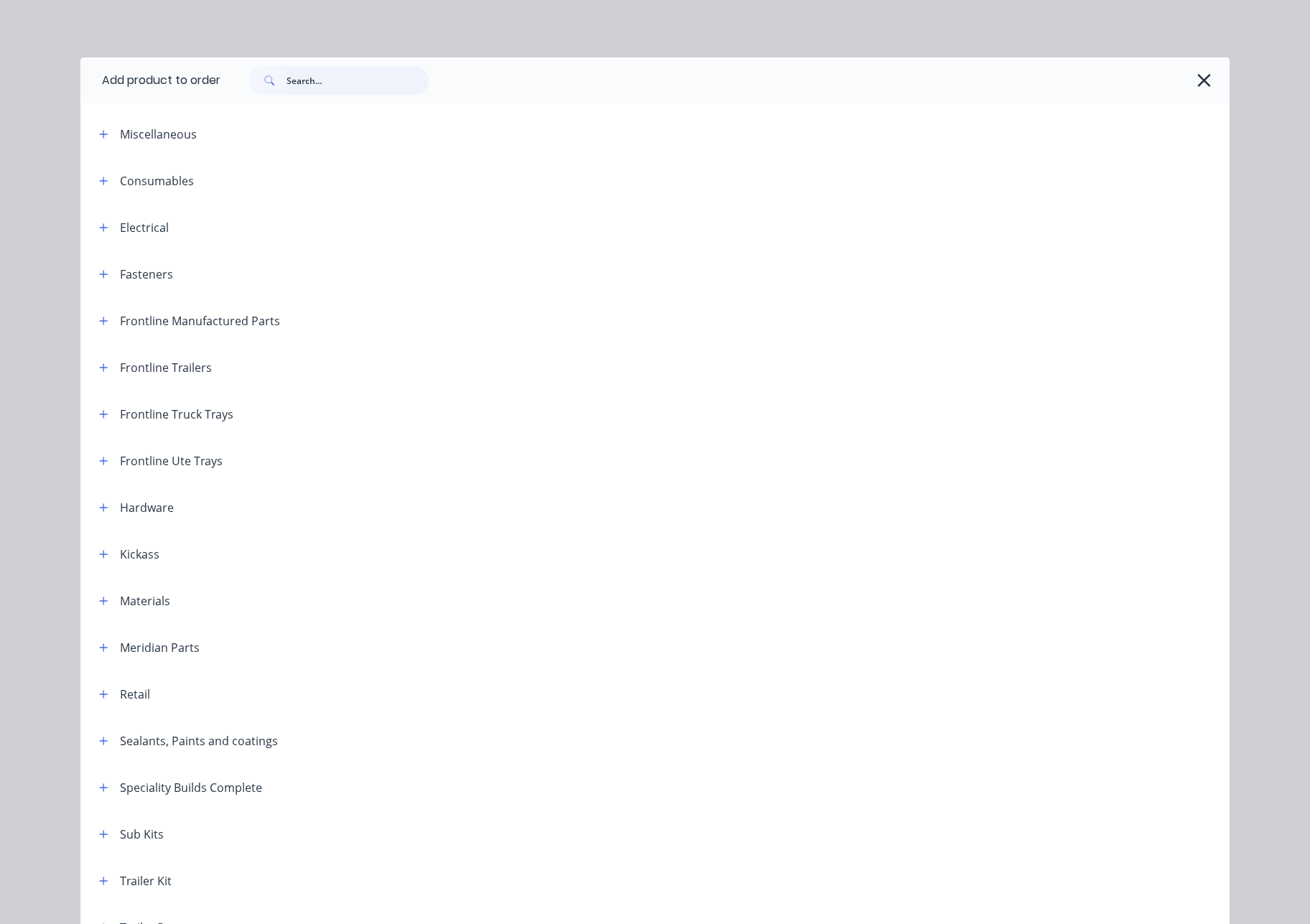
click at [306, 84] on input "text" at bounding box center [358, 80] width 142 height 28
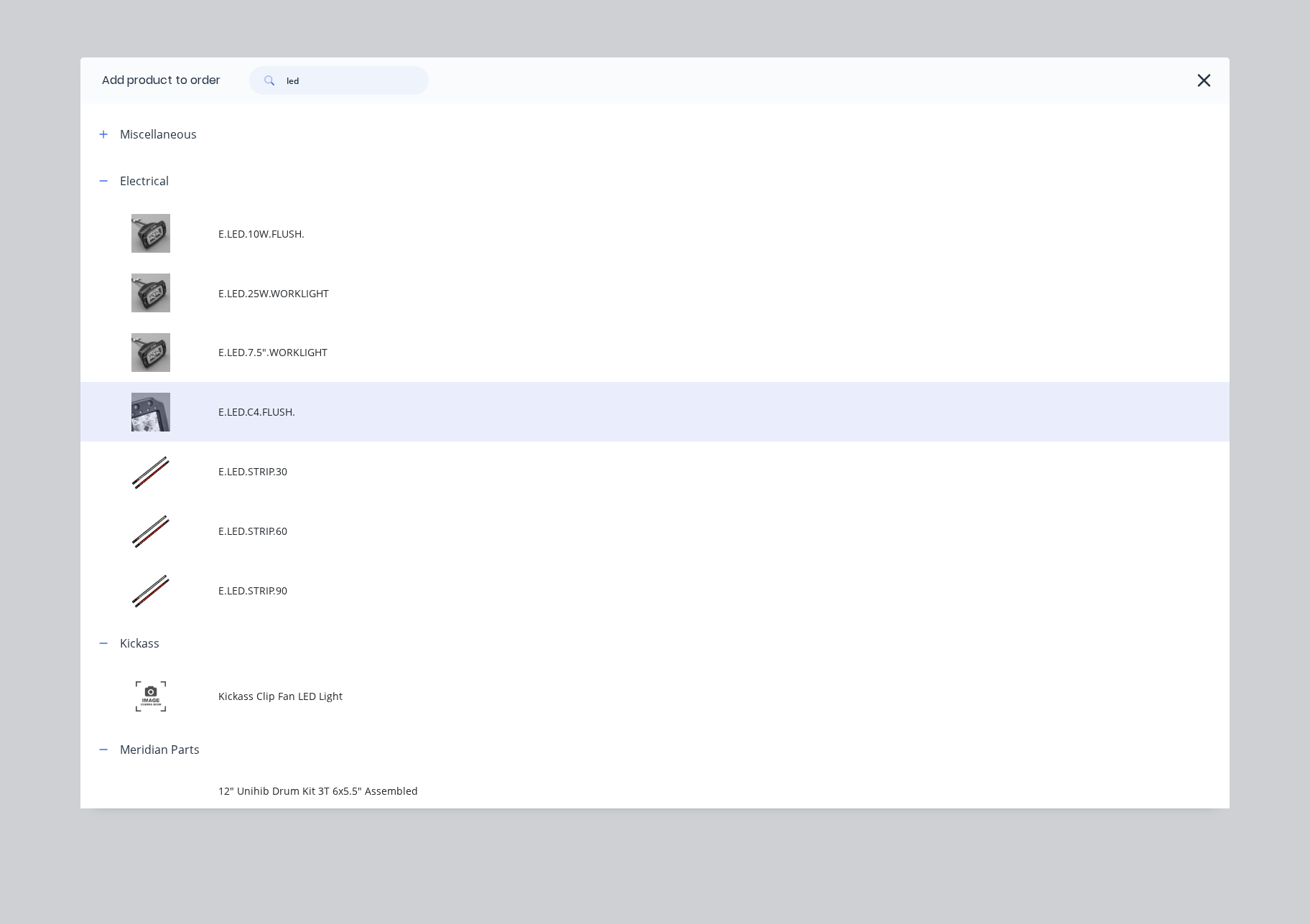
scroll to position [347, 0]
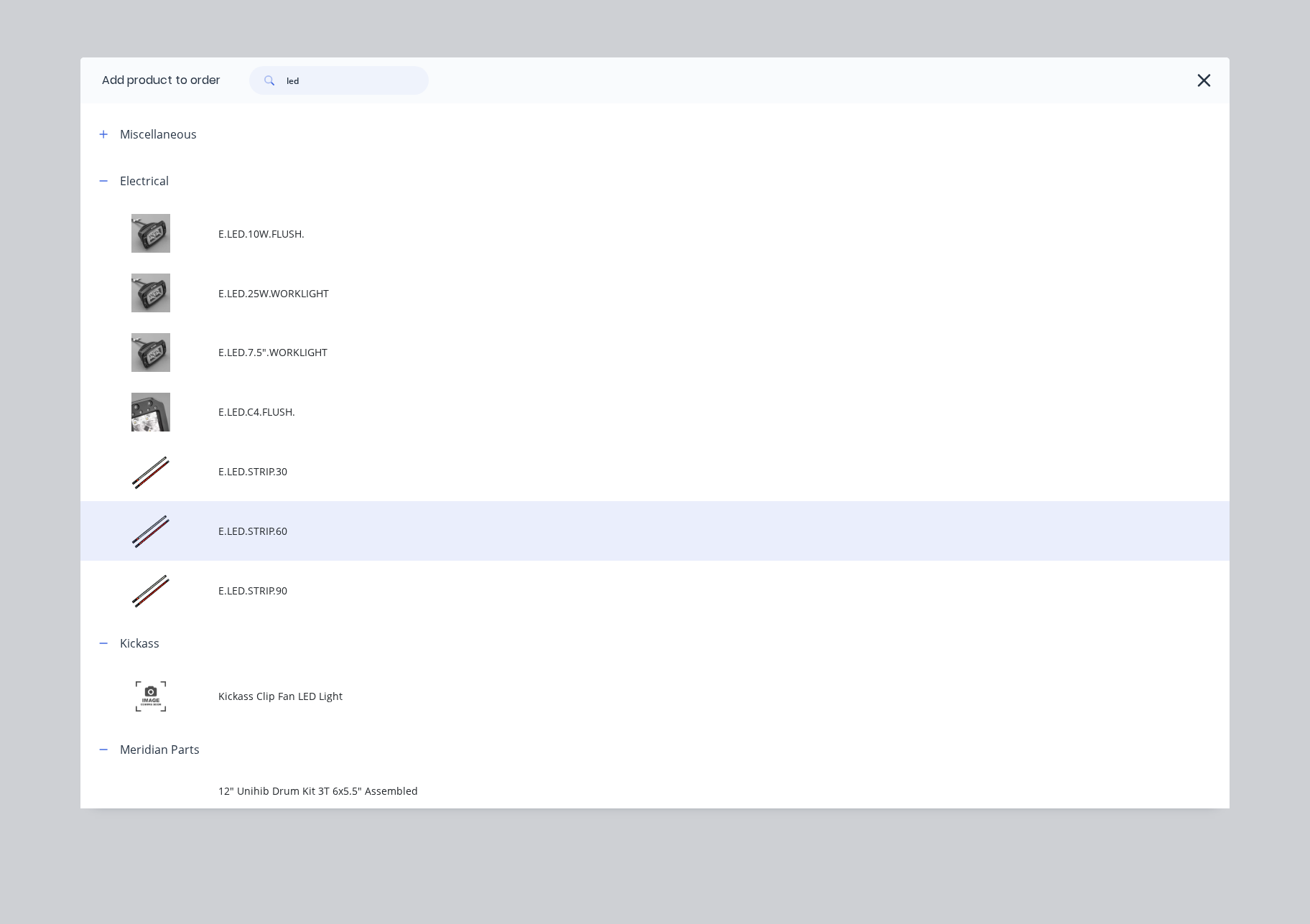
type input "led"
click at [301, 523] on span "E.LED.STRIP.60" at bounding box center [622, 531] width 809 height 15
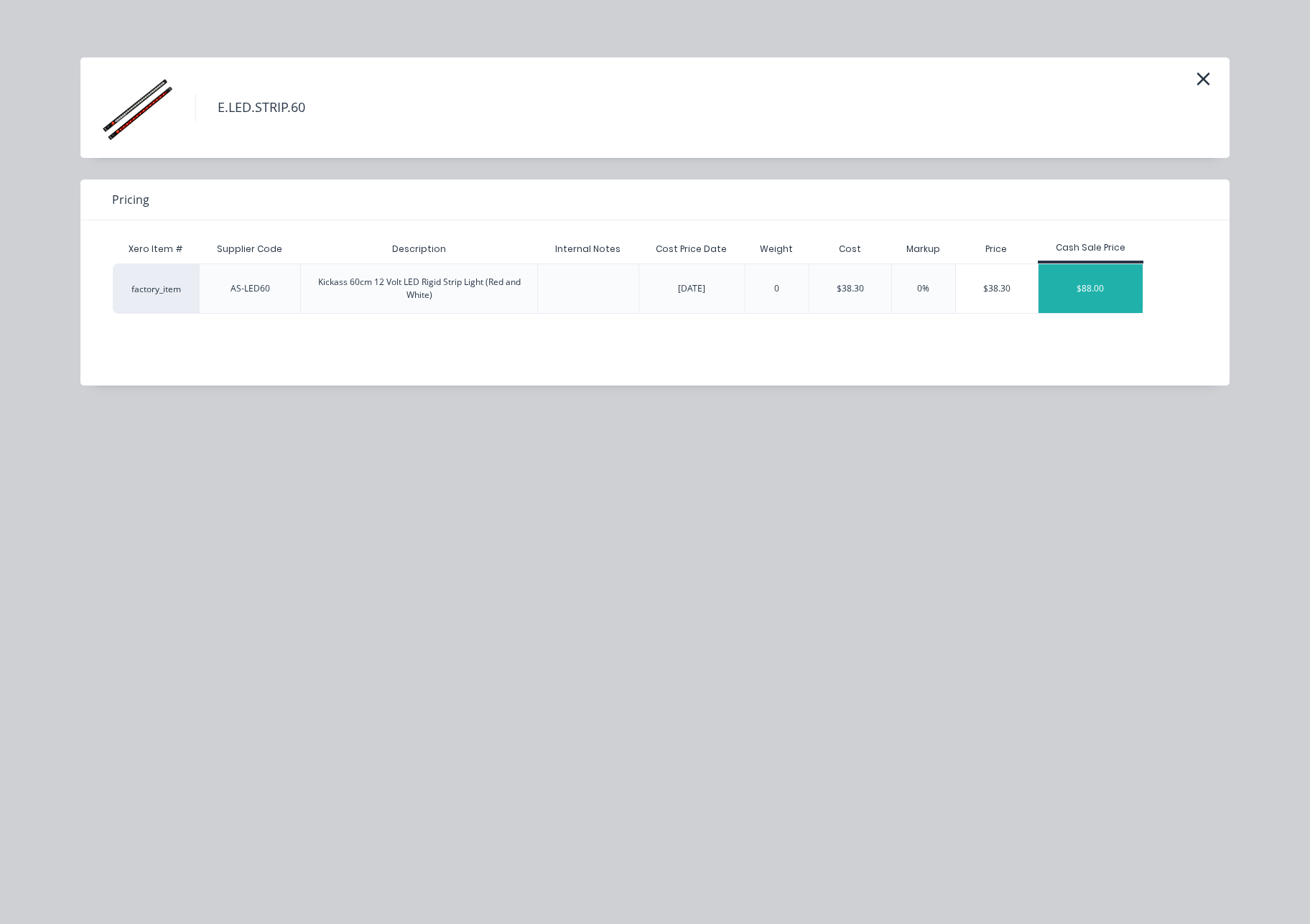
click at [1108, 295] on div "$88.00" at bounding box center [1091, 288] width 105 height 49
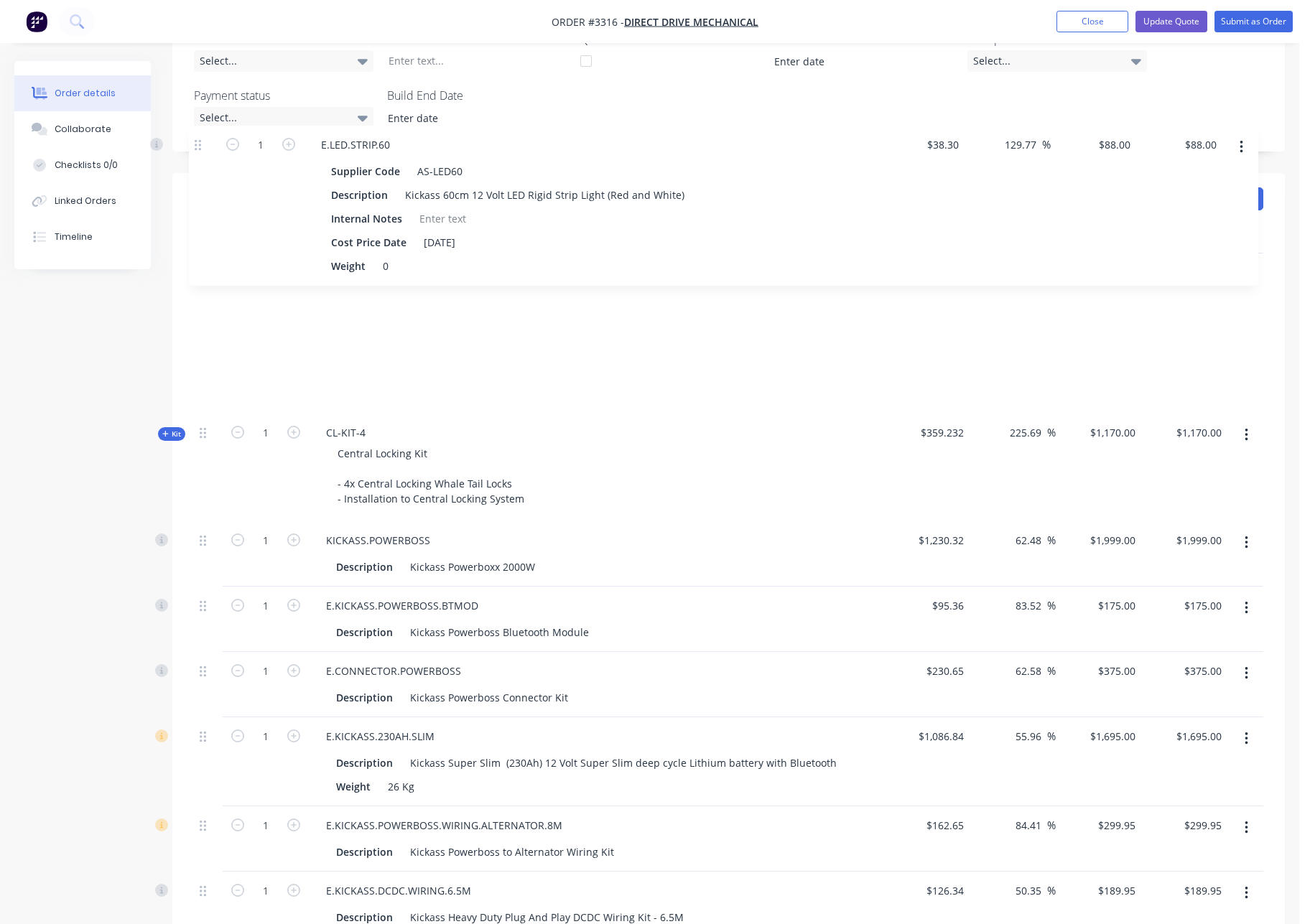
scroll to position [351, 0]
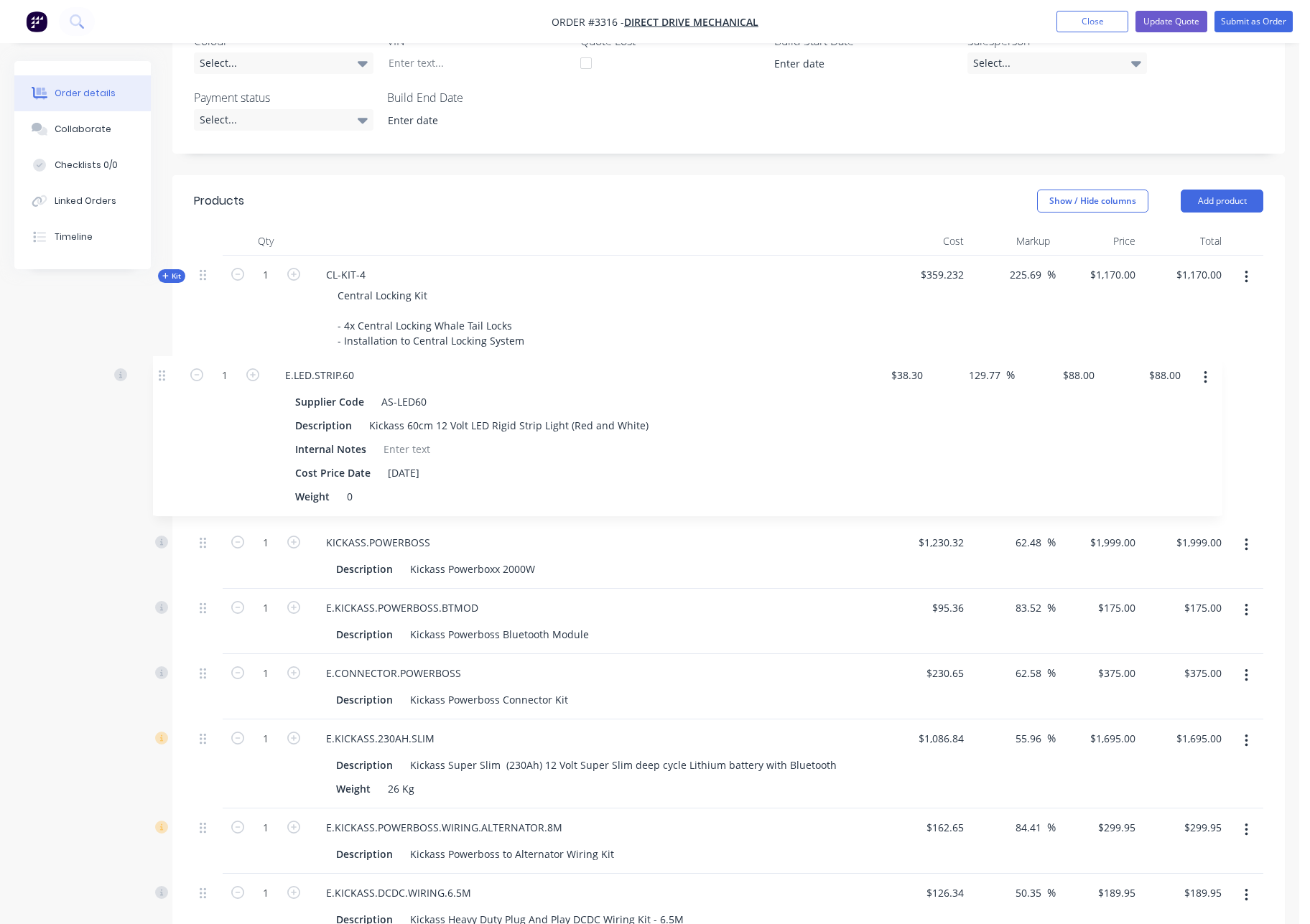
drag, startPoint x: 201, startPoint y: 496, endPoint x: 164, endPoint y: 372, distance: 129.4
click at [164, 372] on div "Created by [PERSON_NAME] Created [DATE] Required [DATE] Assigned to Add team me…" at bounding box center [649, 563] width 1271 height 1704
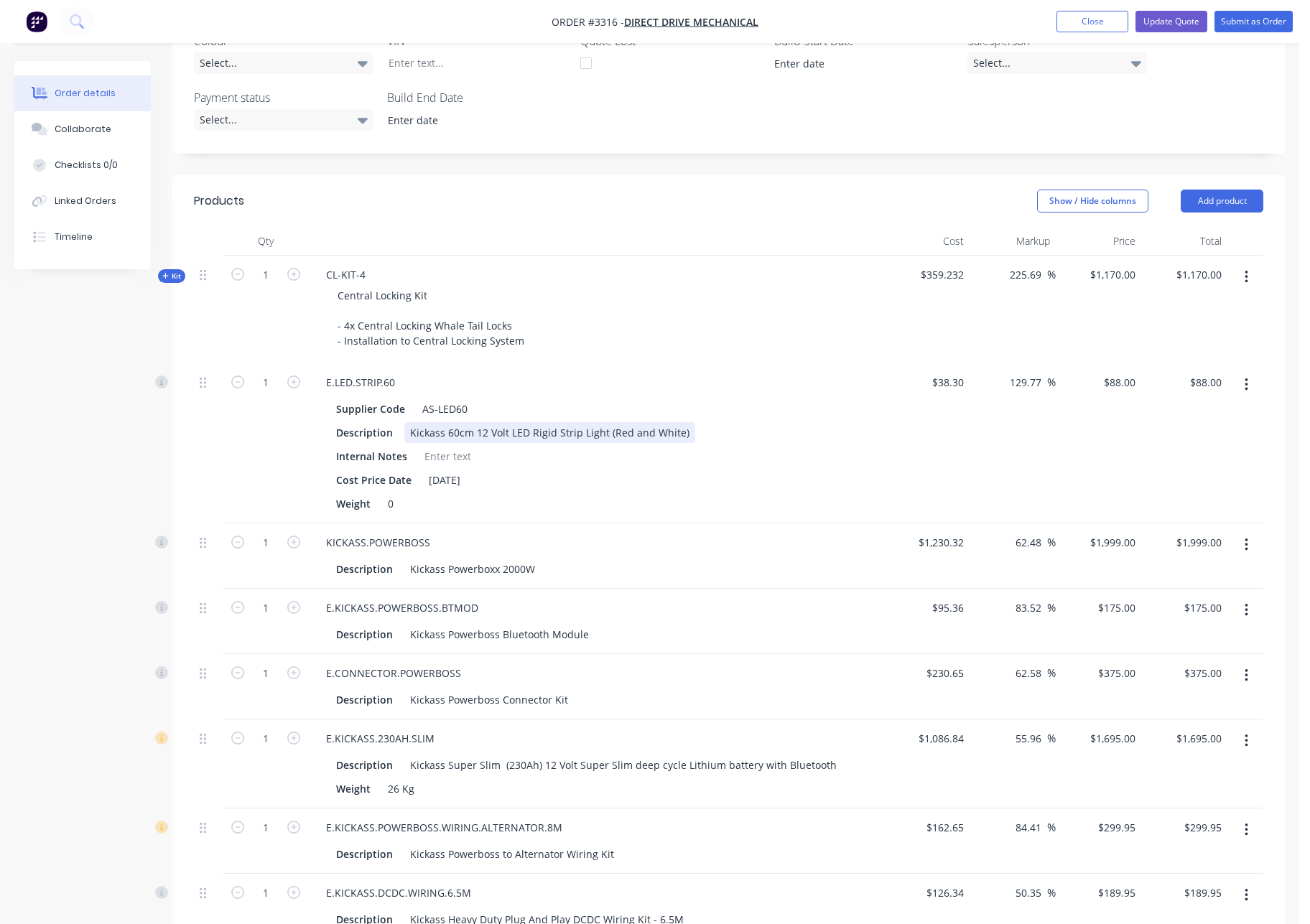
click at [681, 434] on div "Kickass 60cm 12 Volt LED Rigid Strip Light (Red and White)" at bounding box center [549, 432] width 291 height 20
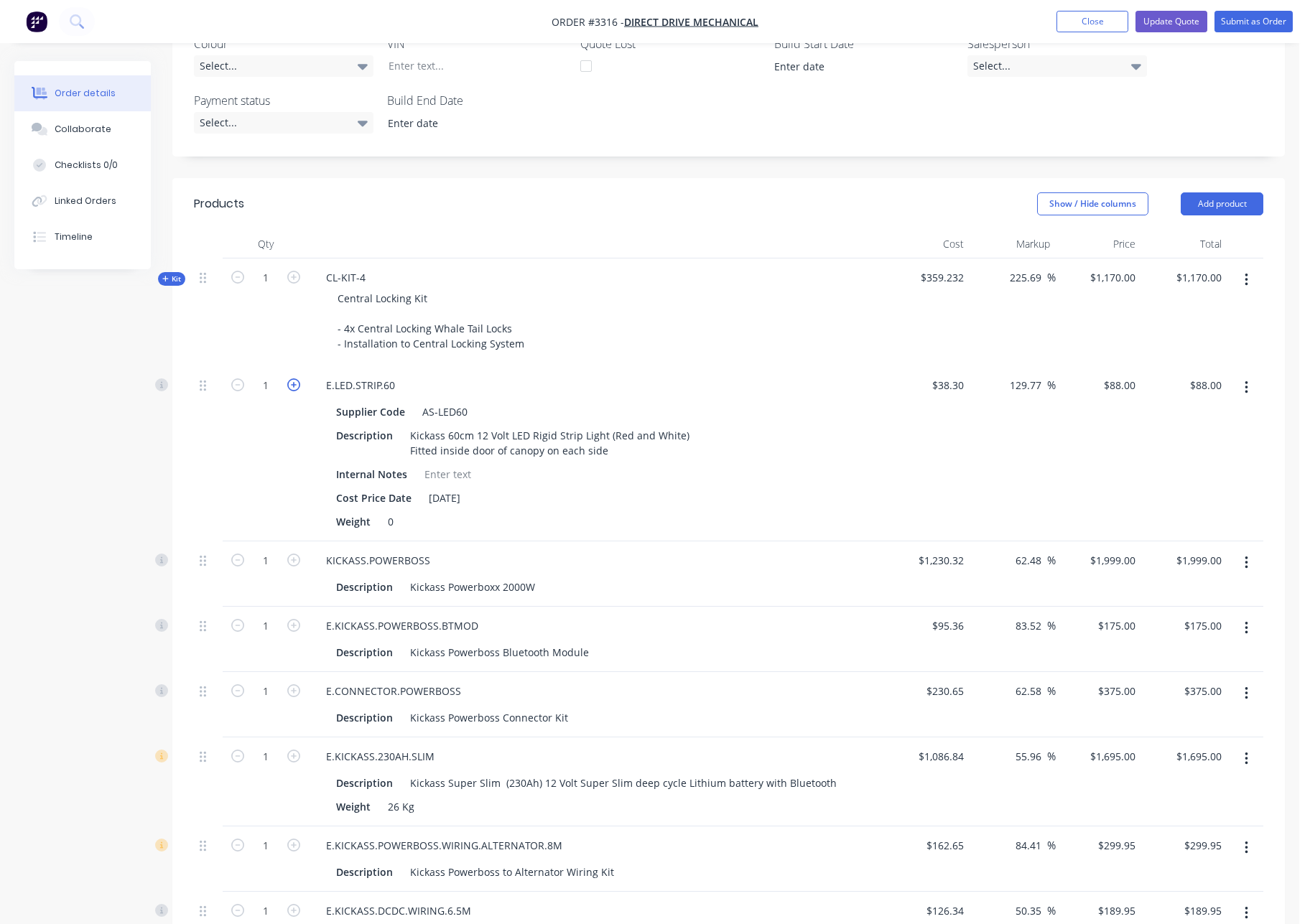
click at [297, 383] on icon "button" at bounding box center [294, 385] width 13 height 13
type input "2"
type input "$176.00"
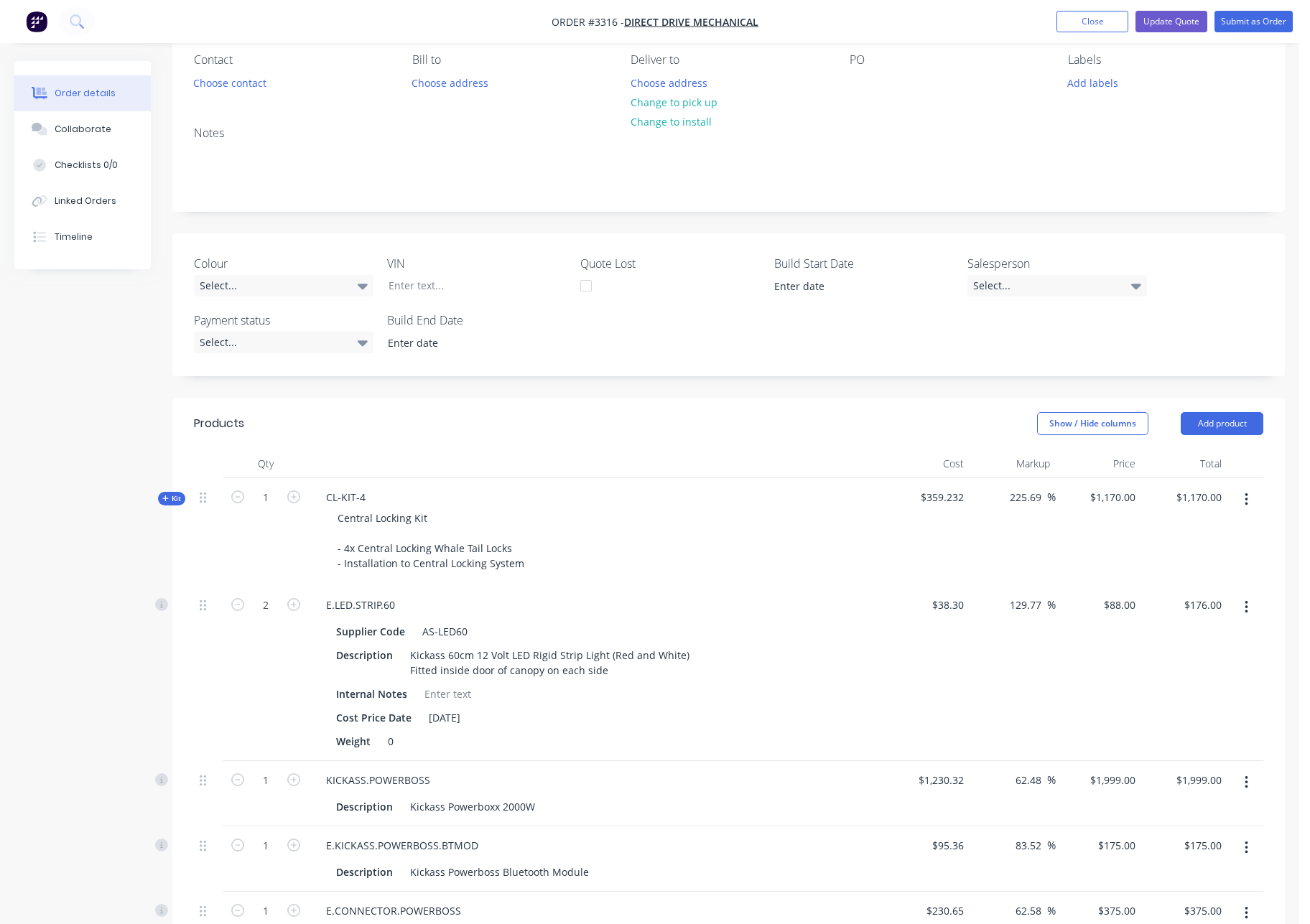
scroll to position [0, 0]
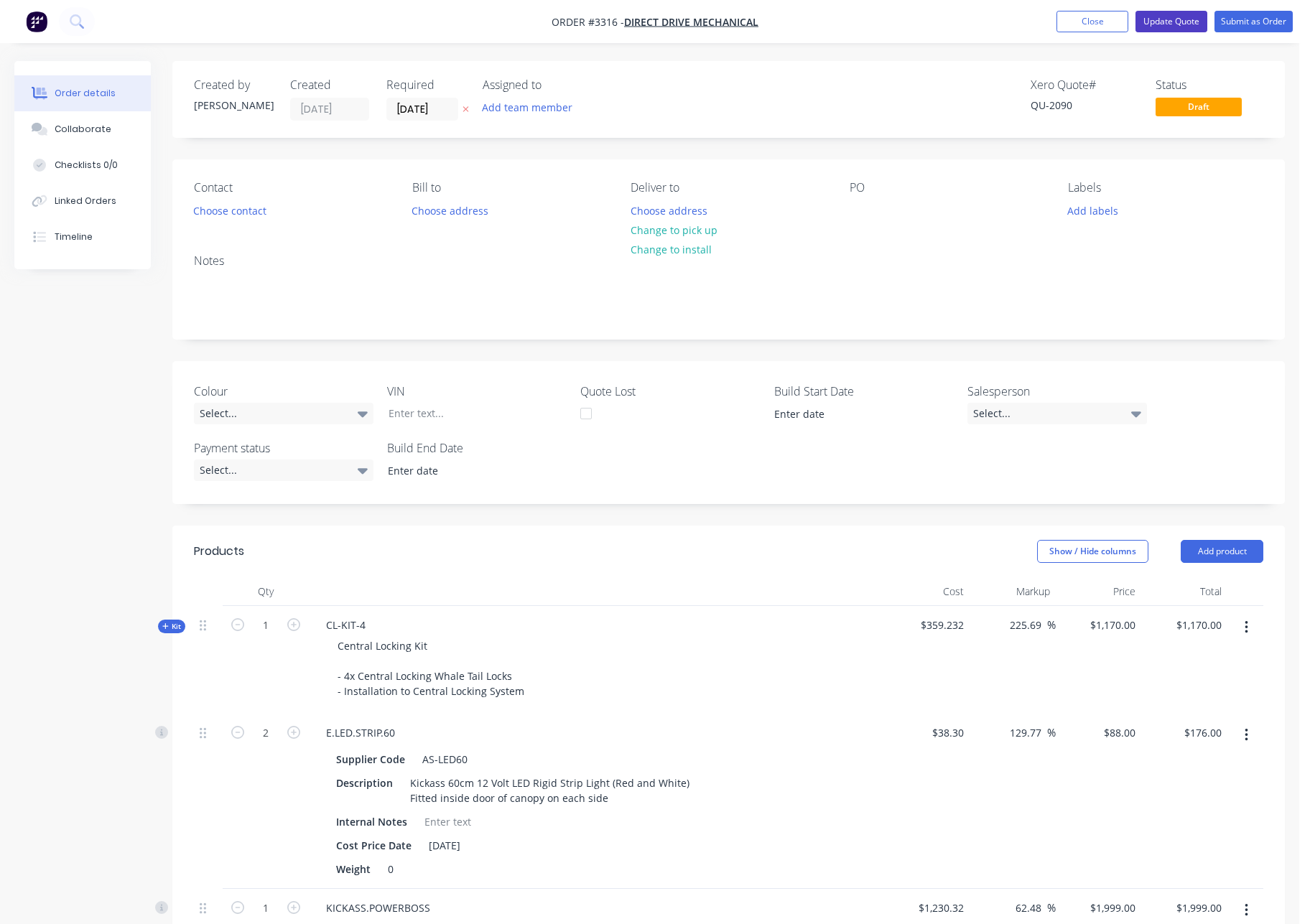
click at [1179, 20] on button "Update Quote" at bounding box center [1171, 21] width 72 height 21
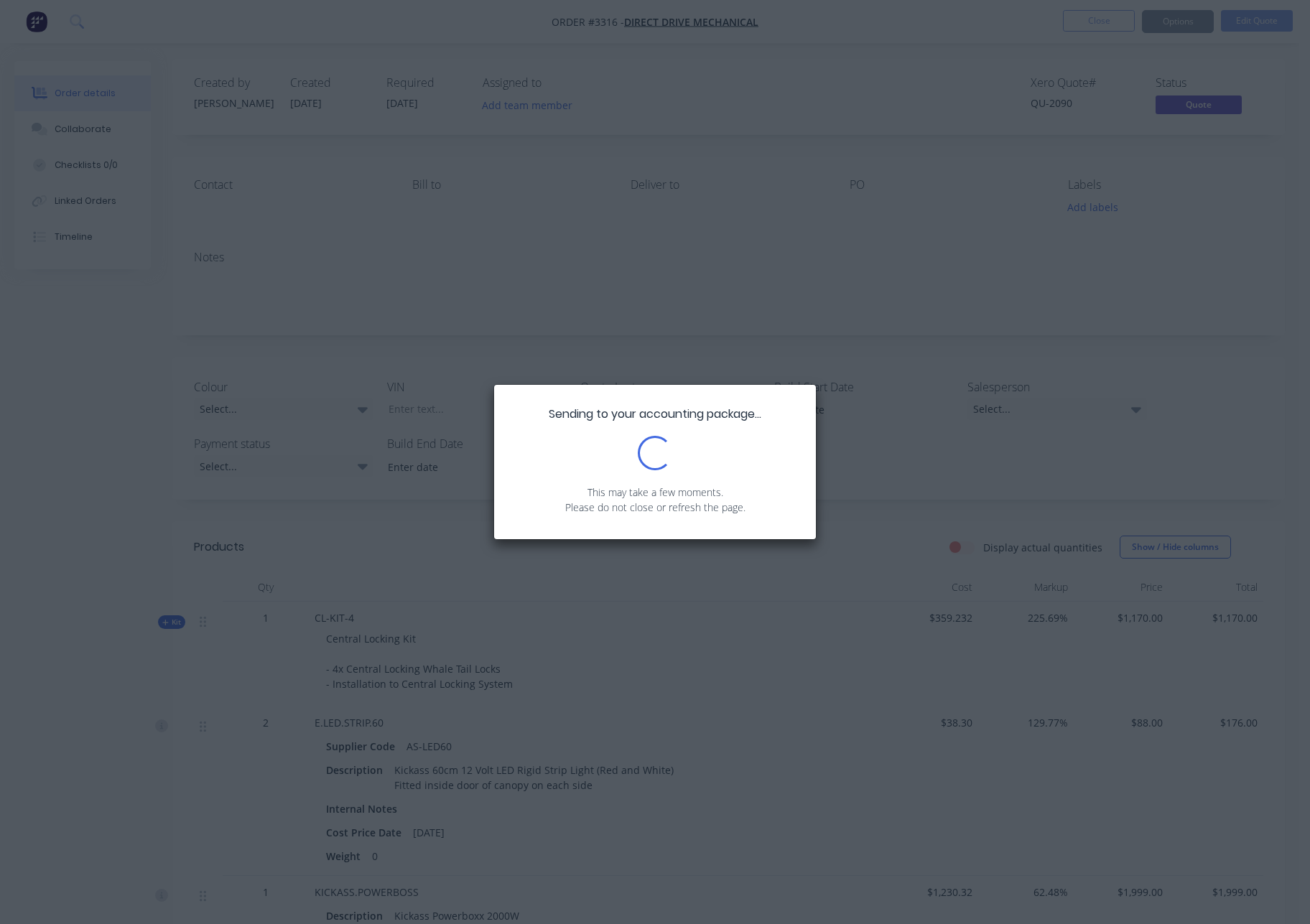
scroll to position [3, 0]
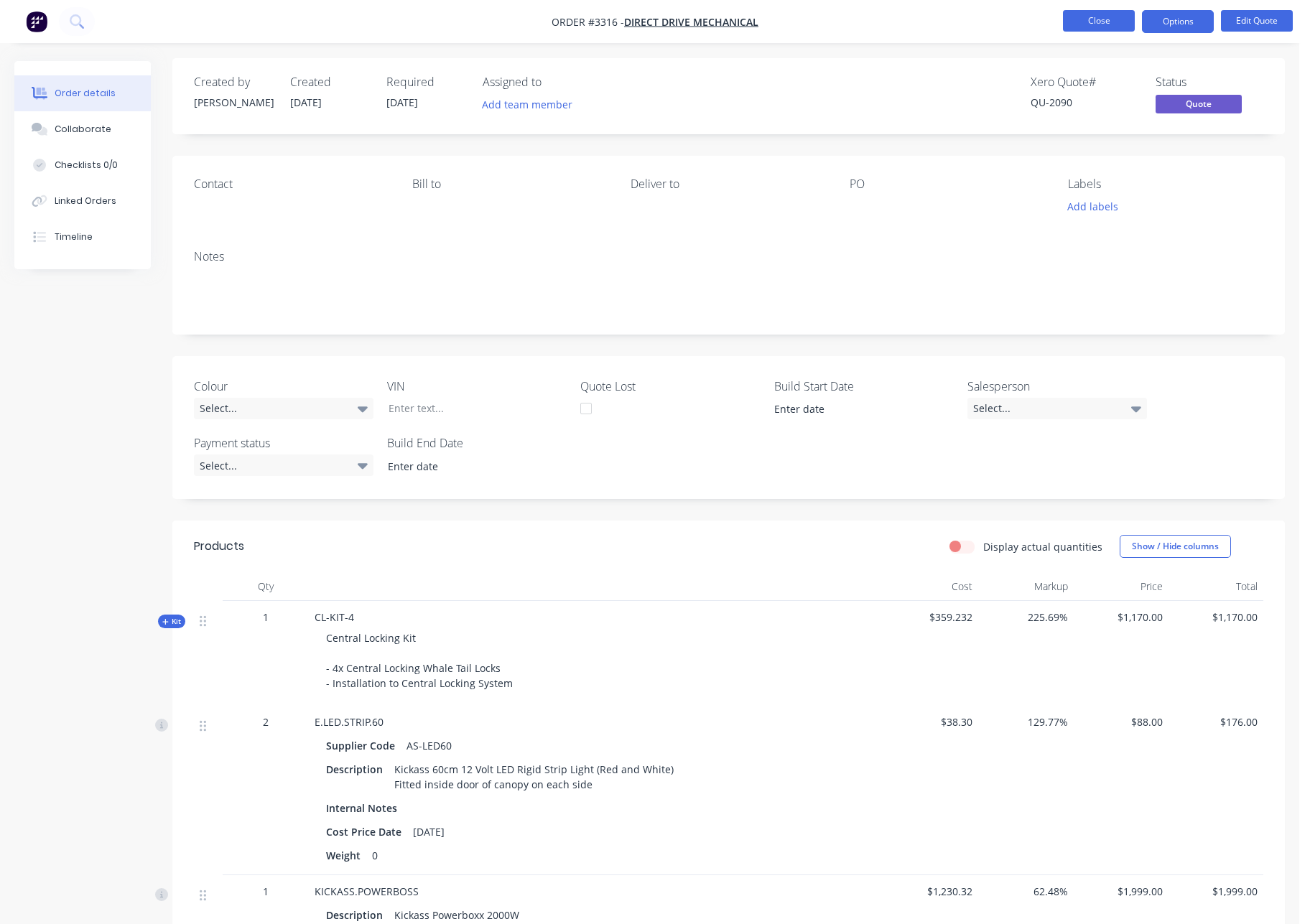
click at [1102, 20] on button "Close" at bounding box center [1099, 20] width 72 height 21
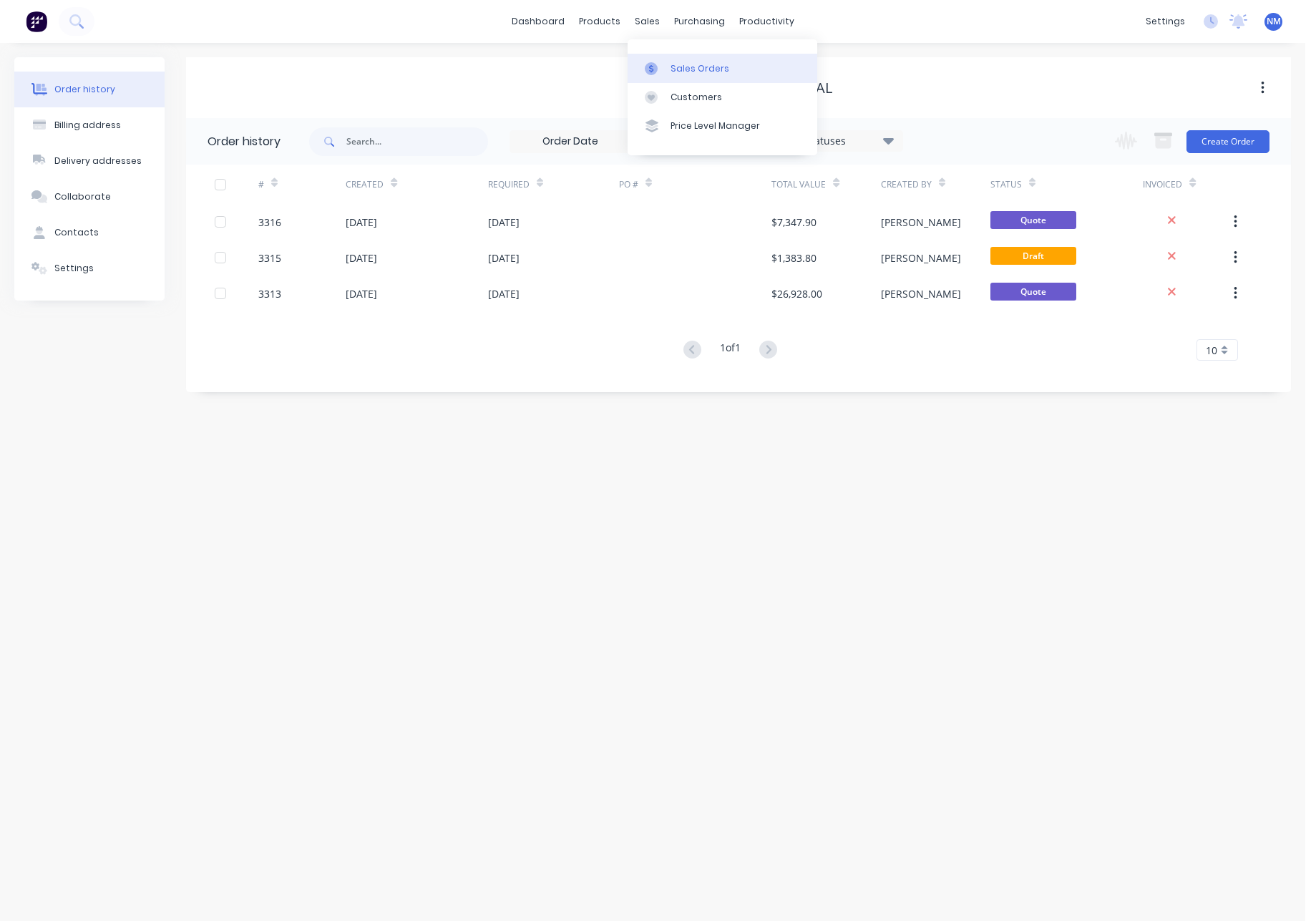
click at [683, 72] on div "Sales Orders" at bounding box center [700, 68] width 59 height 13
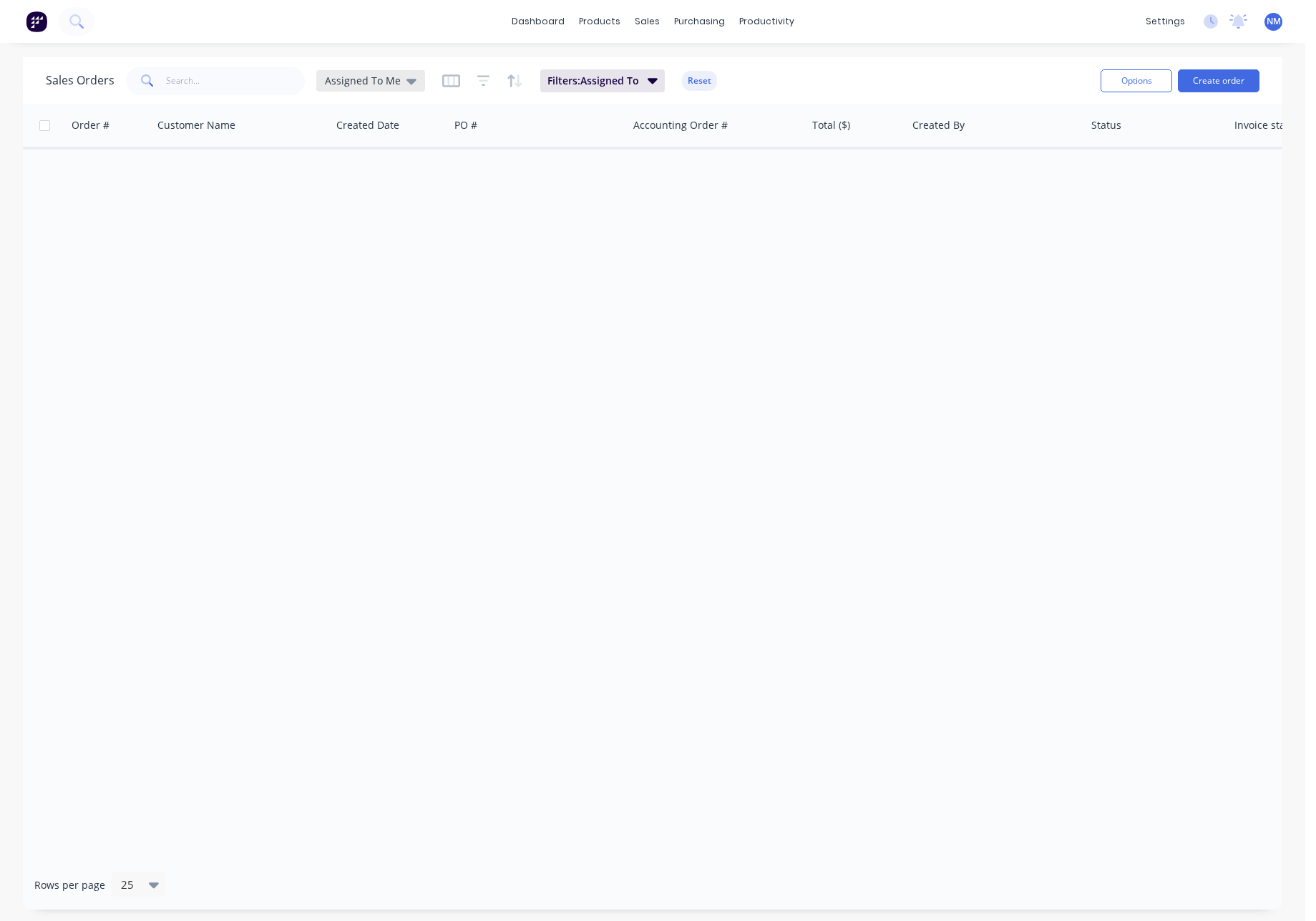
click at [382, 85] on span "Assigned To Me" at bounding box center [362, 80] width 75 height 15
click at [383, 200] on button "None" at bounding box center [402, 202] width 163 height 17
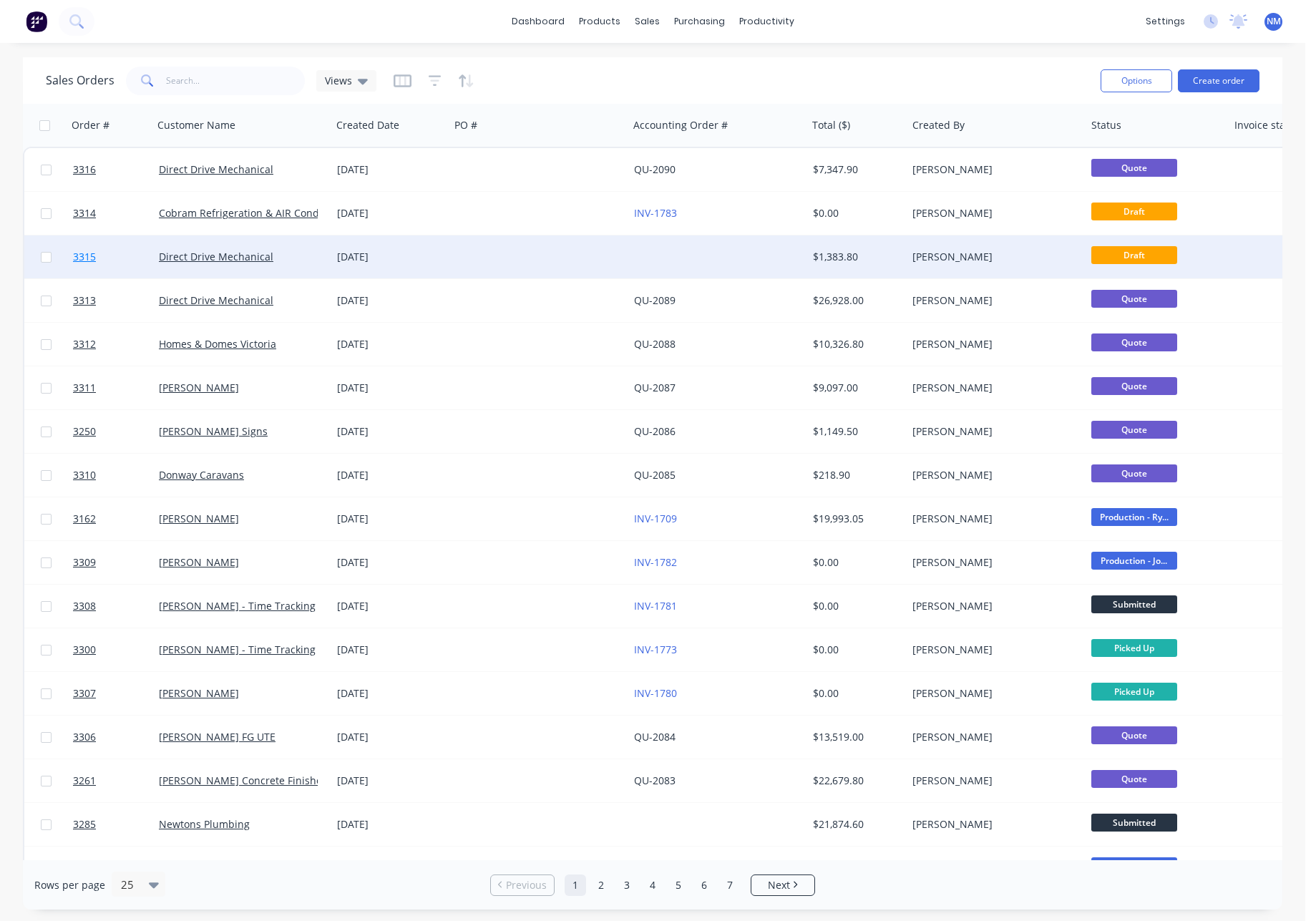
click at [89, 264] on link "3315" at bounding box center [115, 256] width 86 height 43
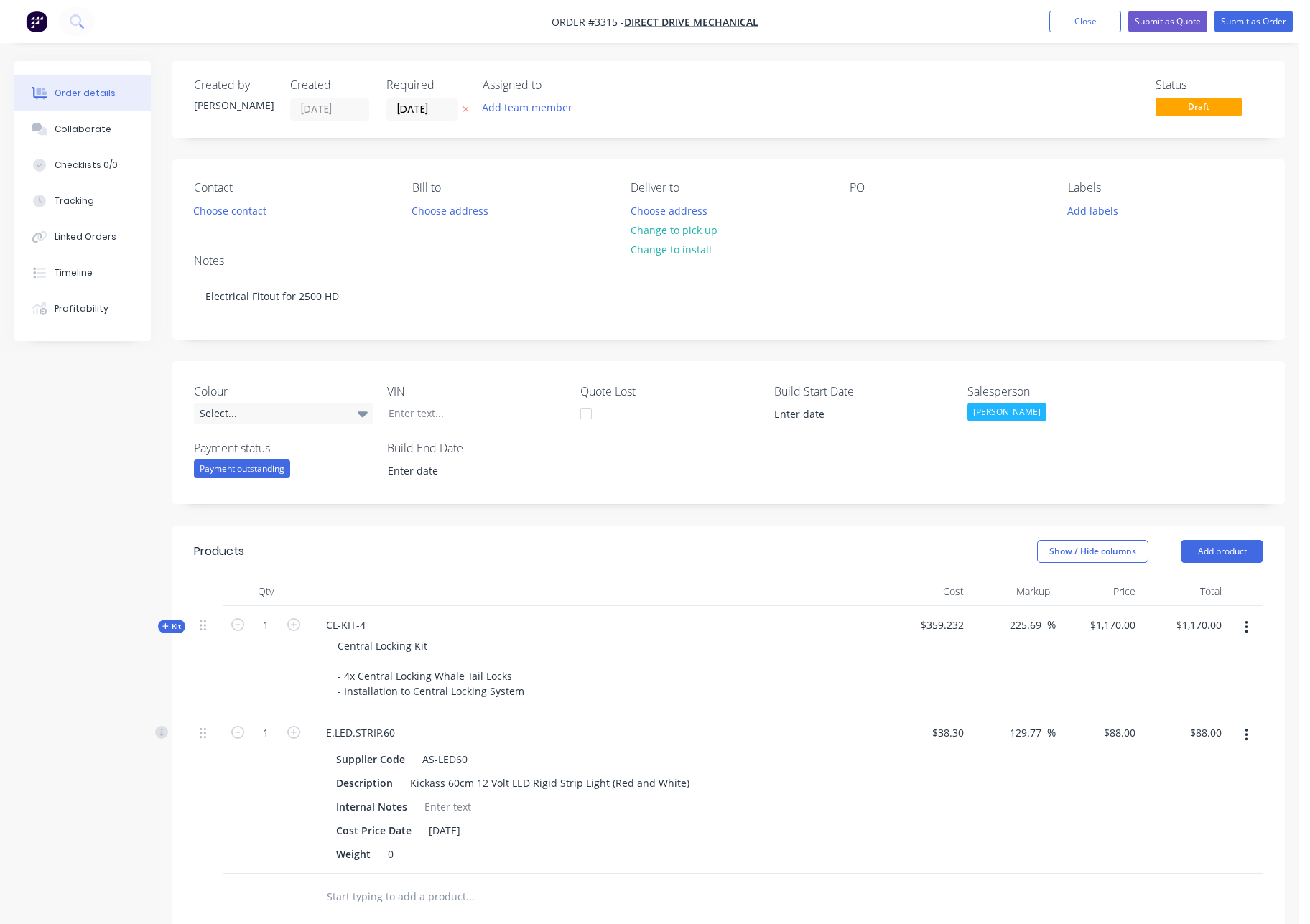
click at [1251, 628] on button "button" at bounding box center [1247, 627] width 34 height 26
click at [1201, 777] on div "Delete" at bounding box center [1195, 780] width 110 height 20
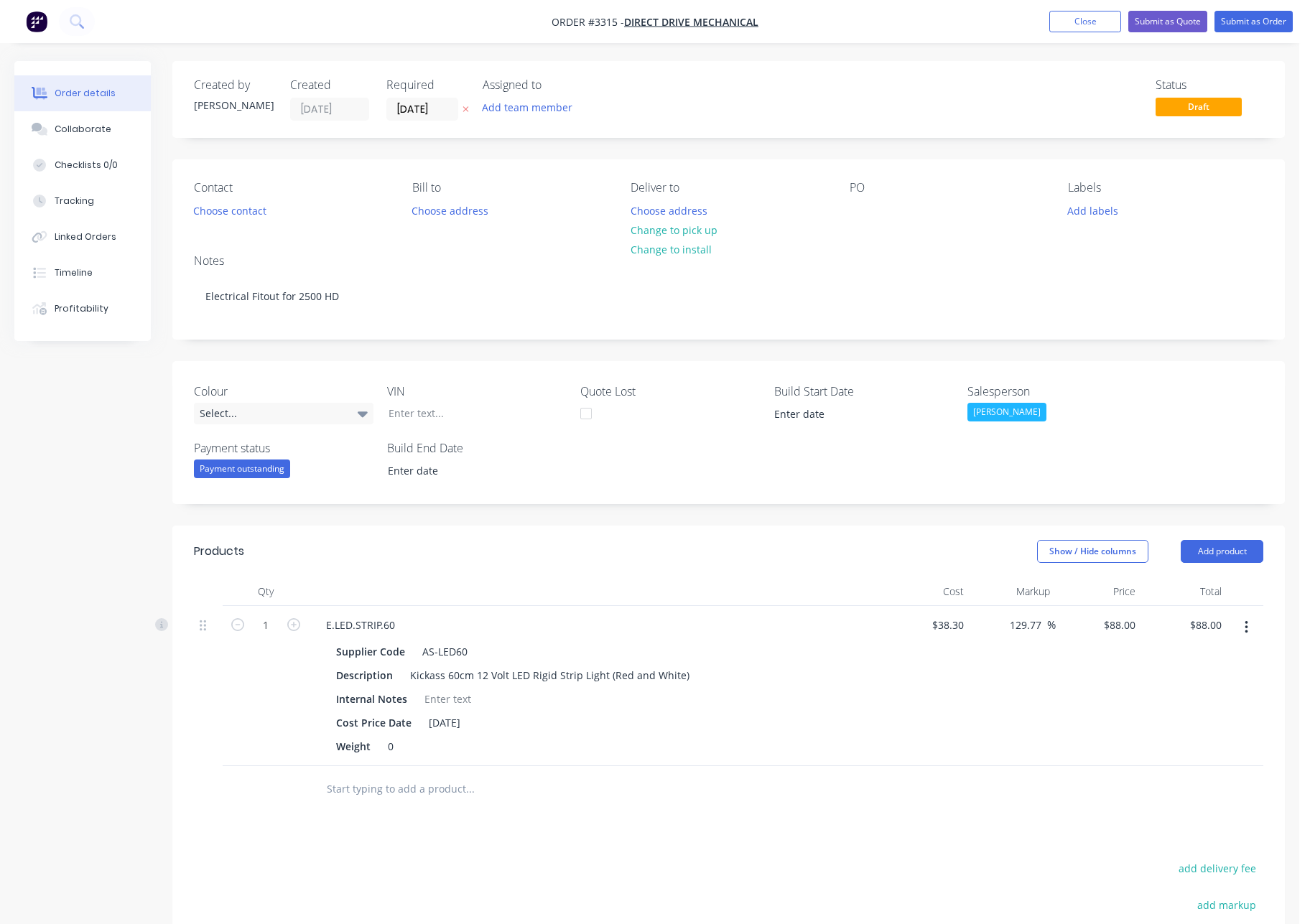
click at [1242, 629] on button "button" at bounding box center [1247, 627] width 34 height 26
click at [1173, 757] on div "Delete" at bounding box center [1195, 750] width 110 height 20
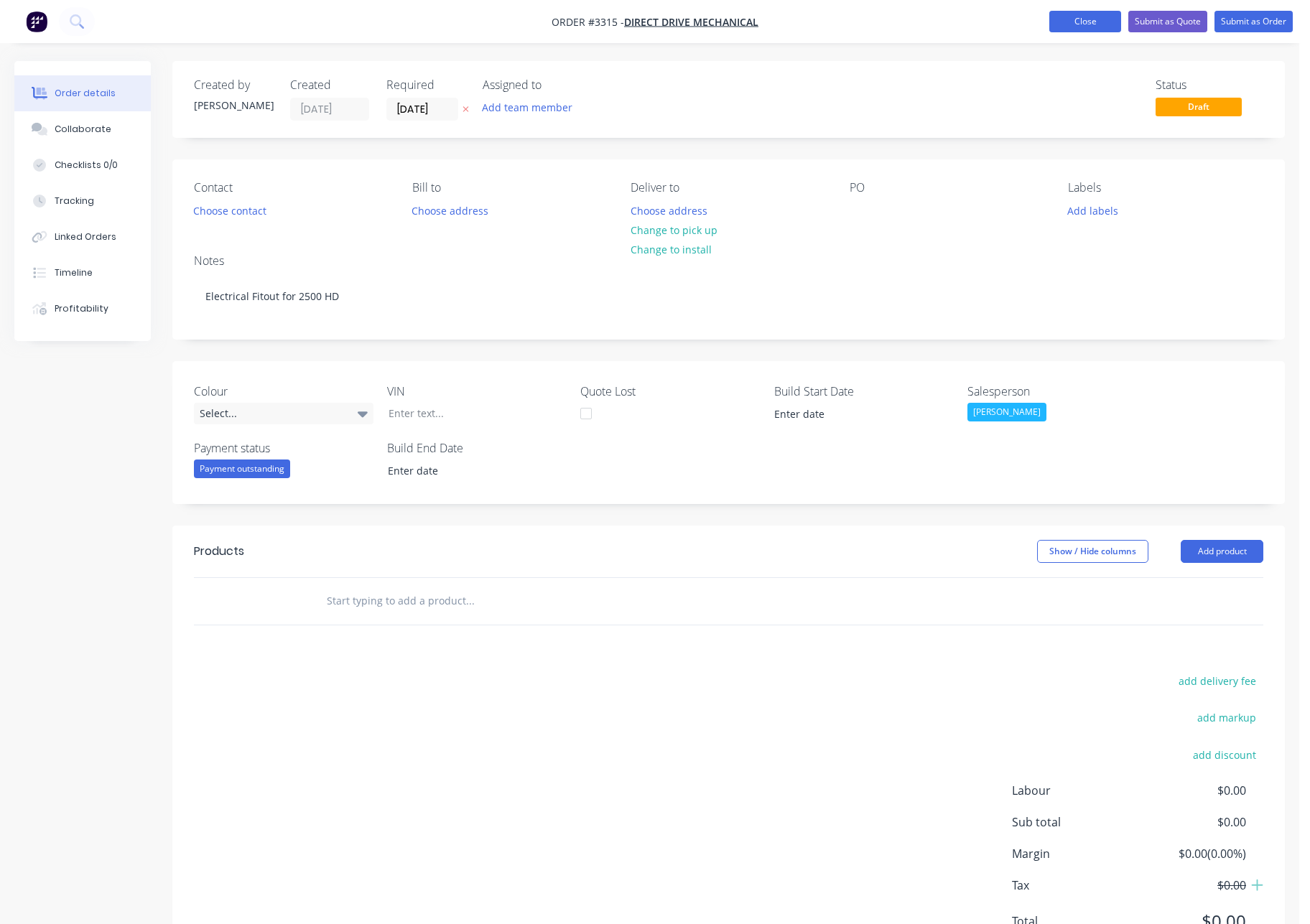
click at [1075, 24] on button "Close" at bounding box center [1085, 21] width 72 height 21
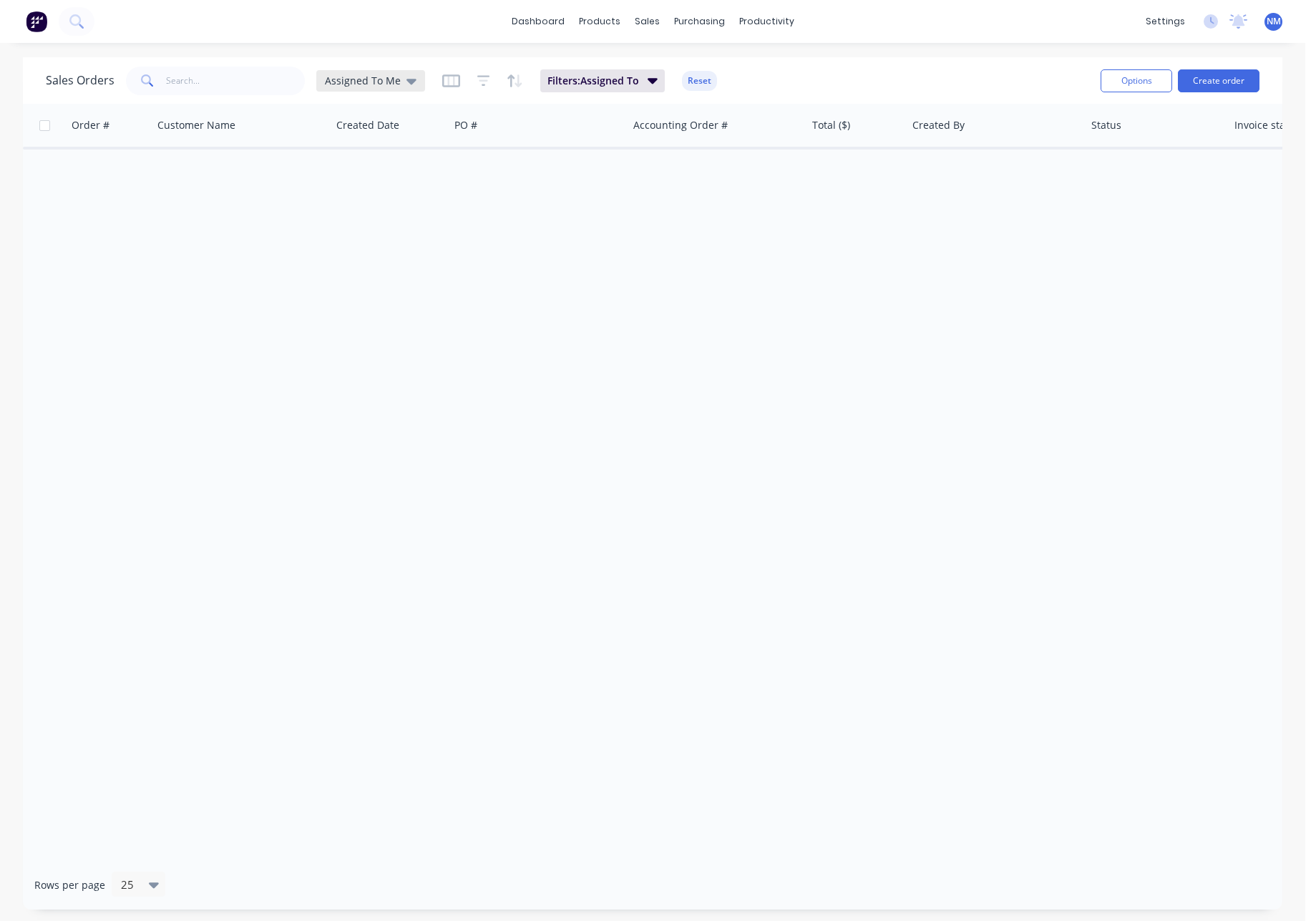
click at [395, 83] on span "Assigned To Me" at bounding box center [362, 80] width 75 height 15
click at [363, 201] on button "None" at bounding box center [402, 202] width 163 height 17
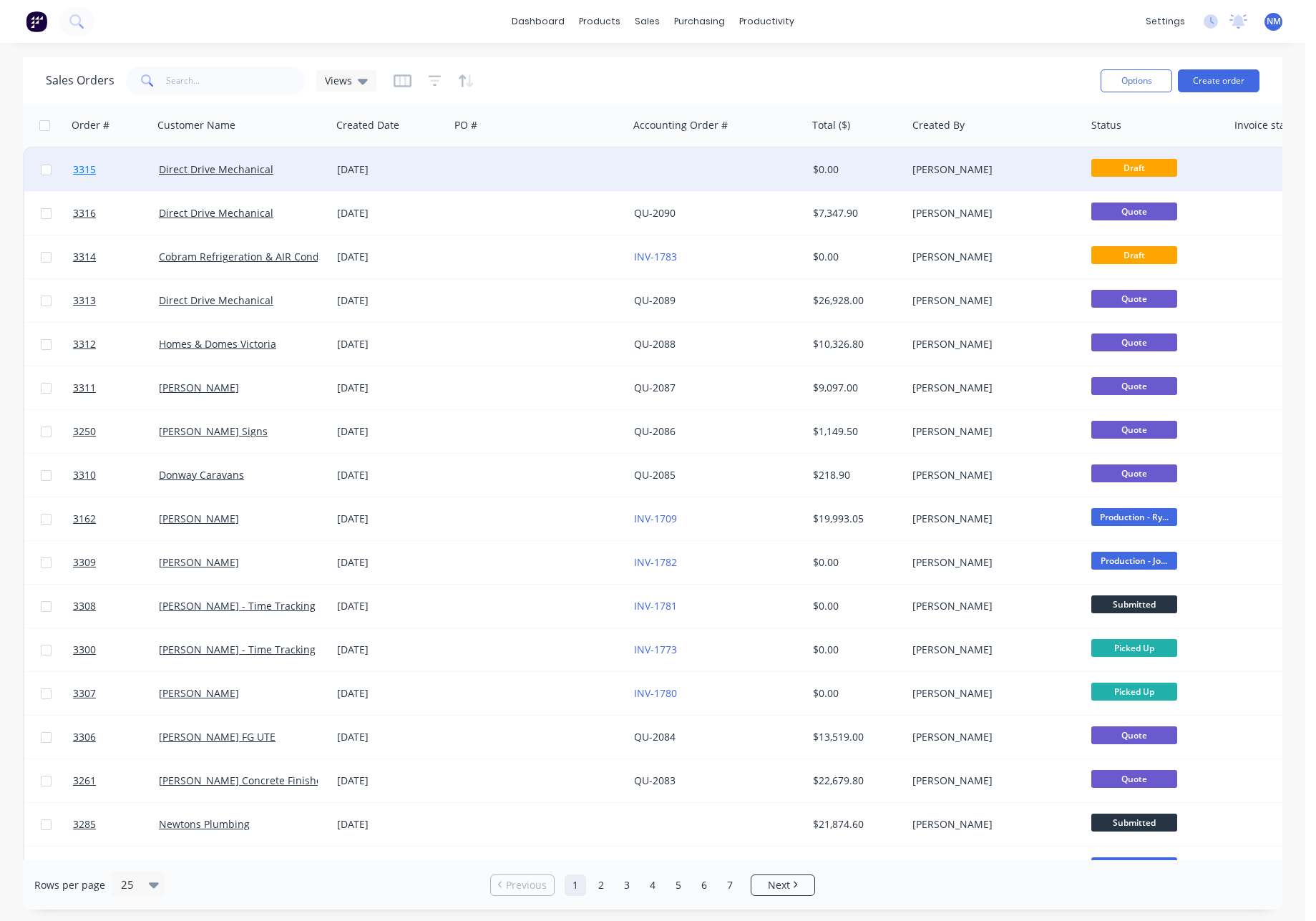
click at [78, 170] on span "3315" at bounding box center [84, 169] width 23 height 14
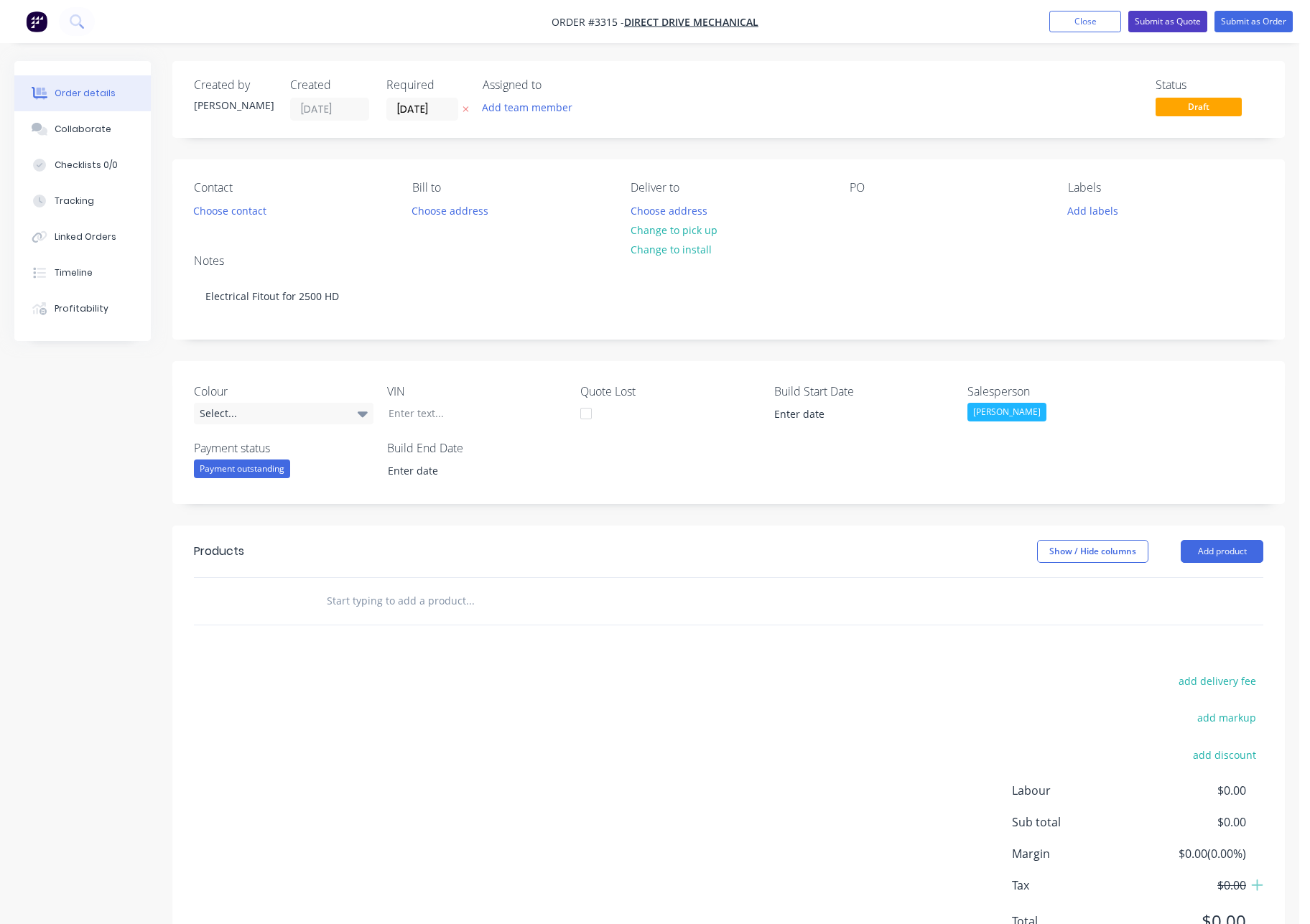
click at [1168, 21] on button "Submit as Quote" at bounding box center [1168, 21] width 79 height 21
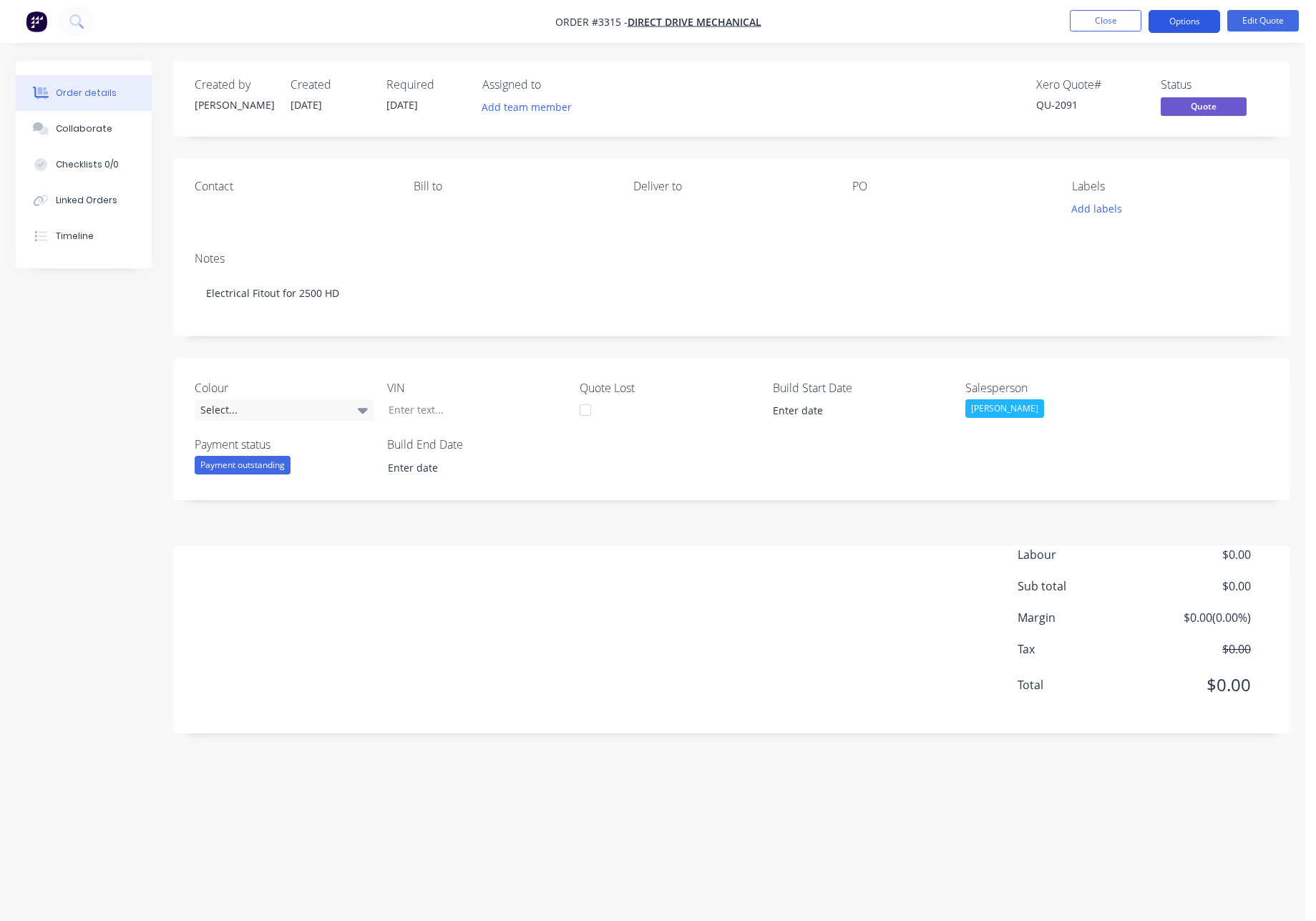
click at [1197, 24] on button "Options" at bounding box center [1184, 21] width 72 height 23
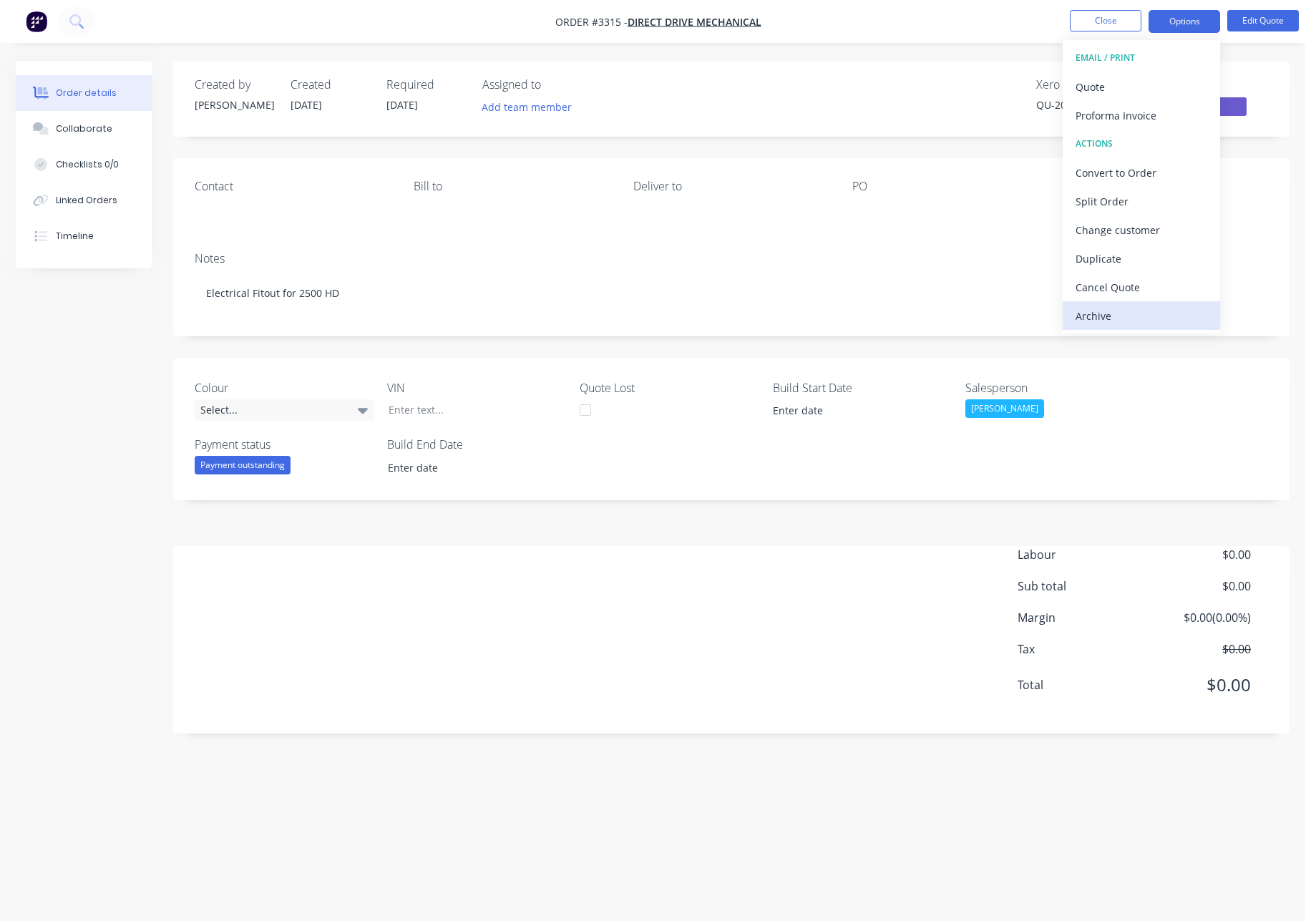
click at [1139, 317] on div "Archive" at bounding box center [1141, 315] width 131 height 20
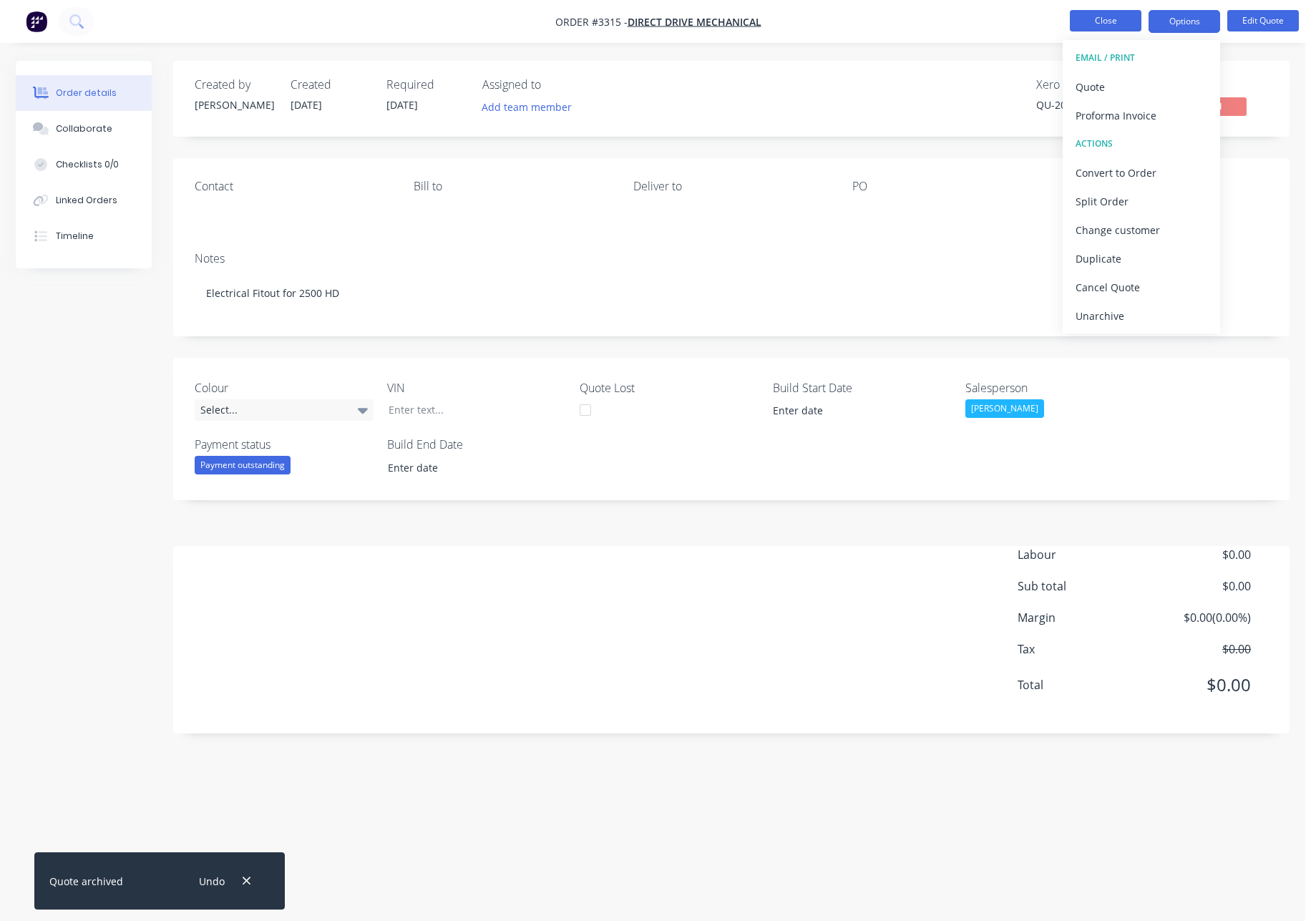
click at [1105, 19] on button "Close" at bounding box center [1106, 20] width 72 height 21
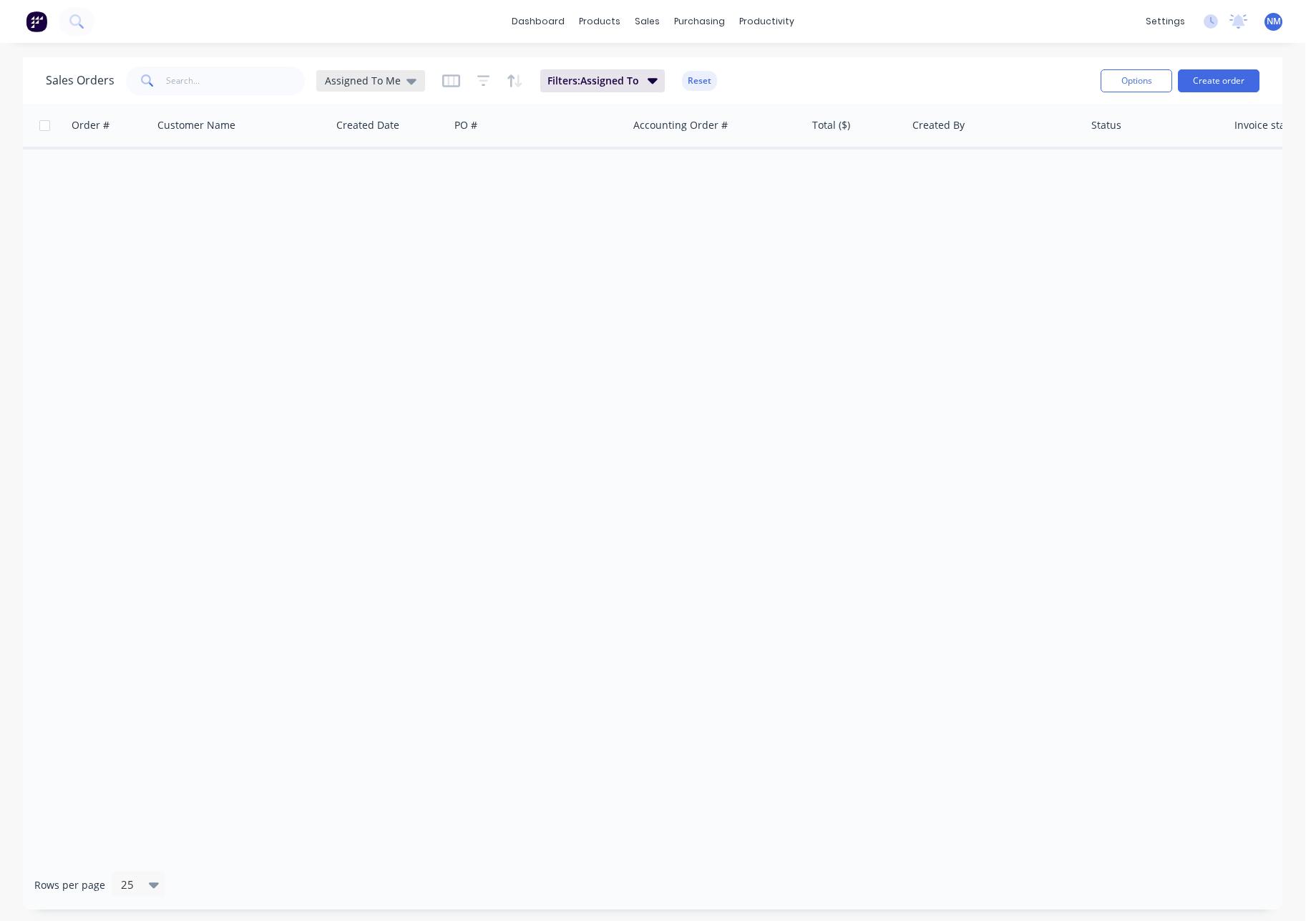
click at [406, 83] on icon at bounding box center [411, 81] width 10 height 16
click at [359, 200] on button "None" at bounding box center [402, 202] width 163 height 17
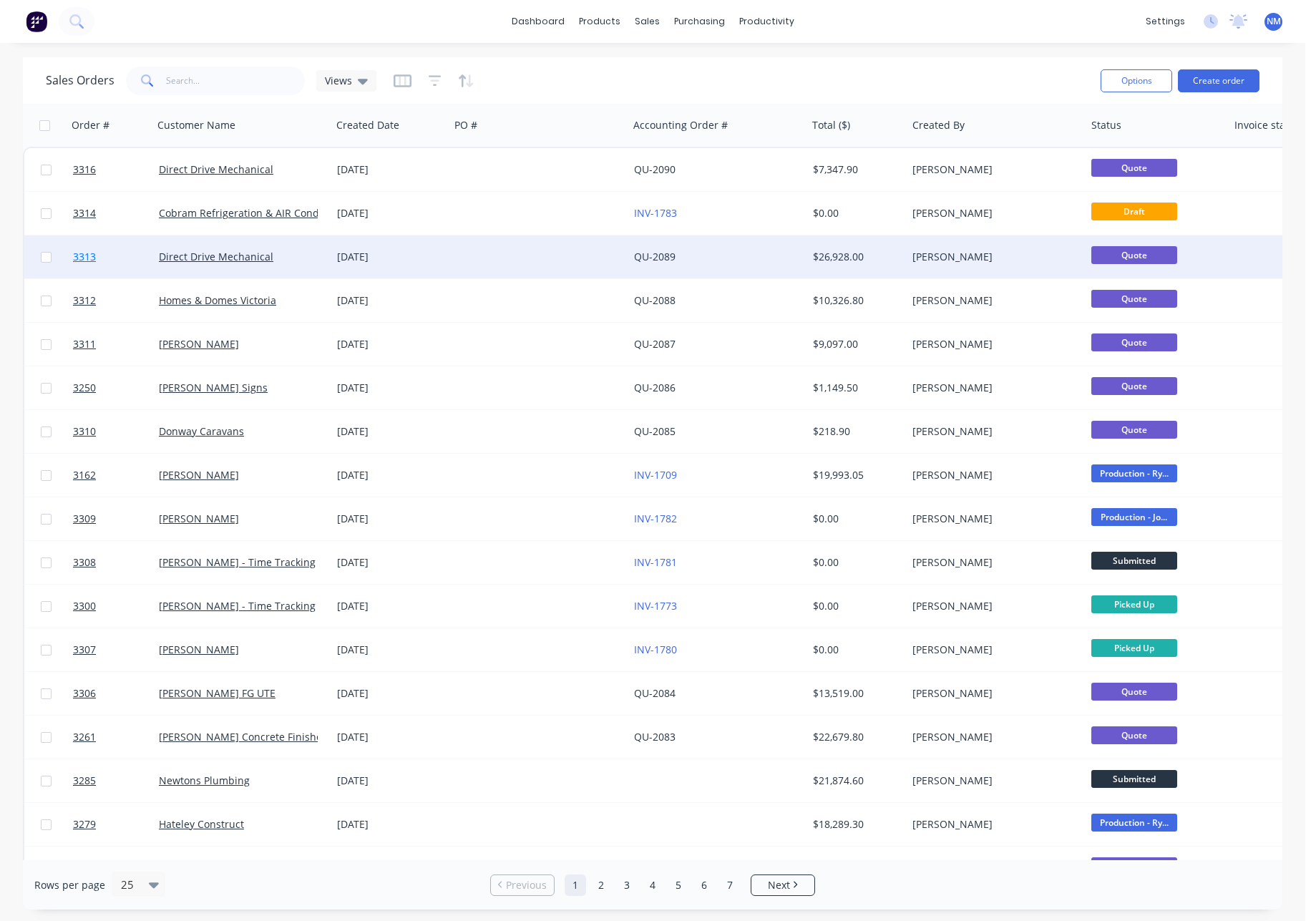
click at [84, 257] on span "3313" at bounding box center [84, 256] width 23 height 14
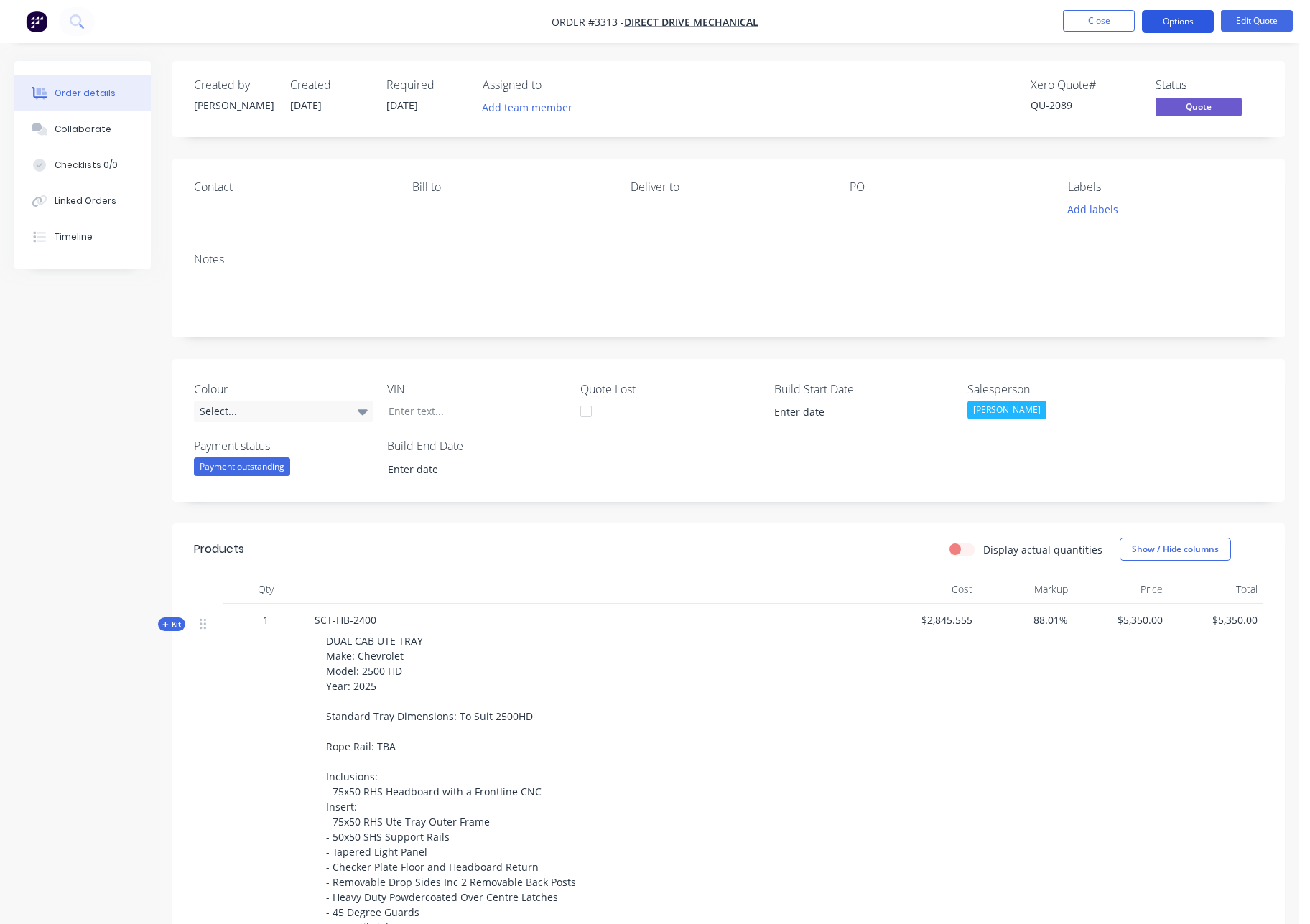
click at [1184, 23] on button "Options" at bounding box center [1177, 21] width 72 height 23
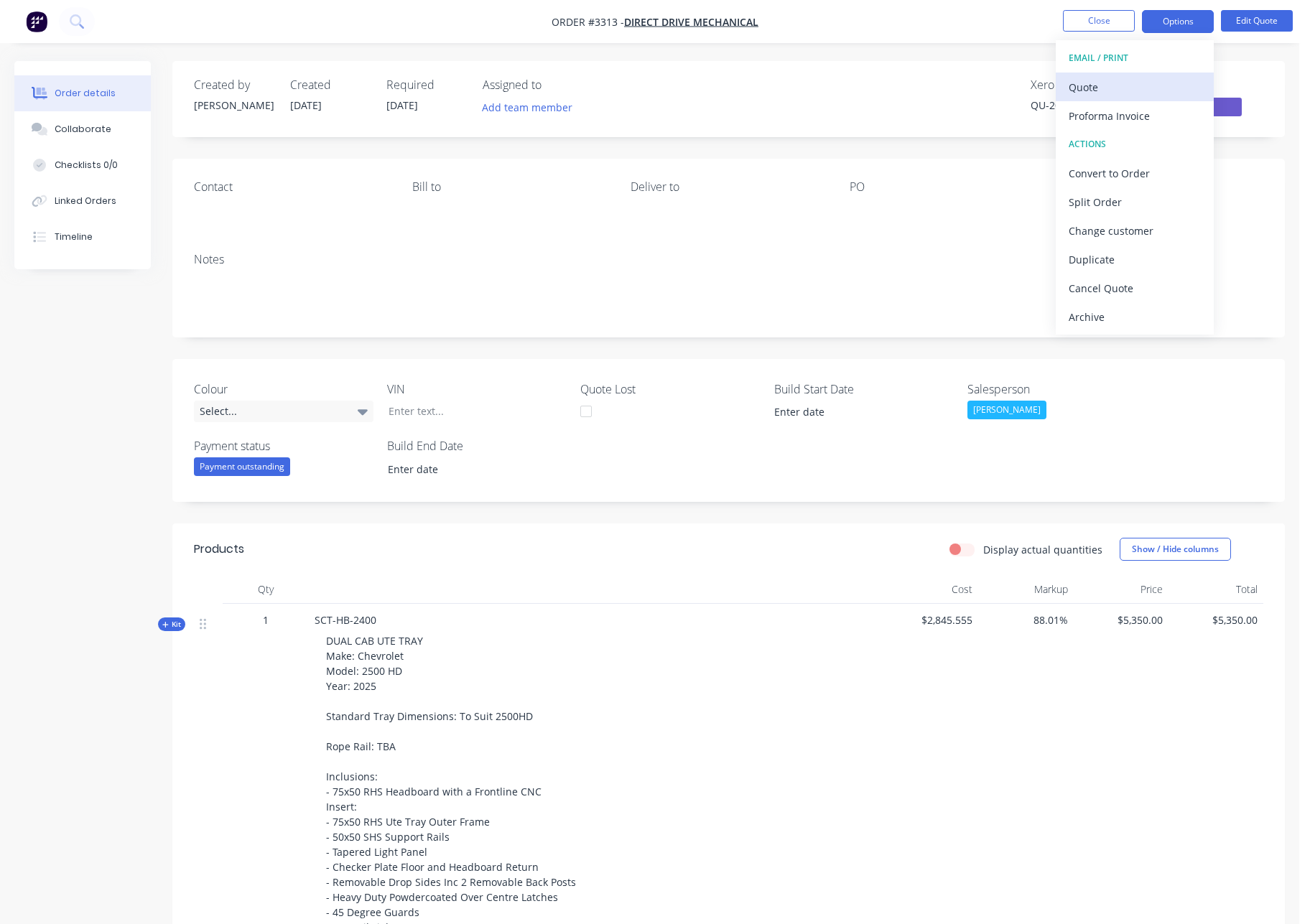
click at [1099, 87] on div "Quote" at bounding box center [1135, 86] width 132 height 20
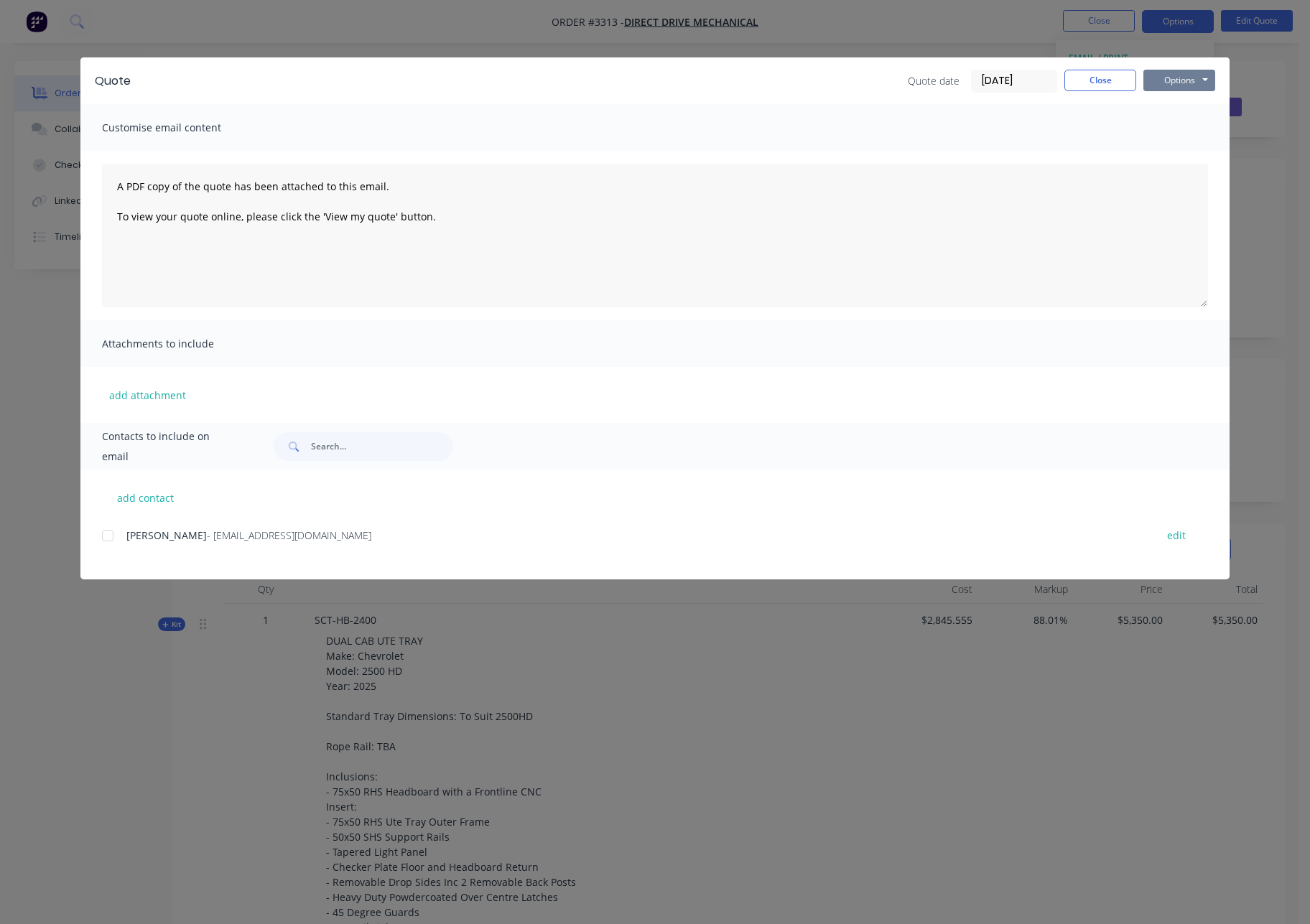
click at [1184, 76] on button "Options" at bounding box center [1179, 80] width 72 height 21
click at [166, 394] on button "add attachment" at bounding box center [148, 394] width 91 height 21
click at [159, 500] on button "add contact" at bounding box center [145, 498] width 86 height 21
select select "AU"
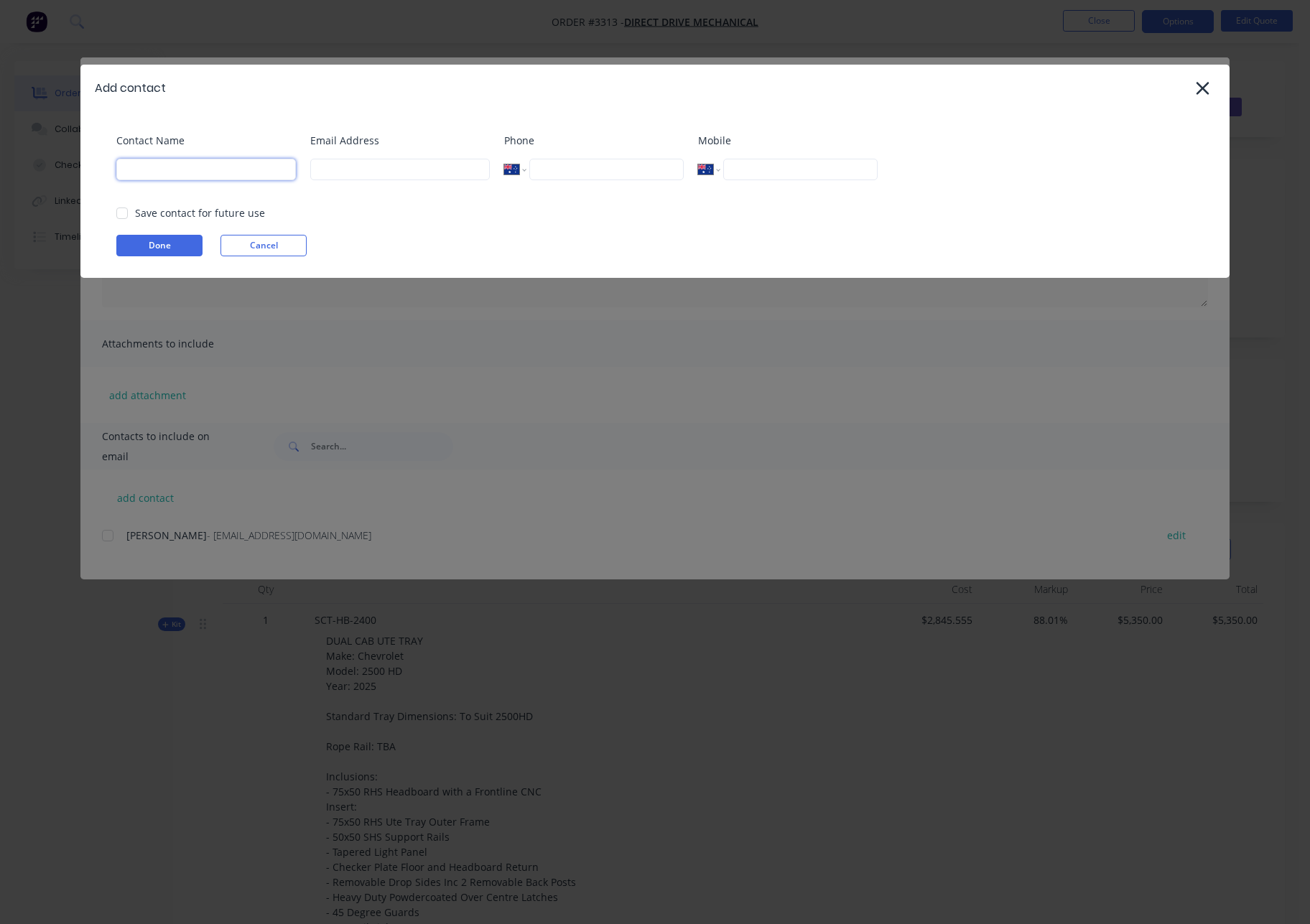
click at [232, 170] on input at bounding box center [207, 169] width 180 height 21
type input "[PERSON_NAME]"
click at [125, 210] on div at bounding box center [122, 213] width 28 height 28
type input "[PERSON_NAME][EMAIL_ADDRESS][DOMAIN_NAME]"
click at [159, 241] on button "Done" at bounding box center [159, 246] width 86 height 21
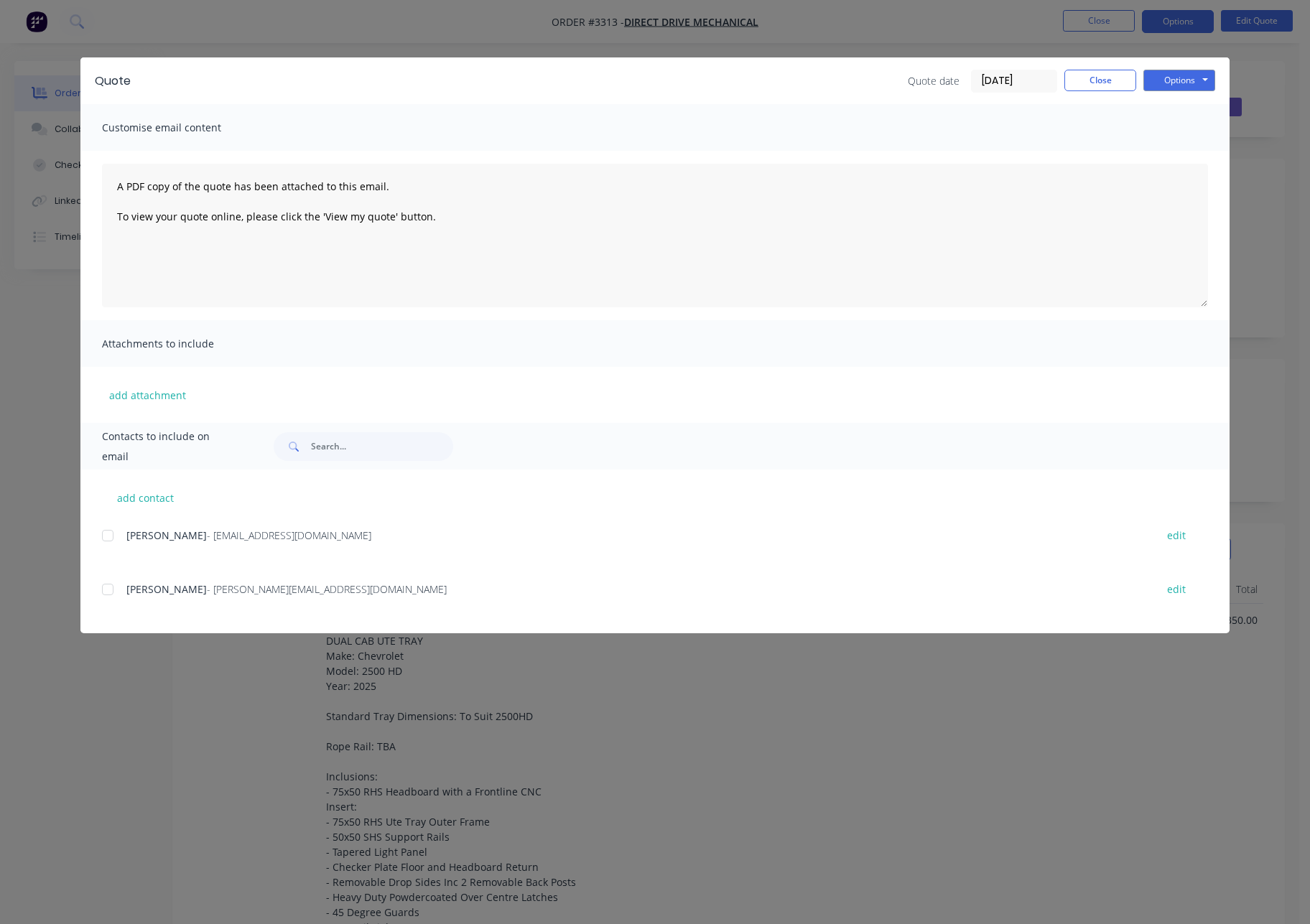
click at [111, 593] on div at bounding box center [108, 589] width 28 height 28
click at [1183, 79] on button "Options" at bounding box center [1179, 80] width 72 height 21
click at [1193, 150] on button "Email" at bounding box center [1189, 153] width 92 height 24
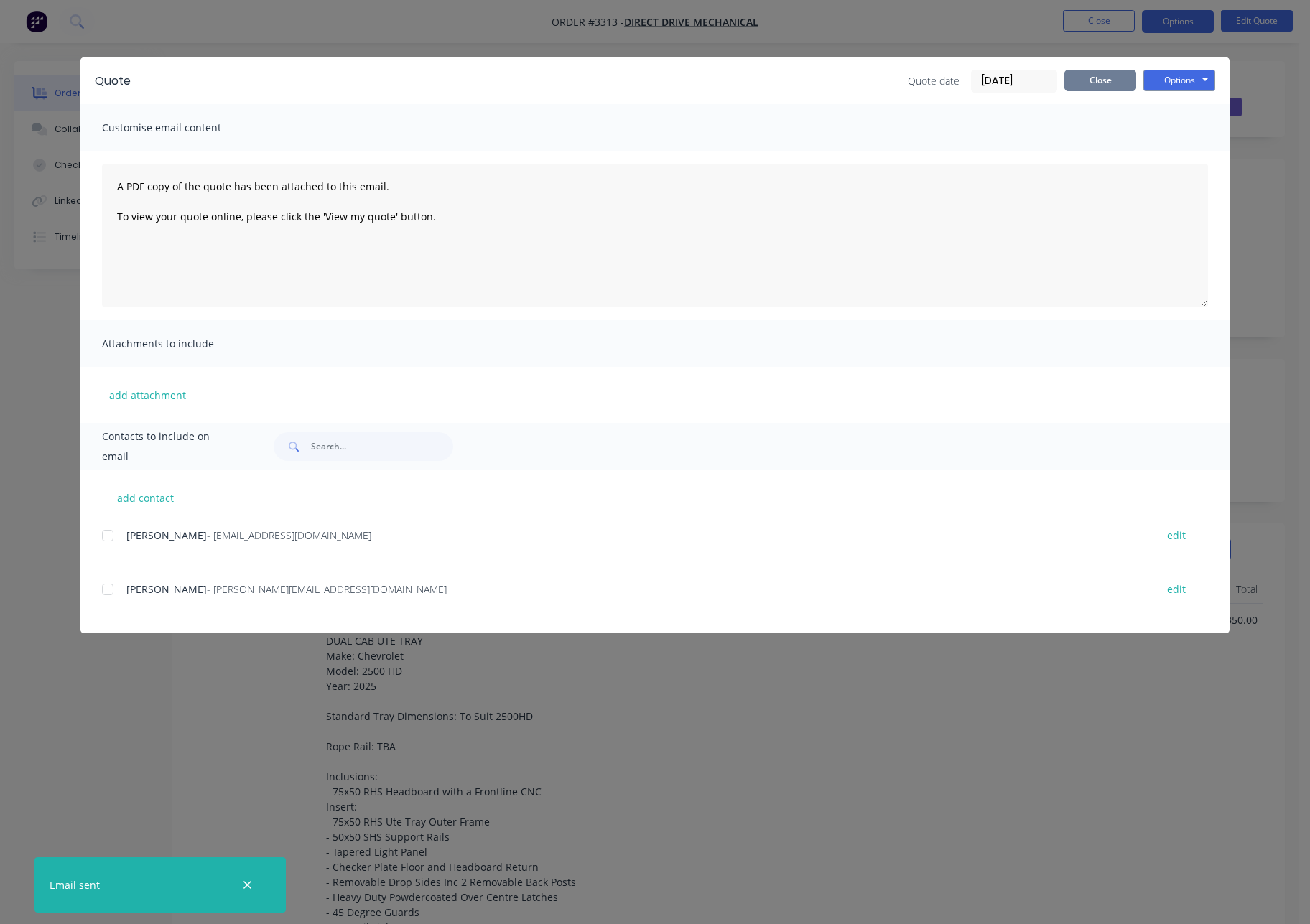
click at [1108, 72] on button "Close" at bounding box center [1100, 80] width 72 height 21
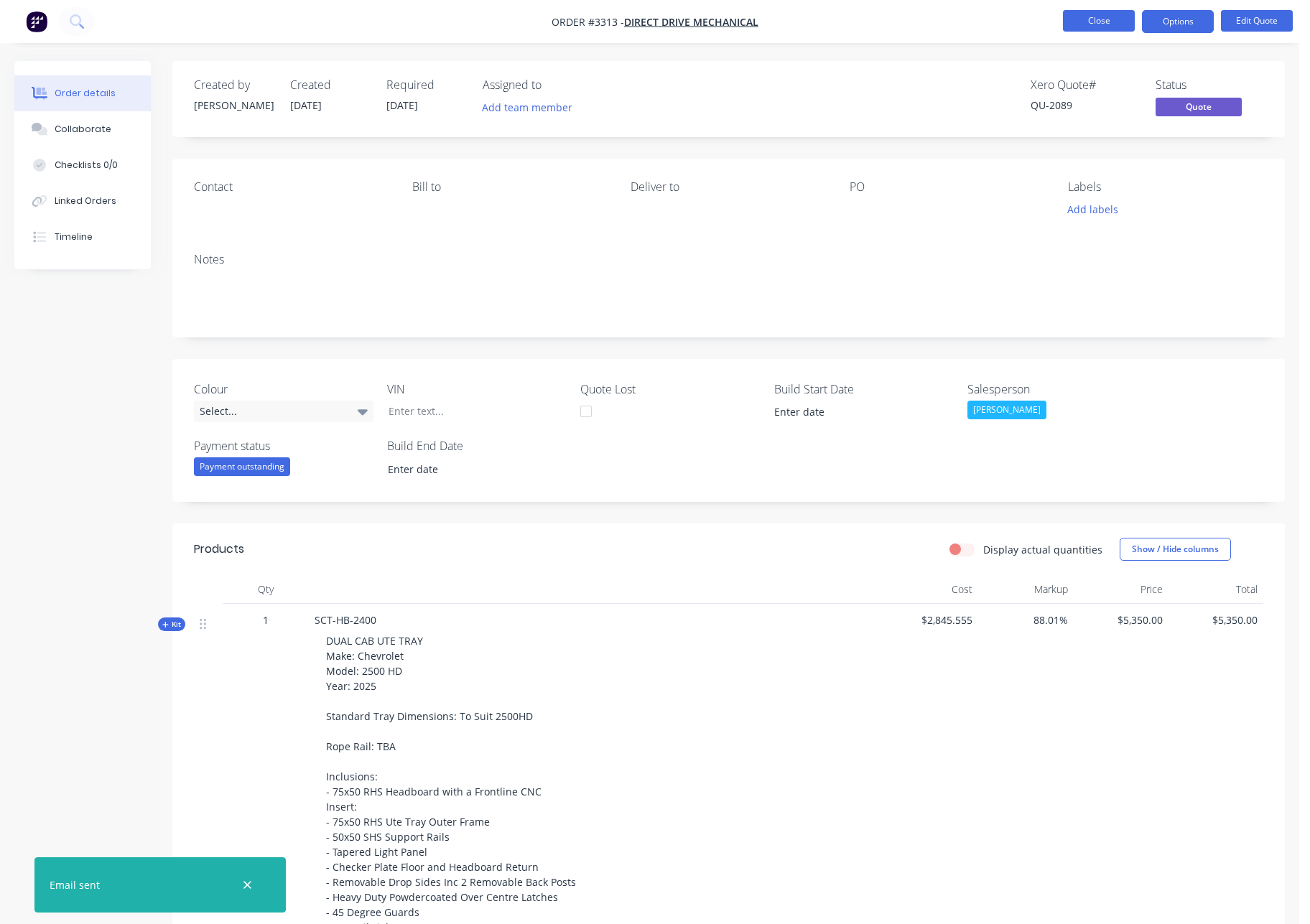
click at [1104, 17] on button "Close" at bounding box center [1099, 20] width 72 height 21
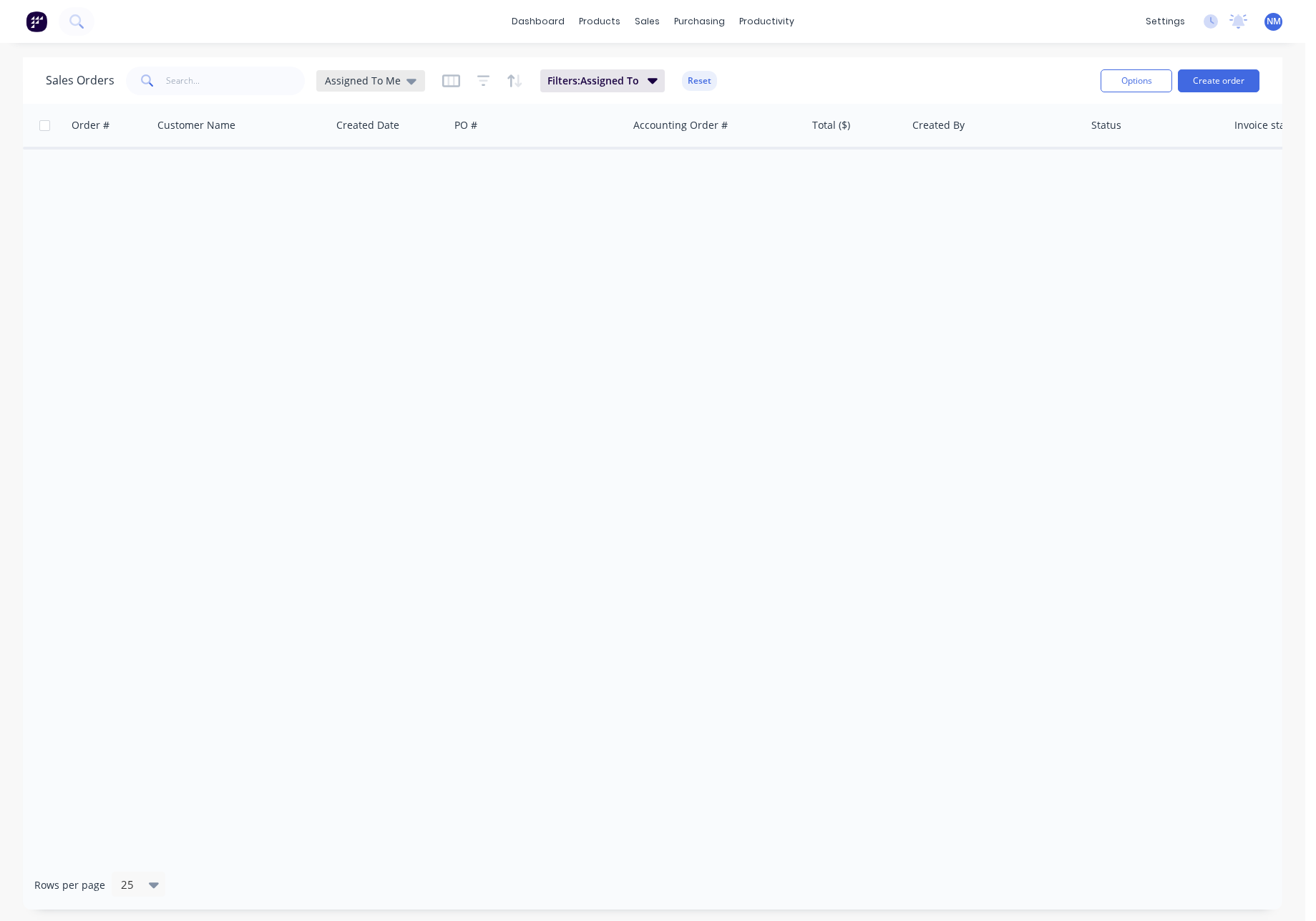
click at [401, 83] on div "Assigned To Me" at bounding box center [370, 81] width 91 height 13
click at [366, 210] on div "None edit" at bounding box center [416, 202] width 192 height 28
click at [338, 199] on button "None" at bounding box center [402, 202] width 163 height 17
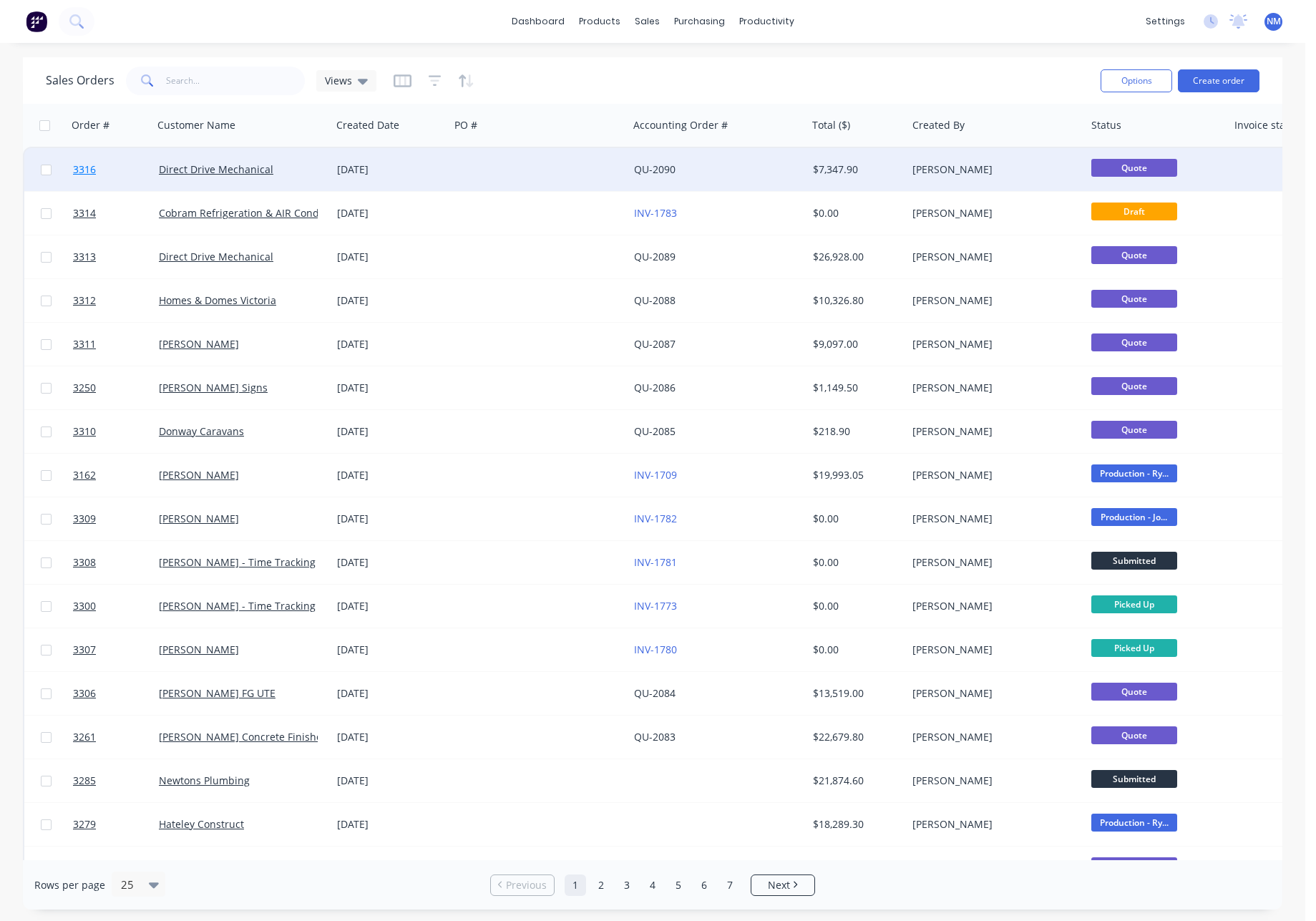
click at [84, 169] on span "3316" at bounding box center [84, 169] width 23 height 14
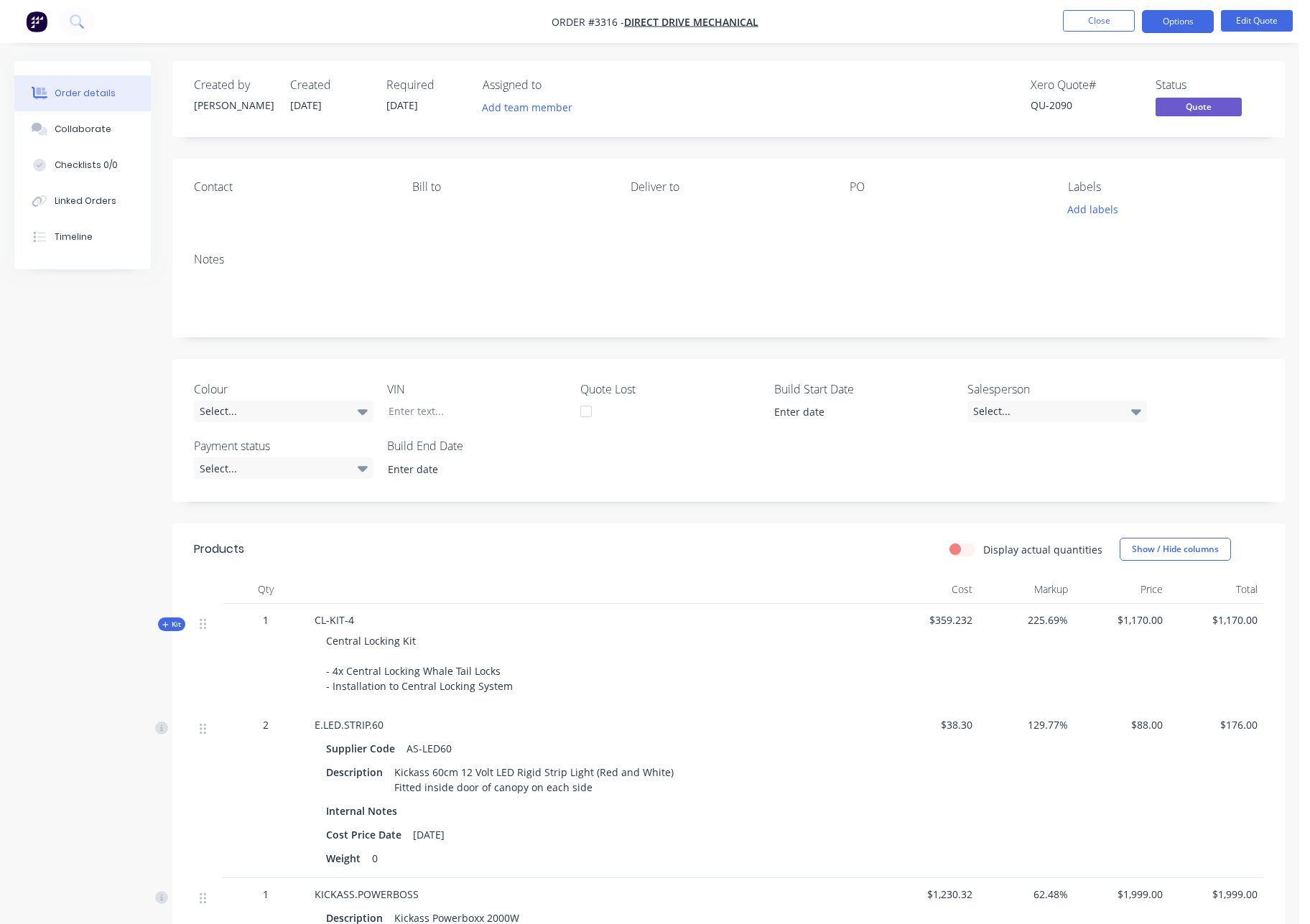
scroll to position [636, 0]
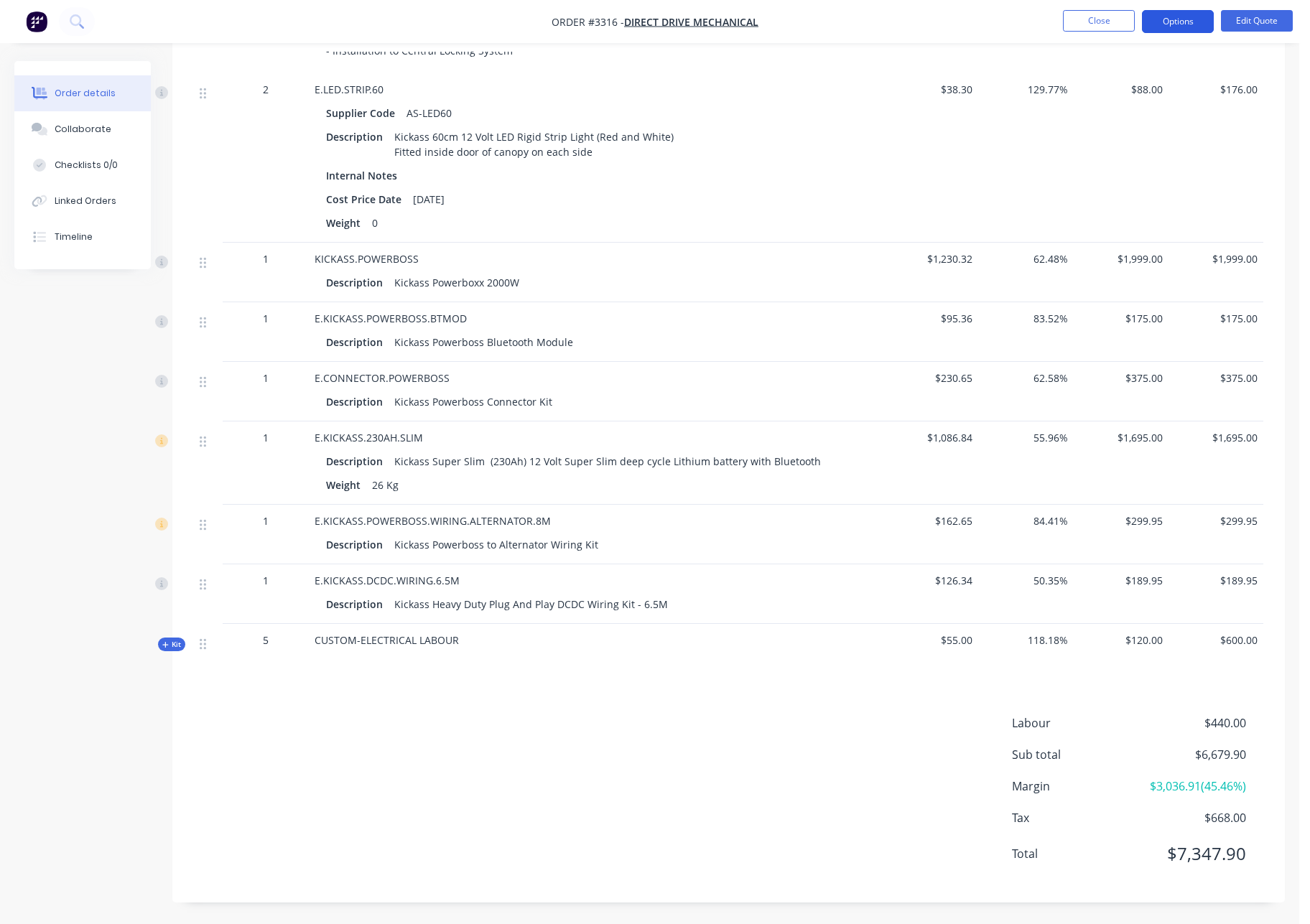
click at [1176, 24] on button "Options" at bounding box center [1177, 21] width 72 height 23
click at [1259, 22] on button "Edit Quote" at bounding box center [1257, 20] width 72 height 21
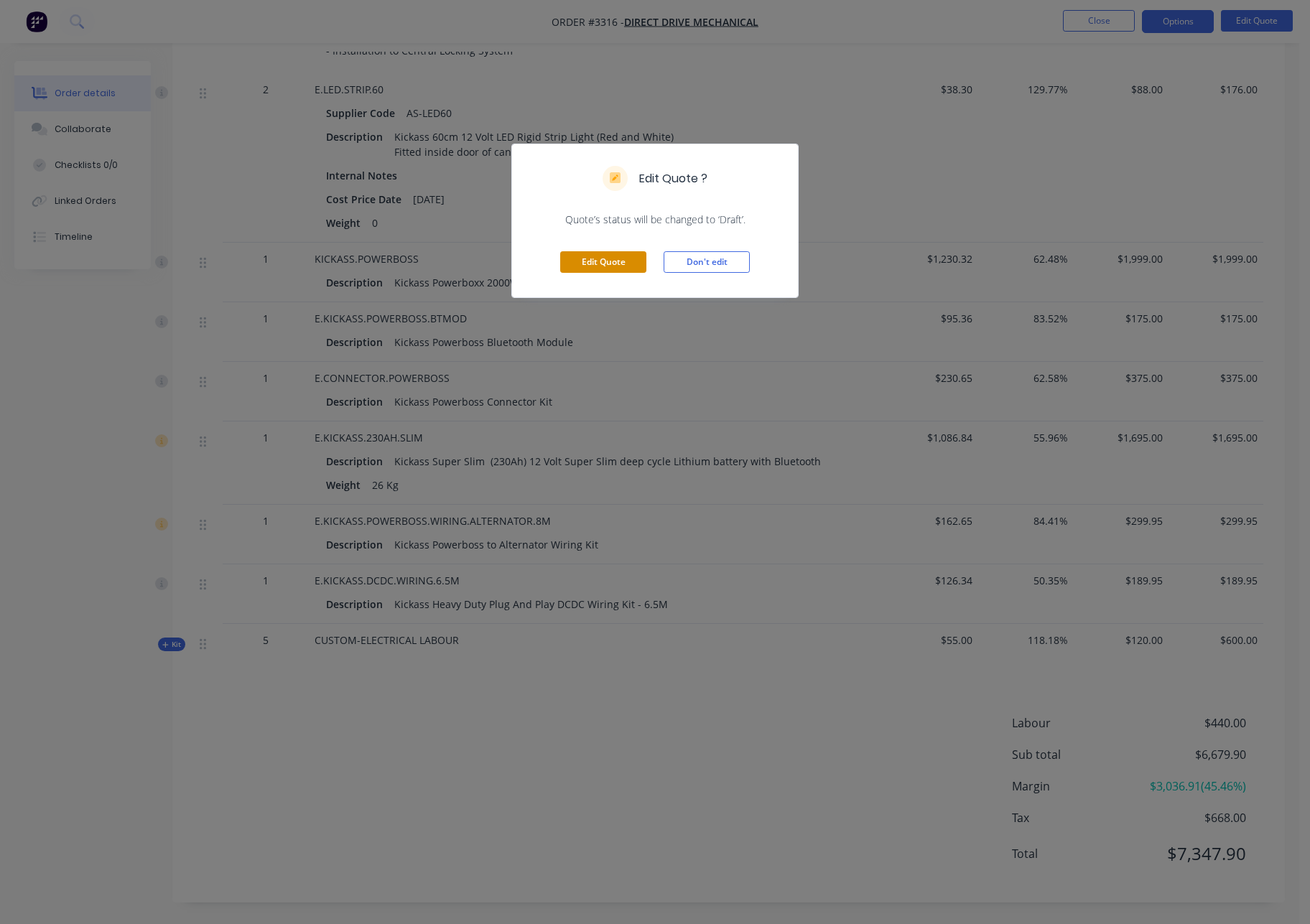
click at [607, 264] on button "Edit Quote" at bounding box center [603, 262] width 86 height 21
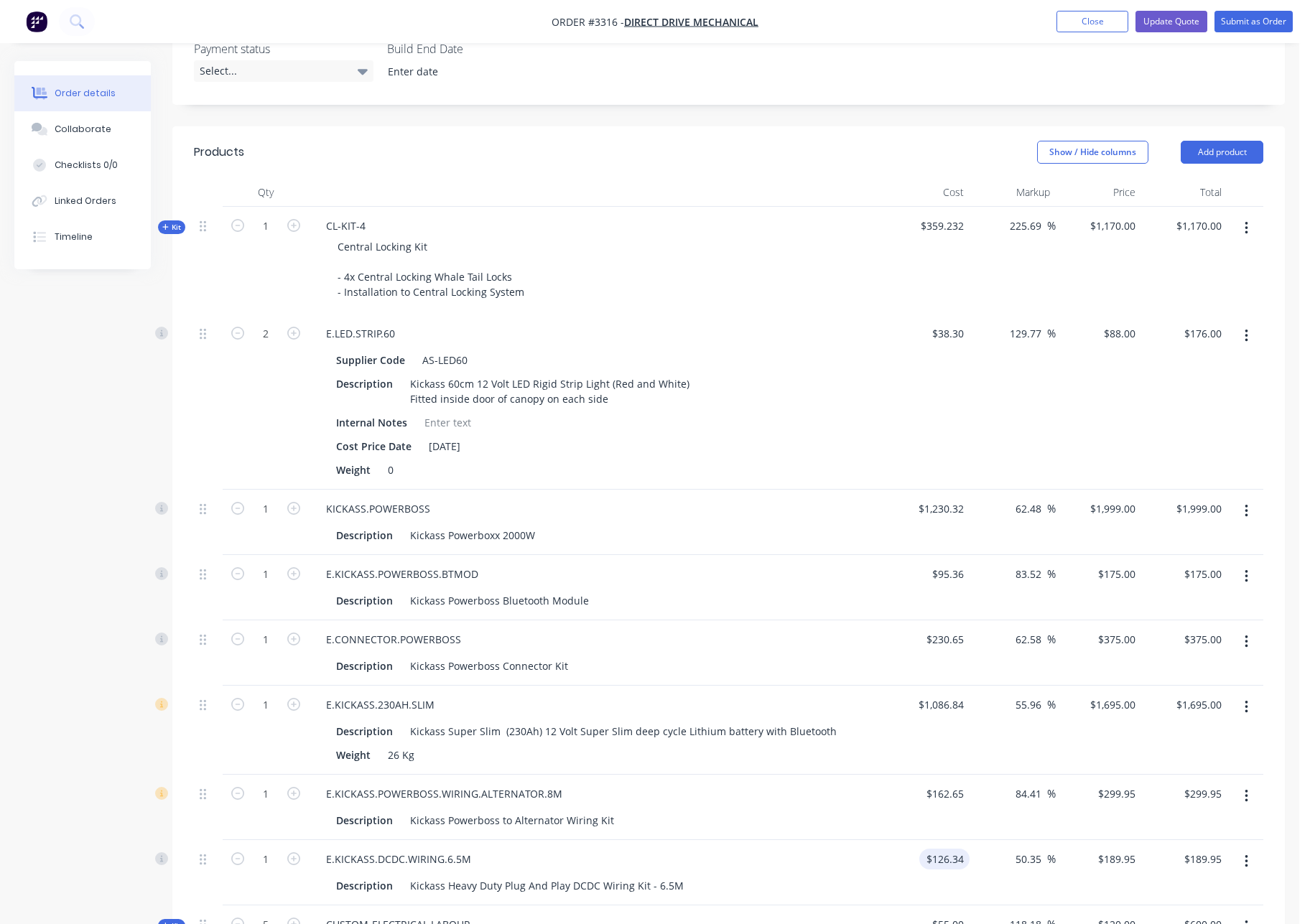
scroll to position [401, 0]
click at [1233, 155] on button "Add product" at bounding box center [1222, 150] width 83 height 23
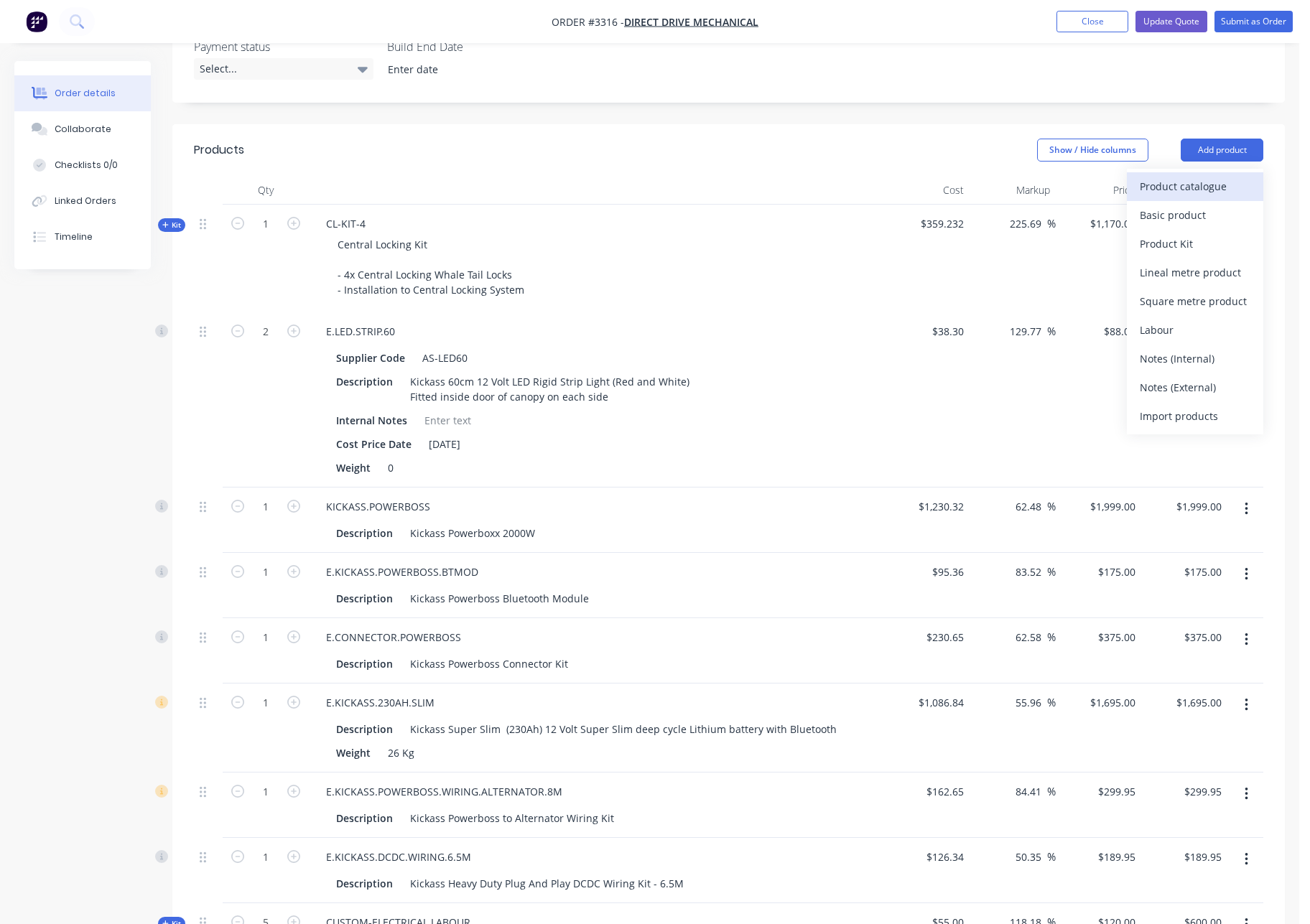
click at [1184, 182] on div "Product catalogue" at bounding box center [1195, 186] width 110 height 20
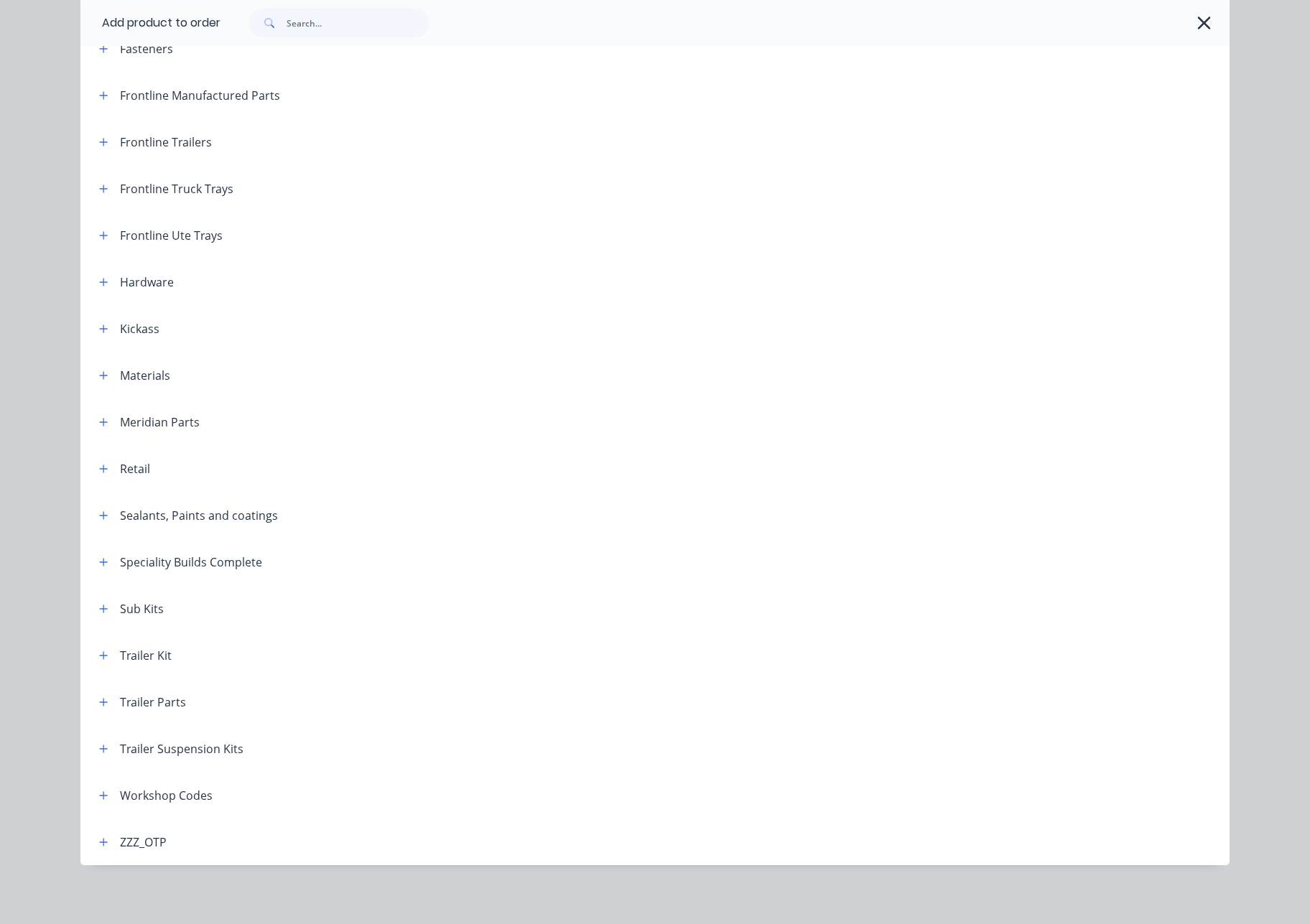
scroll to position [230, 0]
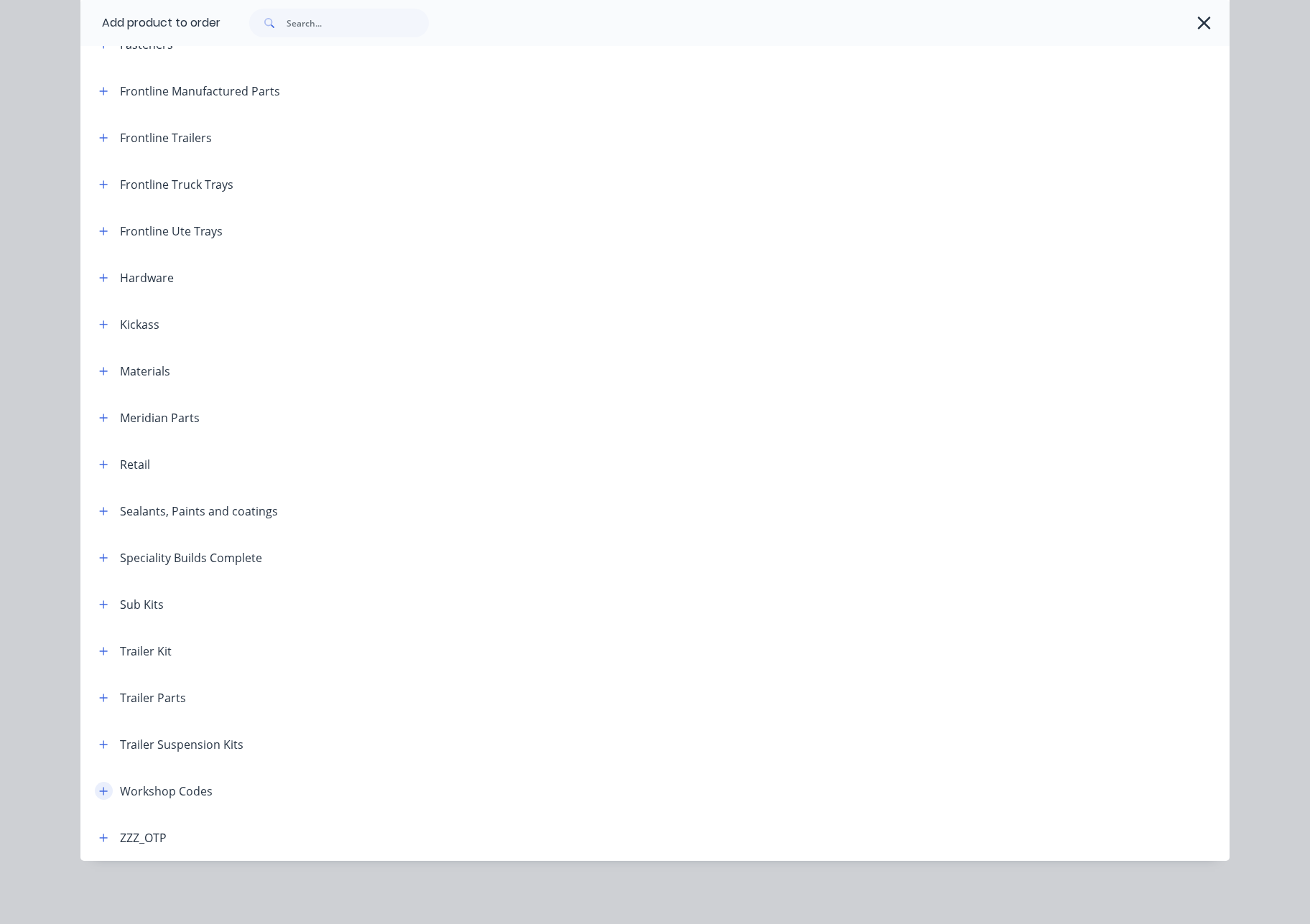
click at [100, 790] on icon "button" at bounding box center [103, 790] width 8 height 8
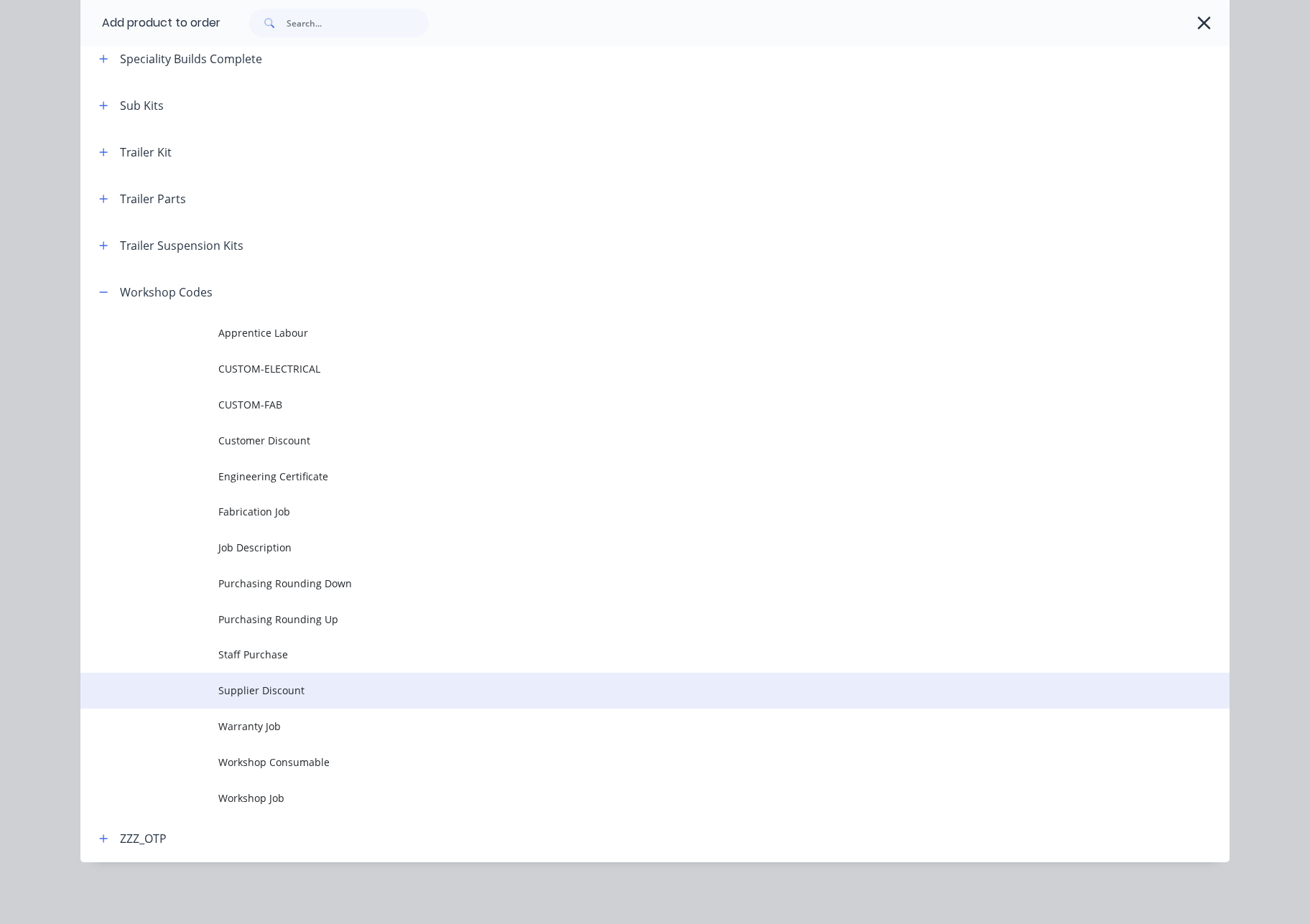
scroll to position [730, 0]
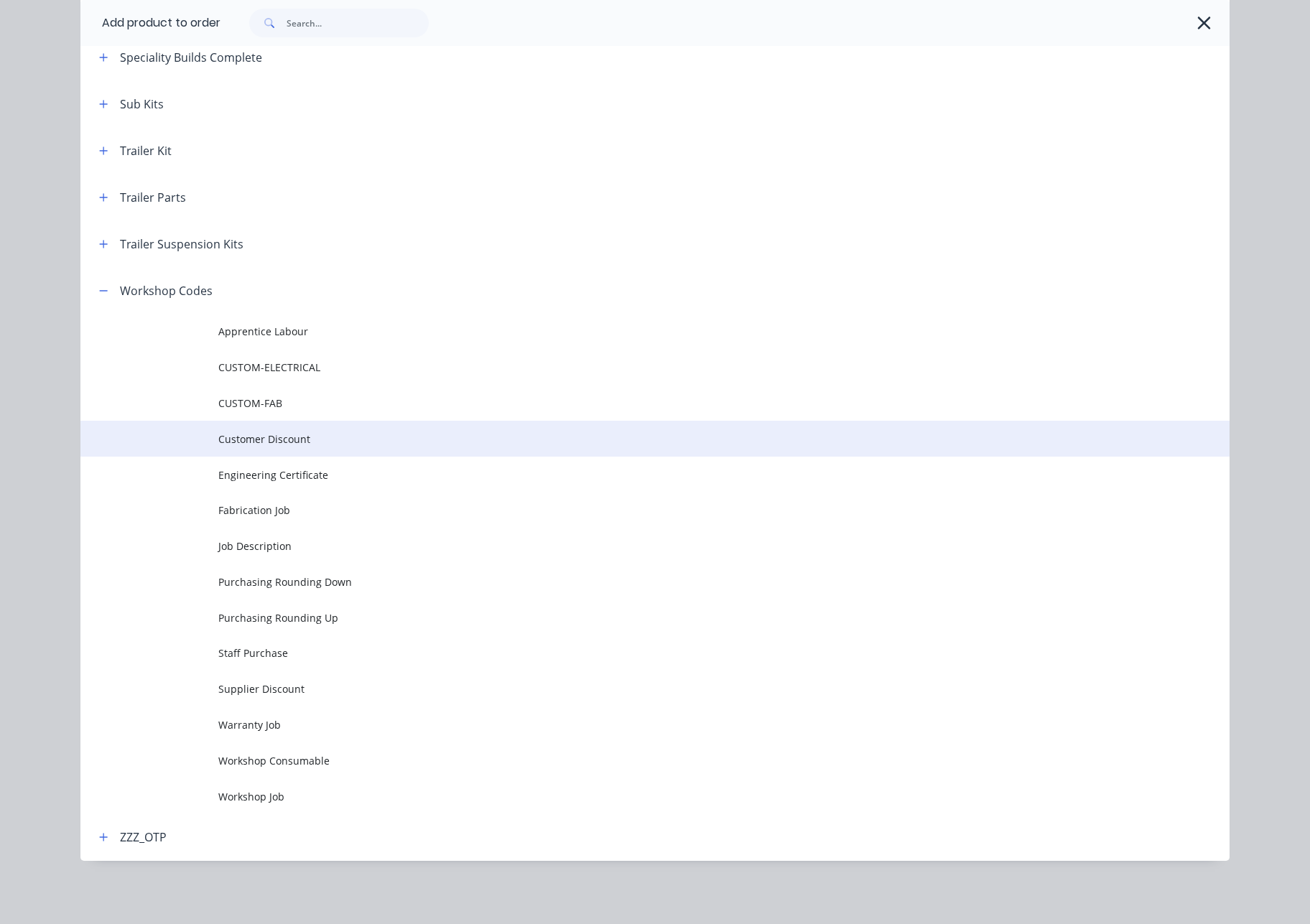
click at [336, 439] on span "Customer Discount" at bounding box center [622, 439] width 809 height 15
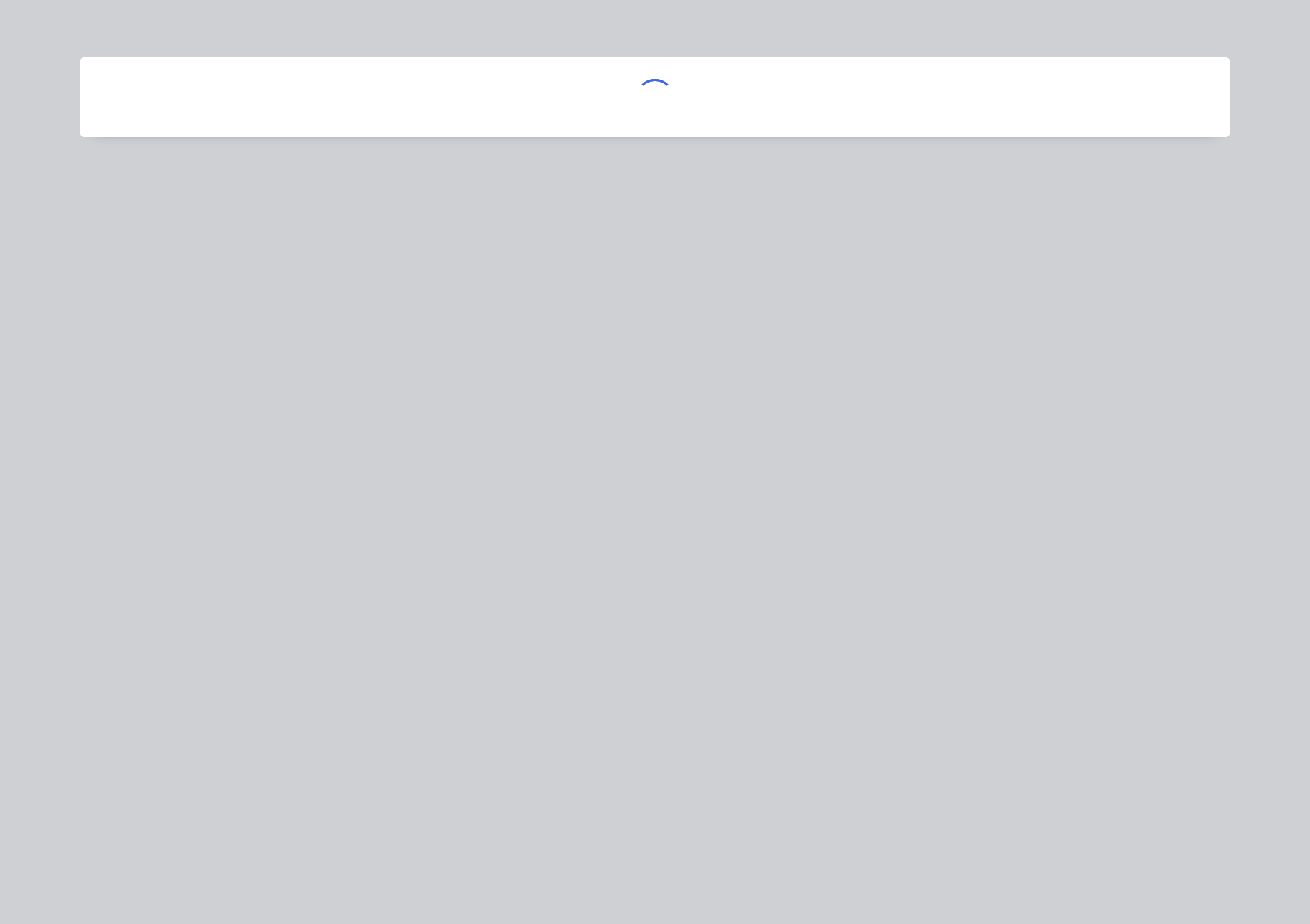
scroll to position [0, 0]
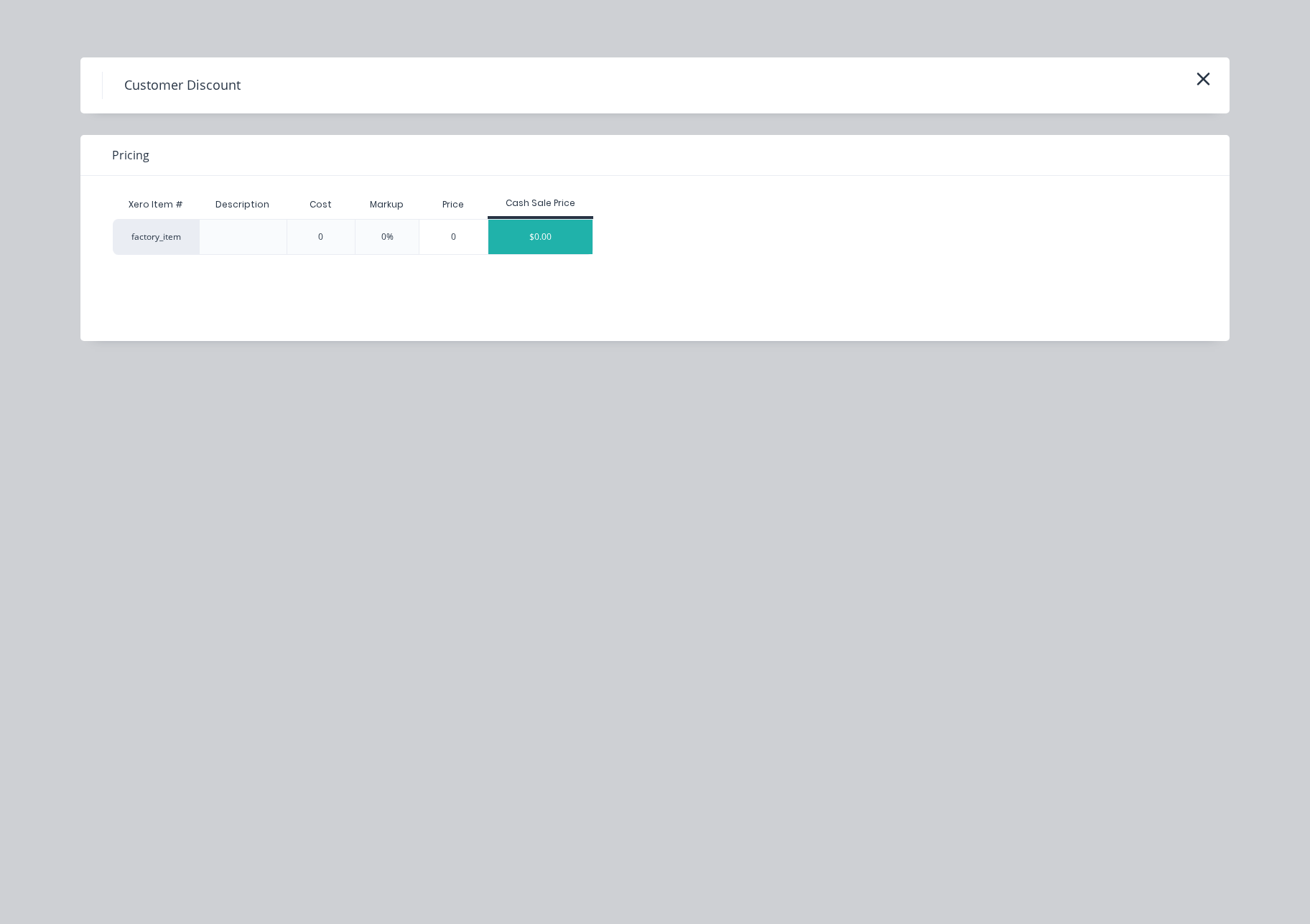
click at [542, 247] on div "$0.00" at bounding box center [541, 237] width 105 height 35
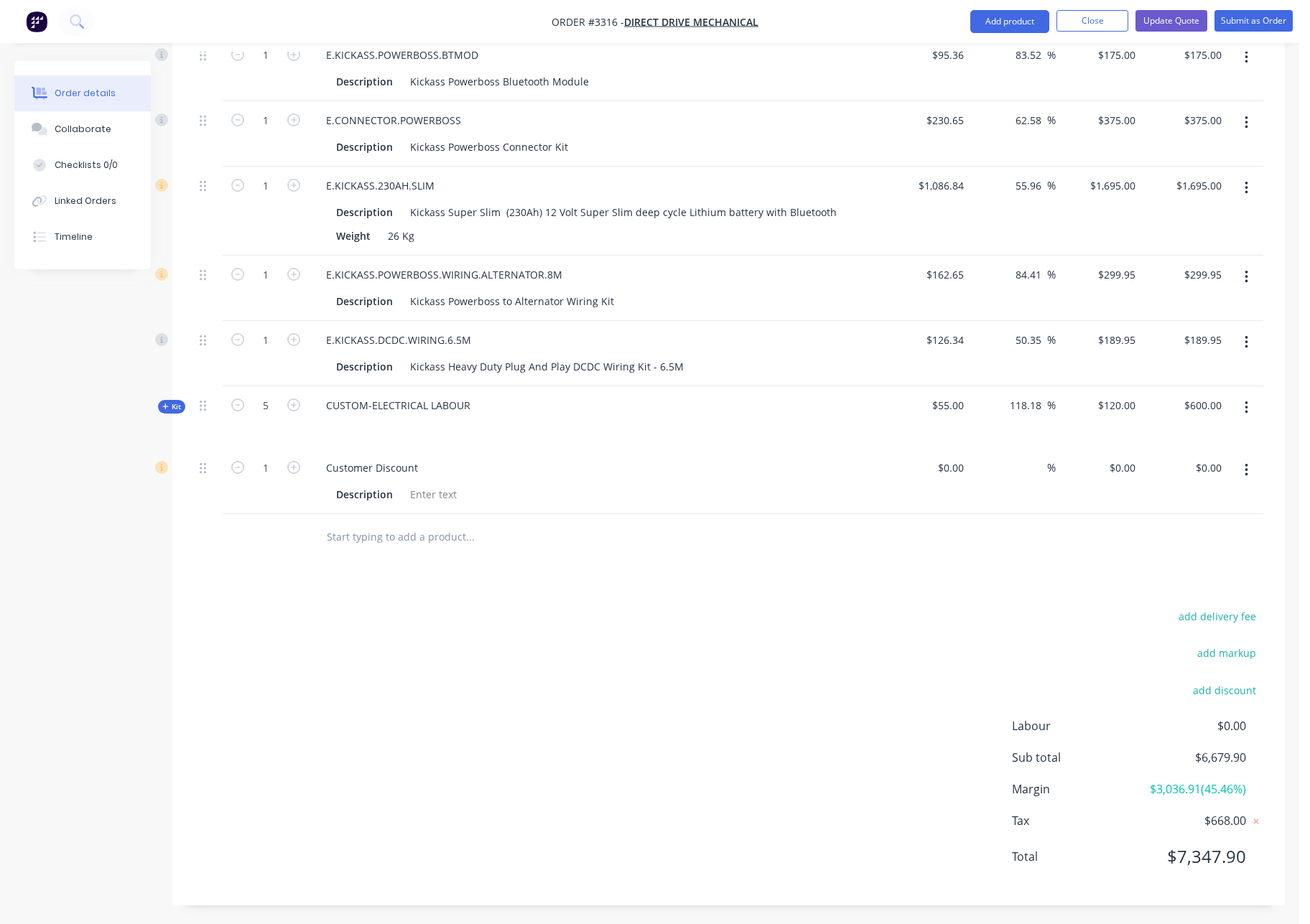
scroll to position [921, 0]
drag, startPoint x: 424, startPoint y: 466, endPoint x: 305, endPoint y: 461, distance: 119.1
click at [306, 461] on div "1 Customer Discount Description $0.00 $0.00 % $0.00 $0.00 $0.00 $0.00" at bounding box center [728, 478] width 1070 height 65
click at [1123, 471] on div "0 $0.00" at bounding box center [1122, 465] width 39 height 20
type input "$-280.00"
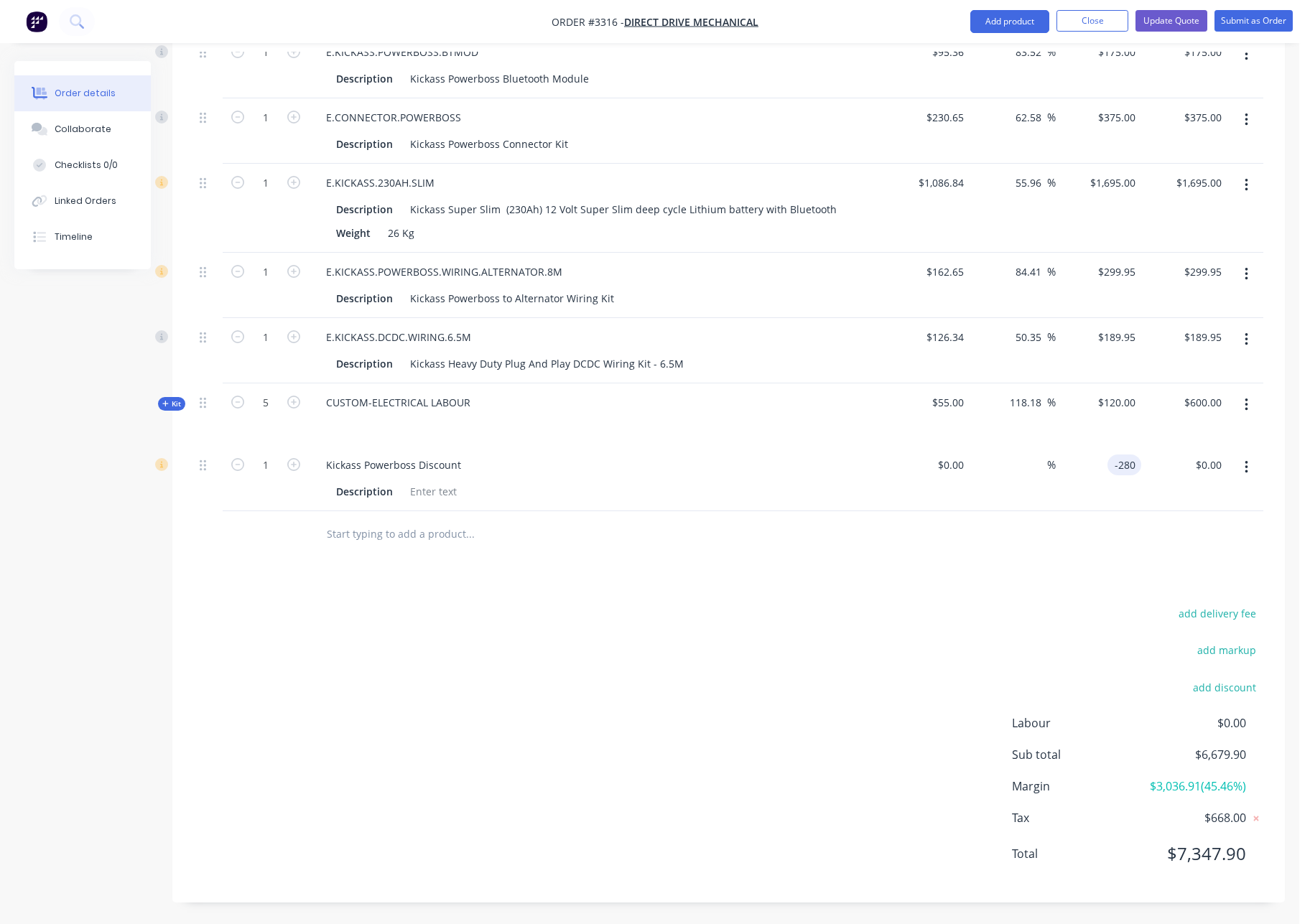
type input "$-280.00"
click at [594, 696] on div "add delivery fee add markup add discount Labour $0.00 Sub total $6,399.90 Margi…" at bounding box center [728, 742] width 1070 height 277
click at [1132, 462] on input "-280" at bounding box center [1117, 465] width 47 height 20
type input "$-320.00"
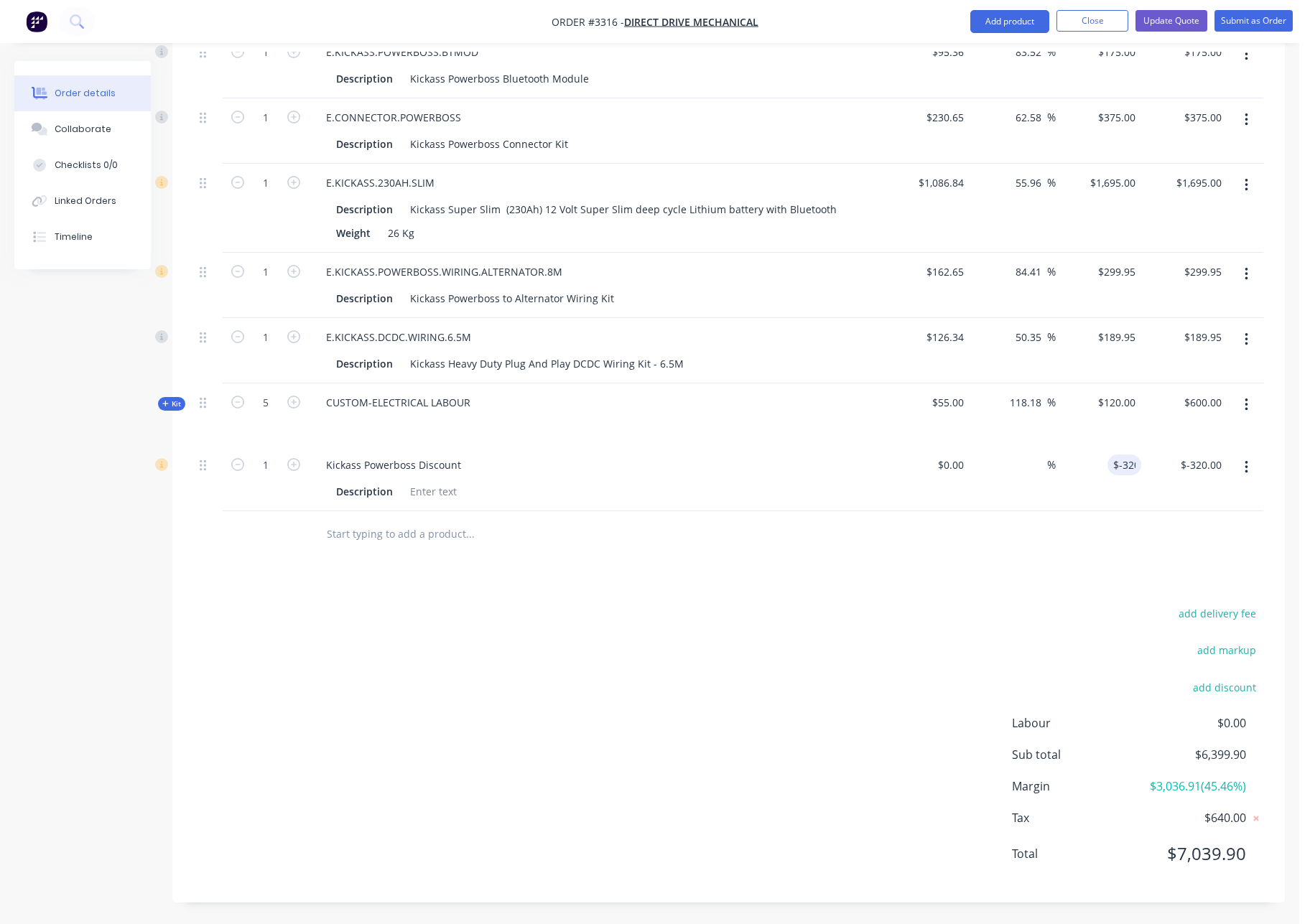
click at [700, 676] on div "add delivery fee add markup add discount Labour $0.00 Sub total $6,399.90 Margi…" at bounding box center [728, 742] width 1070 height 277
click at [1183, 17] on button "Update Quote" at bounding box center [1171, 20] width 72 height 21
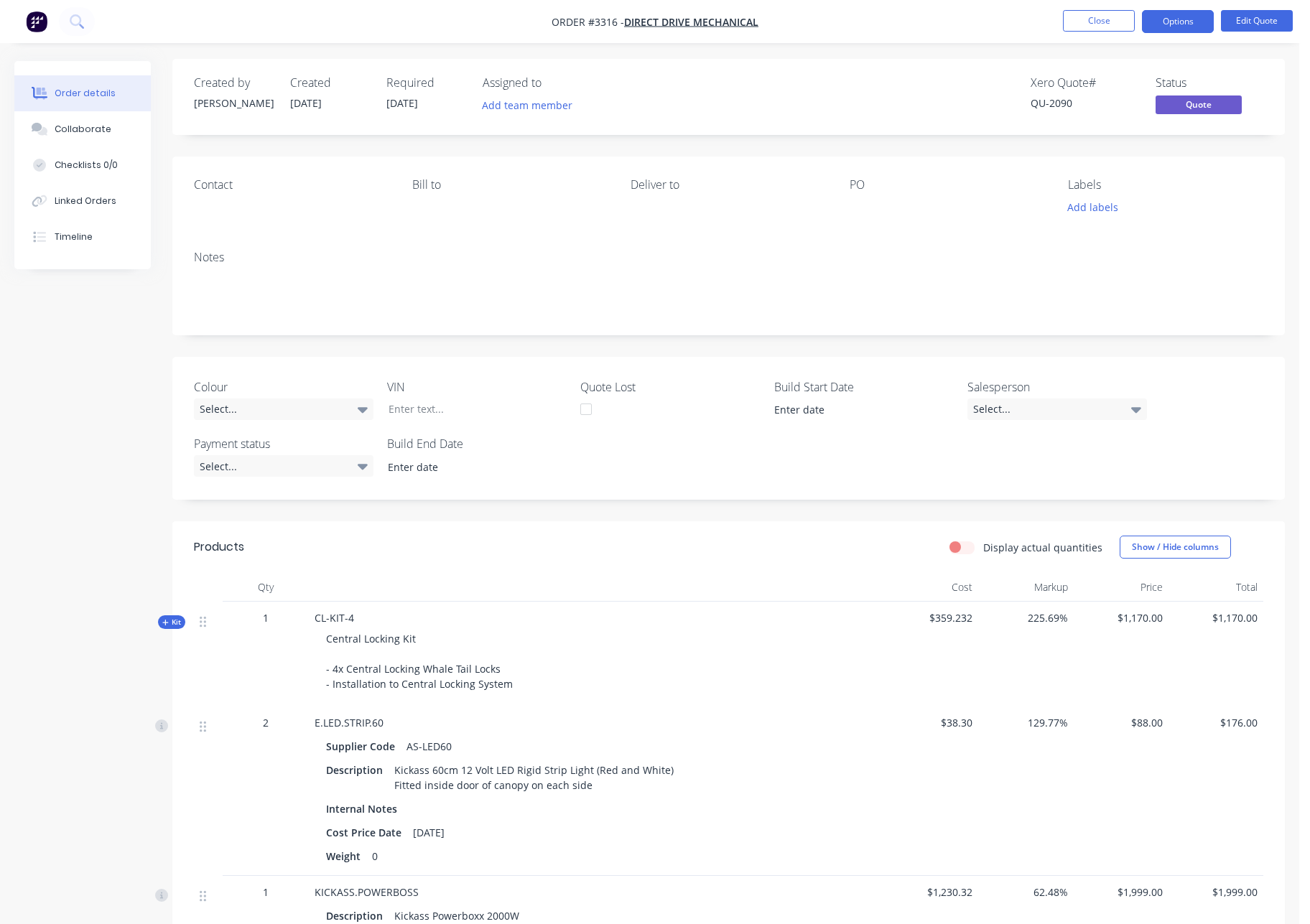
scroll to position [3, 0]
click at [1182, 24] on button "Options" at bounding box center [1177, 21] width 72 height 23
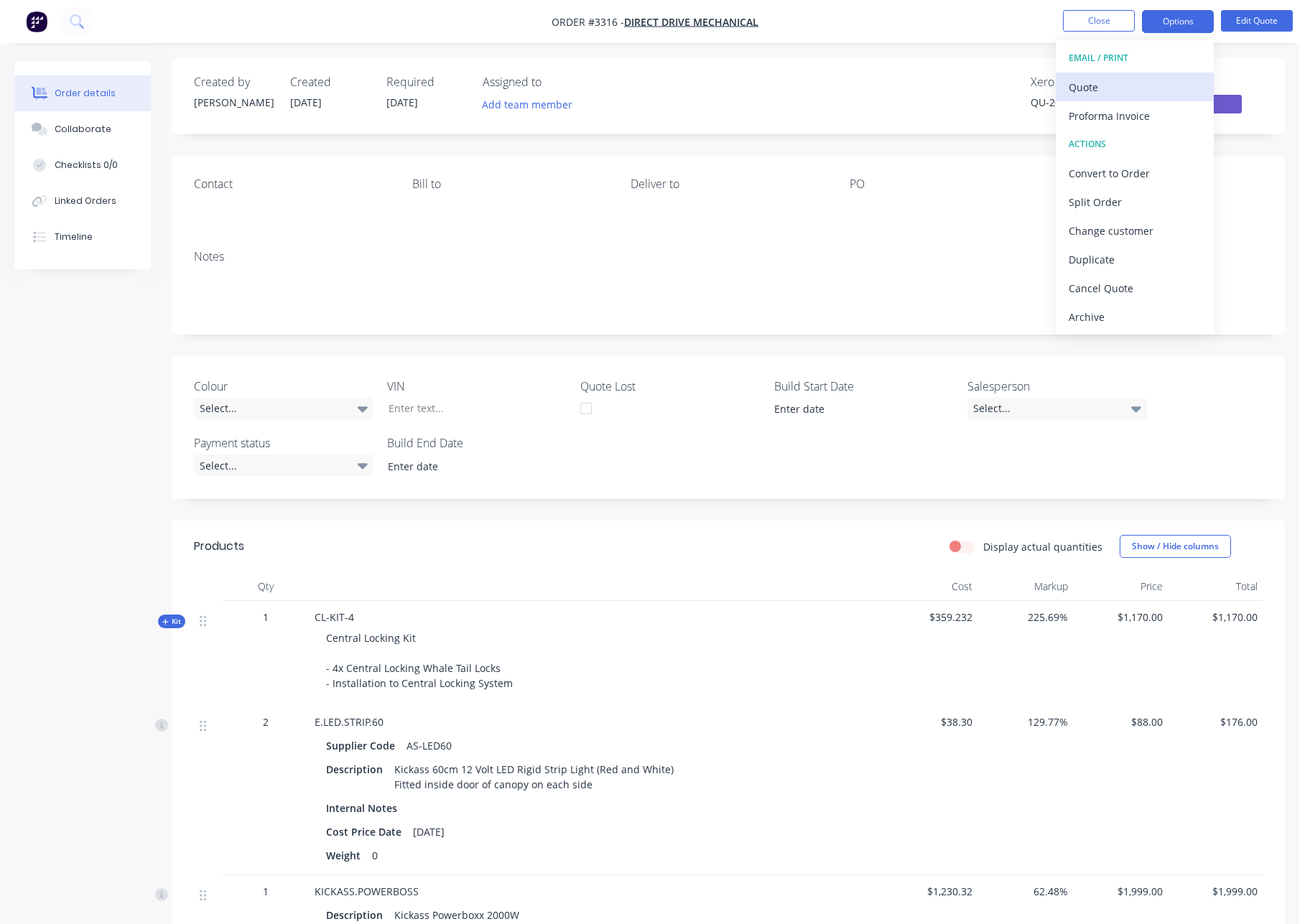
click at [1130, 87] on div "Quote" at bounding box center [1135, 86] width 132 height 20
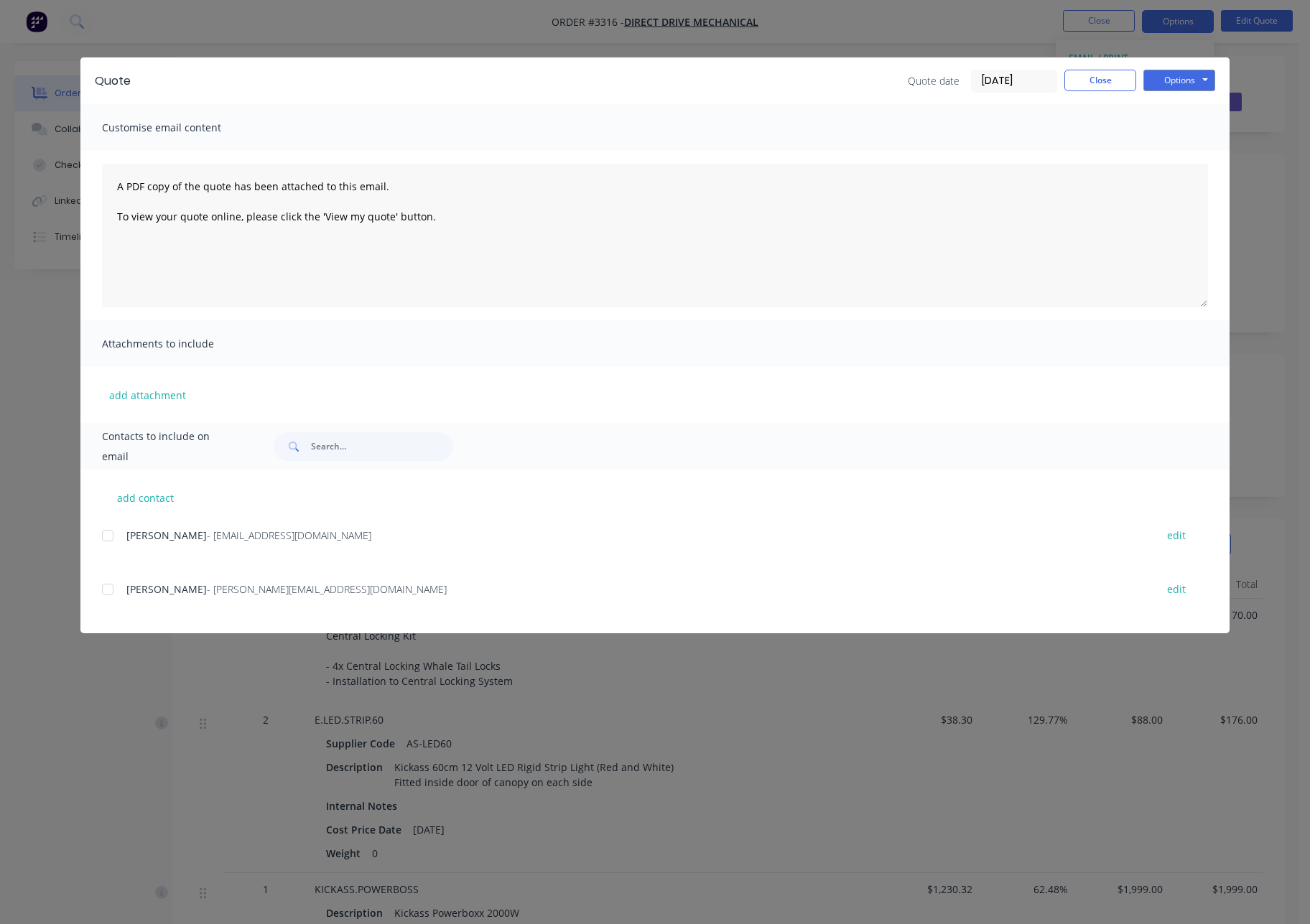
scroll to position [5, 0]
click at [114, 585] on div at bounding box center [108, 589] width 28 height 28
click at [1183, 80] on button "Options" at bounding box center [1179, 80] width 72 height 21
click at [1197, 155] on button "Email" at bounding box center [1189, 153] width 92 height 24
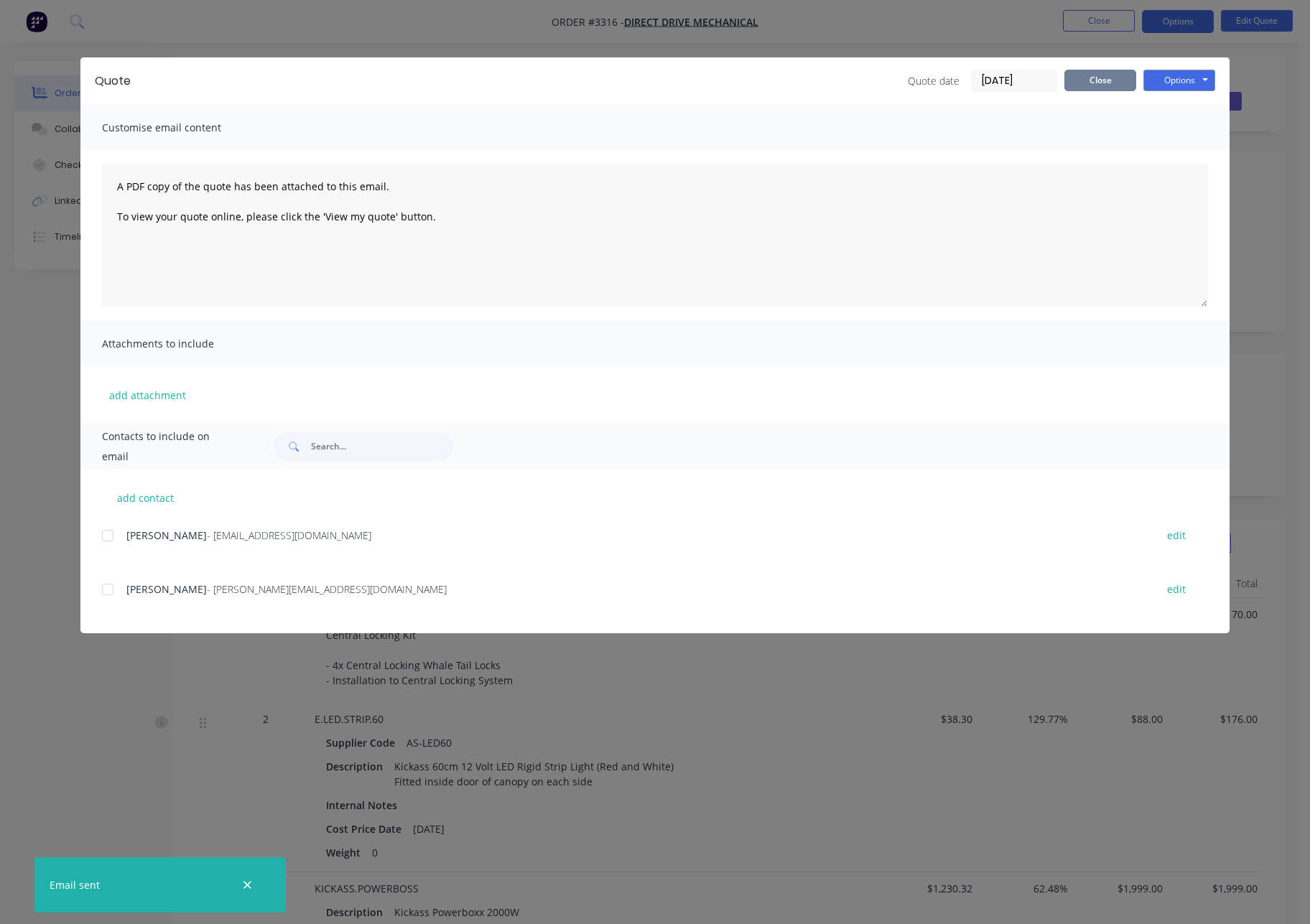
click at [1106, 69] on button "Close" at bounding box center [1100, 80] width 72 height 21
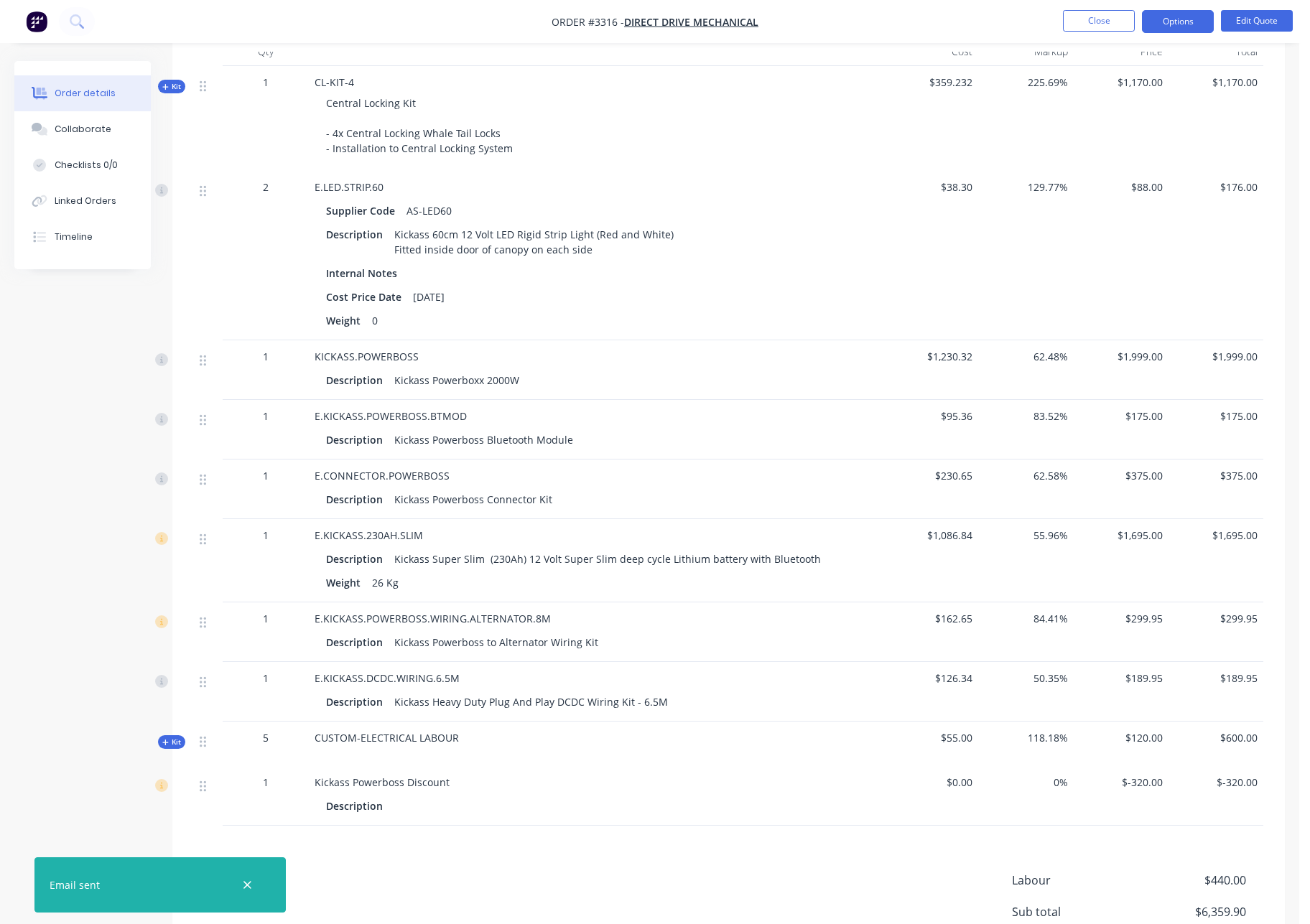
scroll to position [695, 0]
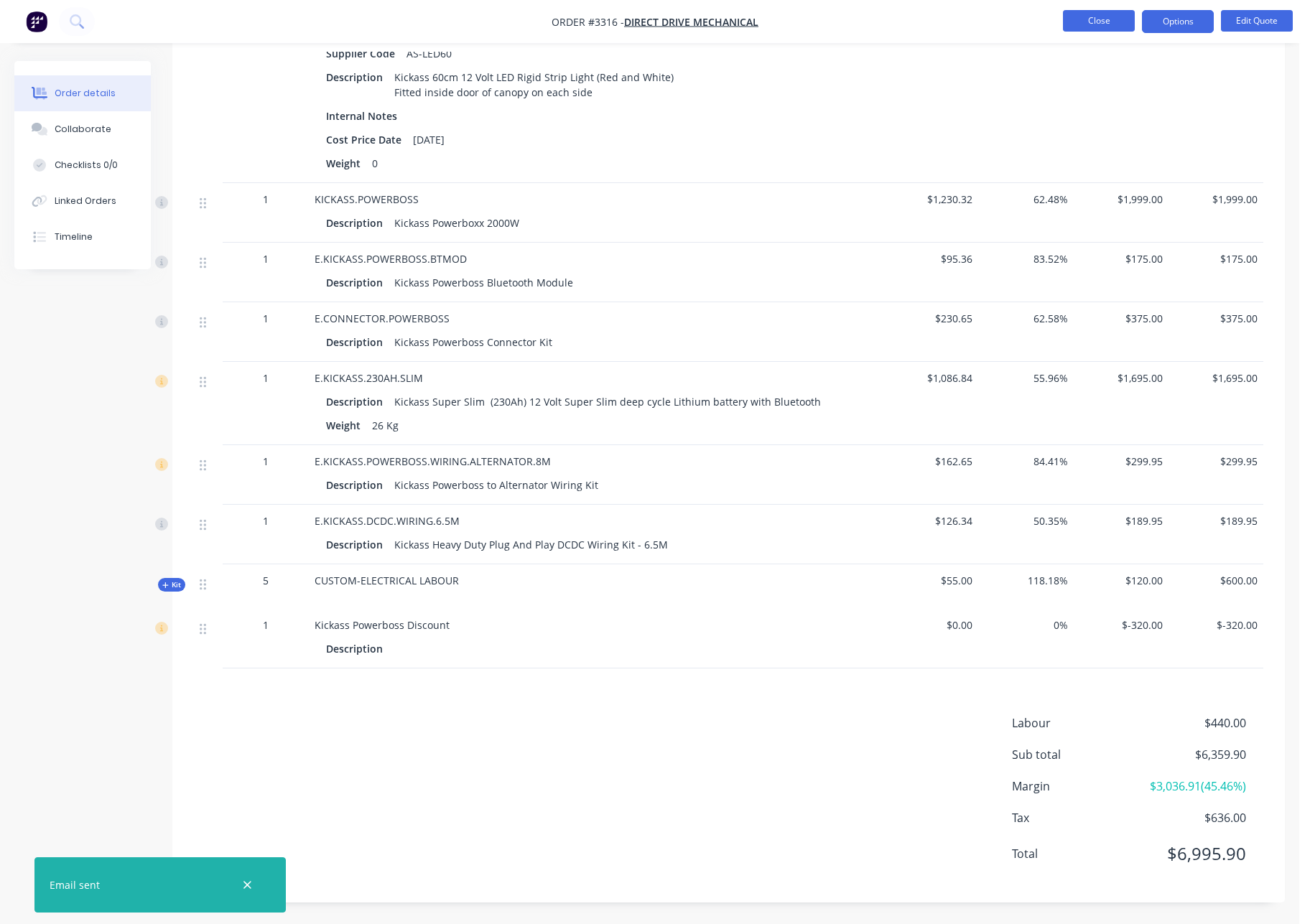
click at [1111, 22] on button "Close" at bounding box center [1099, 20] width 72 height 21
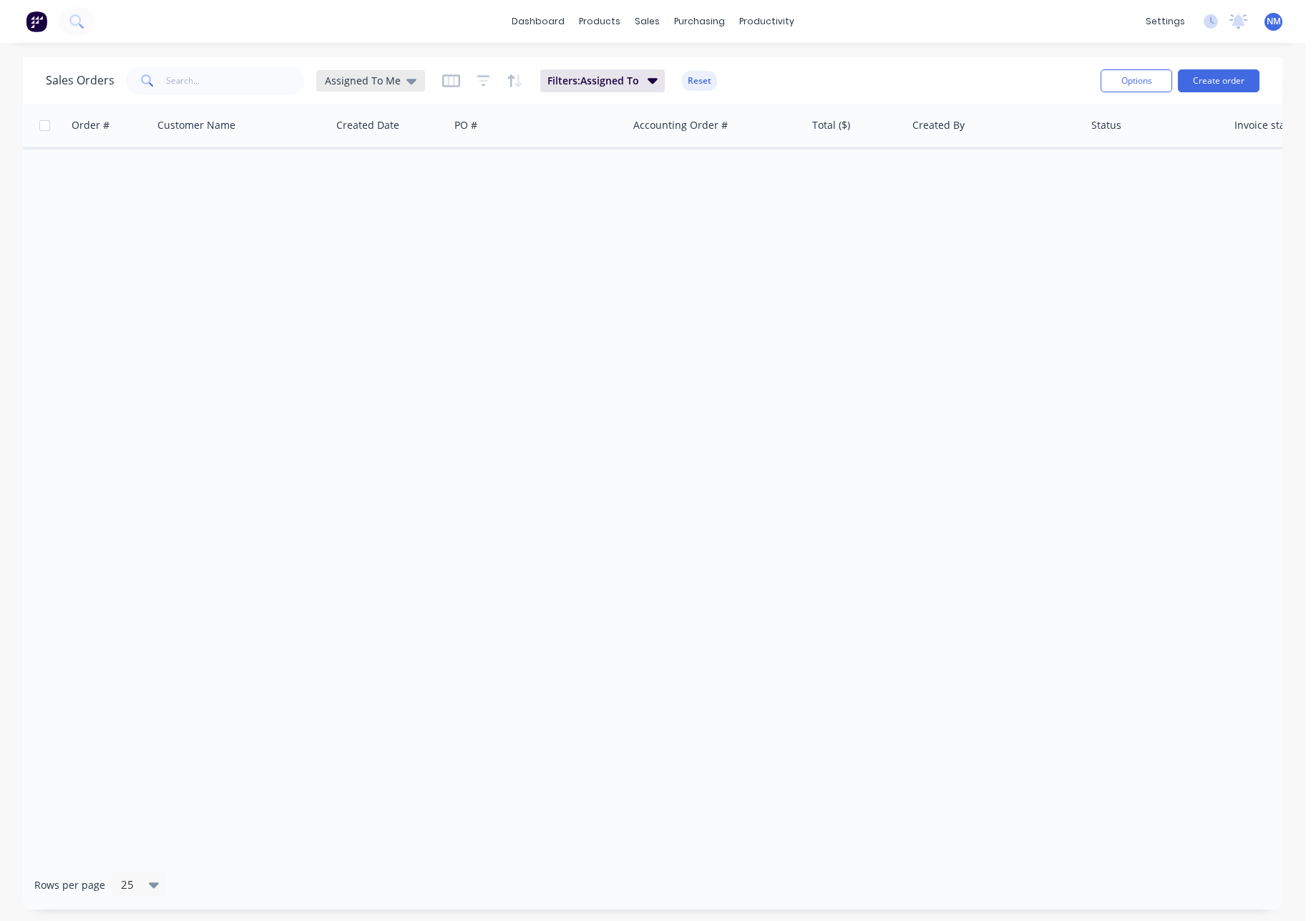
click at [387, 84] on span "Assigned To Me" at bounding box center [362, 80] width 75 height 15
click at [379, 201] on button "None" at bounding box center [402, 202] width 163 height 17
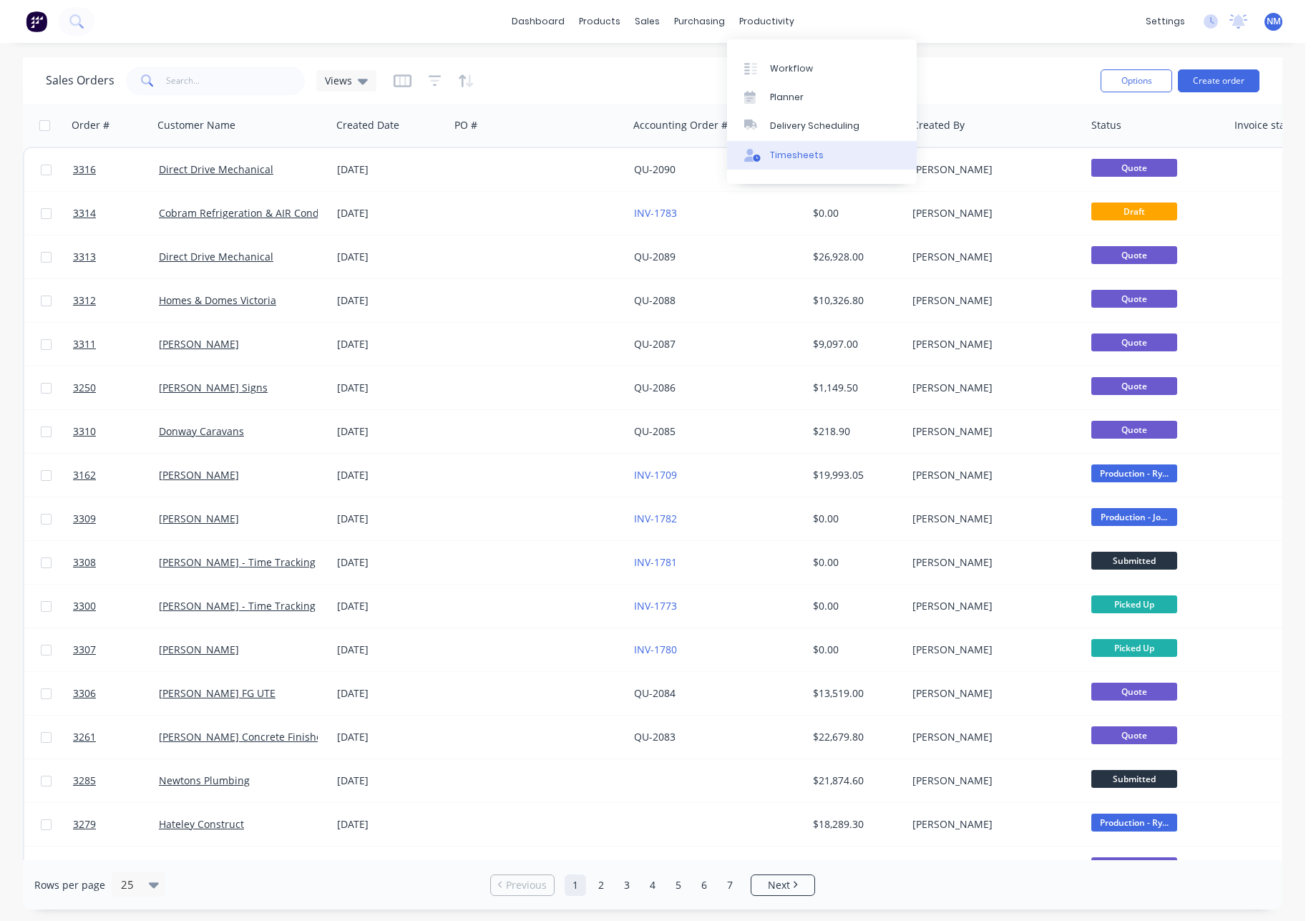
click at [824, 157] on link "Timesheets" at bounding box center [822, 155] width 190 height 28
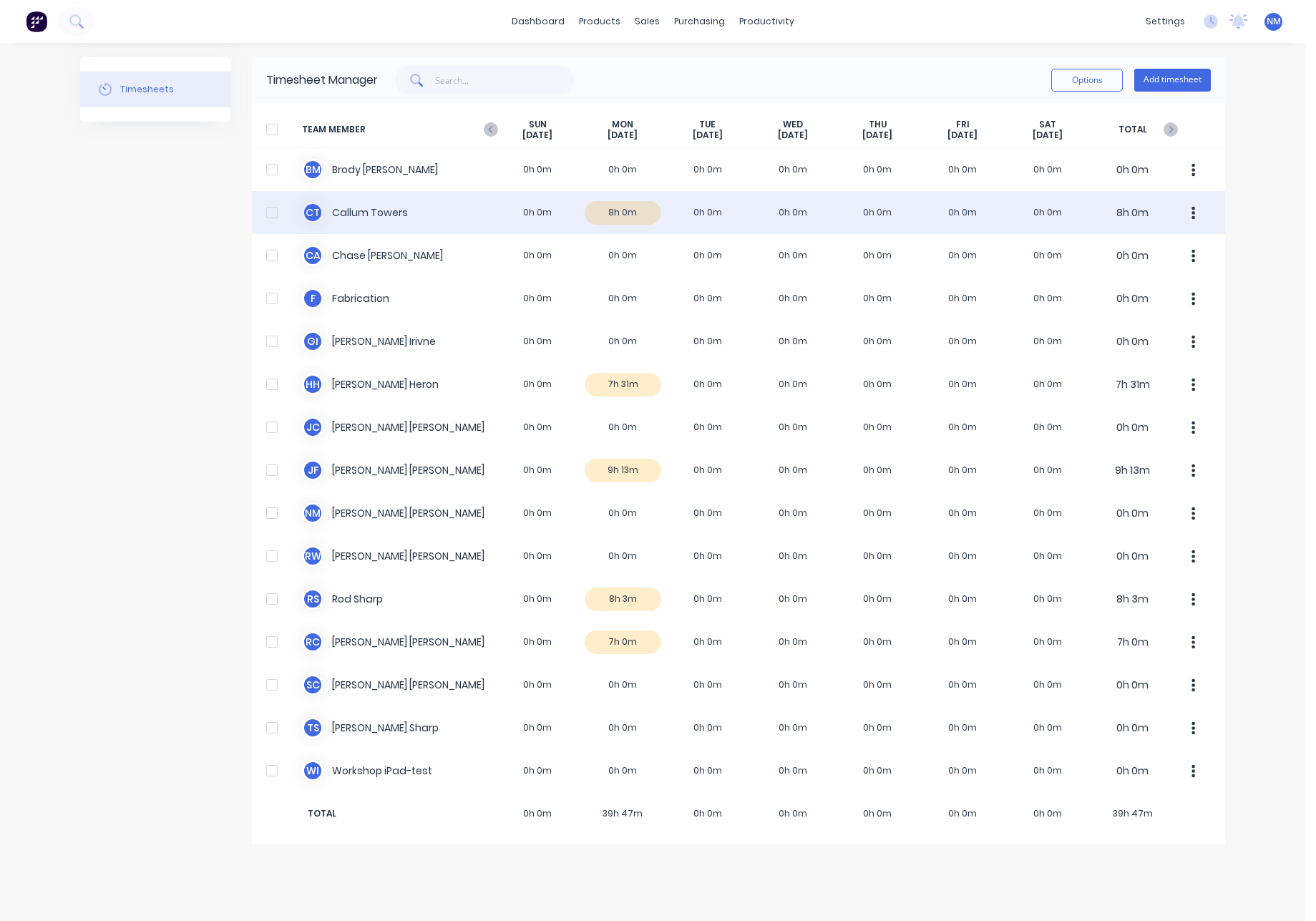
click at [625, 215] on div "C T Callum Towers 0h 0m 8h 0m 0h 0m 0h 0m 0h 0m 0h 0m 0h 0m 8h 0m" at bounding box center [738, 212] width 973 height 43
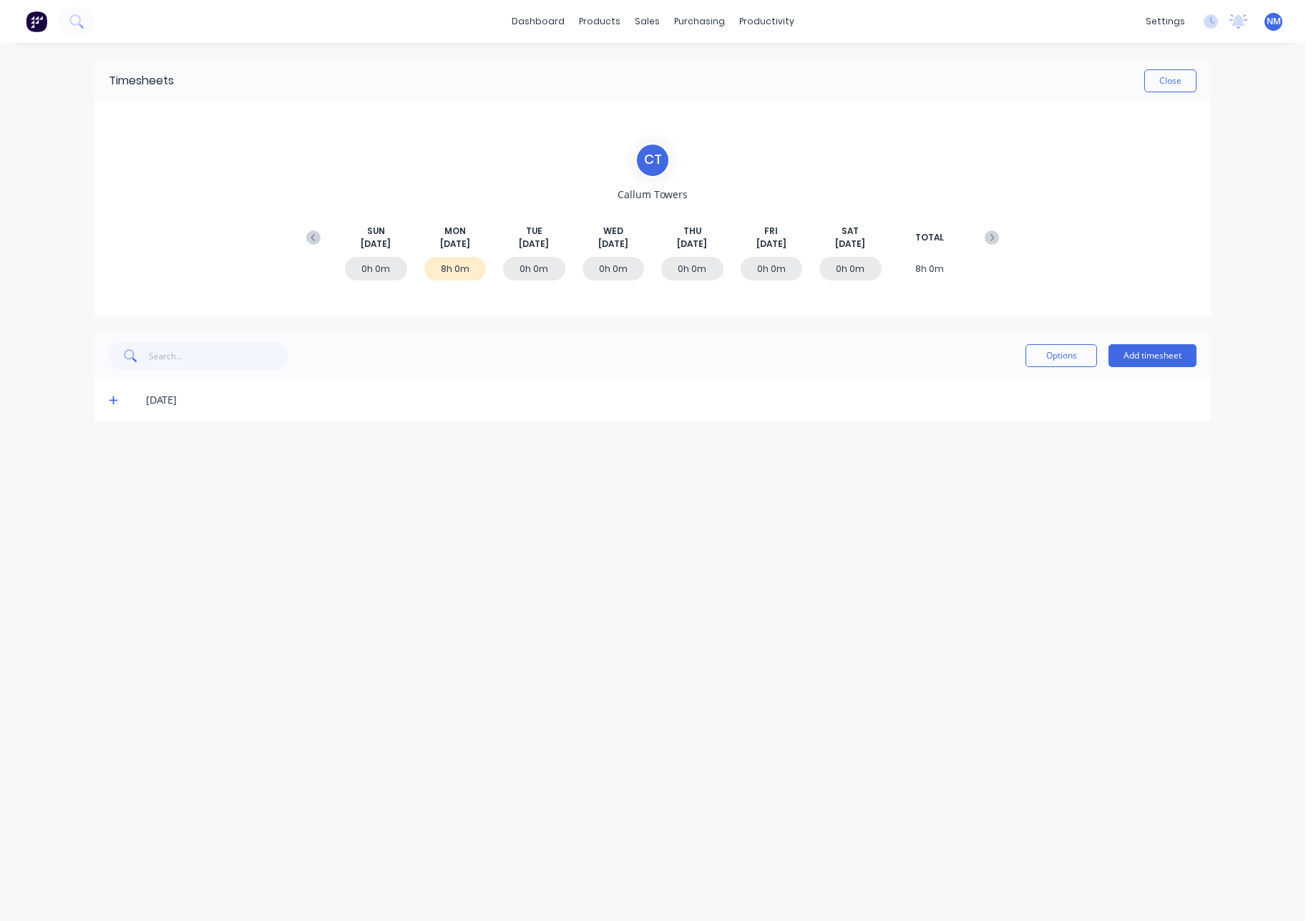
click at [106, 400] on div "[DATE]" at bounding box center [652, 400] width 1116 height 43
click at [114, 404] on icon at bounding box center [114, 399] width 9 height 10
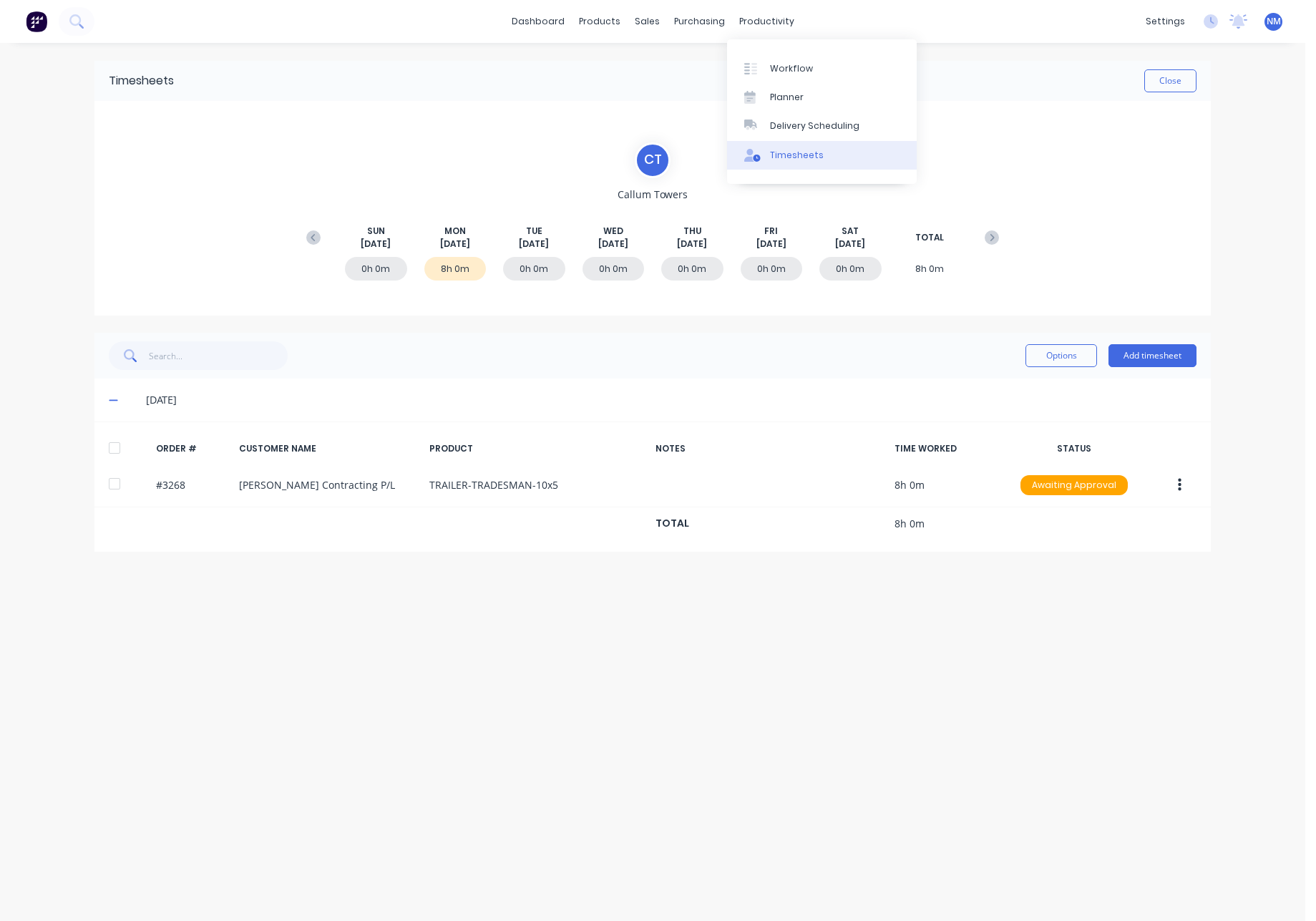
click at [811, 152] on div "Timesheets" at bounding box center [797, 155] width 53 height 13
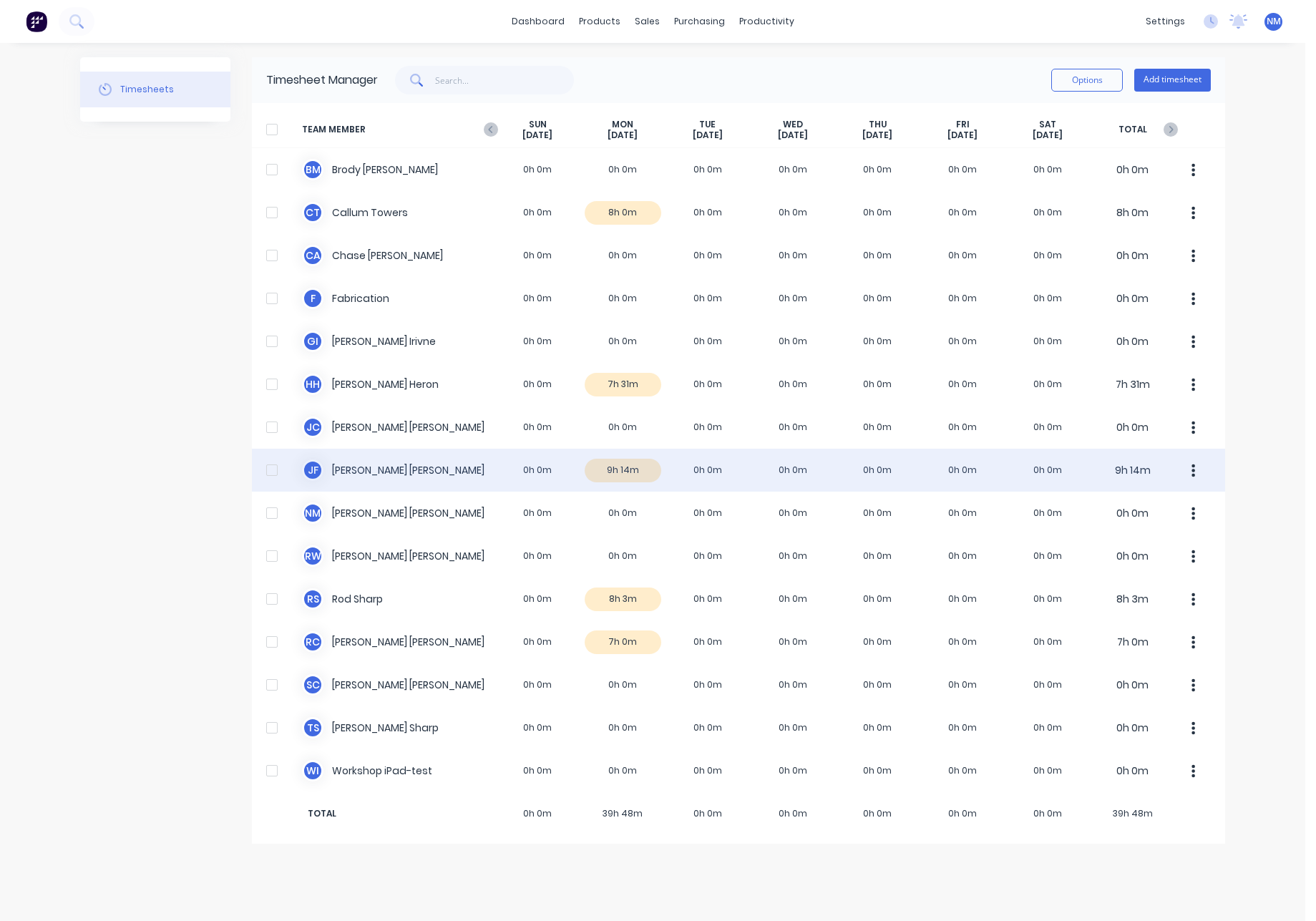
click at [625, 472] on div "[PERSON_NAME] [PERSON_NAME] 0h 0m 9h 14m 0h 0m 0h 0m 0h 0m 0h 0m 0h 0m 9h 14m" at bounding box center [738, 470] width 973 height 43
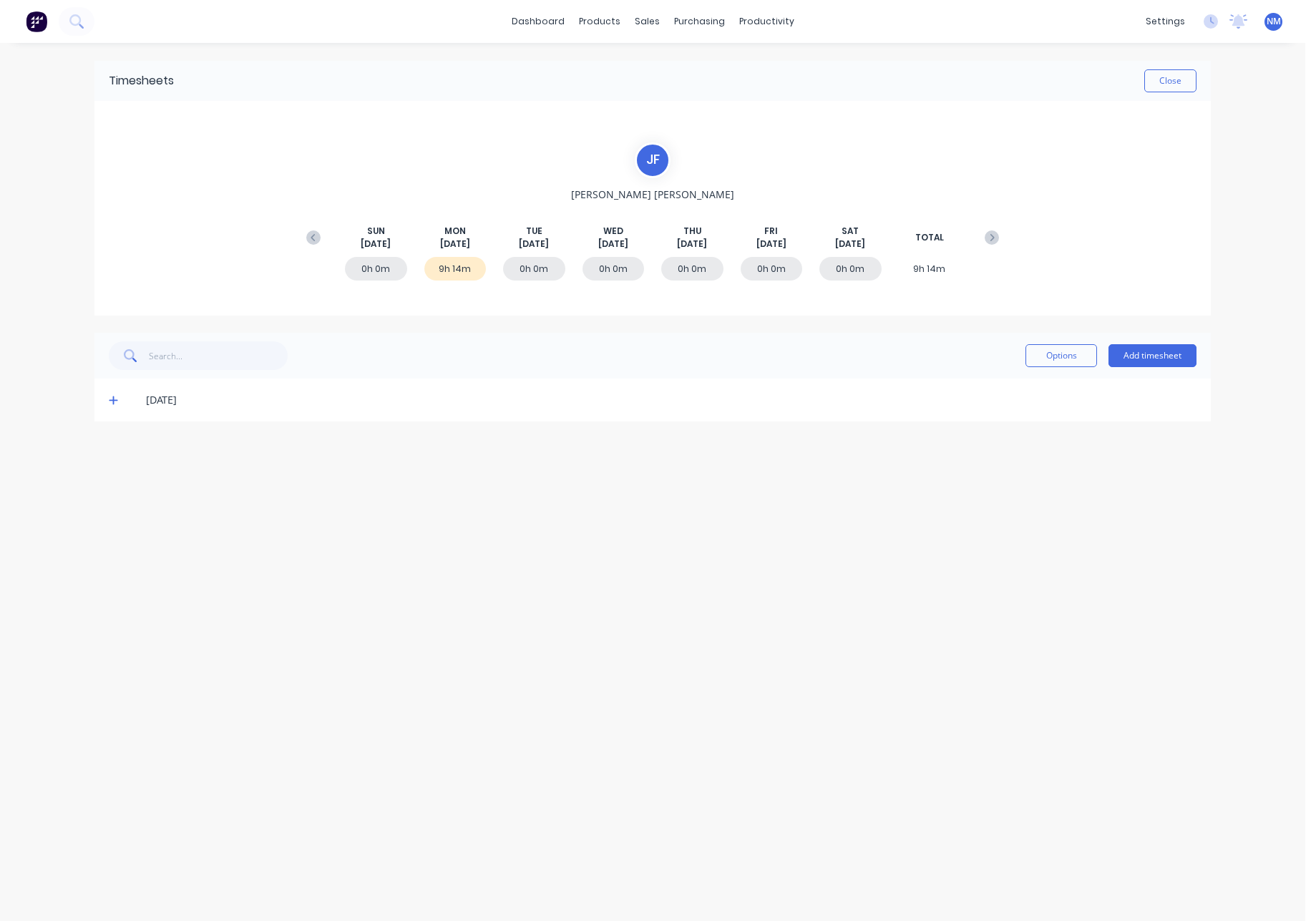
click at [109, 402] on icon at bounding box center [114, 399] width 9 height 10
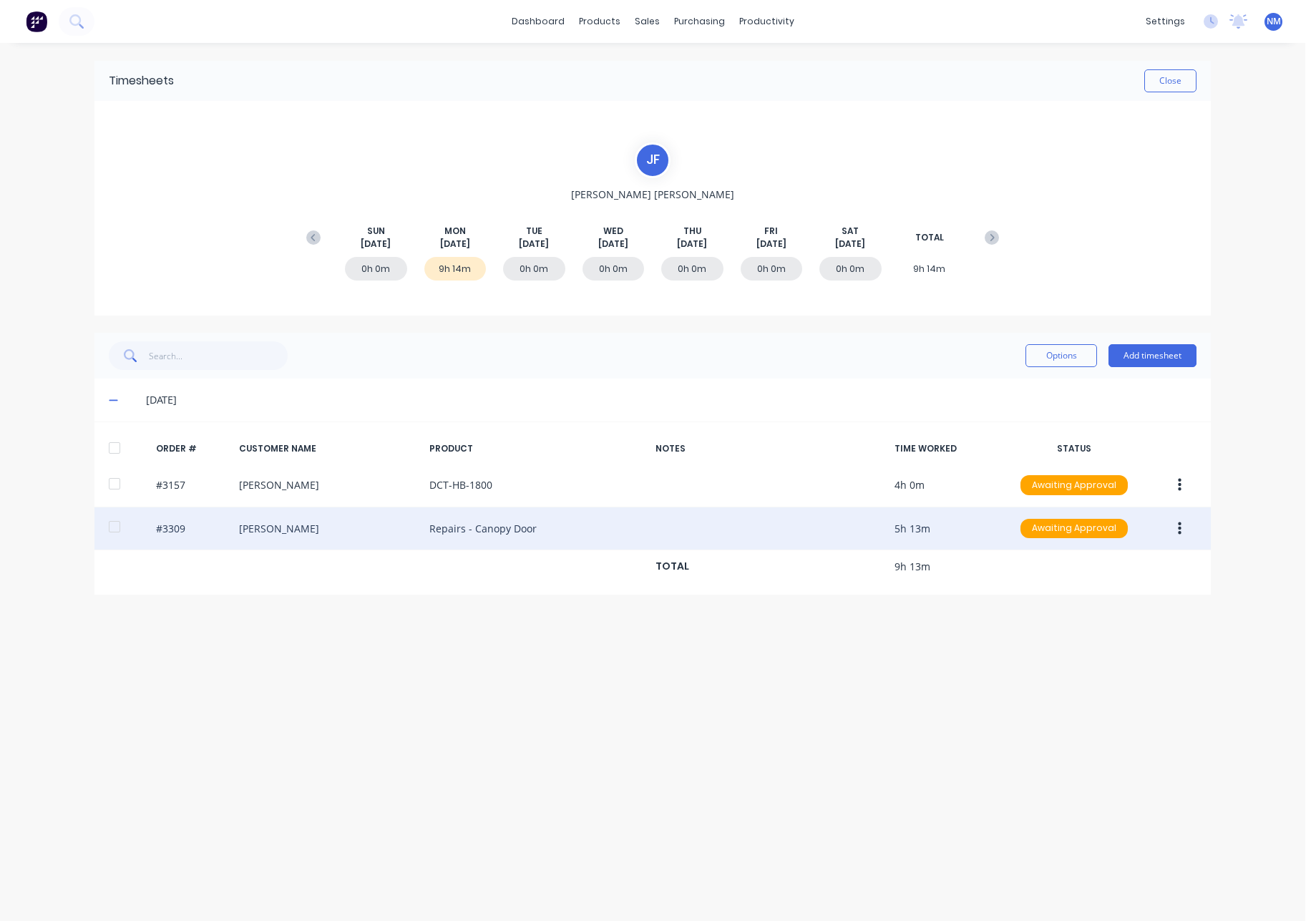
click at [176, 527] on div "#3309 [PERSON_NAME] Repairs - Canopy Door 5h 13m Awaiting Approval" at bounding box center [652, 529] width 1116 height 43
click at [1184, 529] on button "button" at bounding box center [1180, 529] width 34 height 26
click at [1135, 631] on div "Edit" at bounding box center [1129, 623] width 110 height 20
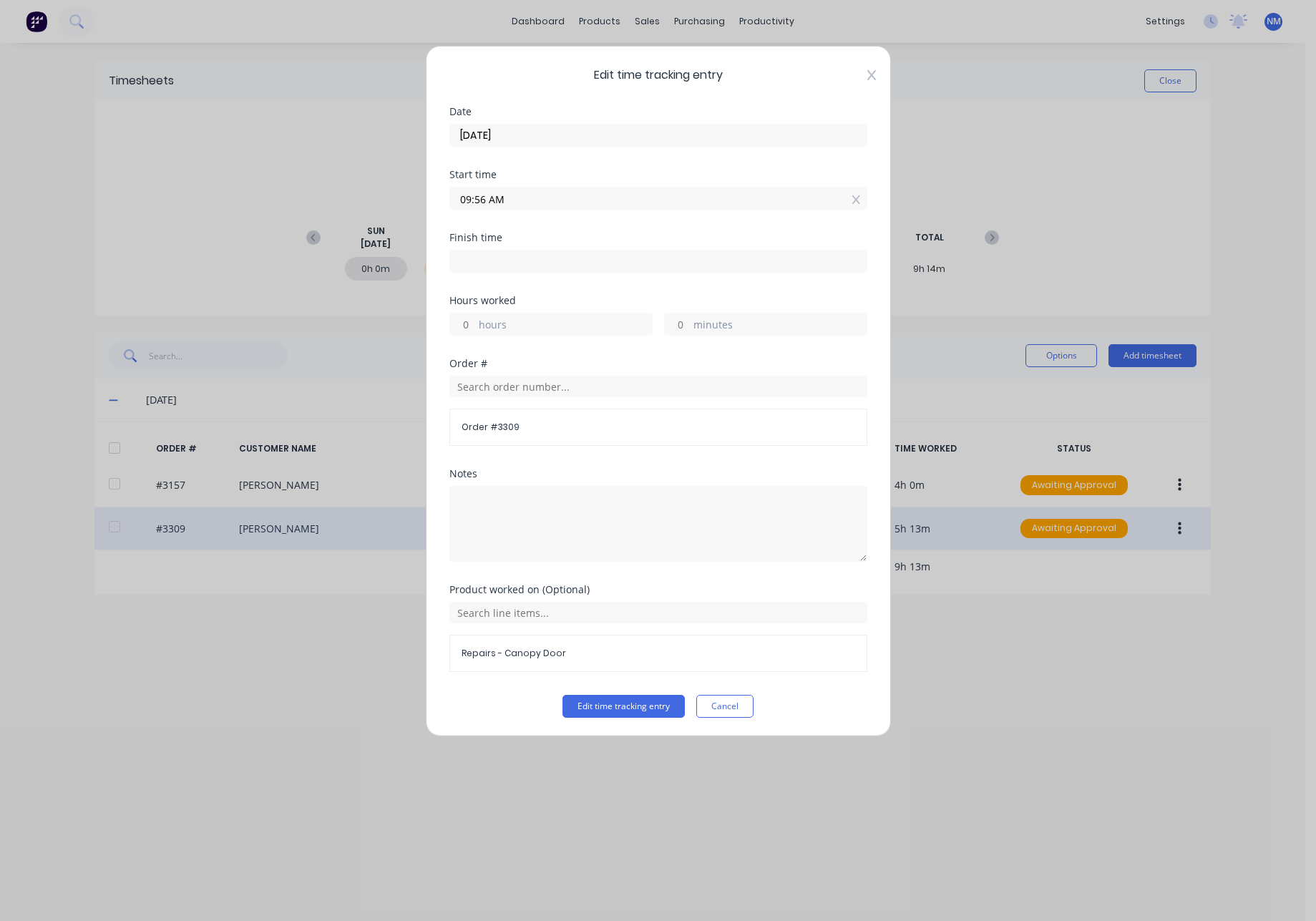
click at [867, 80] on icon at bounding box center [871, 75] width 9 height 10
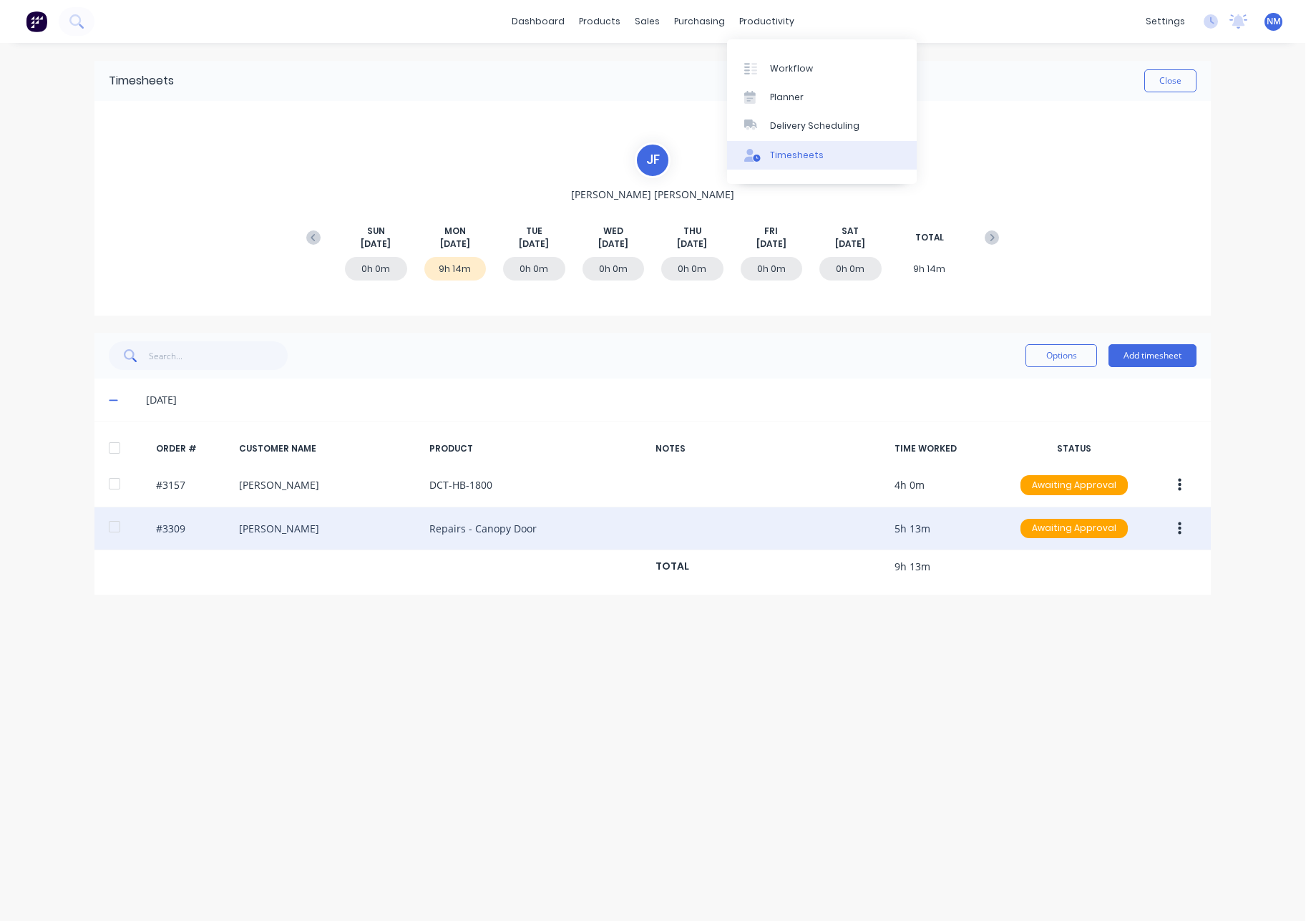
click at [808, 153] on div "Timesheets" at bounding box center [797, 155] width 53 height 13
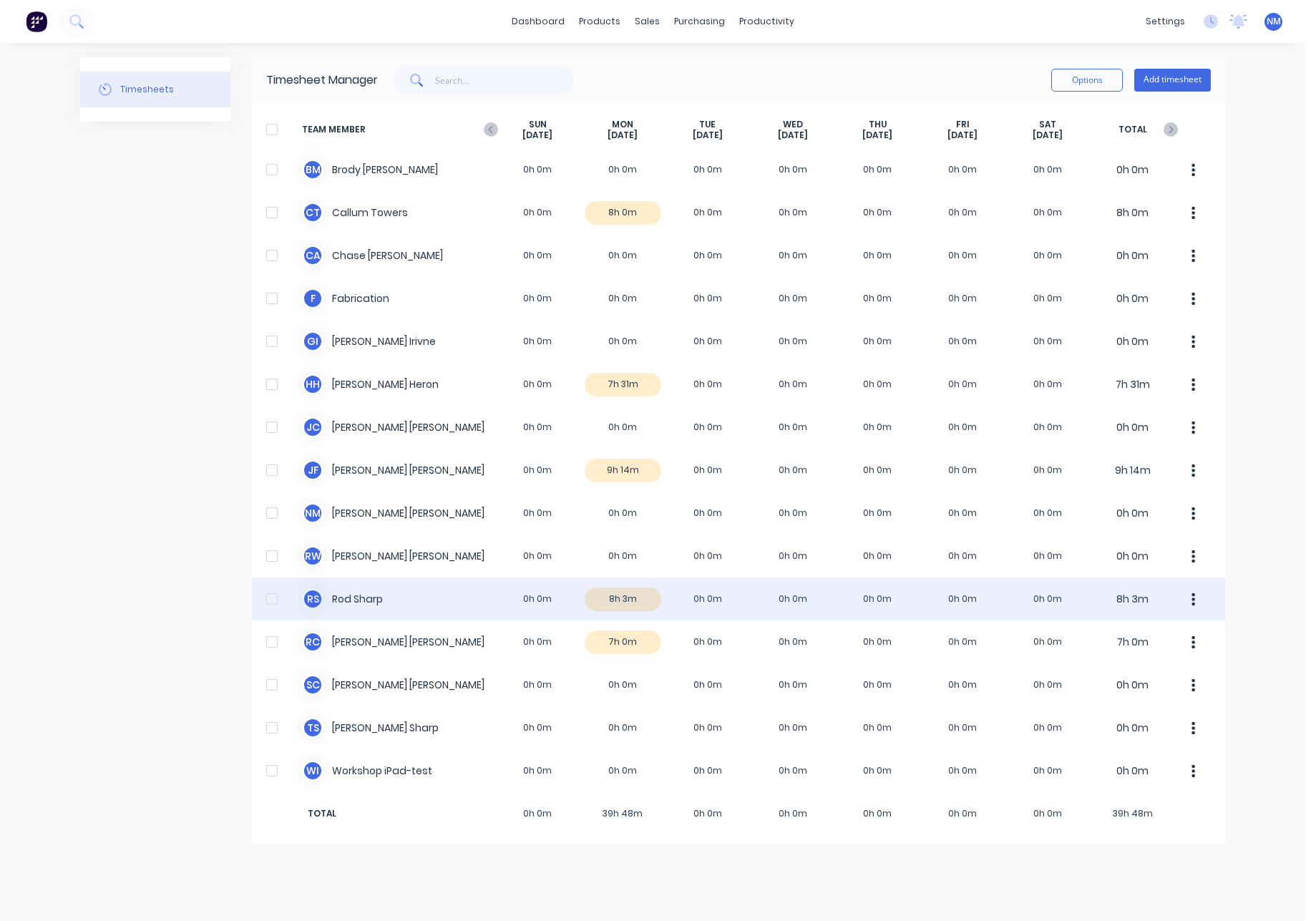
click at [642, 600] on div "R S [PERSON_NAME] 0h 0m 8h 3m 0h 0m 0h 0m 0h 0m 0h 0m 0h 0m 8h 3m" at bounding box center [738, 599] width 973 height 43
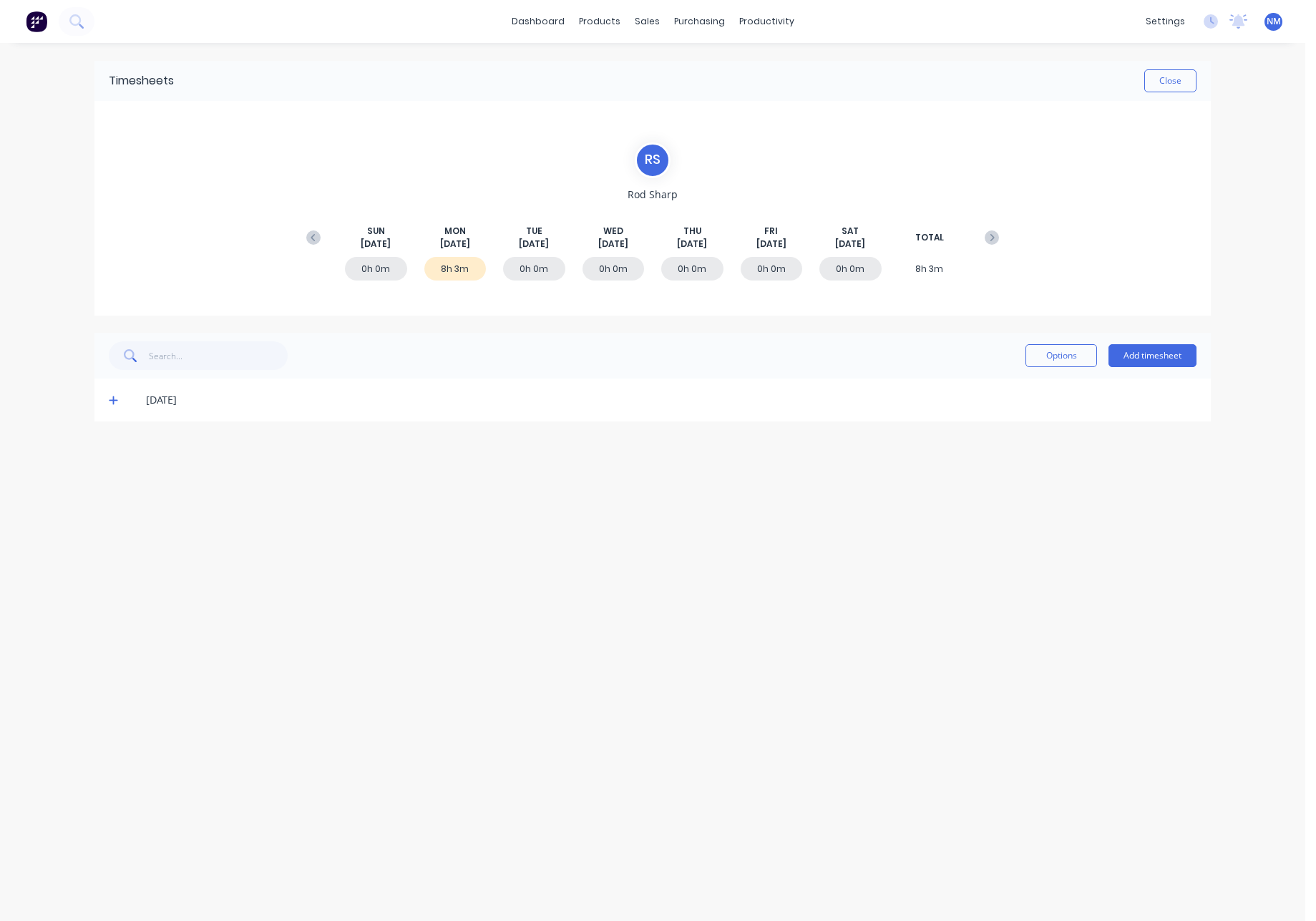
click at [113, 401] on icon at bounding box center [114, 401] width 9 height 9
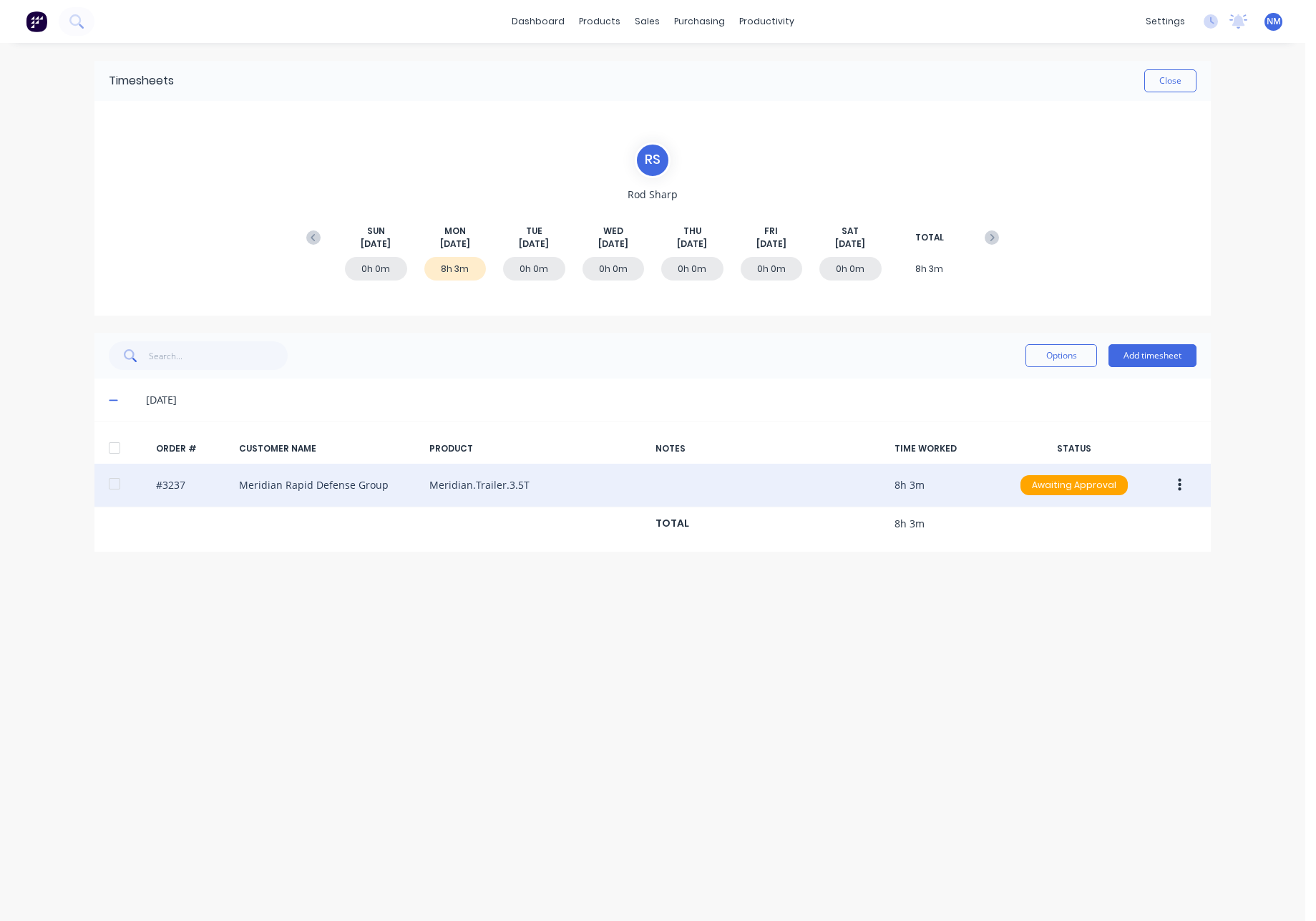
click at [1183, 489] on button "button" at bounding box center [1180, 484] width 34 height 26
click at [1131, 586] on div "Edit" at bounding box center [1129, 579] width 110 height 20
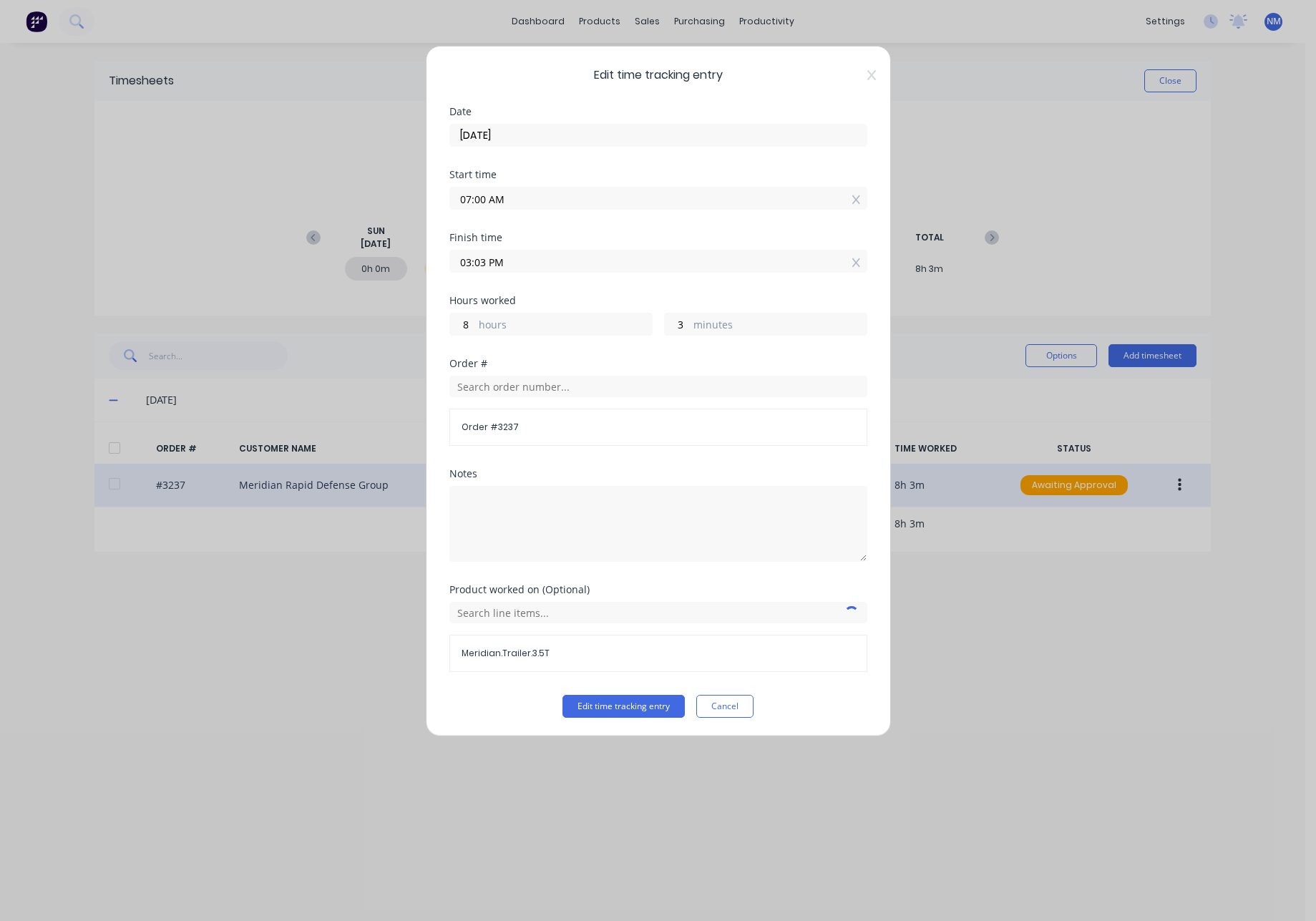
click at [528, 264] on input "03:03 PM" at bounding box center [658, 261] width 416 height 21
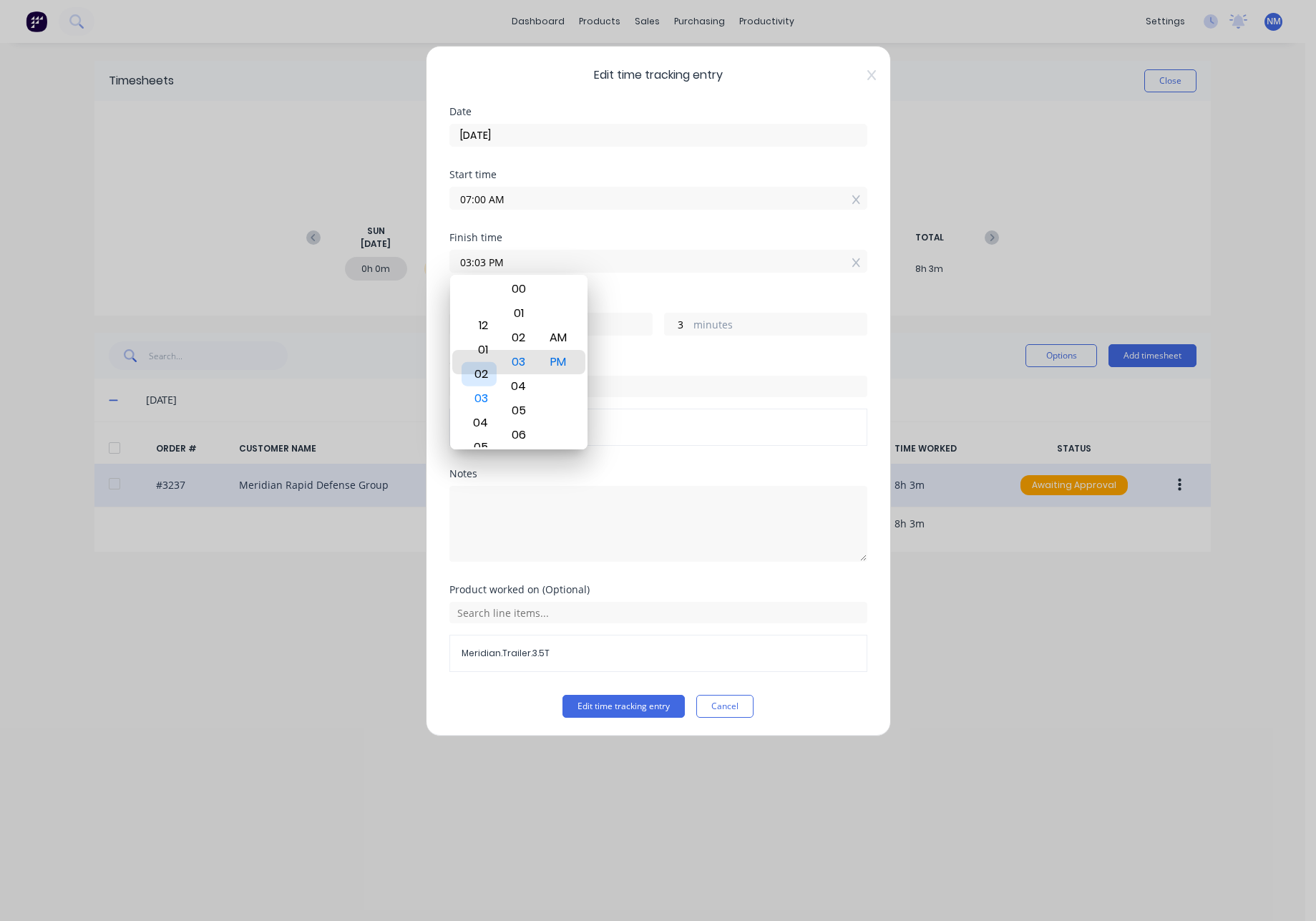
type input "02:03 PM"
type input "7"
type input "01:03 PM"
type input "6"
type input "05:03 PM"
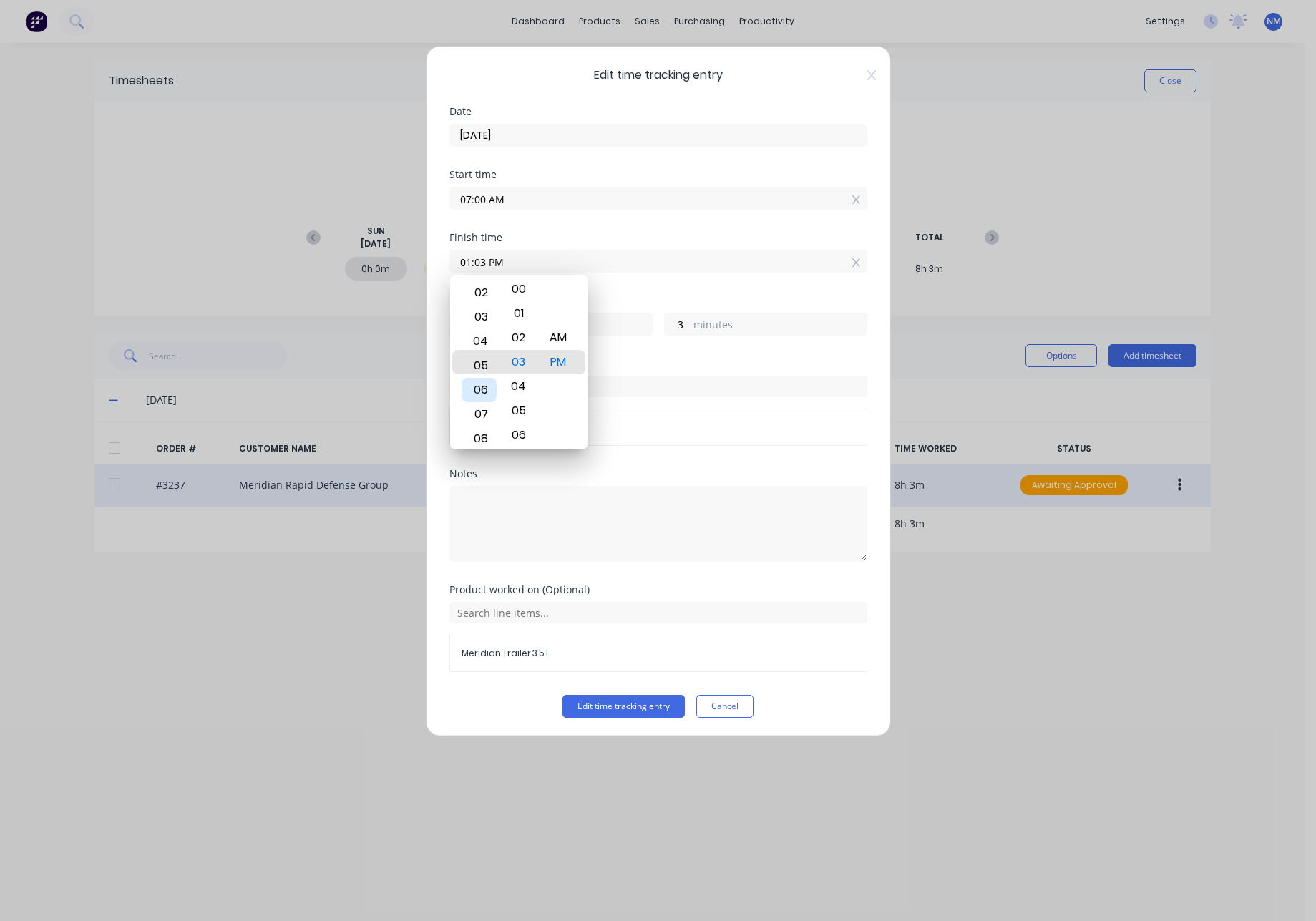
type input "10"
type input "07:03 PM"
type input "12"
type input "08:03 PM"
type input "13"
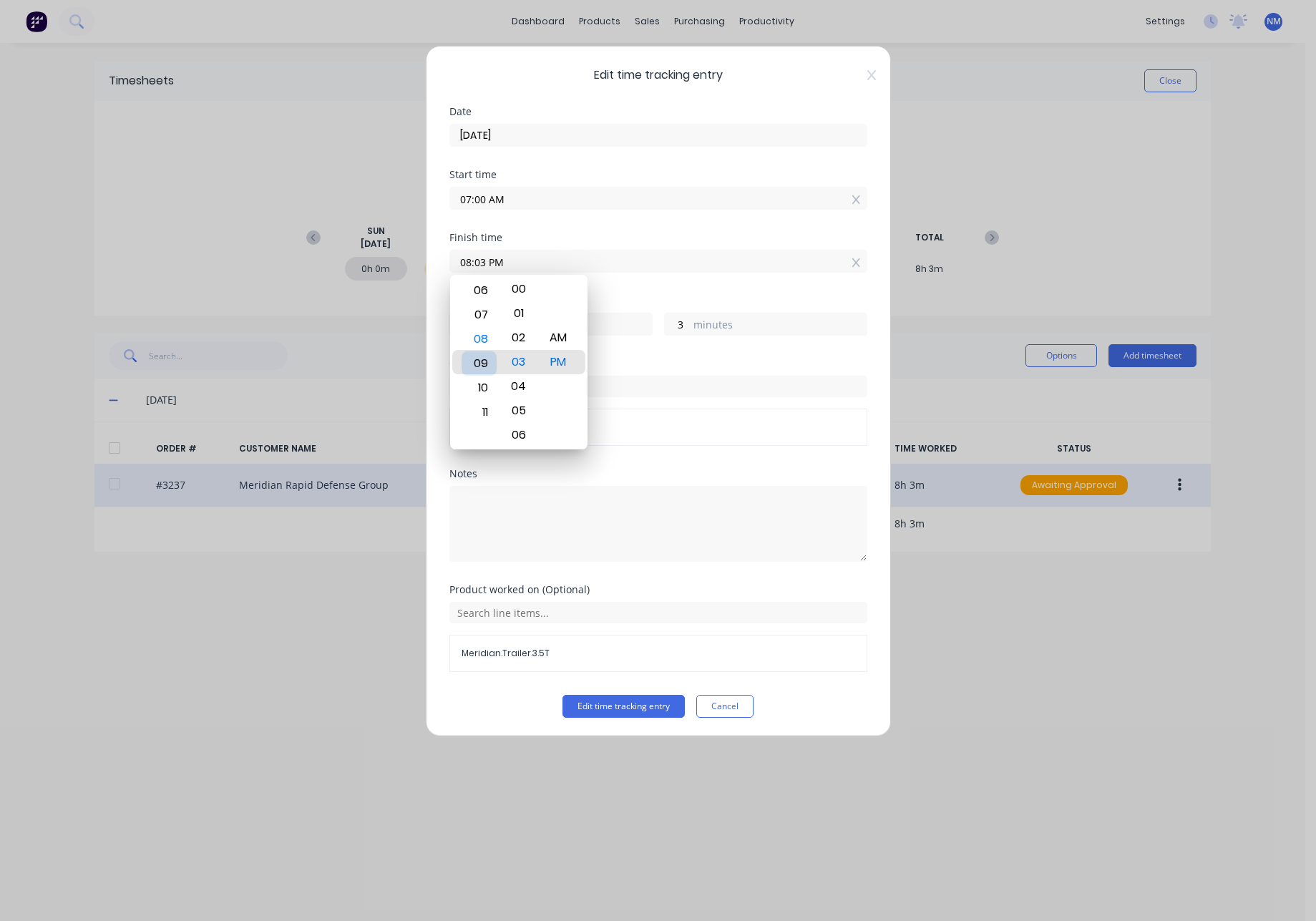
type input "09:03 PM"
type input "14"
click at [482, 413] on div "11" at bounding box center [479, 410] width 35 height 24
type input "11:03 PM"
type input "16"
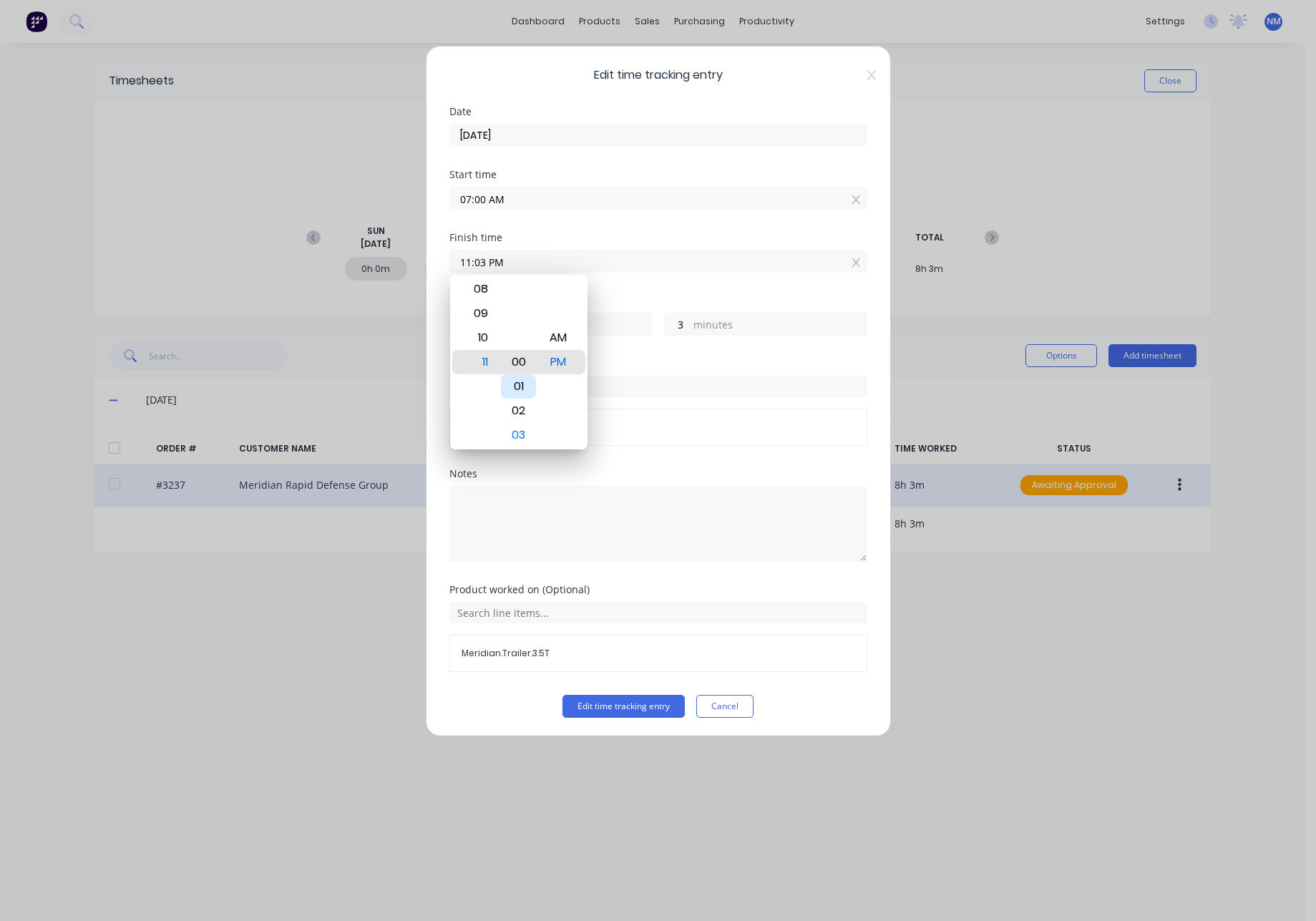
type input "11:00 PM"
type input "0"
click at [558, 340] on div "AM" at bounding box center [558, 337] width 35 height 24
type input "11:00 AM"
type input "4"
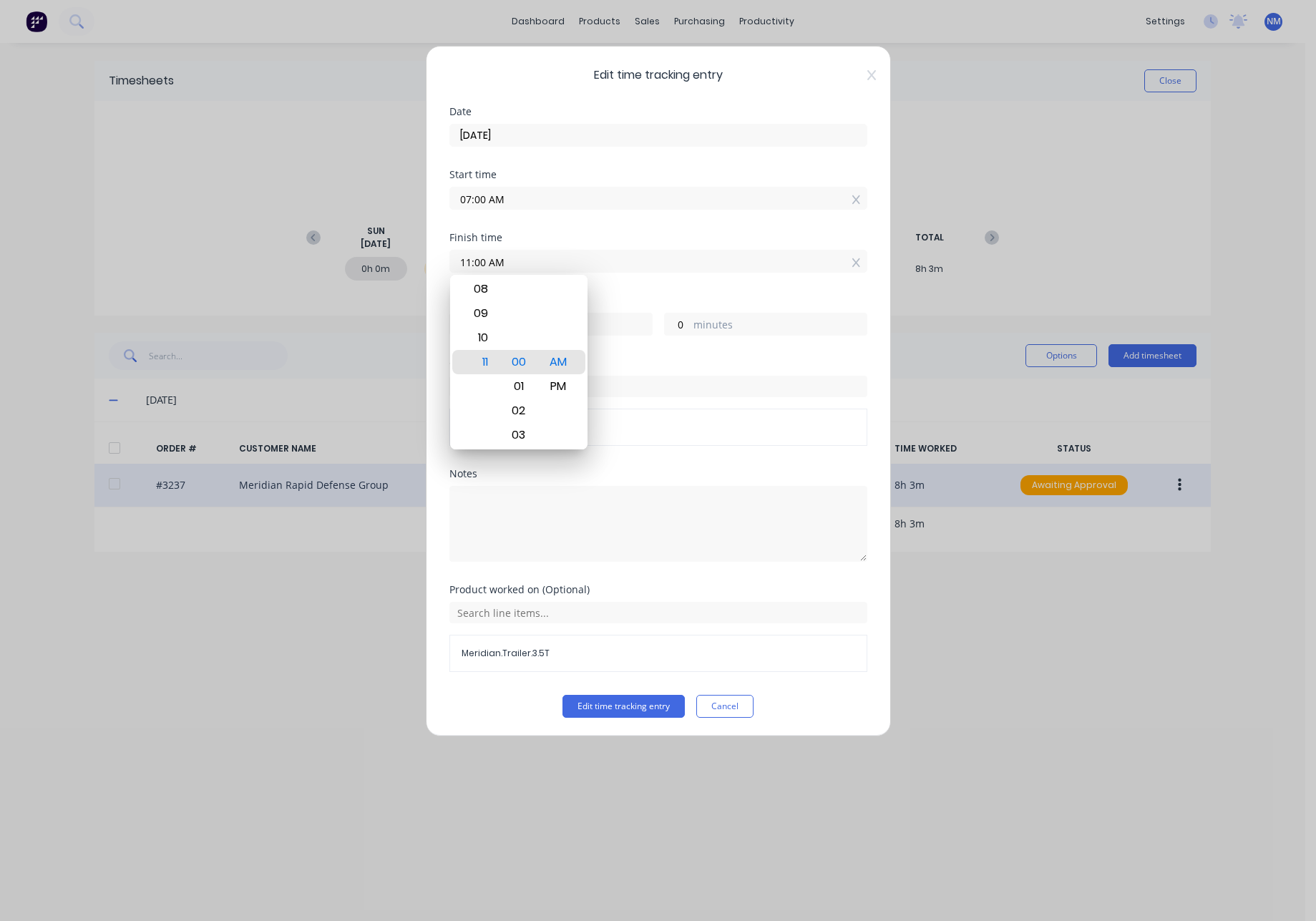
click at [713, 325] on label "minutes" at bounding box center [780, 326] width 173 height 18
click at [690, 325] on input "0" at bounding box center [677, 324] width 25 height 21
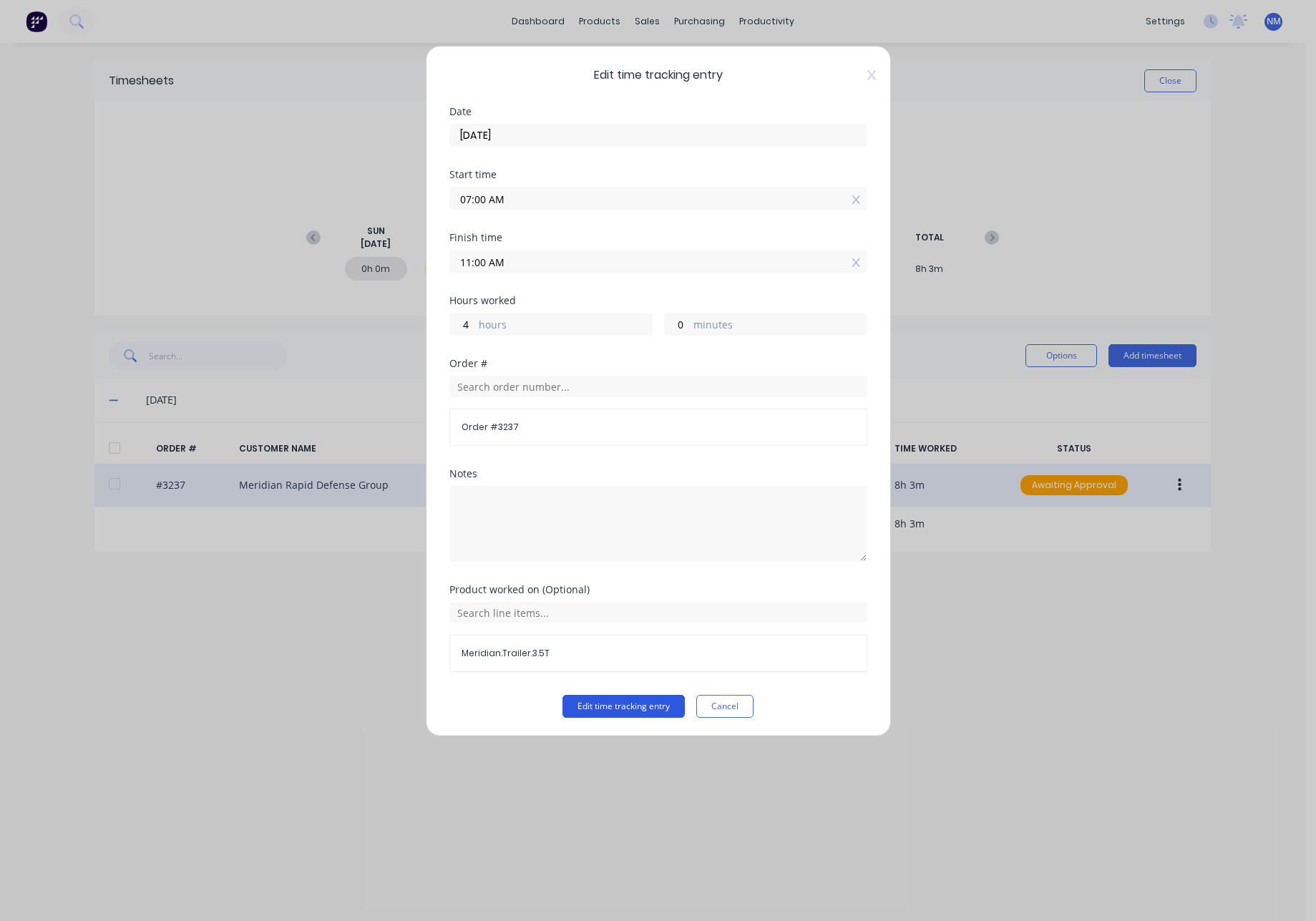
click at [620, 708] on button "Edit time tracking entry" at bounding box center [624, 706] width 122 height 23
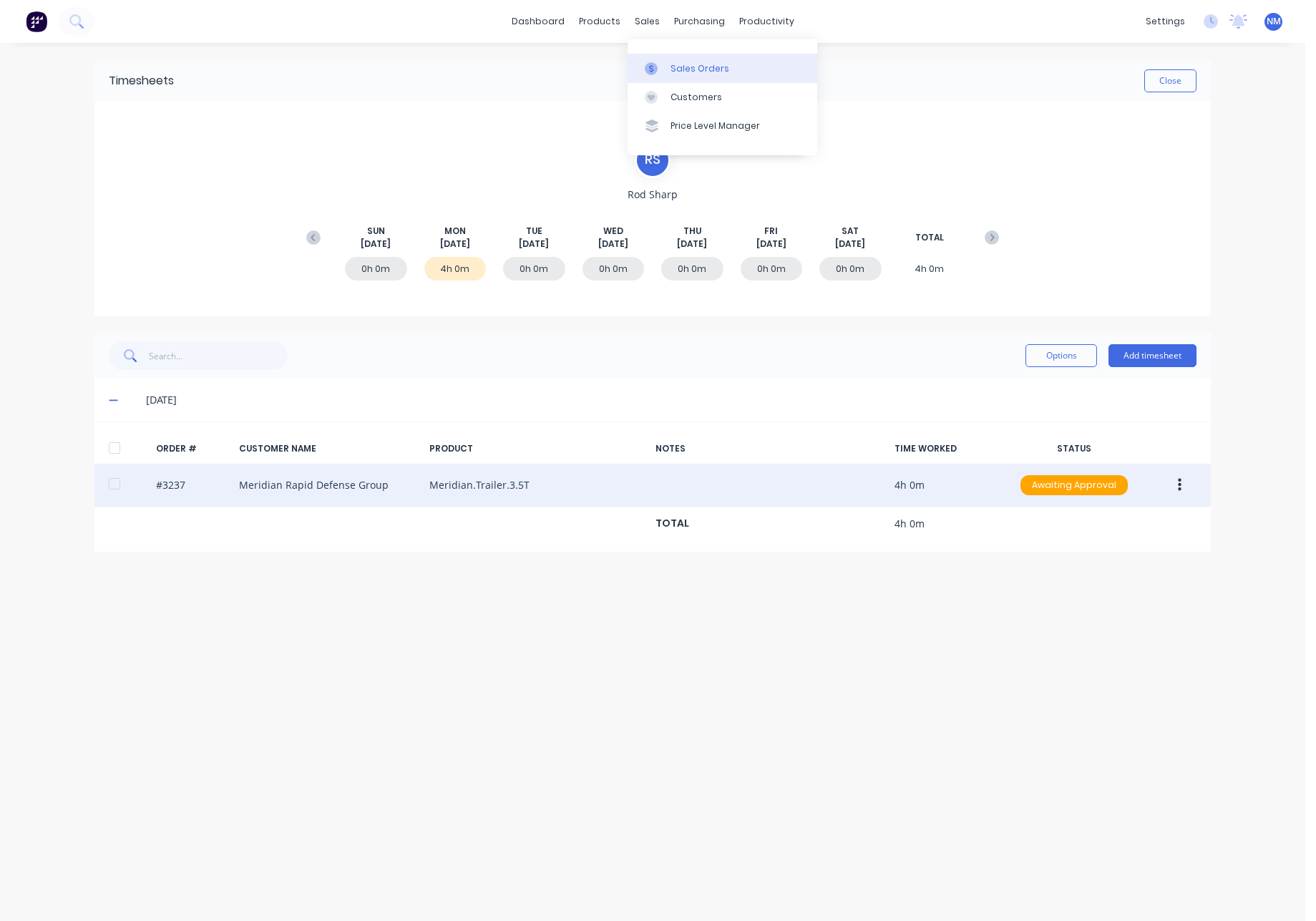
click at [697, 70] on div "Sales Orders" at bounding box center [700, 68] width 59 height 13
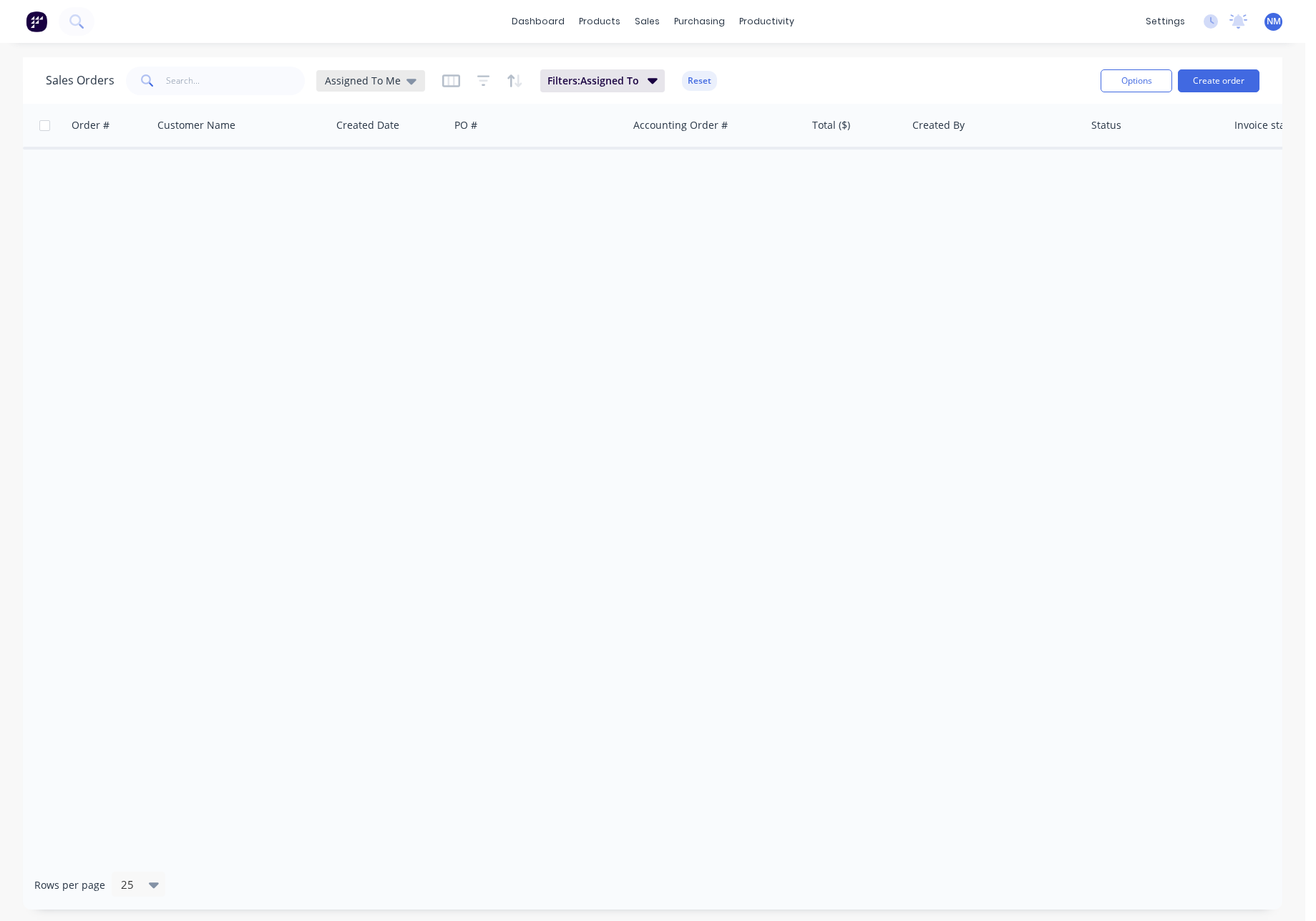
click at [374, 83] on span "Assigned To Me" at bounding box center [362, 80] width 75 height 15
click at [375, 208] on button "None" at bounding box center [402, 202] width 163 height 17
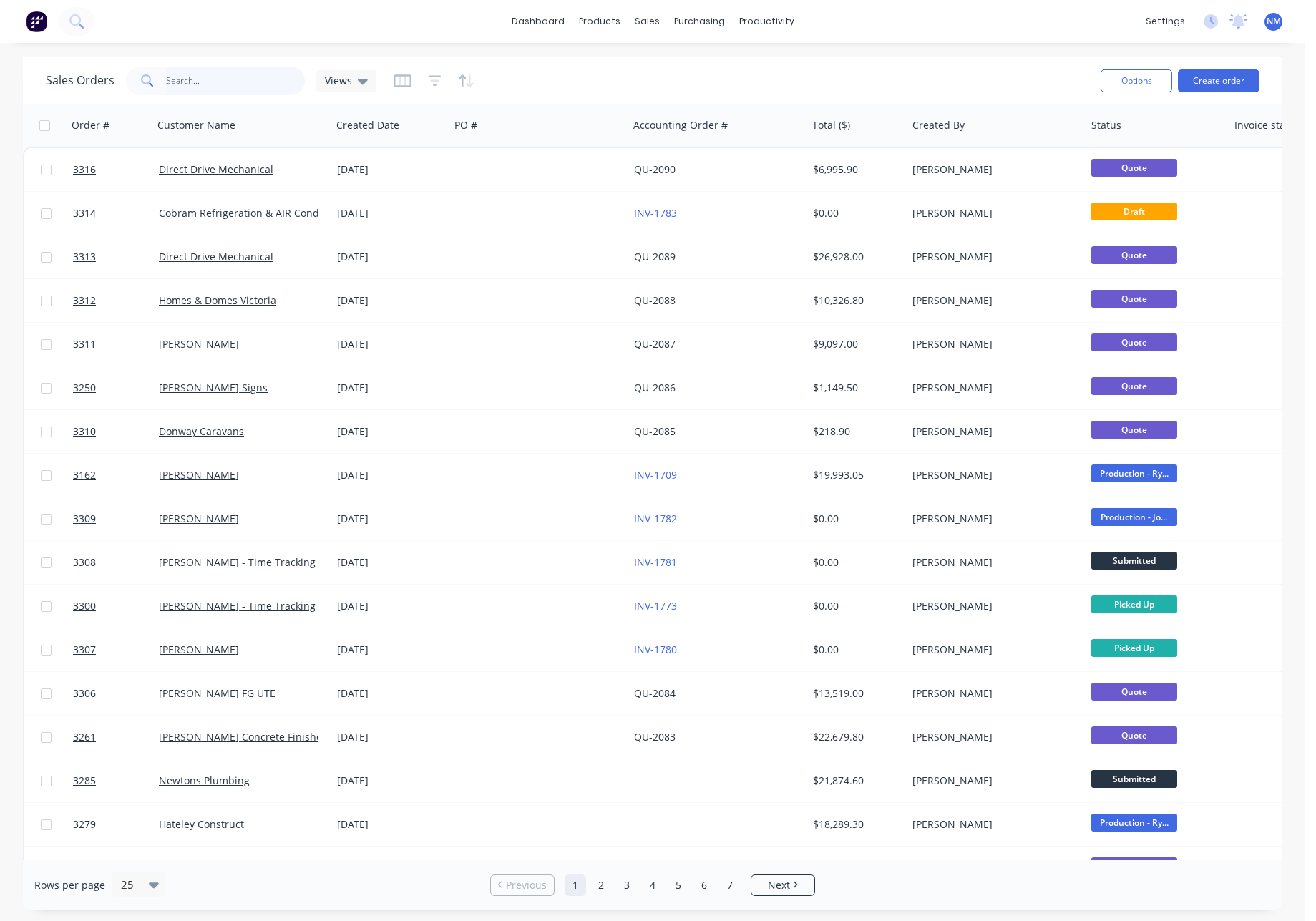
click at [222, 91] on input "text" at bounding box center [235, 81] width 139 height 28
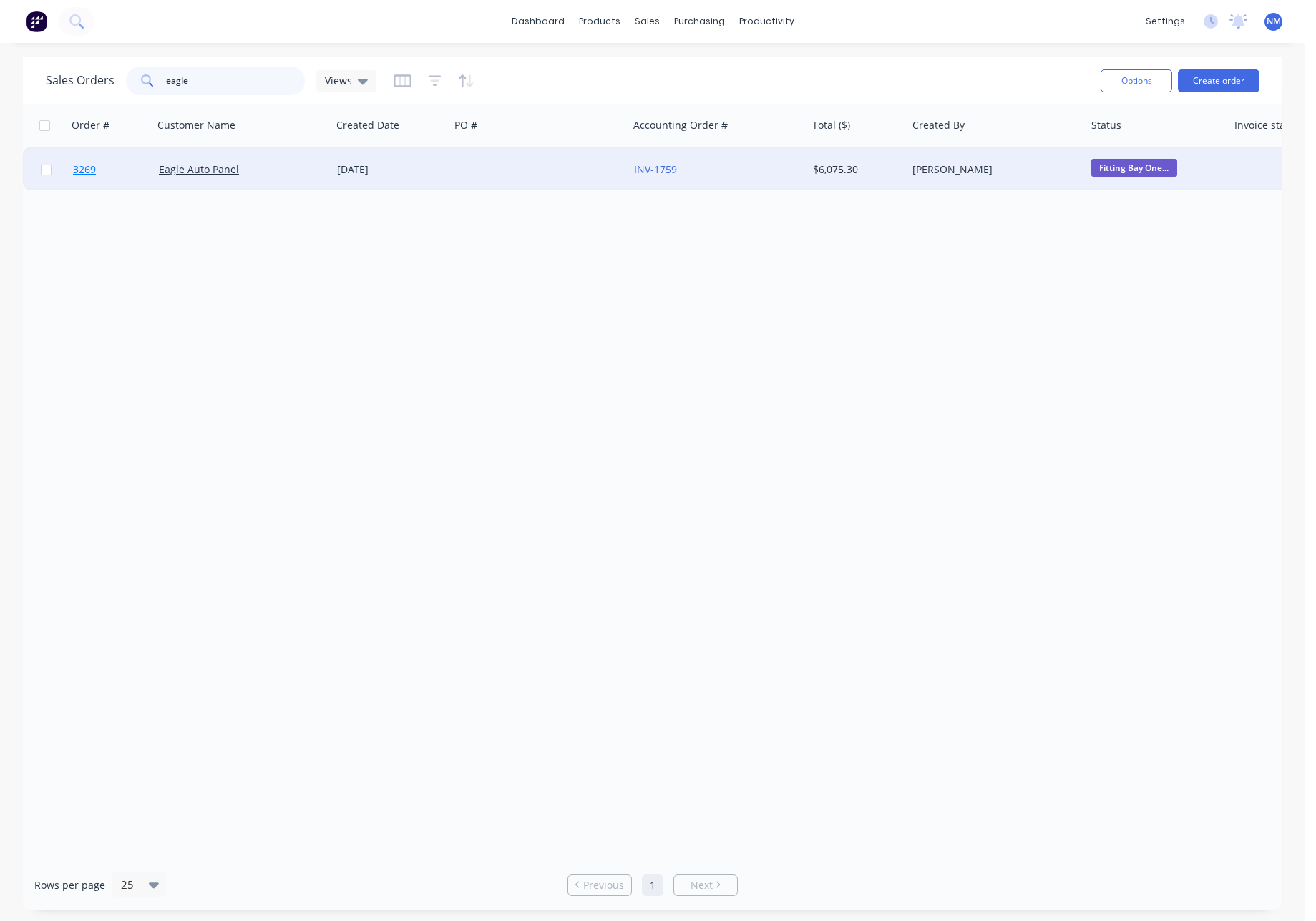
type input "eagle"
click at [83, 169] on span "3269" at bounding box center [84, 169] width 23 height 14
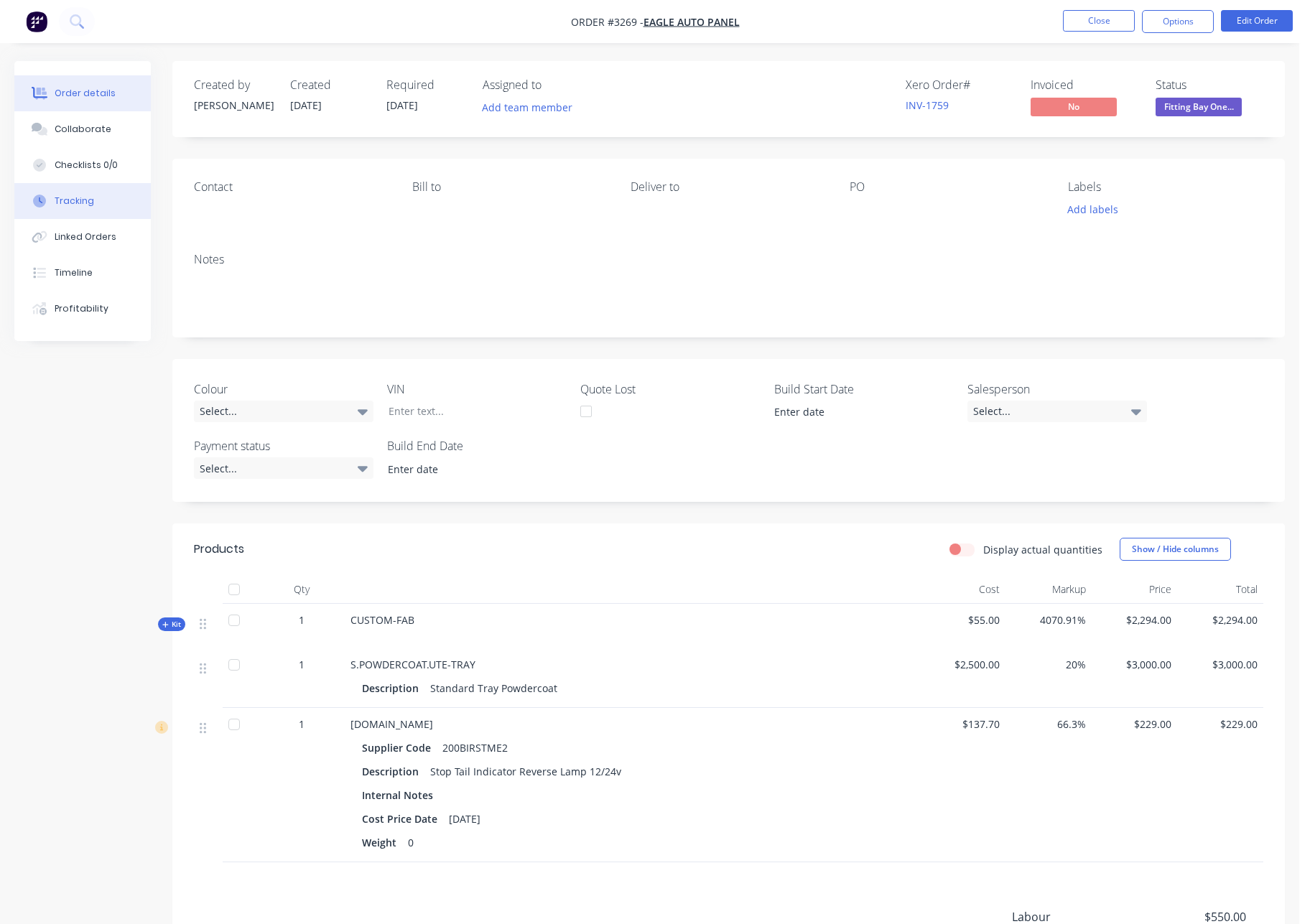
click at [113, 195] on button "Tracking" at bounding box center [82, 201] width 136 height 36
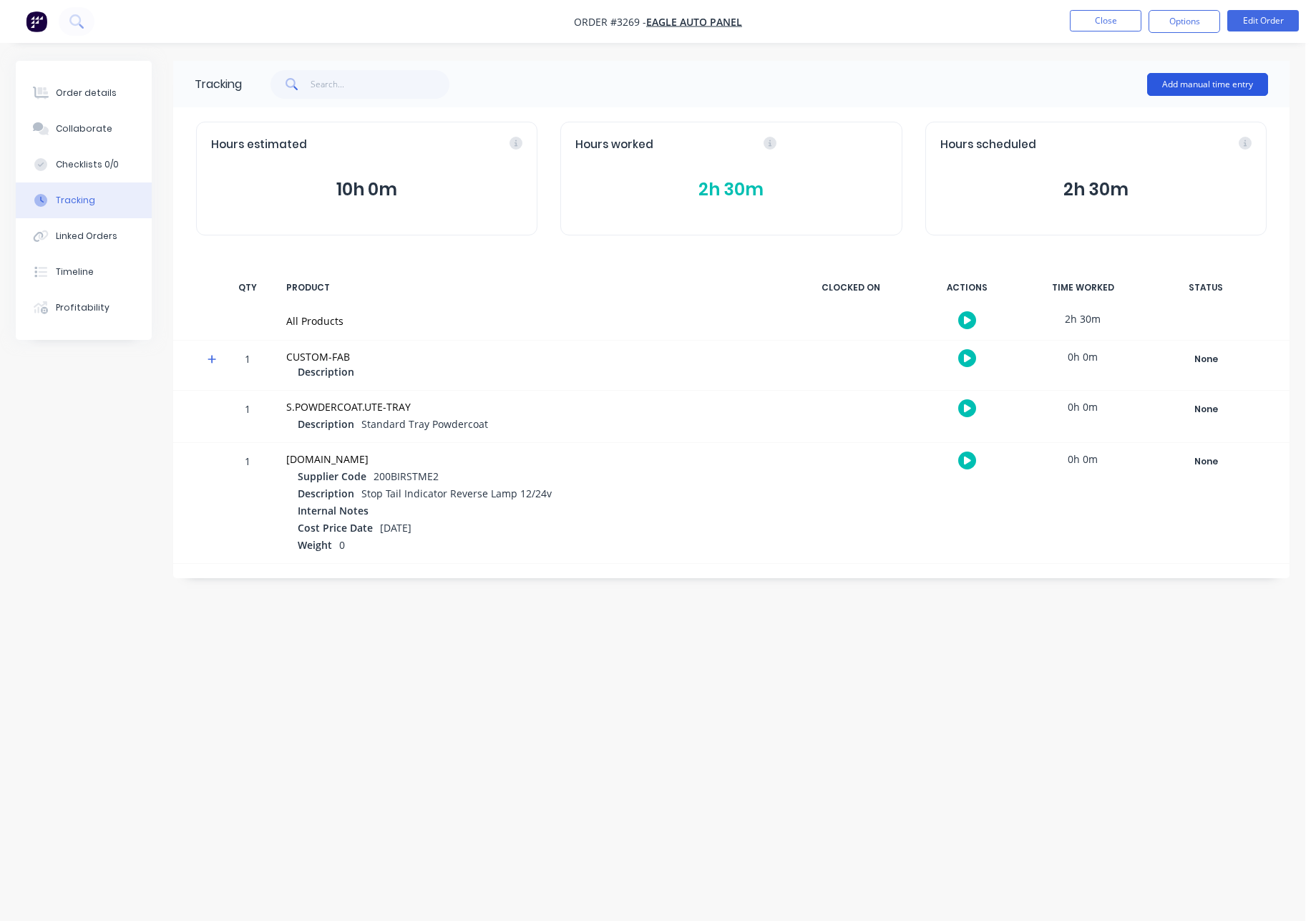
click at [1186, 94] on button "Add manual time entry" at bounding box center [1208, 84] width 121 height 23
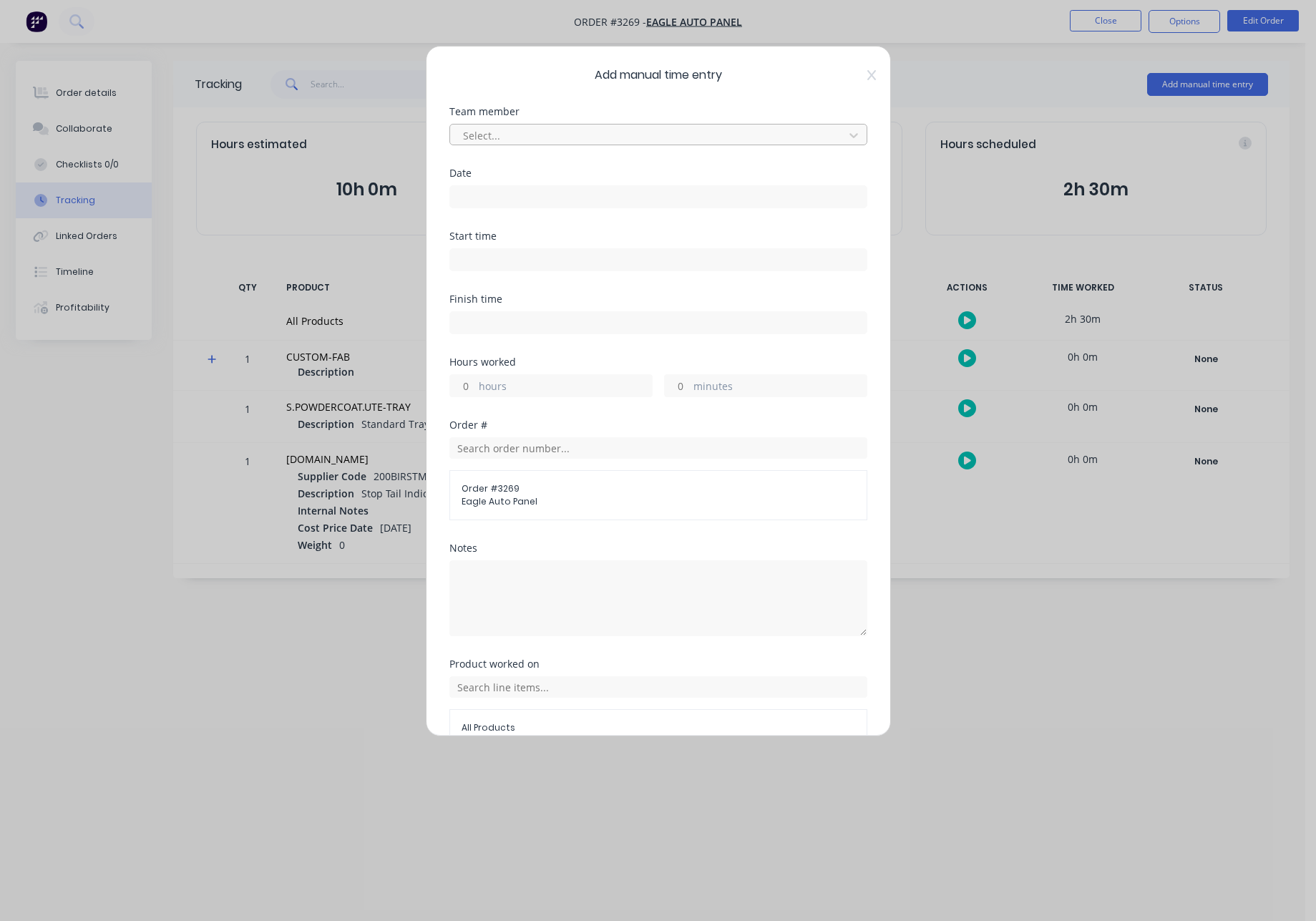
click at [664, 132] on div at bounding box center [649, 136] width 375 height 18
click at [478, 183] on div at bounding box center [658, 195] width 418 height 27
click at [485, 195] on input at bounding box center [658, 197] width 416 height 21
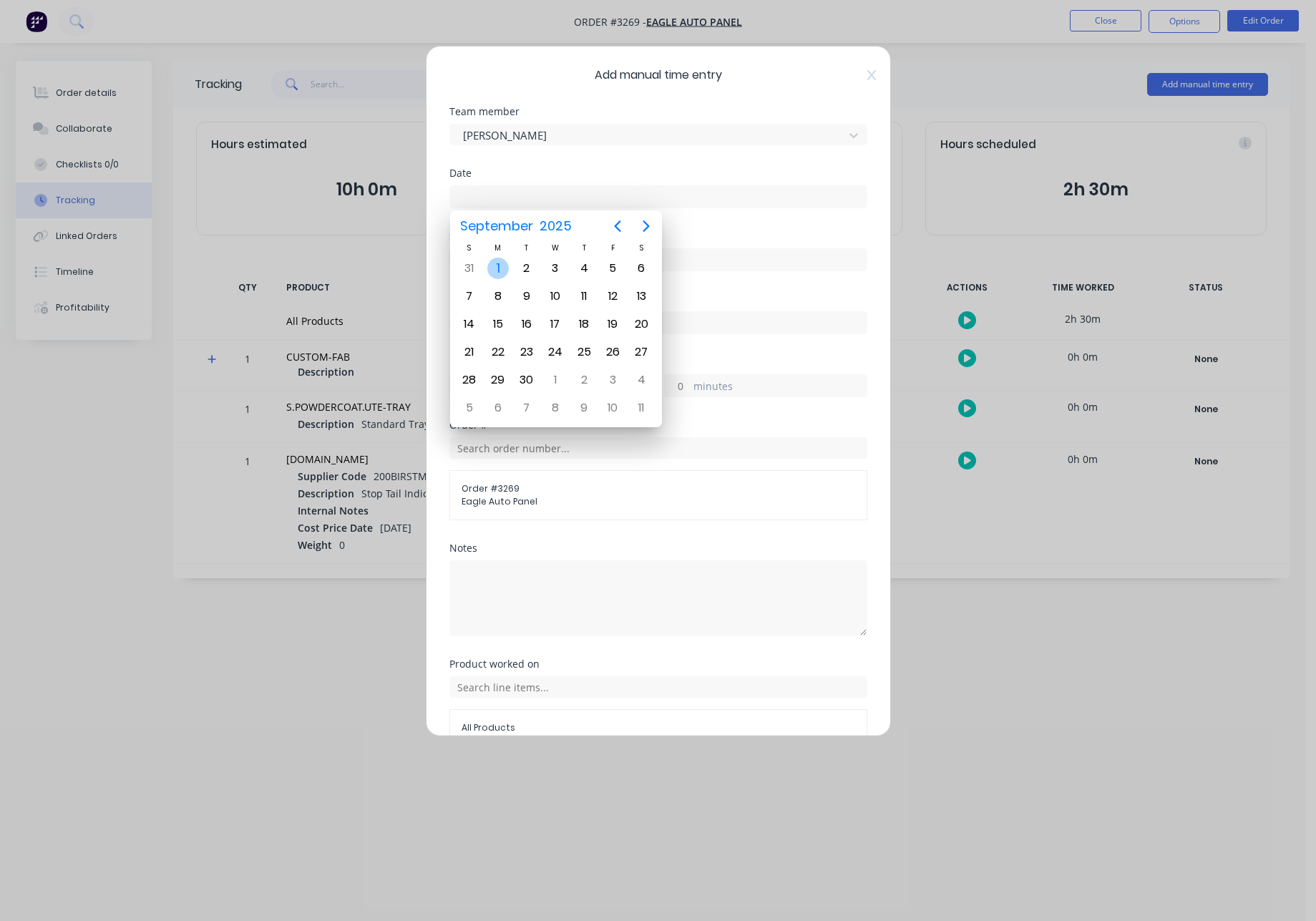
click at [498, 272] on div "1" at bounding box center [498, 268] width 21 height 21
type input "[DATE]"
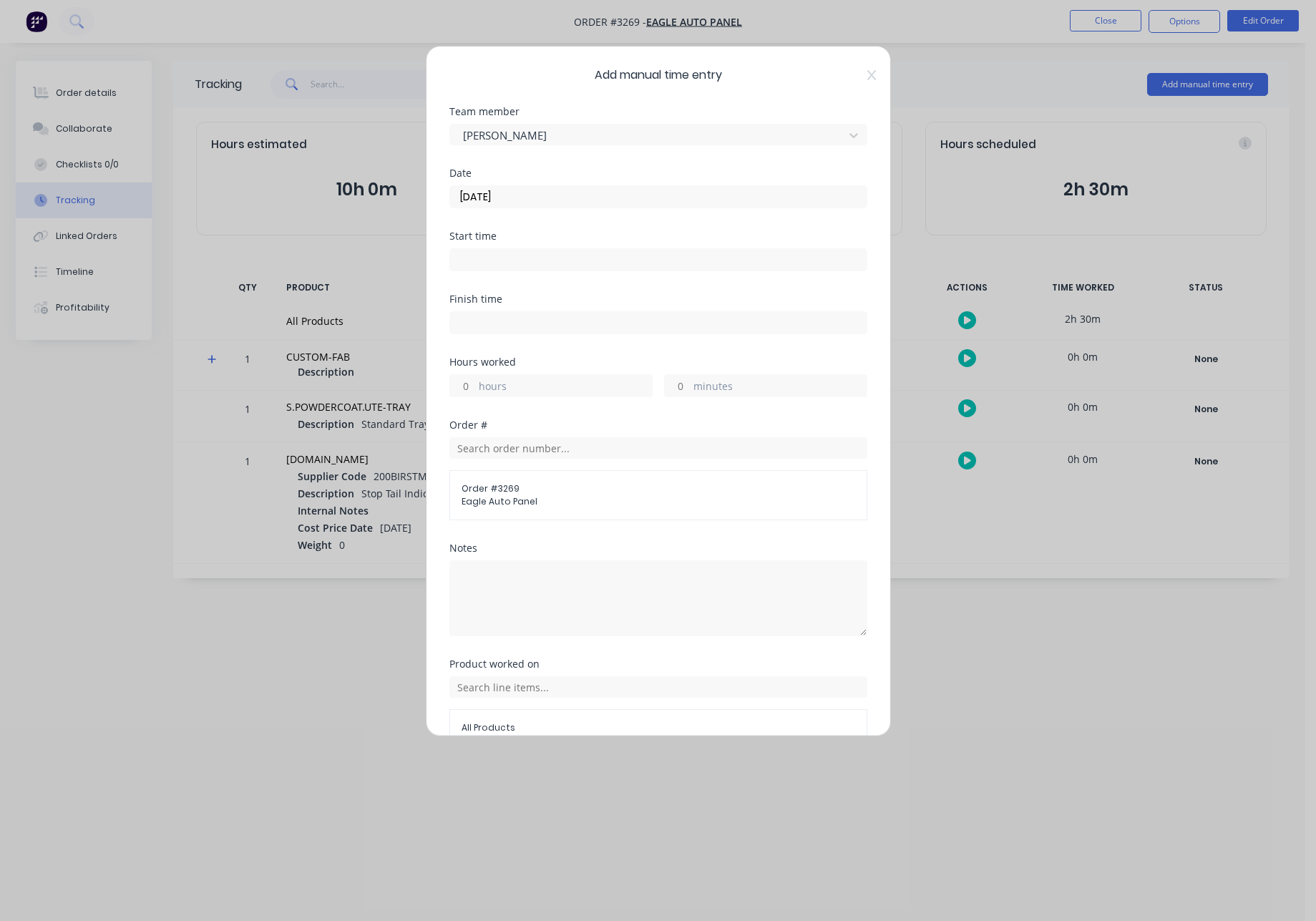
click at [516, 258] on input at bounding box center [658, 260] width 416 height 21
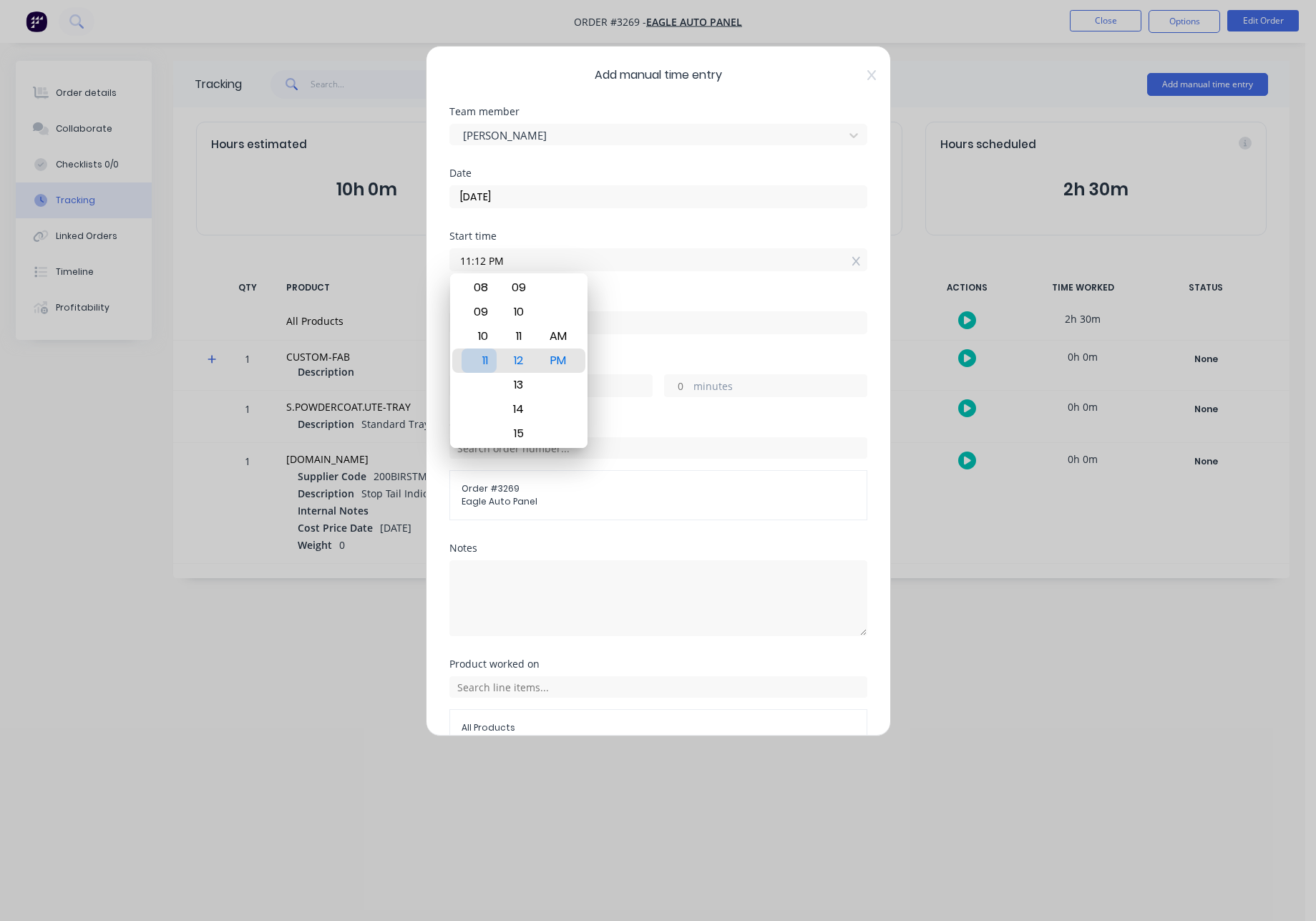
click at [485, 361] on div "11" at bounding box center [479, 360] width 35 height 24
type input "11:00 AM"
click at [561, 350] on div "AM" at bounding box center [558, 360] width 35 height 24
click at [697, 324] on input at bounding box center [658, 323] width 416 height 21
type input "03:12 PM"
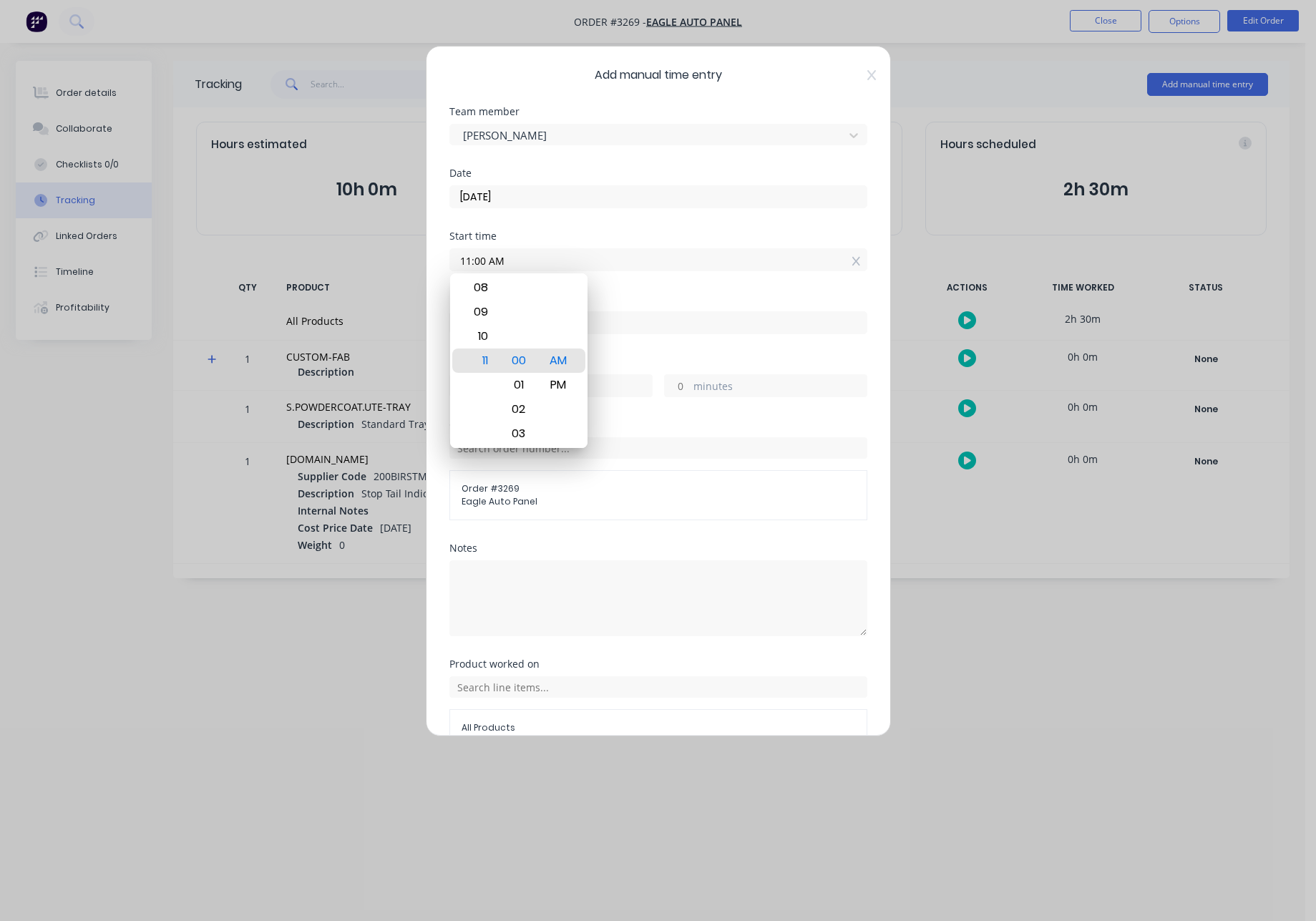
type input "4"
type input "12"
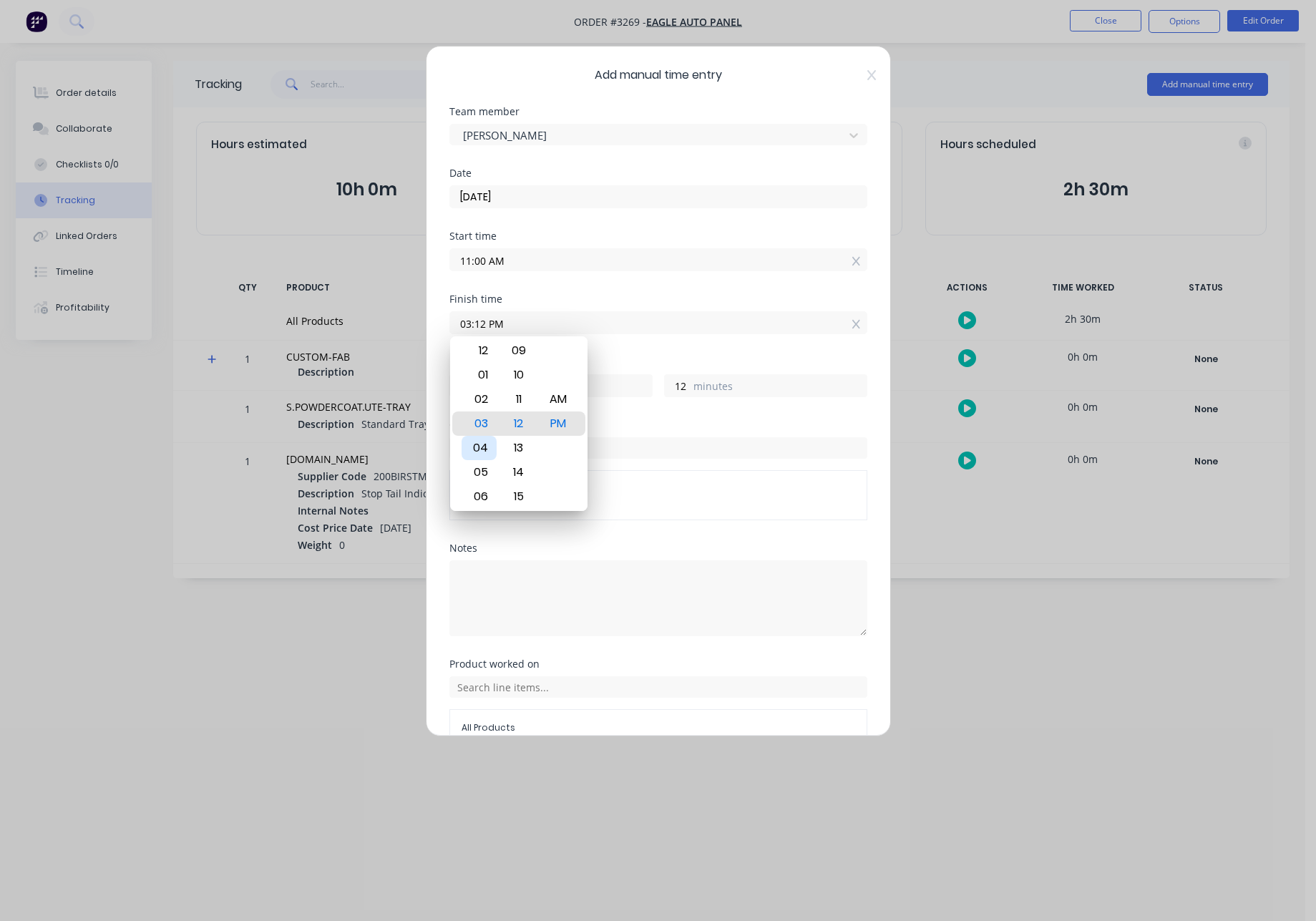
click at [483, 438] on div "04" at bounding box center [479, 447] width 35 height 24
type input "04:12 PM"
type input "5"
type input "04:00 PM"
type input "0"
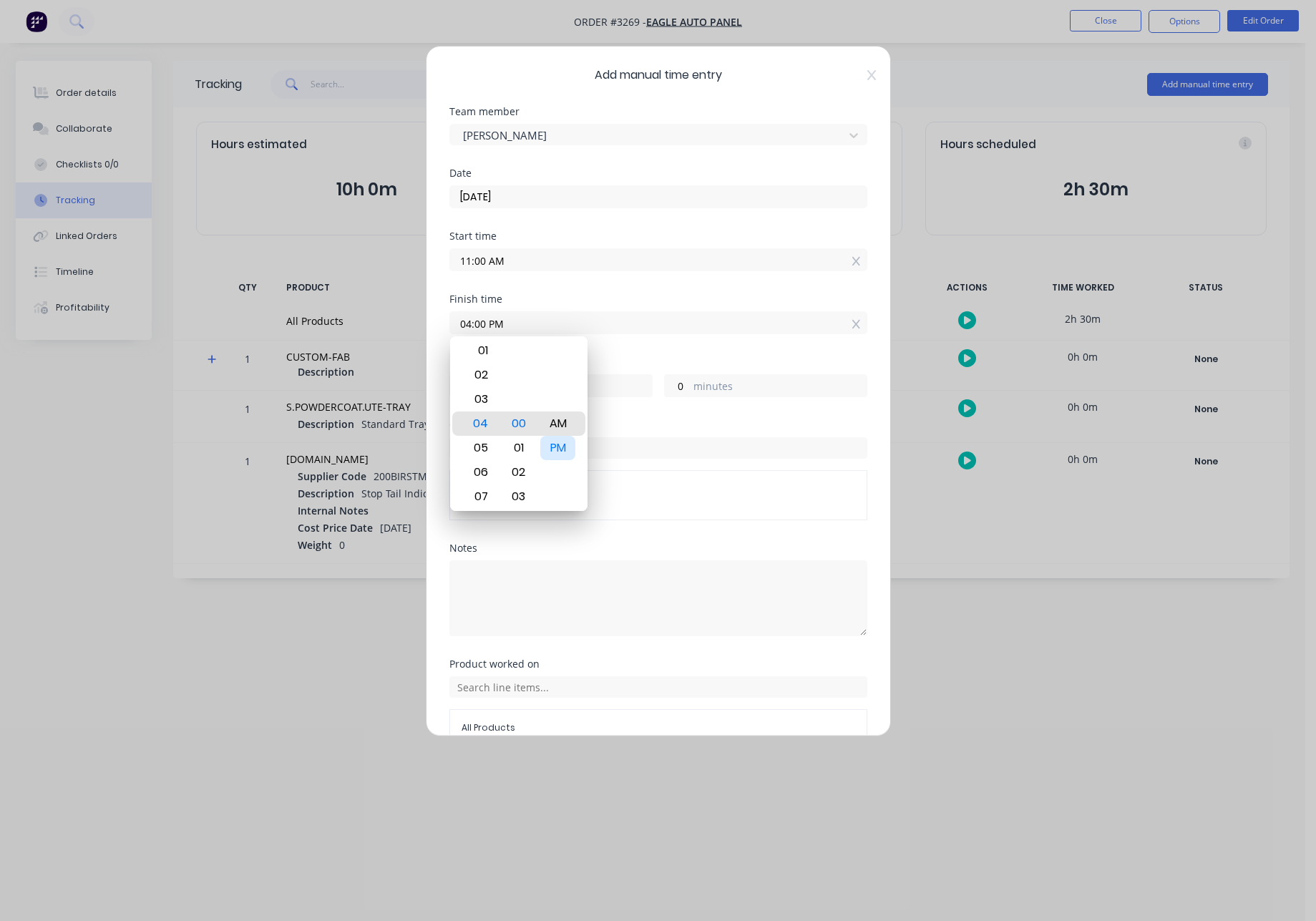
type input "04:00 AM"
type input "17"
click at [553, 423] on div "AM" at bounding box center [558, 423] width 35 height 24
click at [564, 450] on div "PM" at bounding box center [558, 447] width 35 height 24
type input "04:00 PM"
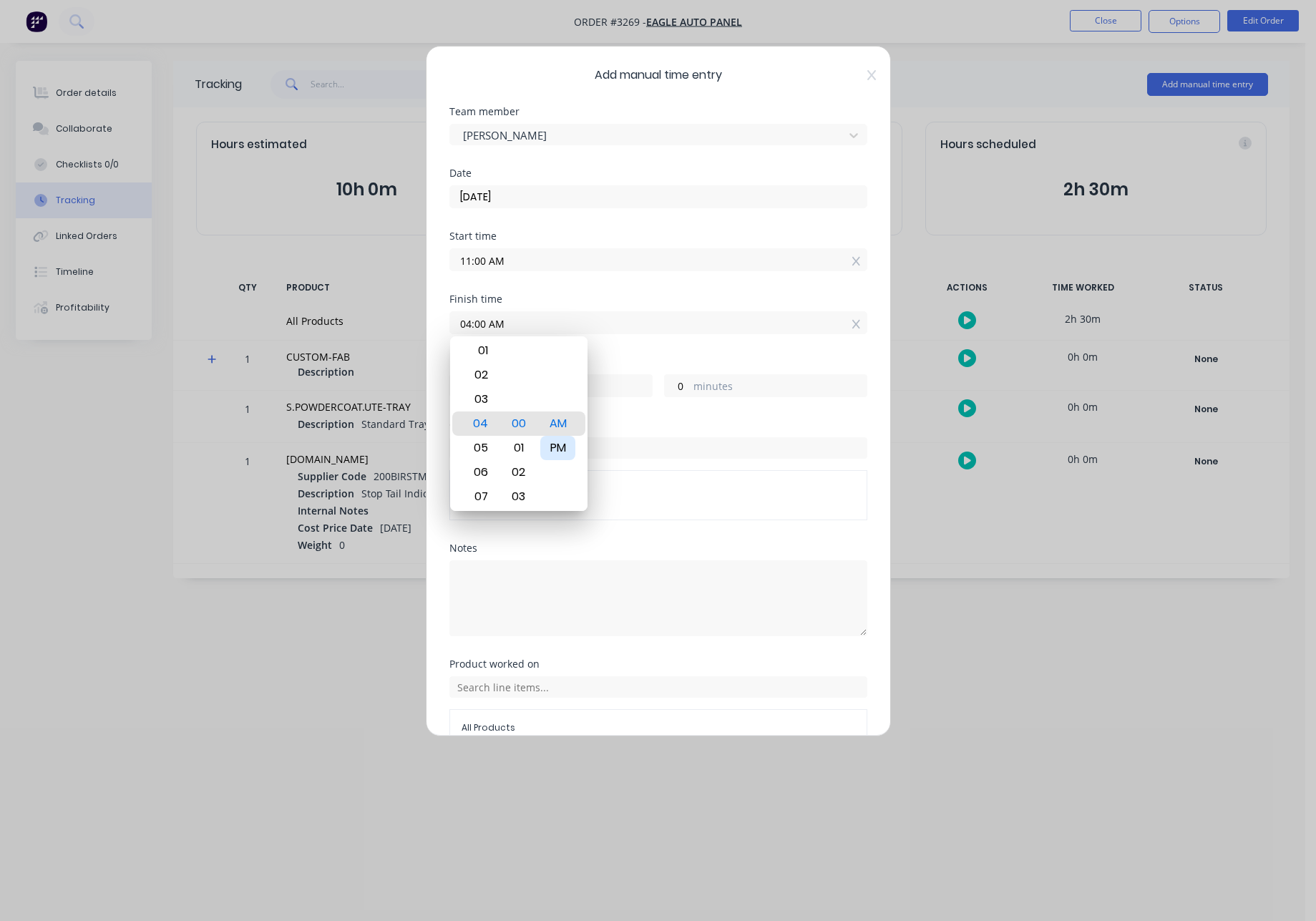
type input "5"
click at [639, 320] on input "04:00 PM" at bounding box center [658, 323] width 416 height 21
click at [532, 265] on input "11:00 AM" at bounding box center [658, 260] width 416 height 21
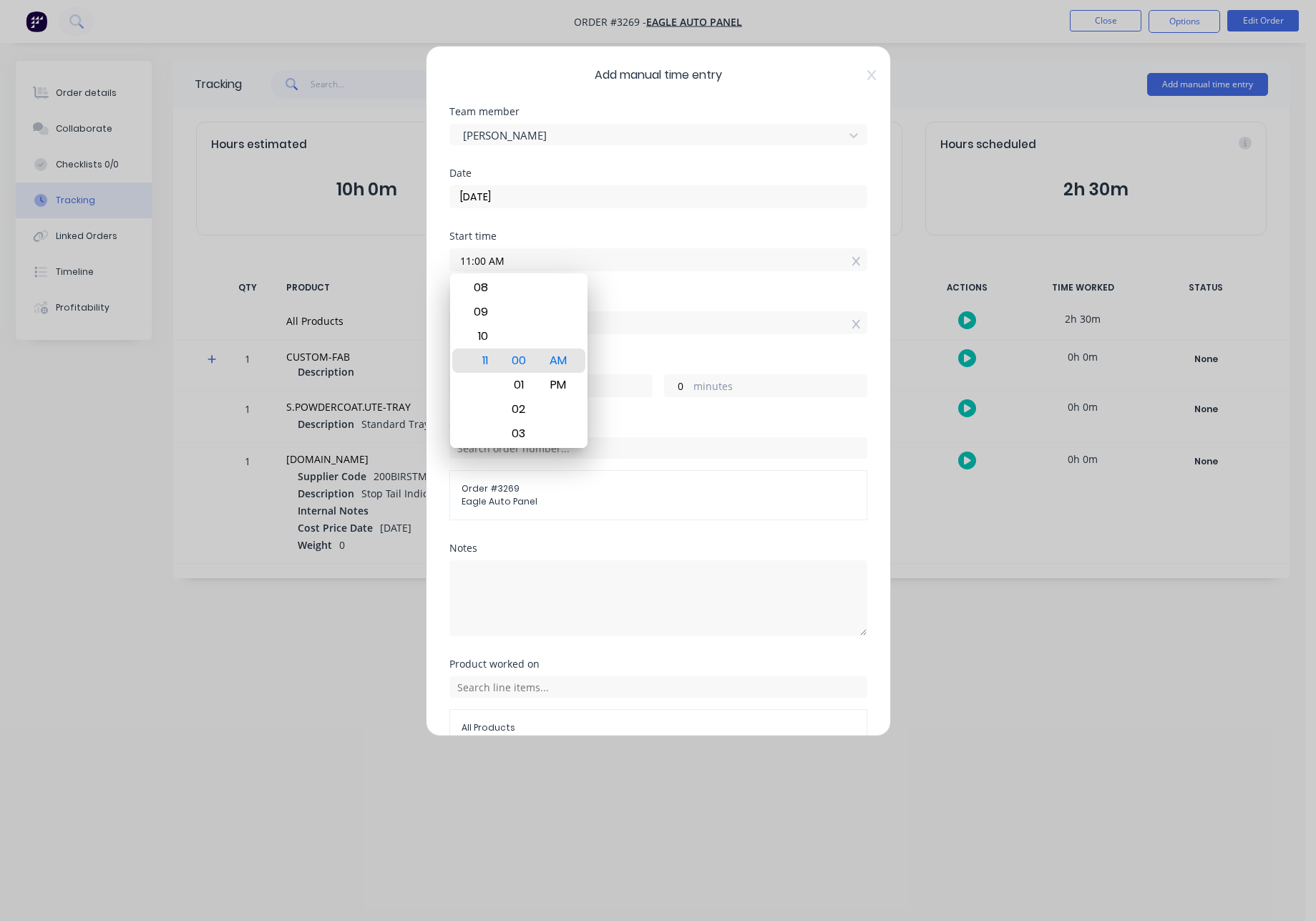
click at [682, 350] on div "Finish time 04:00 PM" at bounding box center [658, 325] width 418 height 63
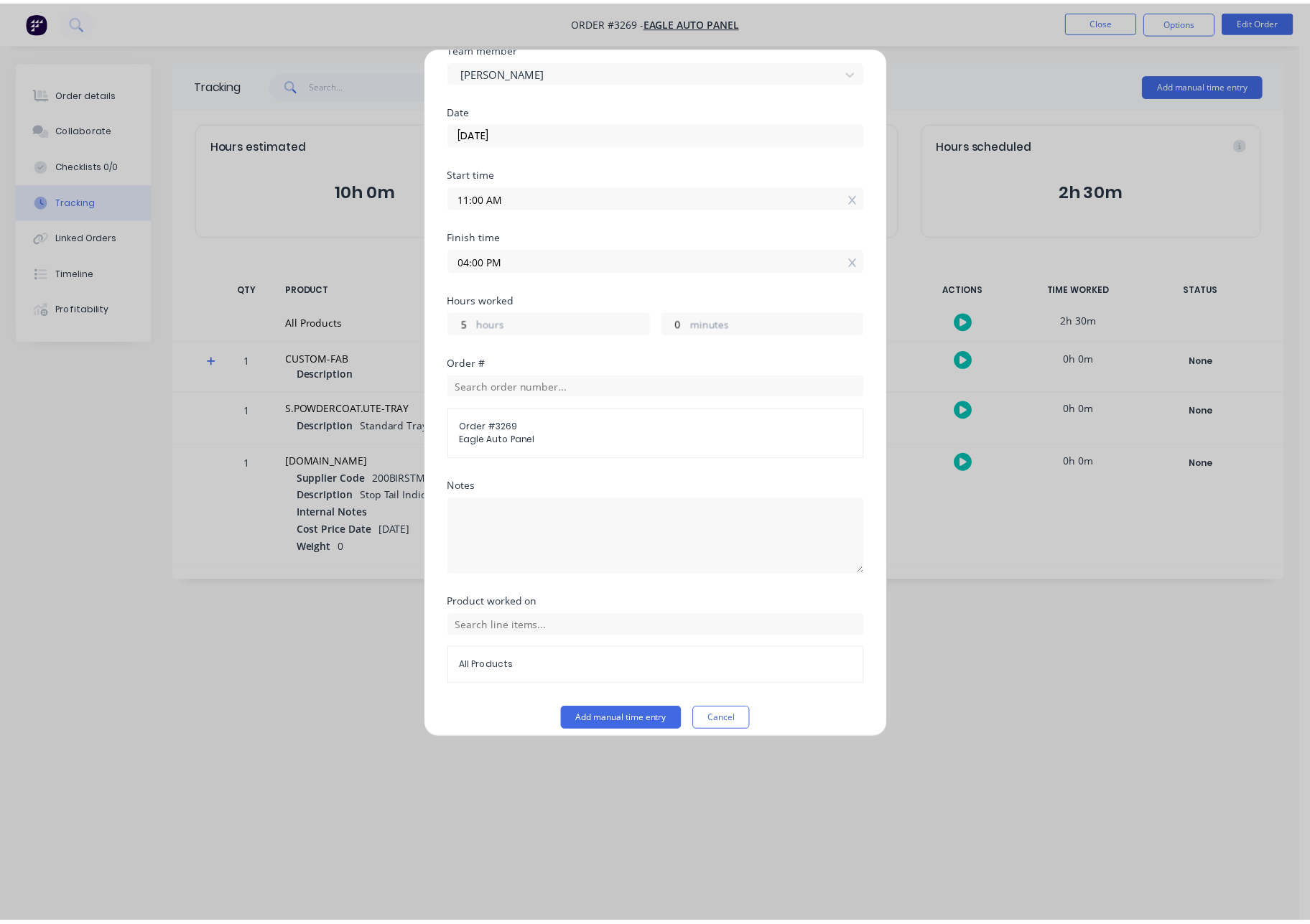
scroll to position [77, 0]
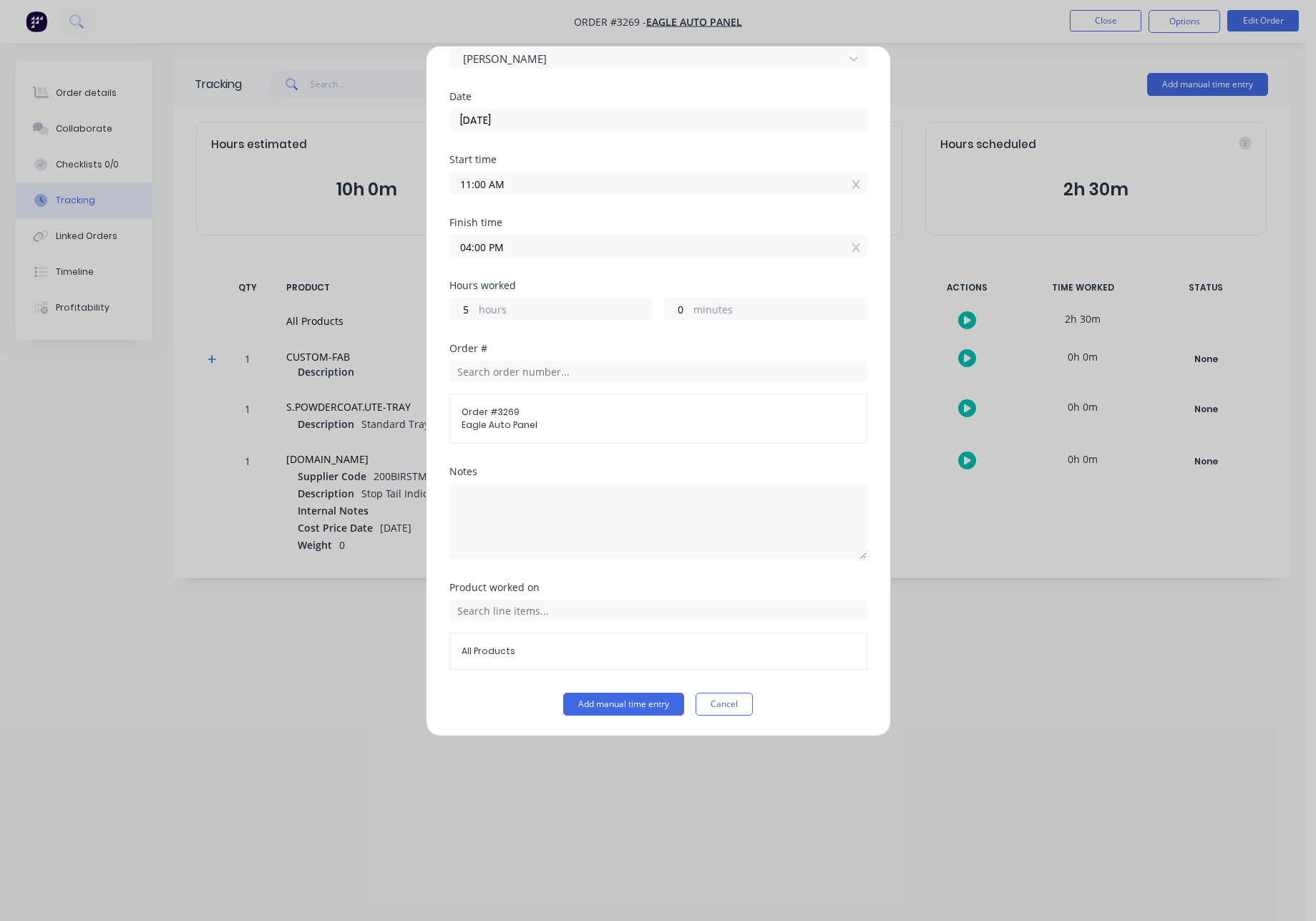
click at [575, 651] on span "All Products" at bounding box center [658, 651] width 394 height 13
click at [563, 614] on input "text" at bounding box center [658, 610] width 418 height 21
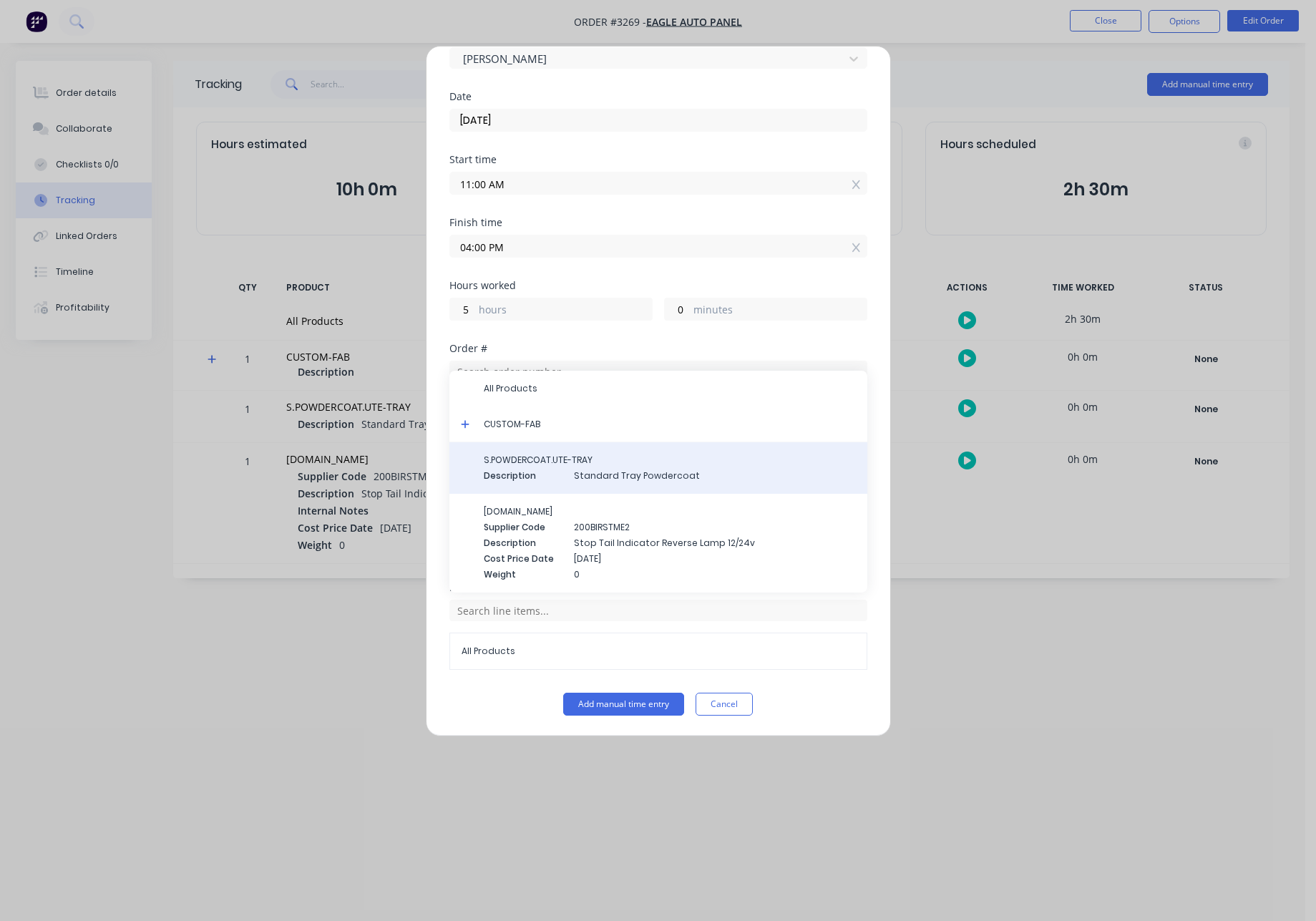
click at [571, 472] on div "Description Standard Tray Powdercoat" at bounding box center [669, 476] width 372 height 13
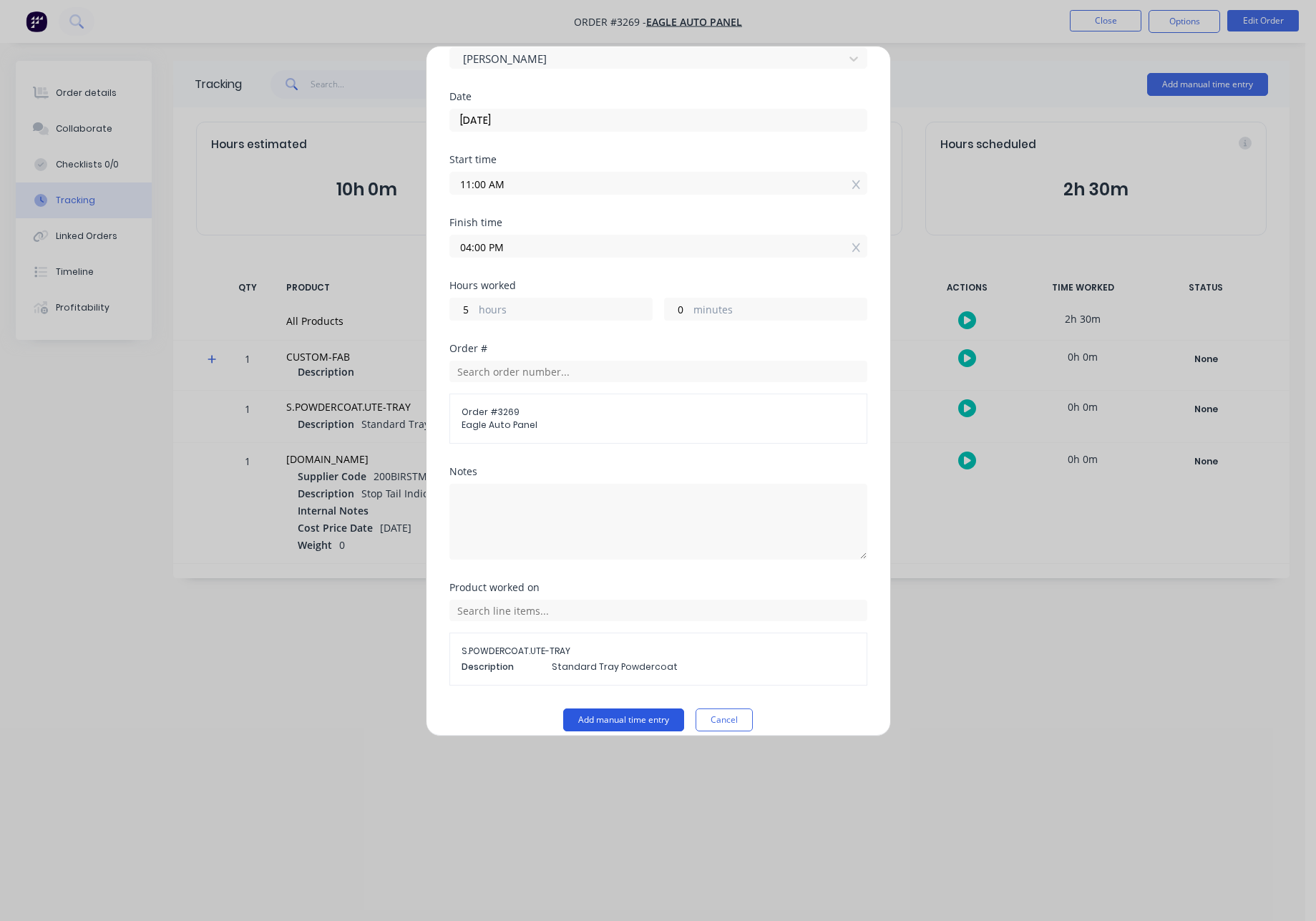
click at [634, 720] on button "Add manual time entry" at bounding box center [624, 720] width 121 height 23
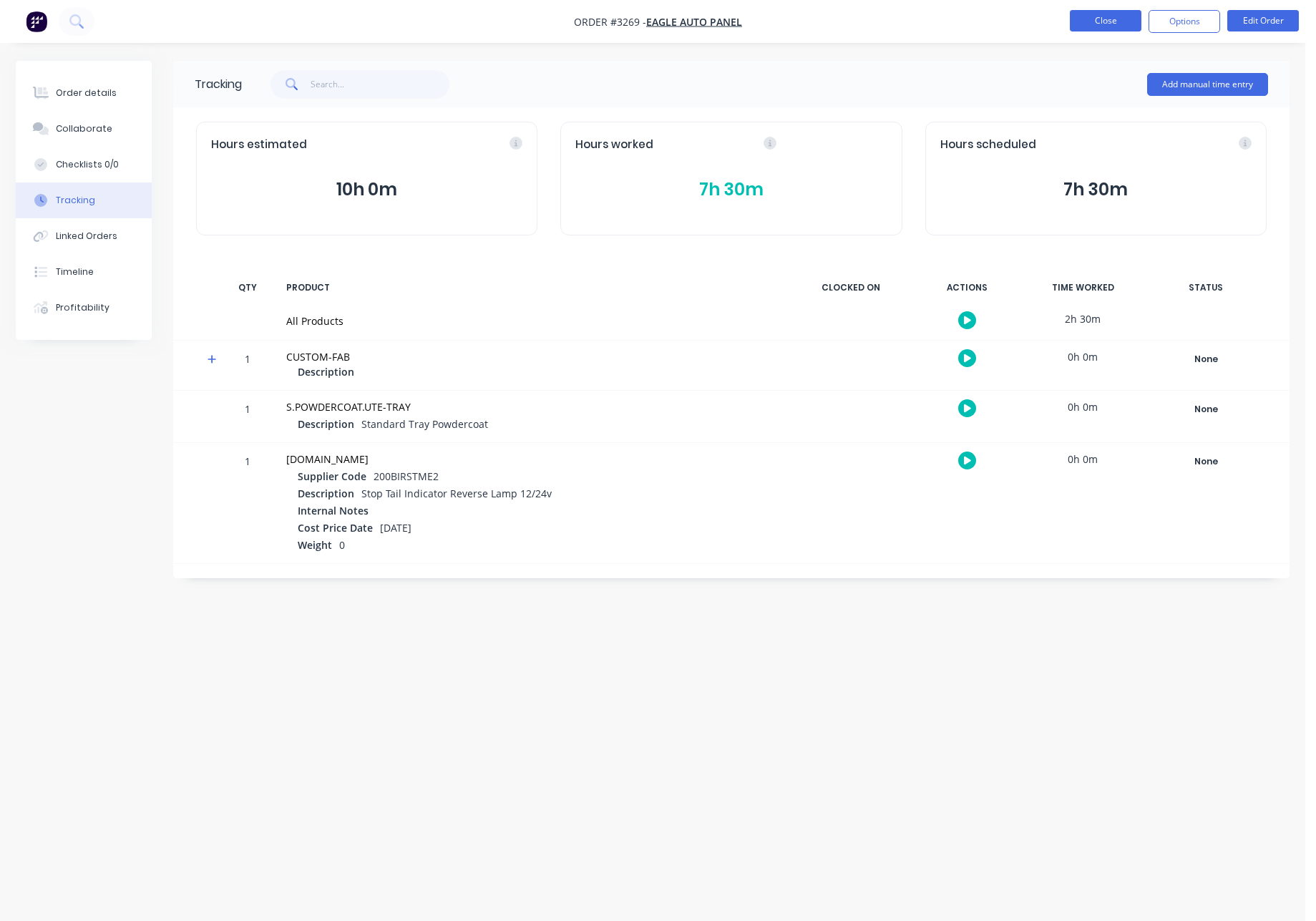
click at [1113, 25] on button "Close" at bounding box center [1106, 20] width 72 height 21
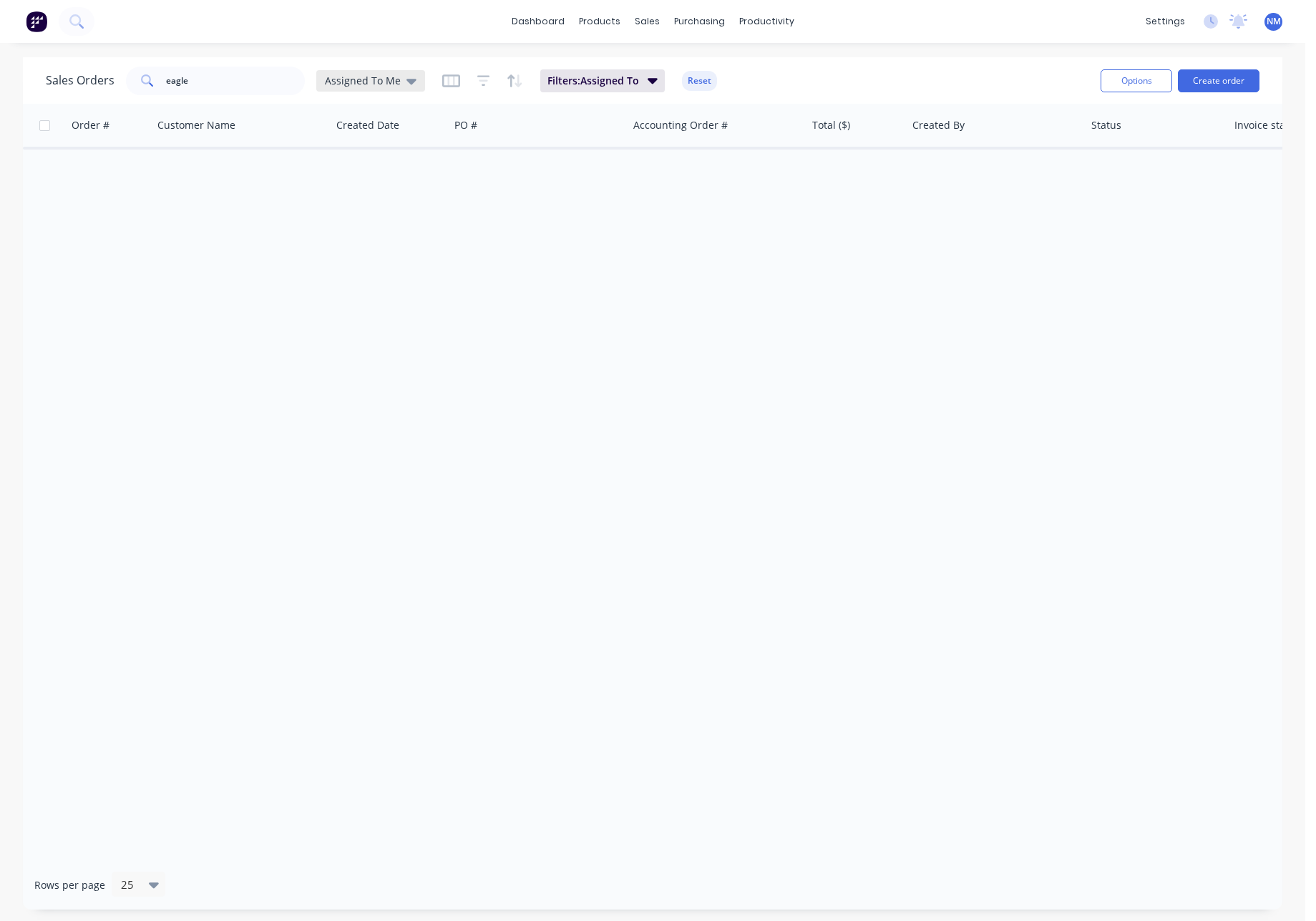
click at [398, 76] on div "Assigned To Me" at bounding box center [370, 81] width 91 height 13
click at [361, 209] on button "None" at bounding box center [402, 202] width 163 height 17
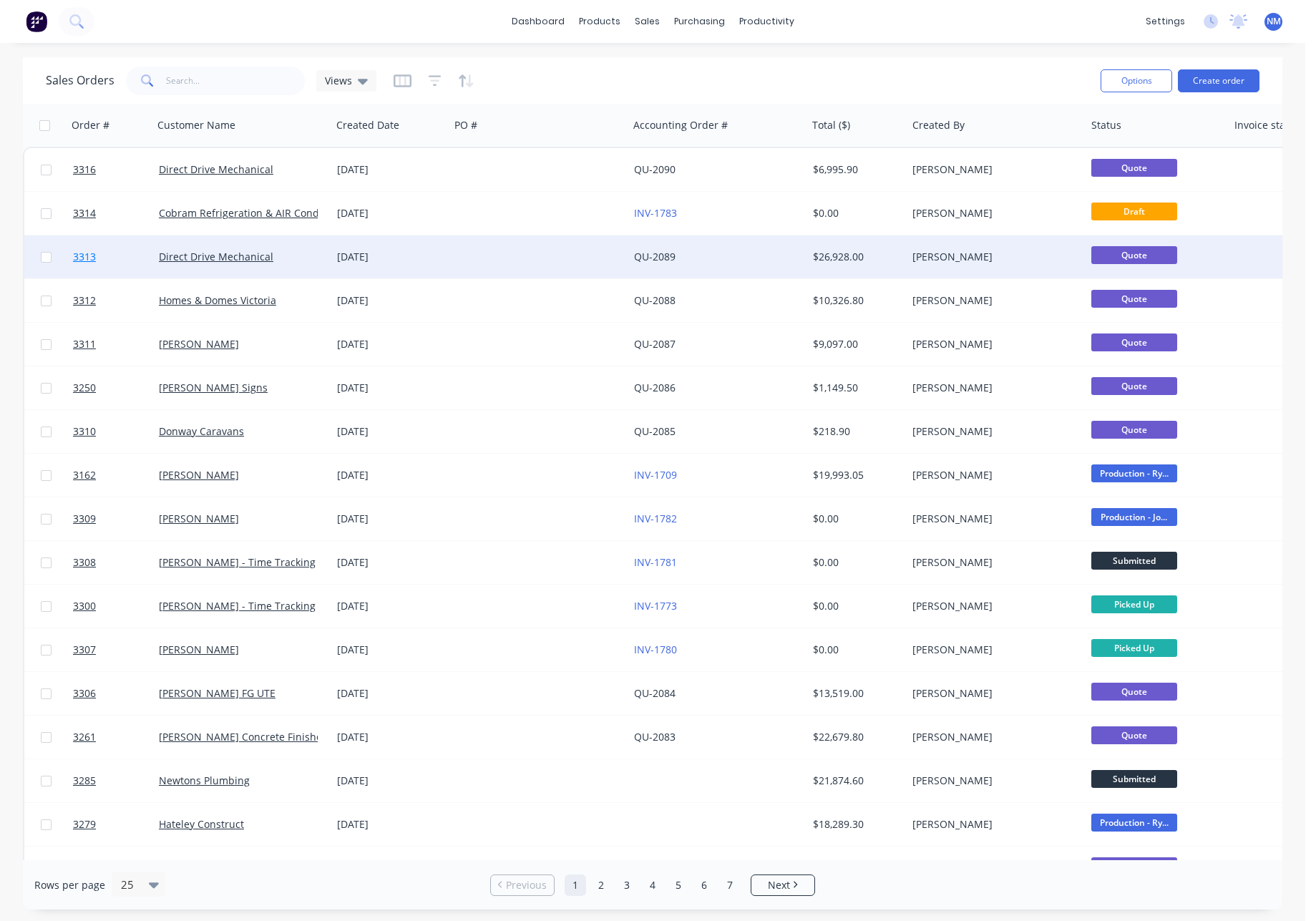
click at [87, 260] on span "3313" at bounding box center [84, 256] width 23 height 14
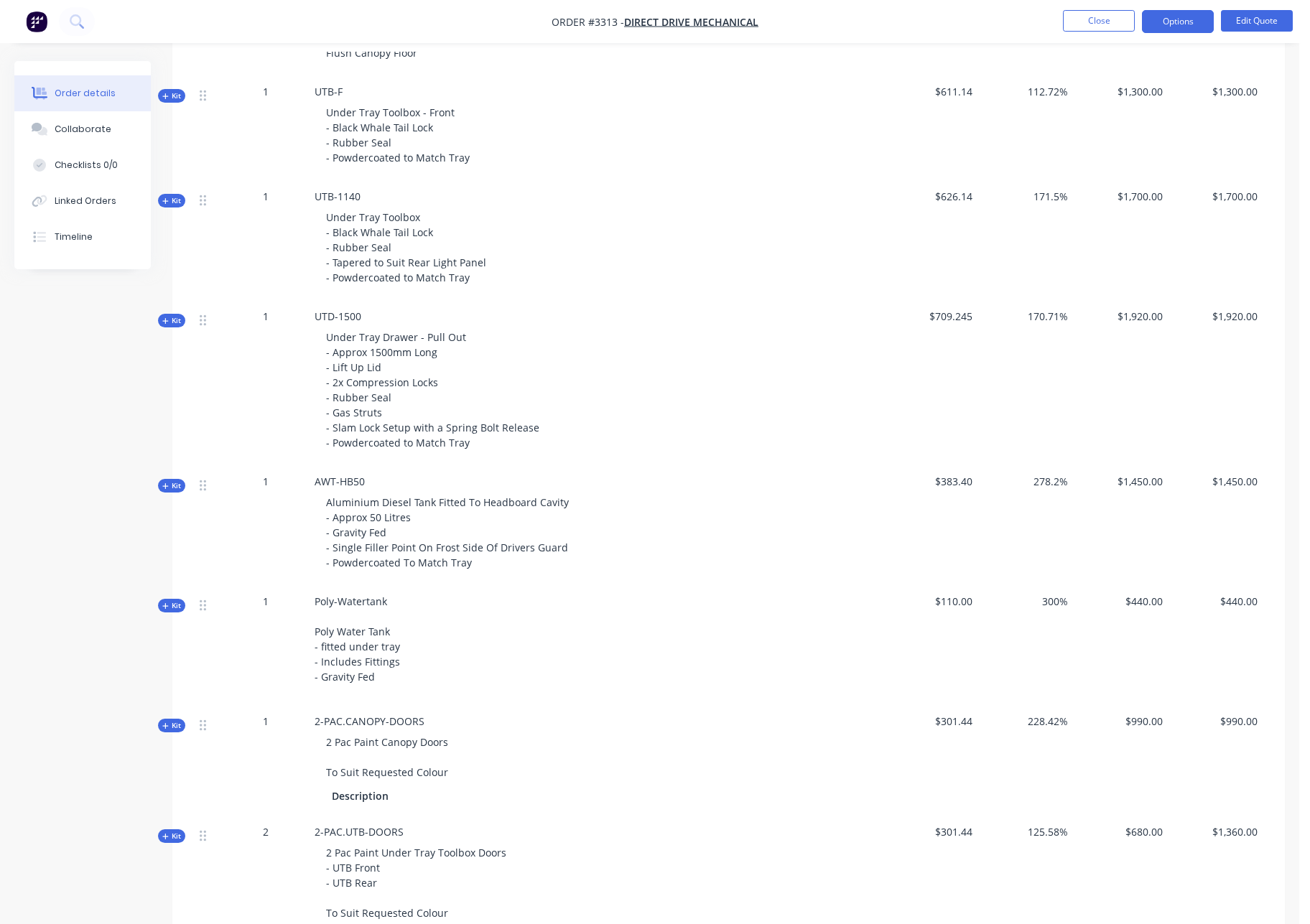
scroll to position [1964, 0]
